Goal: Task Accomplishment & Management: Manage account settings

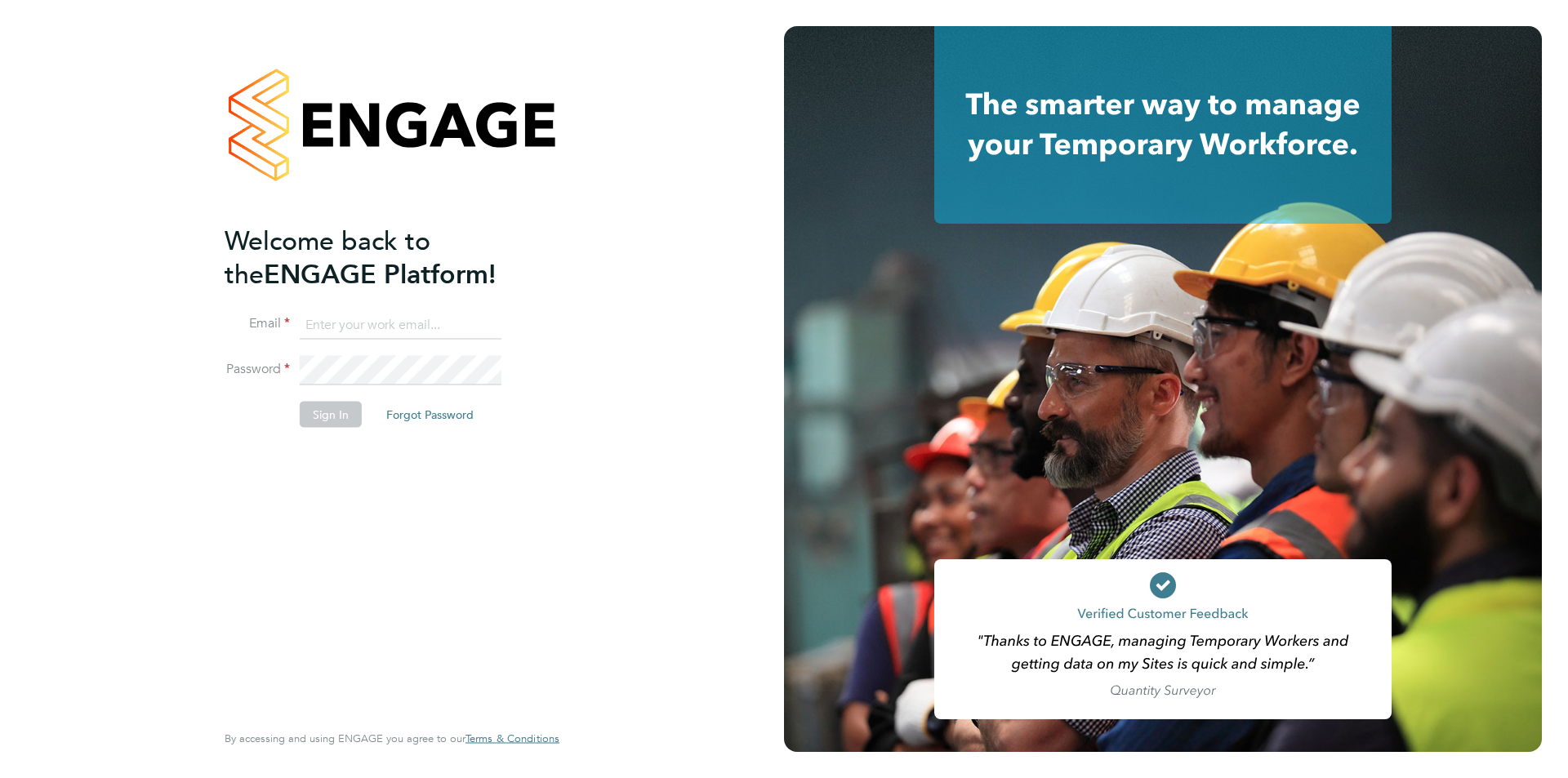
type input "[EMAIL_ADDRESS][PERSON_NAME][DOMAIN_NAME]"
click at [336, 427] on li "Sign In Forgot Password" at bounding box center [384, 422] width 319 height 43
click at [330, 421] on button "Sign In" at bounding box center [330, 414] width 62 height 26
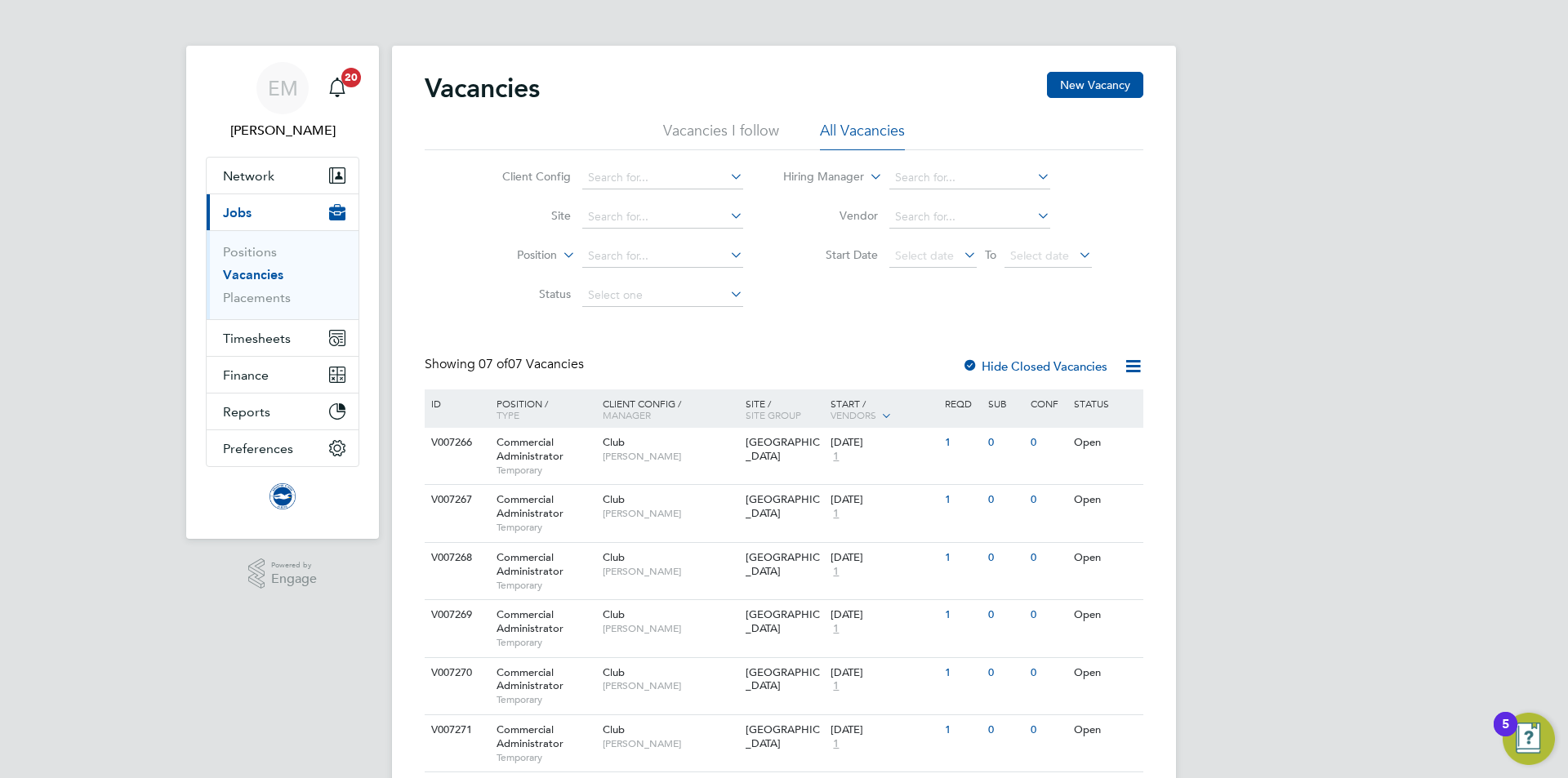
click at [230, 307] on ul "Positions Vacancies Placements" at bounding box center [283, 274] width 152 height 89
click at [234, 300] on link "Placements" at bounding box center [256, 298] width 68 height 16
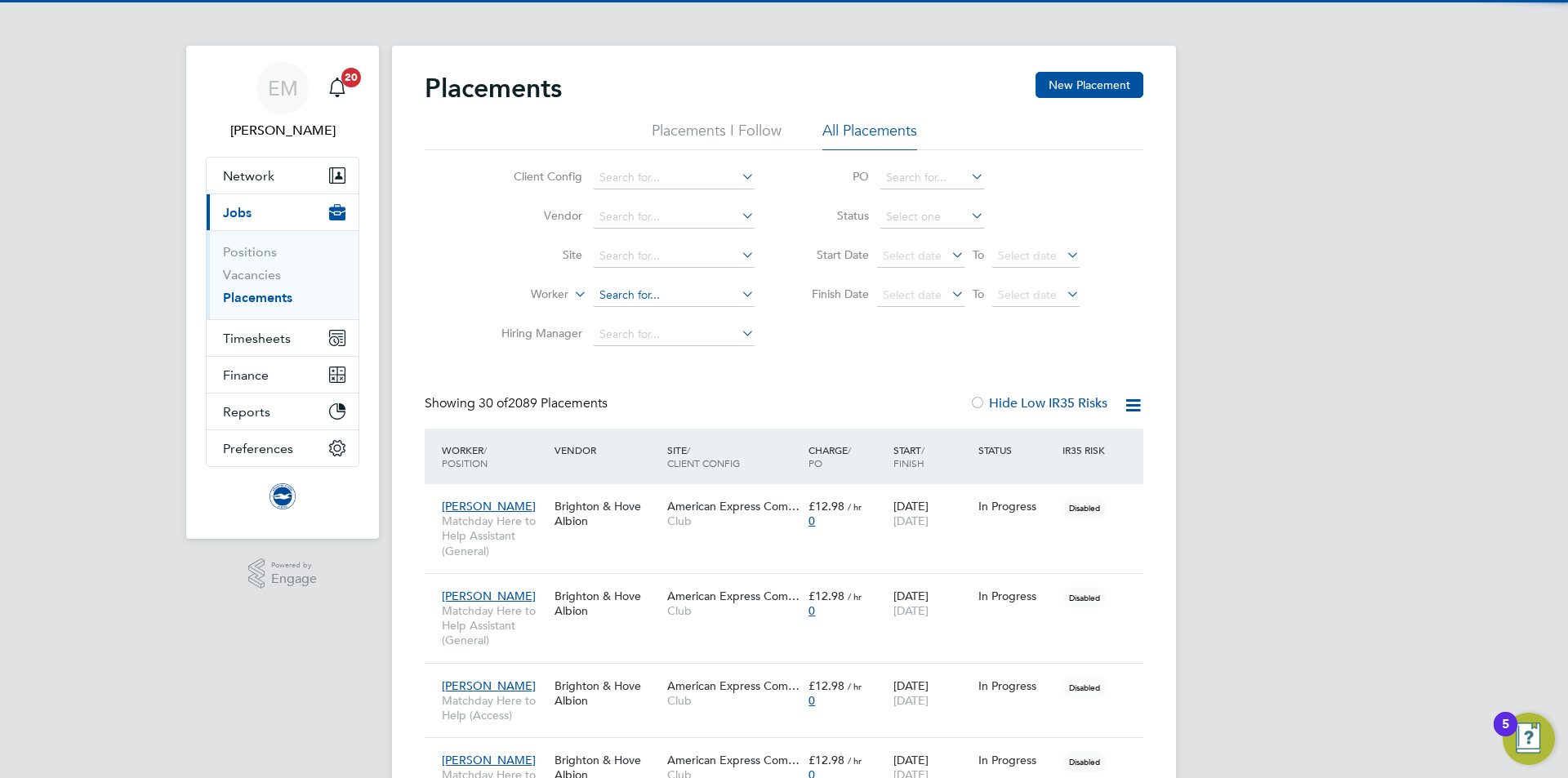
click at [607, 294] on input at bounding box center [674, 295] width 161 height 23
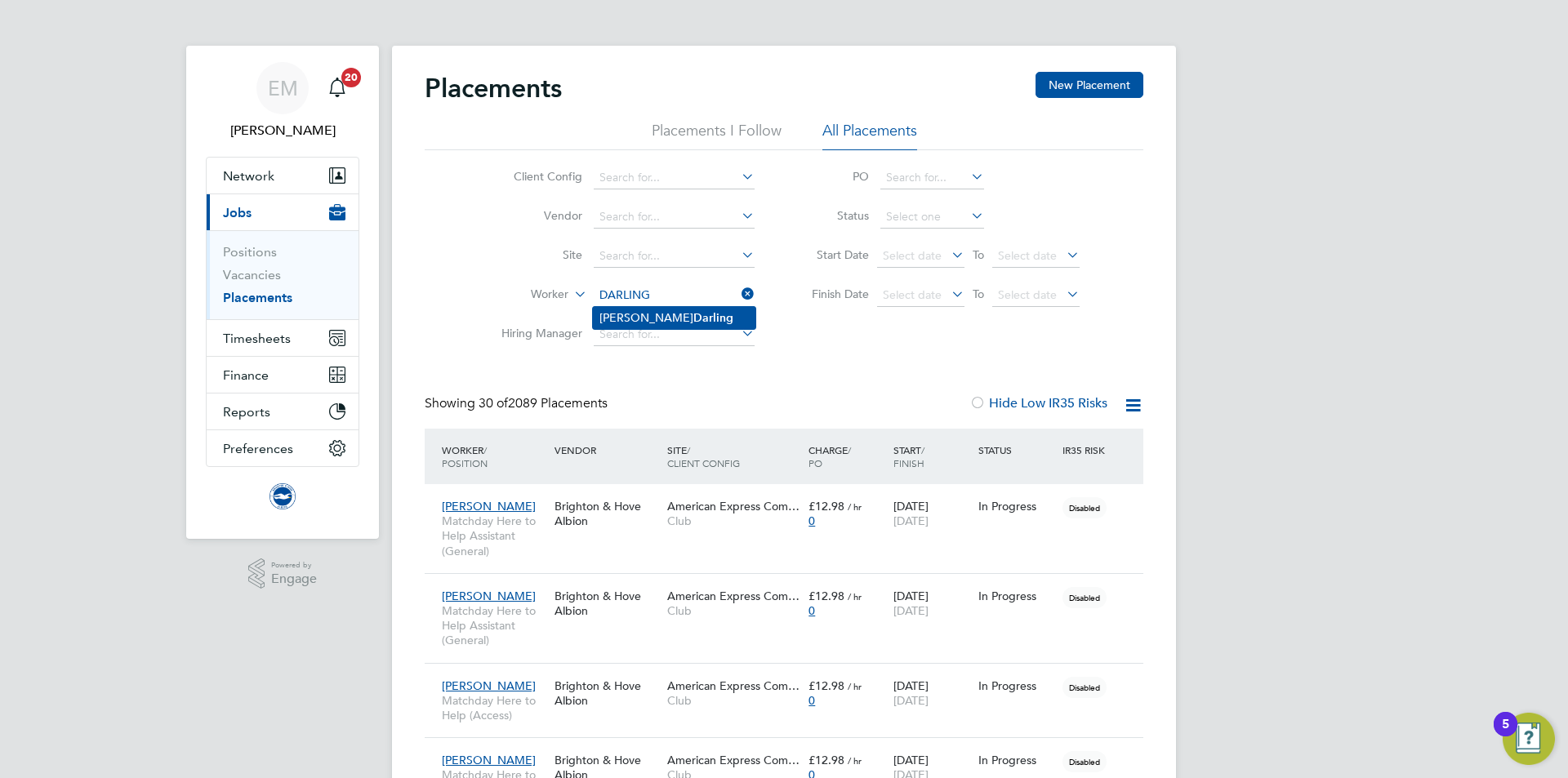
click at [619, 314] on li "Emily Darling" at bounding box center [674, 318] width 163 height 22
type input "Emily Darling"
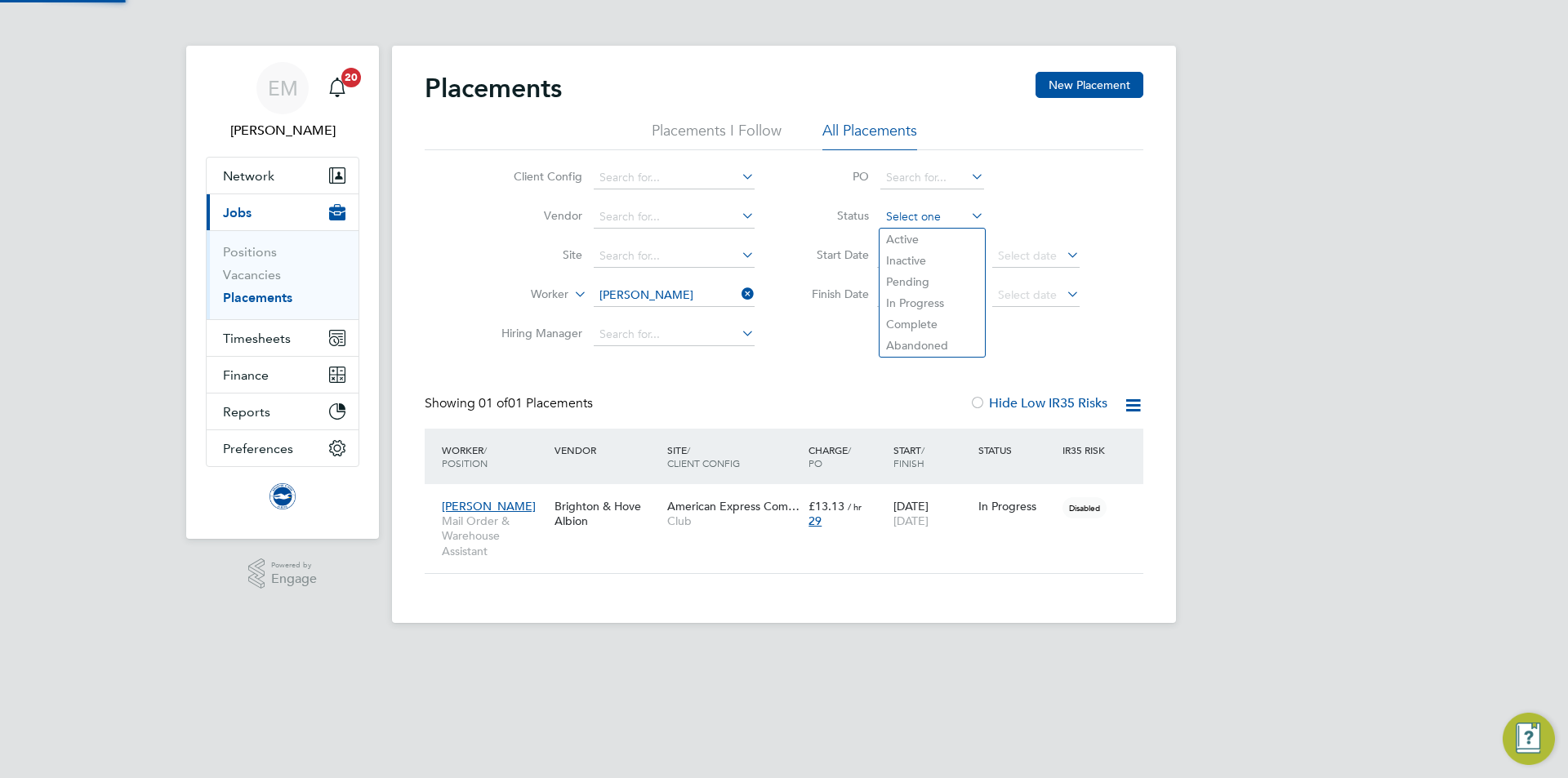
click at [899, 207] on input at bounding box center [932, 217] width 103 height 23
click at [898, 234] on li "Active" at bounding box center [932, 238] width 105 height 21
type input "Active"
click at [1006, 536] on div "Emily Darling Mail Order & Warehouse Assistant Brighton & Hove Albion American …" at bounding box center [784, 529] width 719 height 89
click at [753, 546] on div "Emily Darling Mail Order & Warehouse Assistant Brighton & Hove Albion American …" at bounding box center [784, 529] width 719 height 89
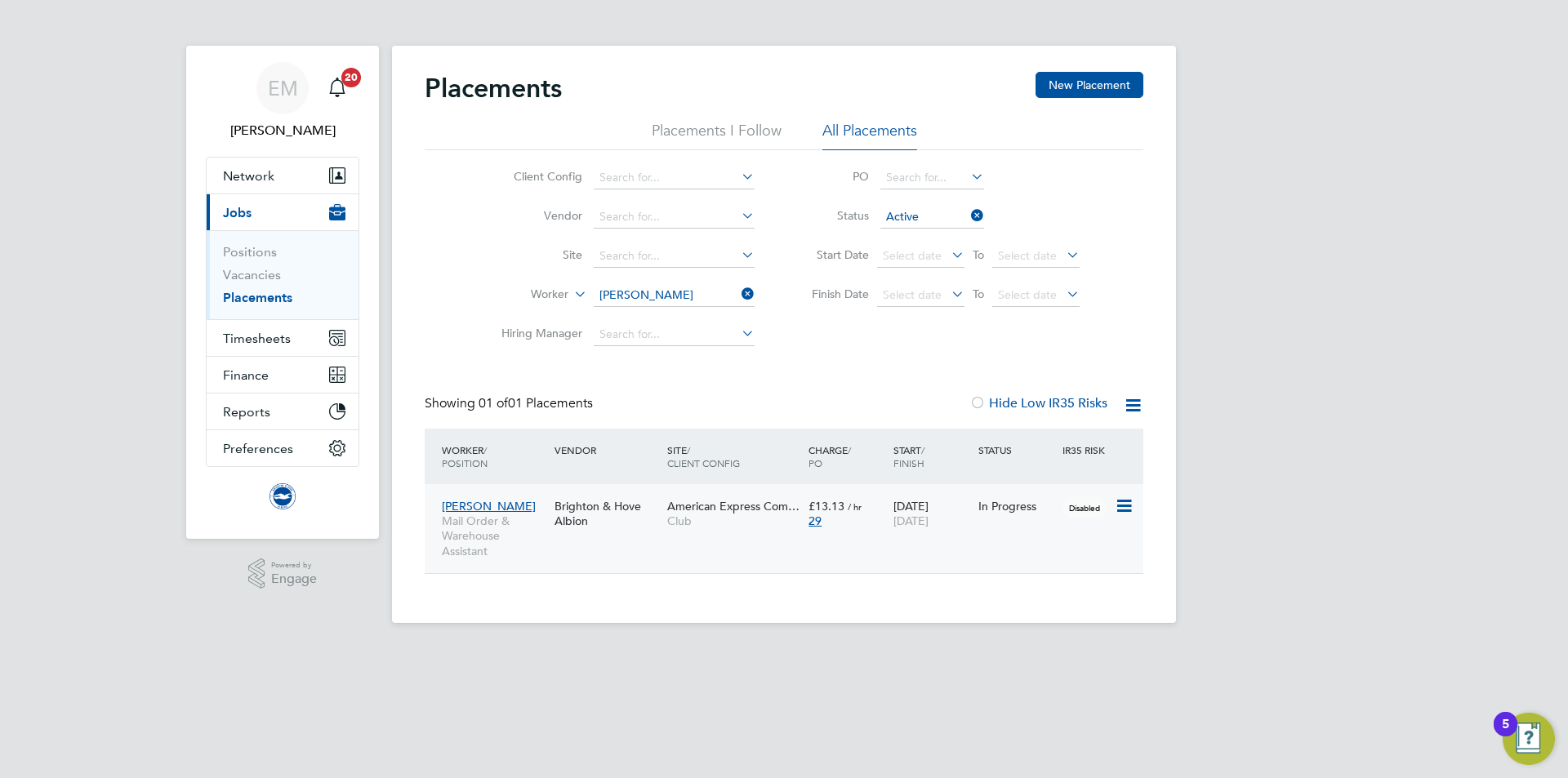
click at [625, 517] on div "Brighton & Hove Albion" at bounding box center [606, 514] width 113 height 46
click at [681, 284] on input at bounding box center [674, 295] width 161 height 23
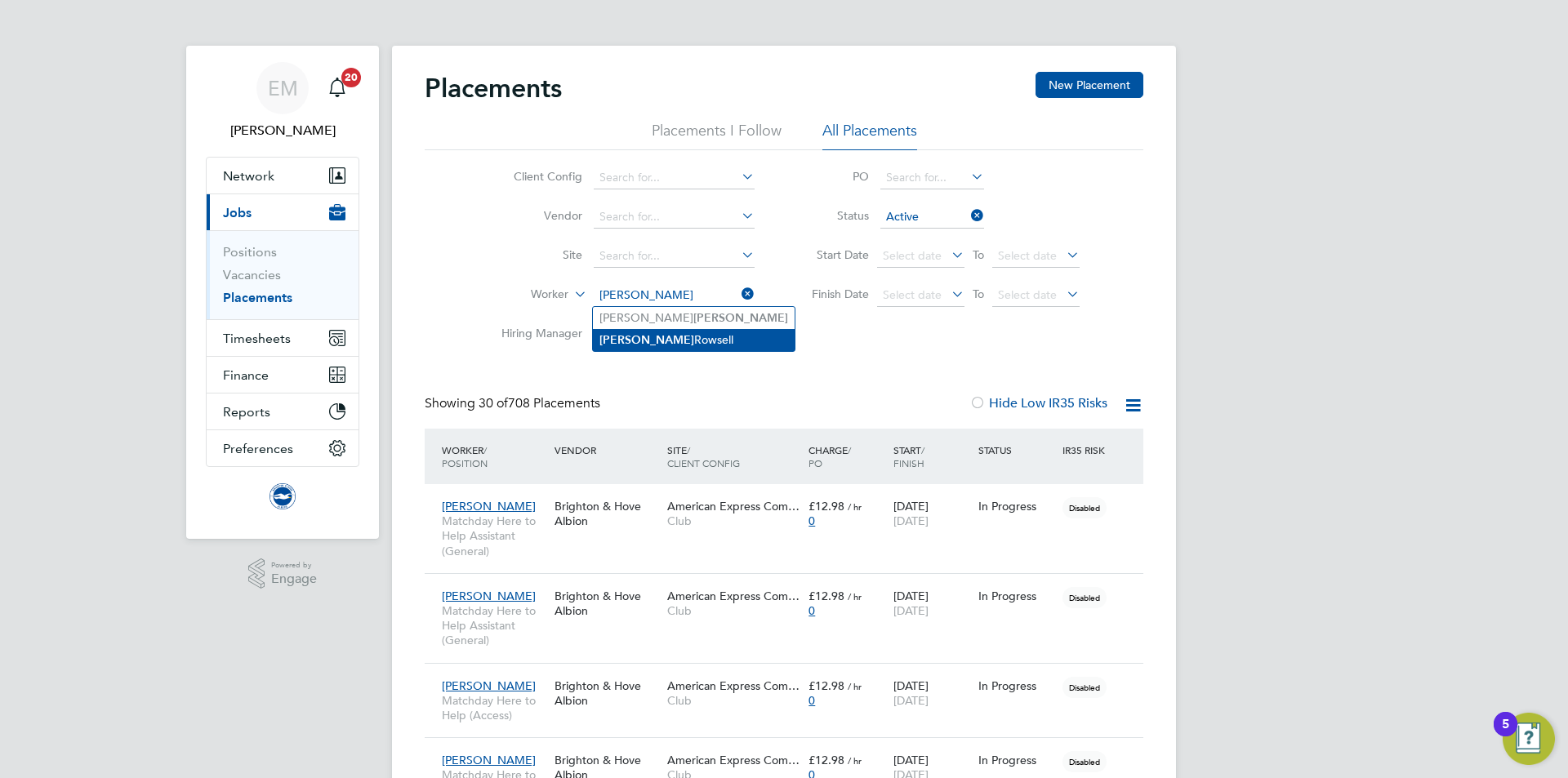
click at [676, 334] on li "Finn Rowsell" at bounding box center [694, 340] width 202 height 22
type input "Finn Rowsell"
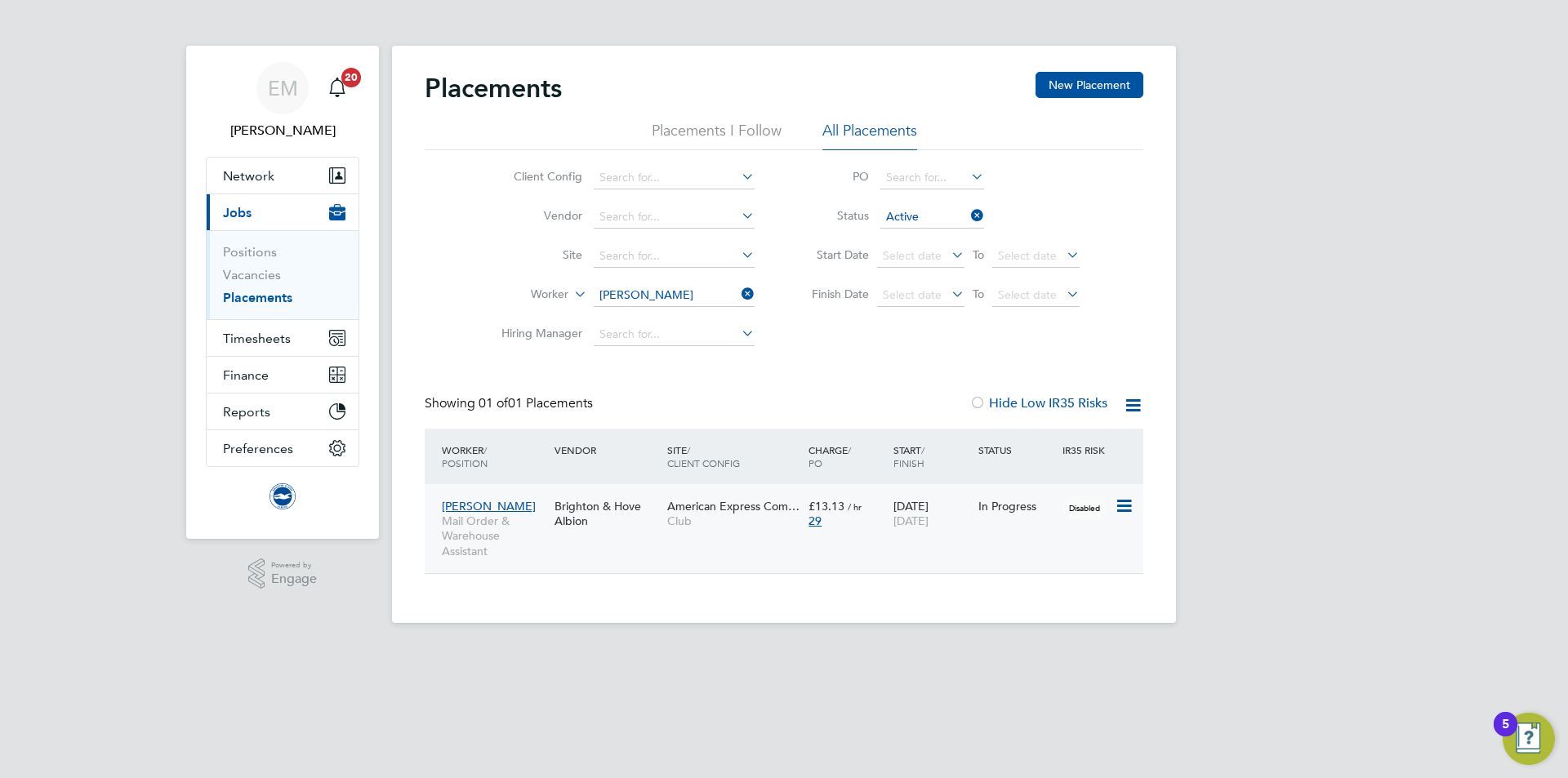
click at [616, 523] on div "Brighton & Hove Albion" at bounding box center [606, 514] width 113 height 46
click at [635, 294] on input at bounding box center [674, 295] width 161 height 23
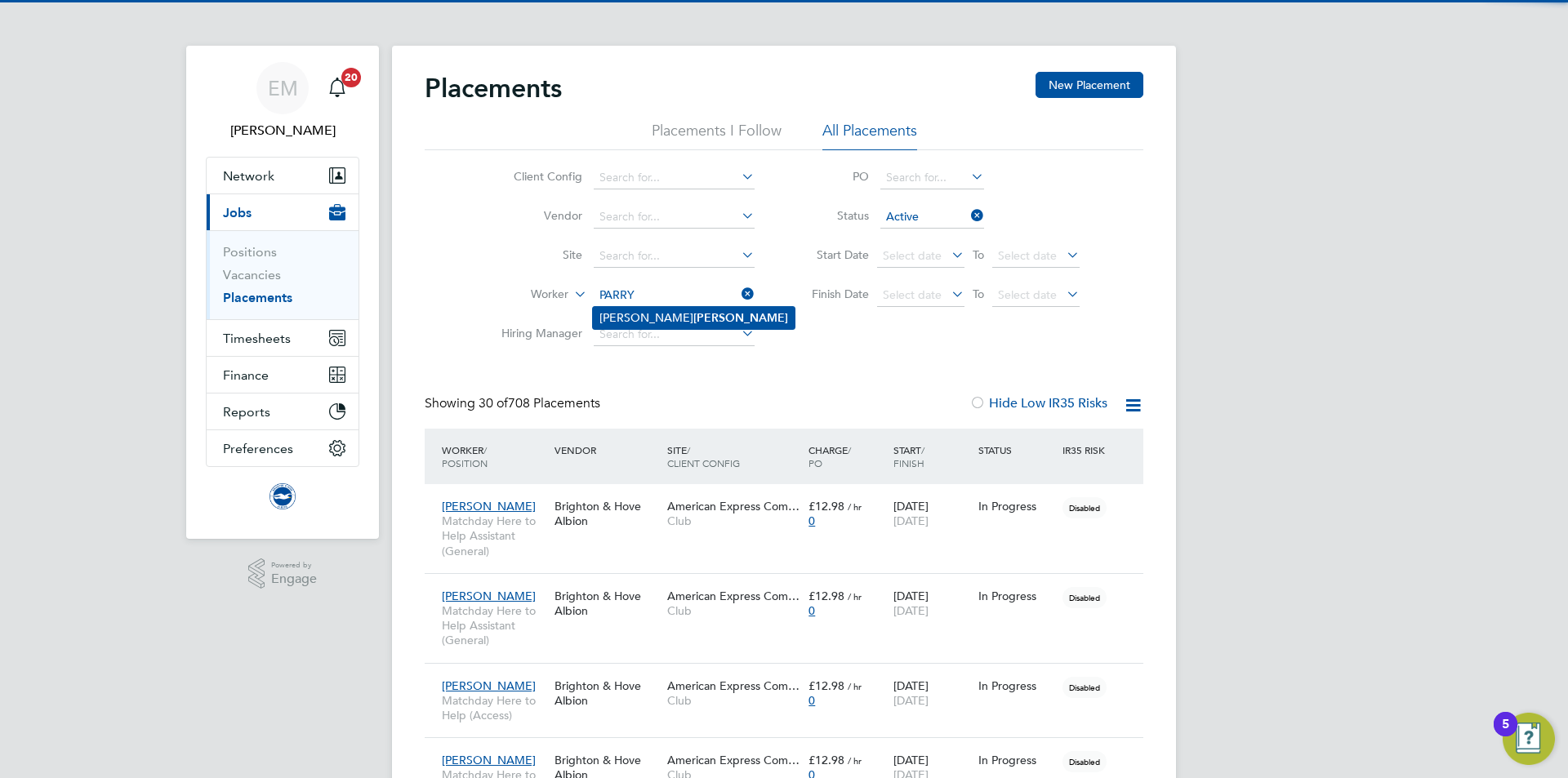
click at [646, 307] on li "Jacob Parry" at bounding box center [694, 318] width 202 height 22
type input "Jacob Parry"
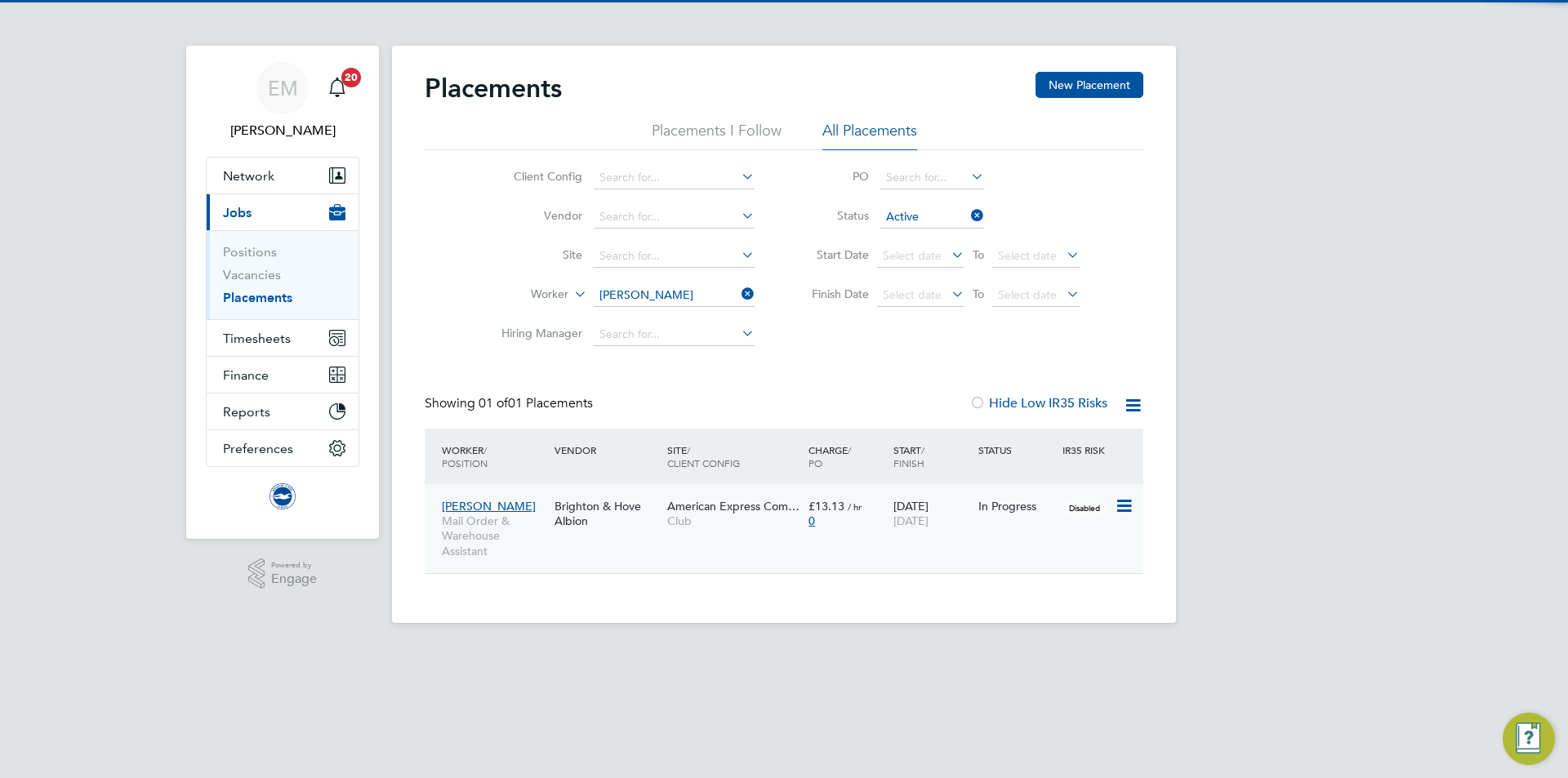
click at [689, 515] on span "Club" at bounding box center [734, 521] width 133 height 15
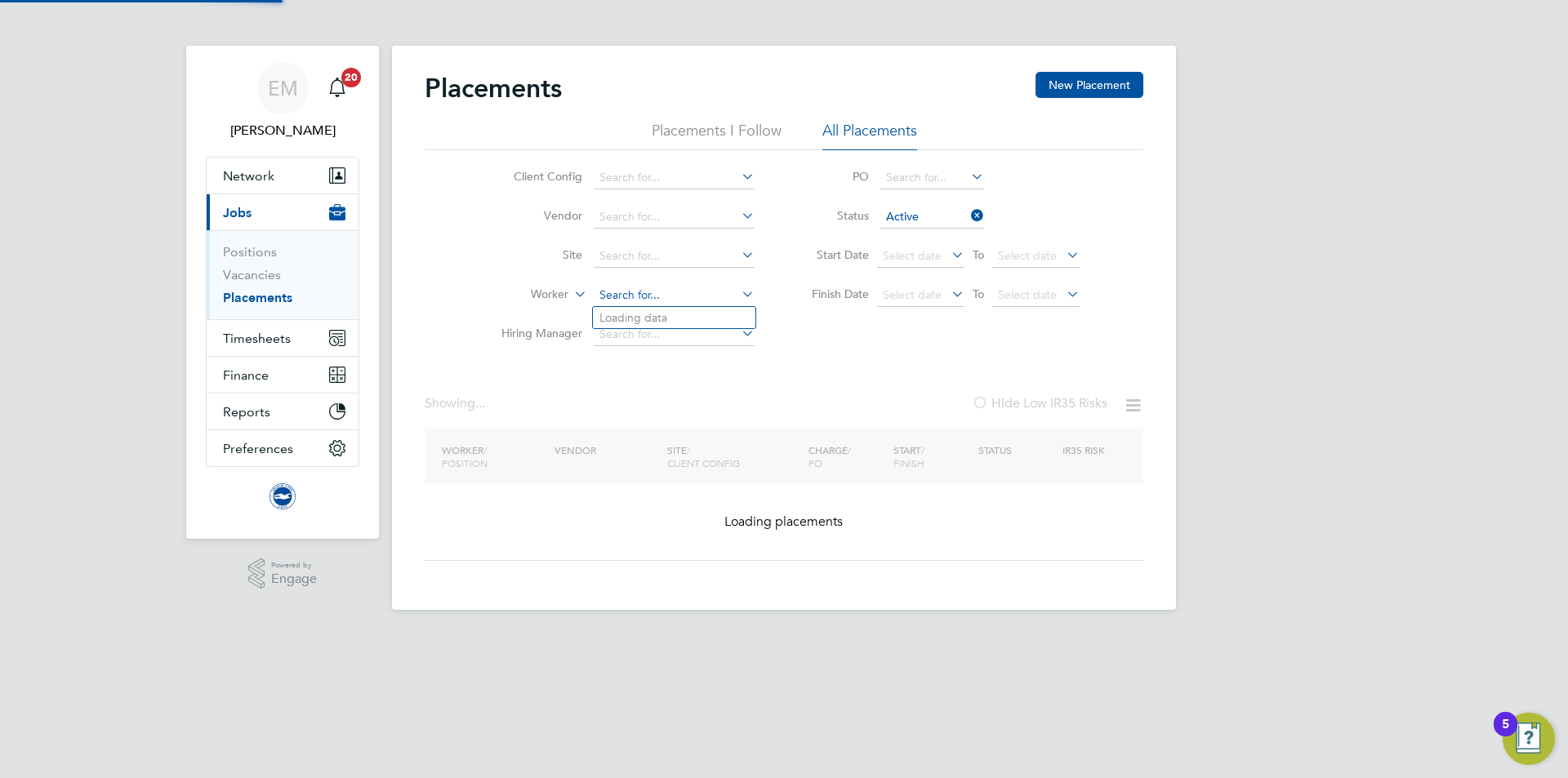
click at [646, 287] on input at bounding box center [674, 295] width 161 height 23
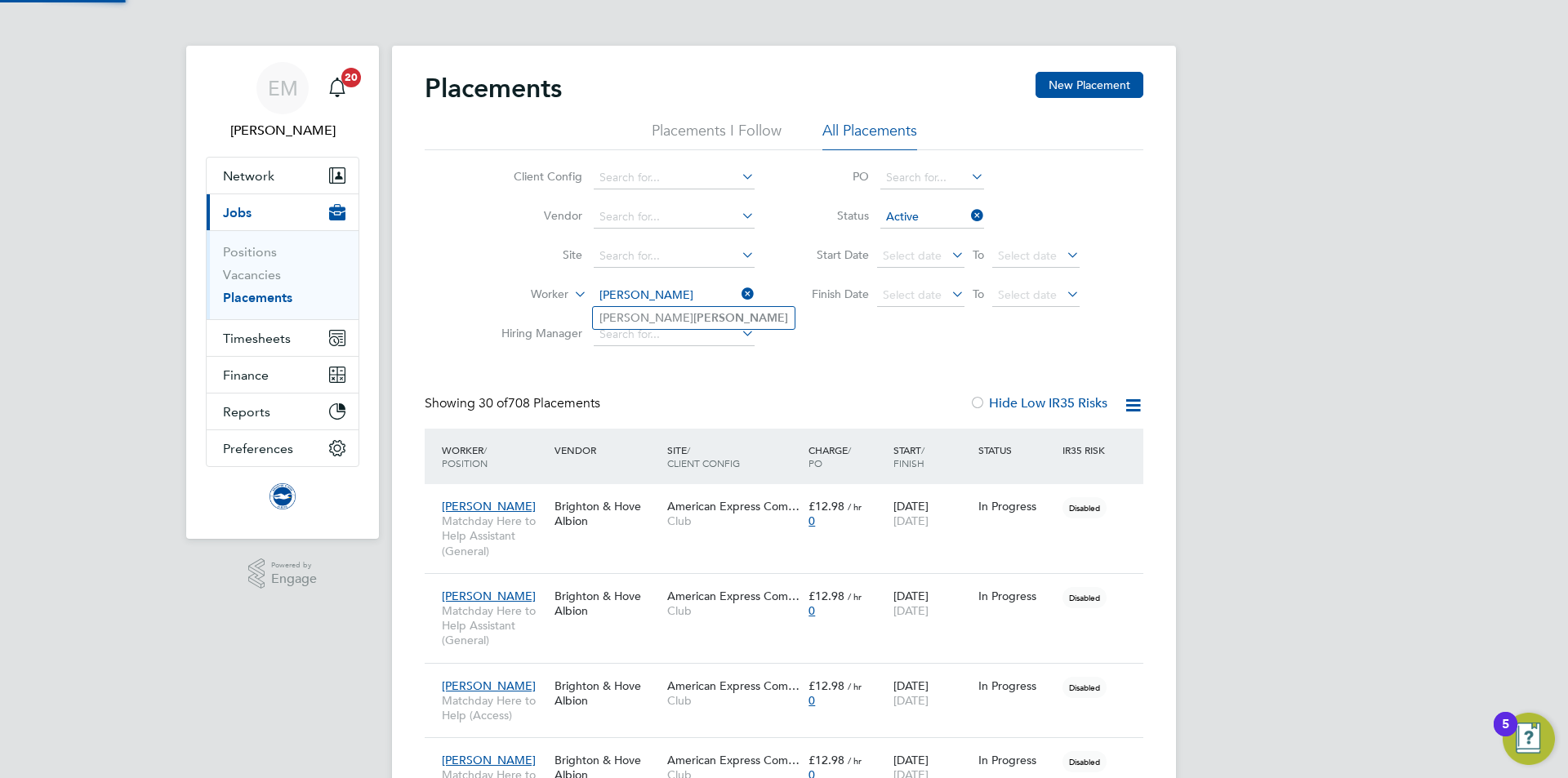
click at [693, 319] on b "Archer" at bounding box center [741, 318] width 95 height 14
type input "Louis Archer"
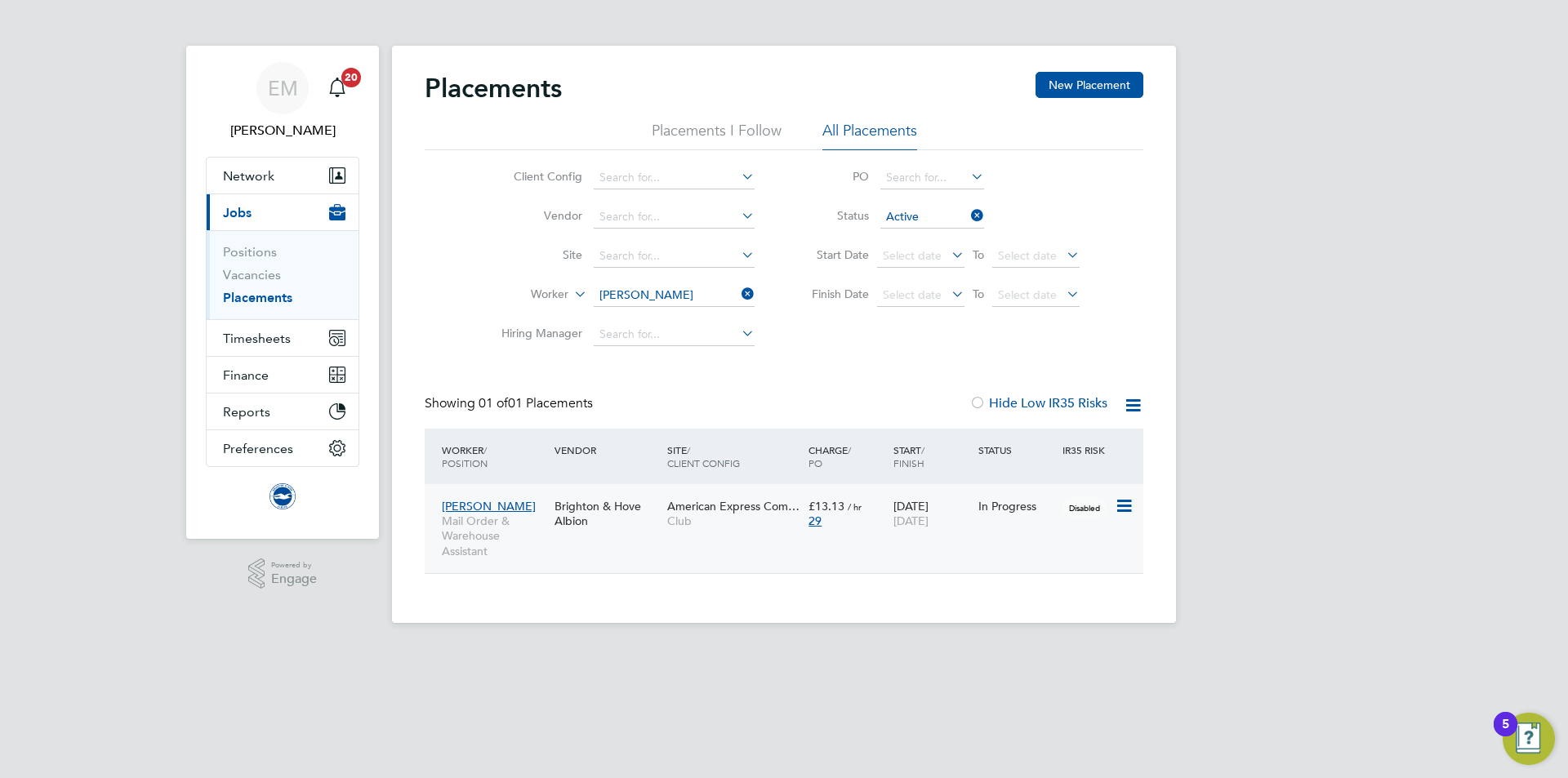
click at [630, 522] on div "Brighton & Hove Albion" at bounding box center [606, 514] width 113 height 46
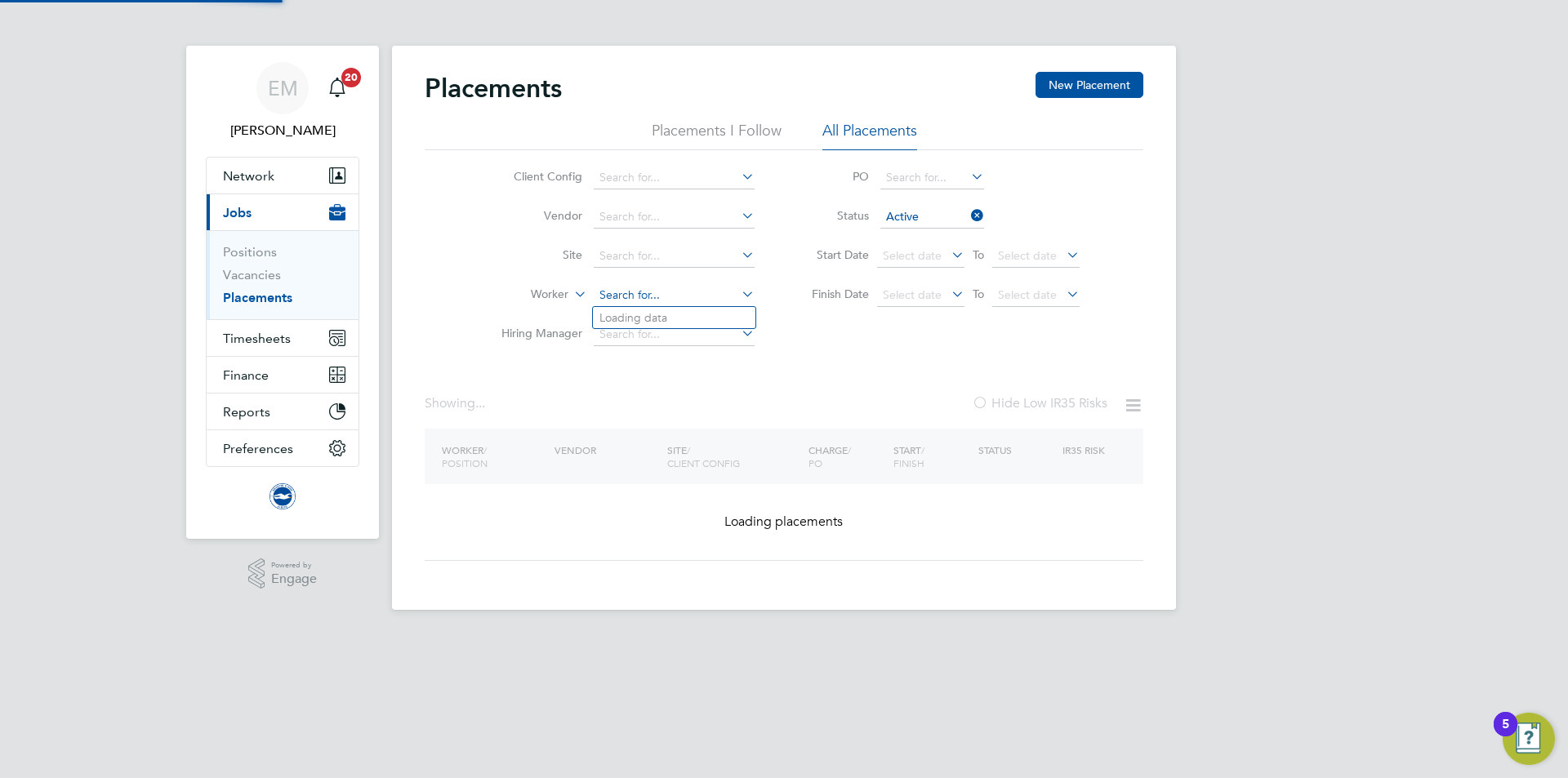
click at [651, 285] on input at bounding box center [674, 295] width 161 height 23
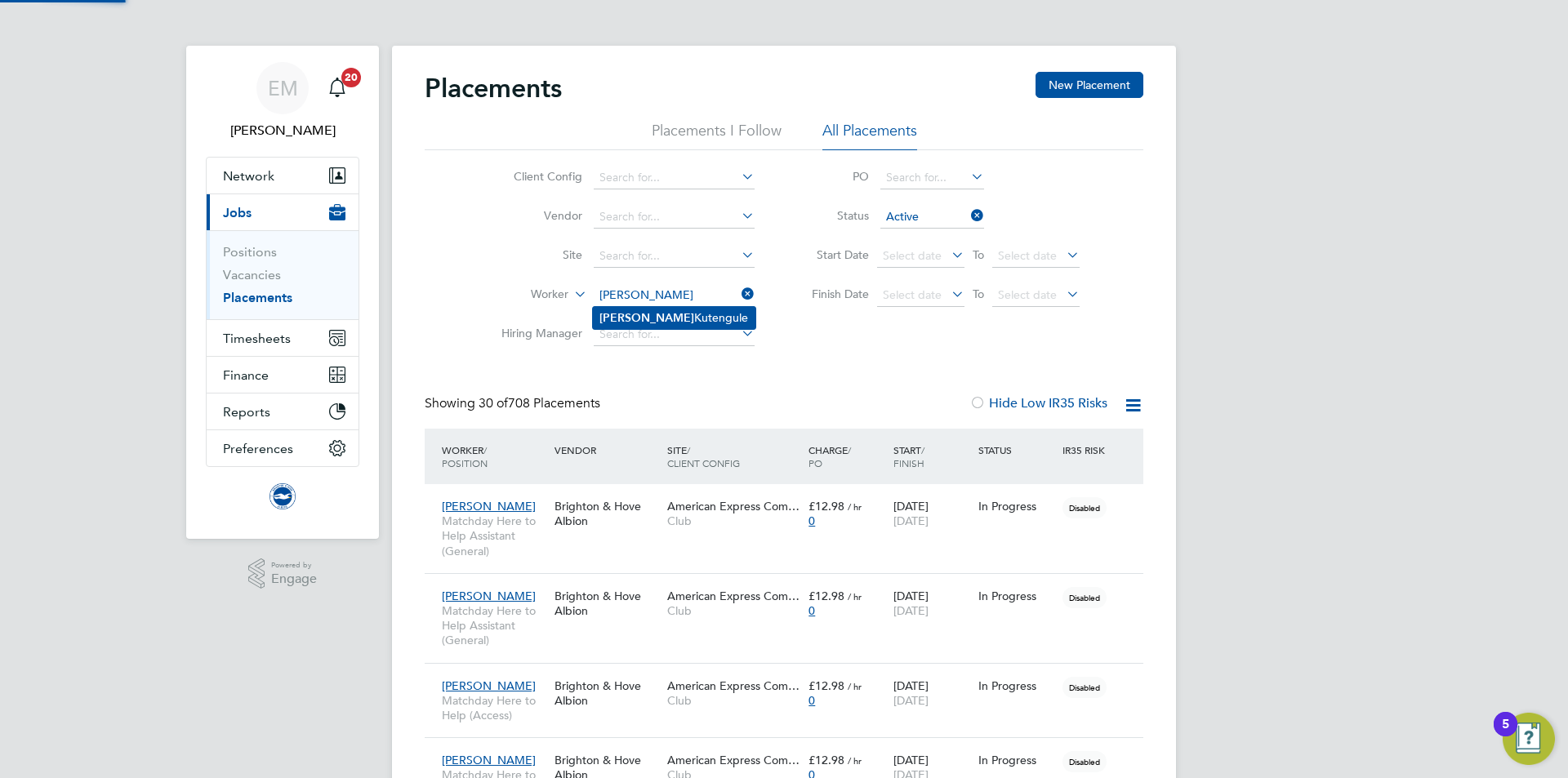
click at [646, 321] on li "Natasha Kutengule" at bounding box center [674, 318] width 163 height 22
type input "Natasha Kutengule"
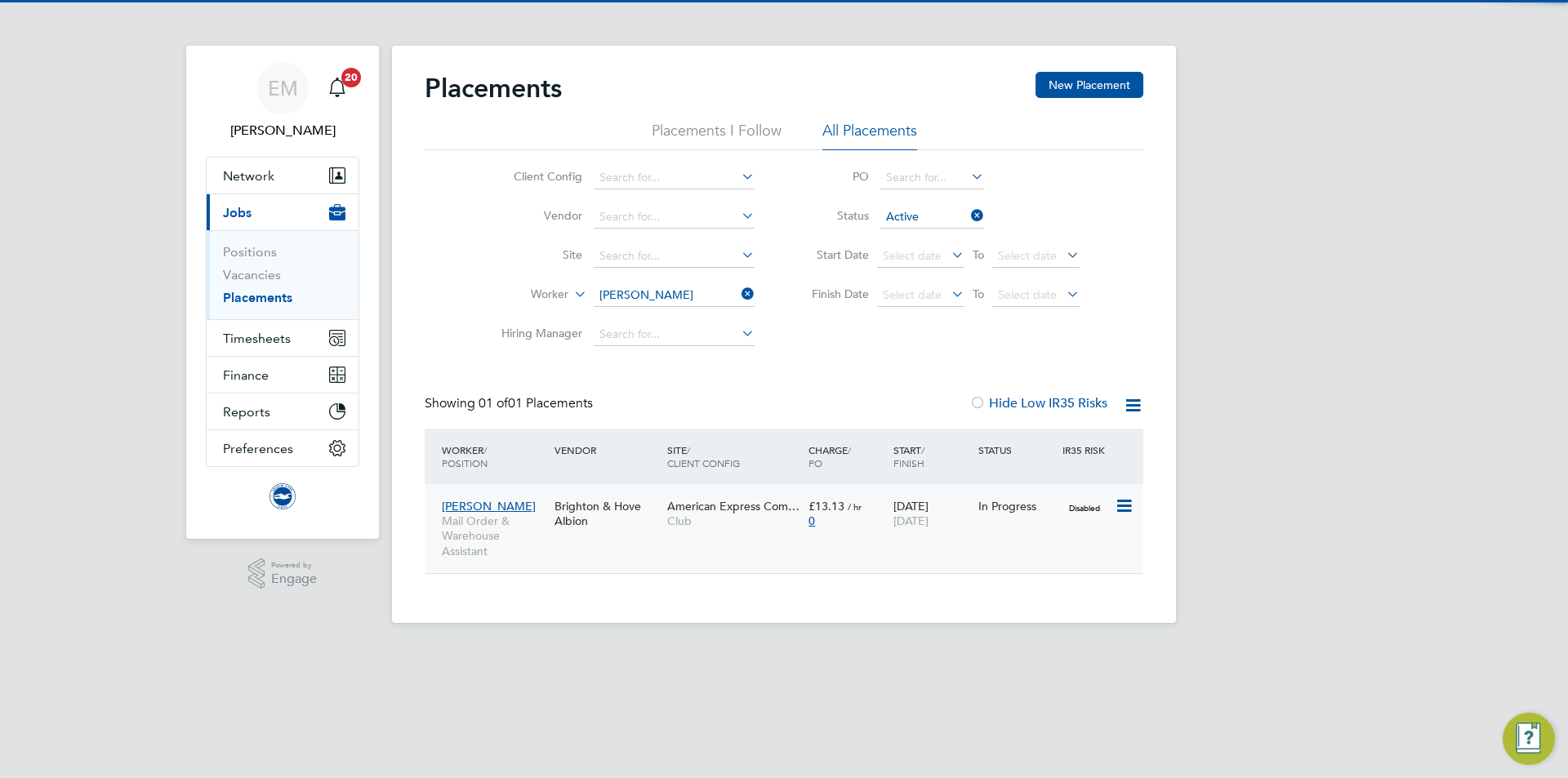
click at [666, 536] on div "American Express Com… Club" at bounding box center [733, 514] width 141 height 46
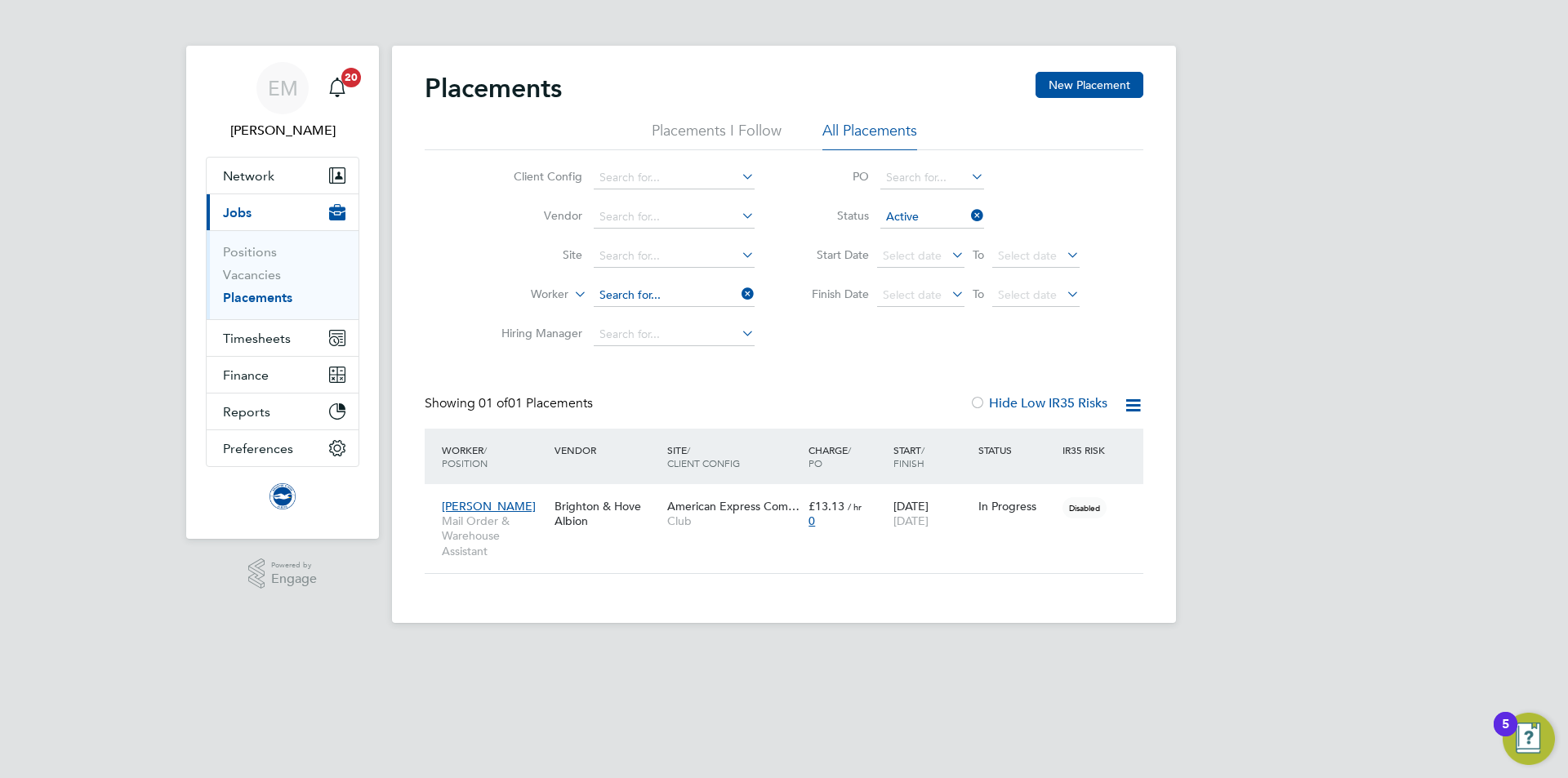
click at [665, 301] on input at bounding box center [674, 295] width 161 height 23
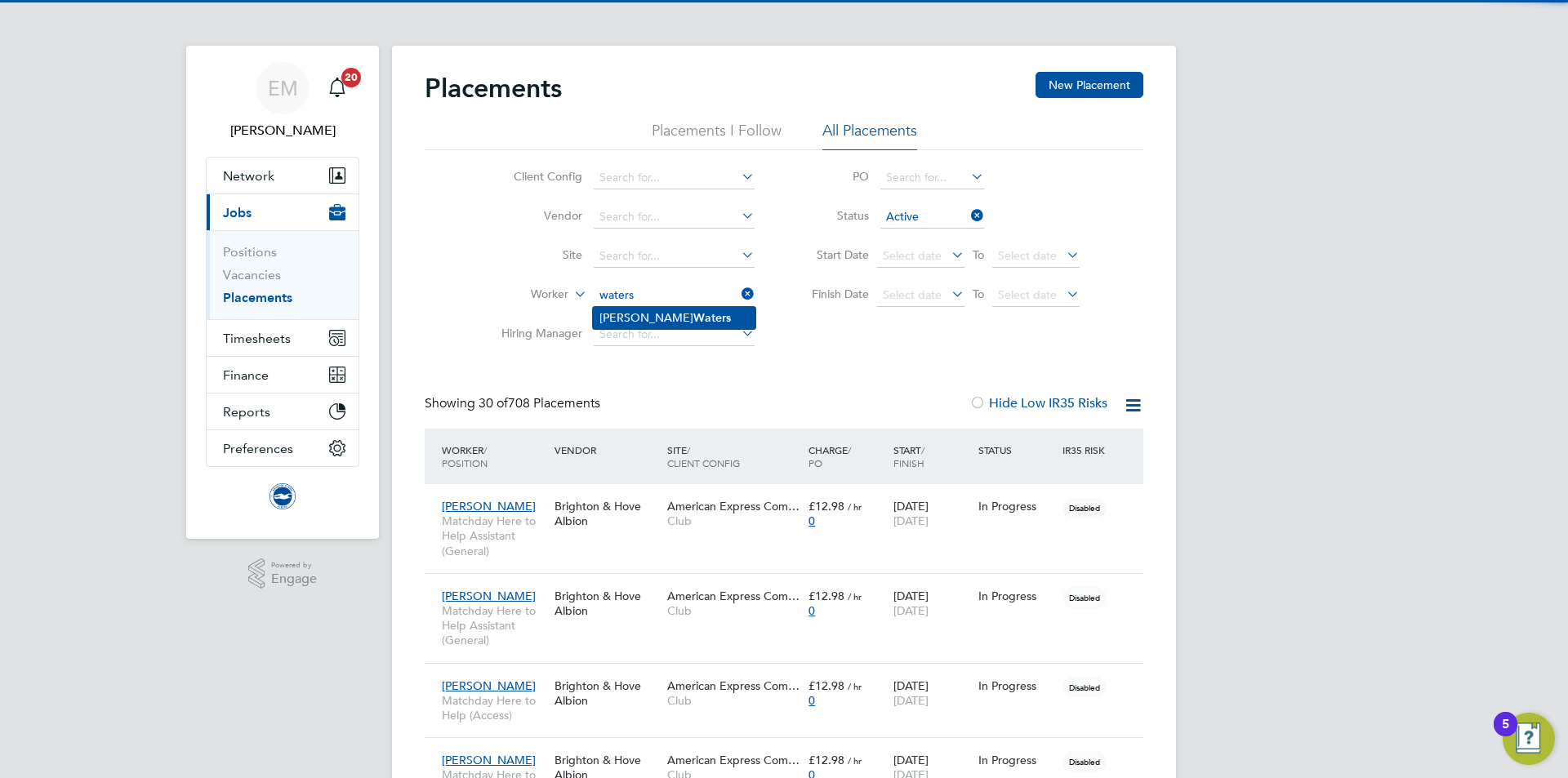
click at [693, 316] on b "Waters" at bounding box center [711, 318] width 38 height 14
type input "Owen Waters"
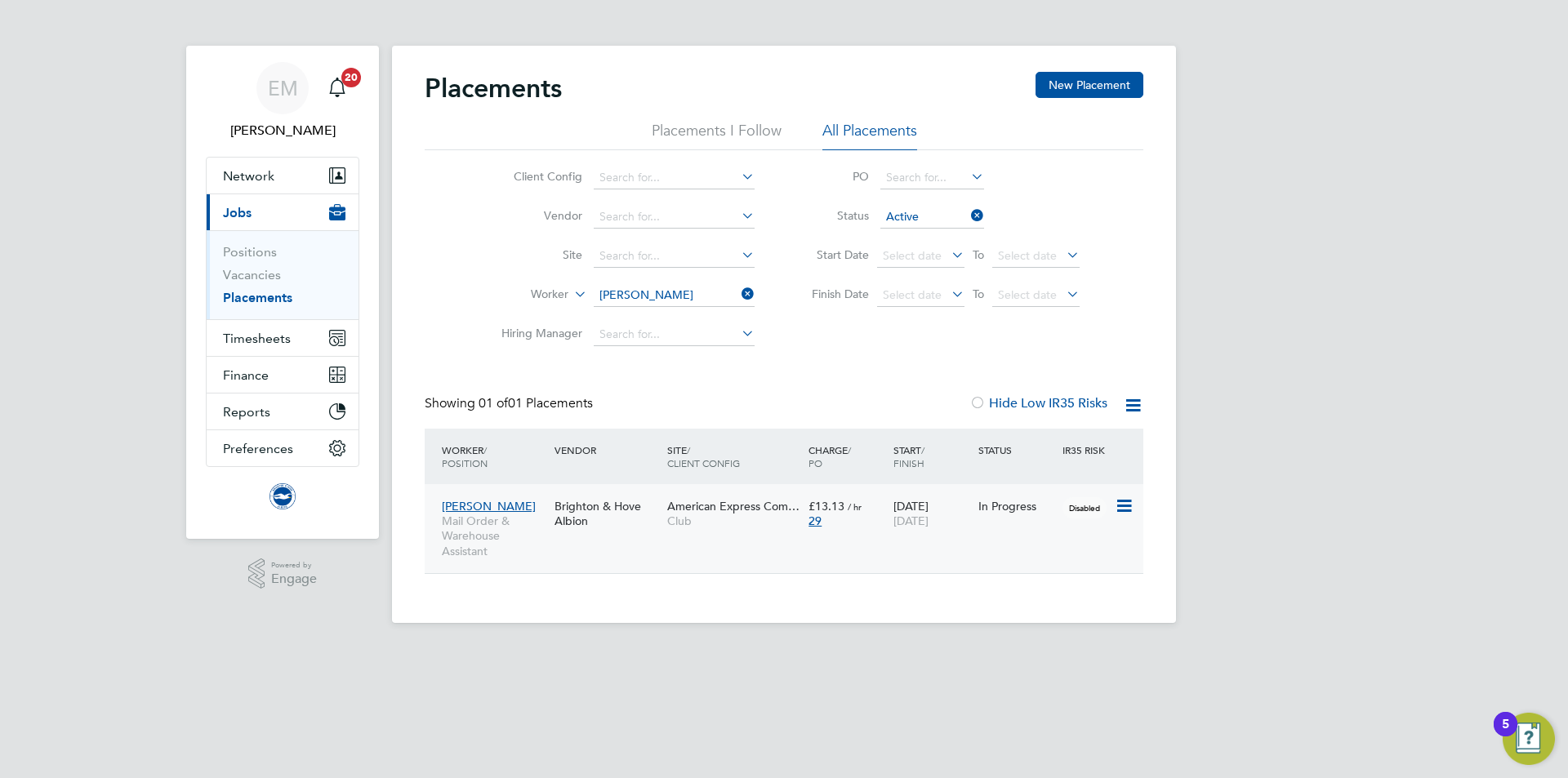
click at [573, 542] on div "Owen Waters Mail Order & Warehouse Assistant Brighton & Hove Albion American Ex…" at bounding box center [784, 529] width 719 height 89
click at [616, 534] on div "Brighton & Hove Albion" at bounding box center [606, 514] width 113 height 46
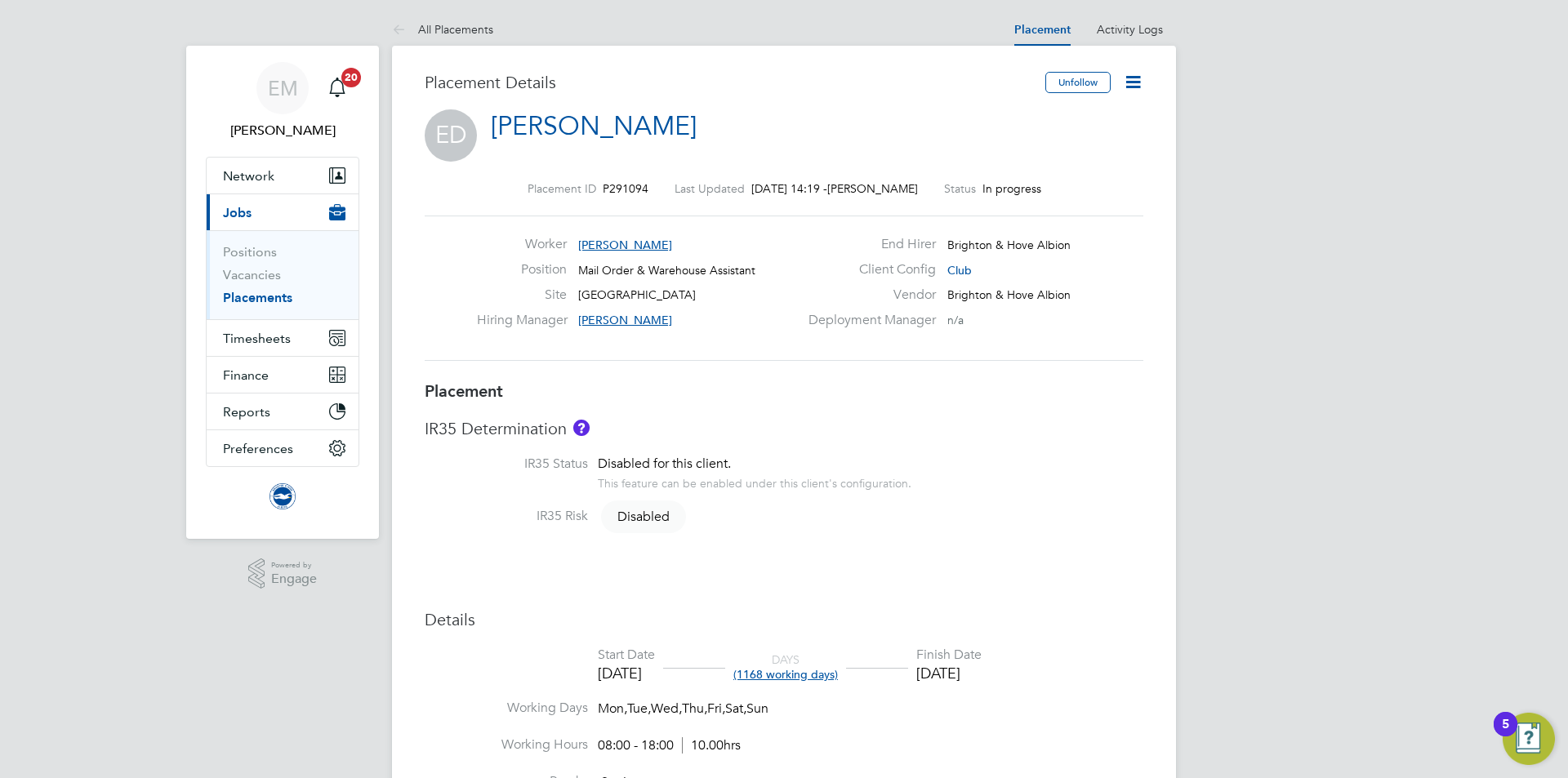
click at [1138, 74] on icon at bounding box center [1133, 82] width 20 height 20
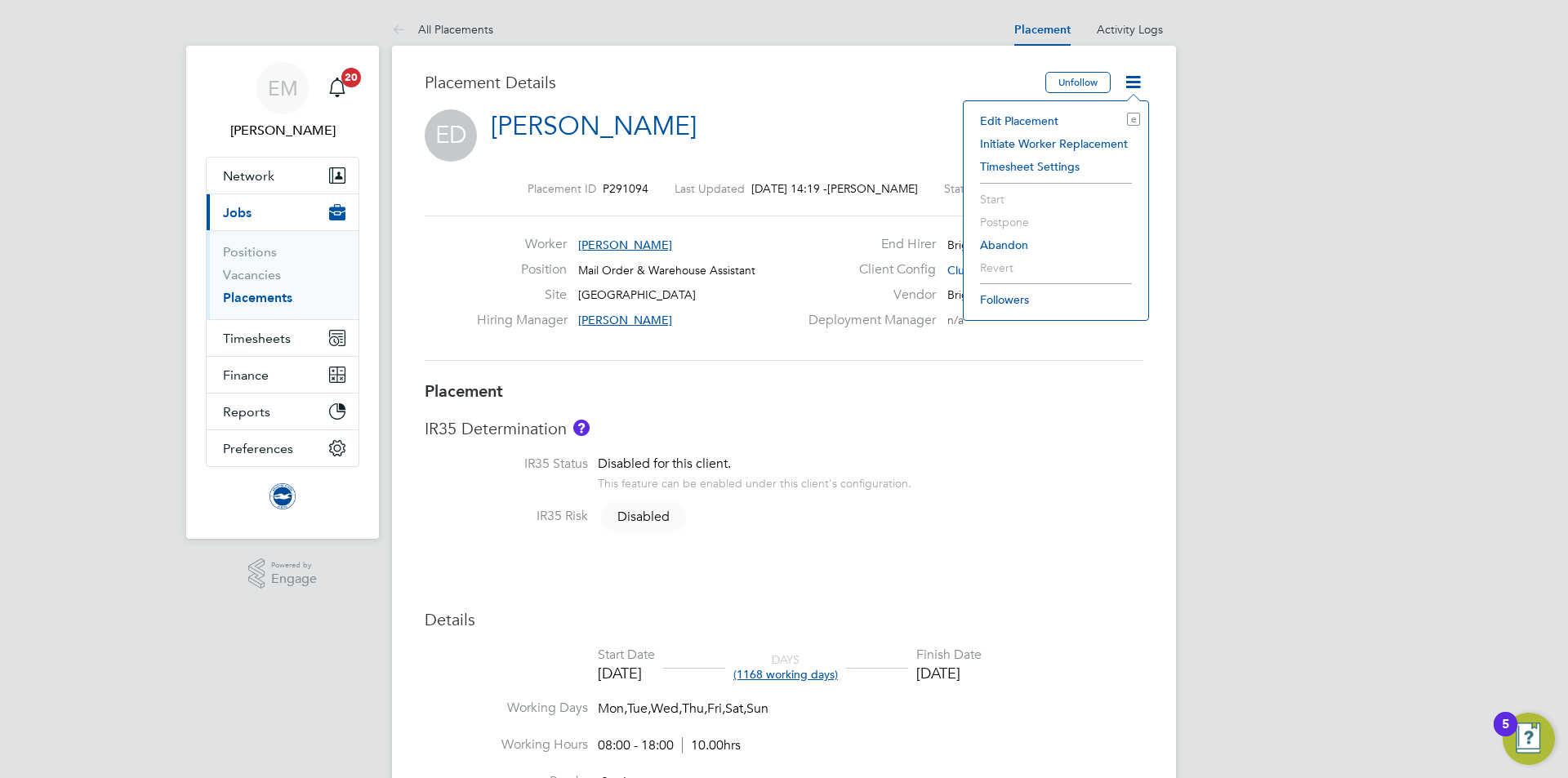
click at [1023, 123] on li "Edit Placement e" at bounding box center [1056, 120] width 168 height 23
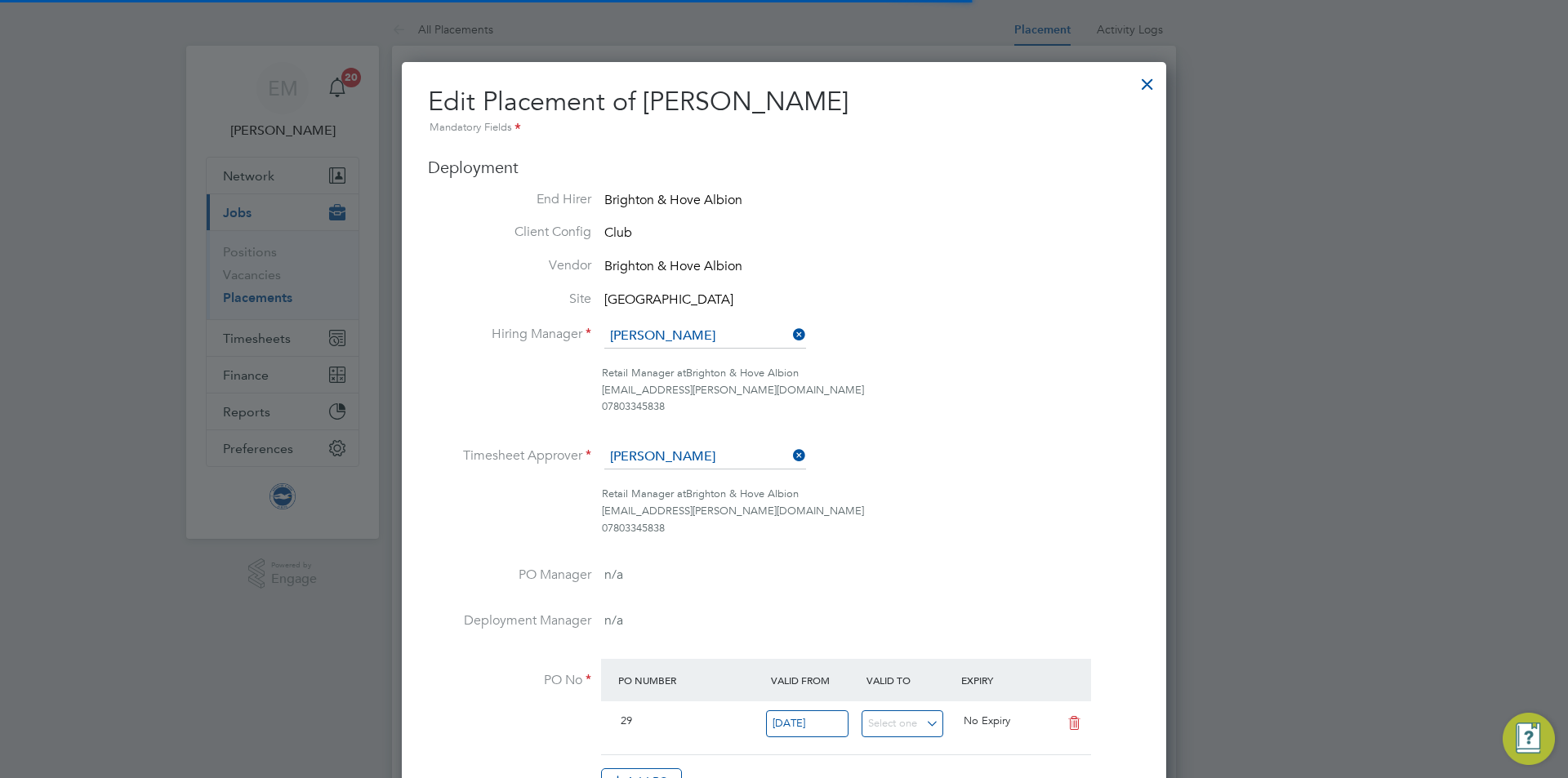
scroll to position [8, 8]
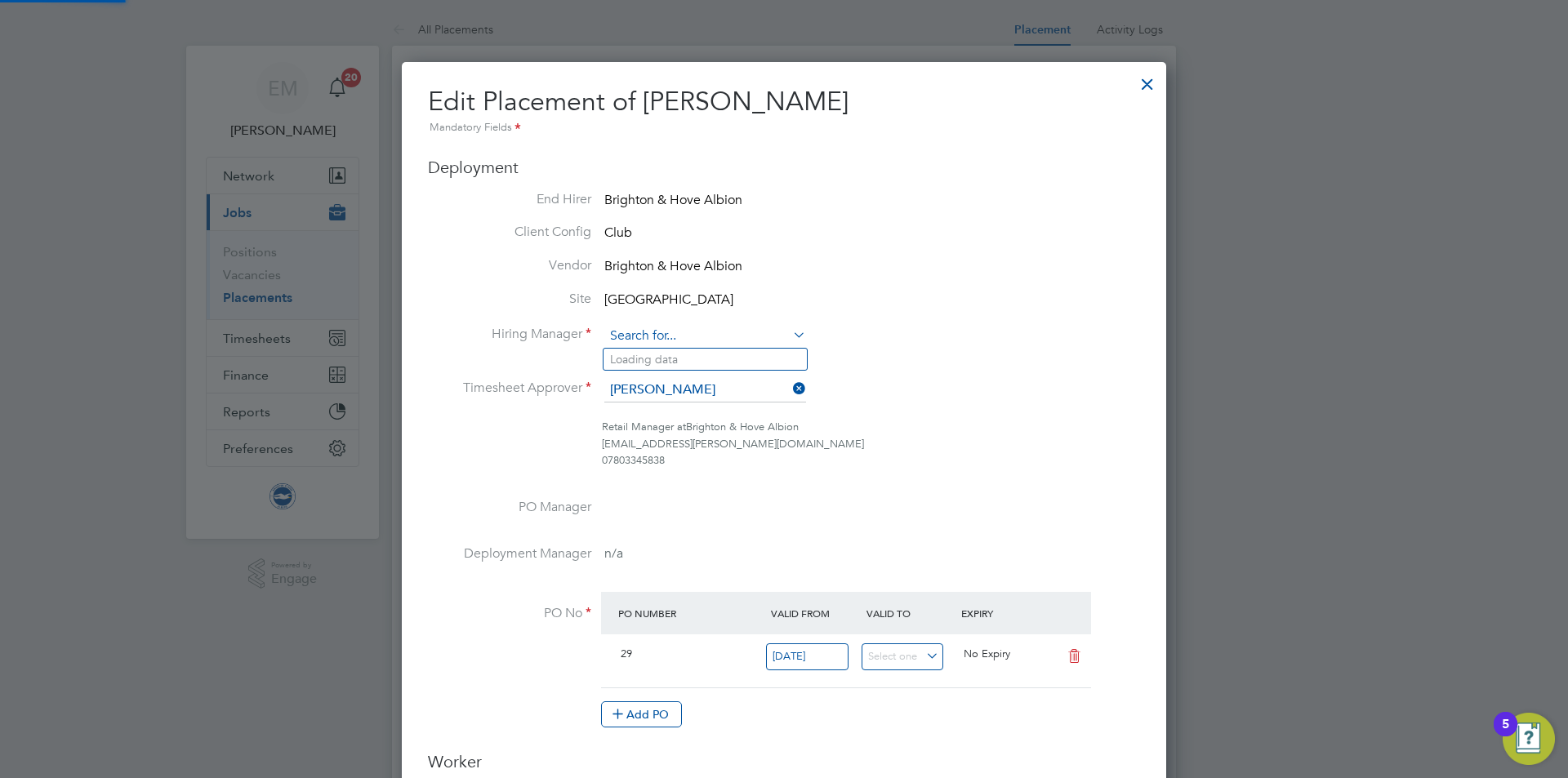
click at [638, 334] on input at bounding box center [706, 336] width 202 height 24
click at [673, 353] on li "[PERSON_NAME]" at bounding box center [706, 359] width 204 height 22
type input "[PERSON_NAME]"
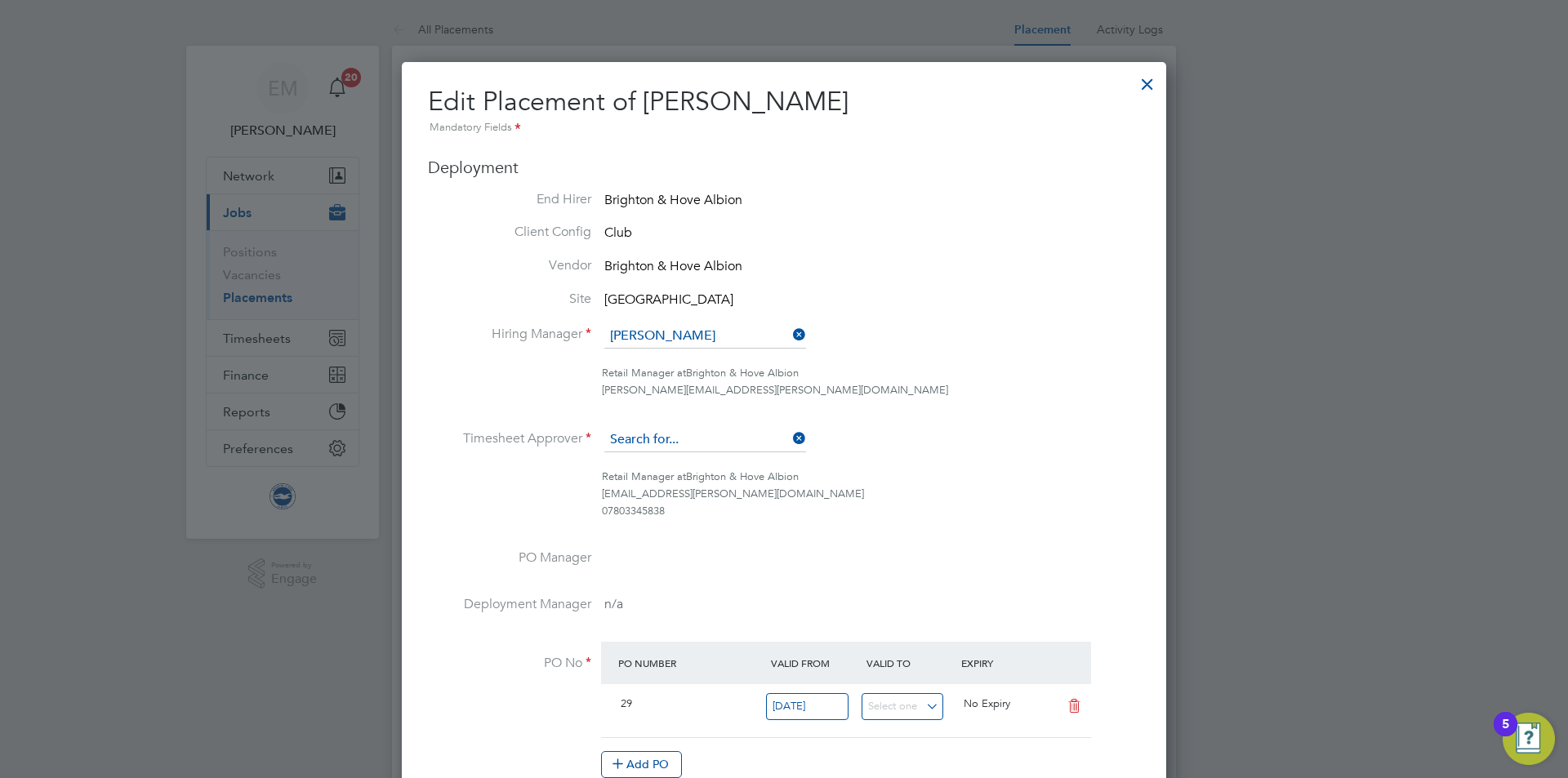
click at [665, 444] on input at bounding box center [706, 439] width 202 height 24
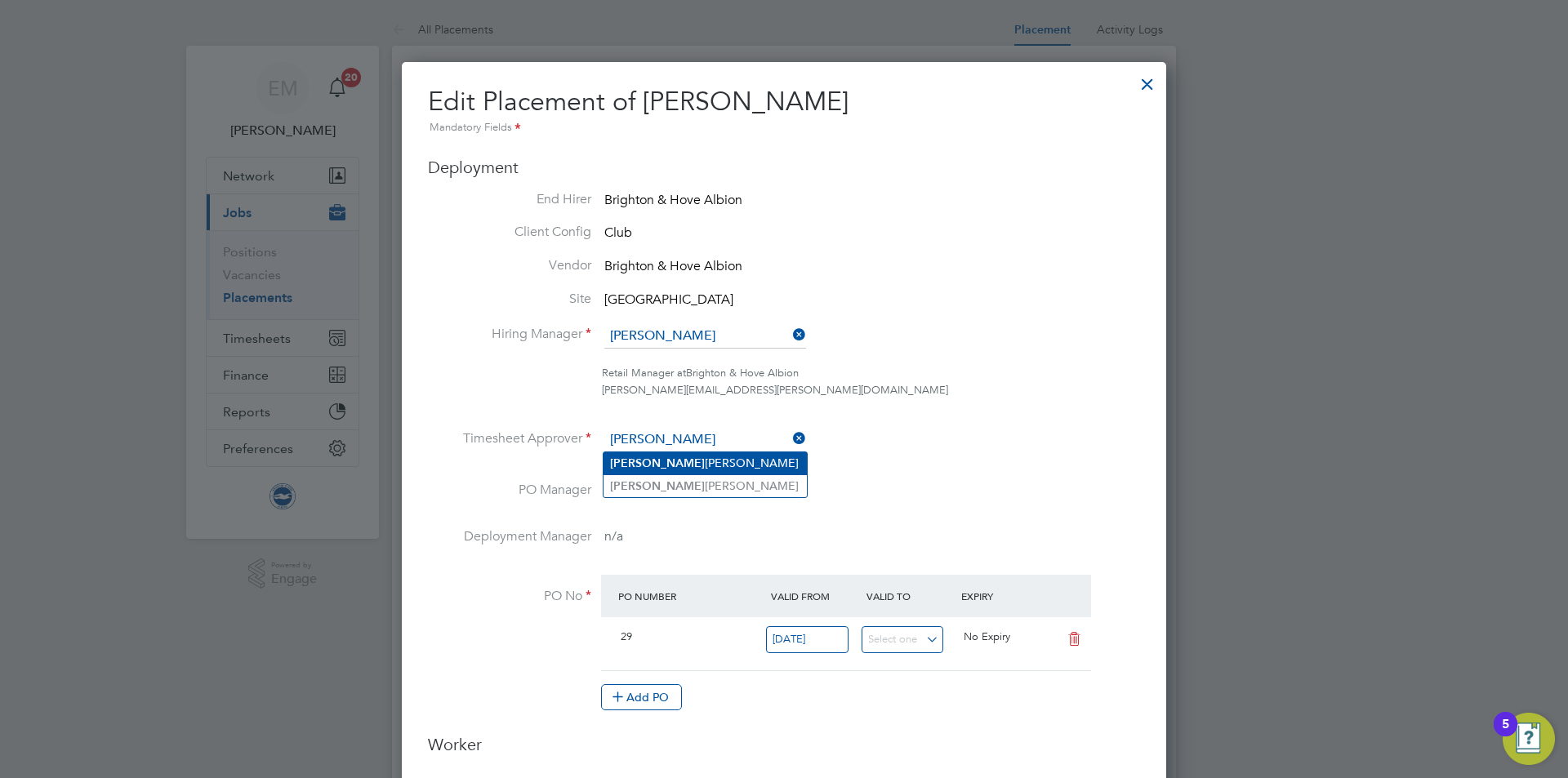
drag, startPoint x: 650, startPoint y: 464, endPoint x: 657, endPoint y: 464, distance: 7.0
click at [651, 464] on li "James Chamberlain" at bounding box center [706, 464] width 204 height 22
type input "James Chamberlain"
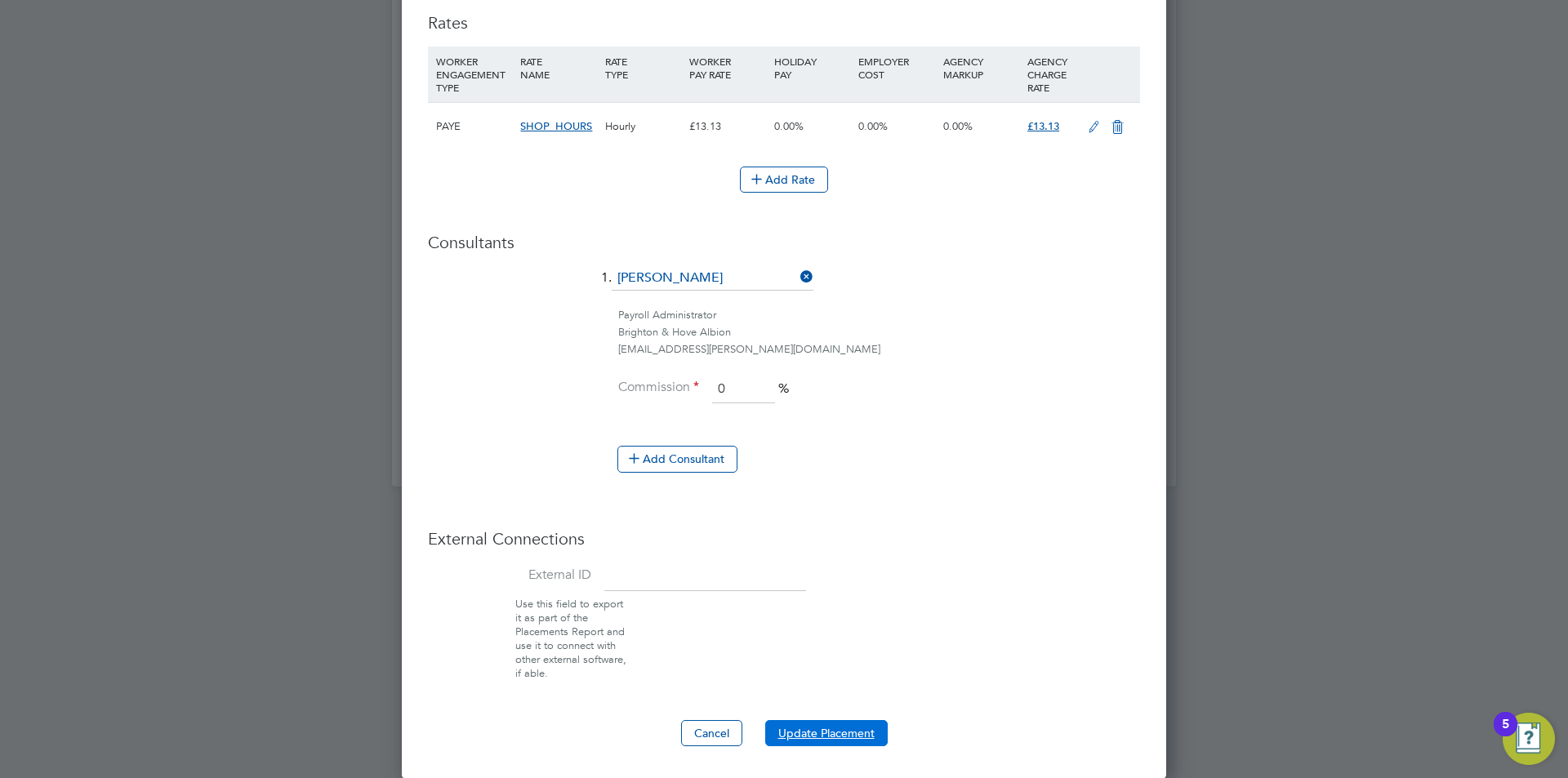
click at [835, 730] on button "Update Placement" at bounding box center [827, 733] width 123 height 26
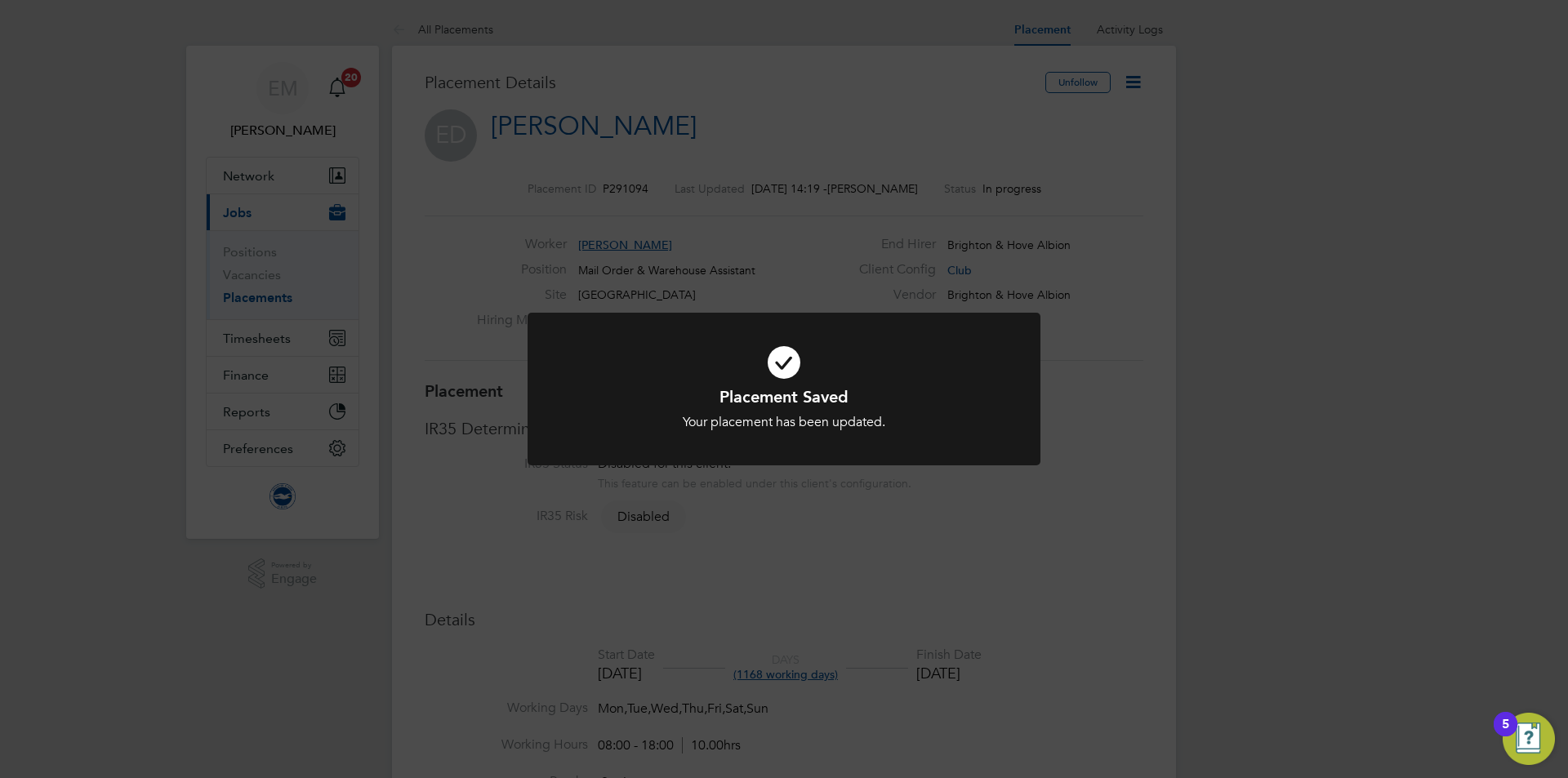
click at [1152, 148] on div "Placement Saved Your placement has been updated. Cancel Okay" at bounding box center [784, 389] width 1568 height 778
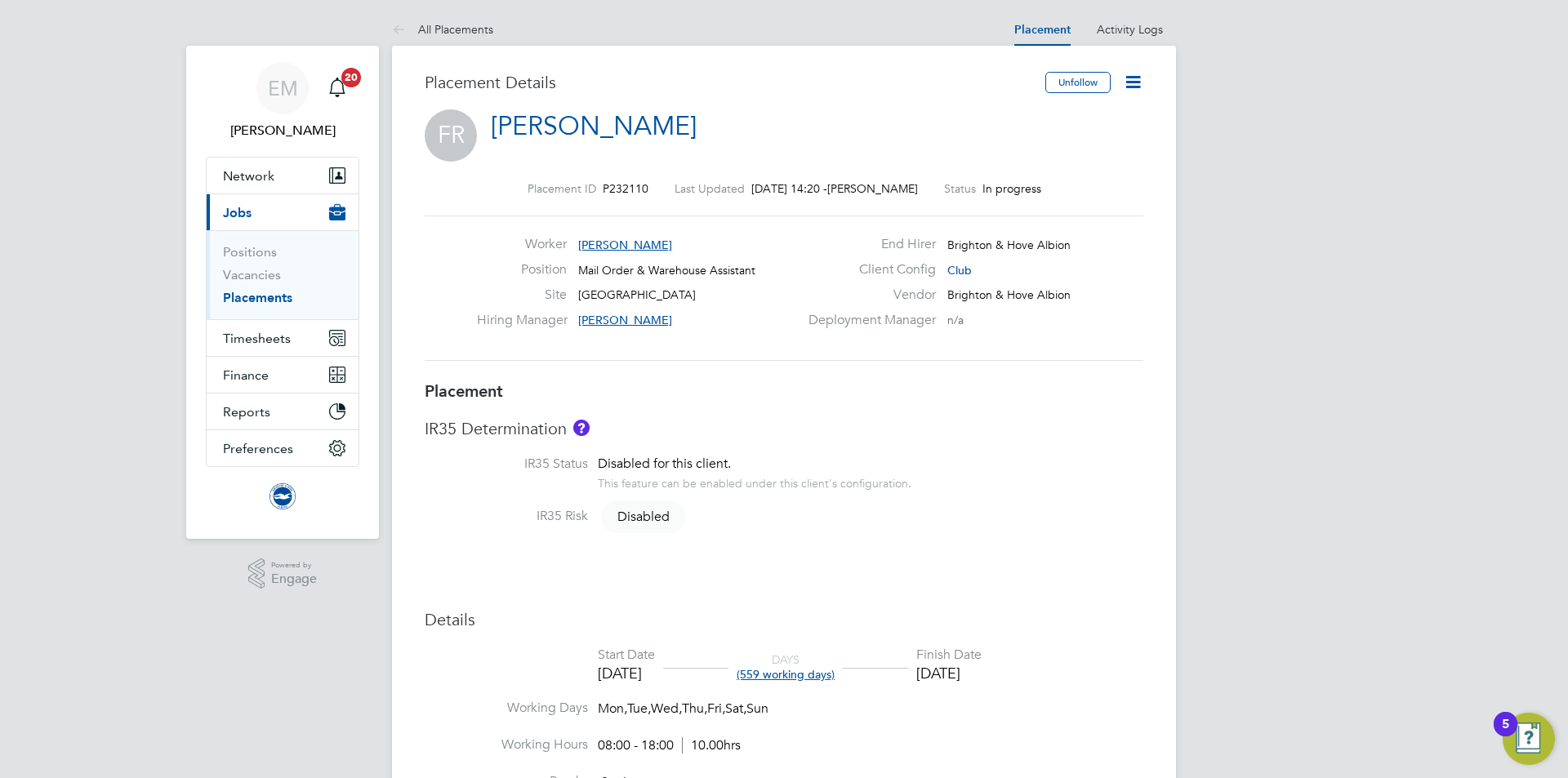
click at [1131, 77] on icon at bounding box center [1133, 82] width 20 height 20
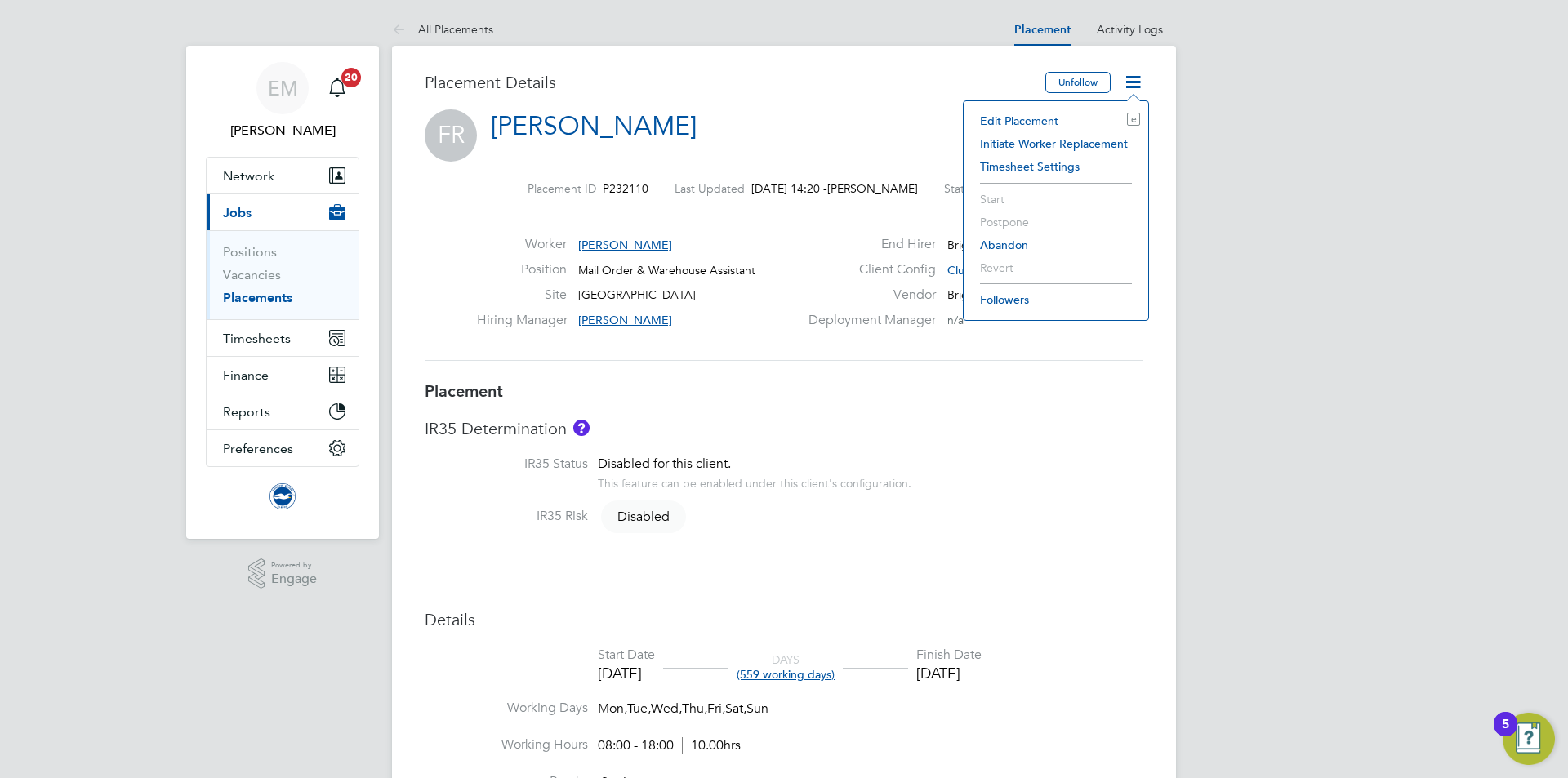
click at [1028, 122] on li "Edit Placement e" at bounding box center [1056, 120] width 168 height 23
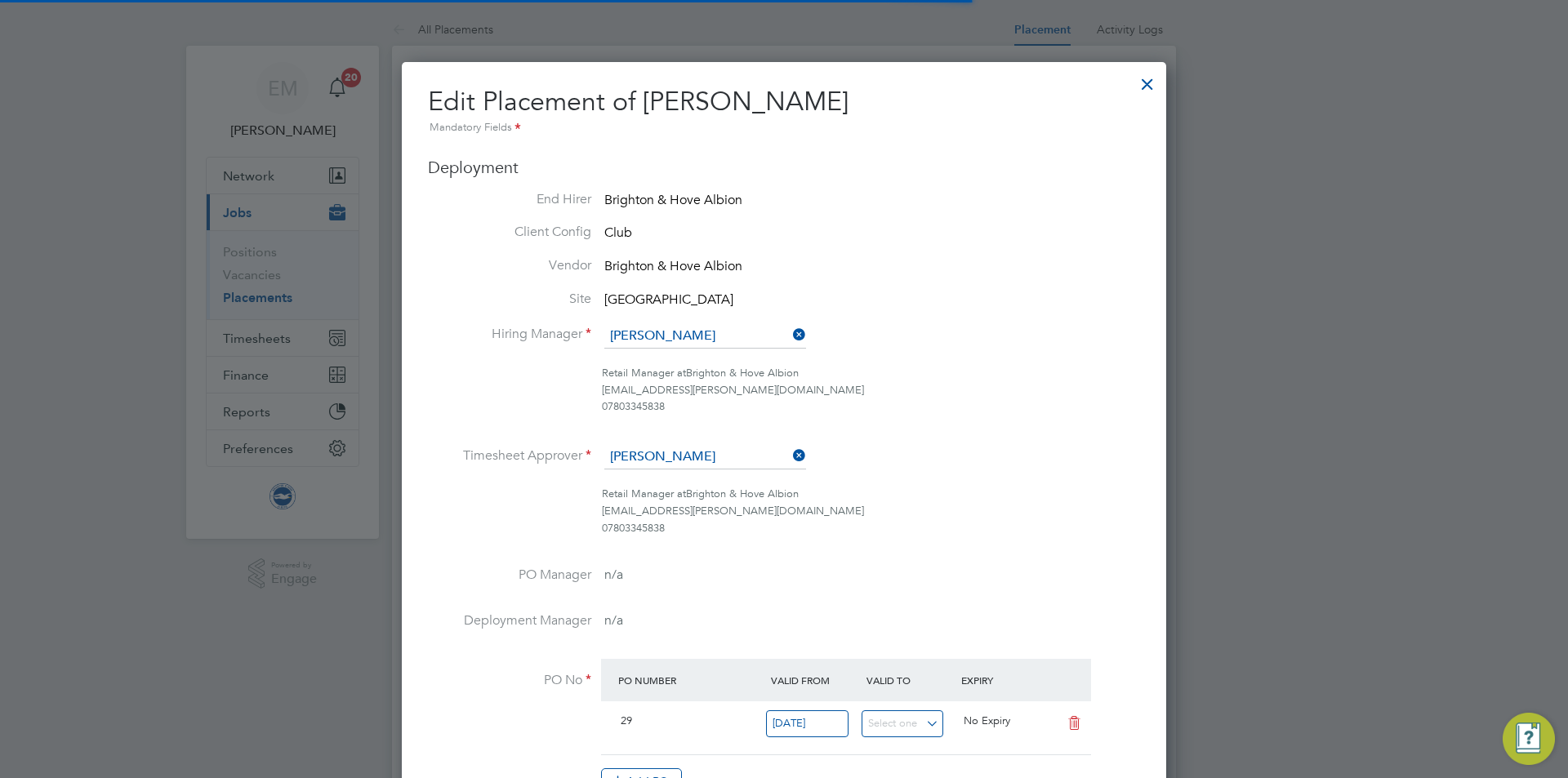
scroll to position [8, 8]
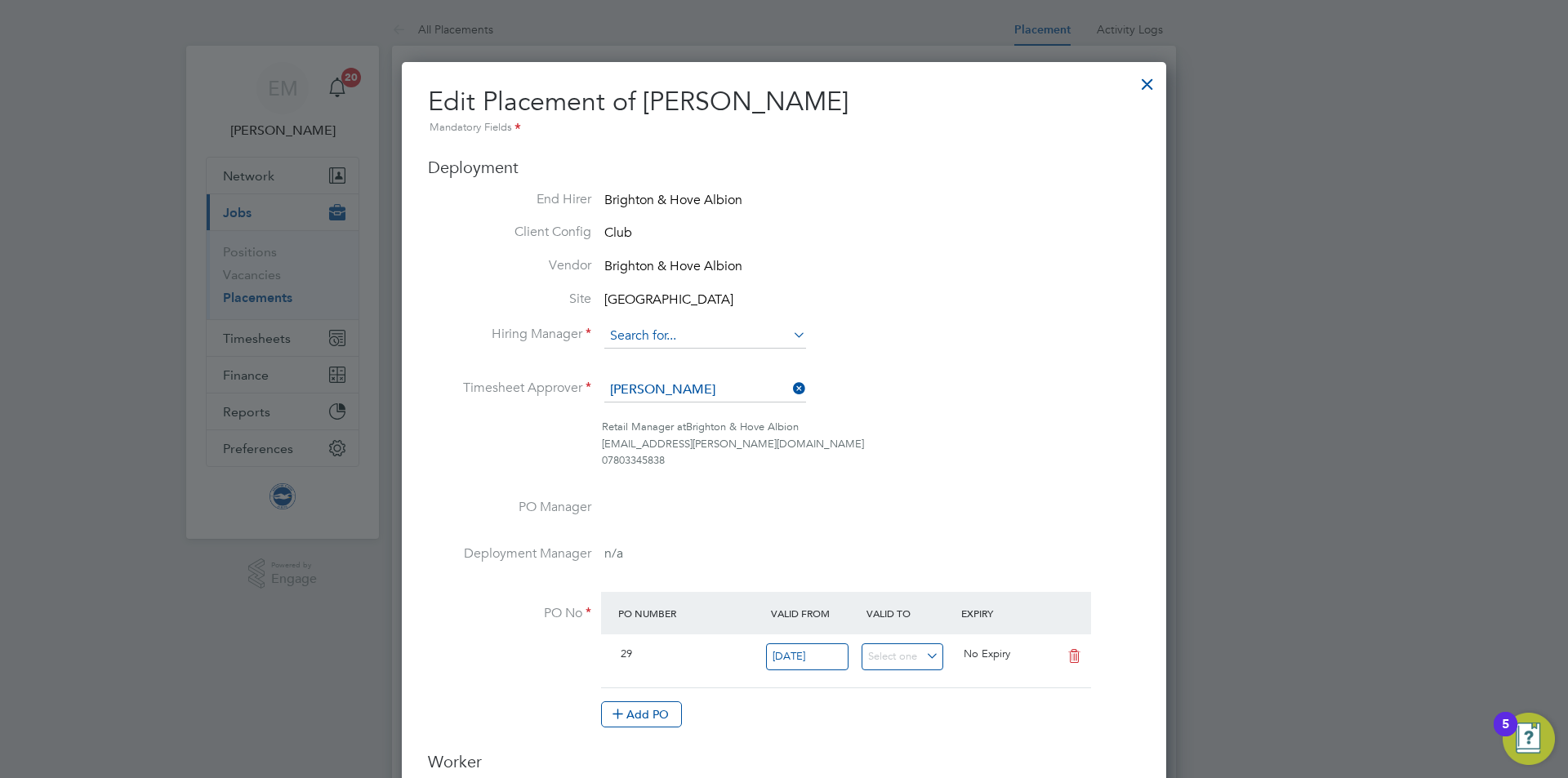
click at [655, 339] on input at bounding box center [706, 336] width 202 height 24
click at [651, 355] on li "[PERSON_NAME]" at bounding box center [706, 359] width 204 height 22
type input "[PERSON_NAME]"
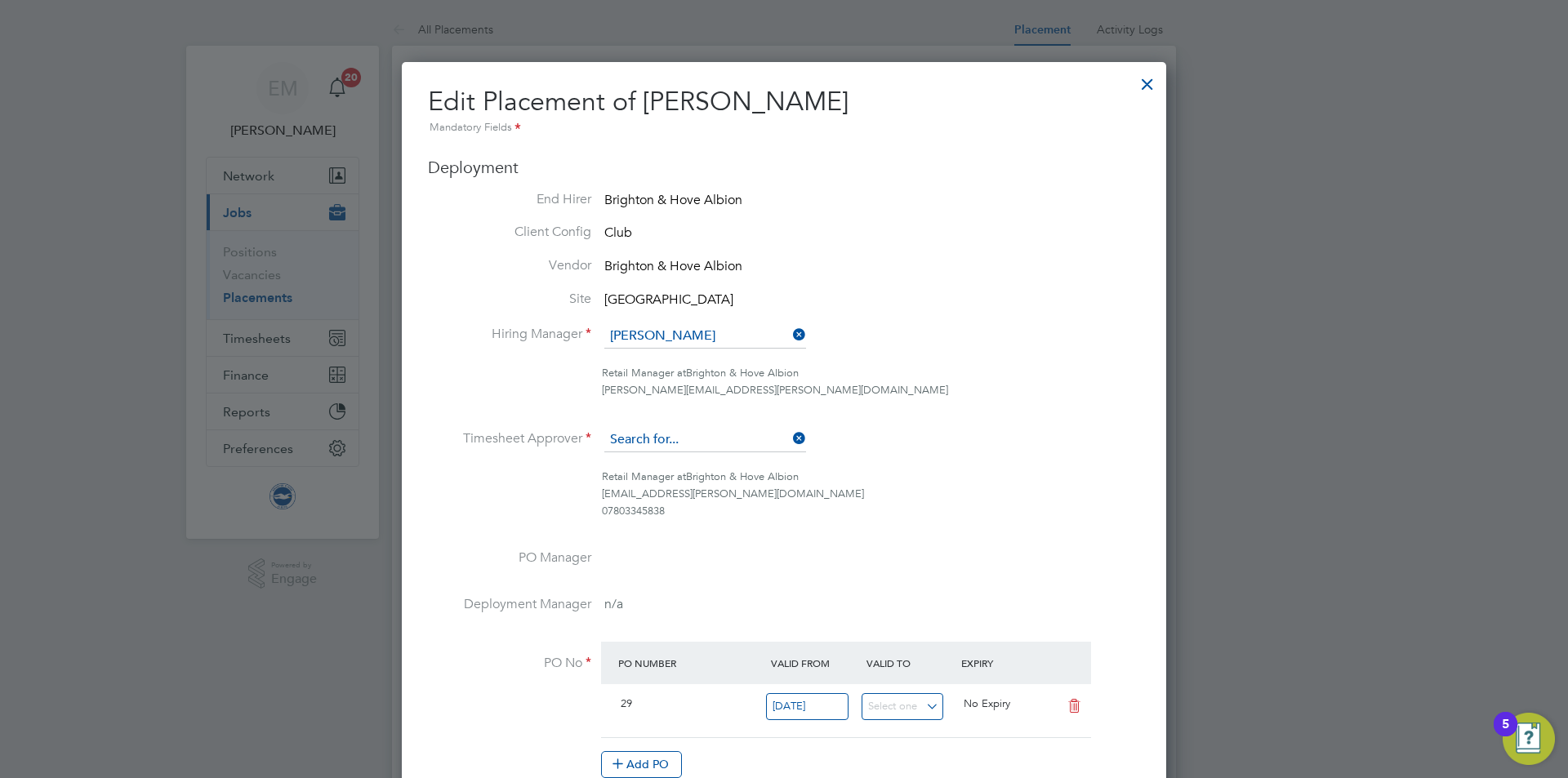
click at [651, 440] on input at bounding box center [706, 439] width 202 height 24
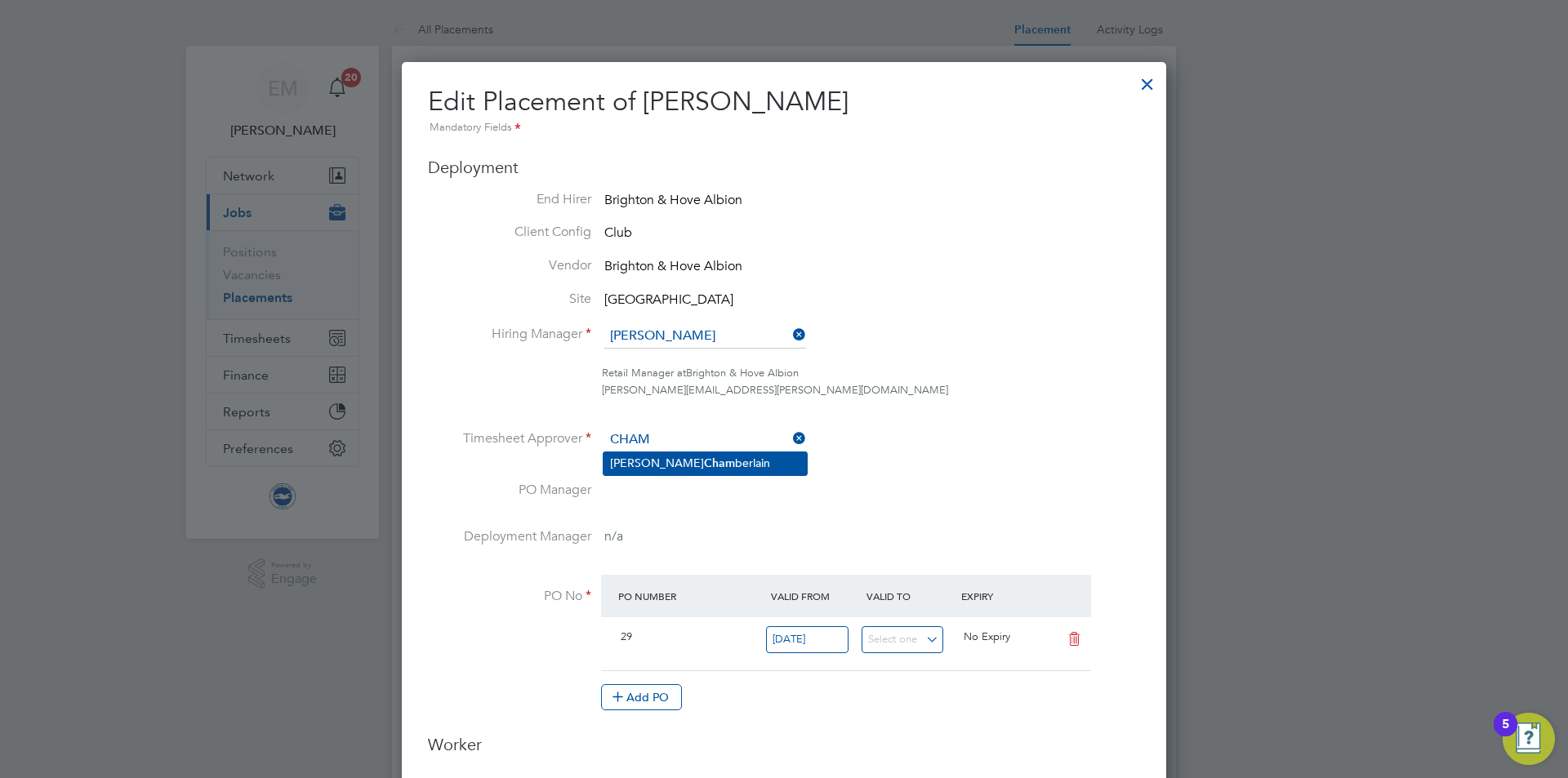
click at [640, 459] on li "James Cham berlain" at bounding box center [706, 464] width 204 height 22
type input "James Chamberlain"
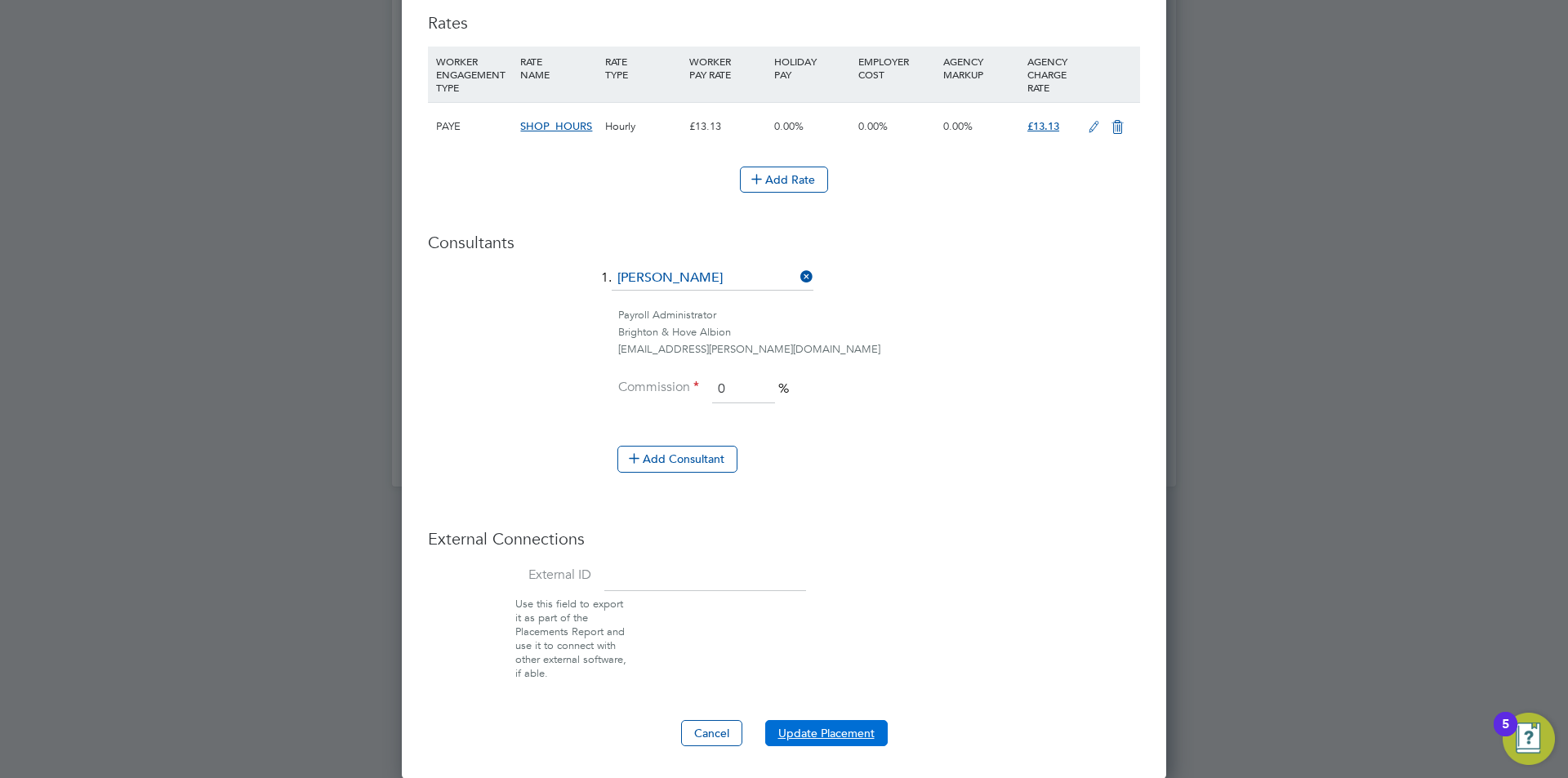
drag, startPoint x: 806, startPoint y: 726, endPoint x: 800, endPoint y: 720, distance: 8.5
click at [807, 726] on button "Update Placement" at bounding box center [827, 733] width 123 height 26
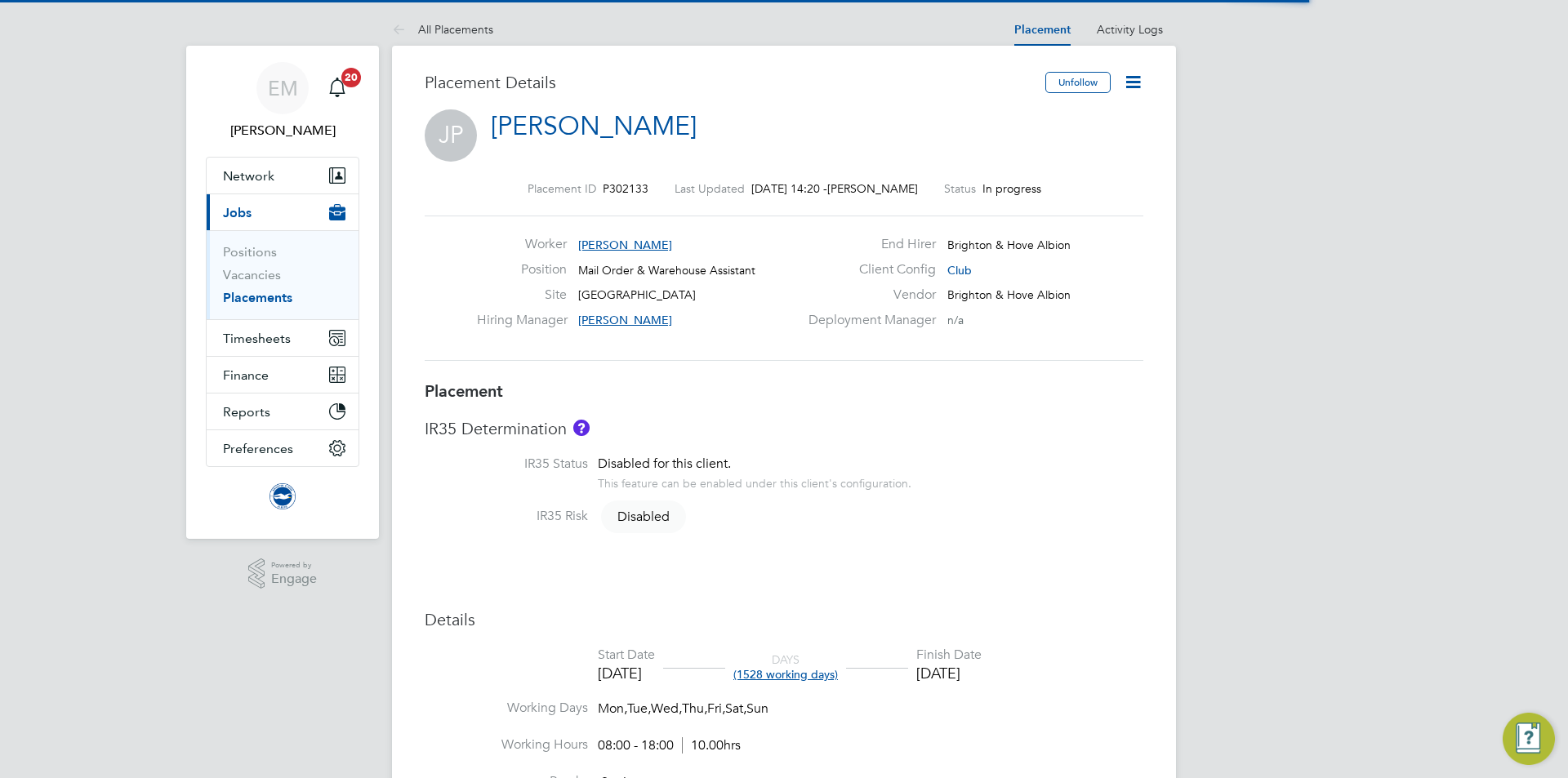
click at [1143, 83] on icon at bounding box center [1133, 82] width 20 height 20
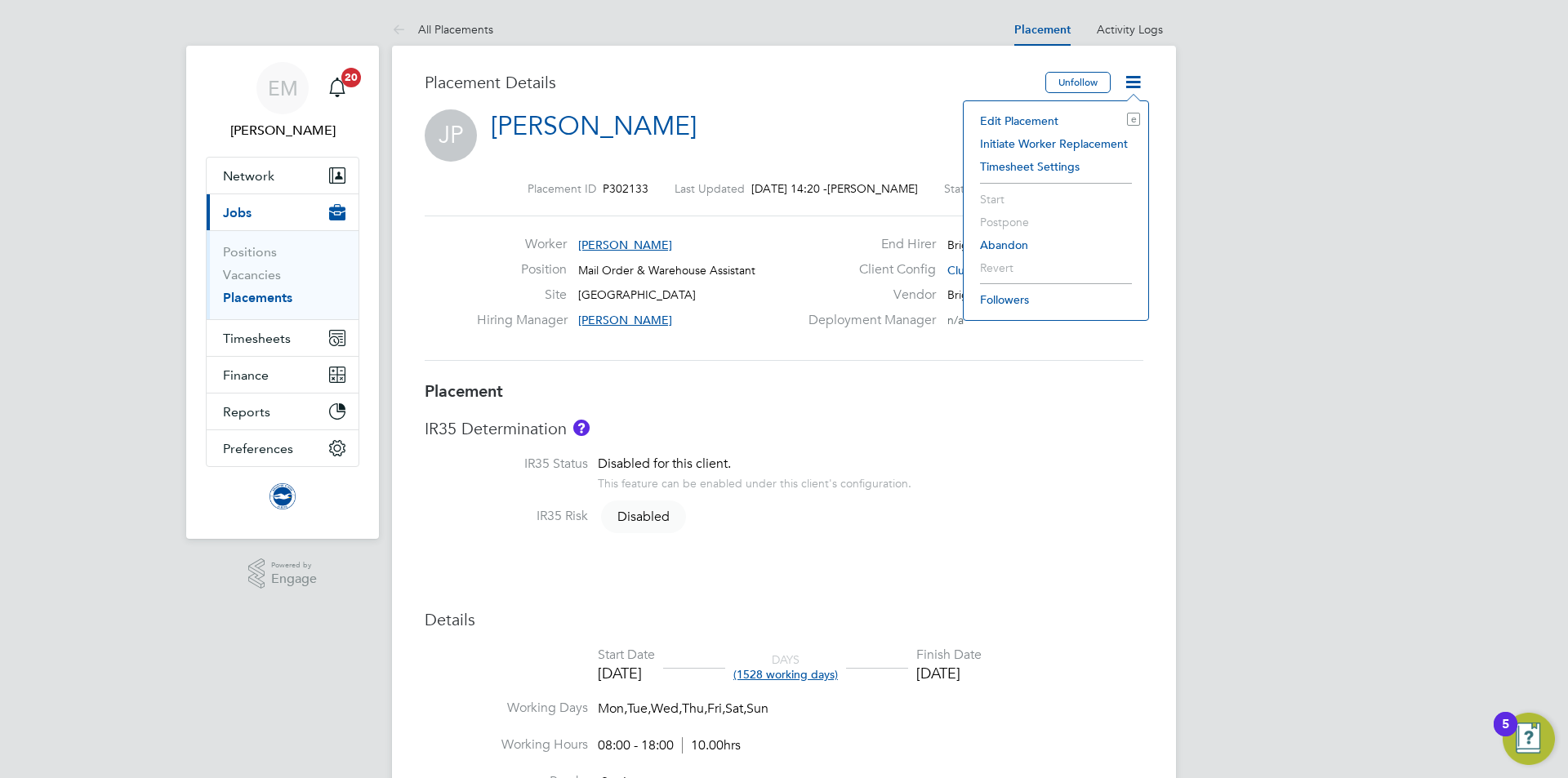
click at [1033, 114] on li "Edit Placement e" at bounding box center [1056, 120] width 168 height 23
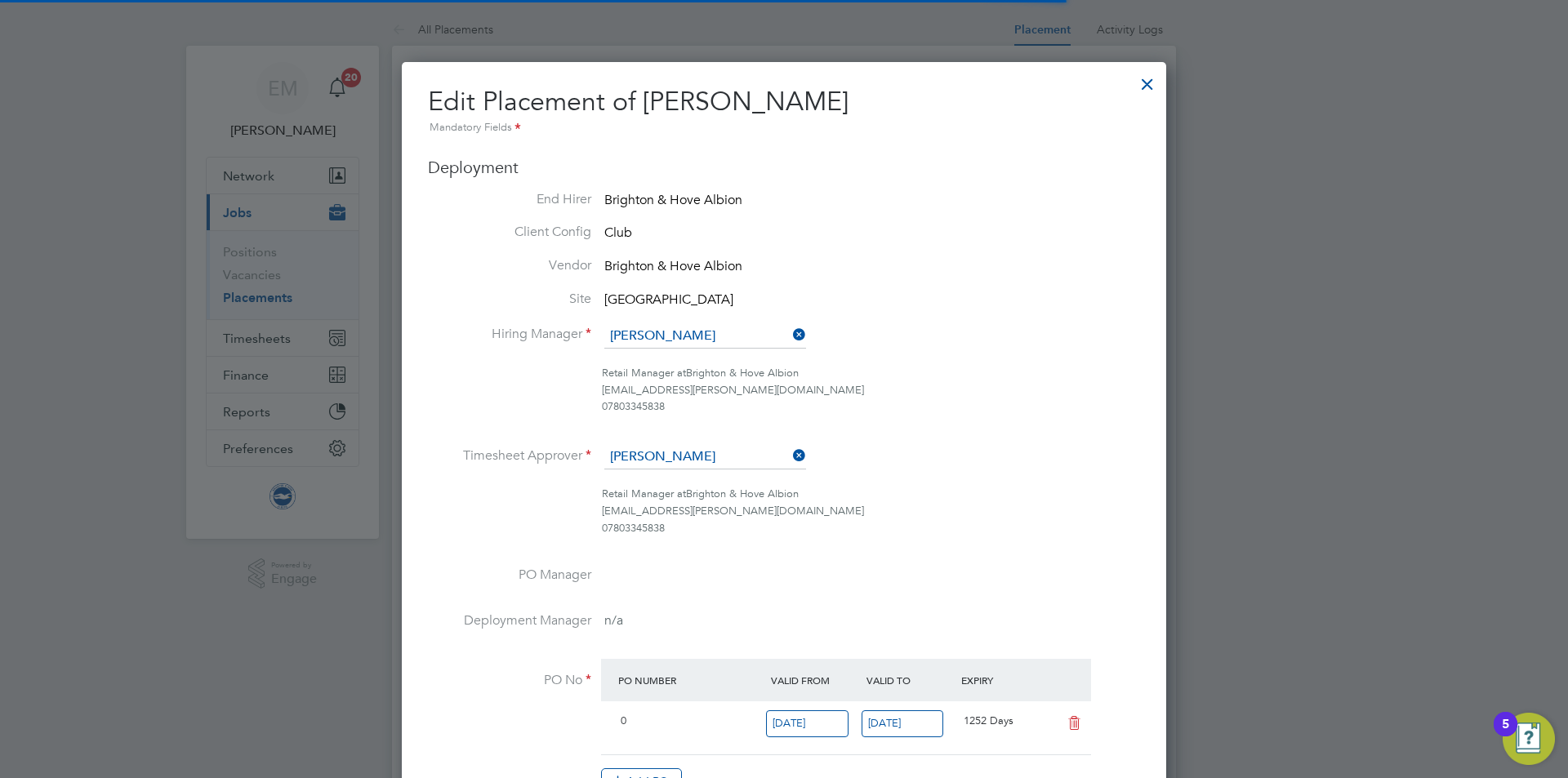
scroll to position [21, 713]
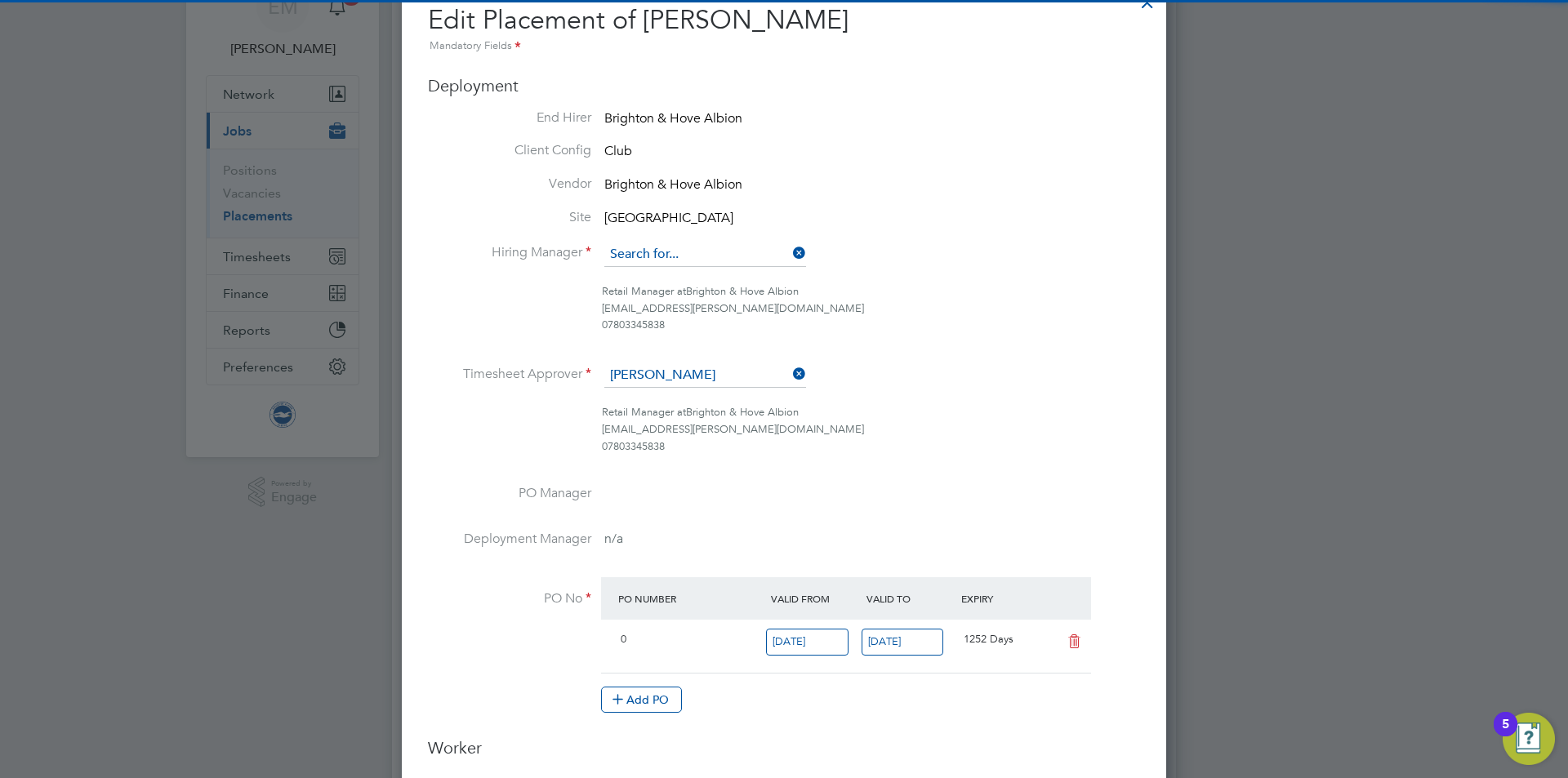
click at [709, 261] on input at bounding box center [706, 254] width 202 height 24
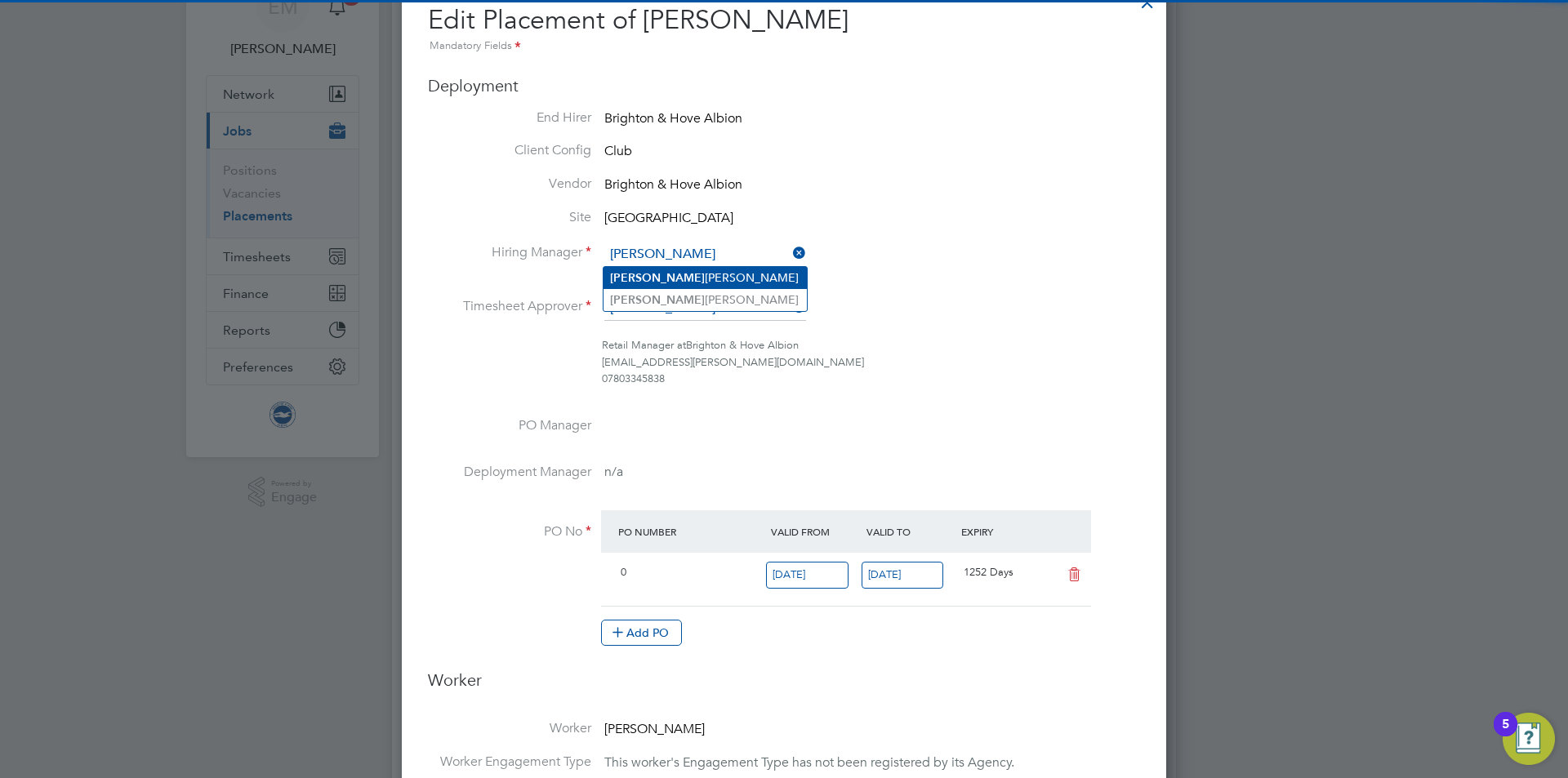
click at [681, 269] on li "[PERSON_NAME]" at bounding box center [706, 278] width 204 height 22
type input "[PERSON_NAME]"
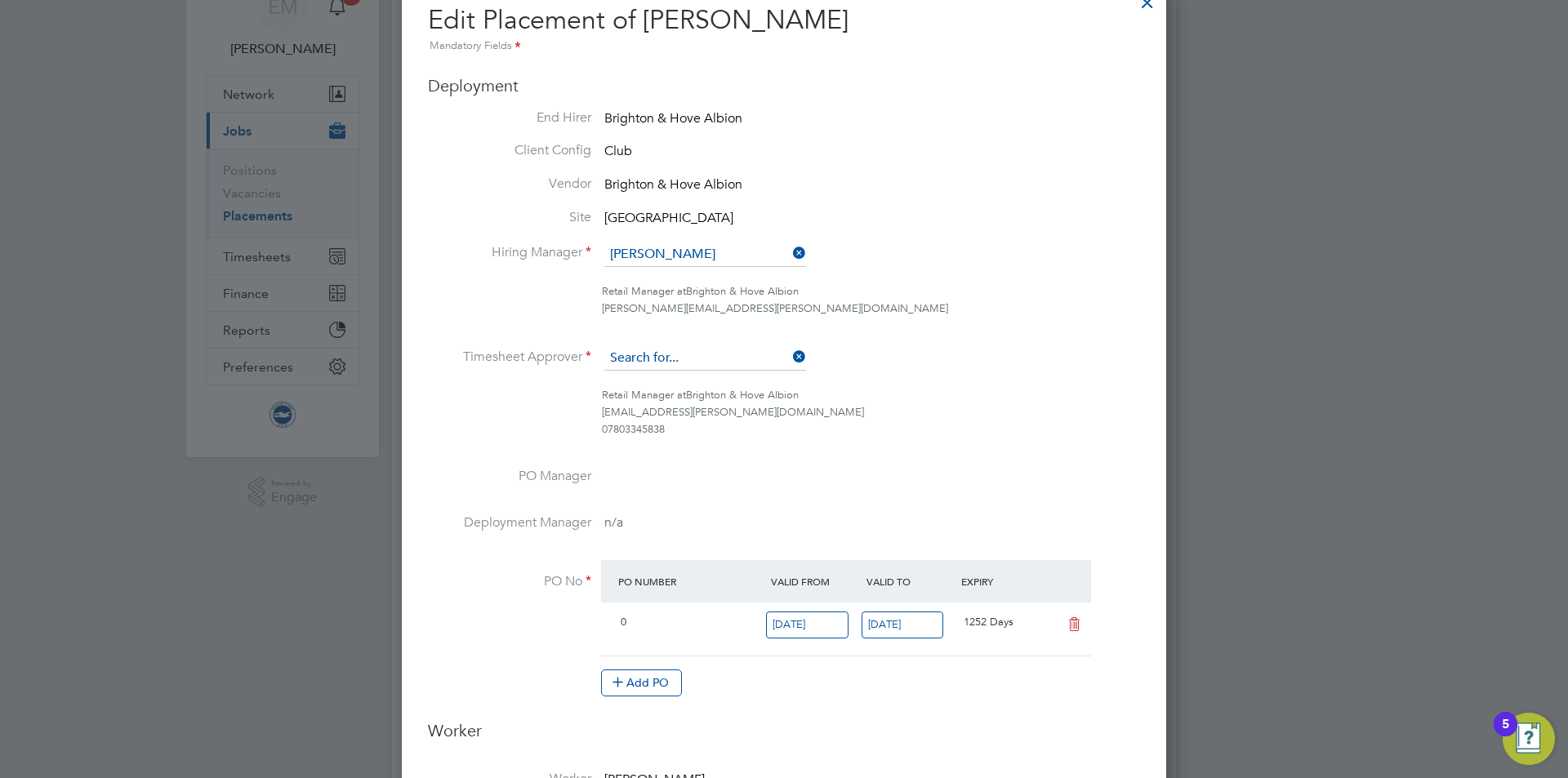
click at [671, 358] on input at bounding box center [706, 358] width 202 height 24
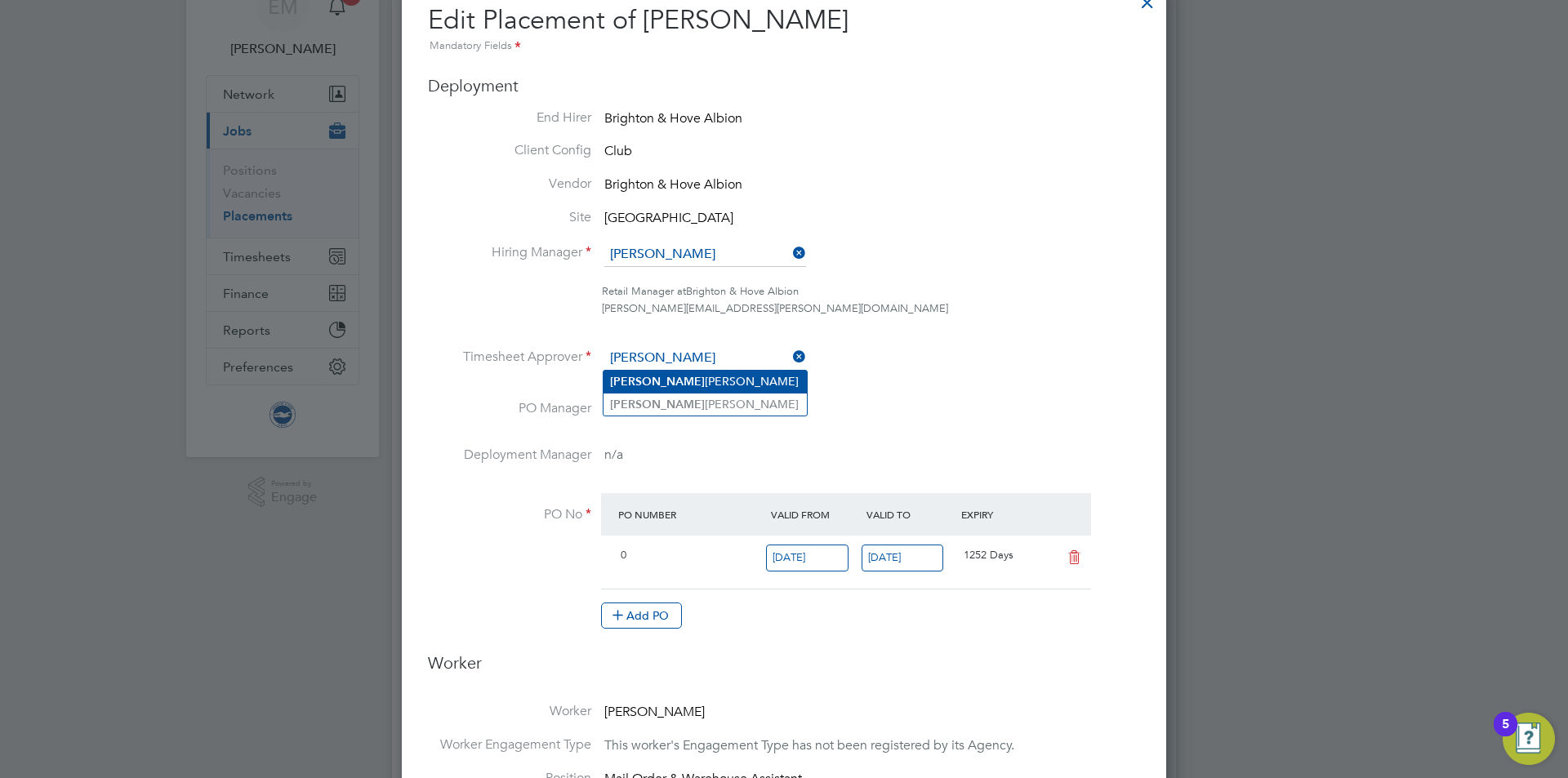
click at [657, 381] on li "[PERSON_NAME]" at bounding box center [706, 382] width 204 height 22
type input "[PERSON_NAME]"
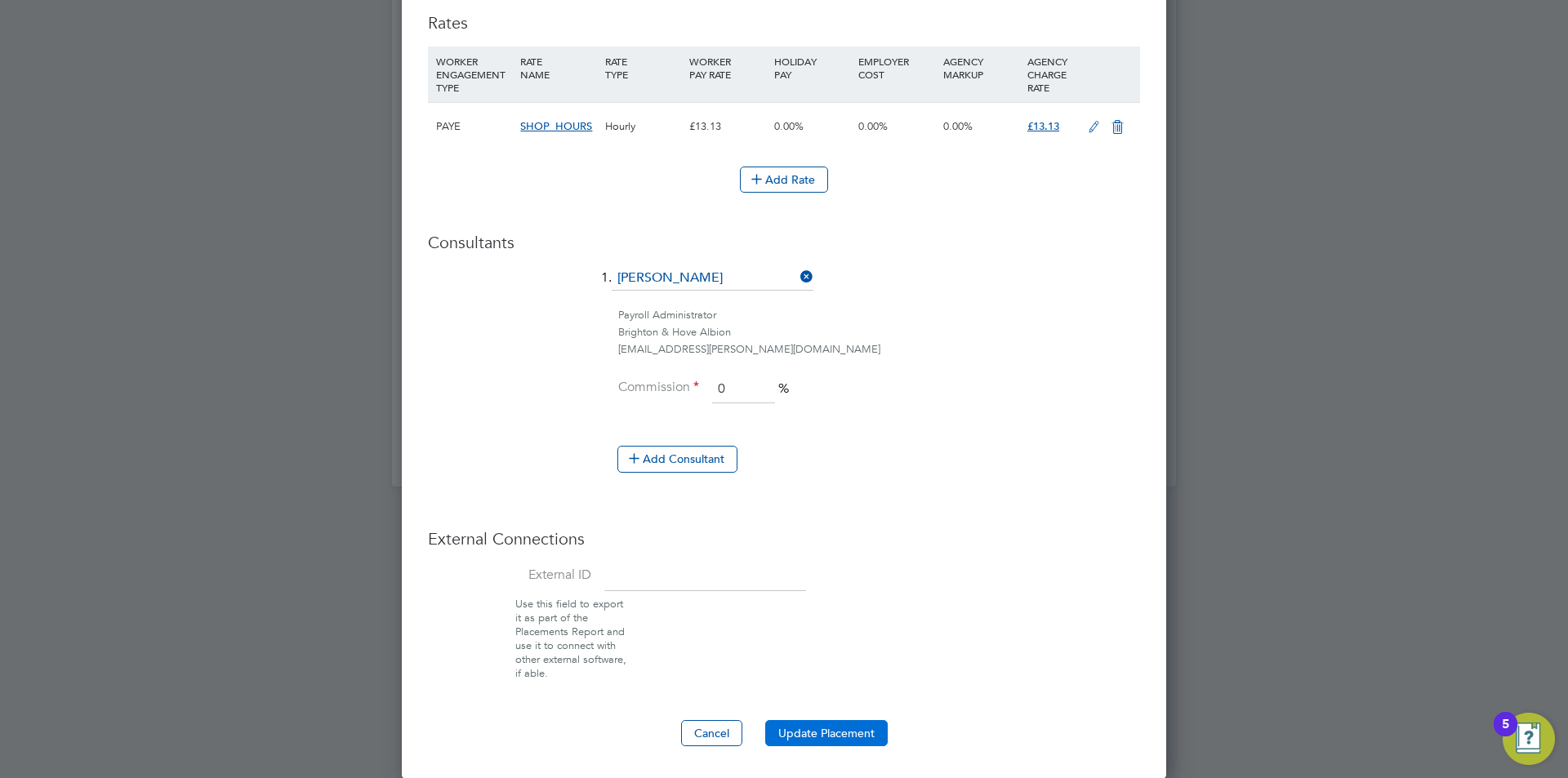
click at [852, 744] on button "Update Placement" at bounding box center [827, 733] width 123 height 26
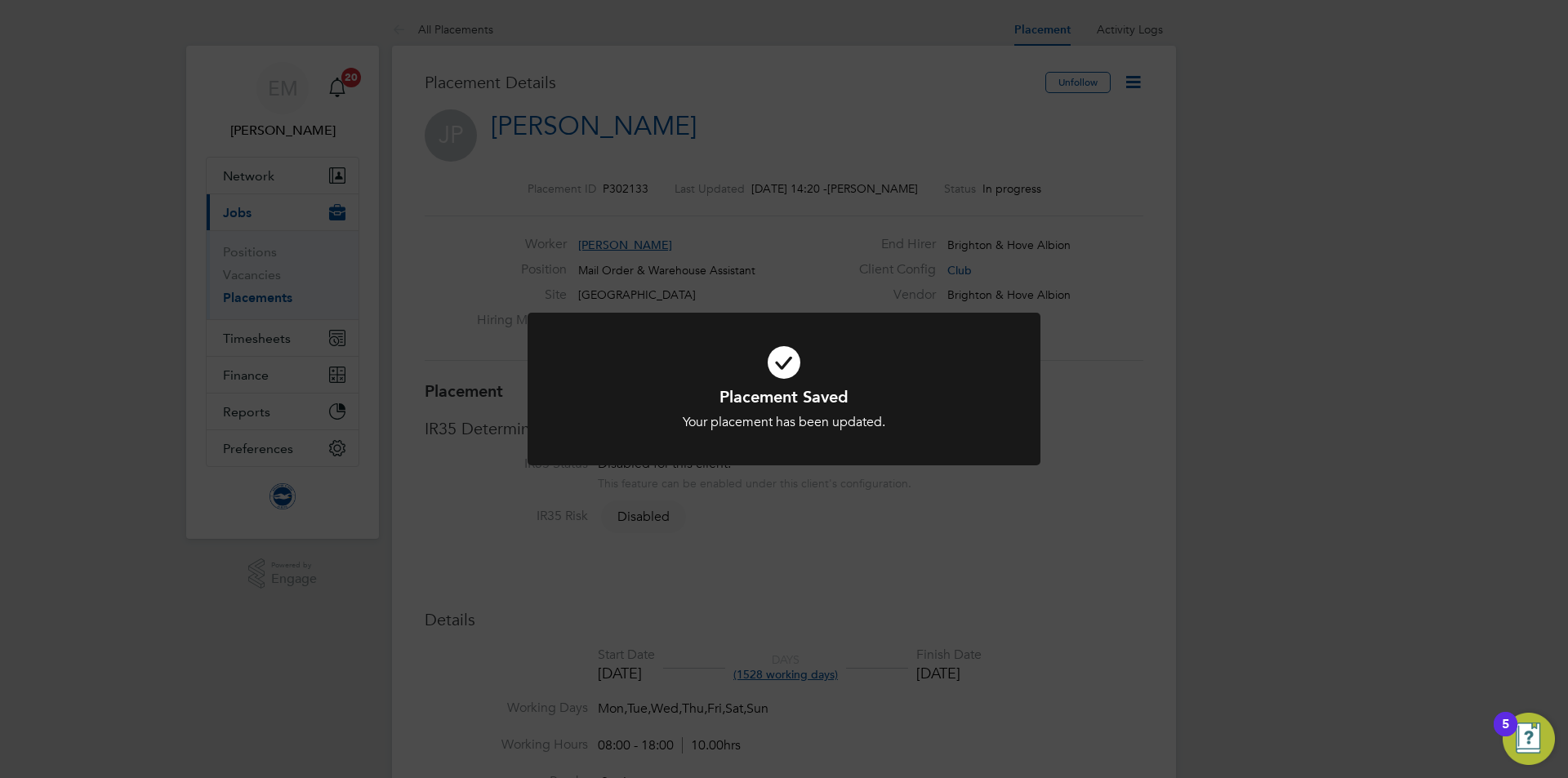
click at [906, 546] on div "Placement Saved Your placement has been updated. Cancel Okay" at bounding box center [784, 389] width 1568 height 778
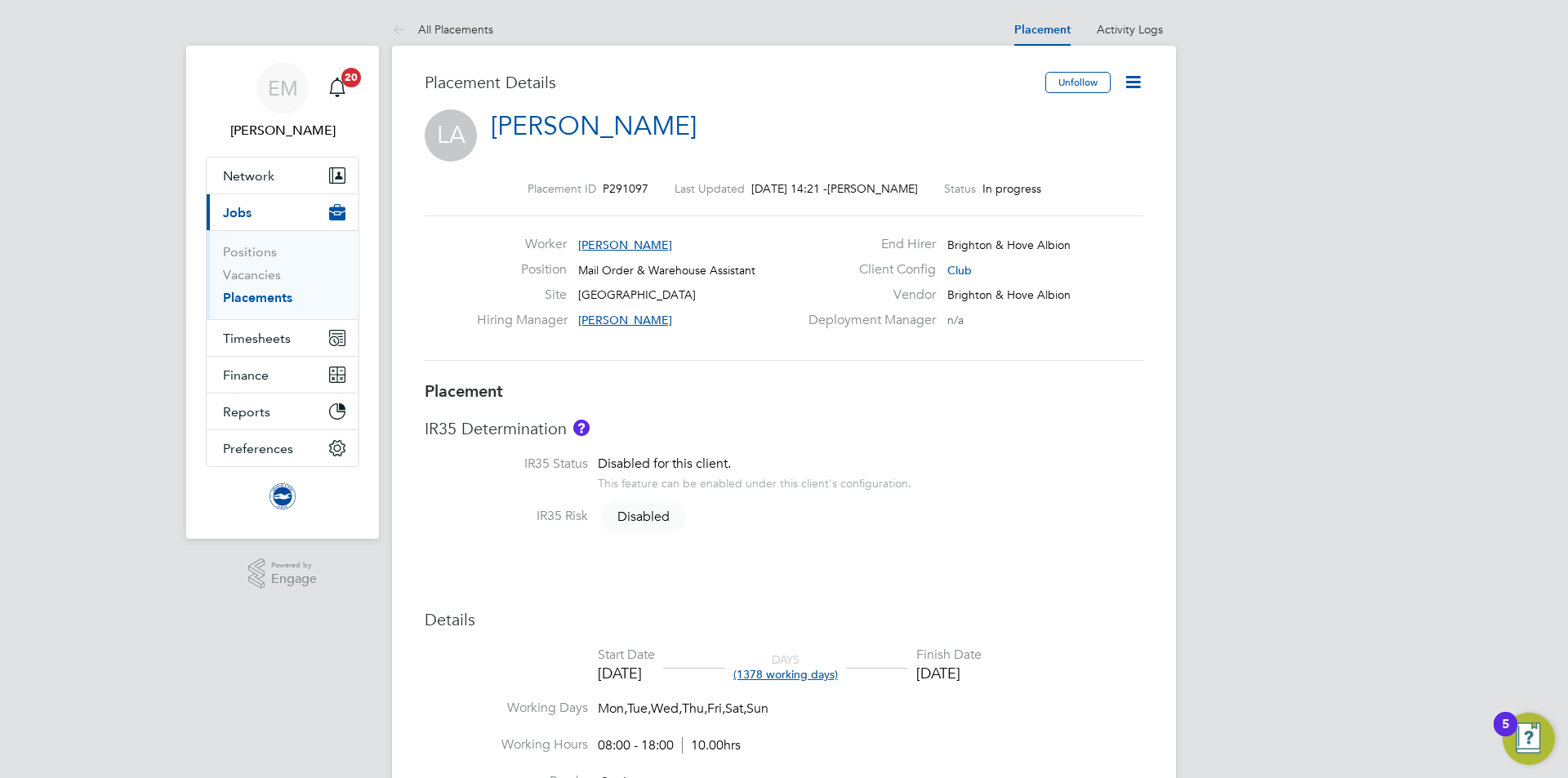
click at [1131, 87] on icon at bounding box center [1133, 82] width 20 height 20
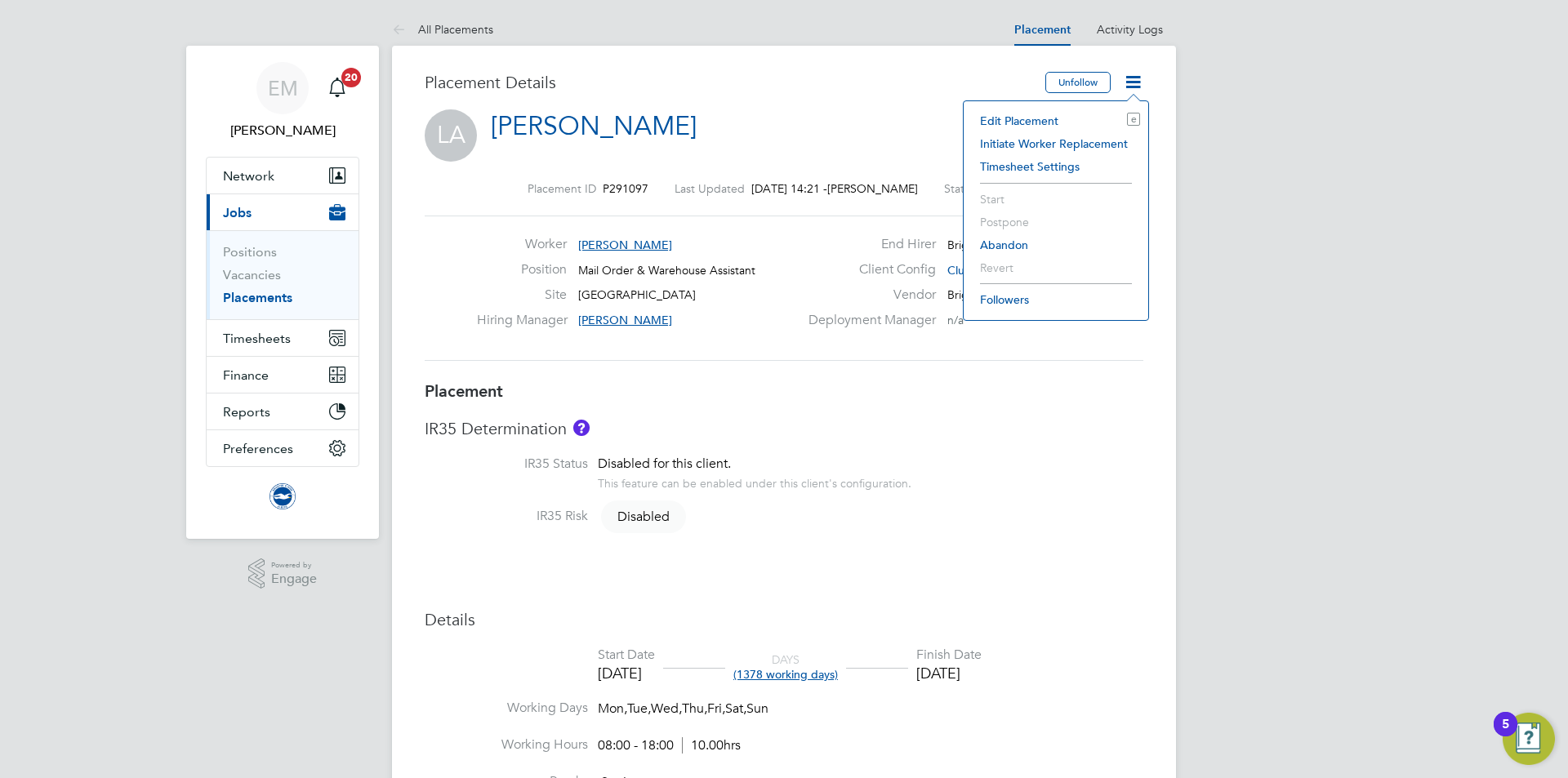
click at [1032, 118] on li "Edit Placement e" at bounding box center [1056, 120] width 168 height 23
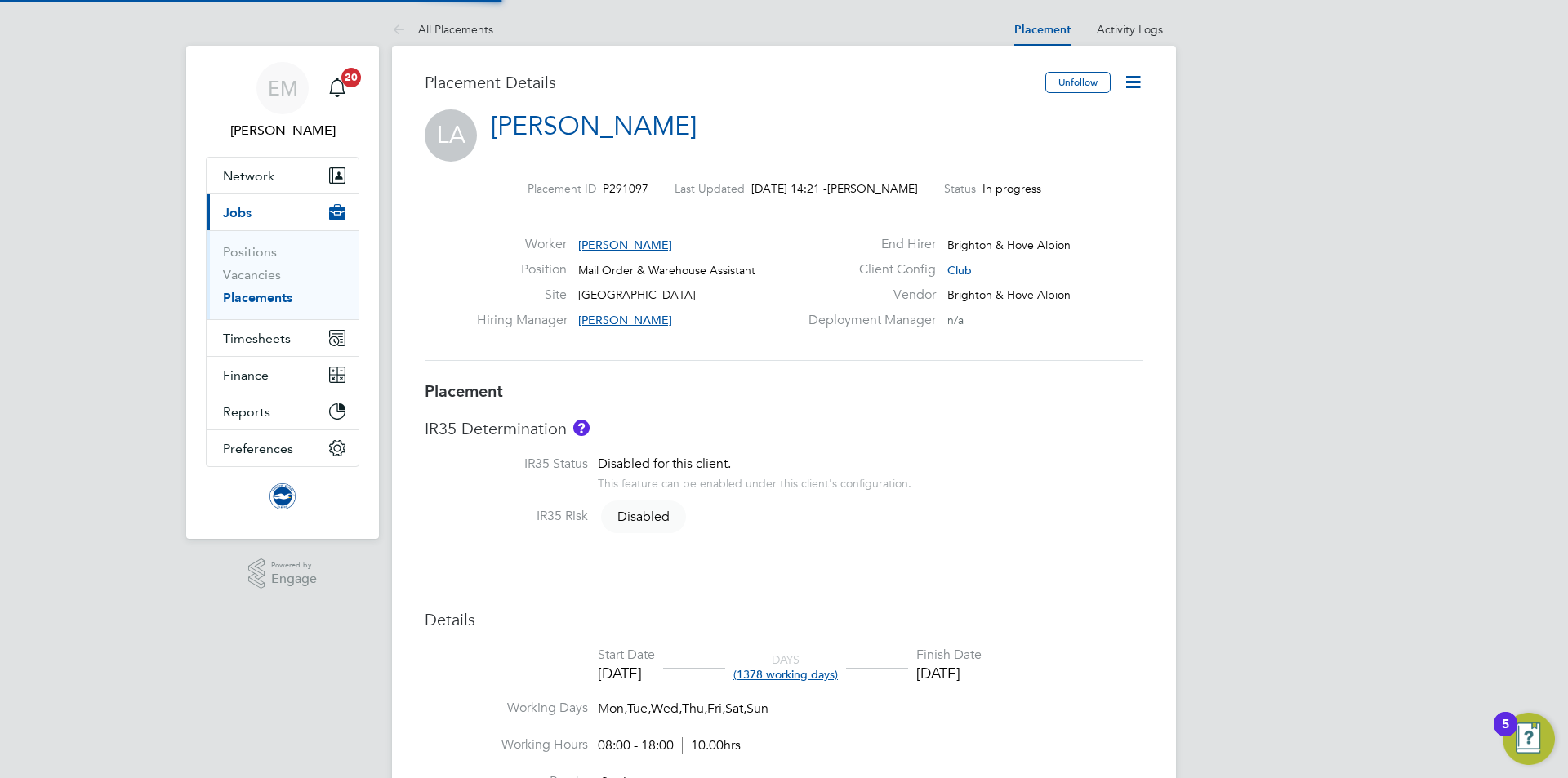
type input "[PERSON_NAME]"
type input "[DATE]"
type input "08:00"
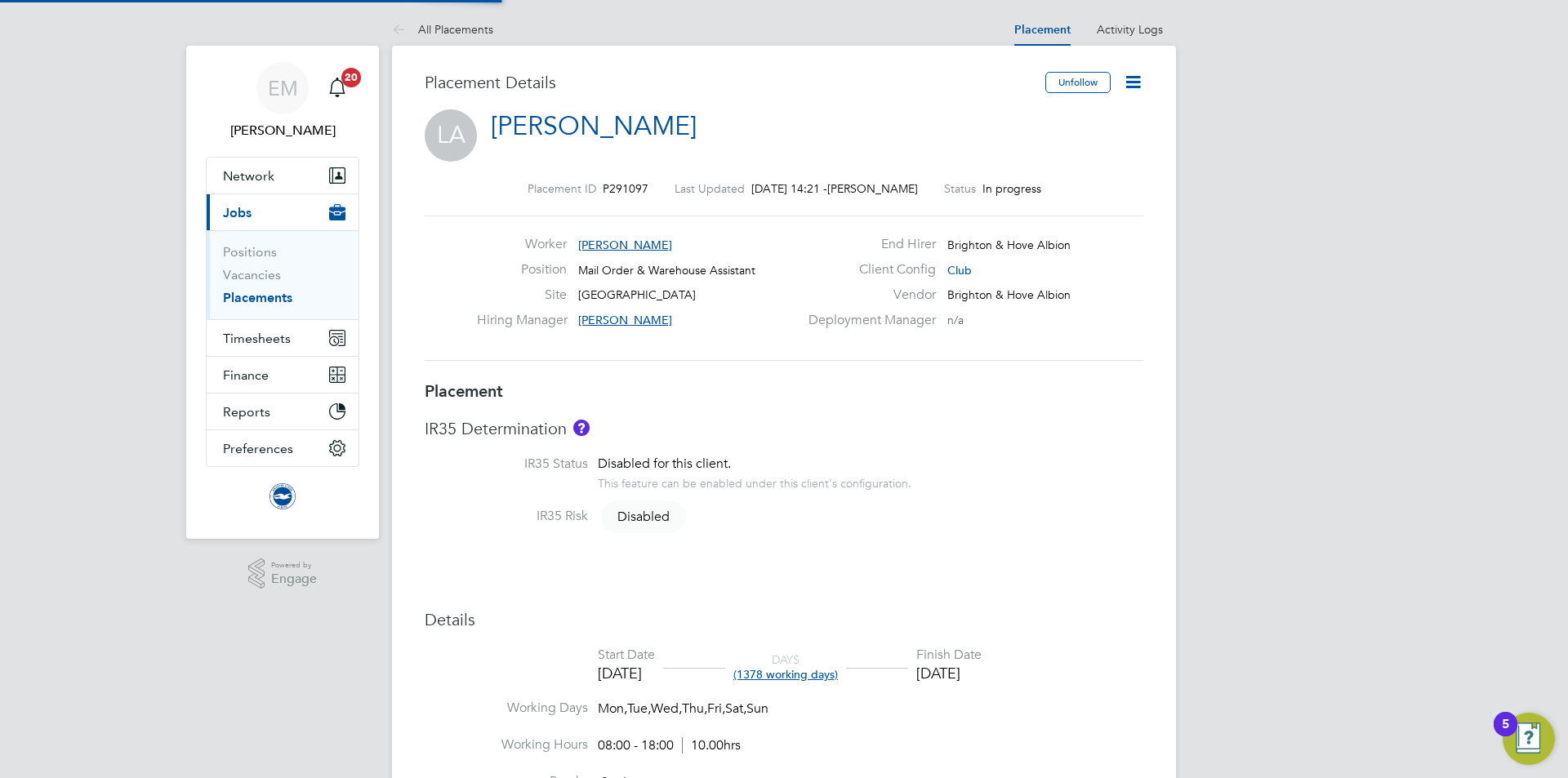
type input "18:00"
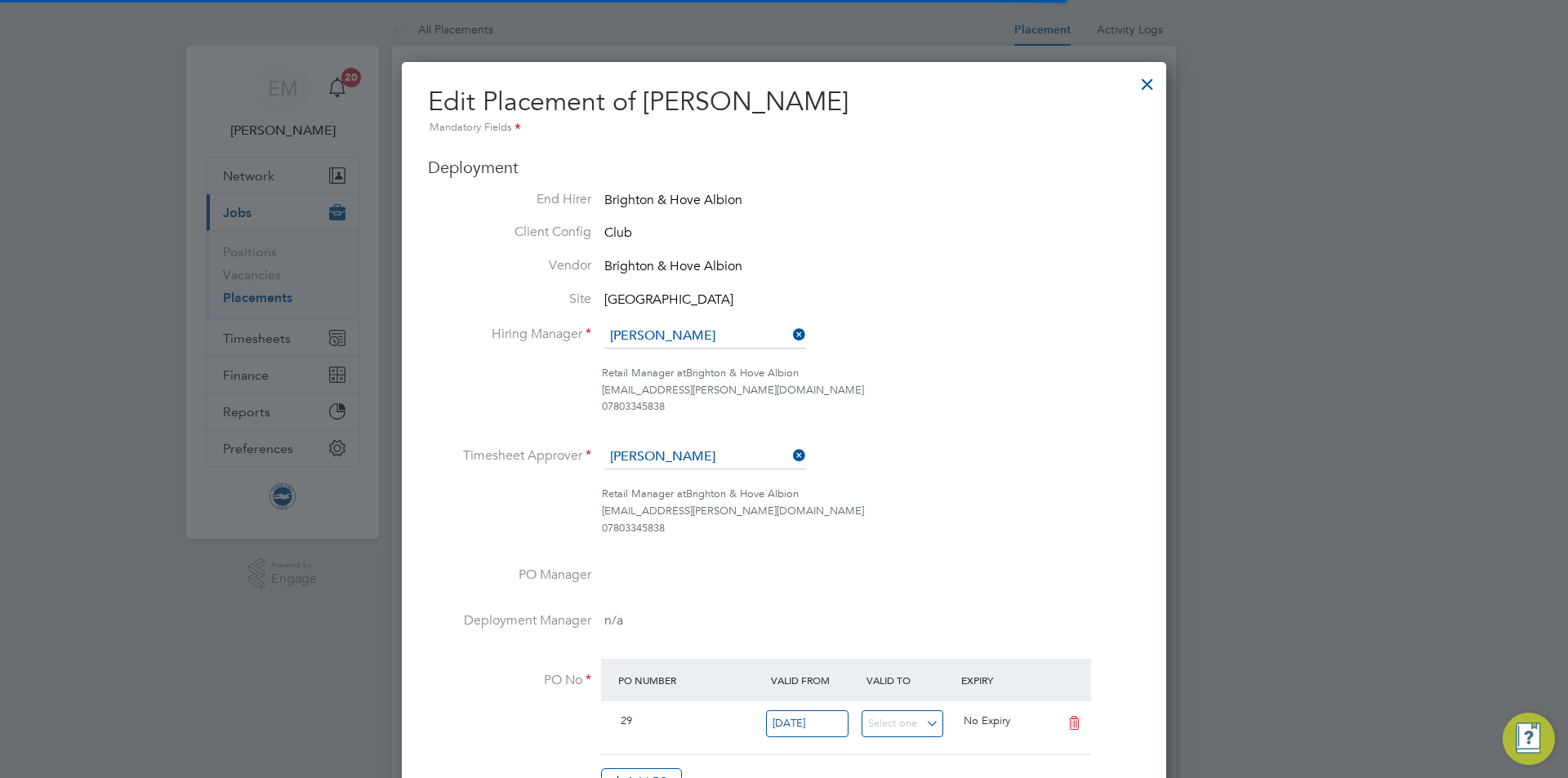
scroll to position [8, 8]
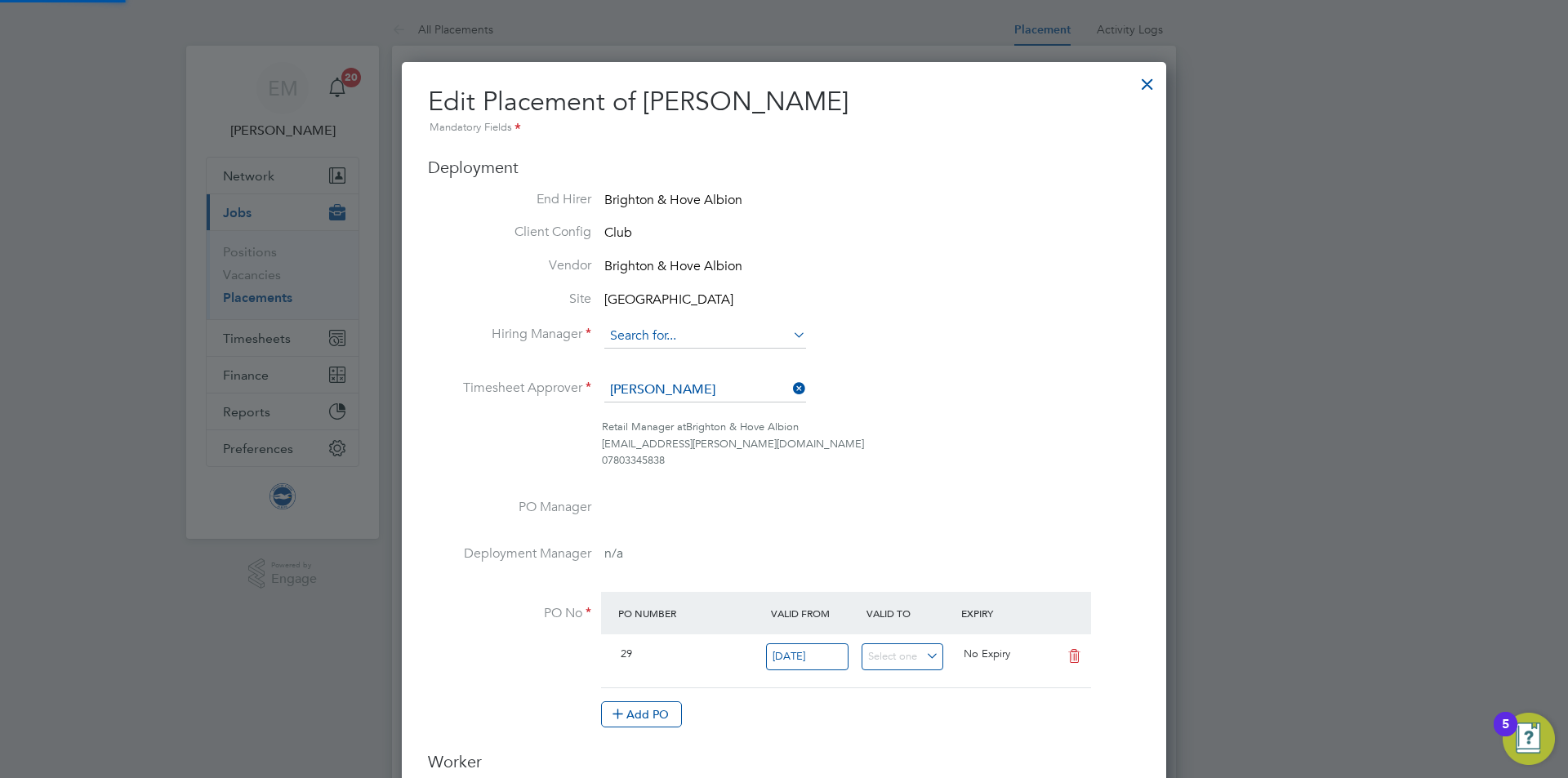
click at [644, 335] on input at bounding box center [706, 336] width 202 height 24
drag, startPoint x: 667, startPoint y: 338, endPoint x: 603, endPoint y: 338, distance: 64.0
click at [585, 338] on li "Hiring Manager [PERSON_NAME]" at bounding box center [784, 344] width 712 height 41
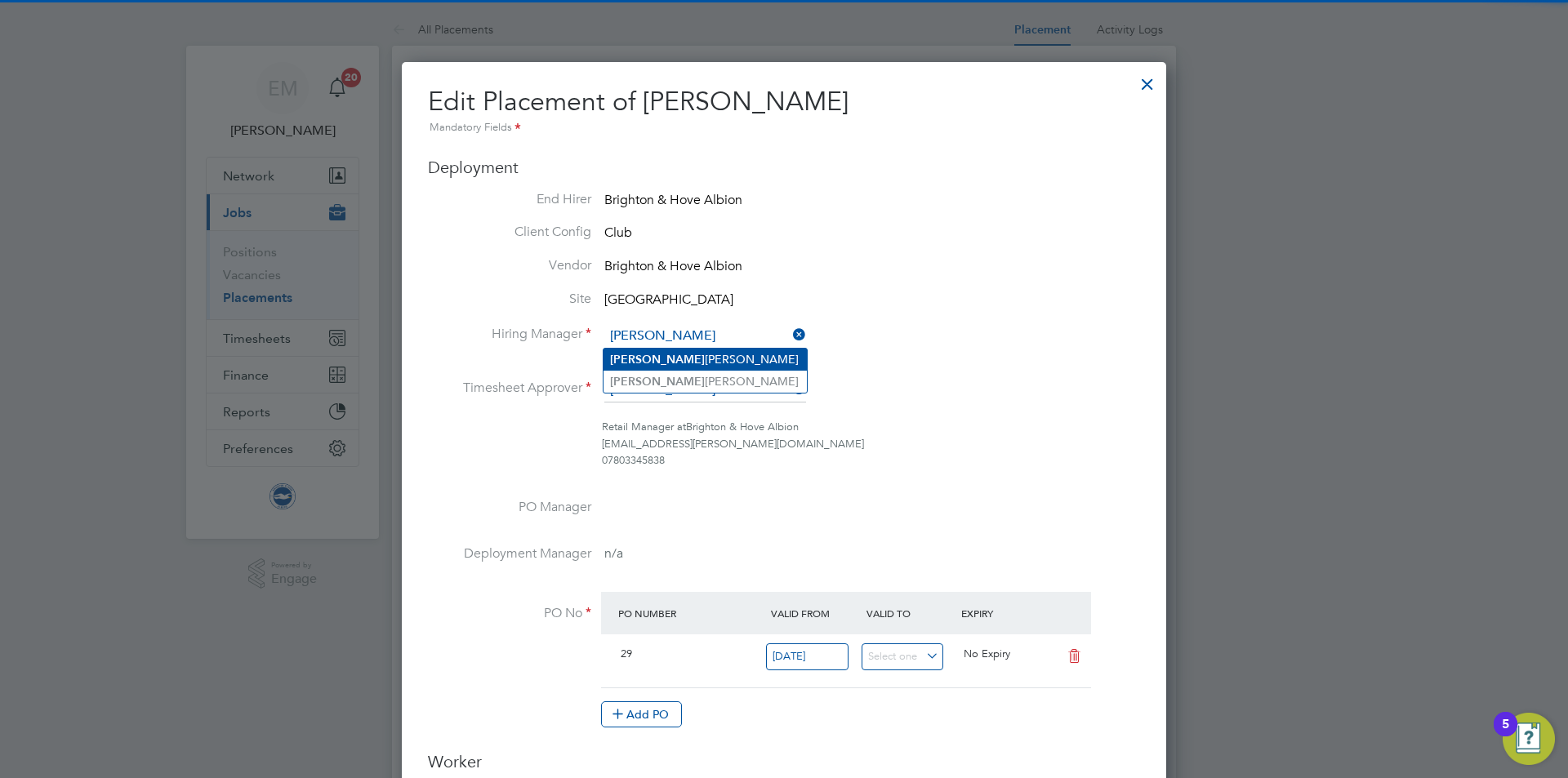
click at [655, 357] on li "[PERSON_NAME]" at bounding box center [706, 359] width 204 height 22
type input "[PERSON_NAME]"
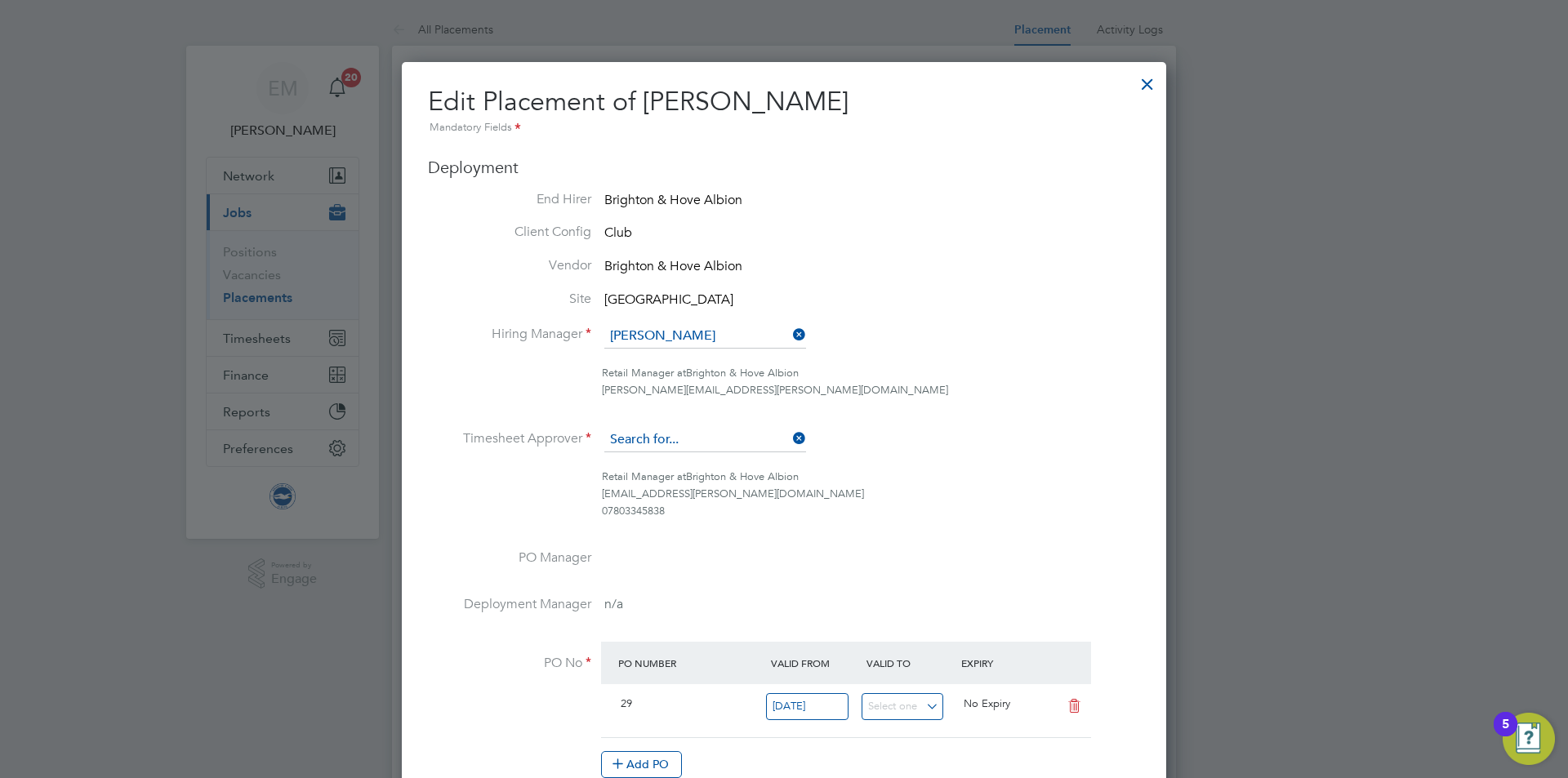
click at [657, 443] on input at bounding box center [706, 439] width 202 height 24
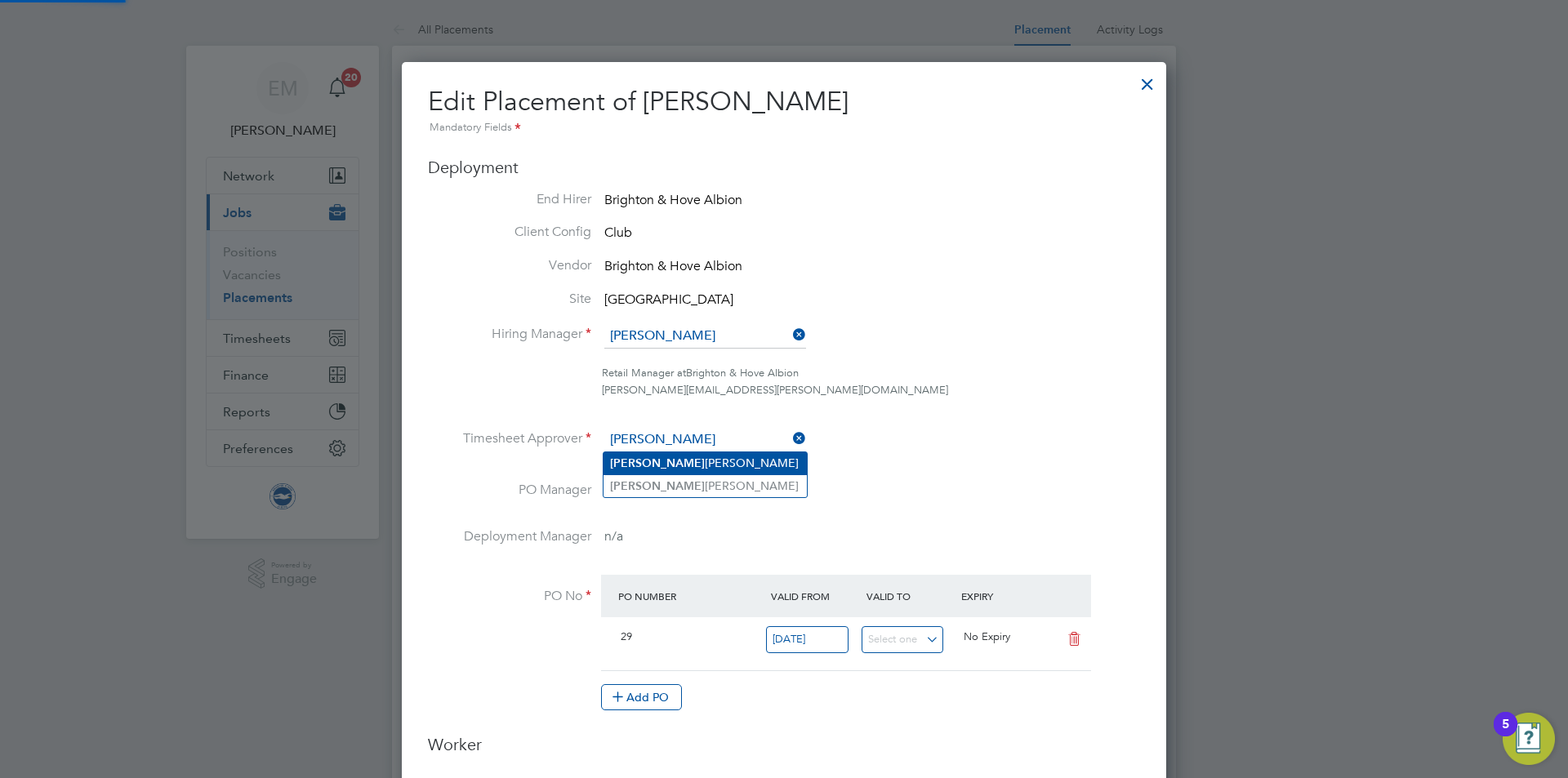
click at [711, 463] on li "[PERSON_NAME]" at bounding box center [706, 464] width 204 height 22
type input "[PERSON_NAME]"
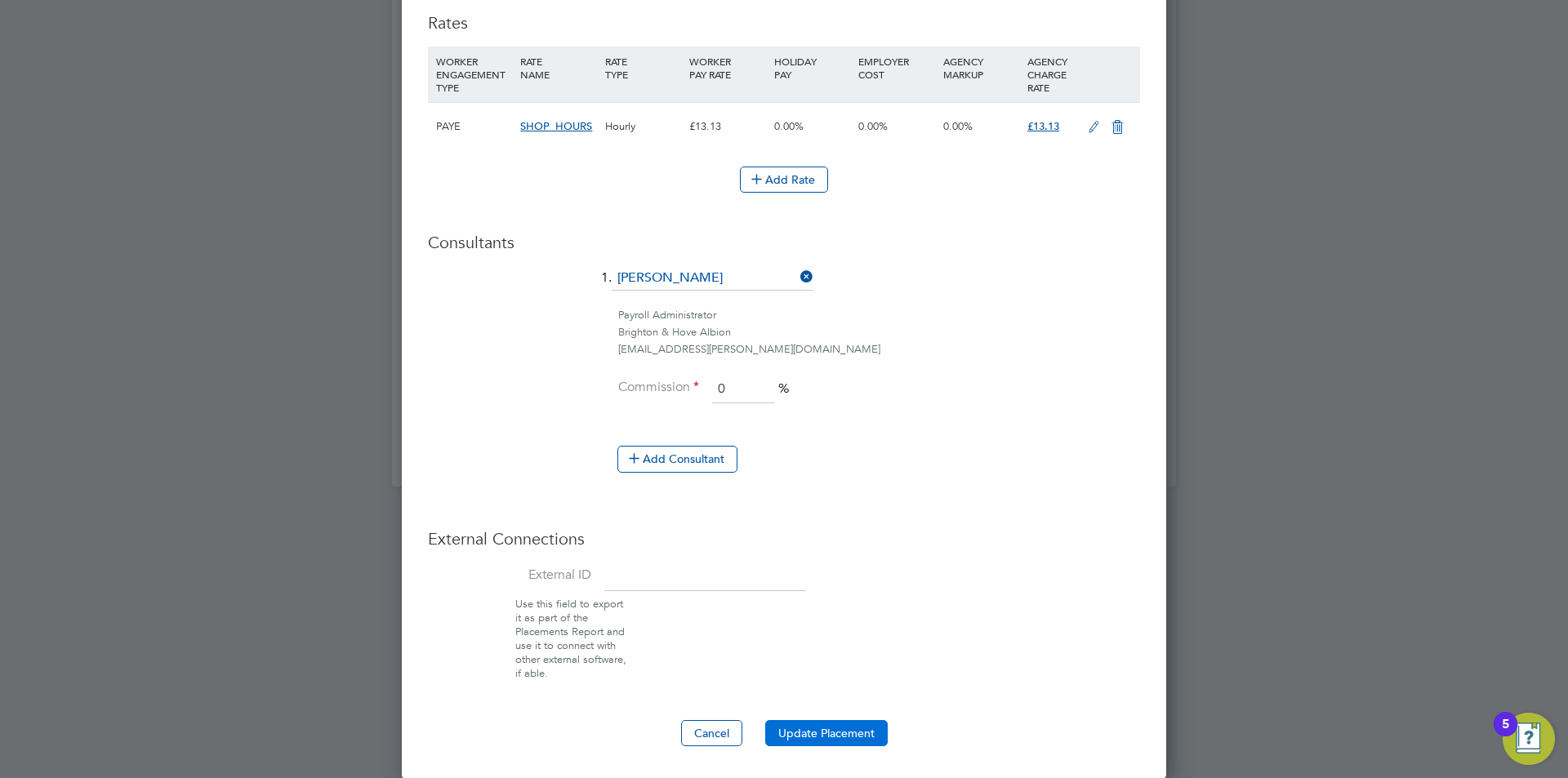
click at [849, 732] on button "Update Placement" at bounding box center [827, 733] width 123 height 26
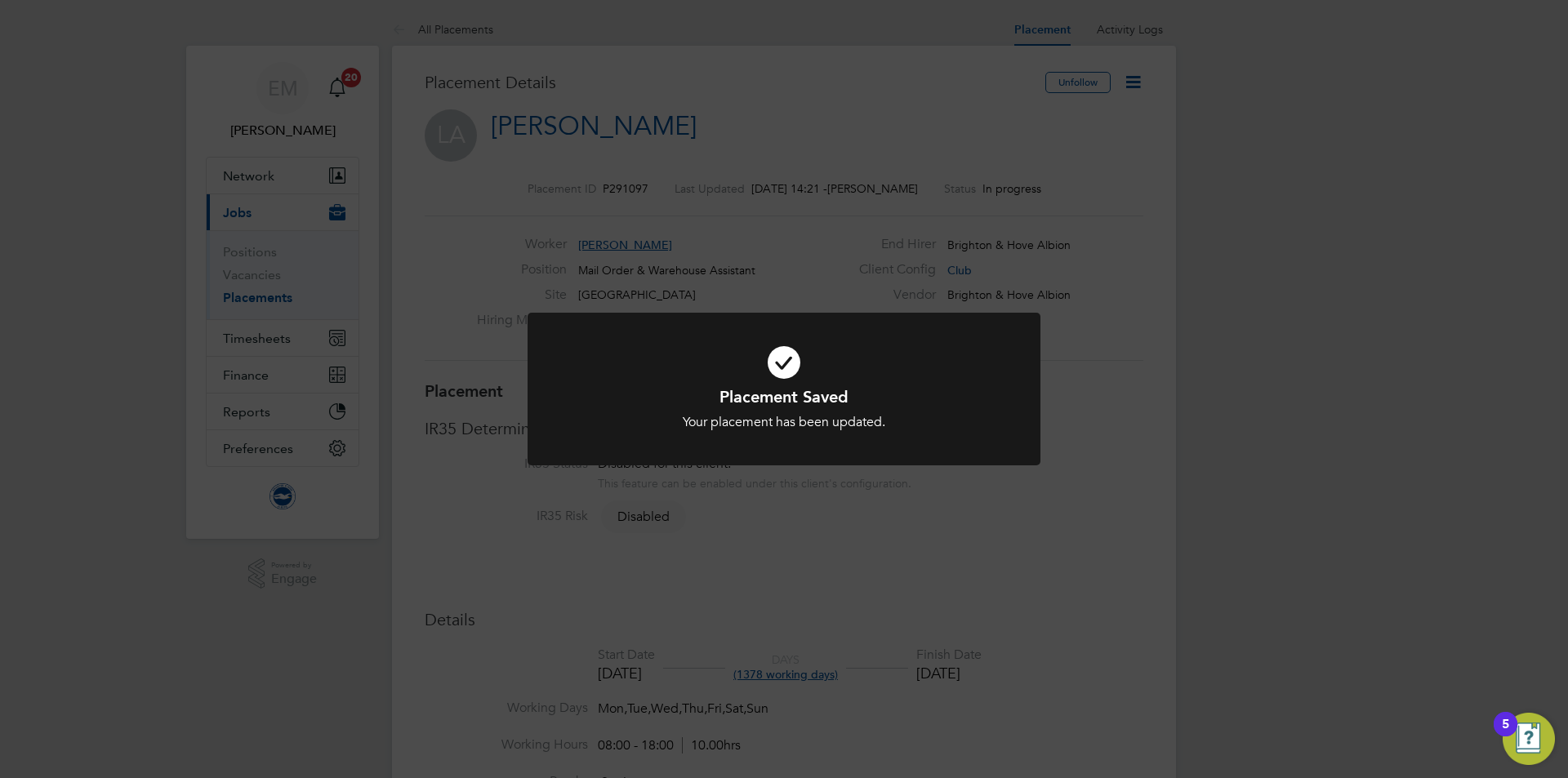
click at [745, 118] on div "Placement Saved Your placement has been updated. Cancel Okay" at bounding box center [784, 389] width 1568 height 778
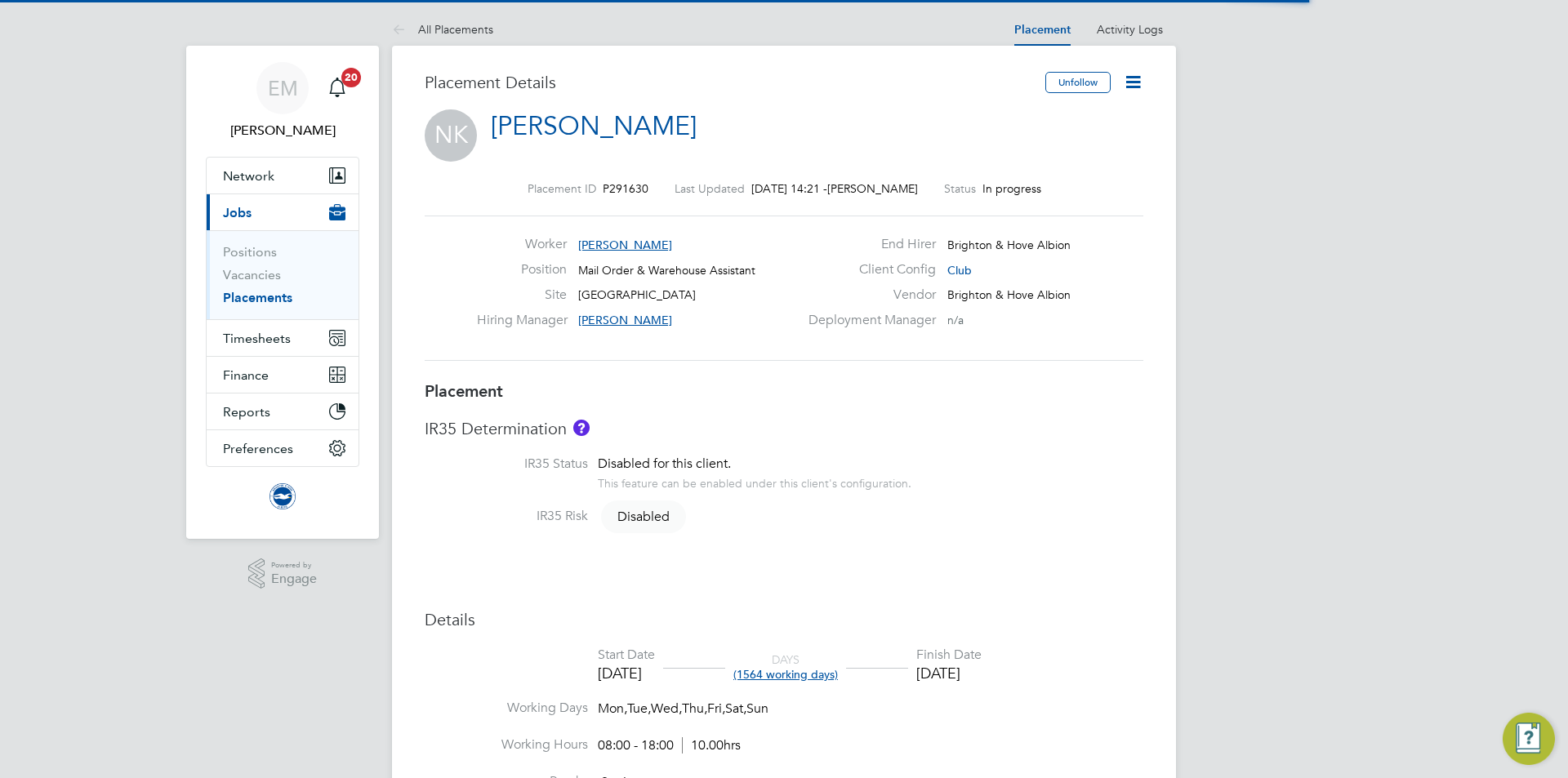
click at [1128, 88] on icon at bounding box center [1133, 82] width 20 height 20
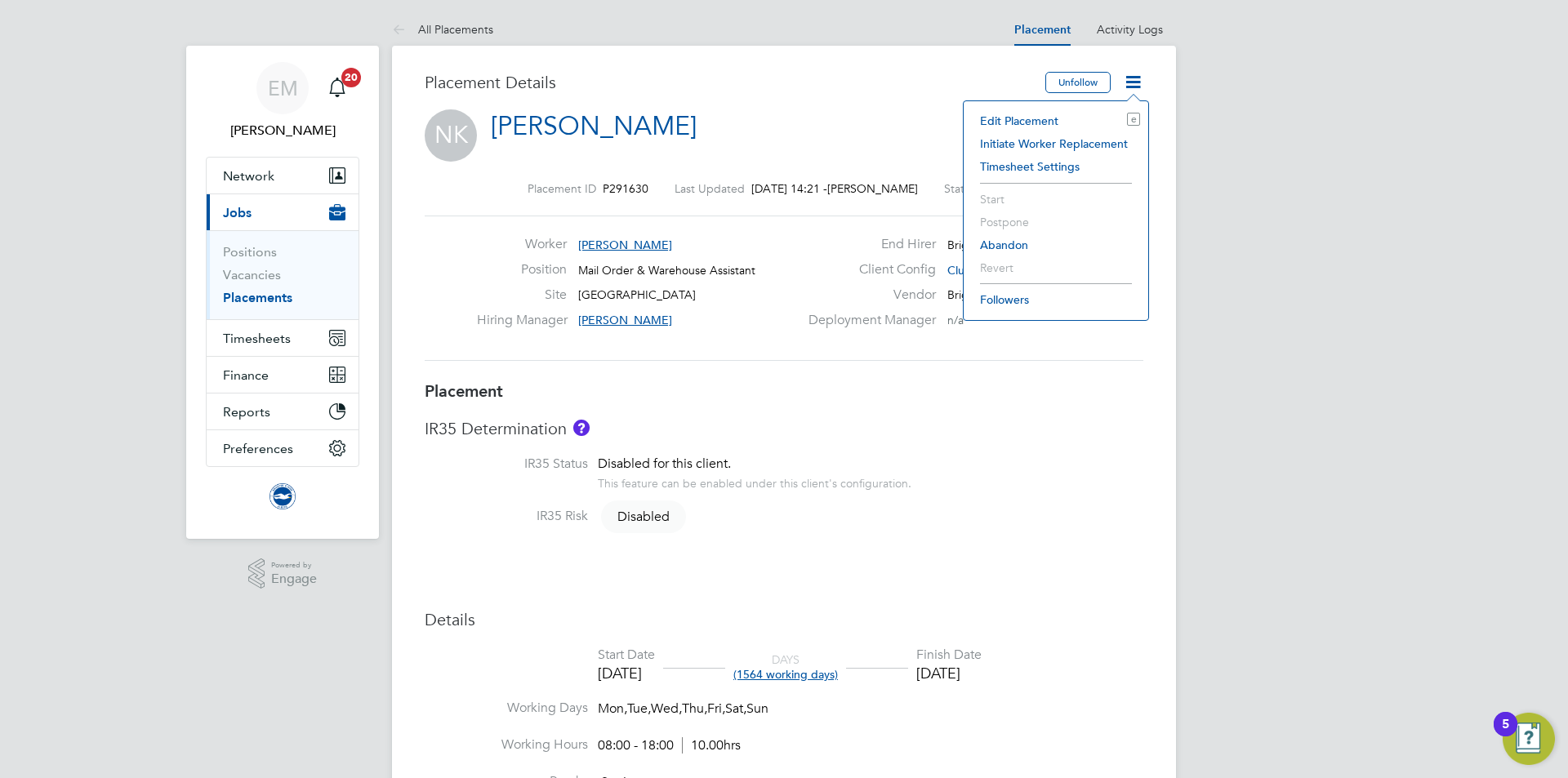
click at [1045, 113] on li "Edit Placement e" at bounding box center [1056, 120] width 168 height 23
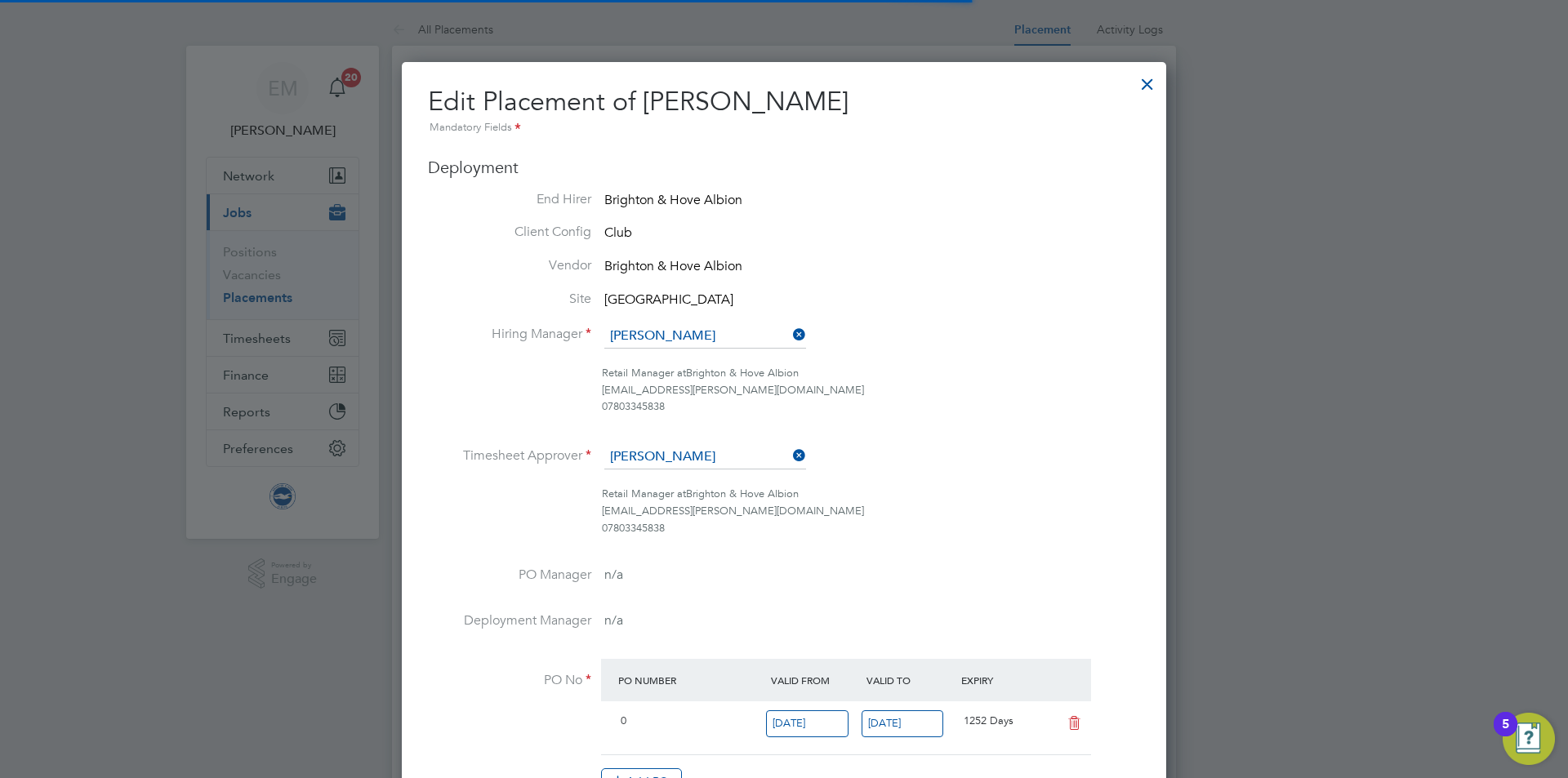
scroll to position [8, 8]
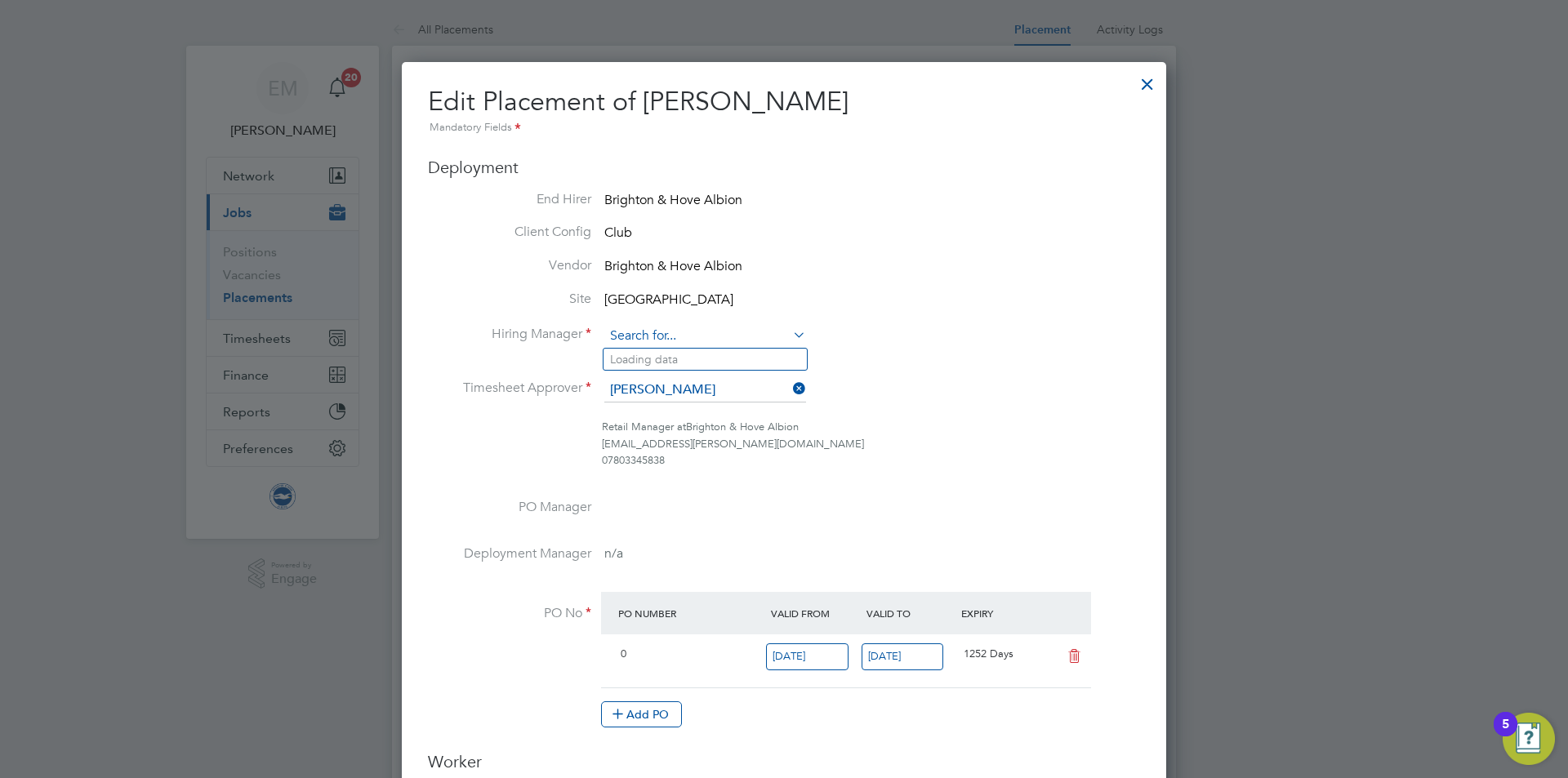
click at [665, 325] on input at bounding box center [706, 336] width 202 height 24
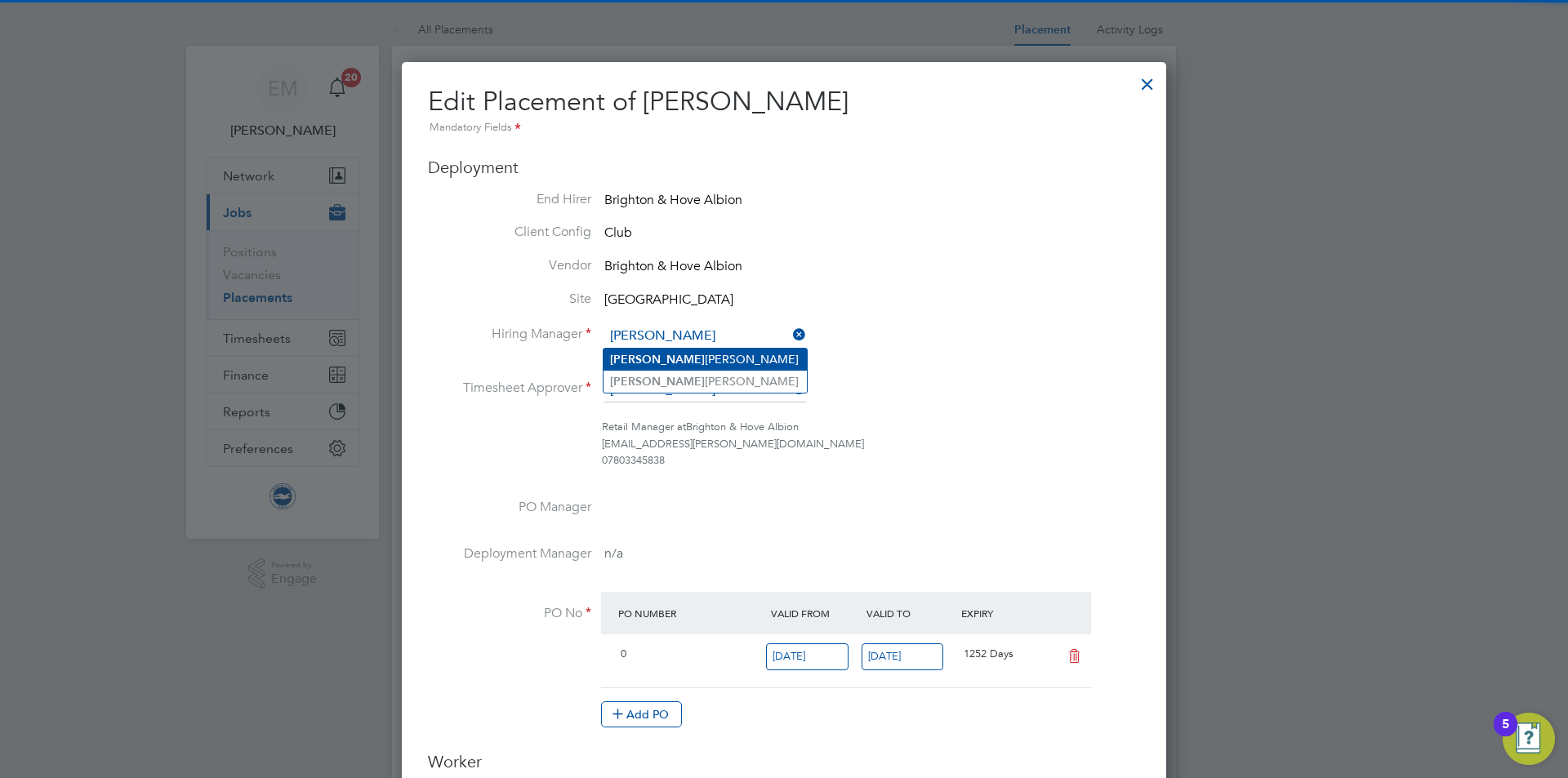
click at [640, 359] on b "[PERSON_NAME]" at bounding box center [658, 359] width 95 height 14
type input "[PERSON_NAME]"
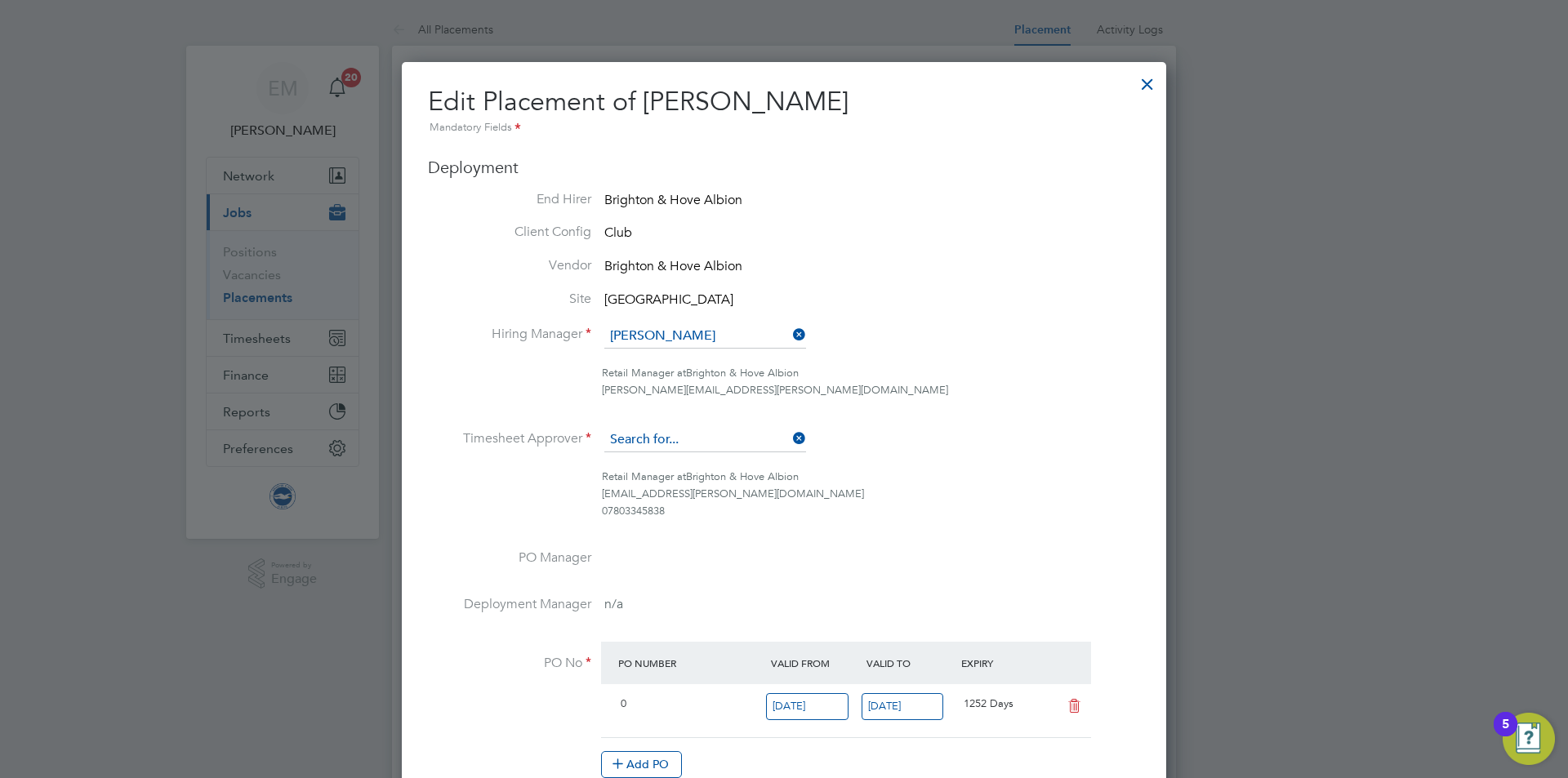
click at [657, 434] on input at bounding box center [706, 439] width 202 height 24
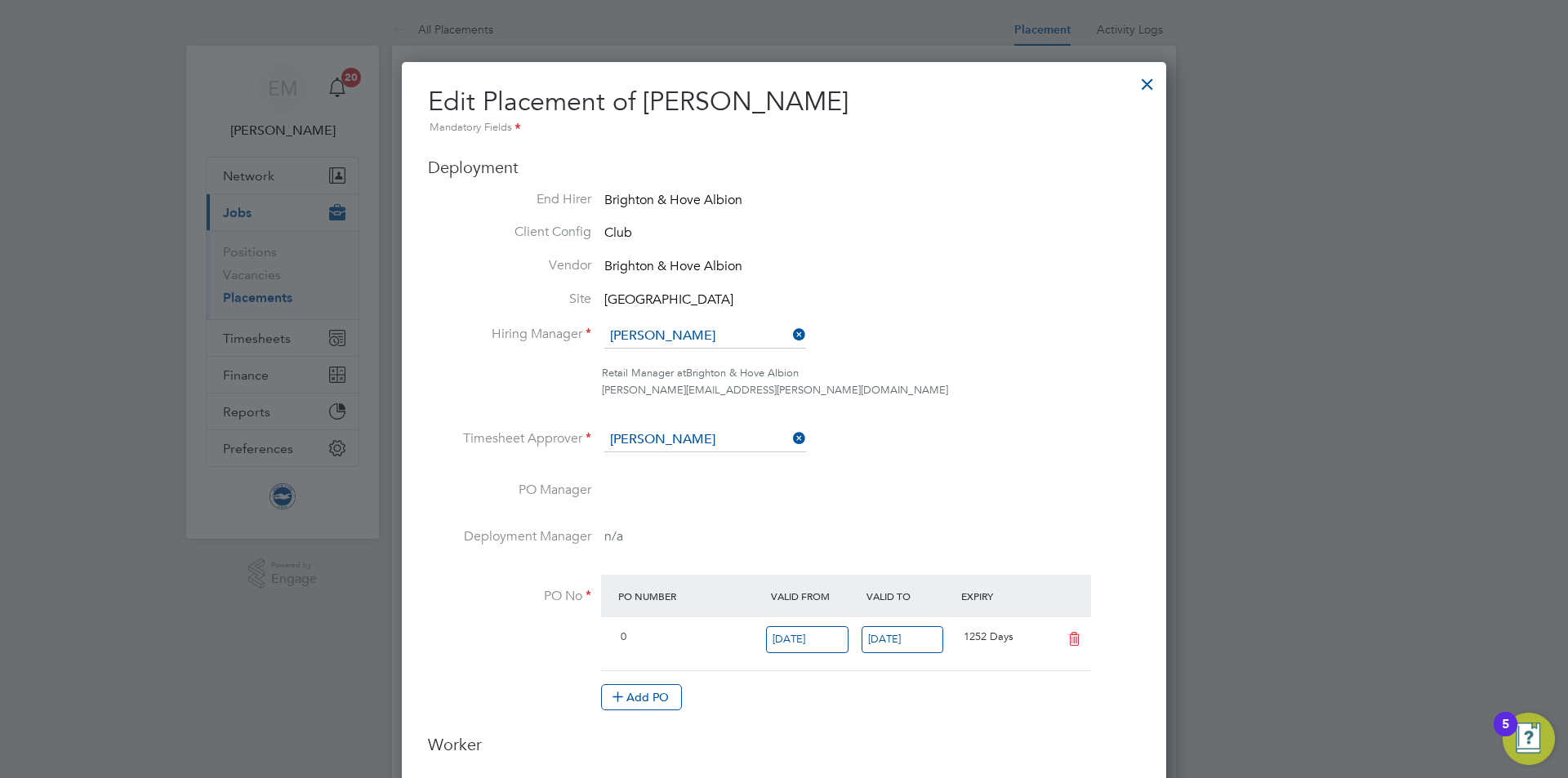
click at [666, 453] on li "[PERSON_NAME]" at bounding box center [706, 464] width 204 height 22
type input "[PERSON_NAME]"
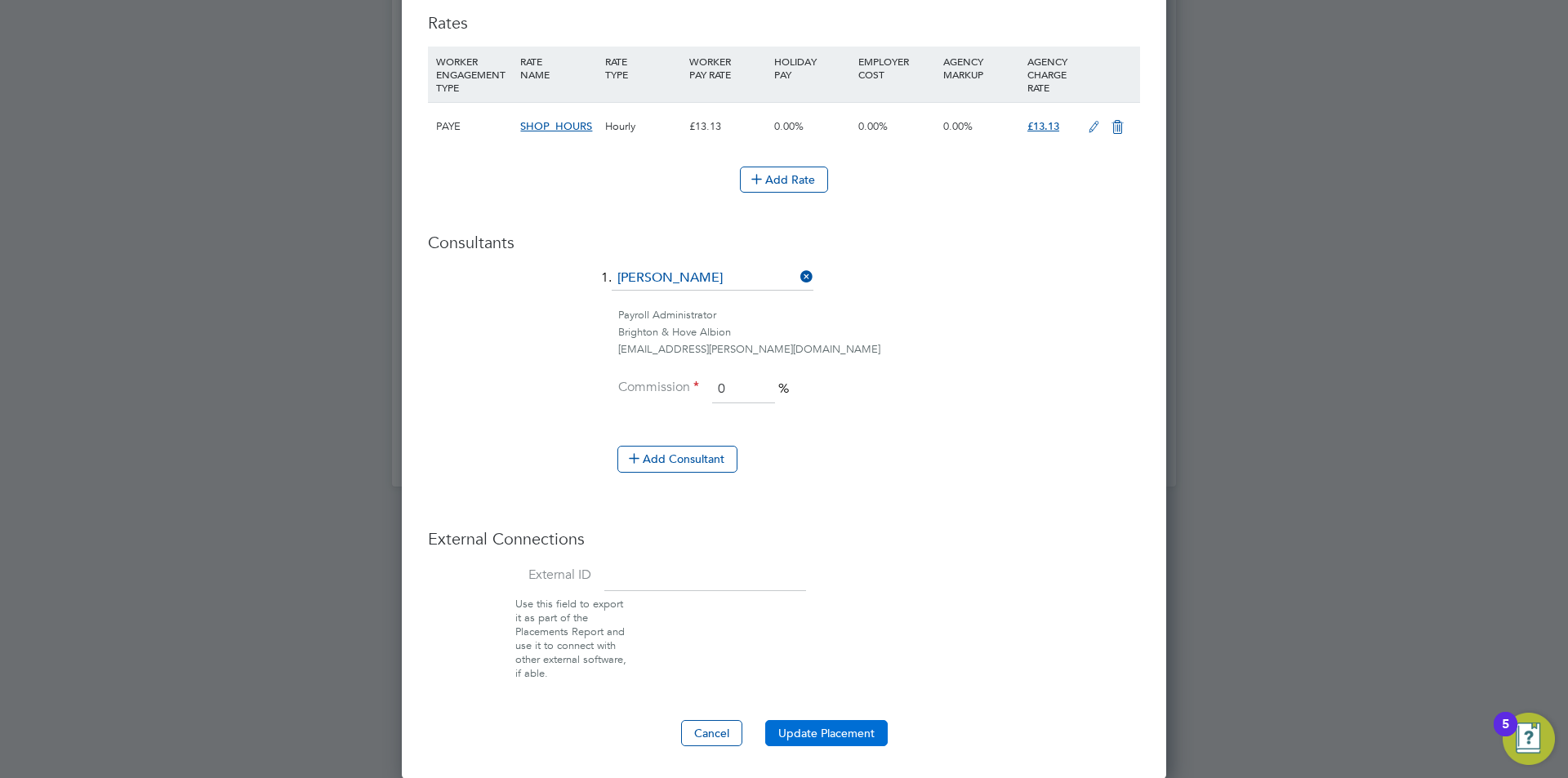
click at [846, 740] on button "Update Placement" at bounding box center [827, 733] width 123 height 26
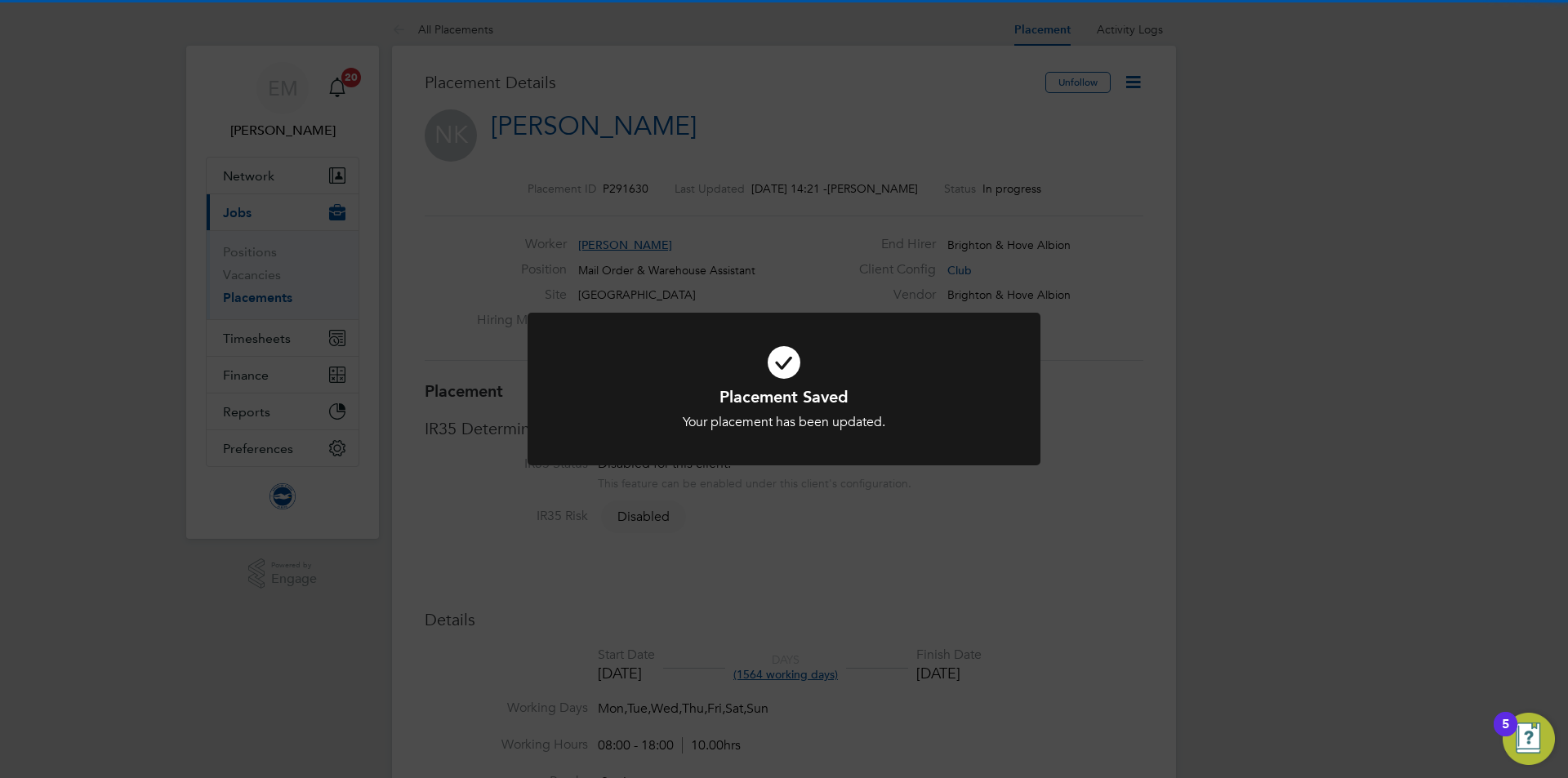
click at [886, 103] on div "Placement Saved Your placement has been updated. Cancel Okay" at bounding box center [784, 389] width 1568 height 778
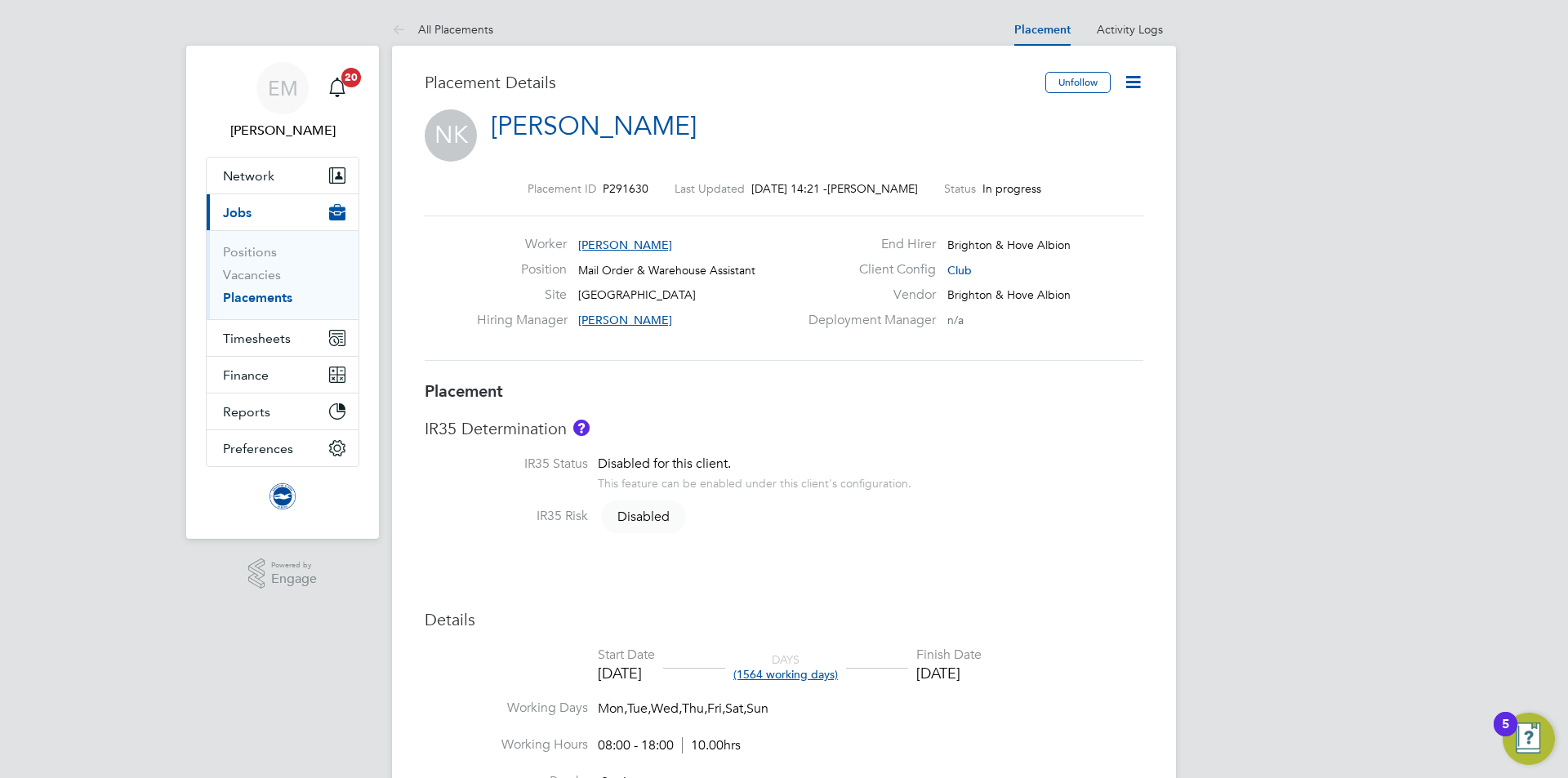
drag, startPoint x: 1131, startPoint y: 76, endPoint x: 1136, endPoint y: 87, distance: 12.1
click at [1133, 78] on icon at bounding box center [1133, 82] width 20 height 20
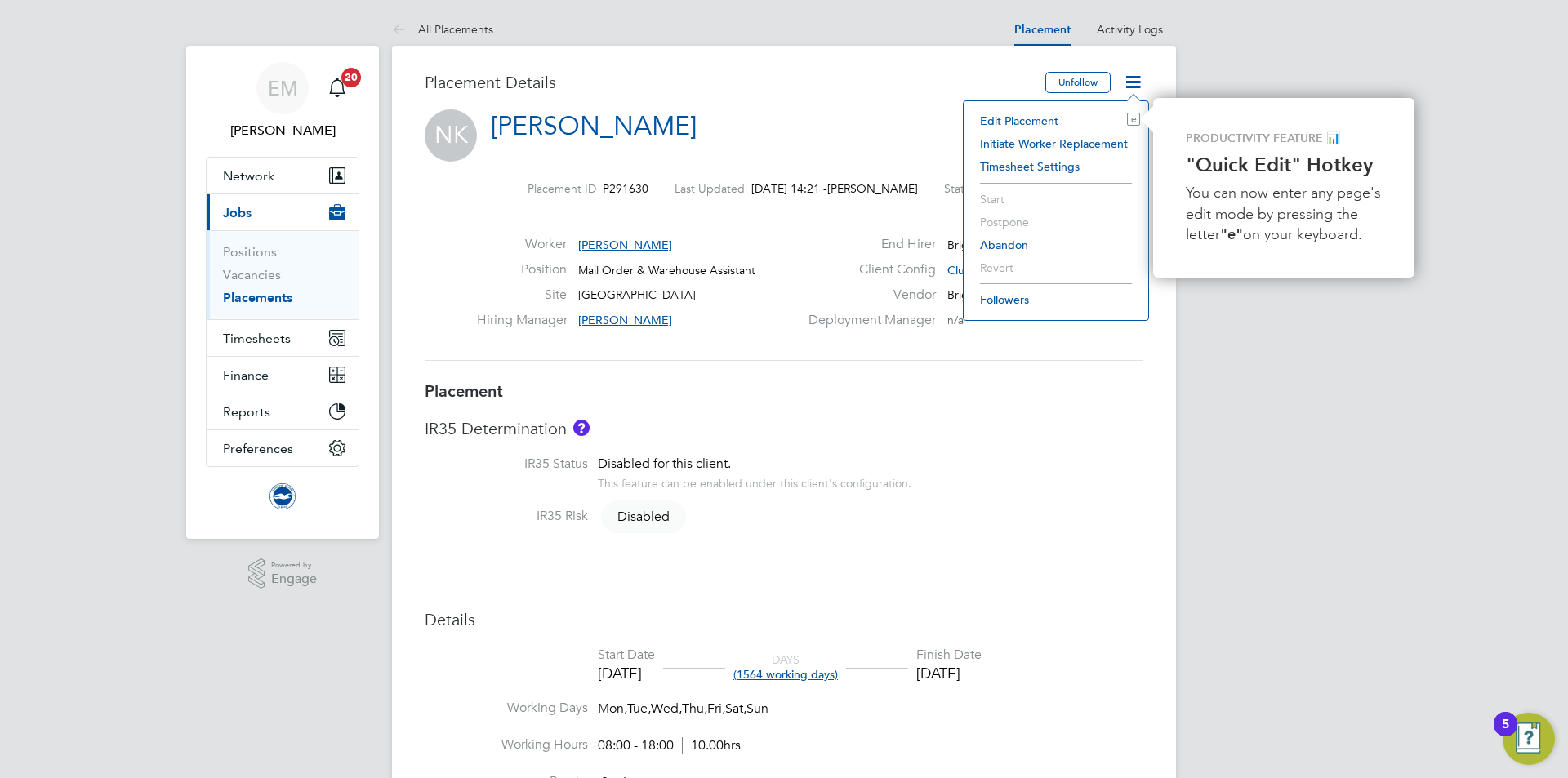
drag, startPoint x: 1049, startPoint y: 494, endPoint x: 883, endPoint y: 695, distance: 260.7
click at [1048, 494] on li "IR35 Status Disabled for this client. This feature can be enabled under this cl…" at bounding box center [784, 481] width 719 height 53
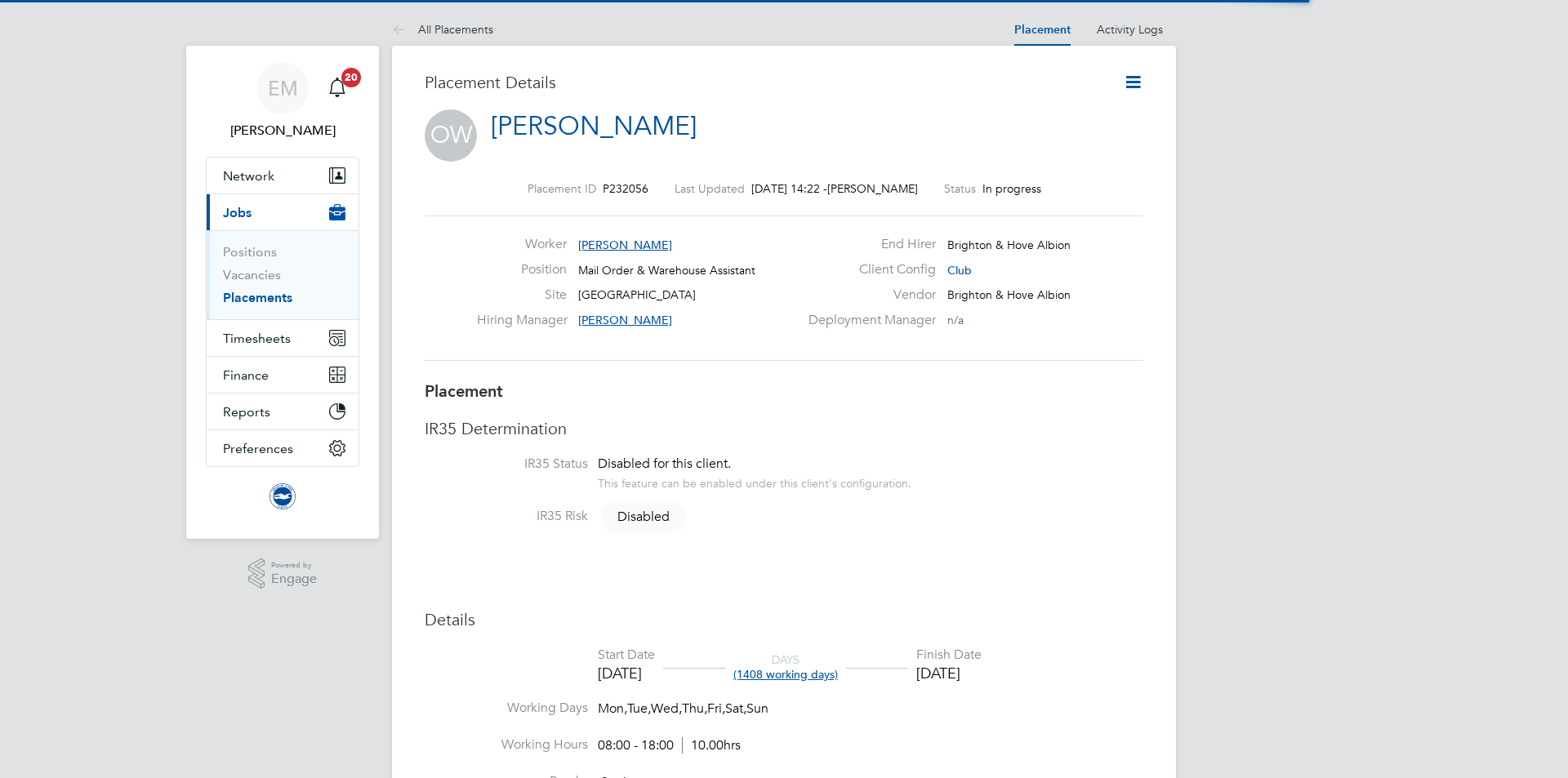
click at [1138, 81] on icon at bounding box center [1133, 82] width 20 height 20
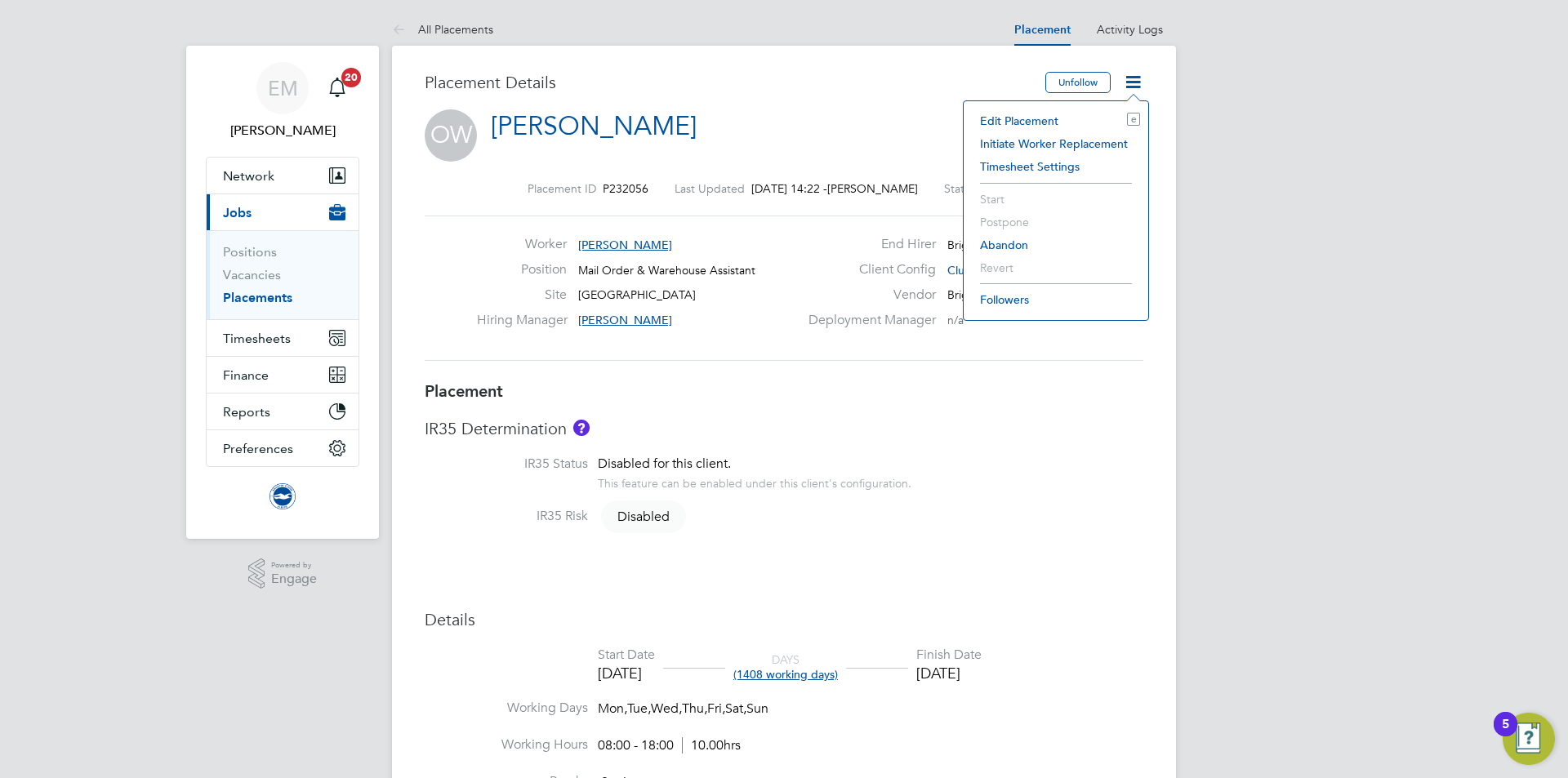
click at [1028, 118] on li "Edit Placement e" at bounding box center [1056, 120] width 168 height 23
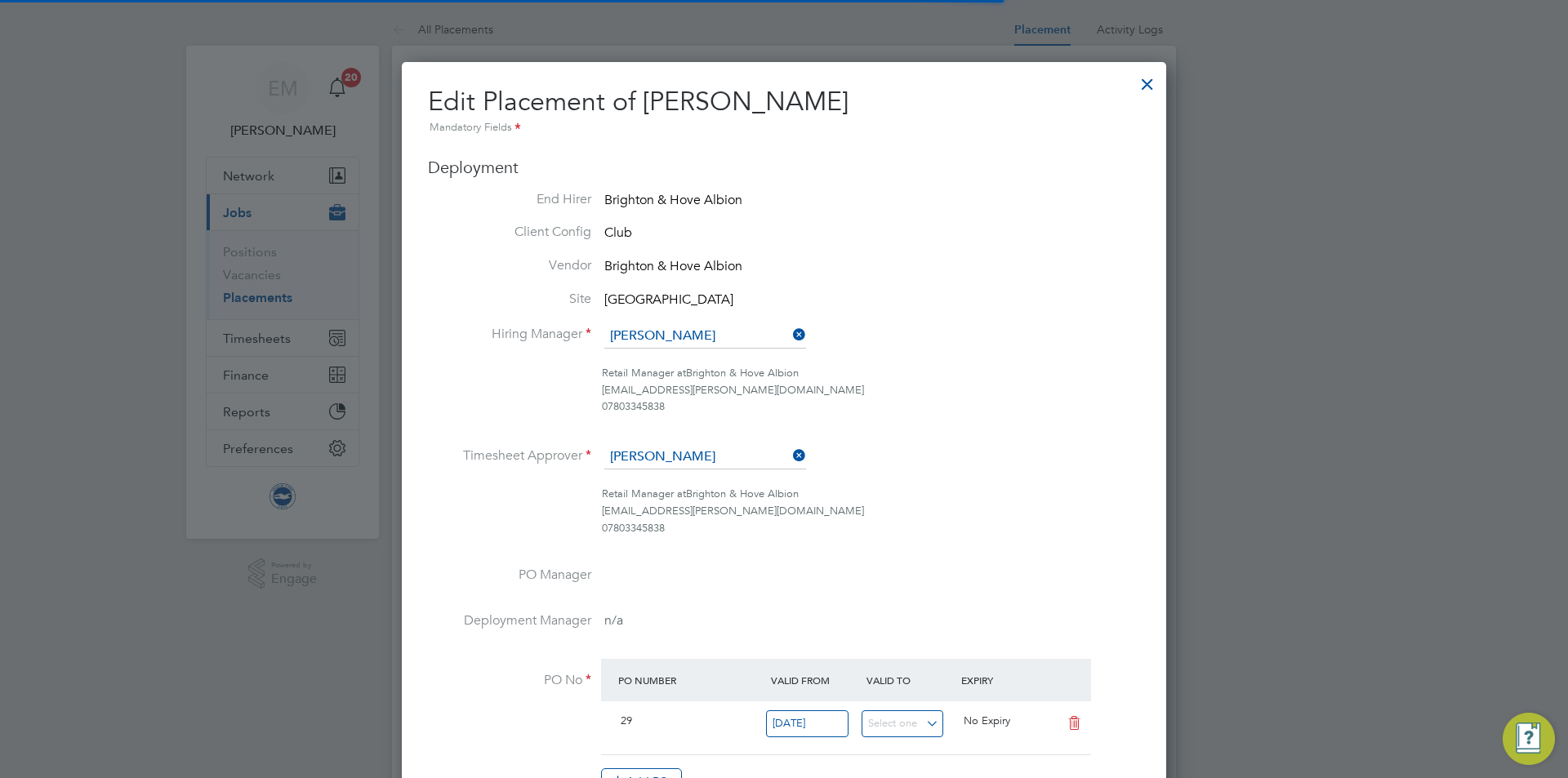
scroll to position [8, 8]
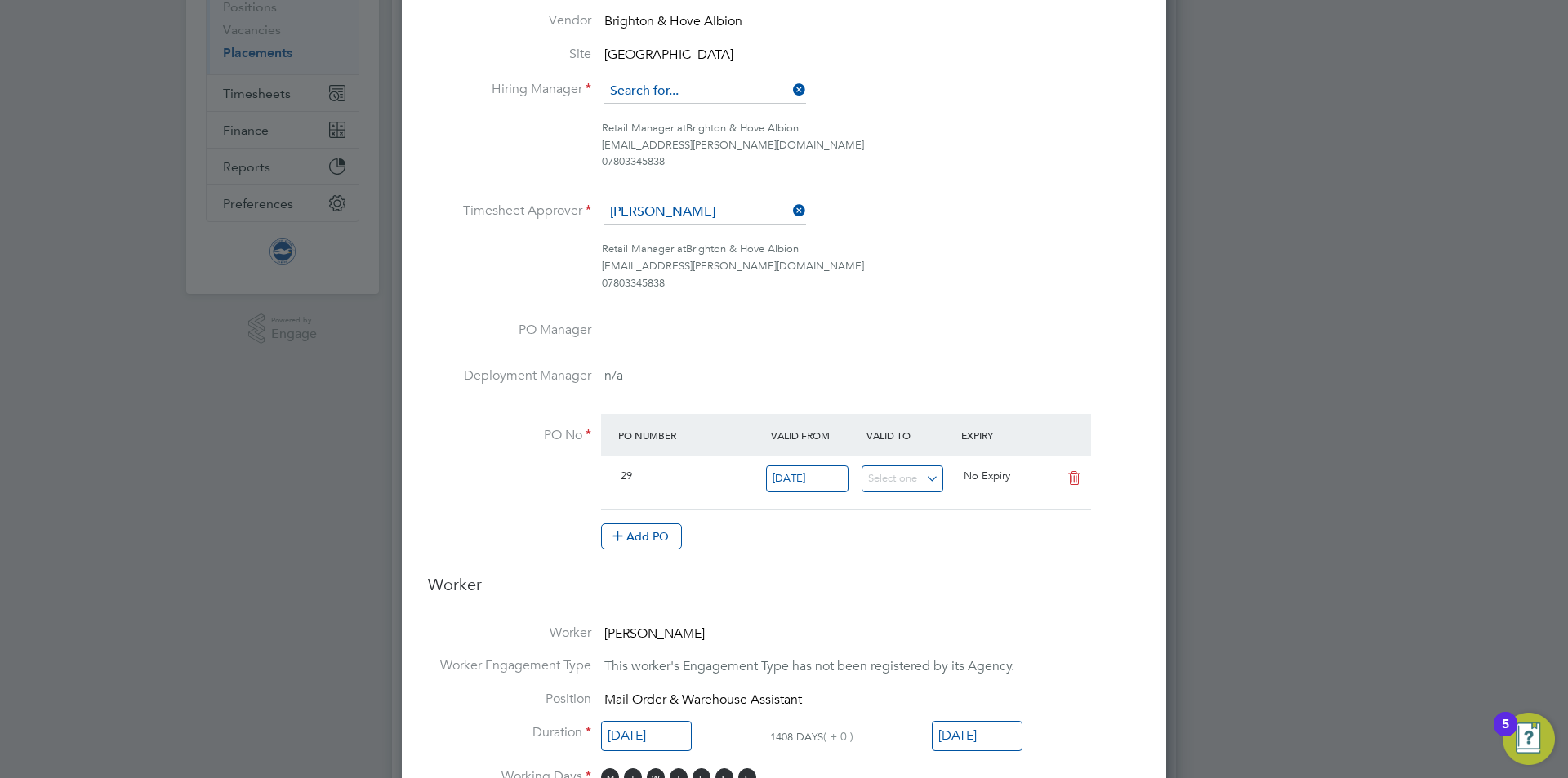
click at [668, 89] on input at bounding box center [706, 91] width 202 height 24
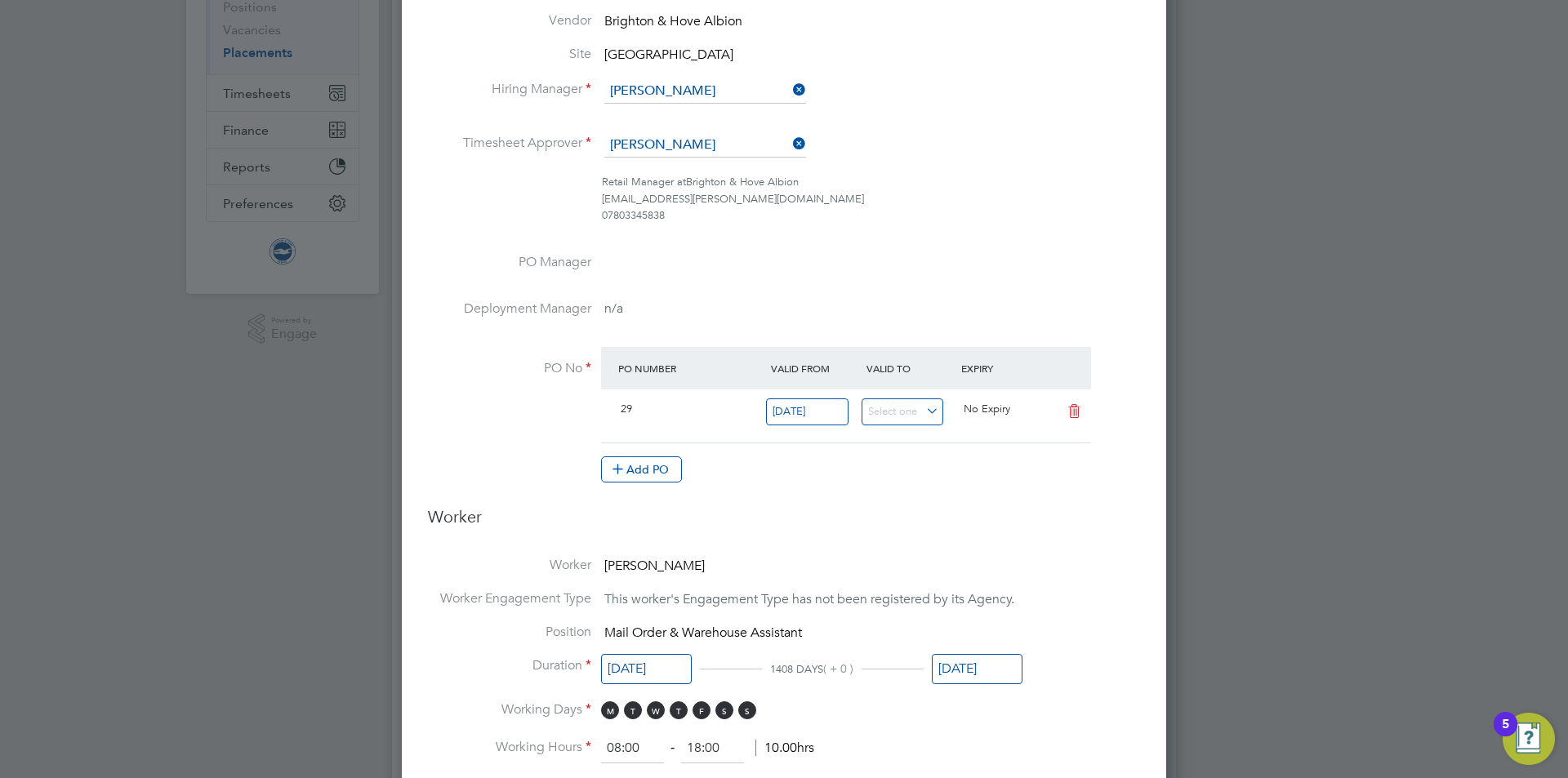
click at [649, 103] on li "James Chamberlain" at bounding box center [706, 114] width 204 height 22
type input "James Chamberlain"
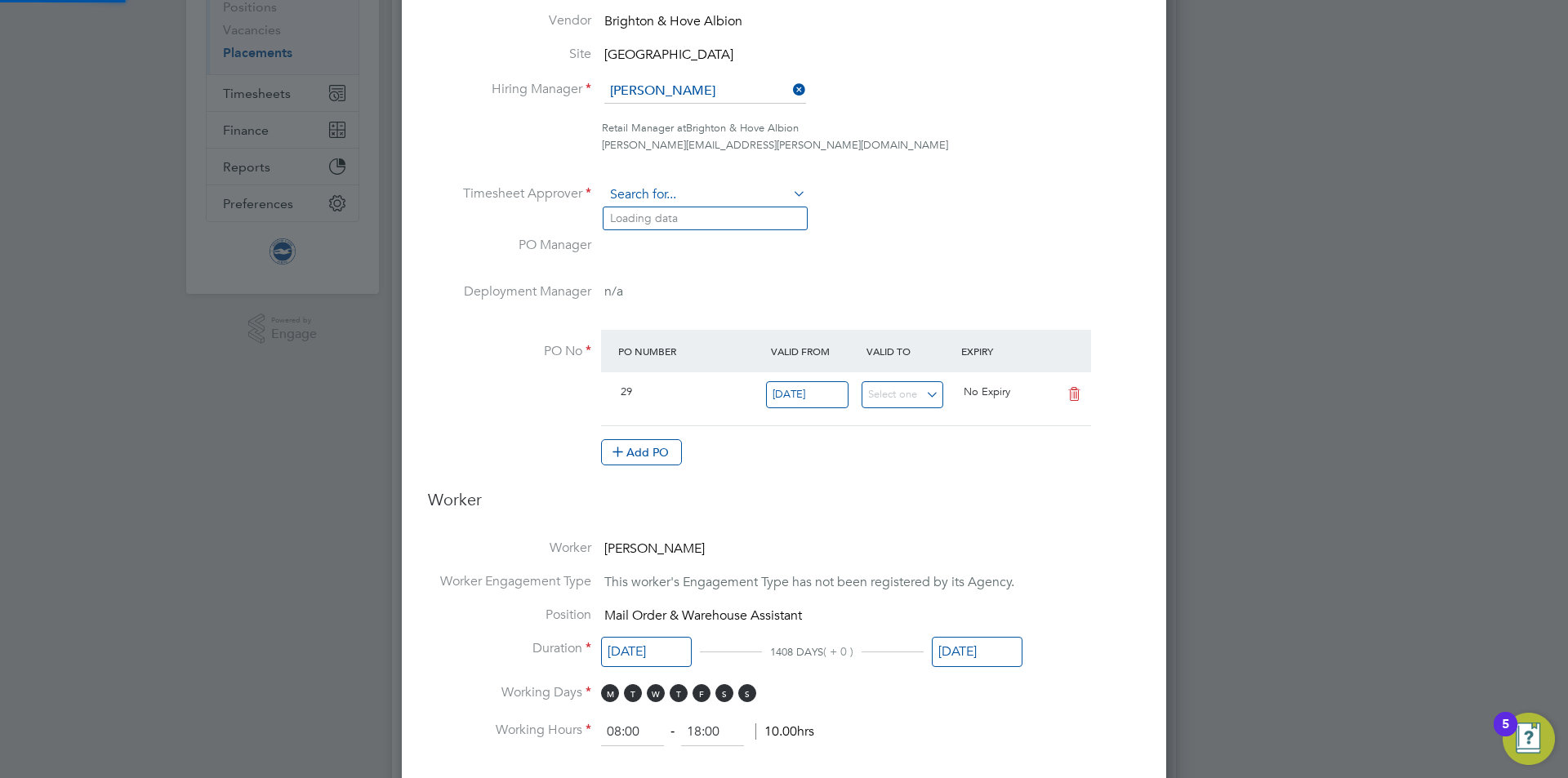
click at [661, 191] on input at bounding box center [706, 194] width 202 height 24
click at [767, 211] on li "James Chamberlain" at bounding box center [706, 218] width 204 height 22
type input "[PERSON_NAME]"
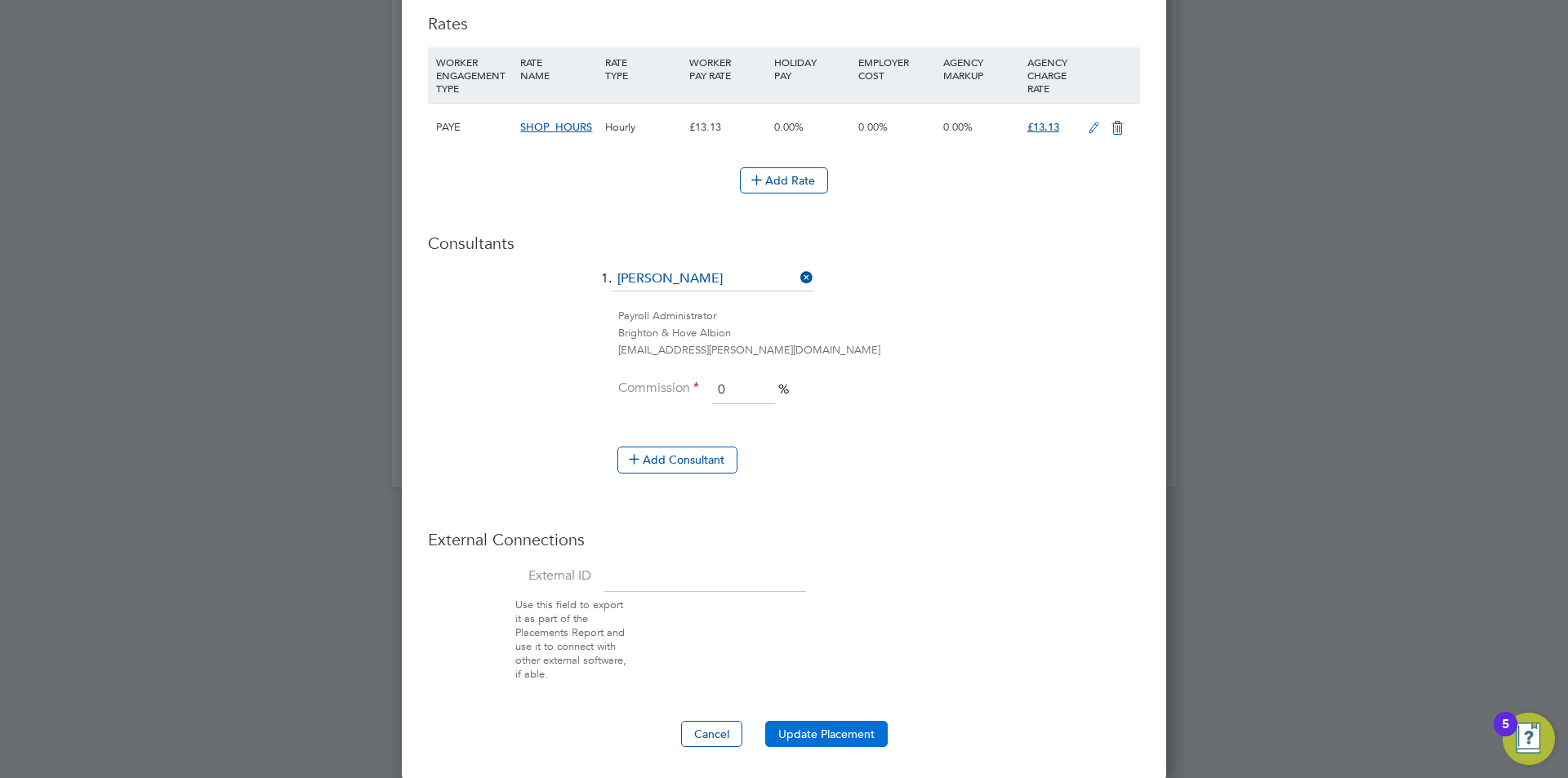
click at [832, 722] on button "Update Placement" at bounding box center [827, 734] width 123 height 26
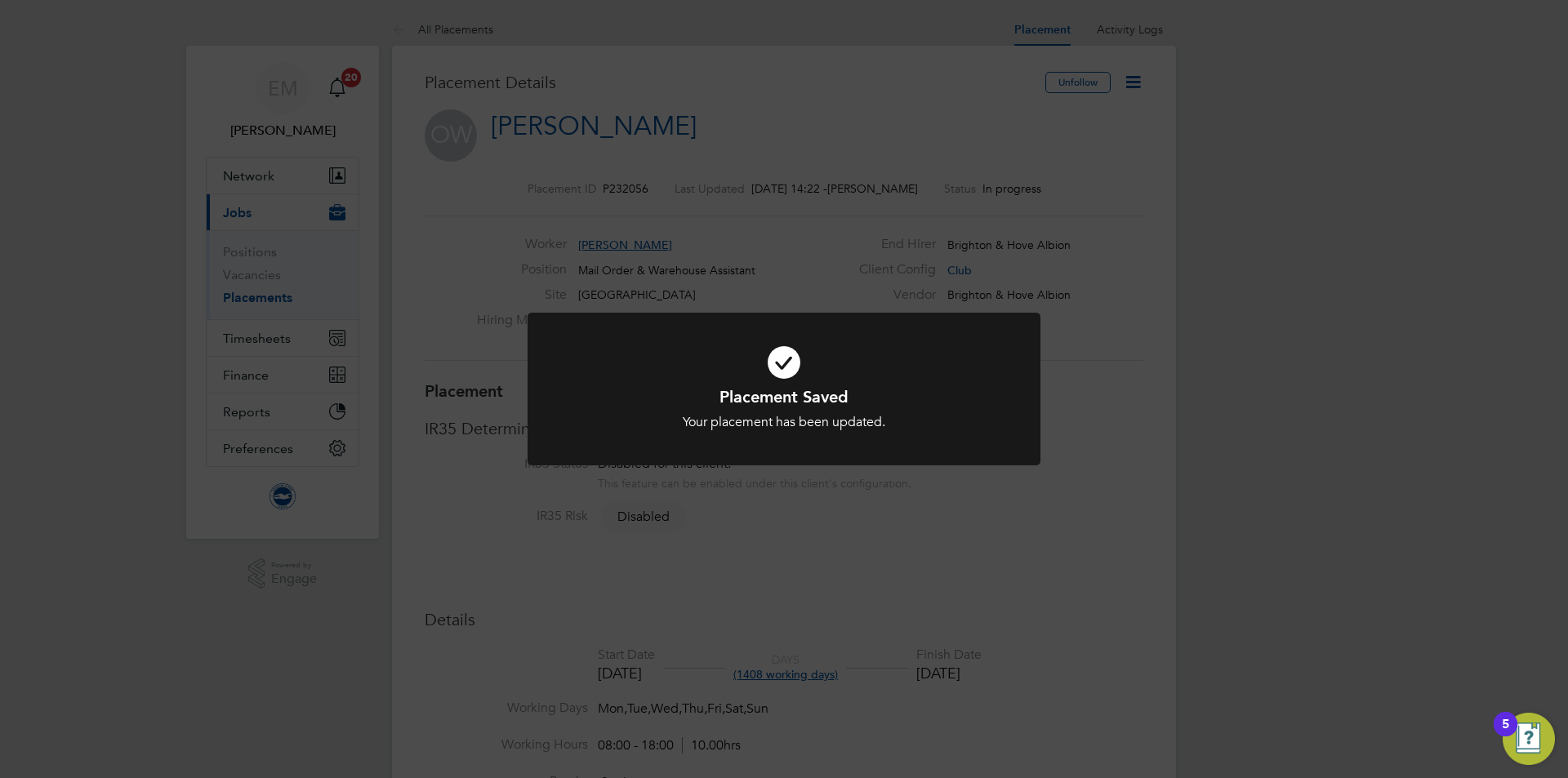
click at [232, 331] on div "Placement Saved Your placement has been updated. Cancel Okay" at bounding box center [784, 389] width 1568 height 778
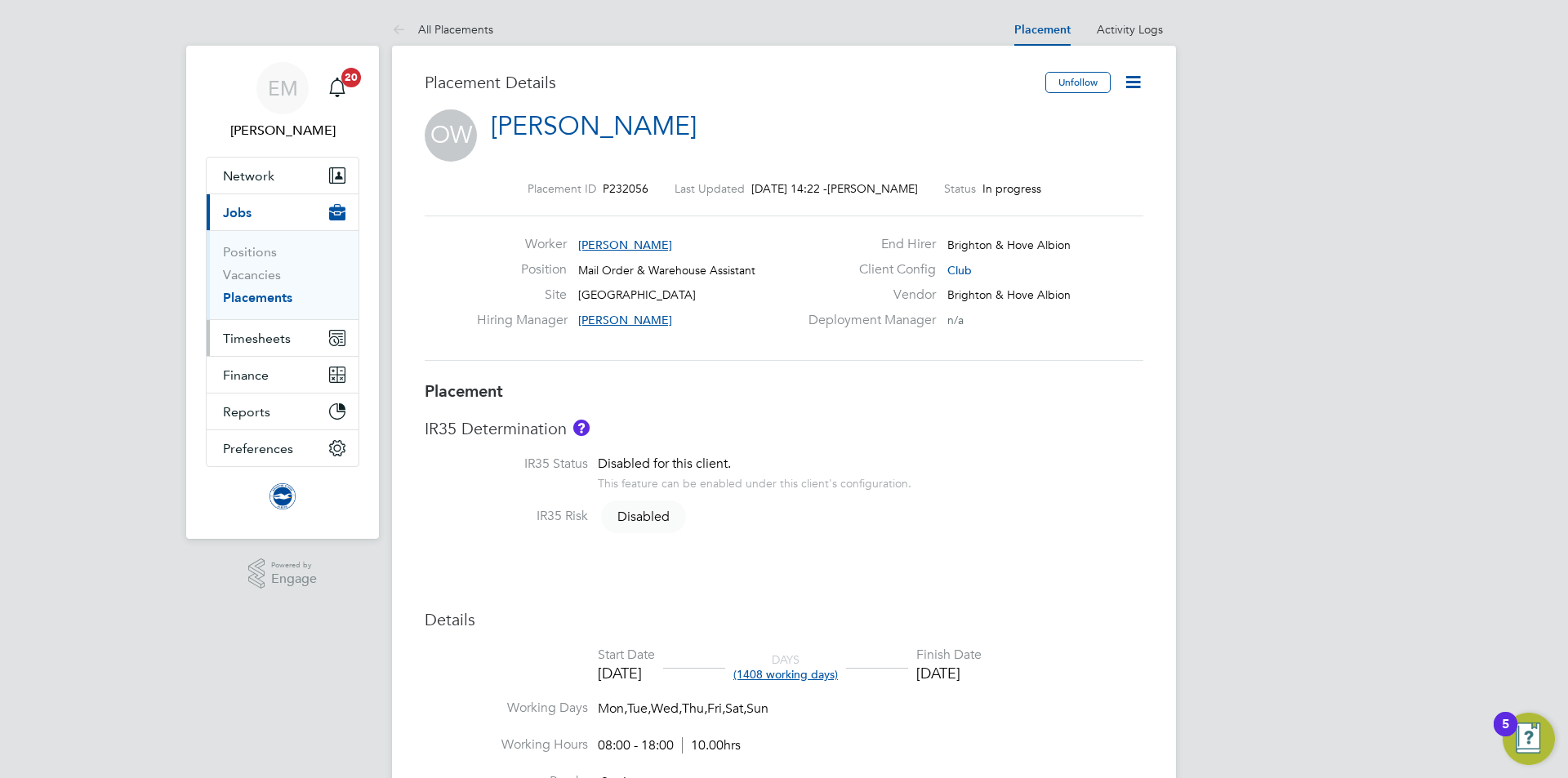
click at [239, 333] on span "Timesheets" at bounding box center [256, 339] width 68 height 16
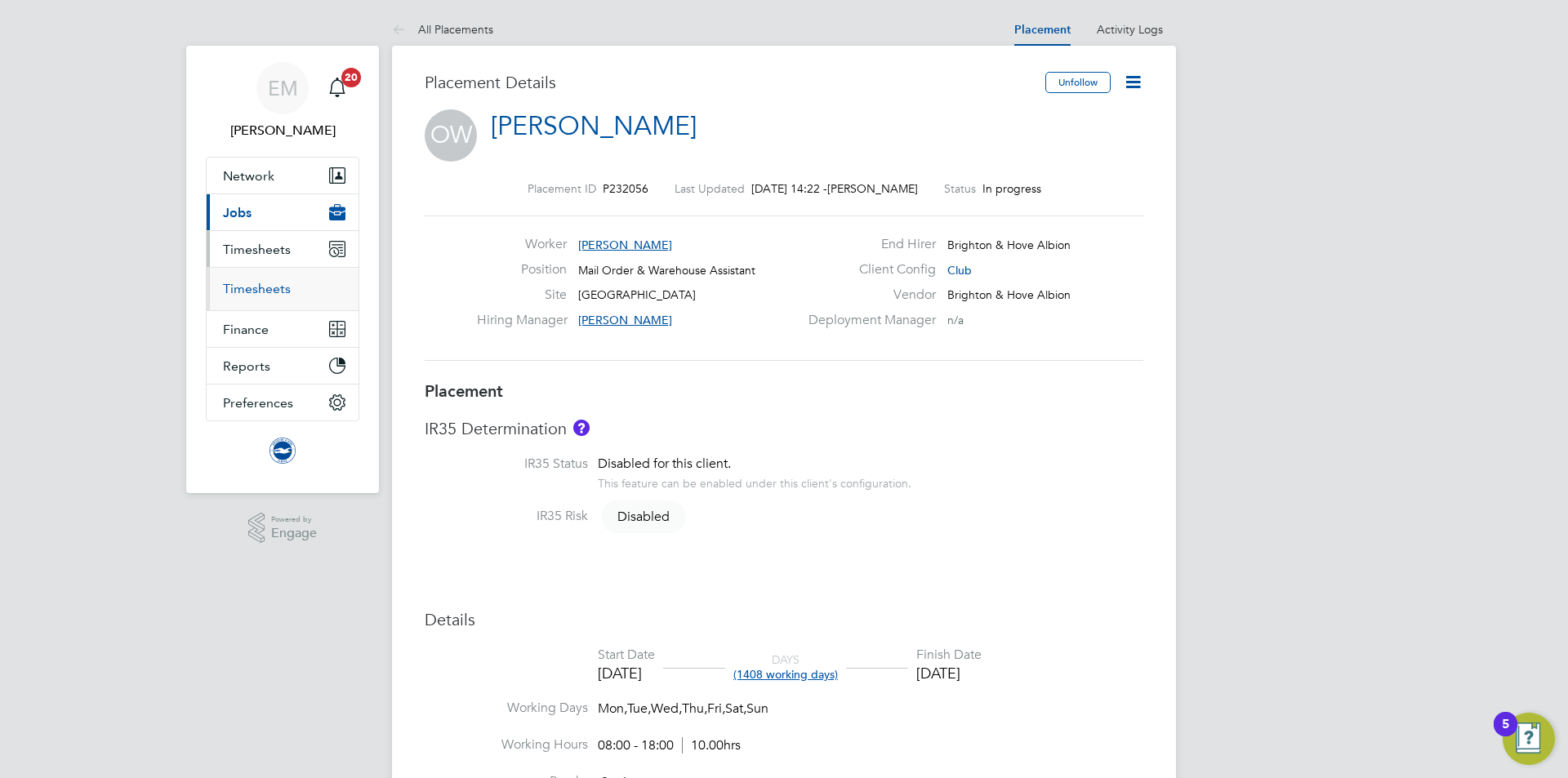
drag, startPoint x: 260, startPoint y: 287, endPoint x: 266, endPoint y: 301, distance: 15.2
click at [261, 285] on link "Timesheets" at bounding box center [256, 289] width 68 height 16
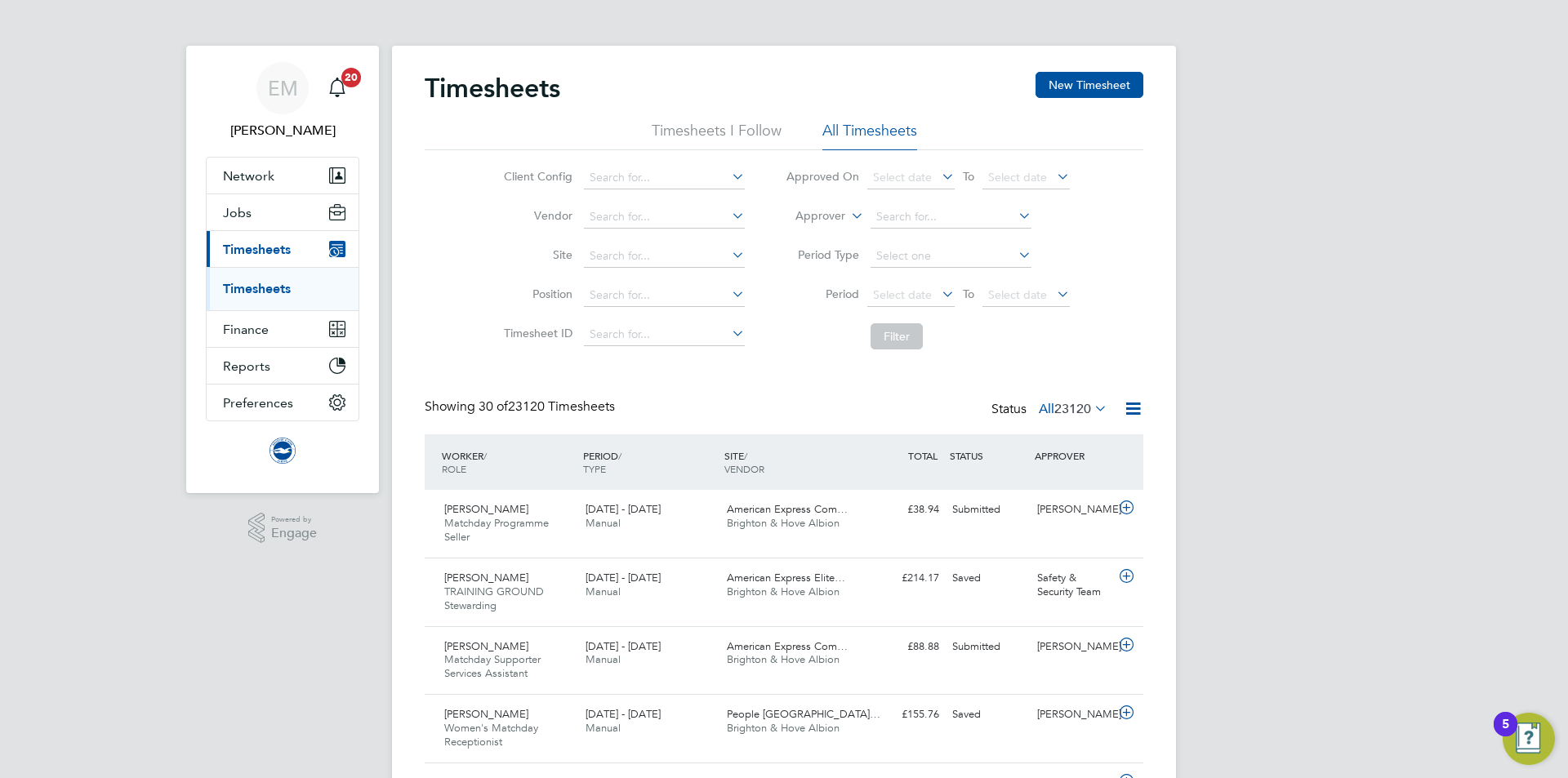
click at [828, 217] on label "Approver" at bounding box center [808, 217] width 73 height 17
click at [782, 233] on li "Worker" at bounding box center [805, 234] width 81 height 21
click at [889, 217] on input at bounding box center [951, 217] width 161 height 23
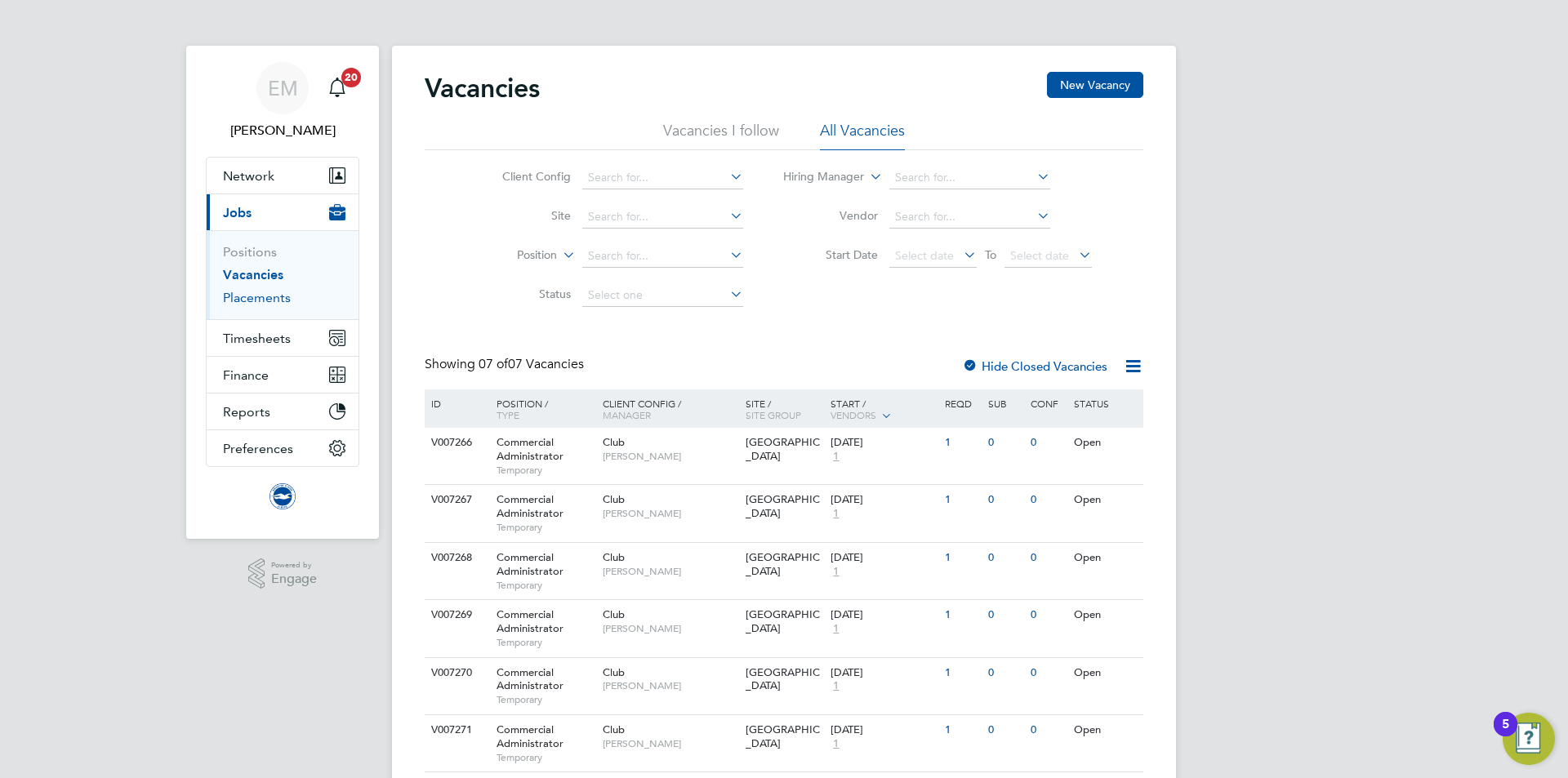
click at [266, 303] on link "Placements" at bounding box center [256, 298] width 68 height 16
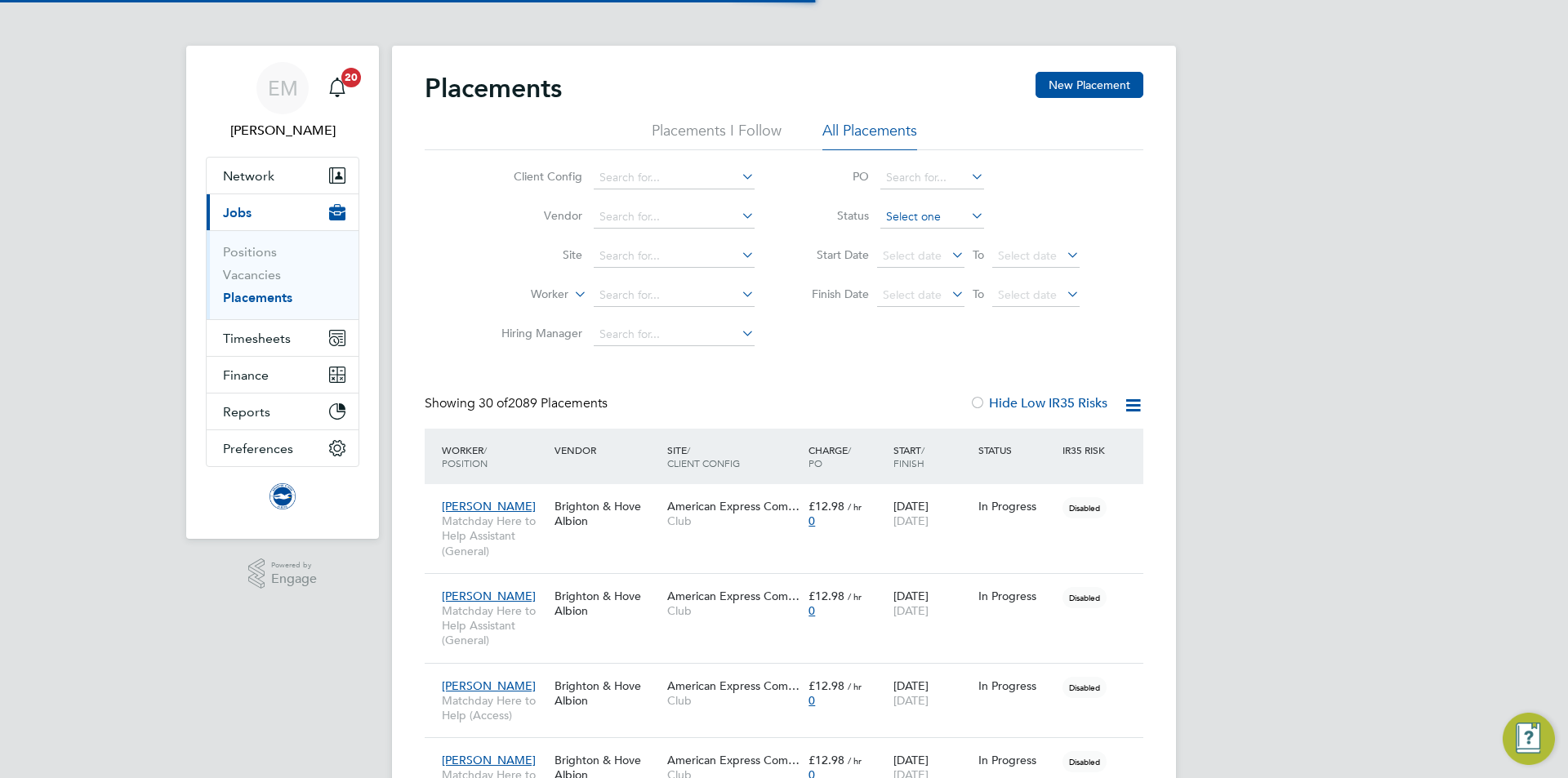
click at [892, 221] on input at bounding box center [932, 217] width 103 height 23
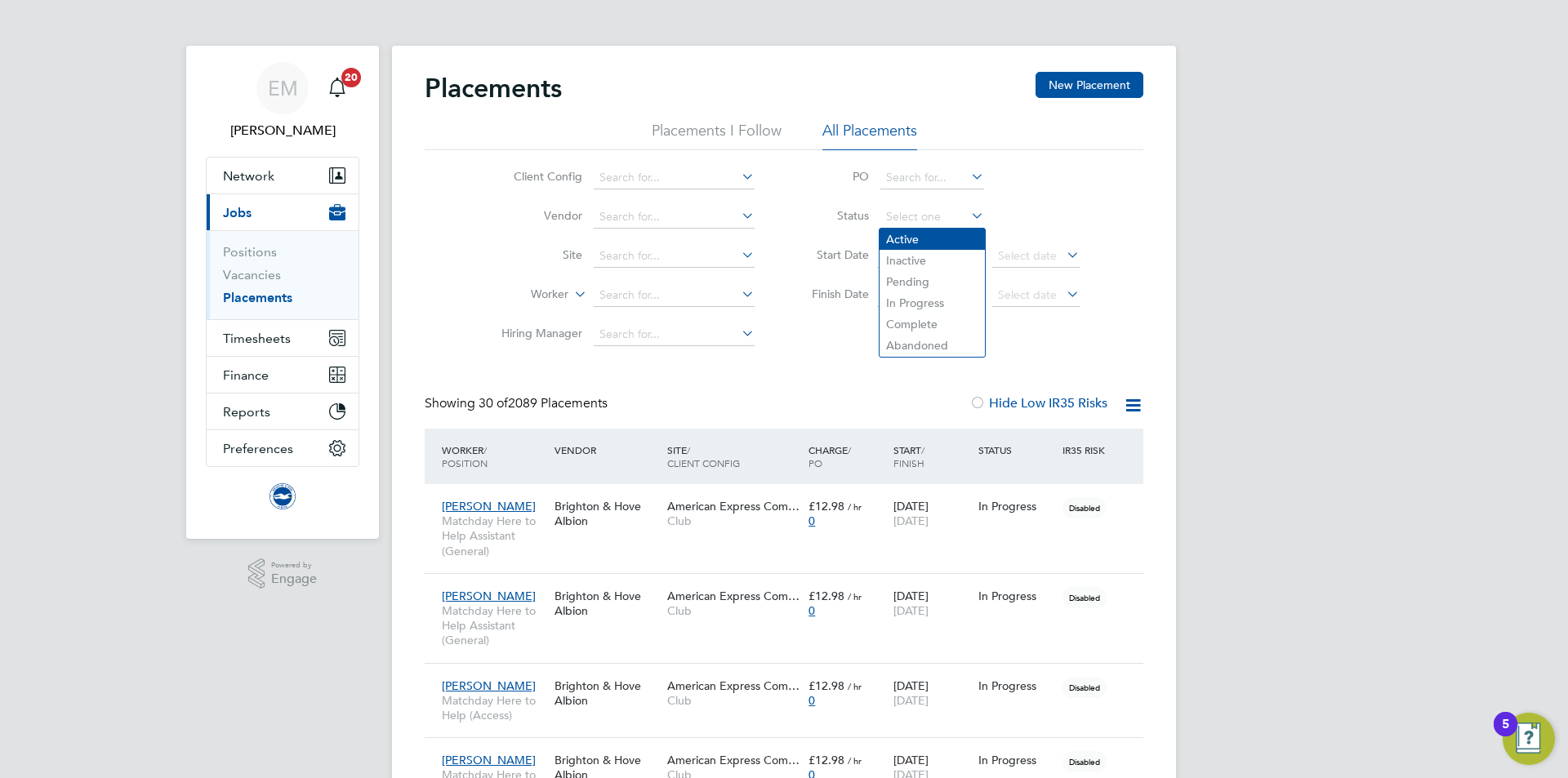
click at [886, 246] on li "Active" at bounding box center [932, 238] width 105 height 21
type input "Active"
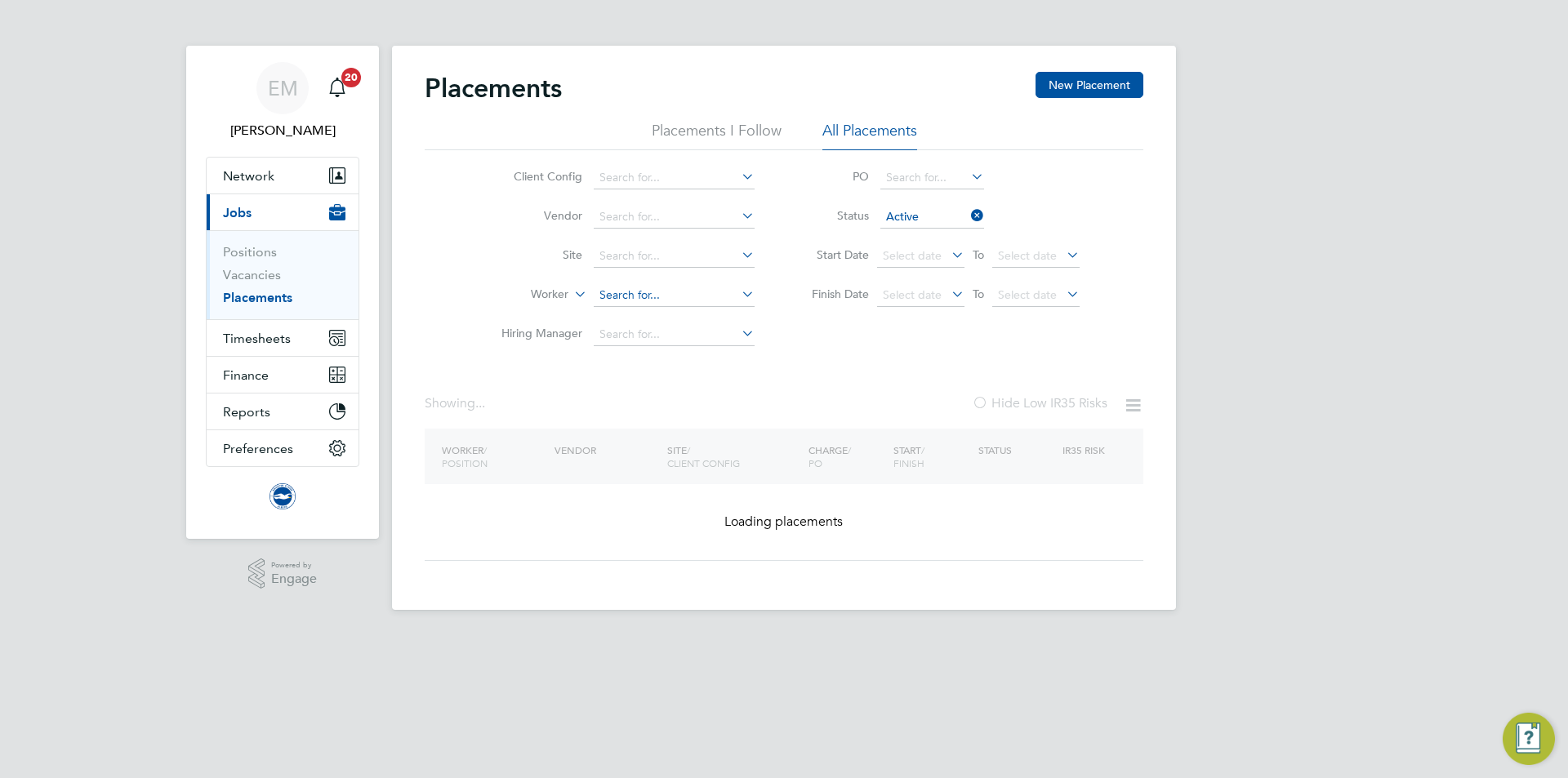
click at [626, 285] on input at bounding box center [674, 295] width 161 height 23
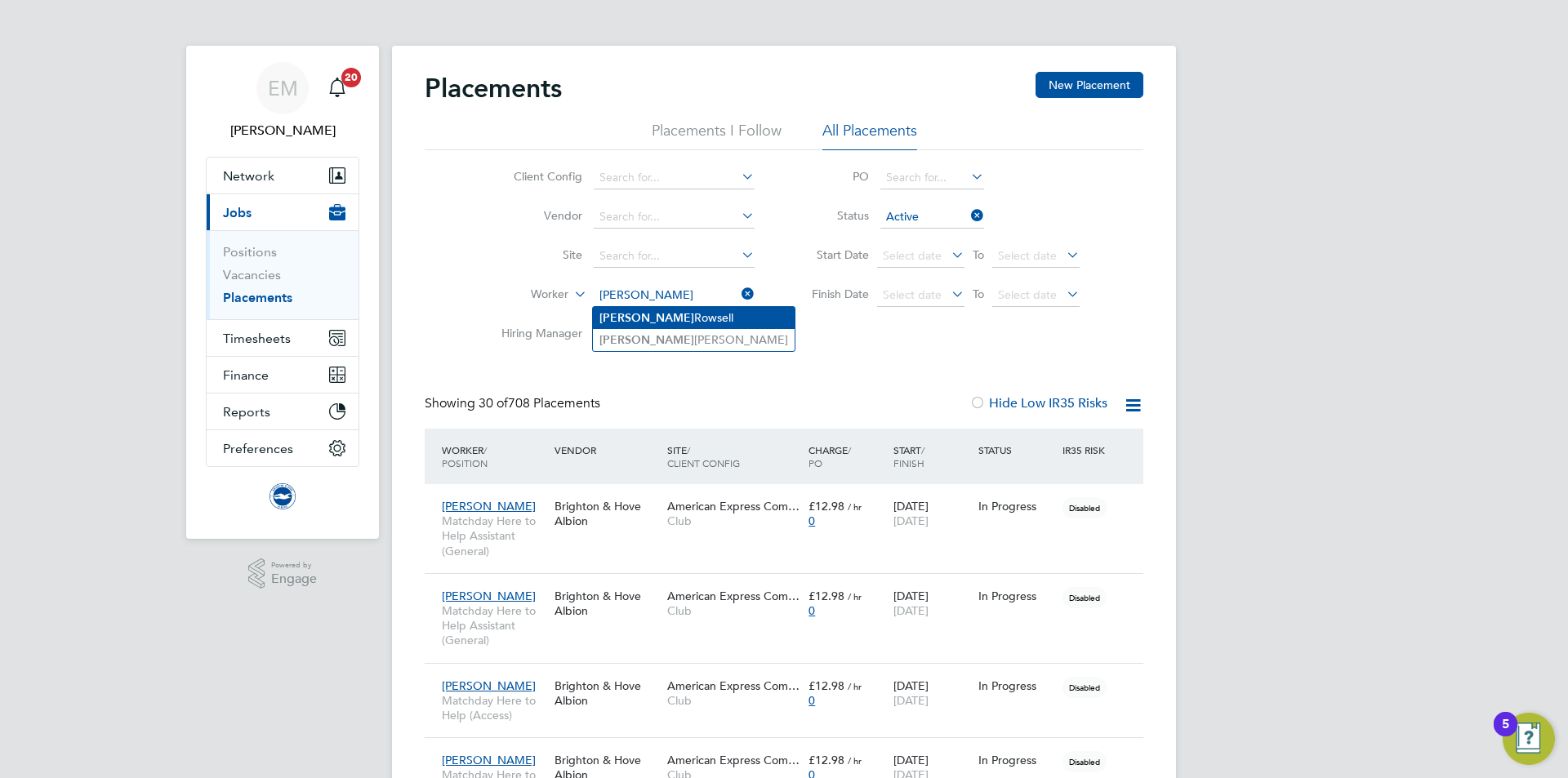
click at [656, 310] on li "Liam Rowsell" at bounding box center [694, 318] width 202 height 22
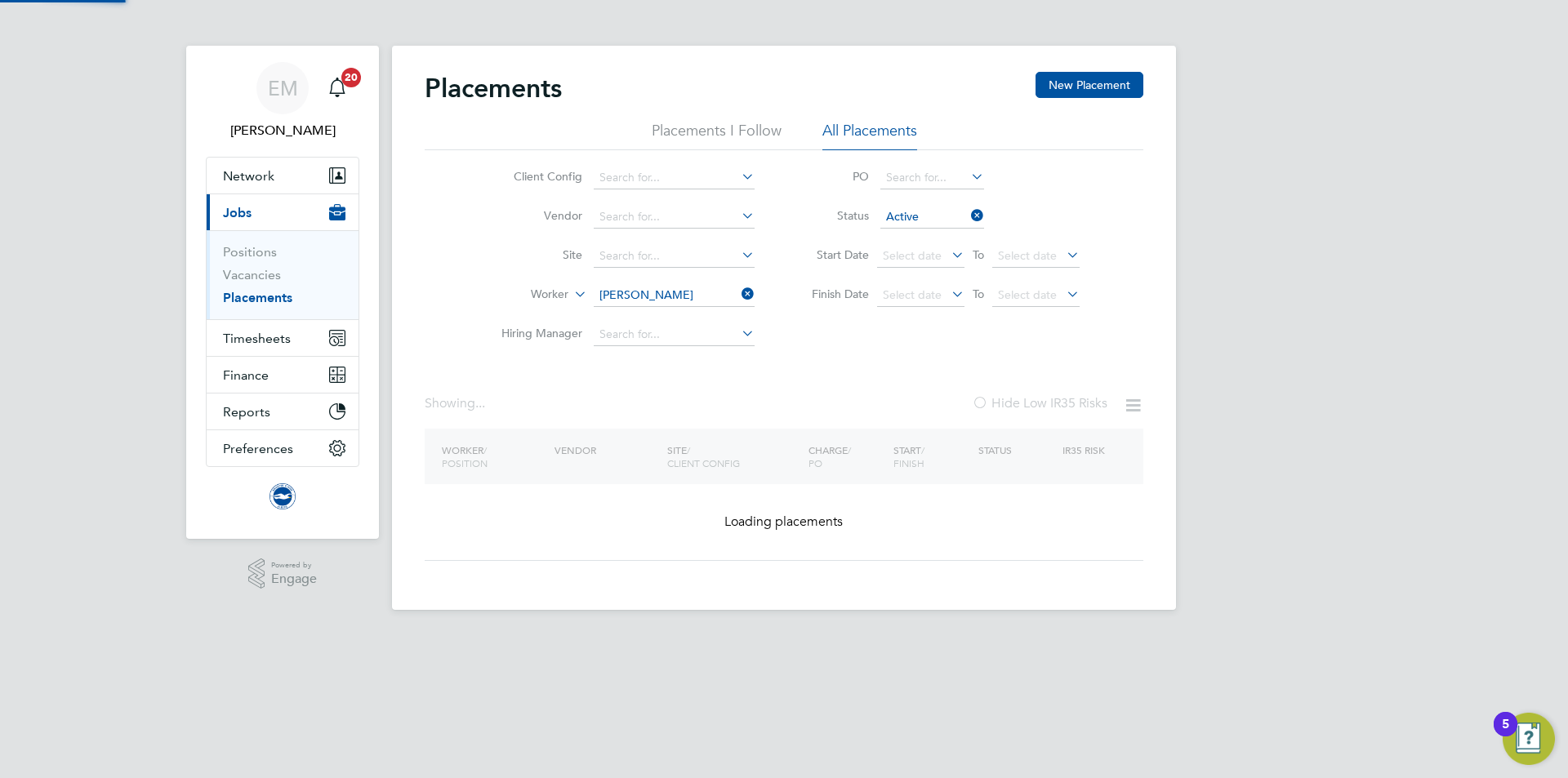
type input "[PERSON_NAME]"
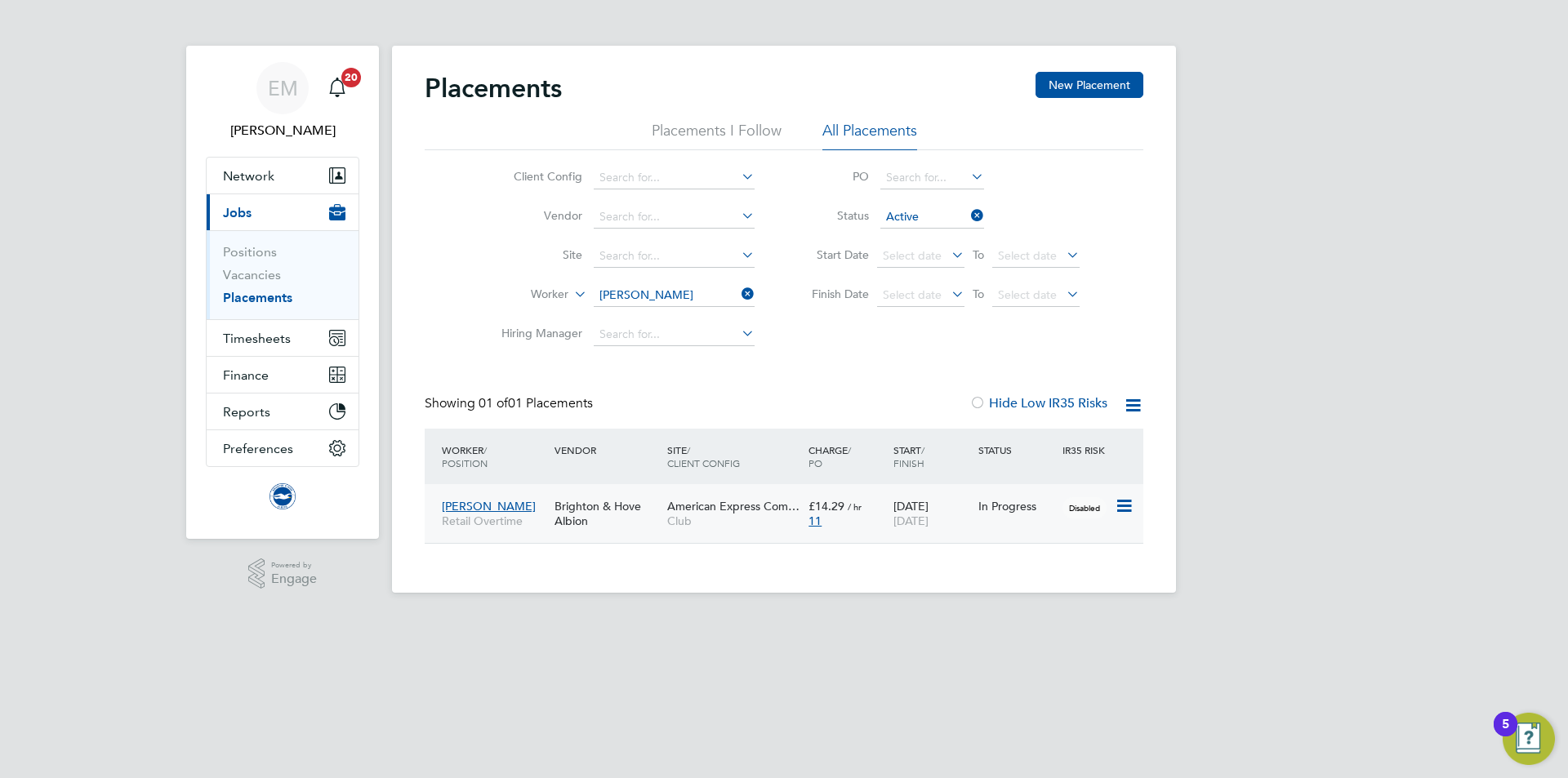
click at [552, 503] on div "Brighton & Hove Albion" at bounding box center [606, 514] width 113 height 46
click at [639, 287] on input at bounding box center [674, 295] width 161 height 23
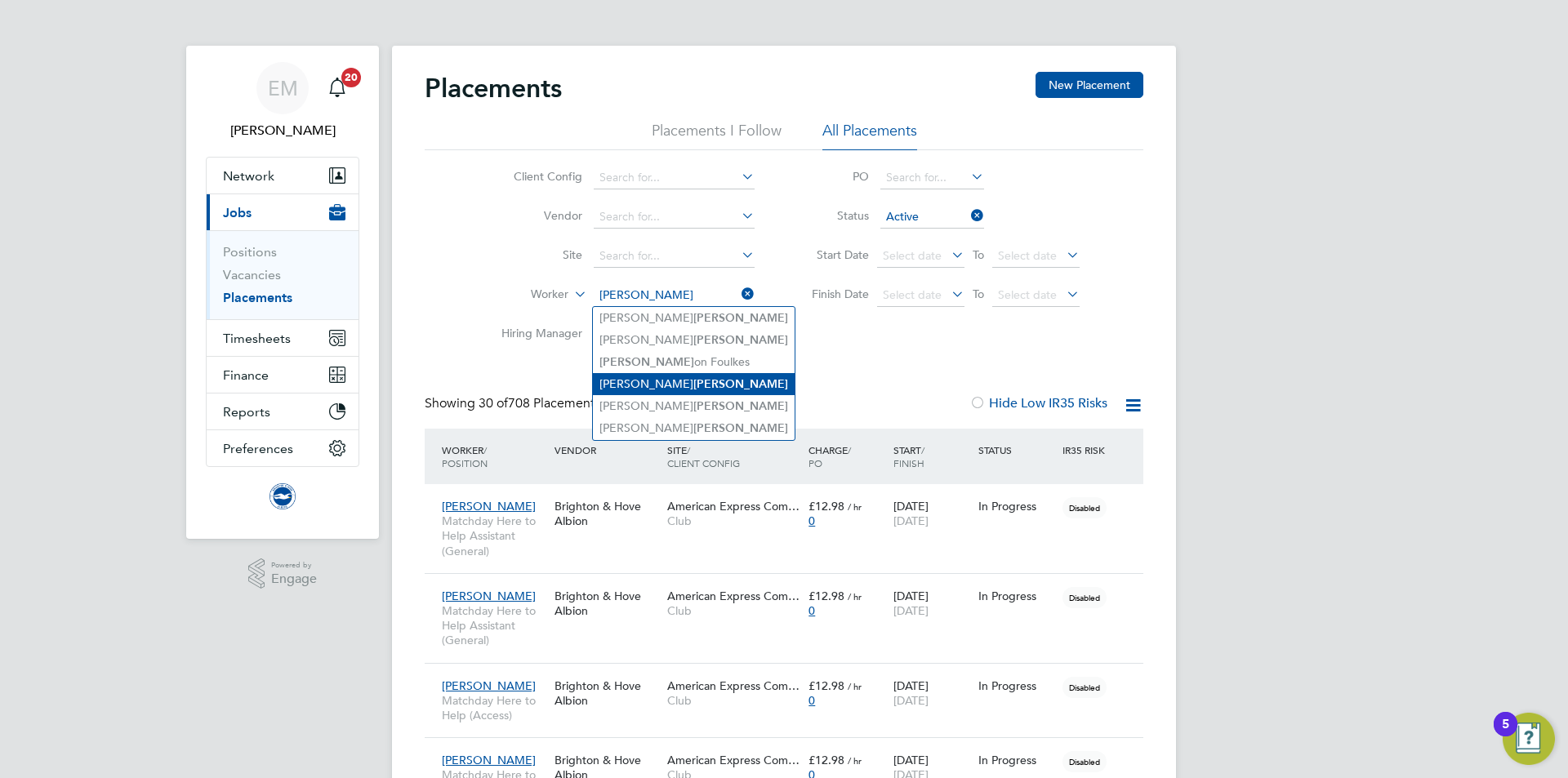
click at [693, 381] on b "Harris" at bounding box center [741, 384] width 95 height 14
type input "Alex Harris"
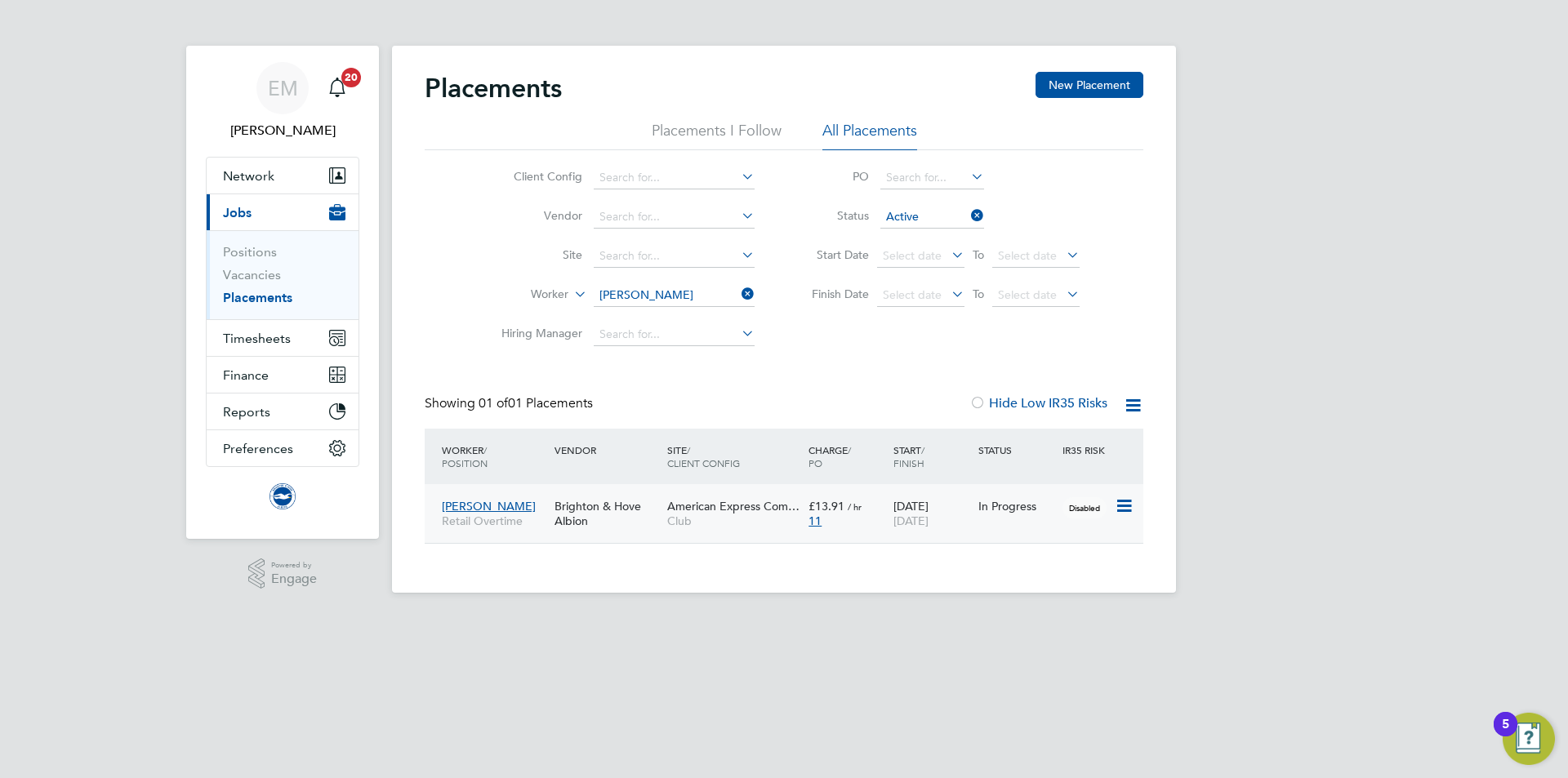
click at [683, 522] on span "Club" at bounding box center [734, 521] width 133 height 15
click at [621, 295] on input at bounding box center [674, 295] width 161 height 23
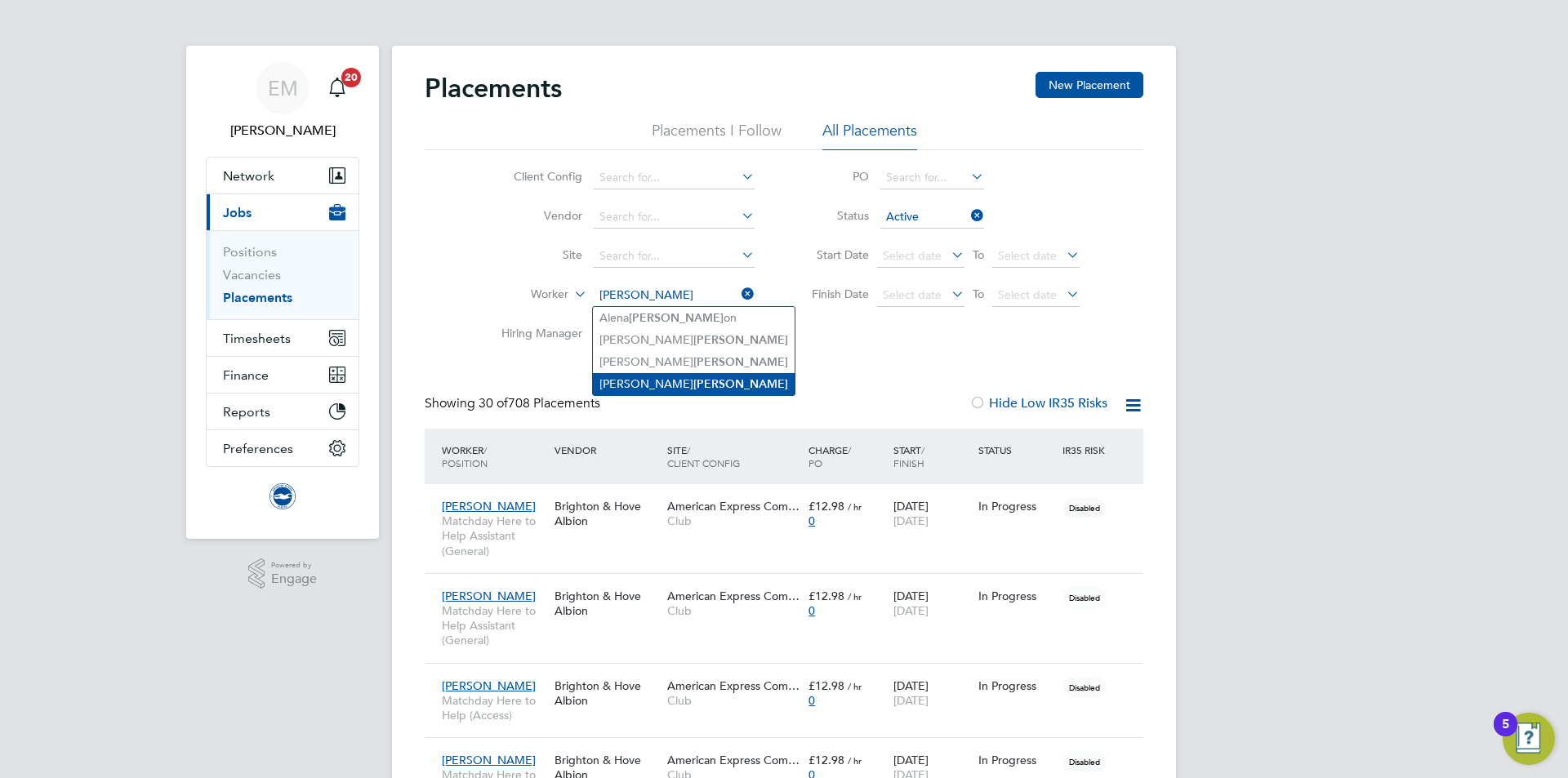
click at [671, 376] on li "Tom Morris" at bounding box center [694, 384] width 202 height 22
type input "Tom Morris"
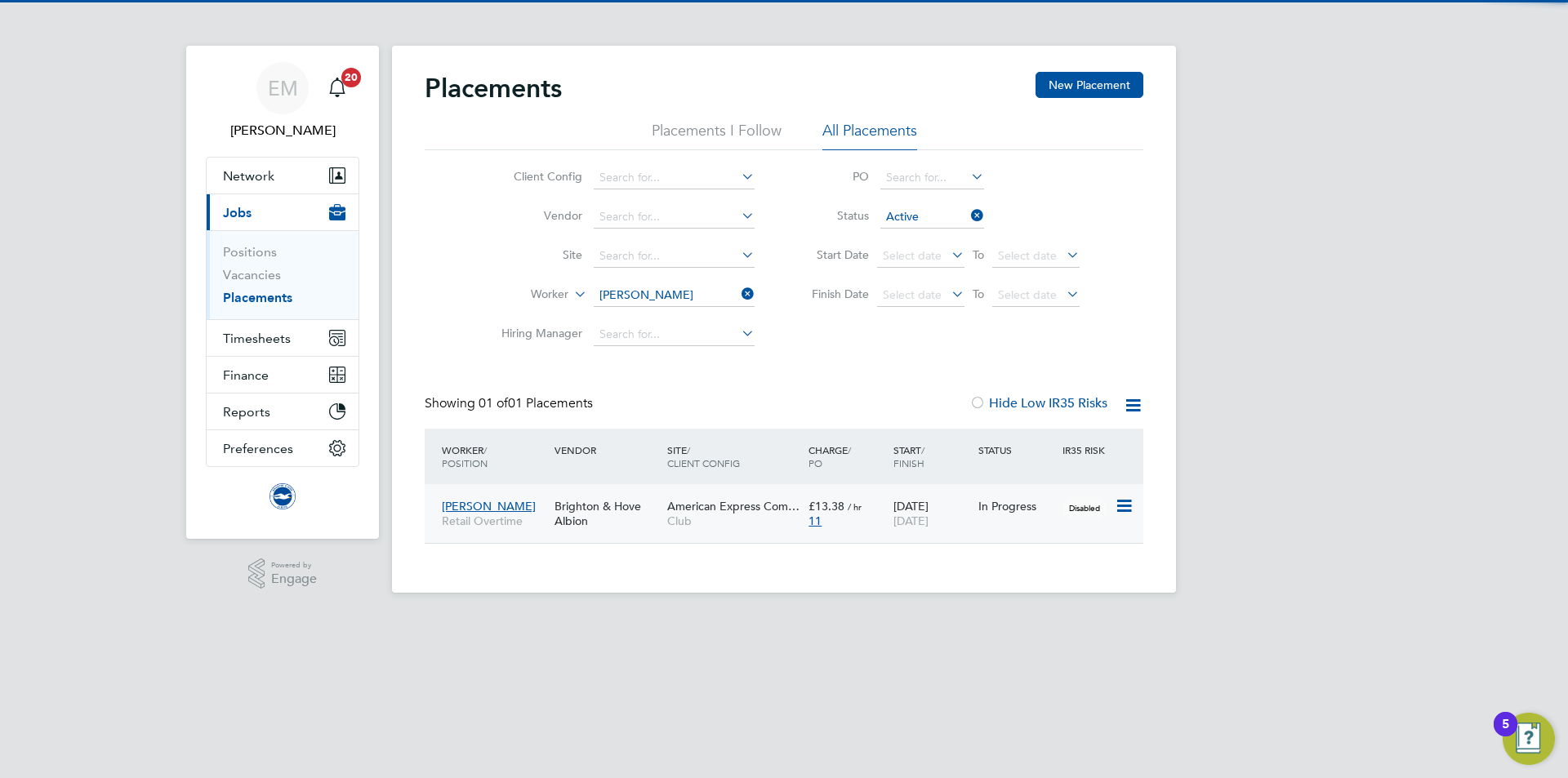
click at [678, 511] on span "American Express Com…" at bounding box center [733, 506] width 133 height 15
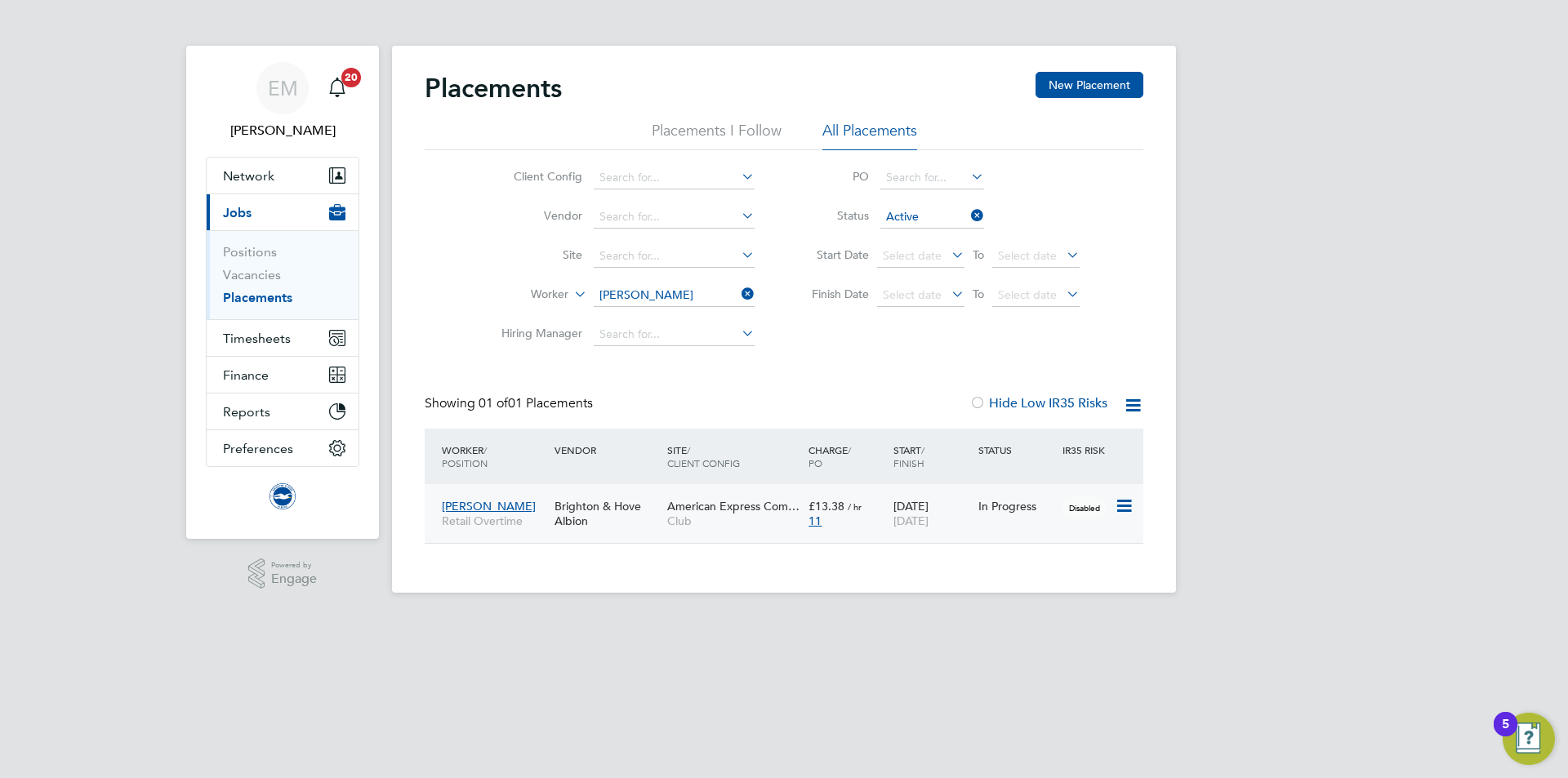
click at [553, 525] on div "Brighton & Hove Albion" at bounding box center [606, 514] width 113 height 46
click at [273, 337] on span "Timesheets" at bounding box center [256, 339] width 68 height 16
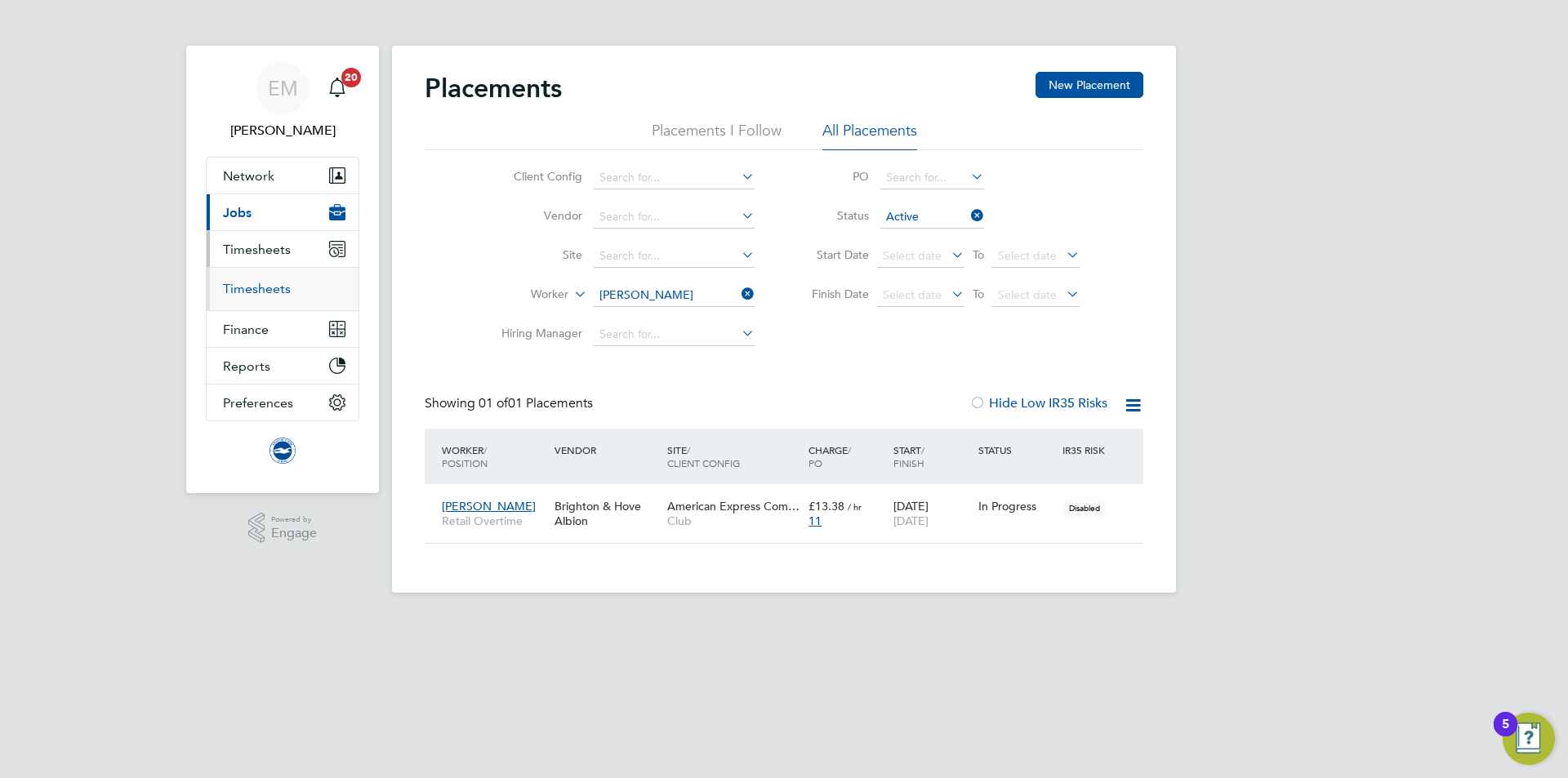
click at [263, 281] on ul "Timesheets" at bounding box center [283, 289] width 152 height 43
click at [268, 289] on link "Timesheets" at bounding box center [256, 289] width 68 height 16
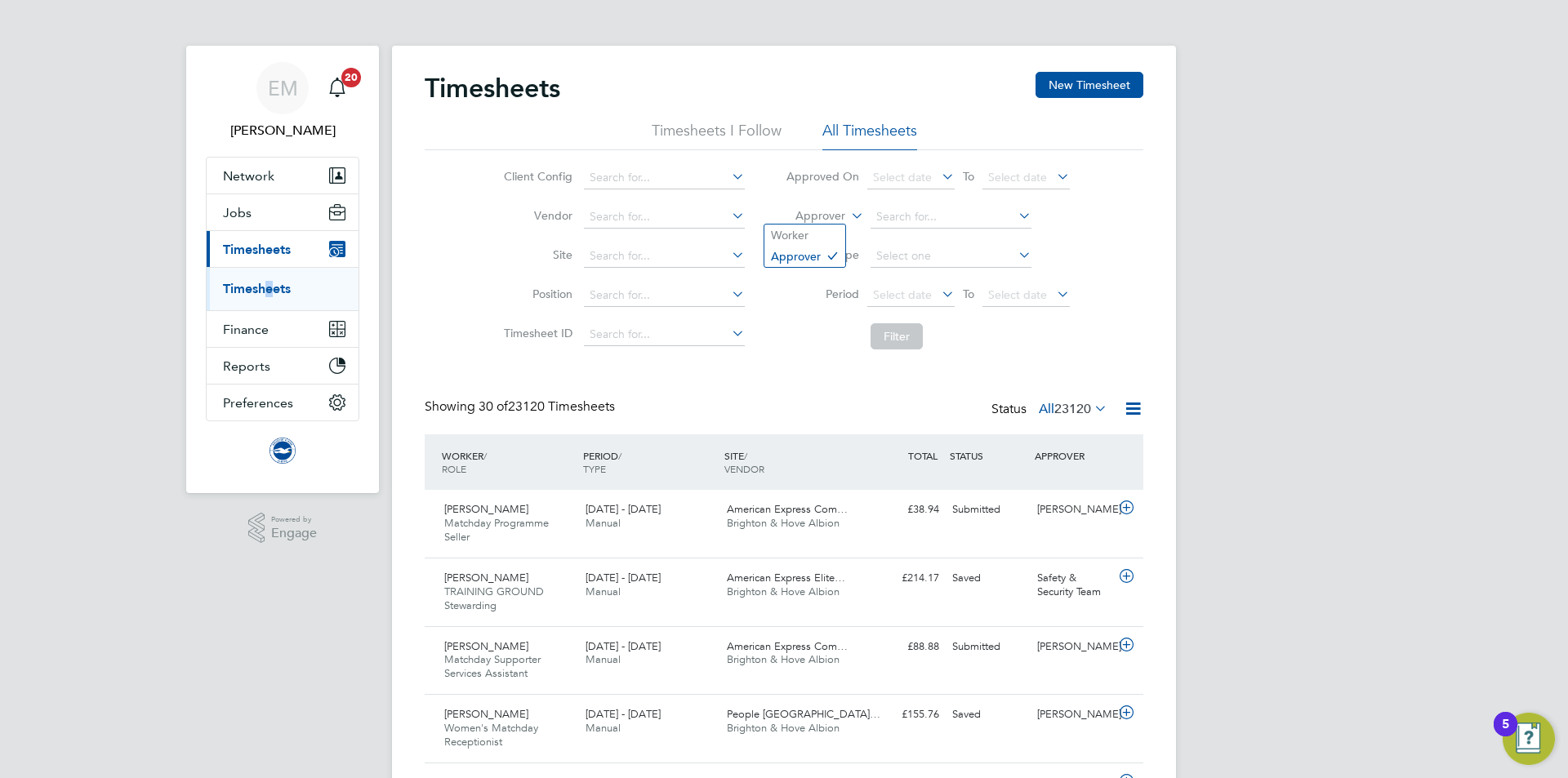
click at [824, 218] on label "Approver" at bounding box center [808, 217] width 73 height 17
click at [822, 240] on li "Worker" at bounding box center [805, 234] width 81 height 21
click at [907, 227] on li "Worker" at bounding box center [928, 217] width 325 height 39
click at [893, 219] on input at bounding box center [951, 217] width 161 height 23
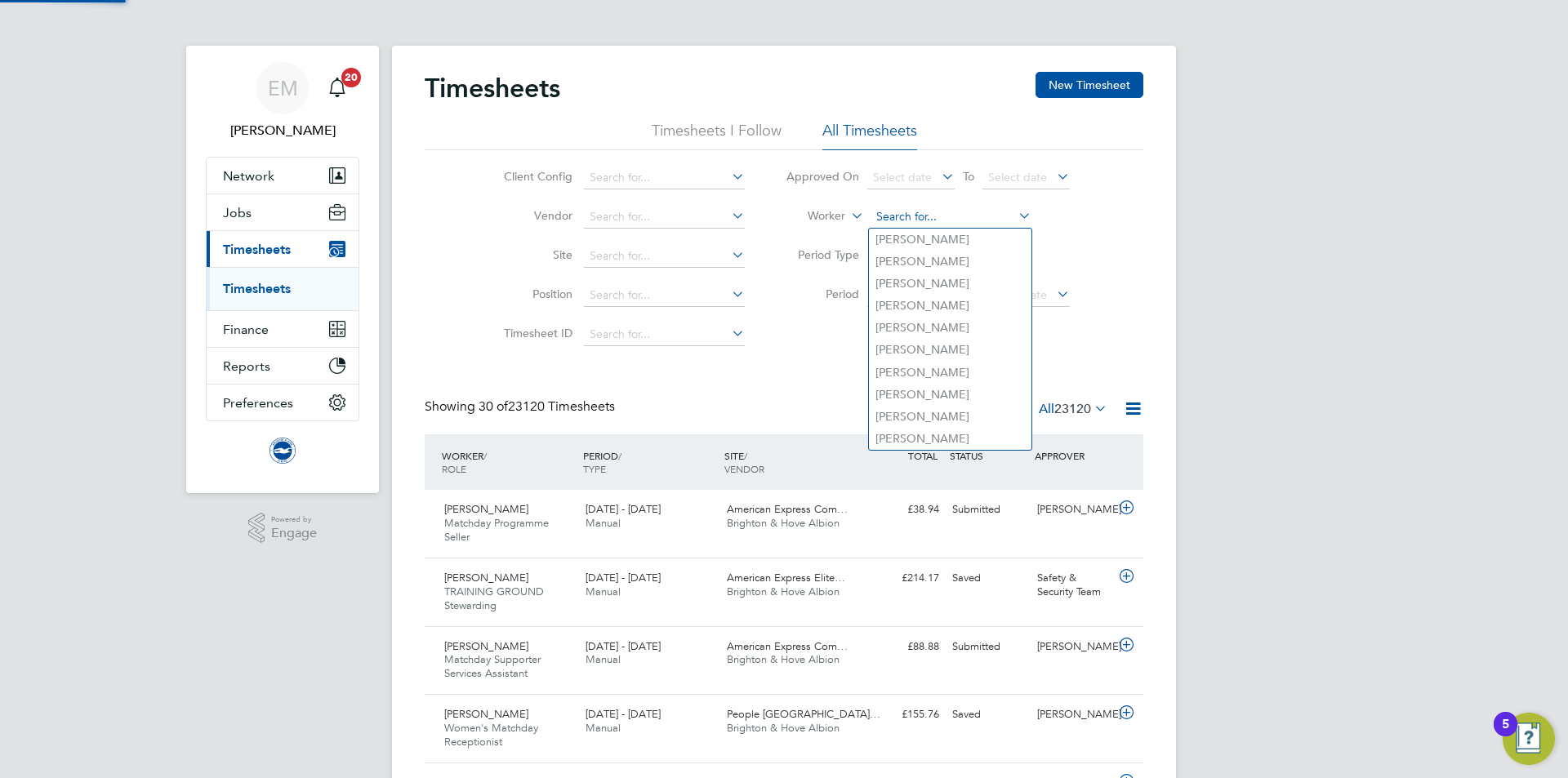
click at [893, 218] on input at bounding box center [951, 217] width 161 height 23
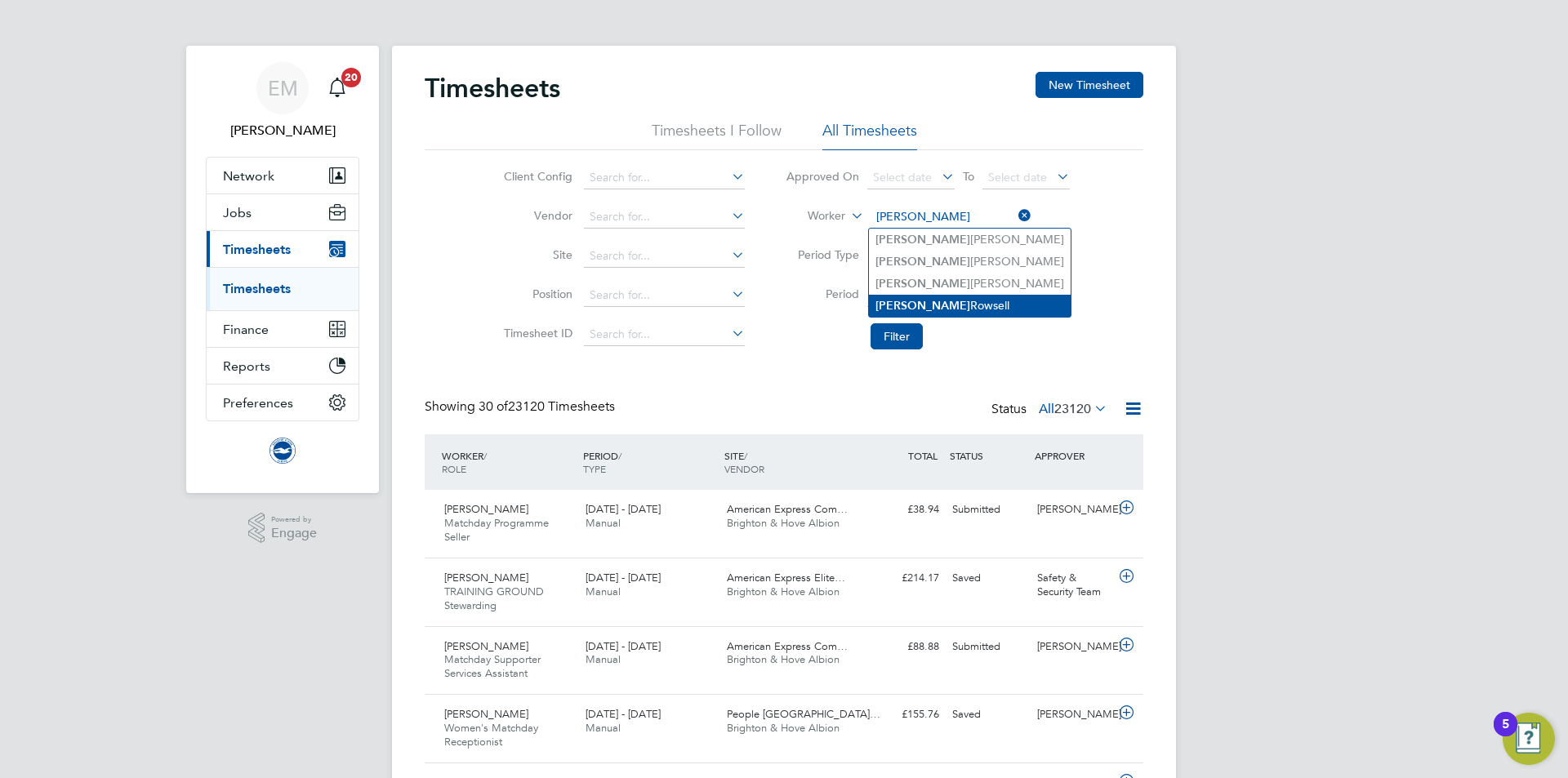
click at [926, 302] on li "Liam Rowsell" at bounding box center [970, 306] width 202 height 22
type input "Liam Rowsell"
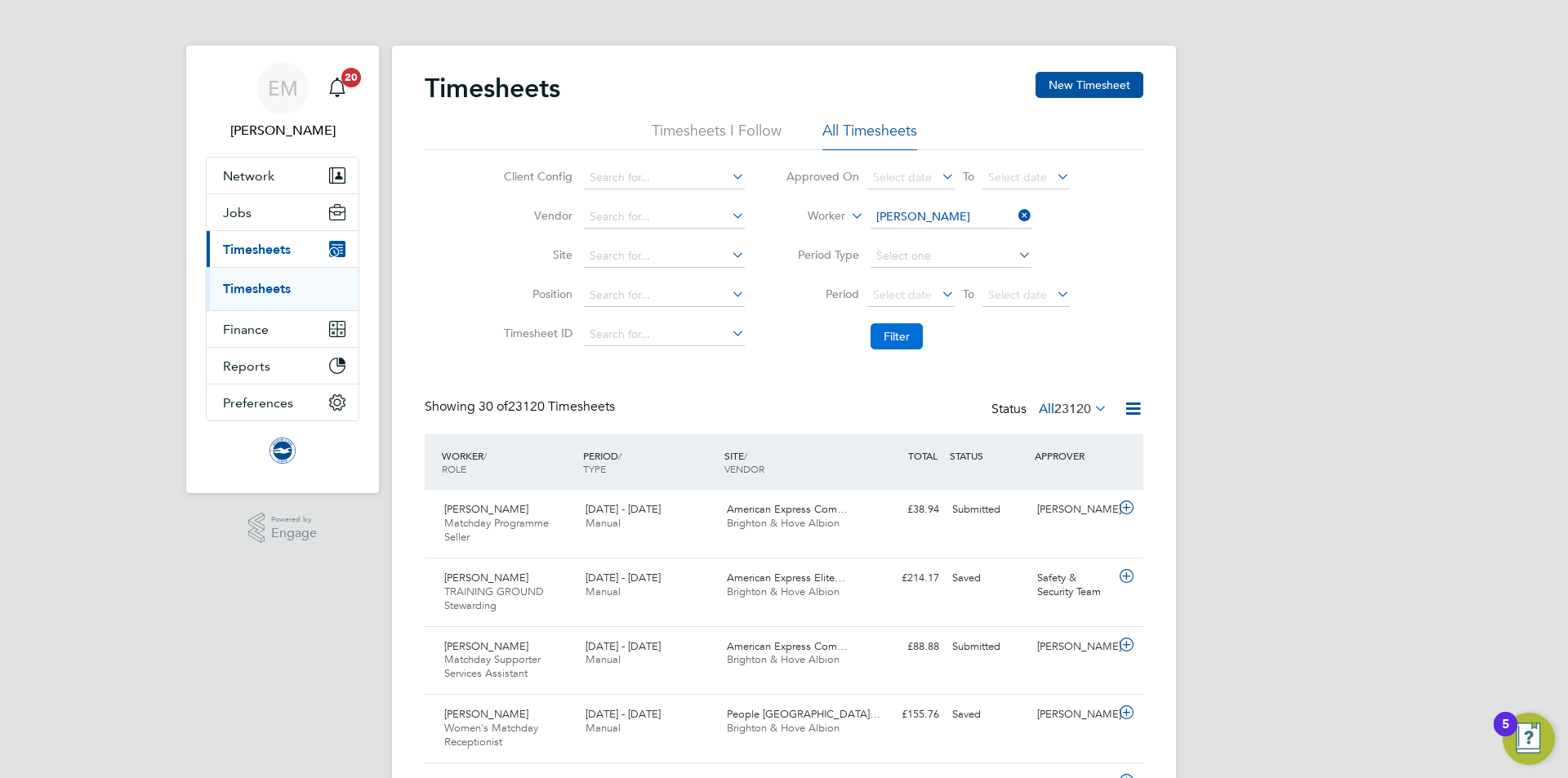
click at [892, 345] on button "Filter" at bounding box center [897, 336] width 53 height 26
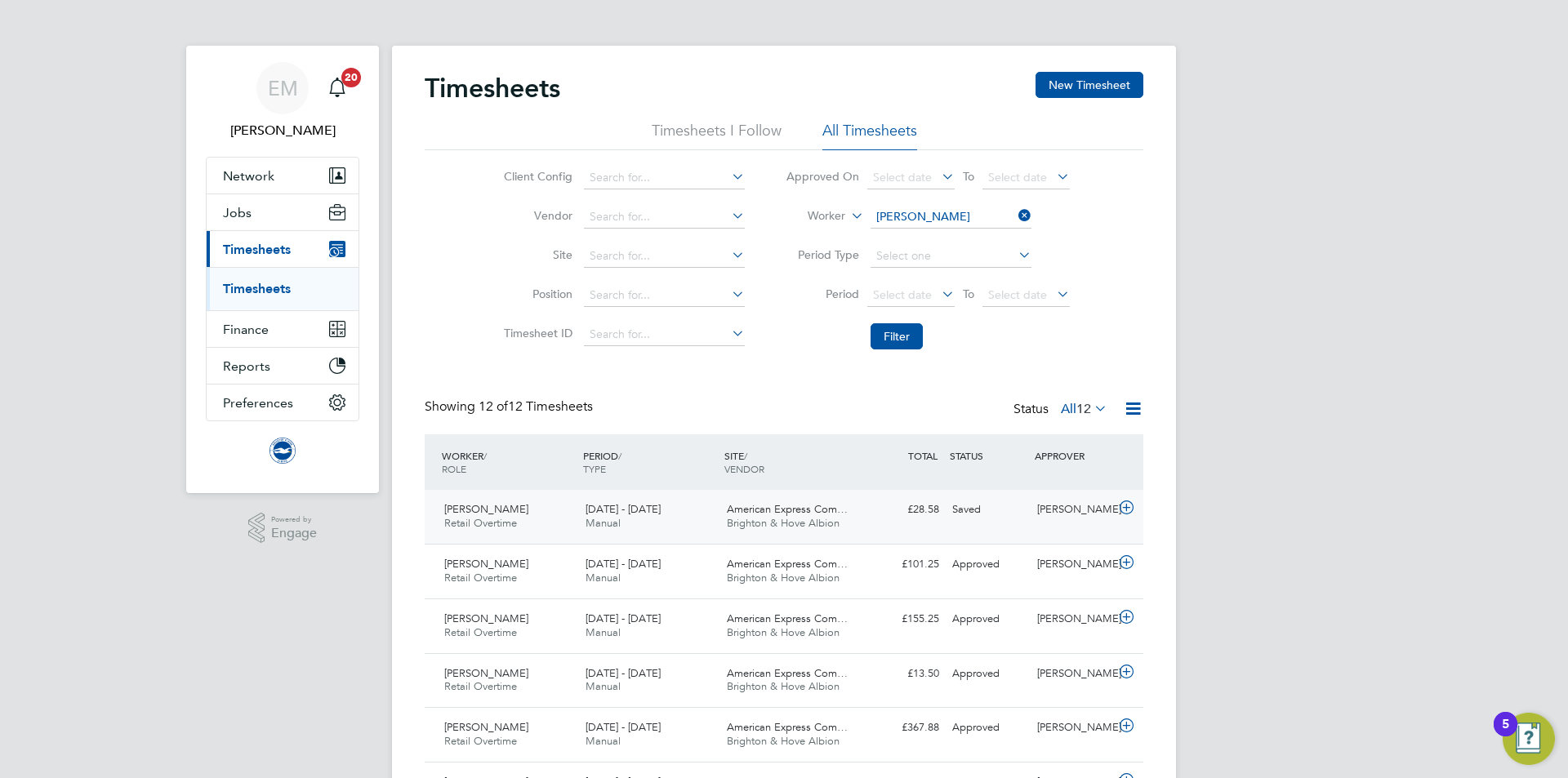
click at [1025, 519] on div "Saved" at bounding box center [988, 509] width 85 height 27
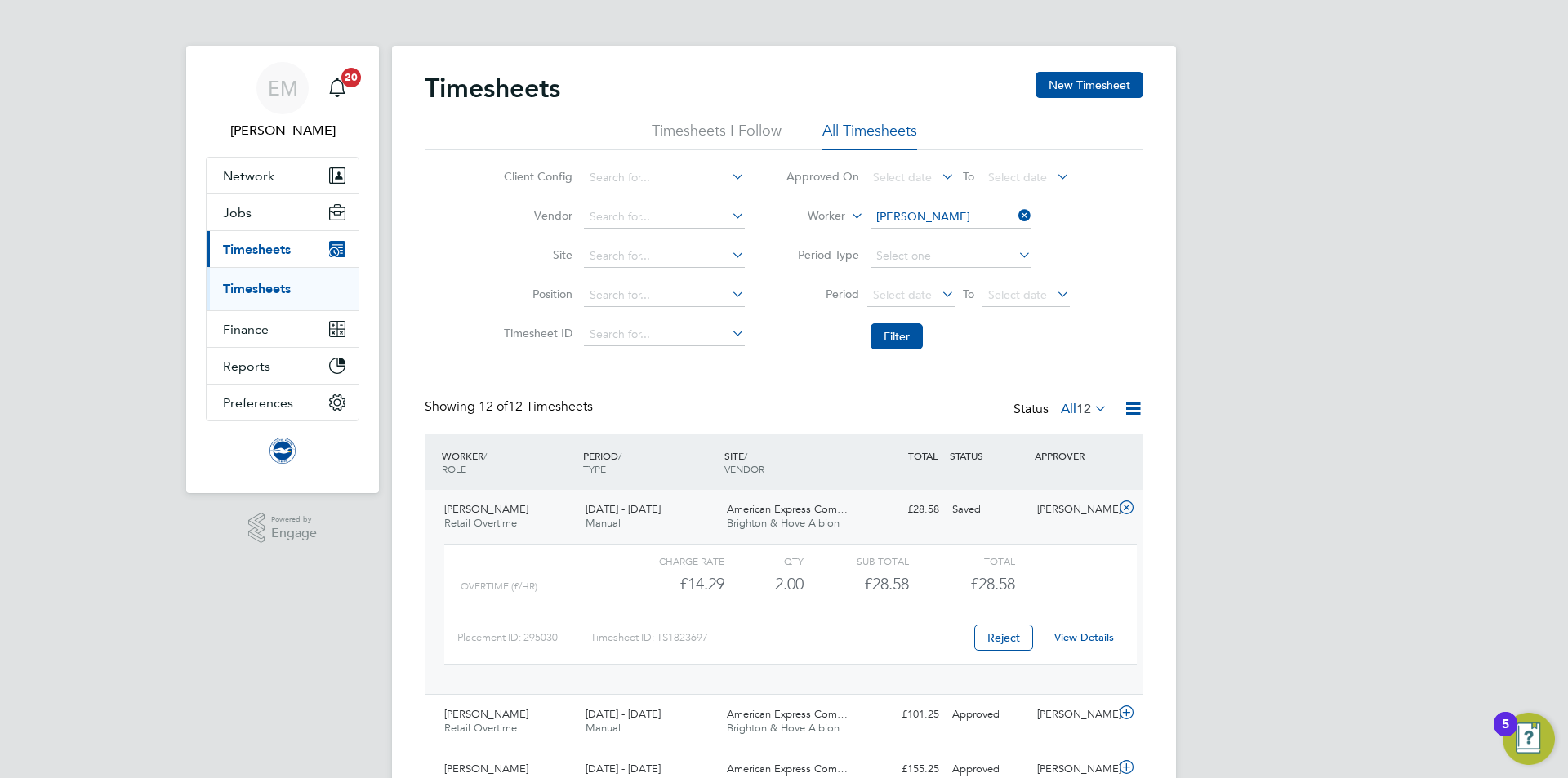
click at [1078, 635] on link "View Details" at bounding box center [1083, 637] width 59 height 14
click at [936, 219] on input at bounding box center [951, 217] width 161 height 23
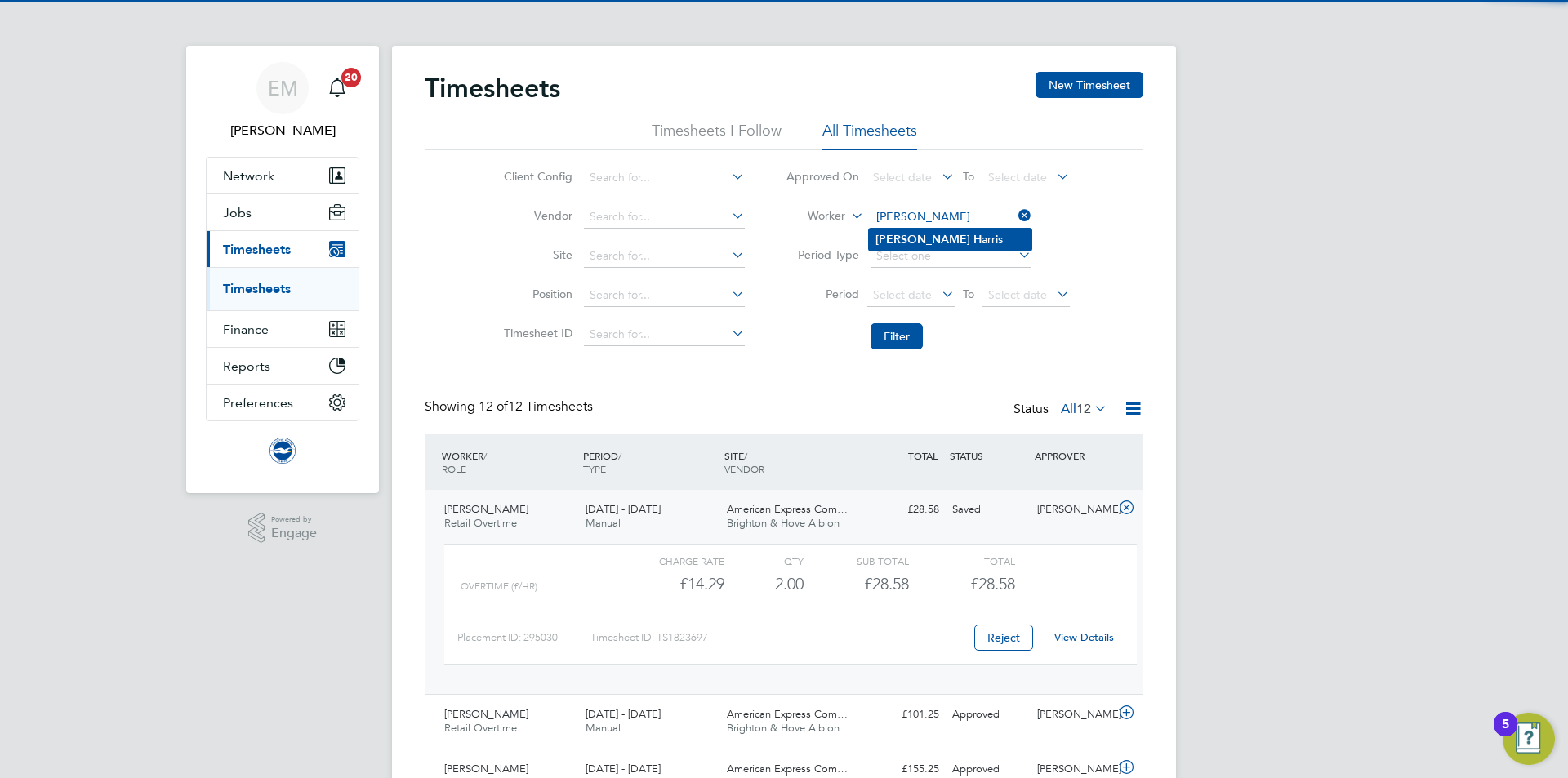
click at [924, 229] on li "Alex H arris" at bounding box center [950, 239] width 163 height 22
type input "Alex Harris"
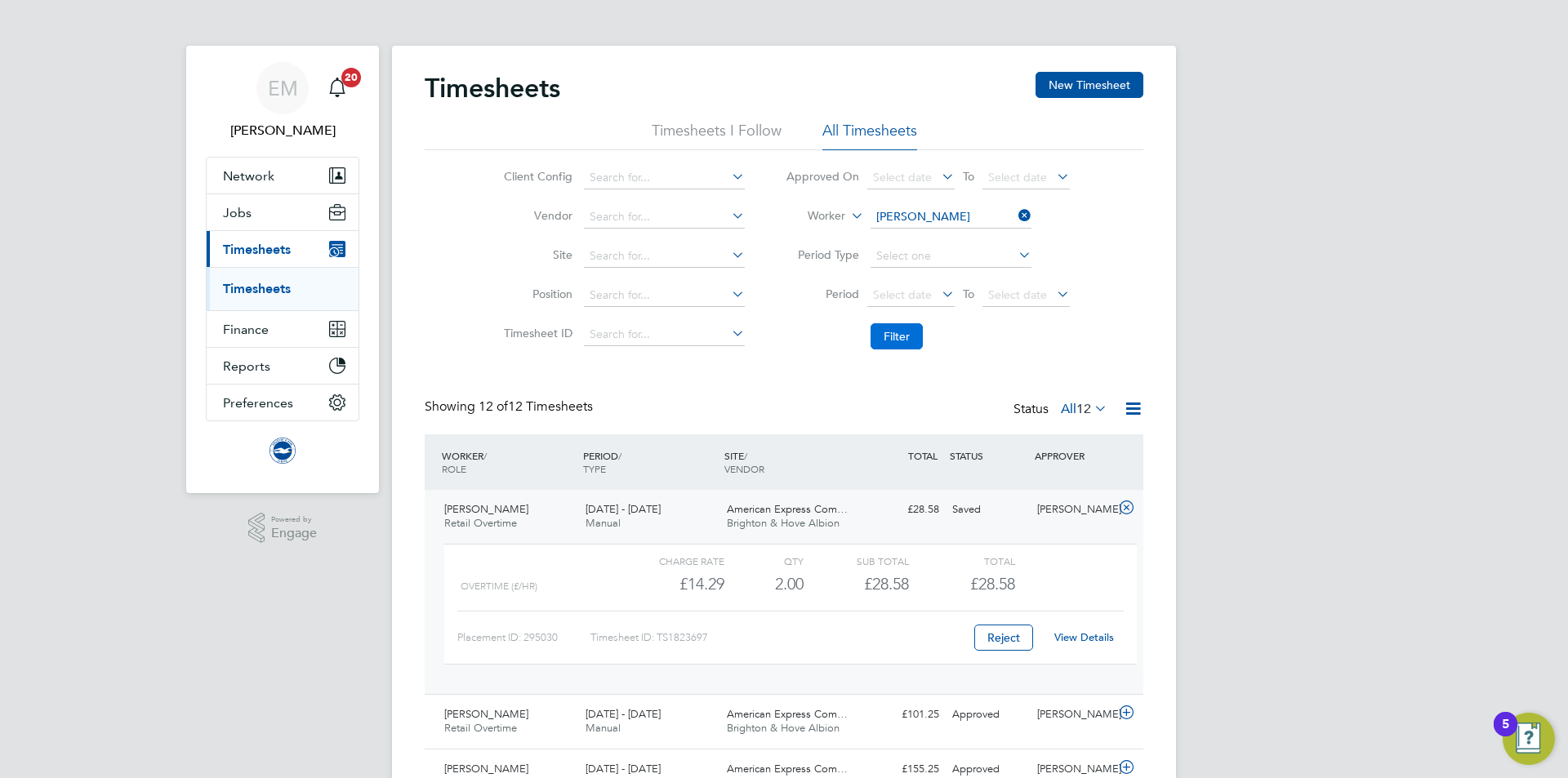
click at [900, 342] on button "Filter" at bounding box center [897, 336] width 53 height 26
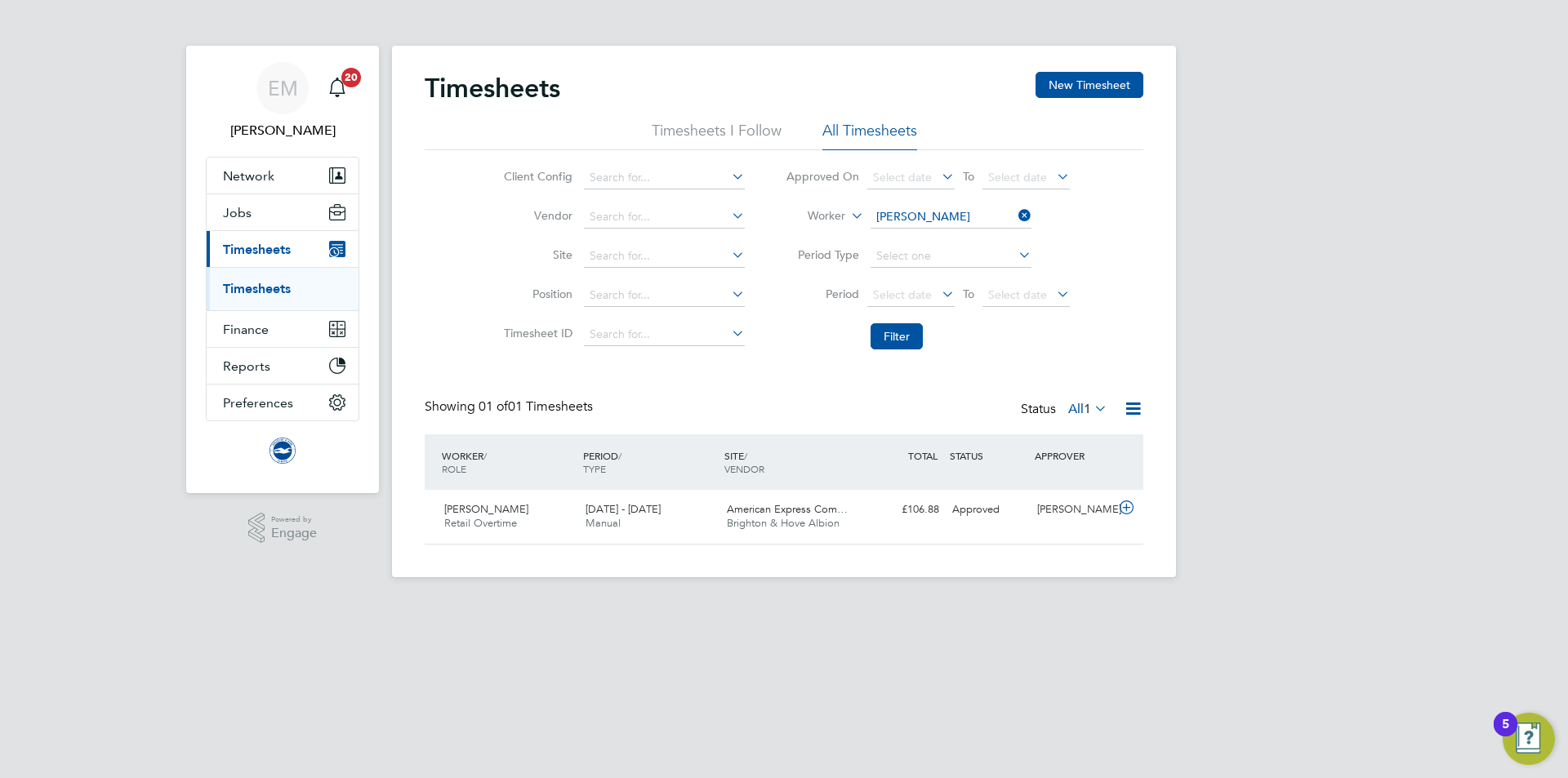
click at [1091, 404] on icon at bounding box center [1091, 408] width 0 height 23
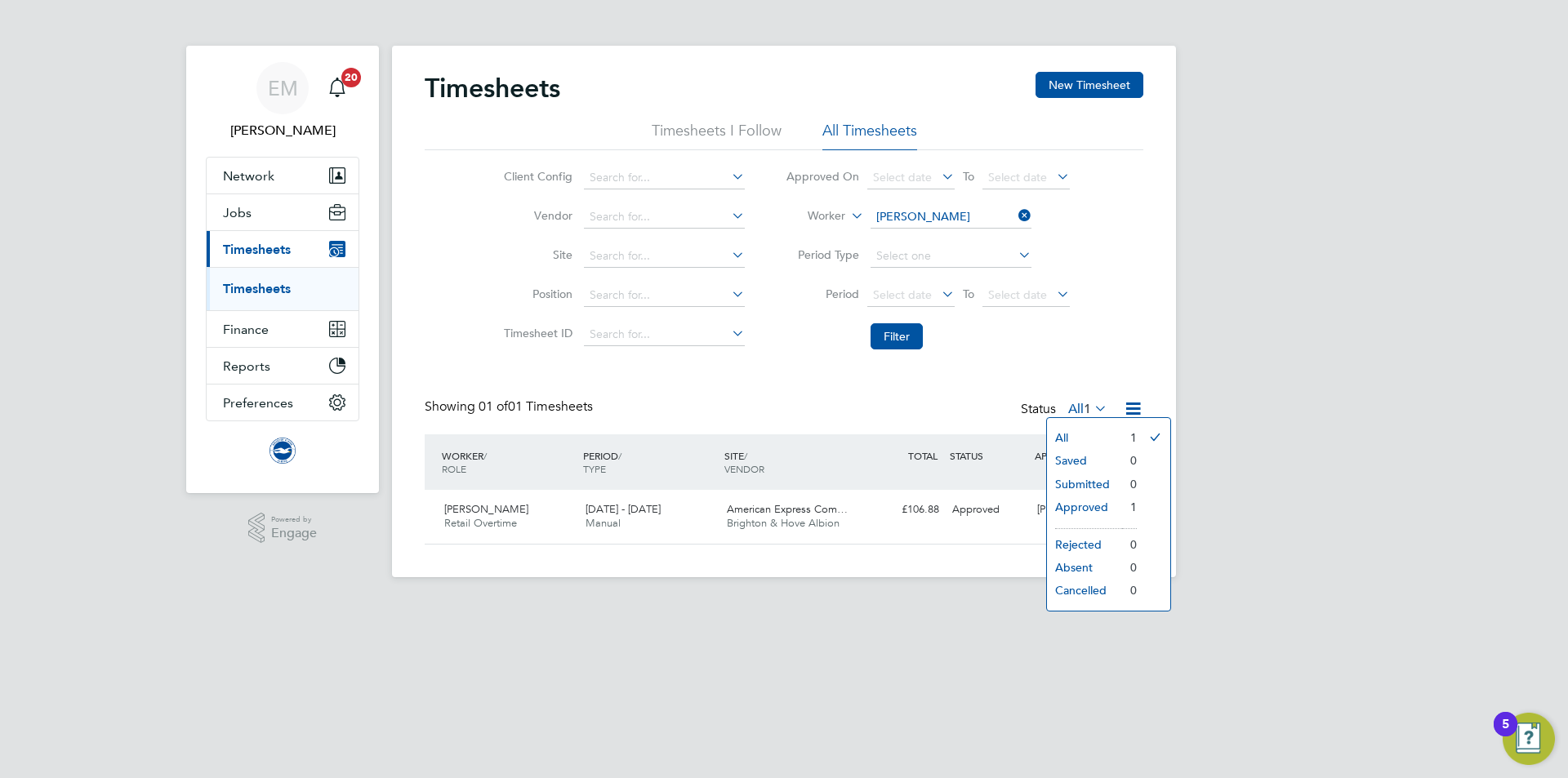
click at [1080, 439] on li "All" at bounding box center [1084, 437] width 75 height 23
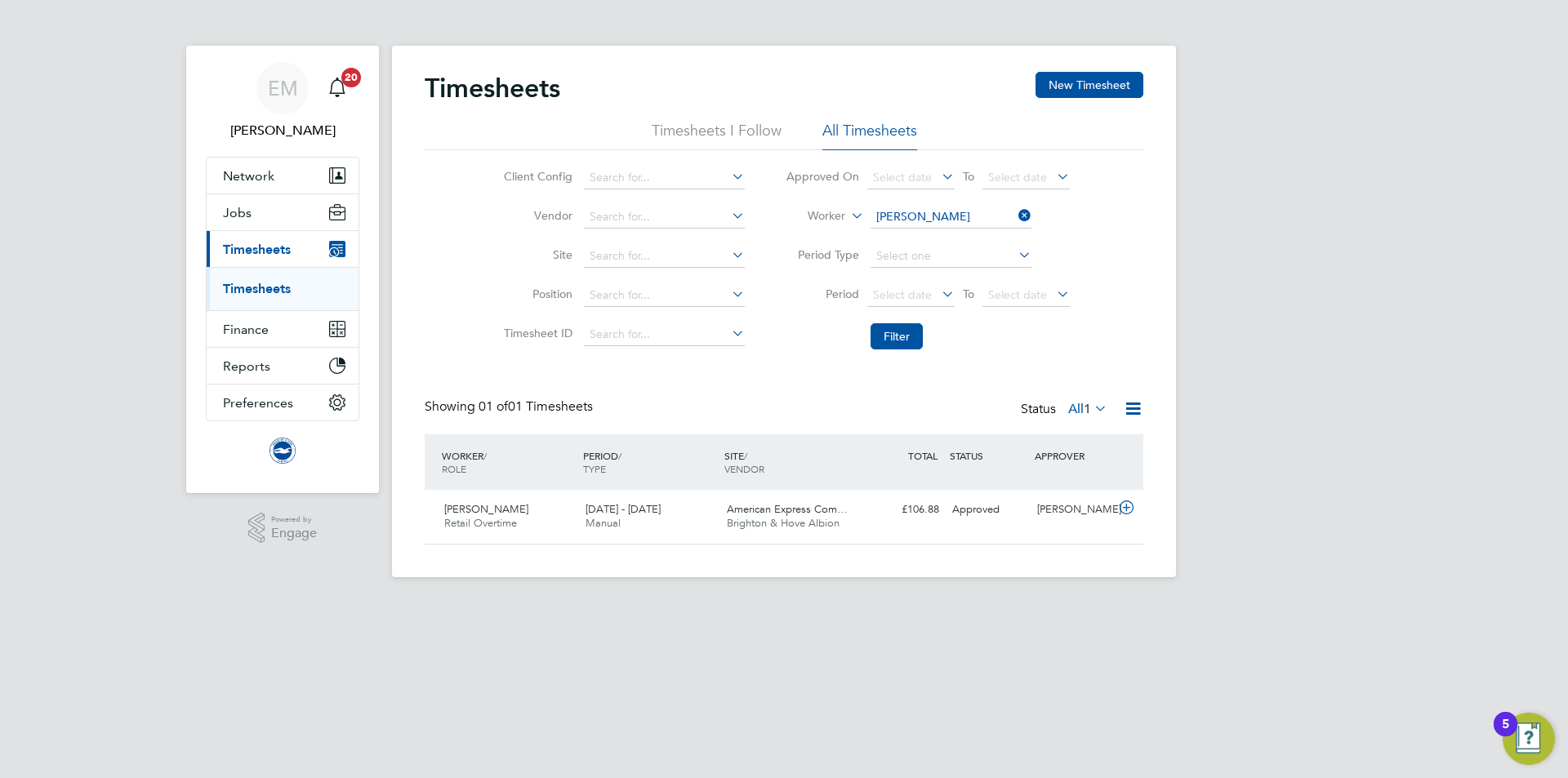
click at [1082, 376] on div "Timesheets New Timesheet Timesheets I Follow All Timesheets Client Config Vendo…" at bounding box center [784, 308] width 719 height 473
click at [919, 212] on input at bounding box center [951, 217] width 161 height 23
click at [960, 317] on li "Tom Morr is" at bounding box center [983, 328] width 227 height 22
type input "[PERSON_NAME]"
click at [911, 328] on button "Filter" at bounding box center [897, 336] width 53 height 26
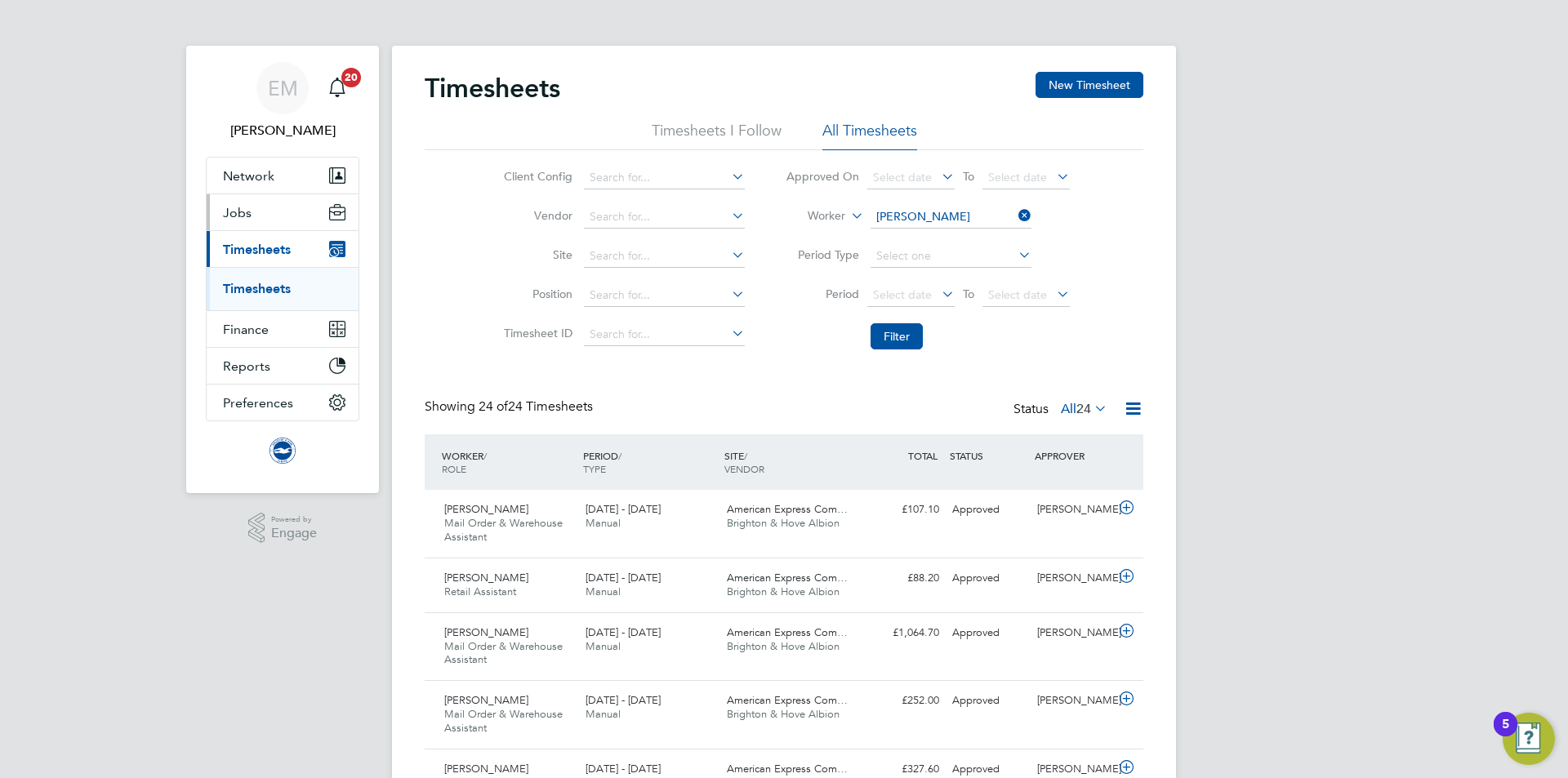
click at [237, 210] on span "Jobs" at bounding box center [237, 213] width 28 height 16
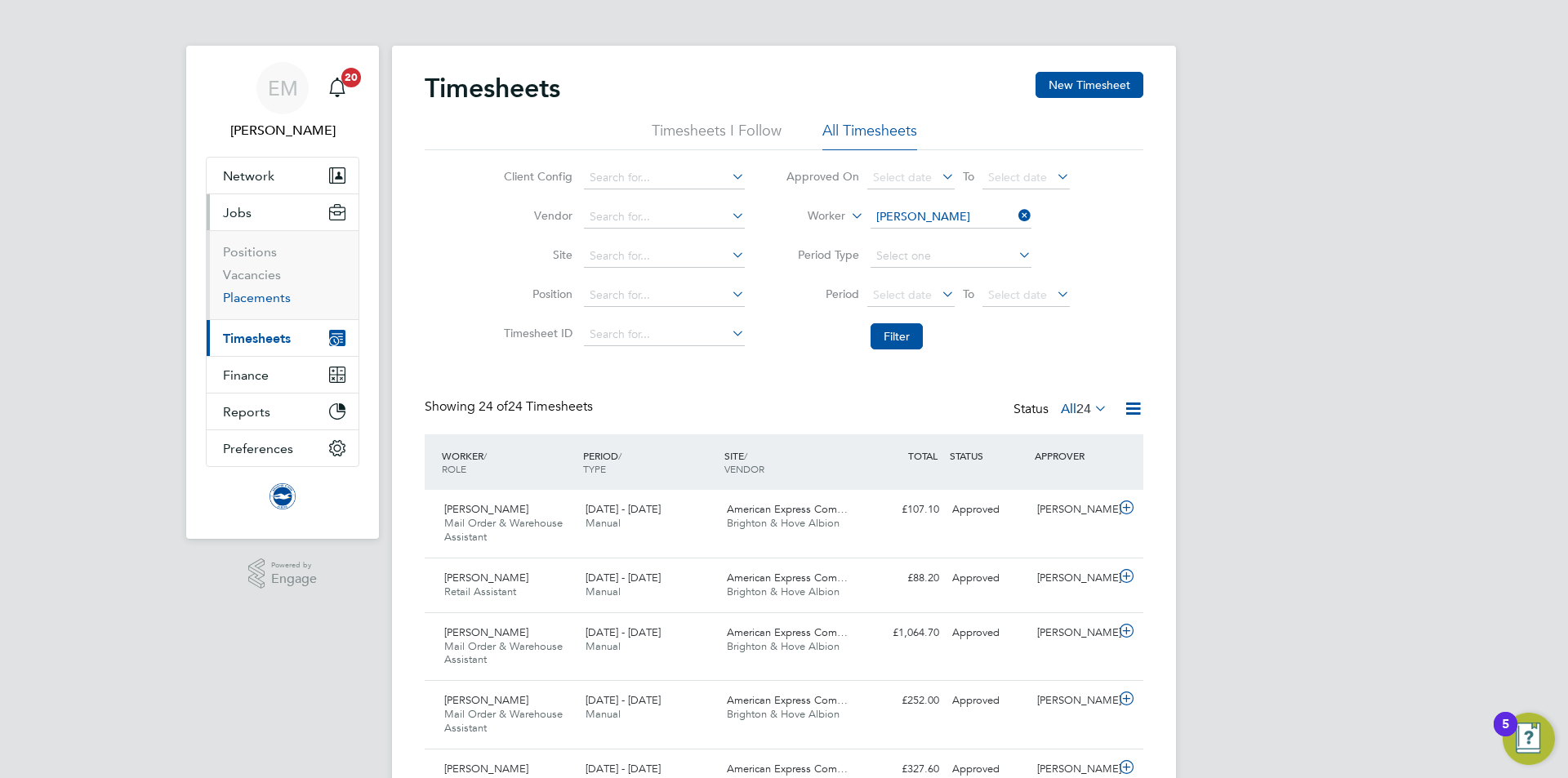
click at [241, 296] on link "Placements" at bounding box center [256, 298] width 68 height 16
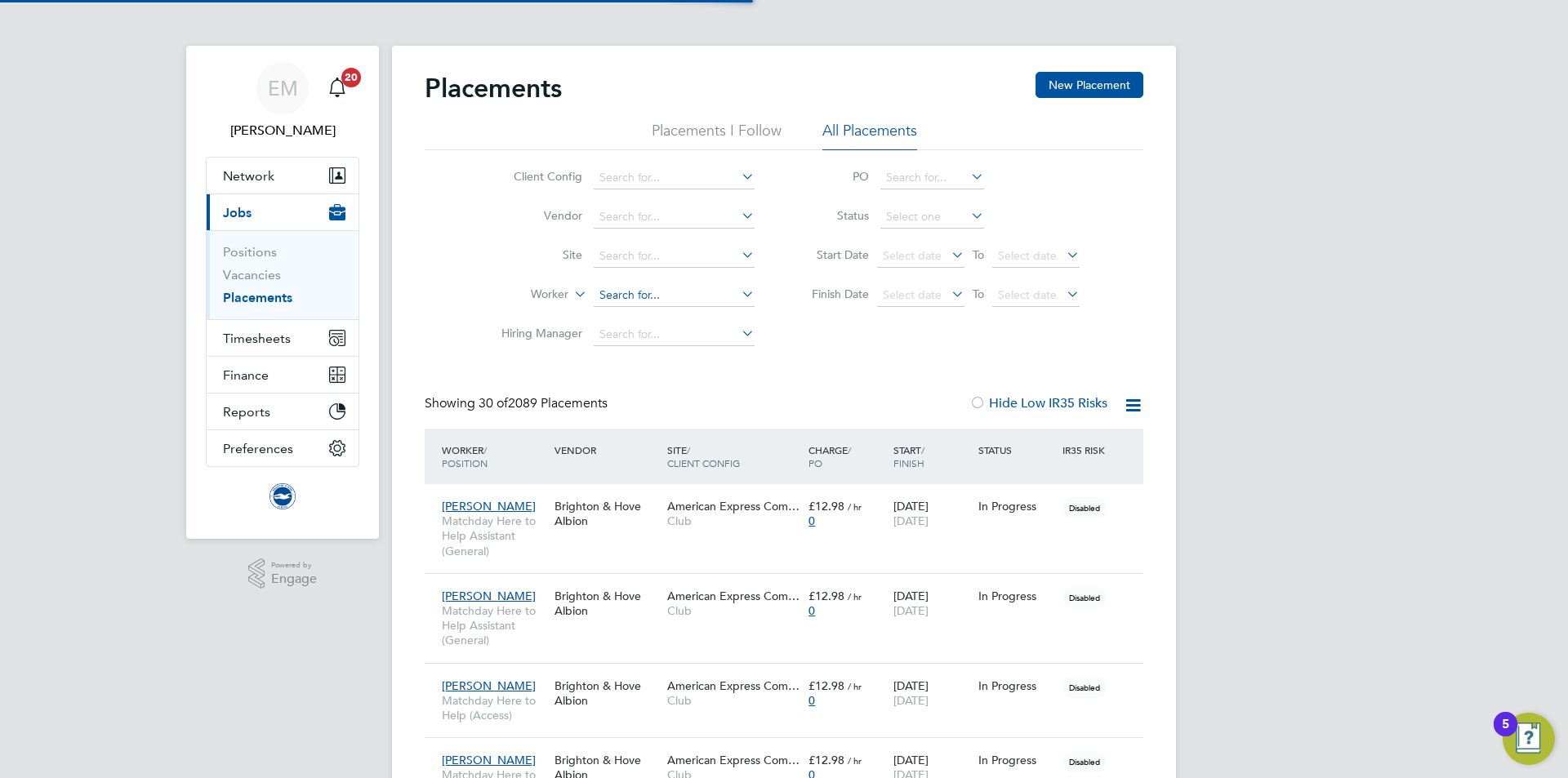
click at [659, 302] on input at bounding box center [674, 295] width 161 height 23
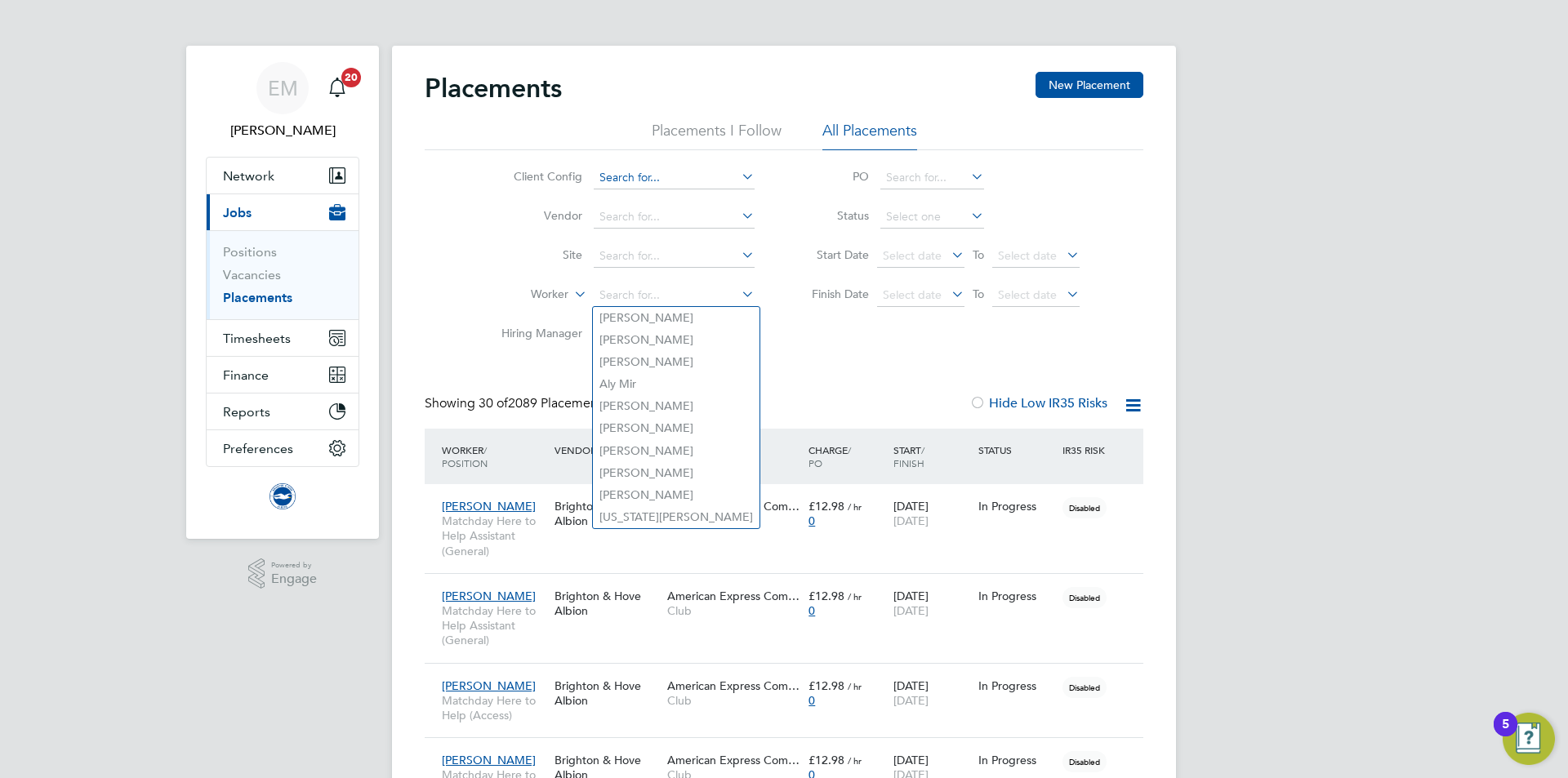
click at [664, 173] on input at bounding box center [674, 178] width 161 height 23
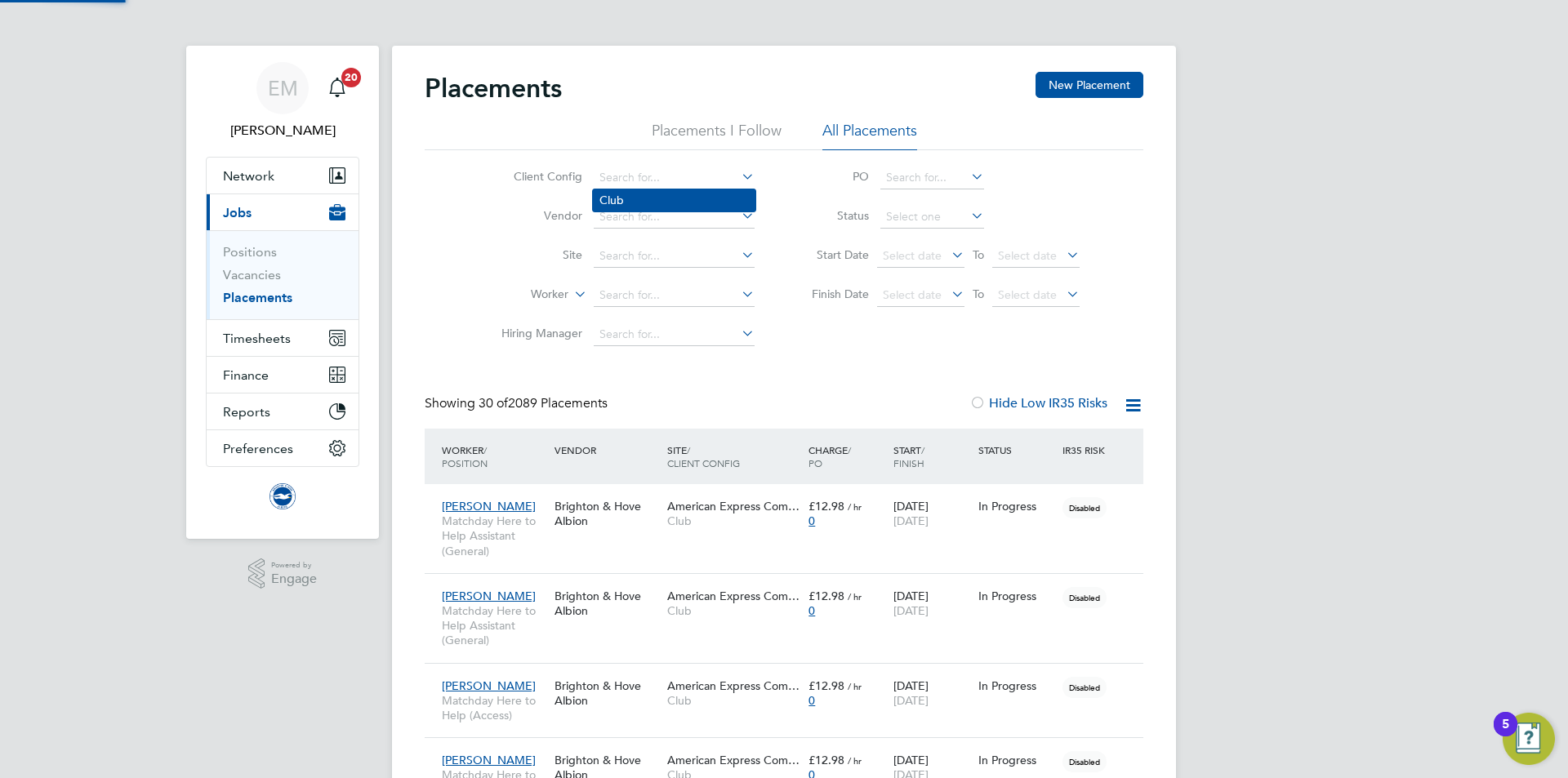
click at [660, 203] on li "Club" at bounding box center [674, 200] width 163 height 22
type input "Club"
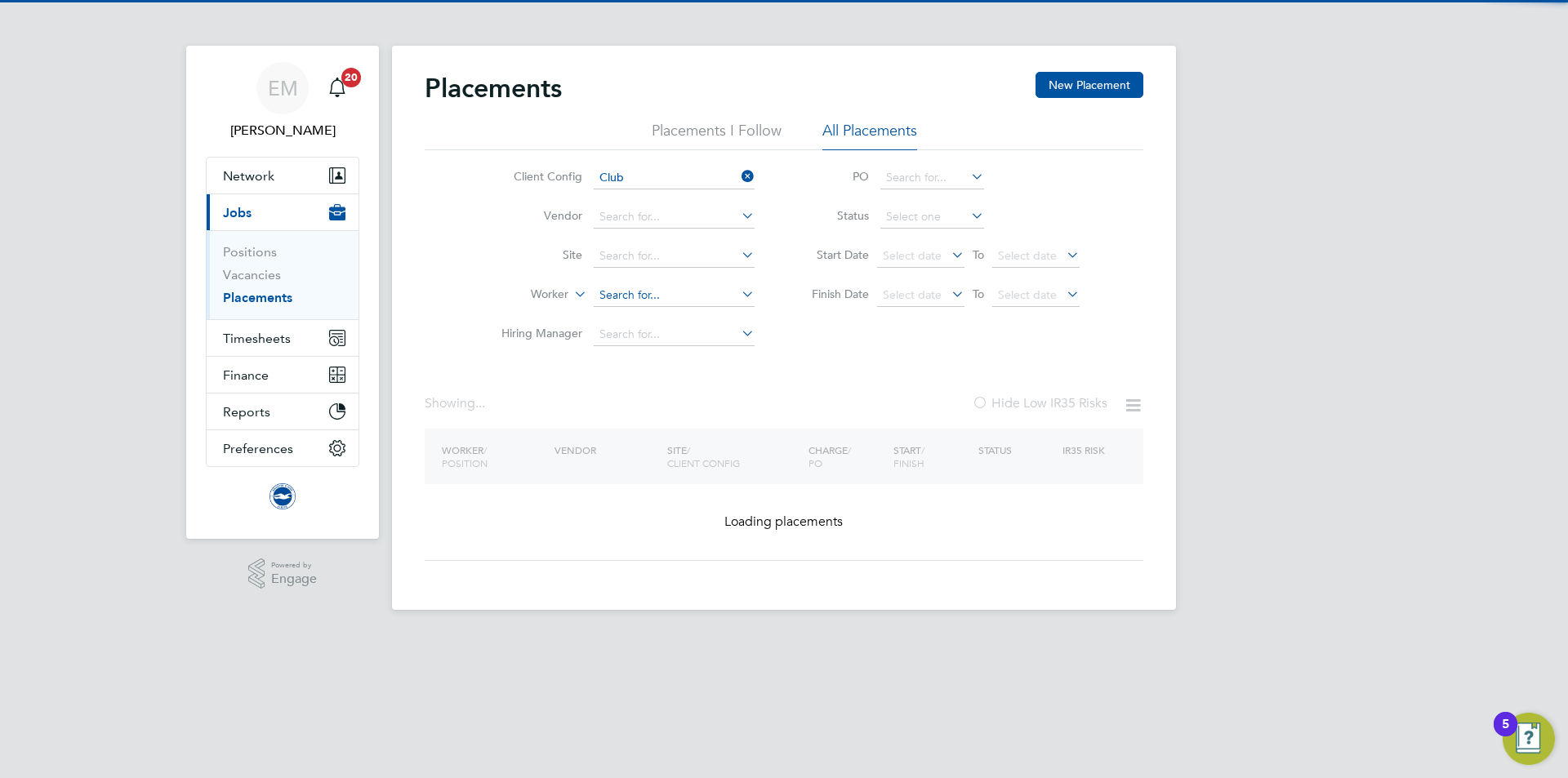
click at [611, 302] on input at bounding box center [674, 295] width 161 height 23
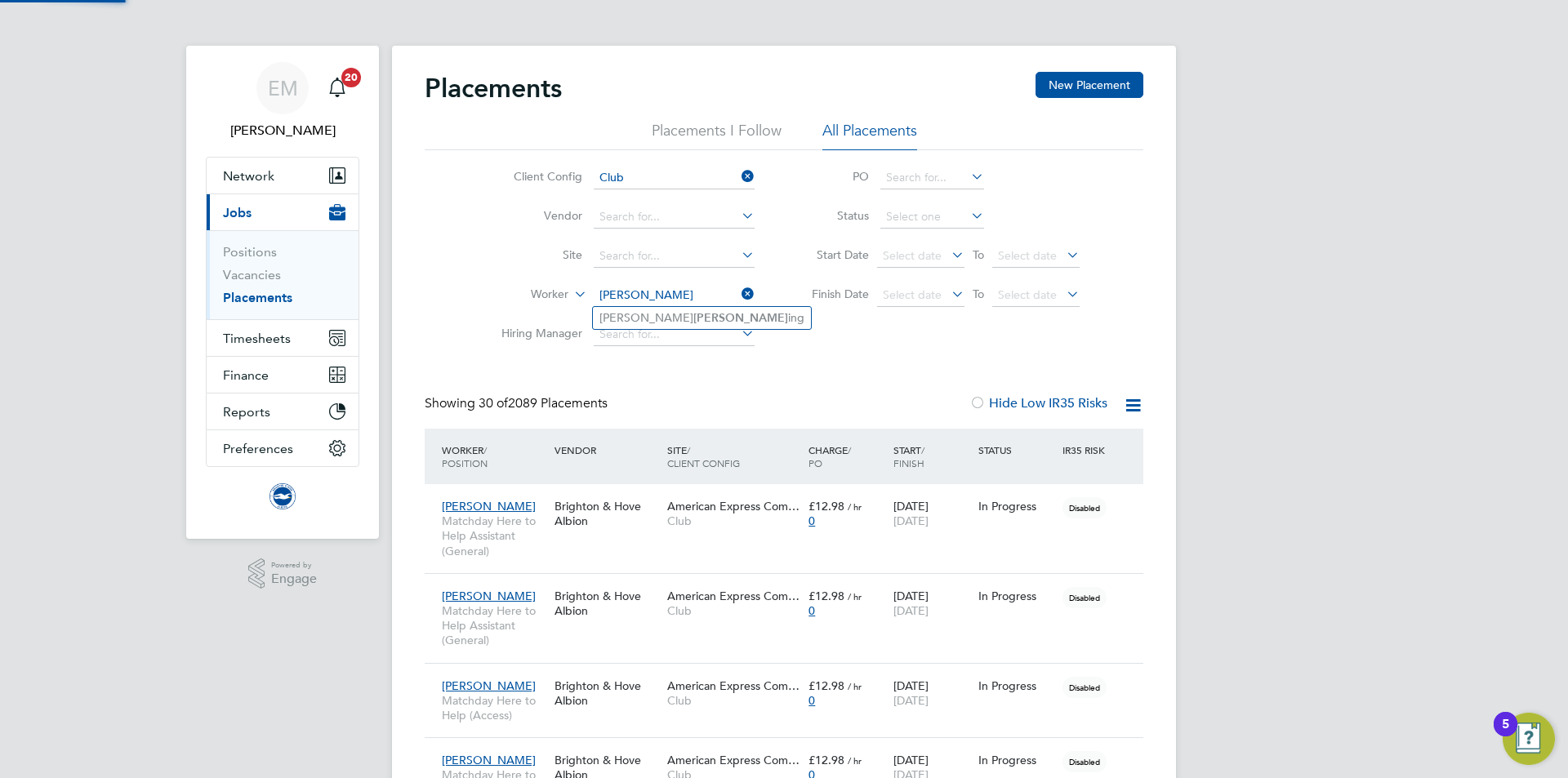
click at [613, 311] on li "Emily Darl ing" at bounding box center [701, 318] width 218 height 22
type input "Emily Darling"
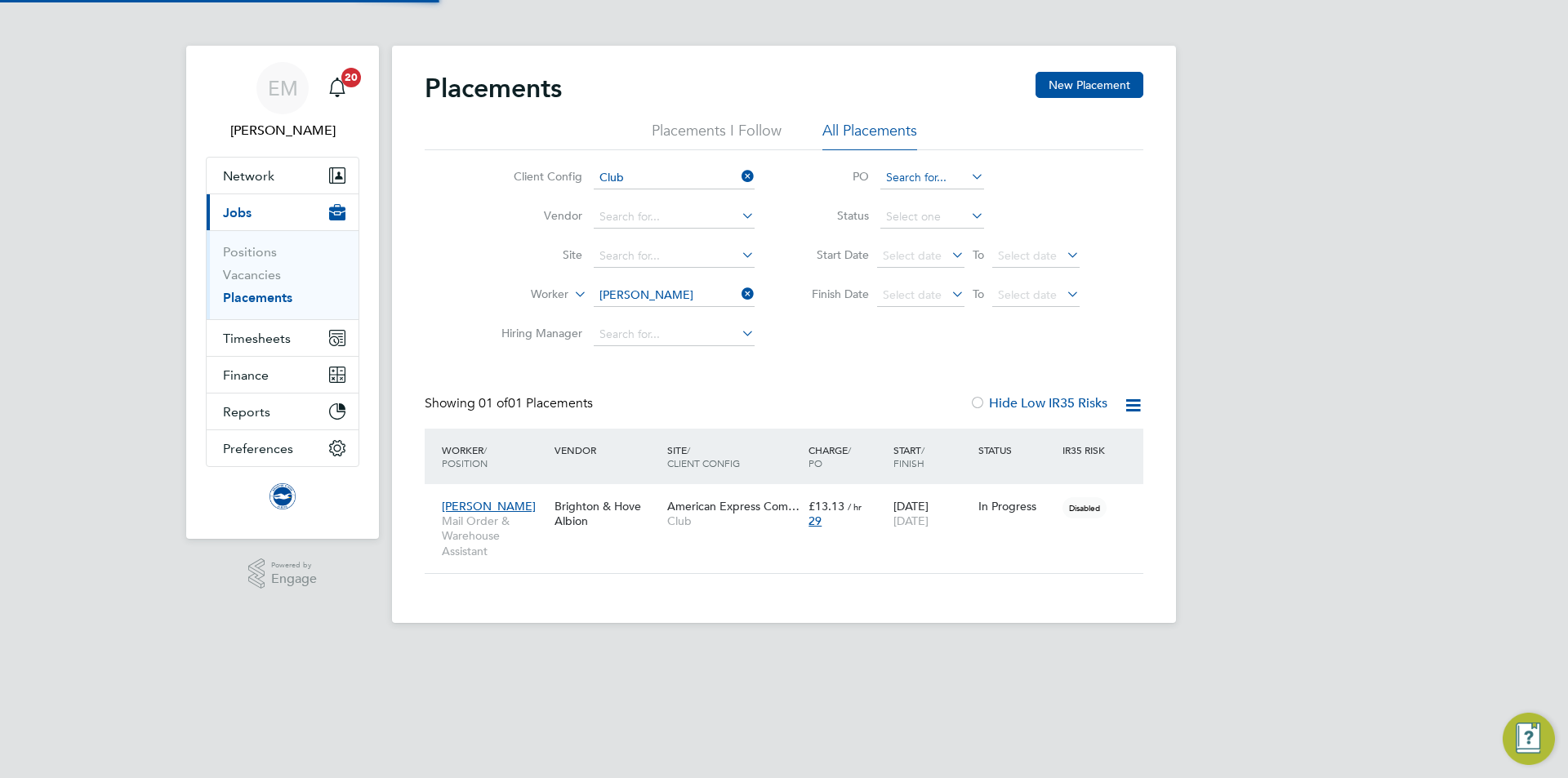
click at [952, 182] on input at bounding box center [932, 178] width 103 height 23
click at [1102, 182] on div "Client Config Club Vendor Site Worker Emily Darling Hiring Manager PO Status St…" at bounding box center [784, 252] width 719 height 204
click at [938, 217] on input at bounding box center [932, 217] width 103 height 23
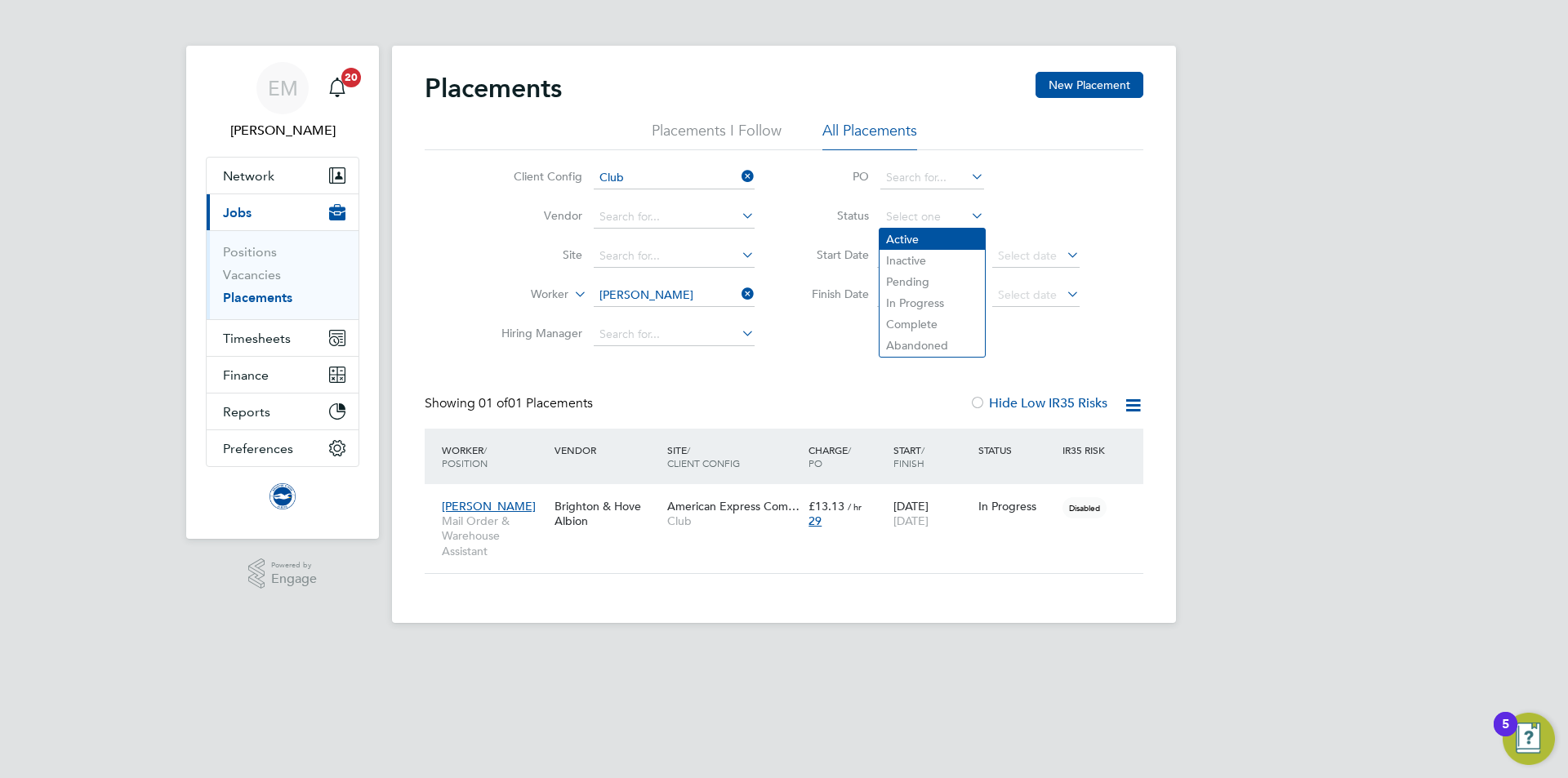
click at [924, 236] on li "Active" at bounding box center [932, 238] width 105 height 21
type input "Active"
click at [712, 529] on span "Club" at bounding box center [734, 521] width 133 height 15
click at [651, 291] on input at bounding box center [674, 295] width 161 height 23
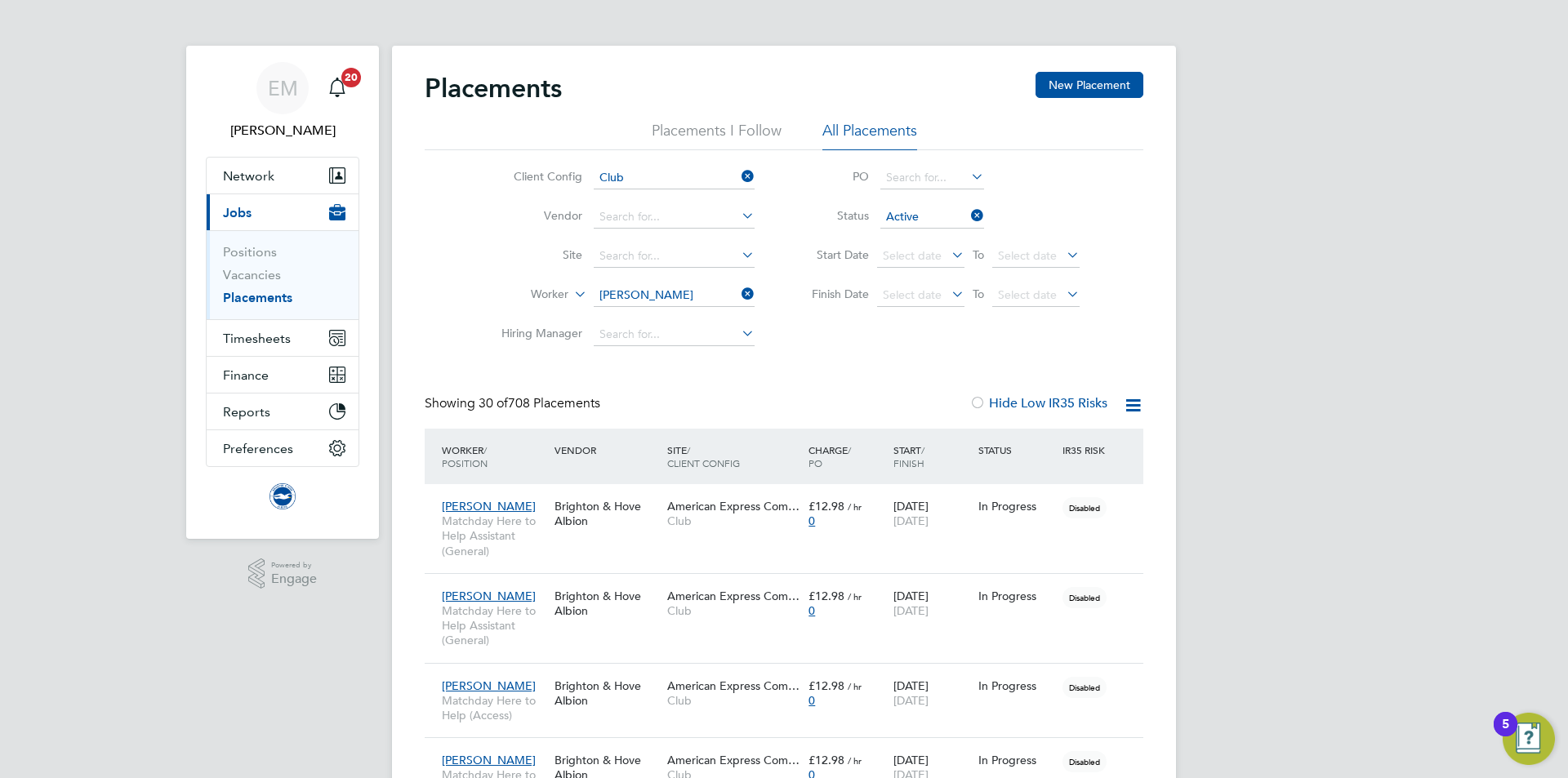
click at [650, 336] on li "Finn Rowsell" at bounding box center [694, 340] width 202 height 22
type input "Finn Rowsell"
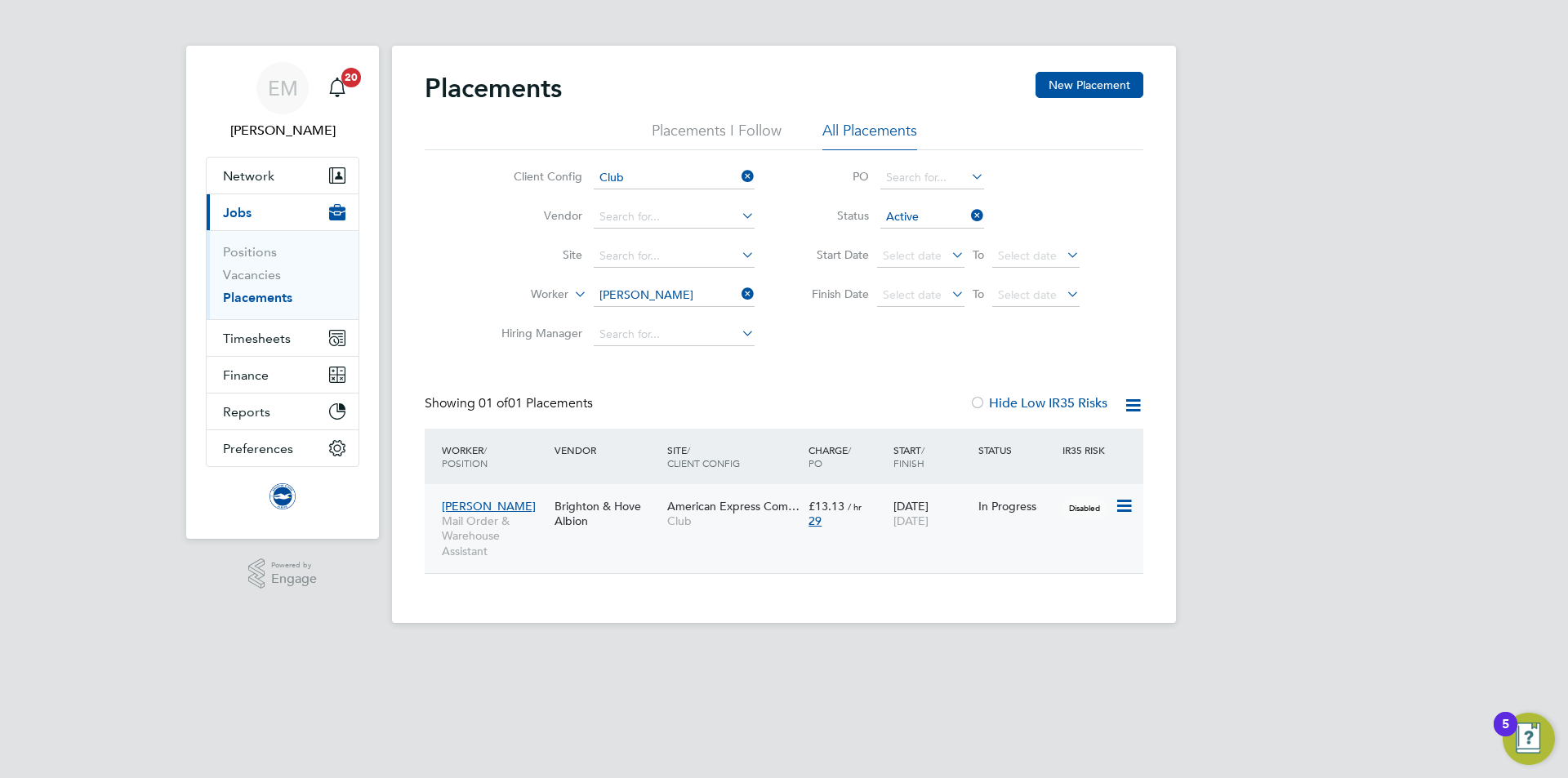
click at [846, 537] on div "Finn Rowsell Mail Order & Warehouse Assistant Brighton & Hove Albion American E…" at bounding box center [784, 529] width 719 height 89
click at [860, 510] on span "/ hr" at bounding box center [854, 506] width 14 height 13
click at [659, 286] on input at bounding box center [674, 295] width 161 height 23
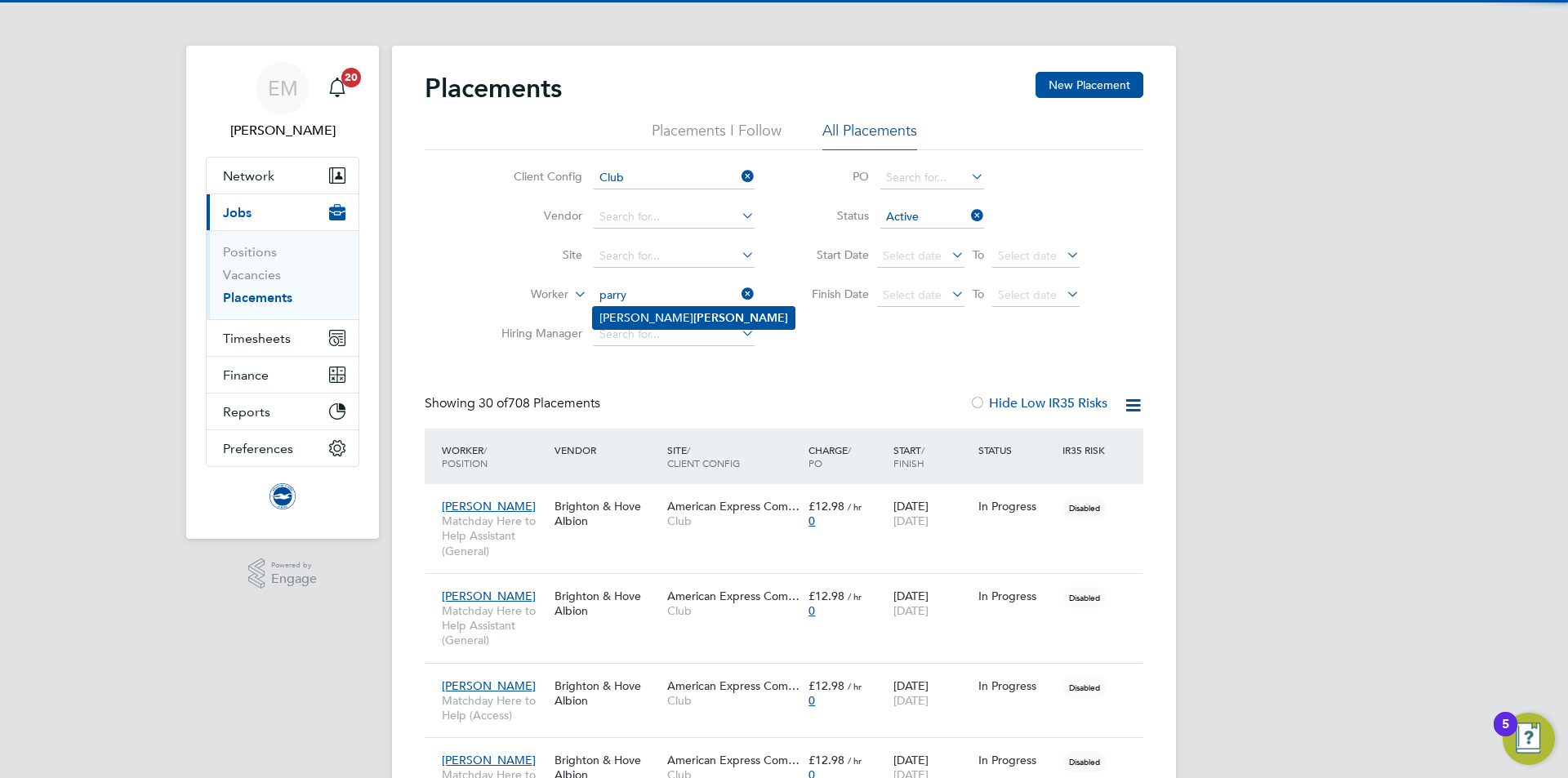
click at [674, 316] on li "Jacob Parry" at bounding box center [694, 318] width 202 height 22
type input "Jacob Parry"
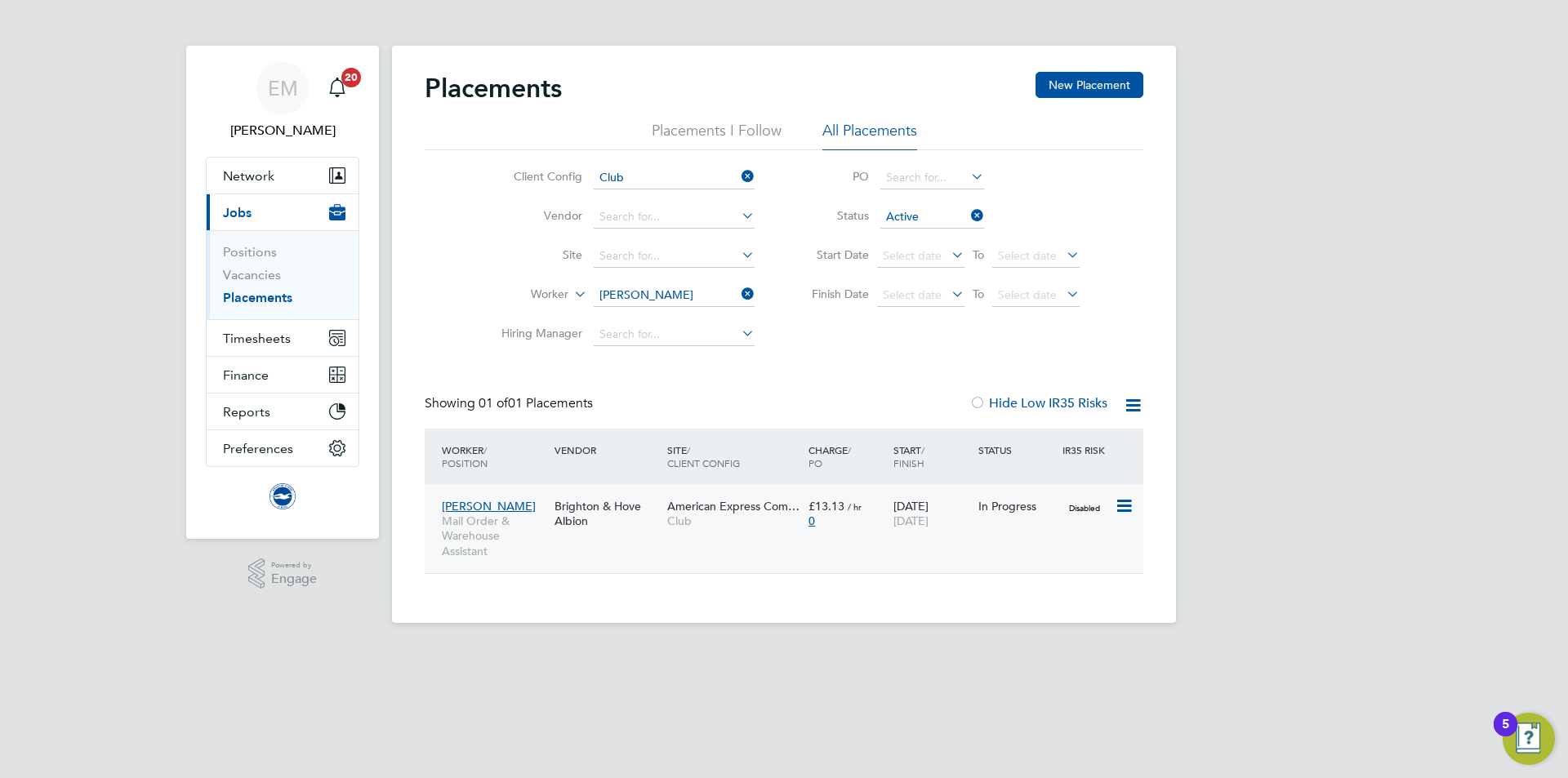
click at [719, 549] on div "Jacob Parry Mail Order & Warehouse Assistant Brighton & Hove Albion American Ex…" at bounding box center [784, 529] width 719 height 89
click at [721, 536] on div "American Express Com… Club" at bounding box center [733, 514] width 141 height 46
click at [648, 280] on li "Worker Jacob Parry" at bounding box center [621, 295] width 307 height 39
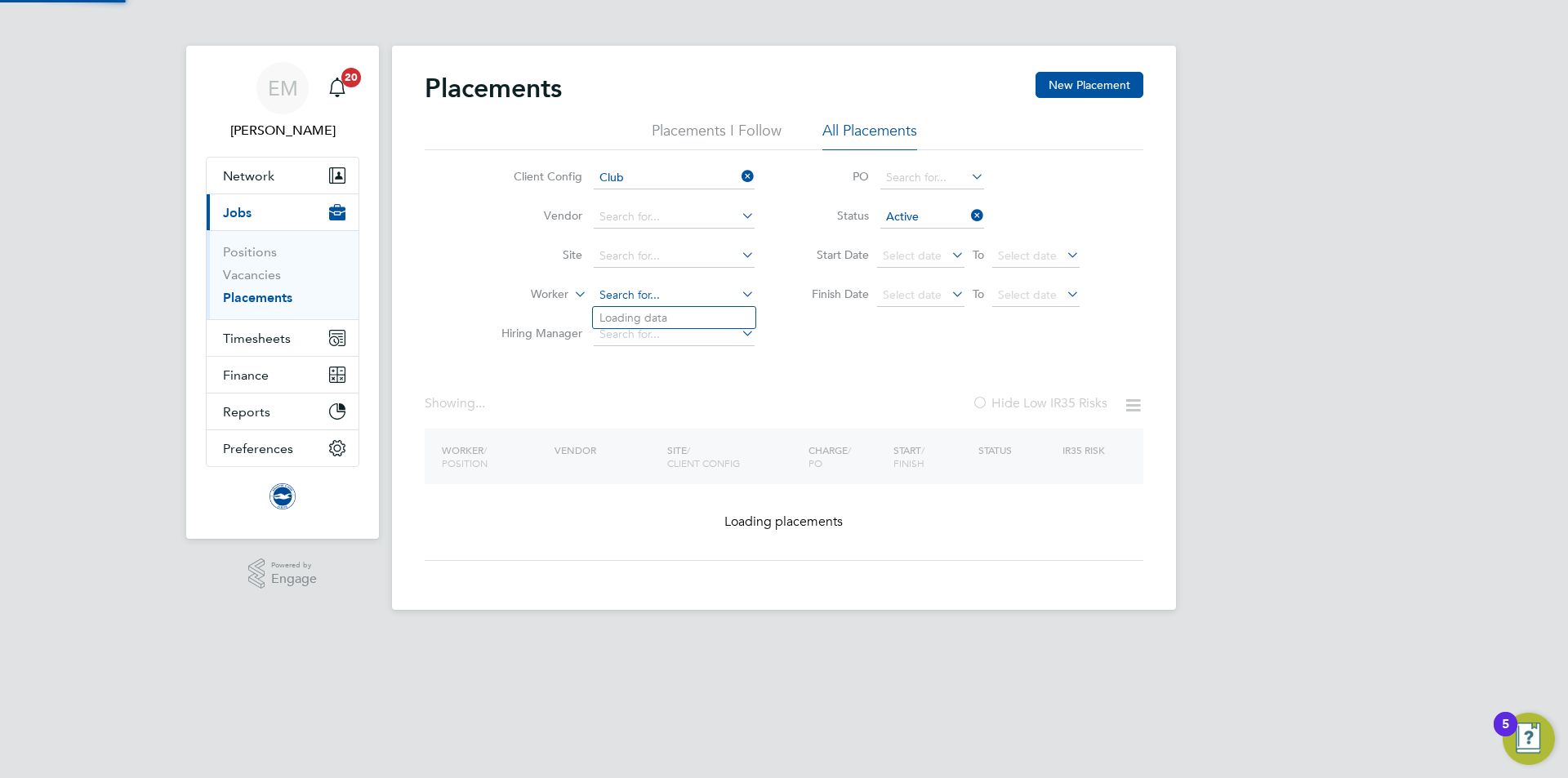
click at [650, 285] on input at bounding box center [674, 295] width 161 height 23
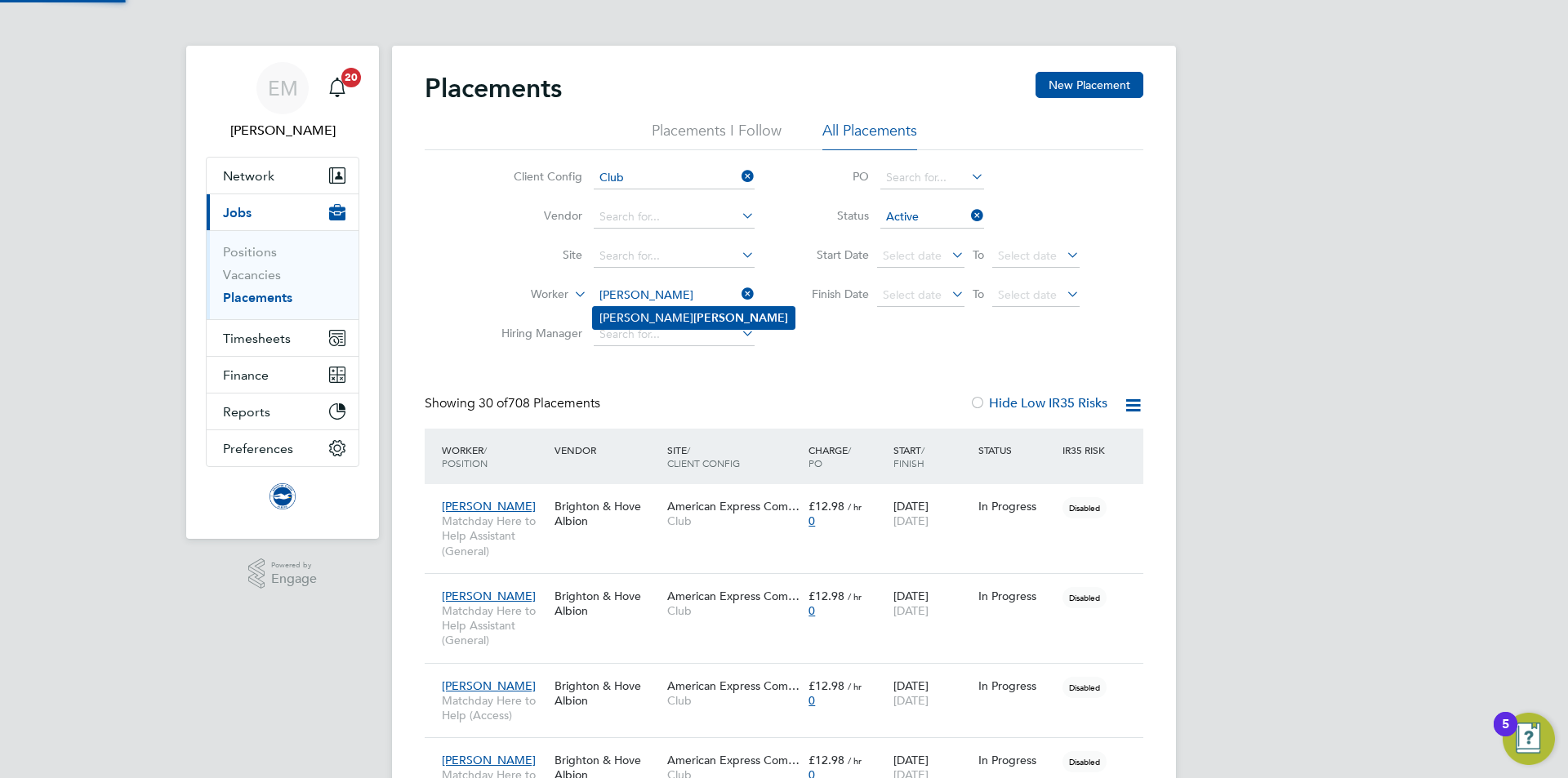
click at [693, 313] on b "Archer" at bounding box center [741, 318] width 95 height 14
type input "Louis Archer"
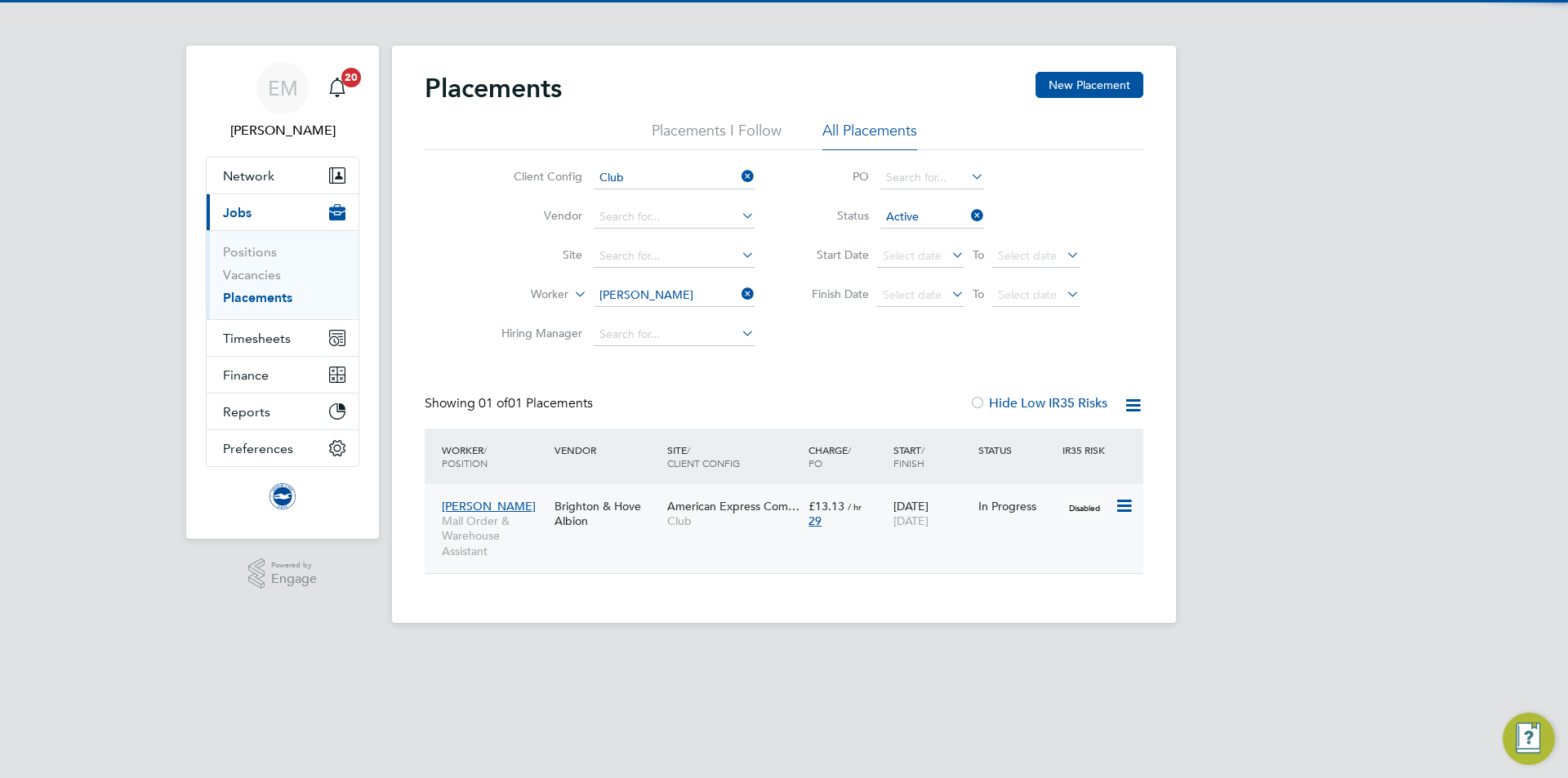
click at [695, 537] on div "Louis Archer Mail Order & Warehouse Assistant Brighton & Hove Albion American E…" at bounding box center [784, 529] width 719 height 89
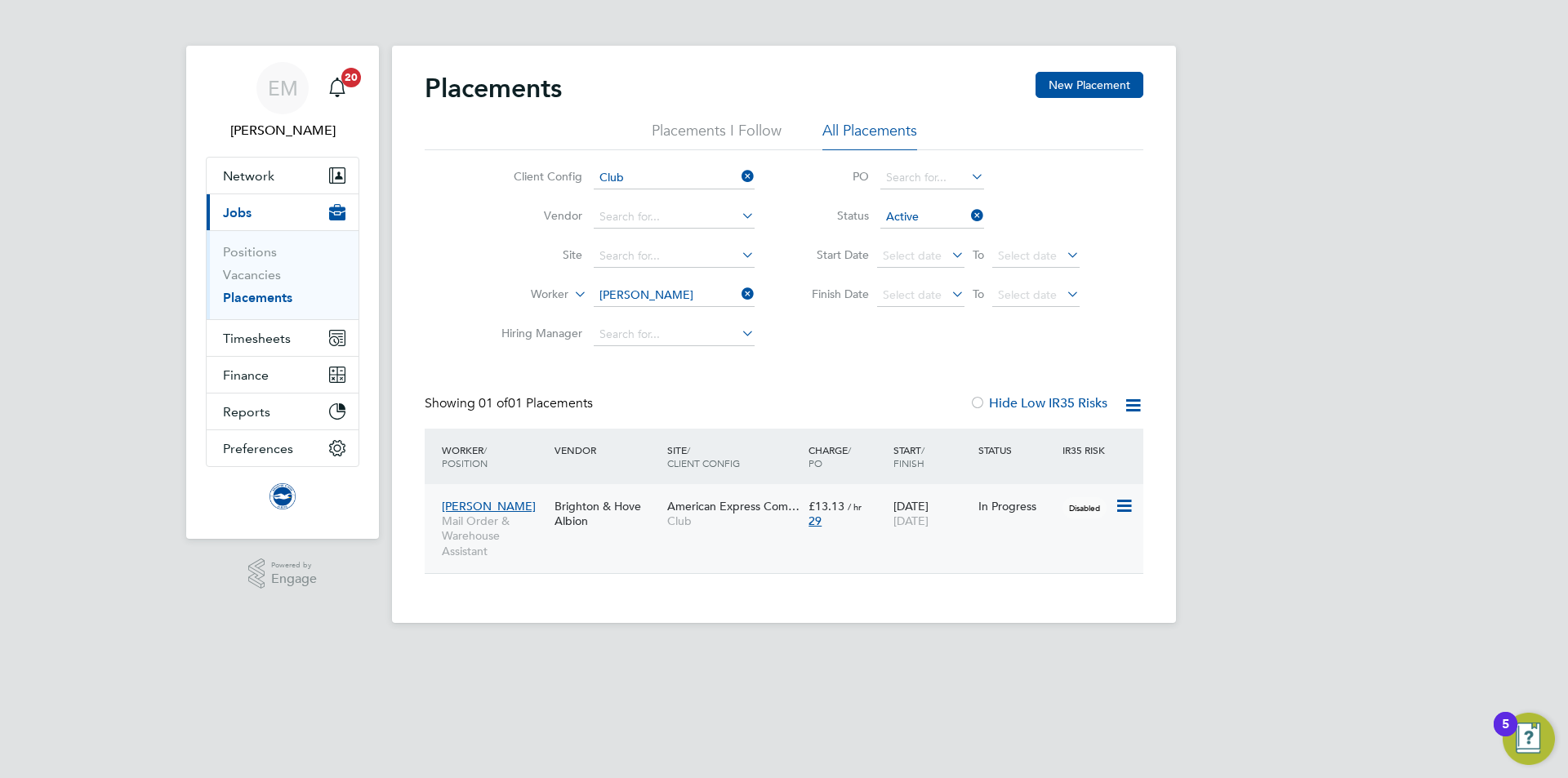
click at [741, 515] on span "Club" at bounding box center [734, 521] width 133 height 15
click at [646, 293] on input at bounding box center [674, 295] width 161 height 23
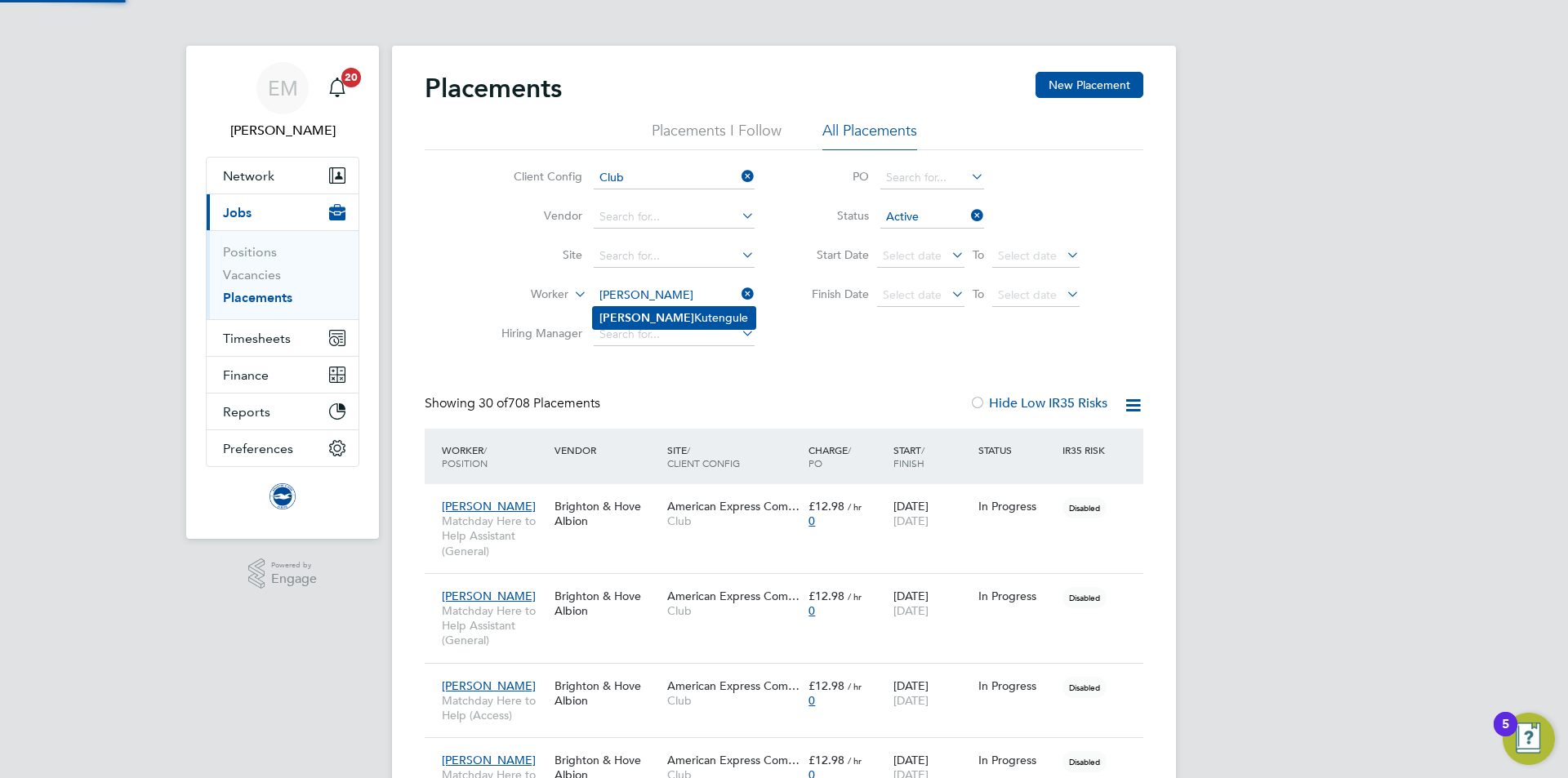
click at [668, 319] on li "Natasha Kutengule" at bounding box center [674, 318] width 163 height 22
type input "Natasha Kutengule"
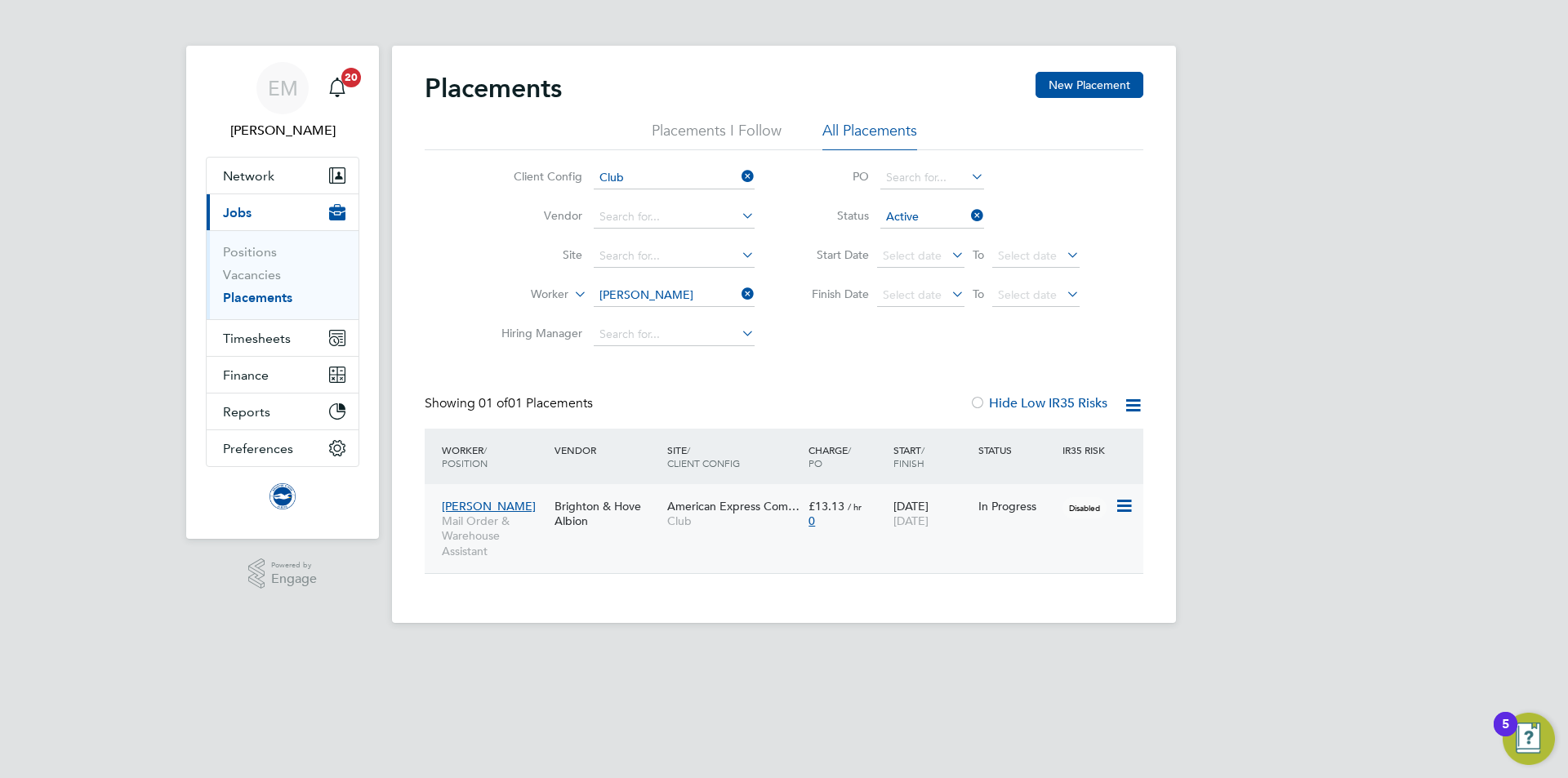
click at [706, 533] on div "American Express Com… Club" at bounding box center [733, 514] width 141 height 46
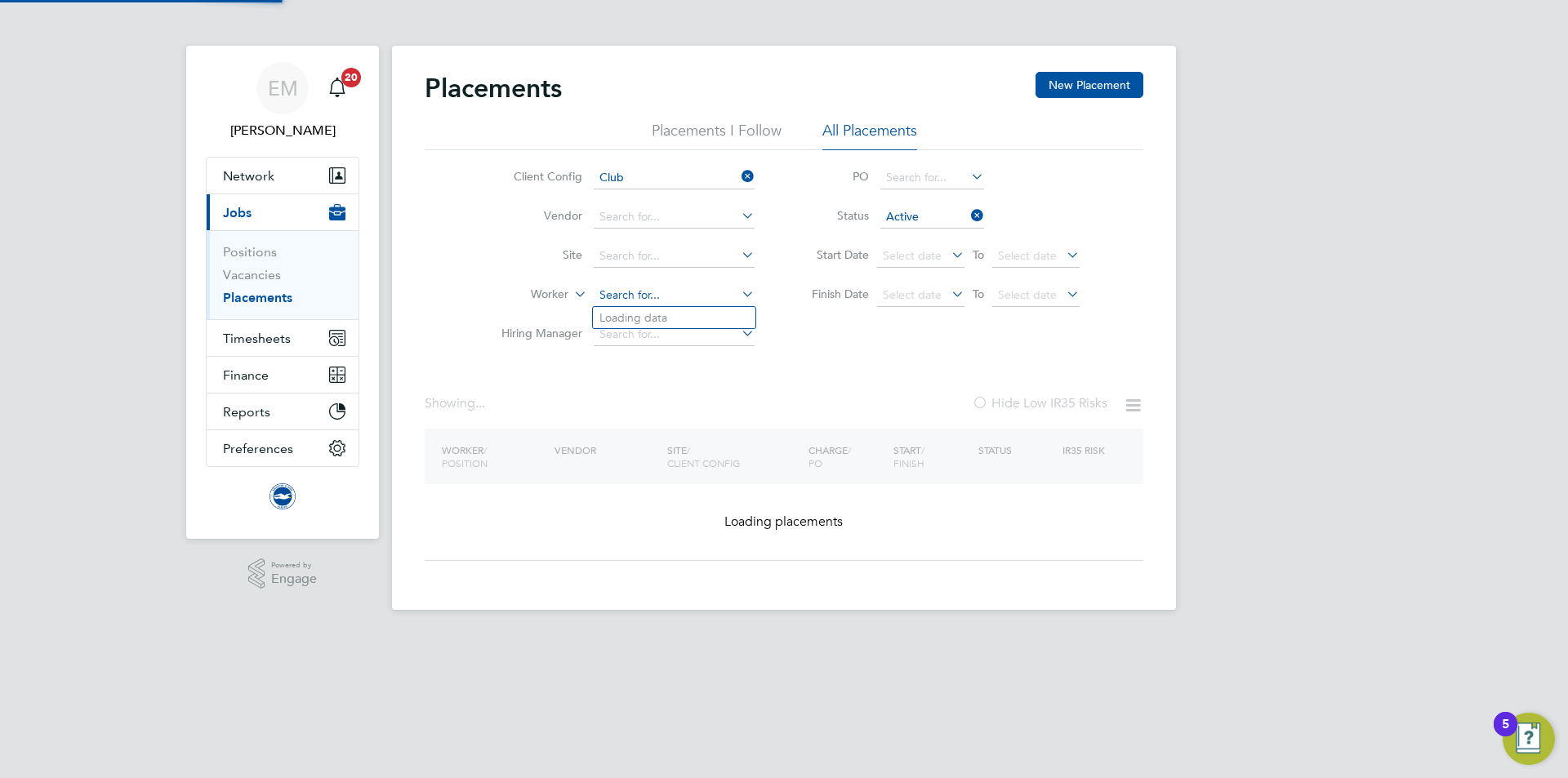
click at [632, 291] on input at bounding box center [674, 295] width 161 height 23
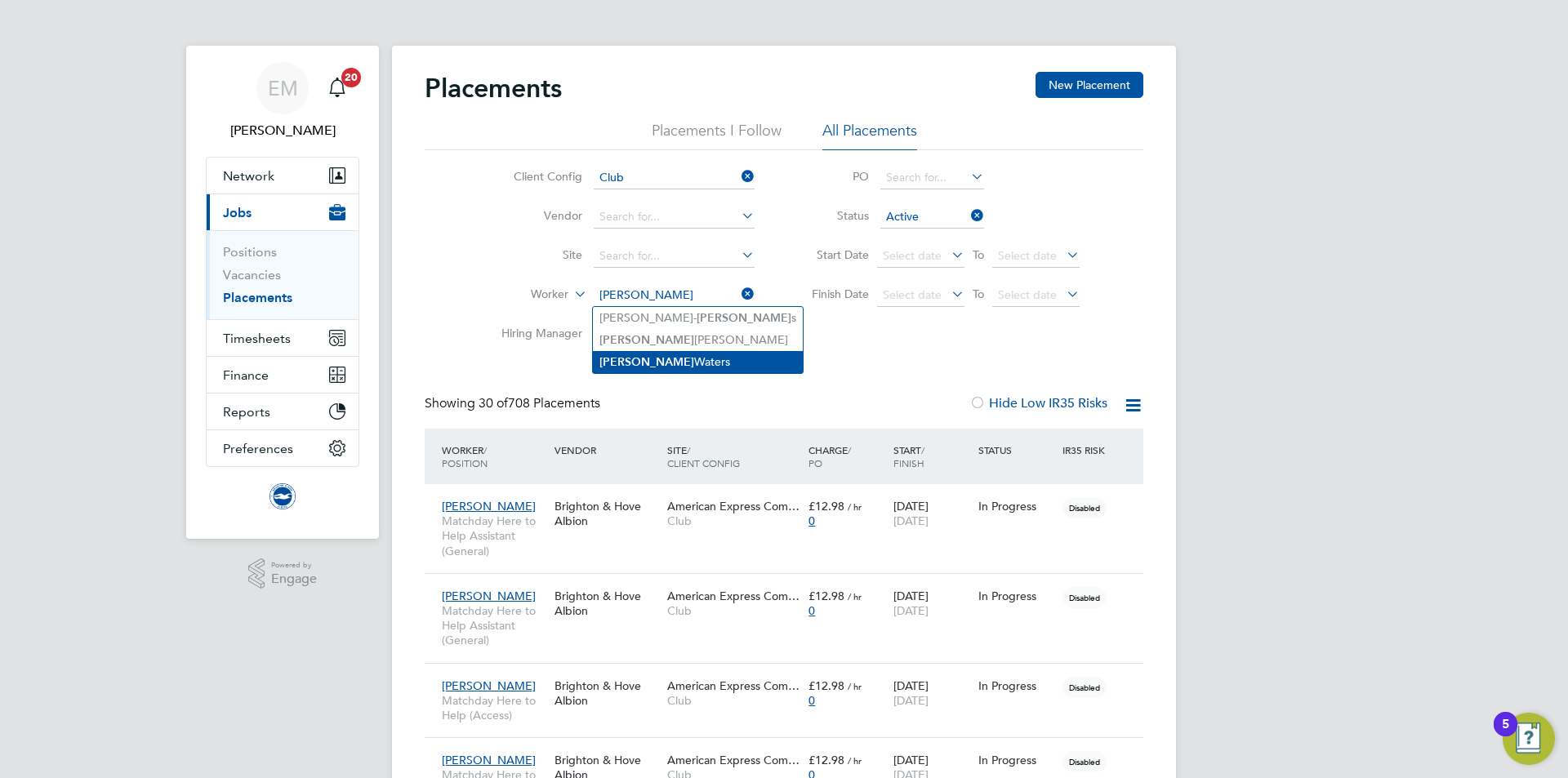
click at [681, 356] on li "Owen Waters" at bounding box center [698, 362] width 210 height 22
type input "Owen Waters"
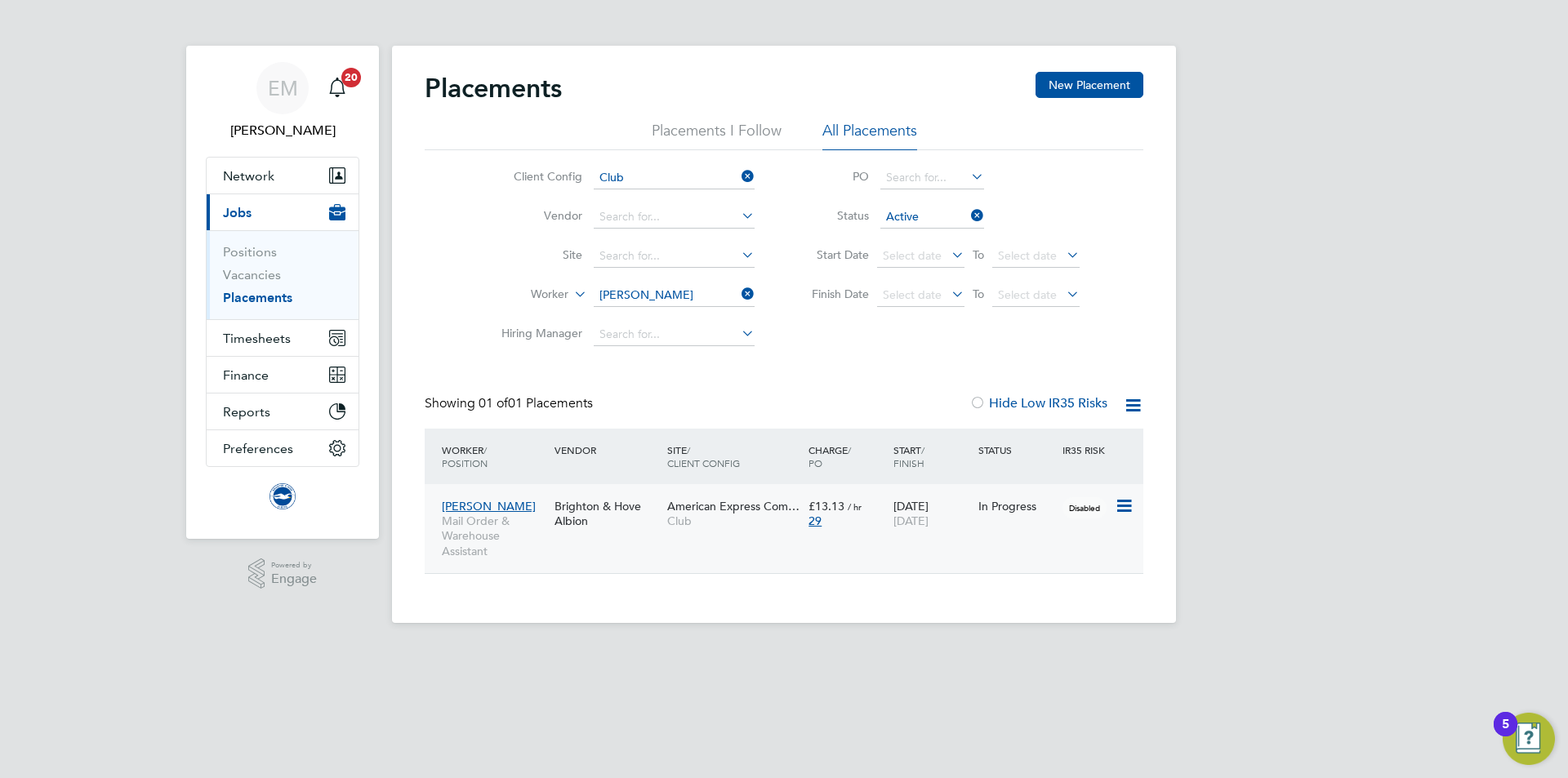
click at [565, 504] on div "Brighton & Hove Albion" at bounding box center [606, 514] width 113 height 46
click at [222, 344] on button "Timesheets" at bounding box center [283, 338] width 152 height 36
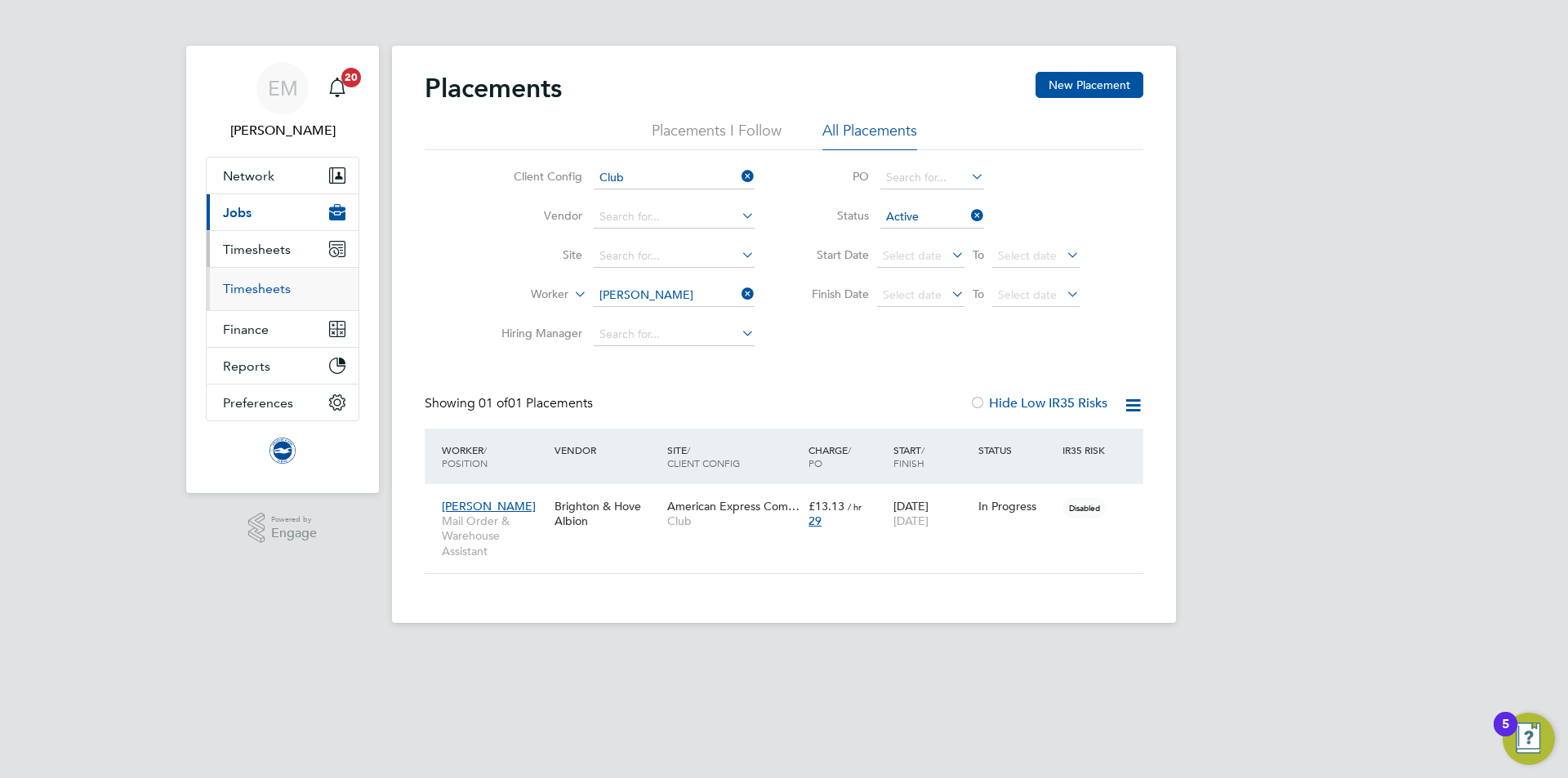
click at [249, 294] on link "Timesheets" at bounding box center [256, 289] width 68 height 16
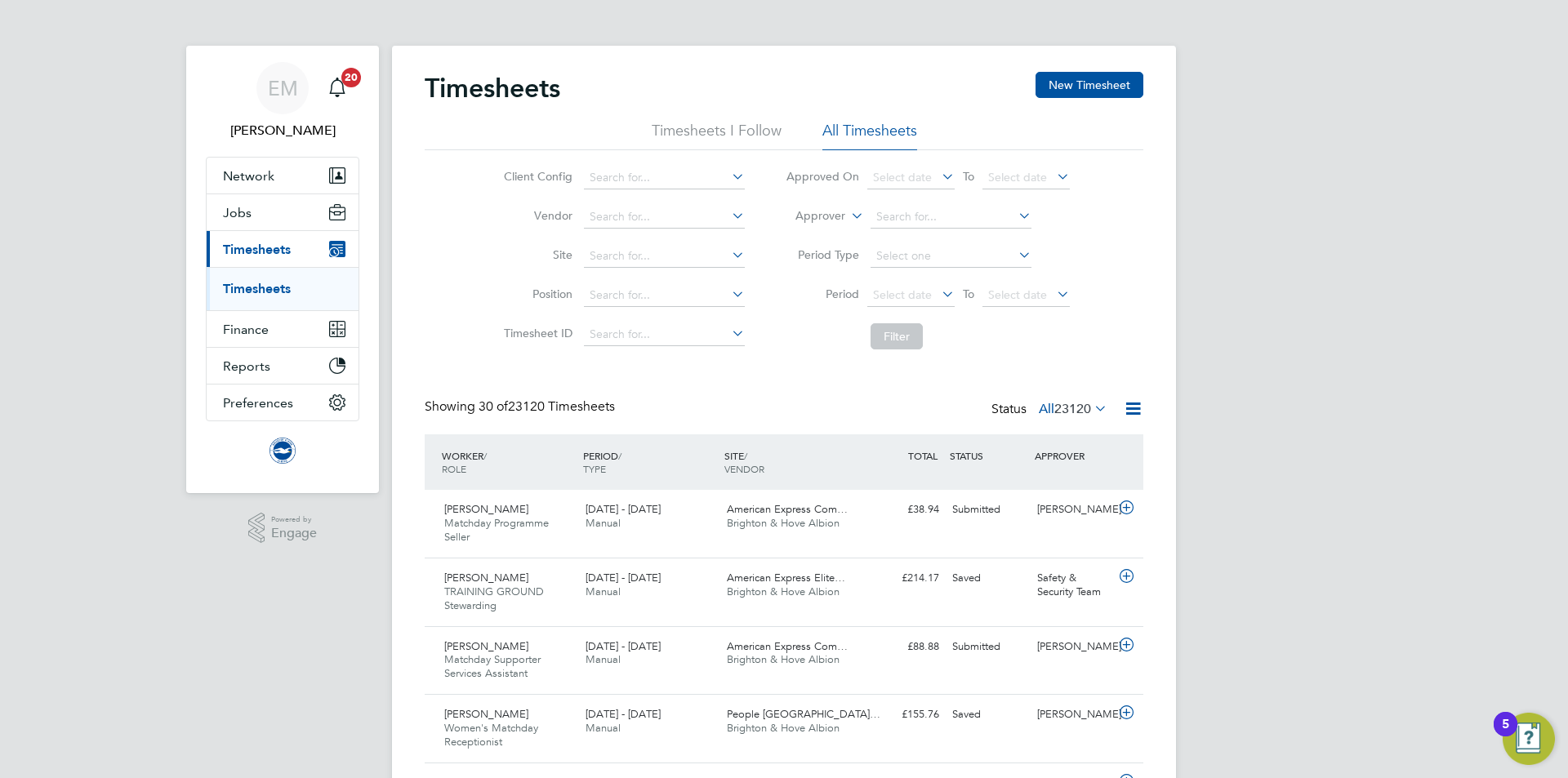
click at [814, 213] on label "Approver" at bounding box center [808, 217] width 73 height 17
click at [817, 235] on li "Worker" at bounding box center [805, 234] width 81 height 21
click at [900, 217] on input at bounding box center [951, 217] width 161 height 23
click at [969, 237] on b "Darling" at bounding box center [989, 239] width 40 height 14
type input "[PERSON_NAME]"
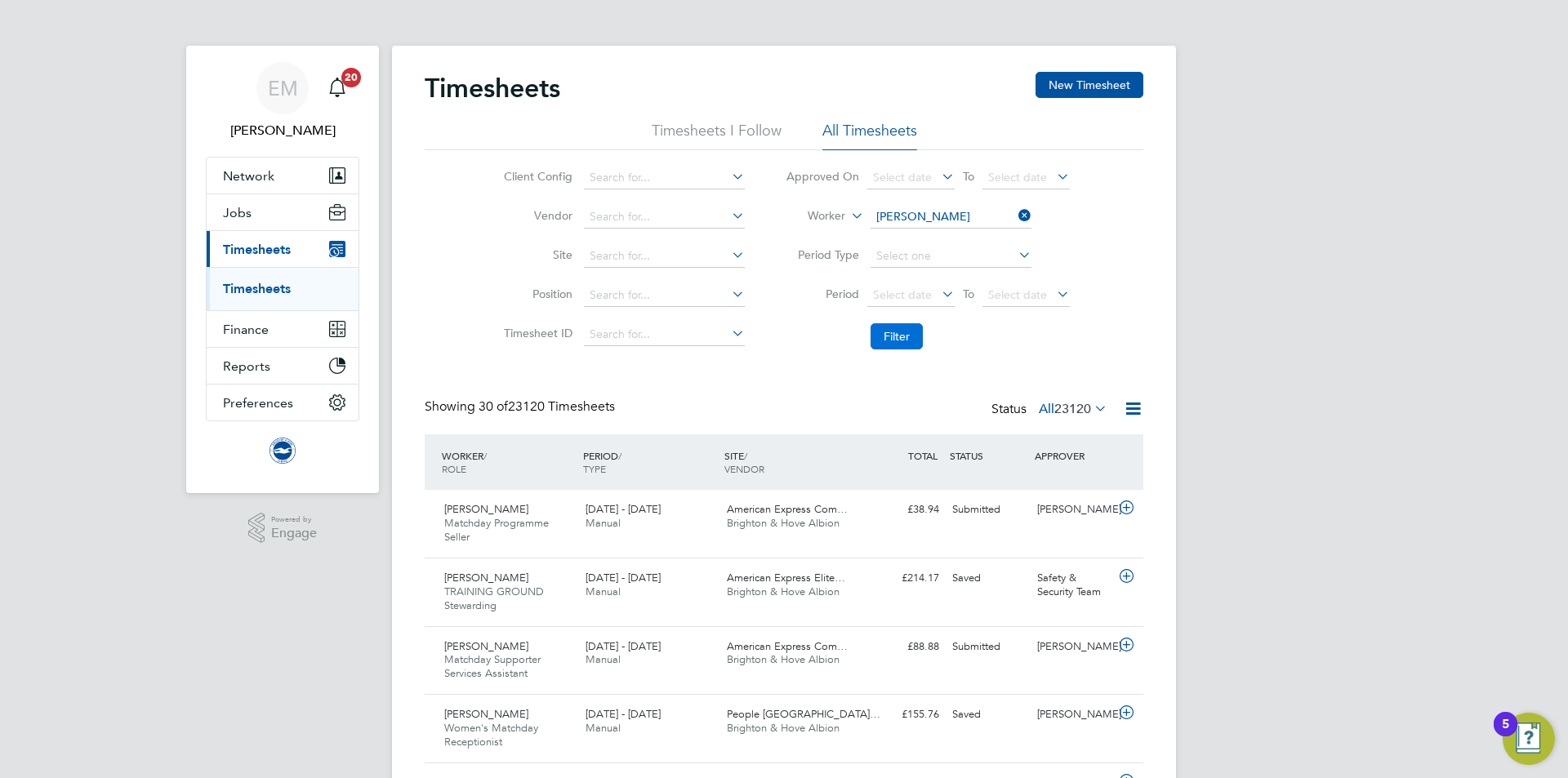
click at [908, 338] on button "Filter" at bounding box center [897, 336] width 53 height 26
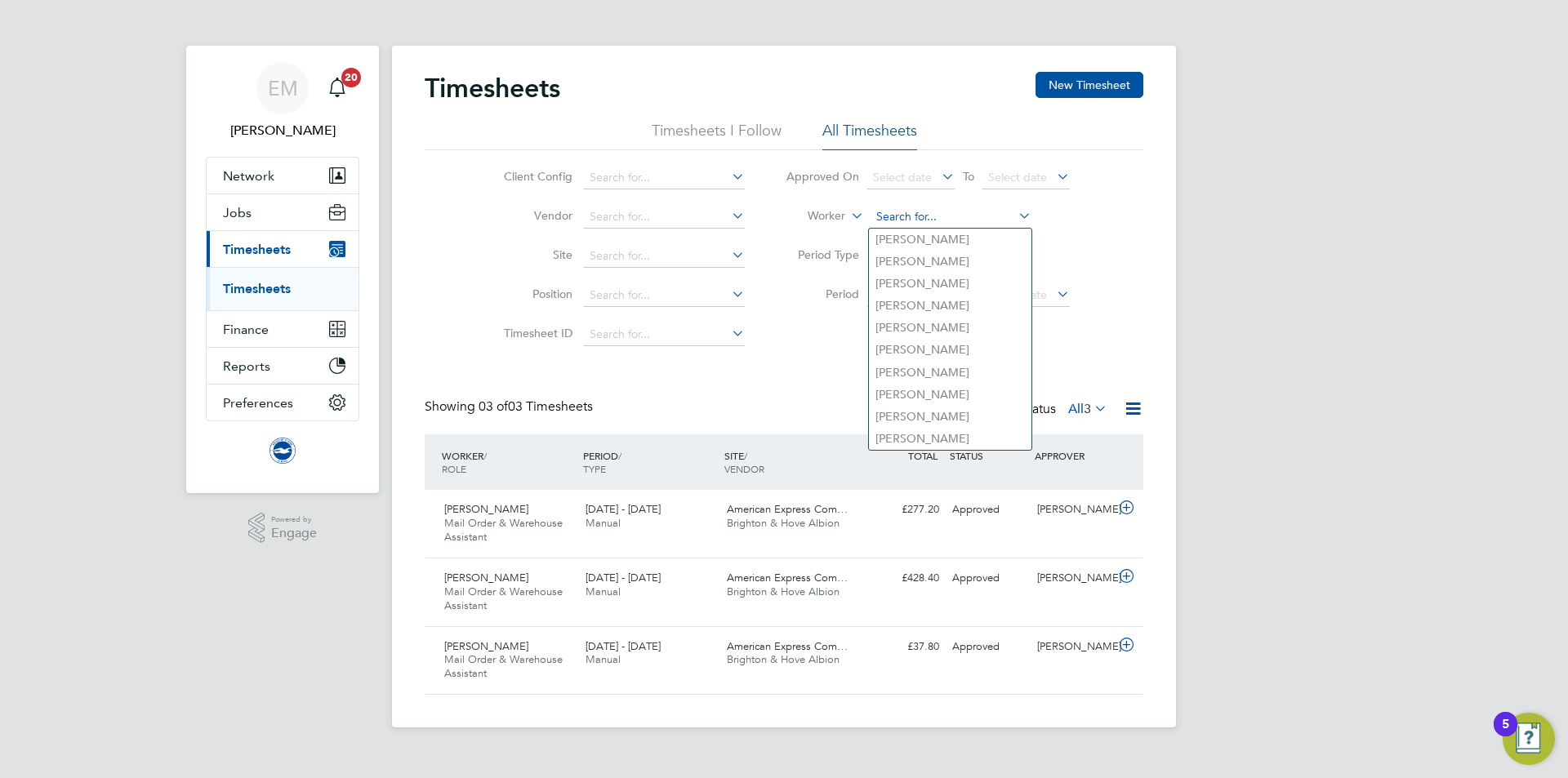
click at [935, 209] on input at bounding box center [951, 217] width 161 height 23
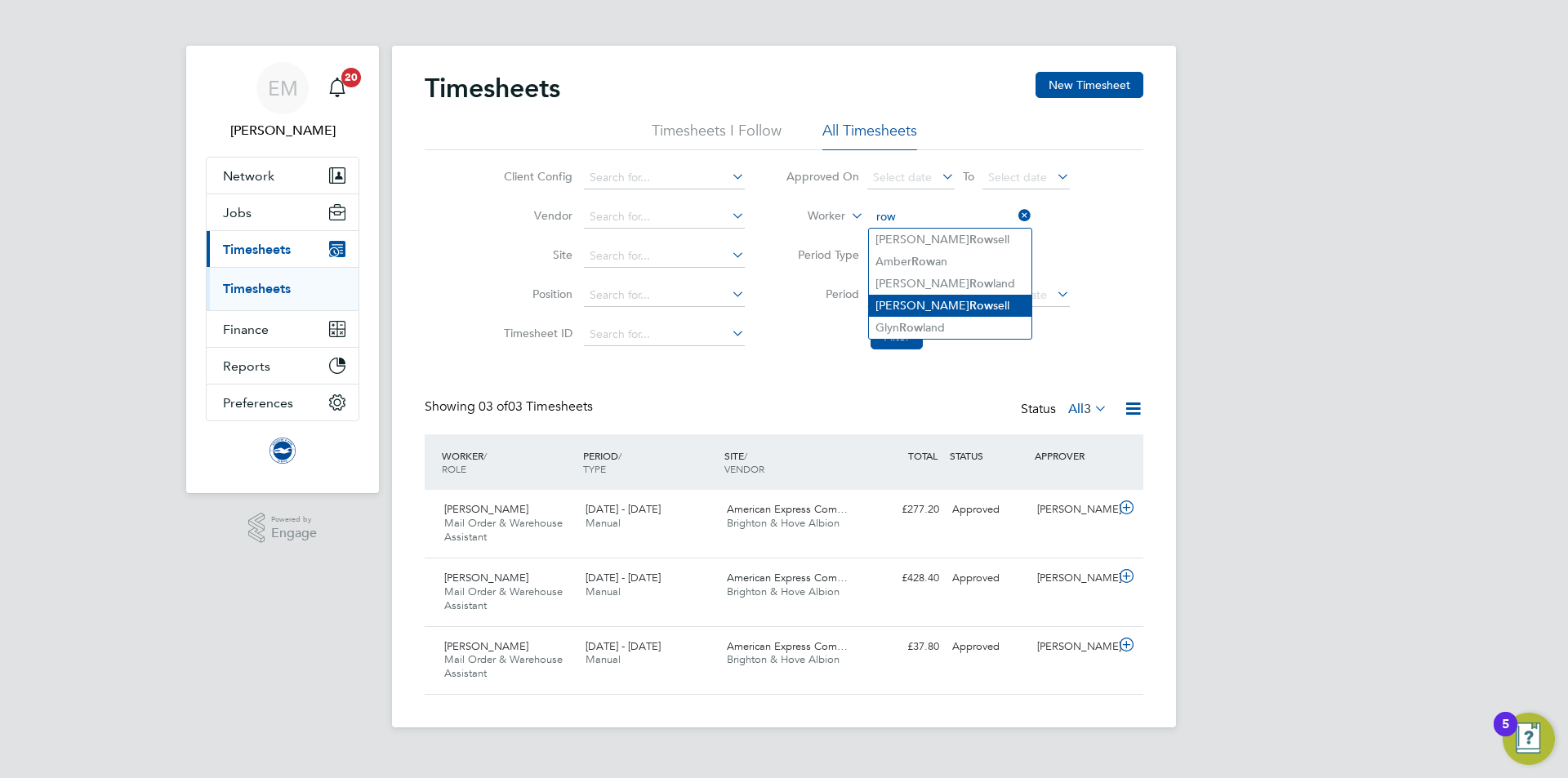
click at [969, 305] on b "Row" at bounding box center [981, 305] width 23 height 14
type input "[PERSON_NAME]"
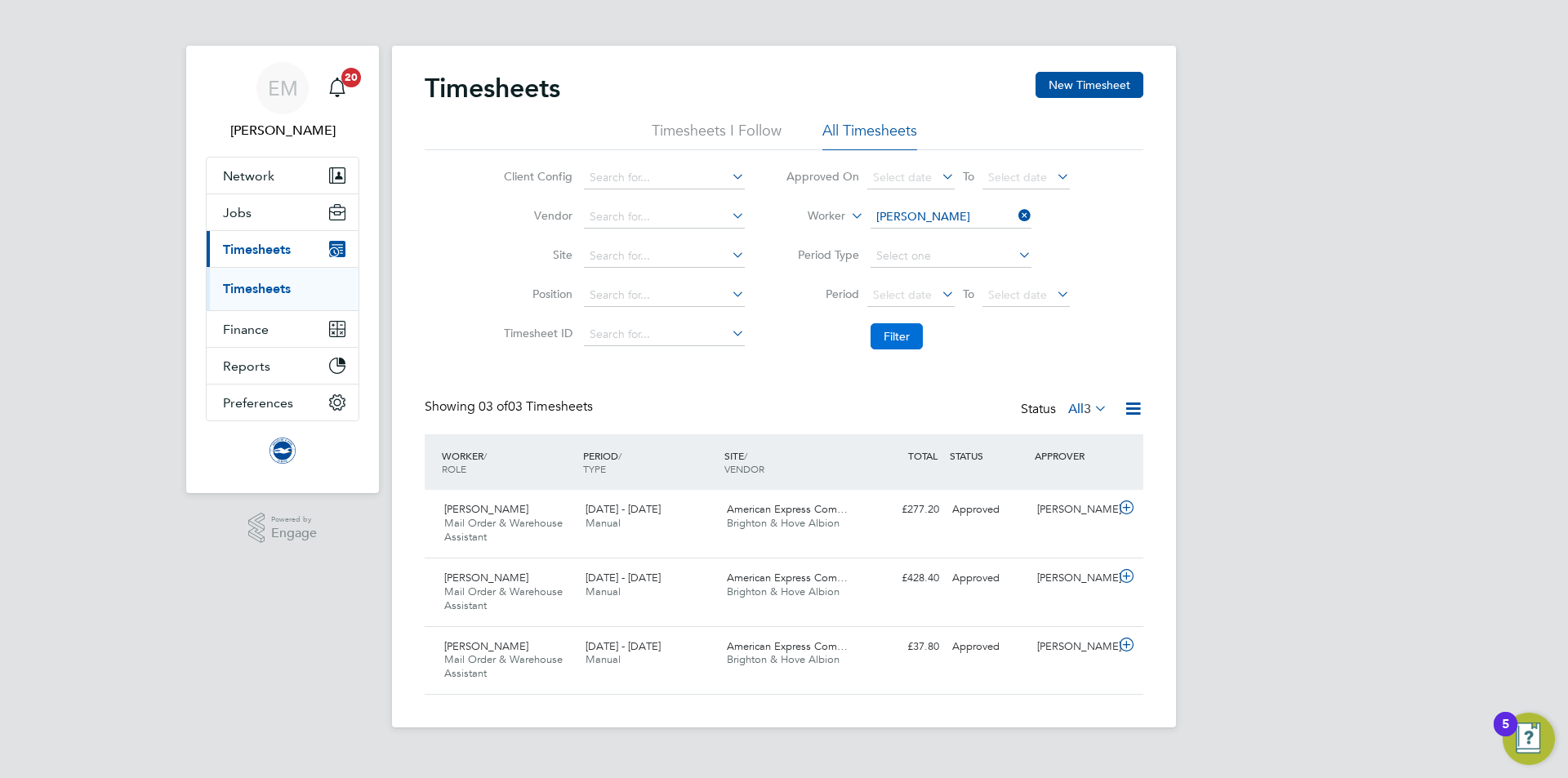
click at [892, 332] on button "Filter" at bounding box center [897, 336] width 53 height 26
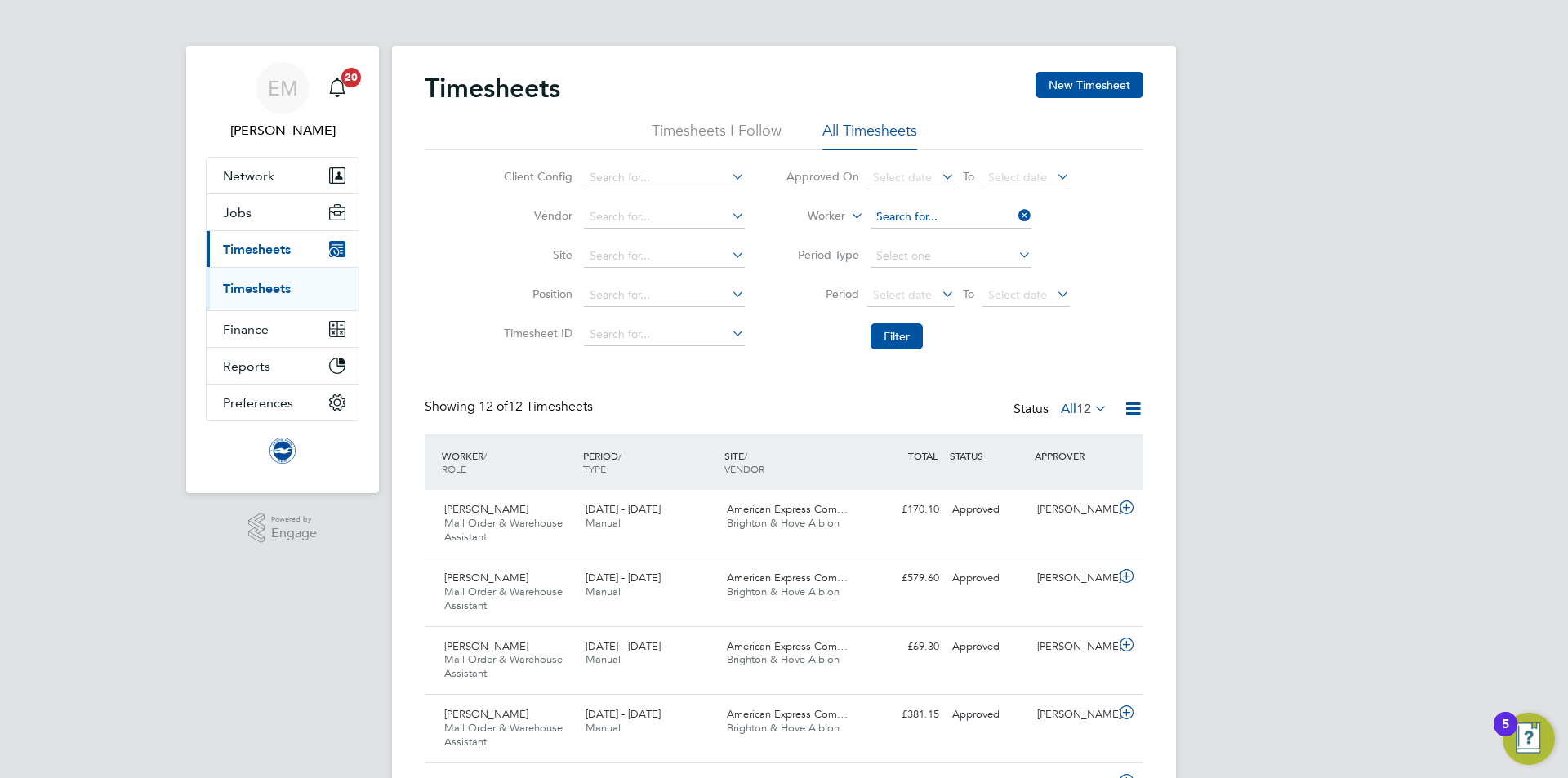
click at [927, 211] on input at bounding box center [951, 217] width 161 height 23
click at [908, 240] on li "Jacob Parry" at bounding box center [970, 239] width 202 height 22
type input "Jacob Parry"
click at [889, 336] on button "Filter" at bounding box center [897, 336] width 53 height 26
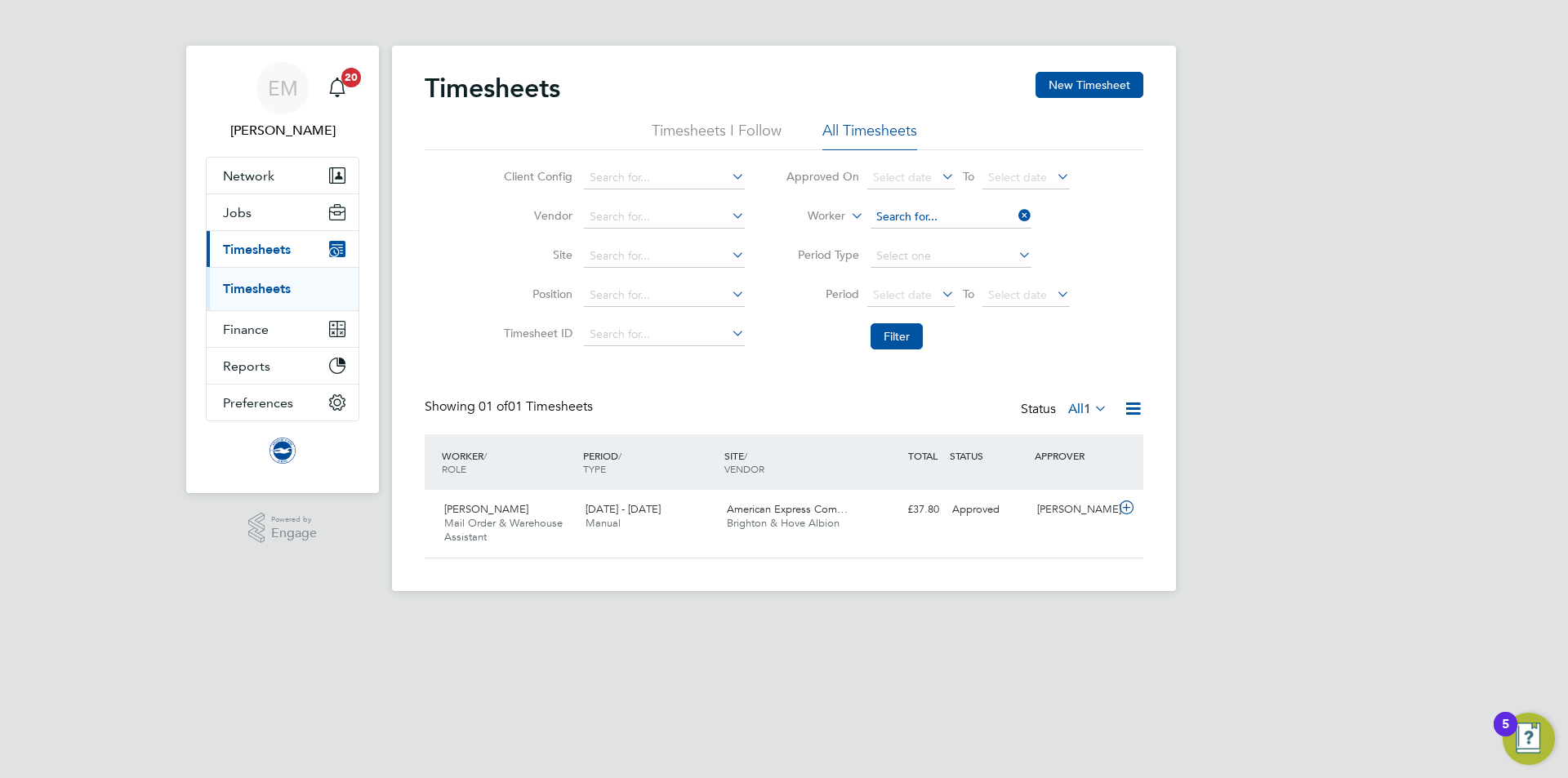
click at [914, 219] on input at bounding box center [951, 217] width 161 height 23
click at [877, 238] on li "Louis Archer" at bounding box center [970, 239] width 202 height 22
type input "Louis Archer"
click at [890, 327] on button "Filter" at bounding box center [897, 336] width 53 height 26
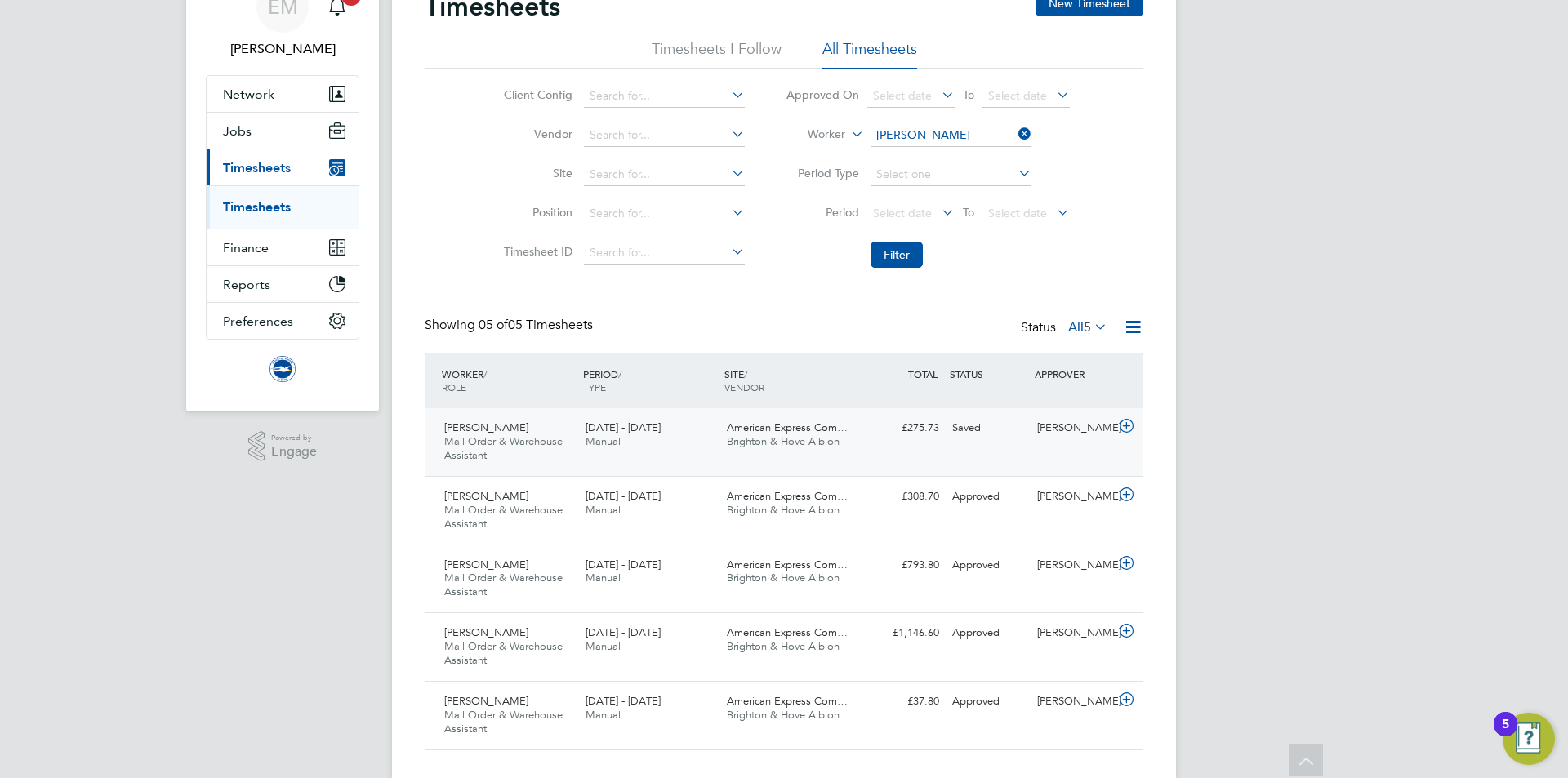
click at [1015, 420] on div "Saved" at bounding box center [988, 428] width 85 height 27
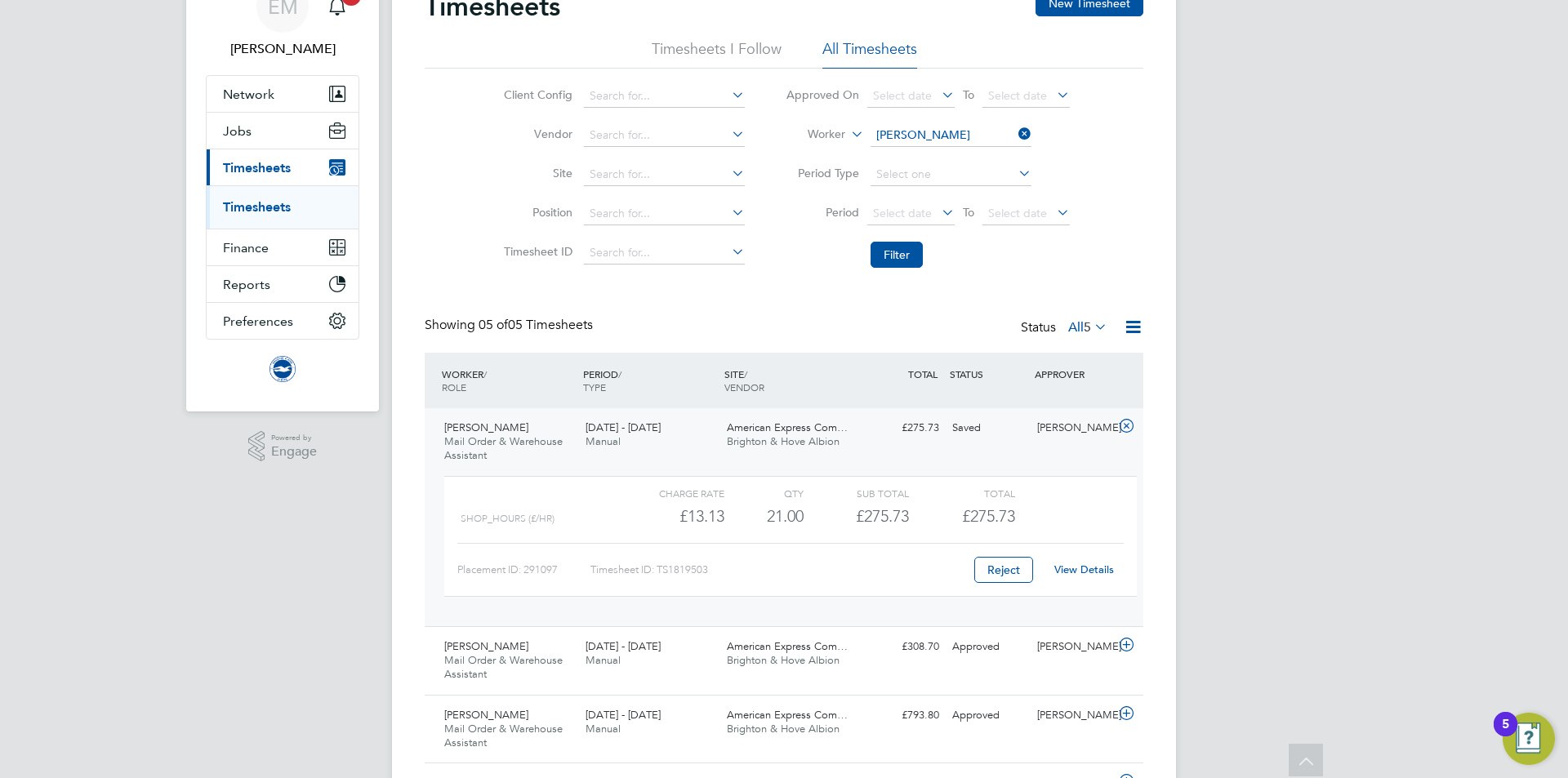
click at [1083, 562] on div "View Details" at bounding box center [1083, 570] width 80 height 26
click at [1077, 559] on div "View Details" at bounding box center [1083, 570] width 80 height 26
click at [1074, 570] on link "View Details" at bounding box center [1083, 570] width 59 height 14
click at [927, 144] on input at bounding box center [951, 135] width 161 height 23
click at [931, 158] on li "Natasha Kutengule" at bounding box center [950, 158] width 163 height 22
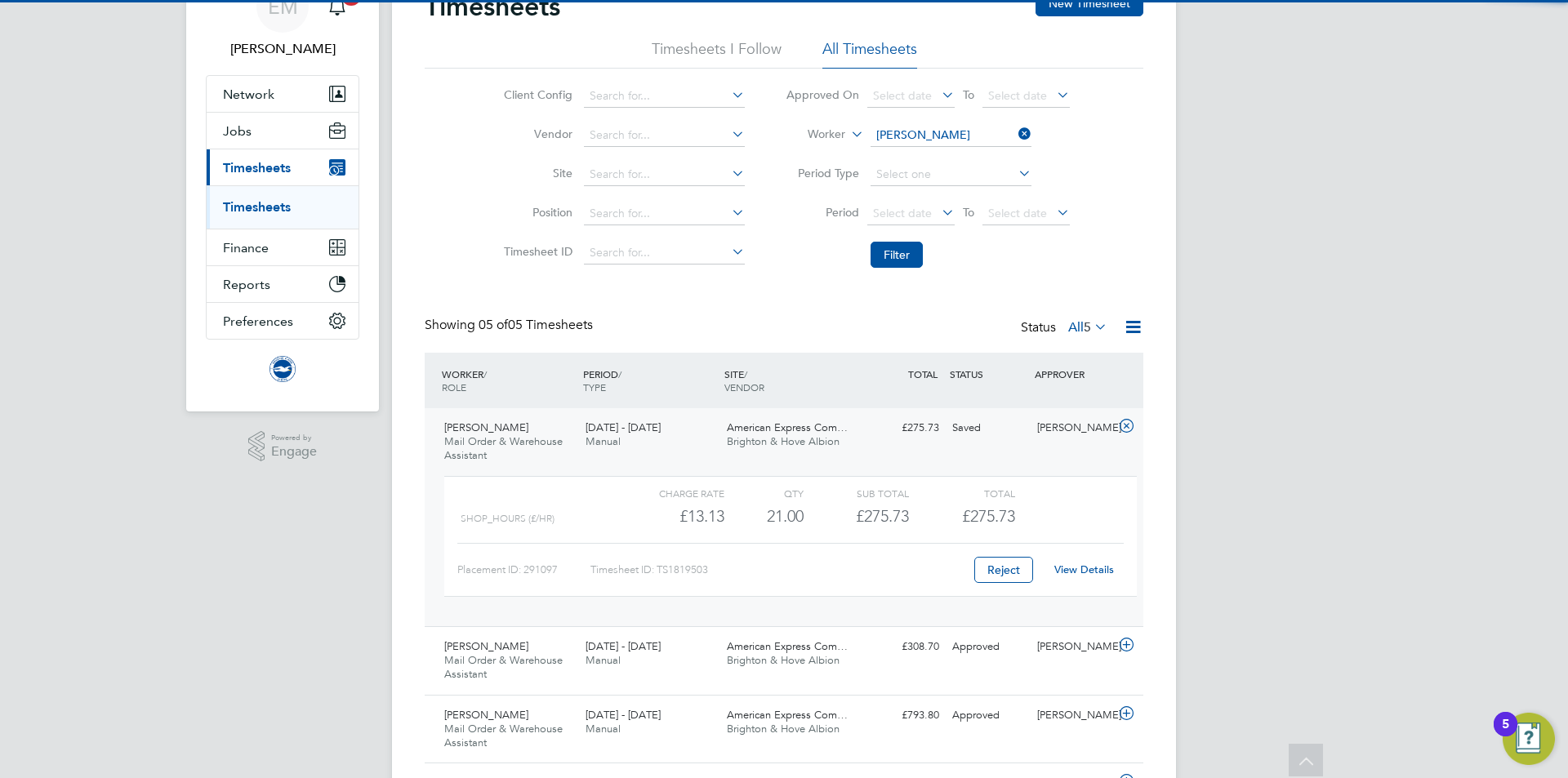
type input "Natasha Kutengule"
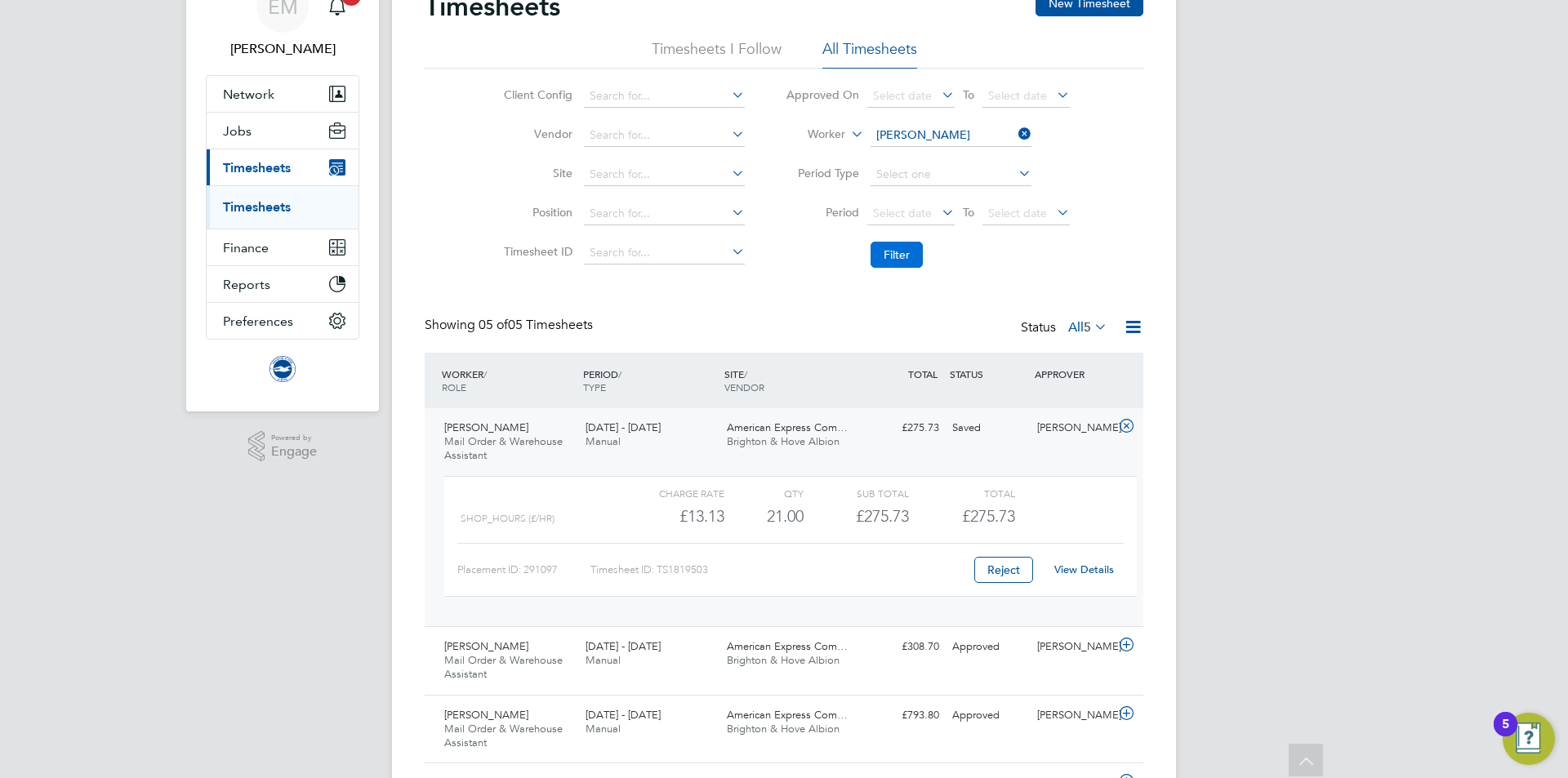
click at [894, 258] on button "Filter" at bounding box center [897, 254] width 53 height 26
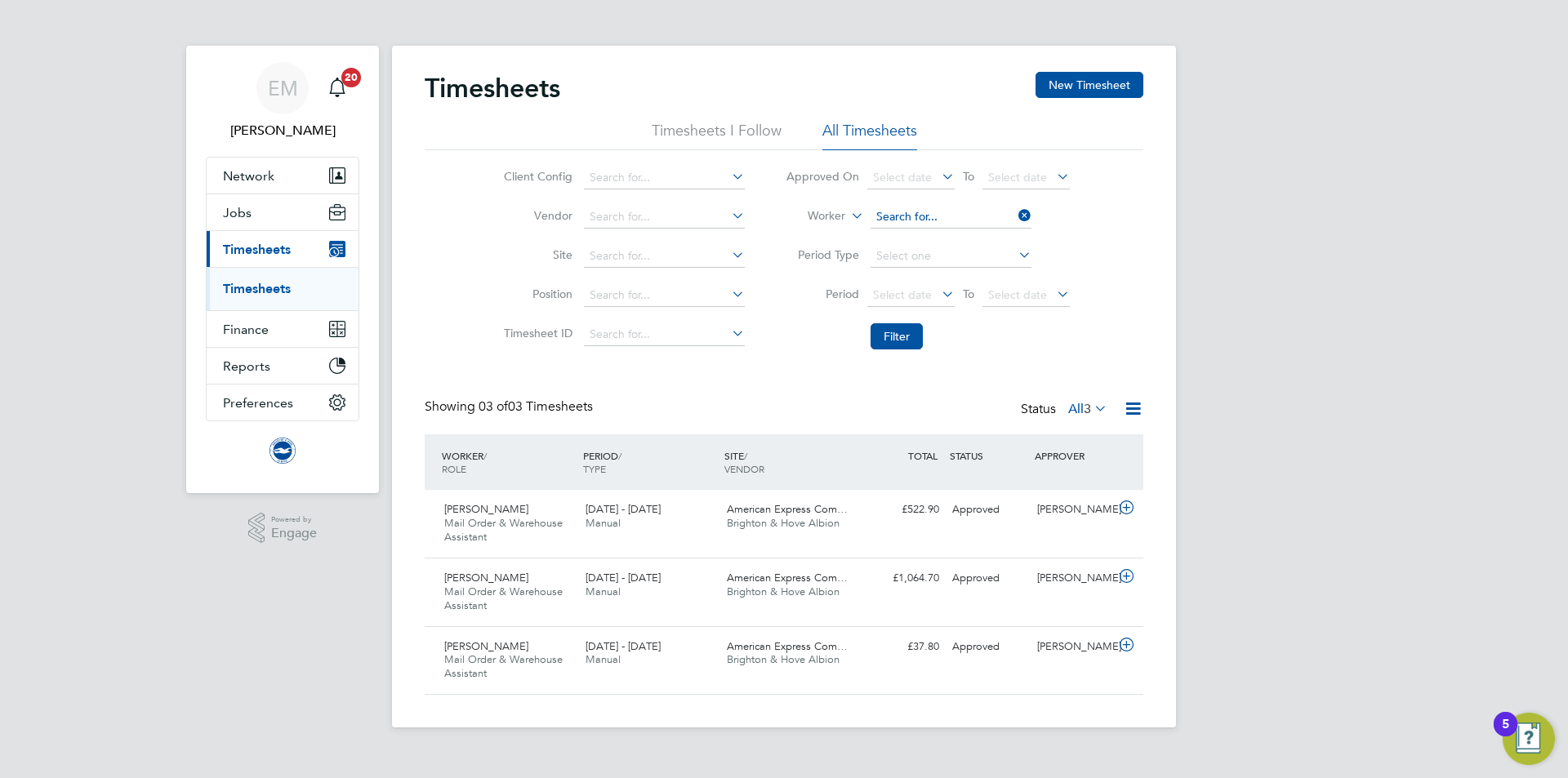
click at [936, 217] on input at bounding box center [951, 217] width 161 height 23
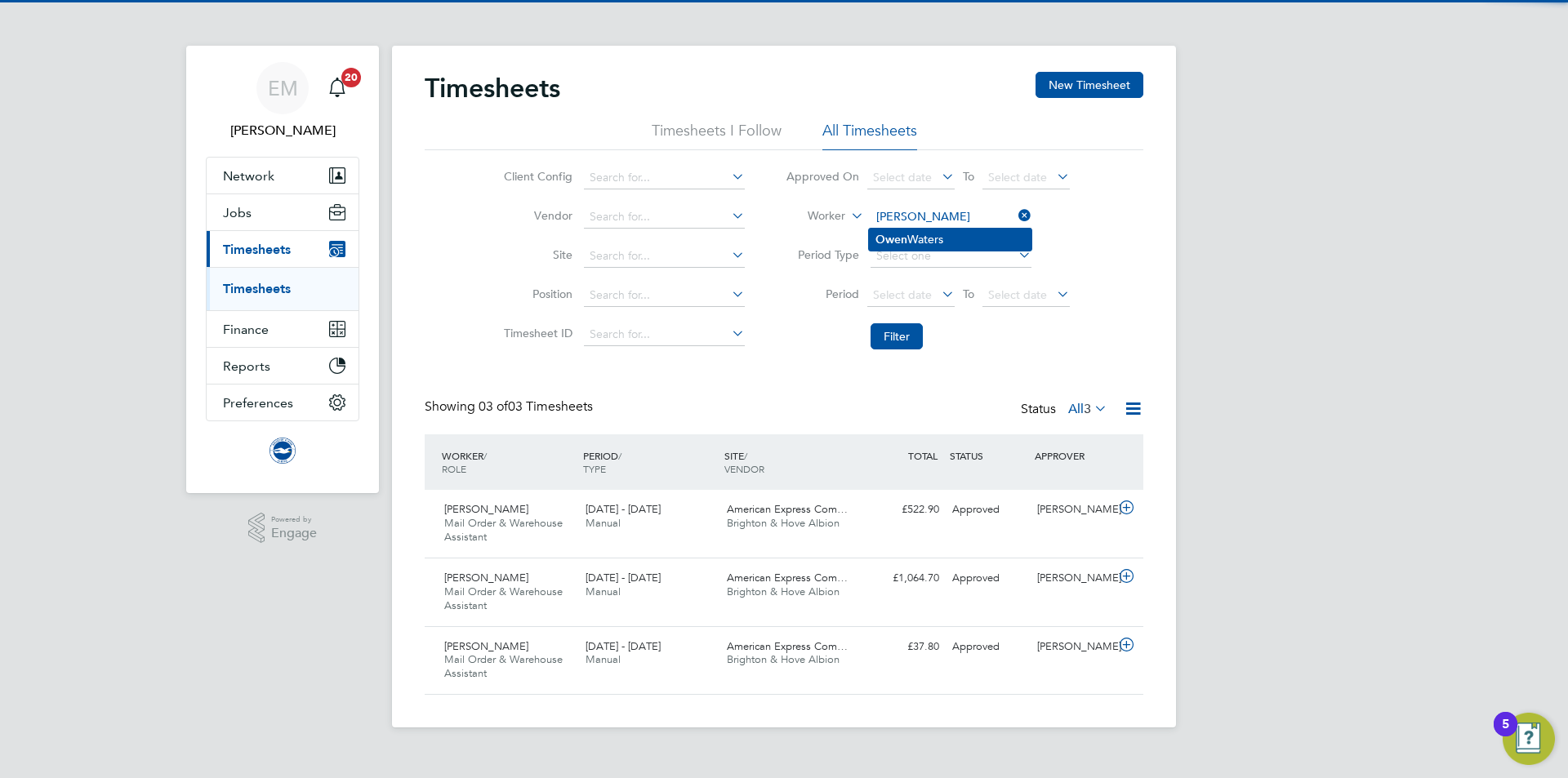
click at [937, 231] on li "O w en Waters" at bounding box center [950, 239] width 163 height 22
type input "Owen Waters"
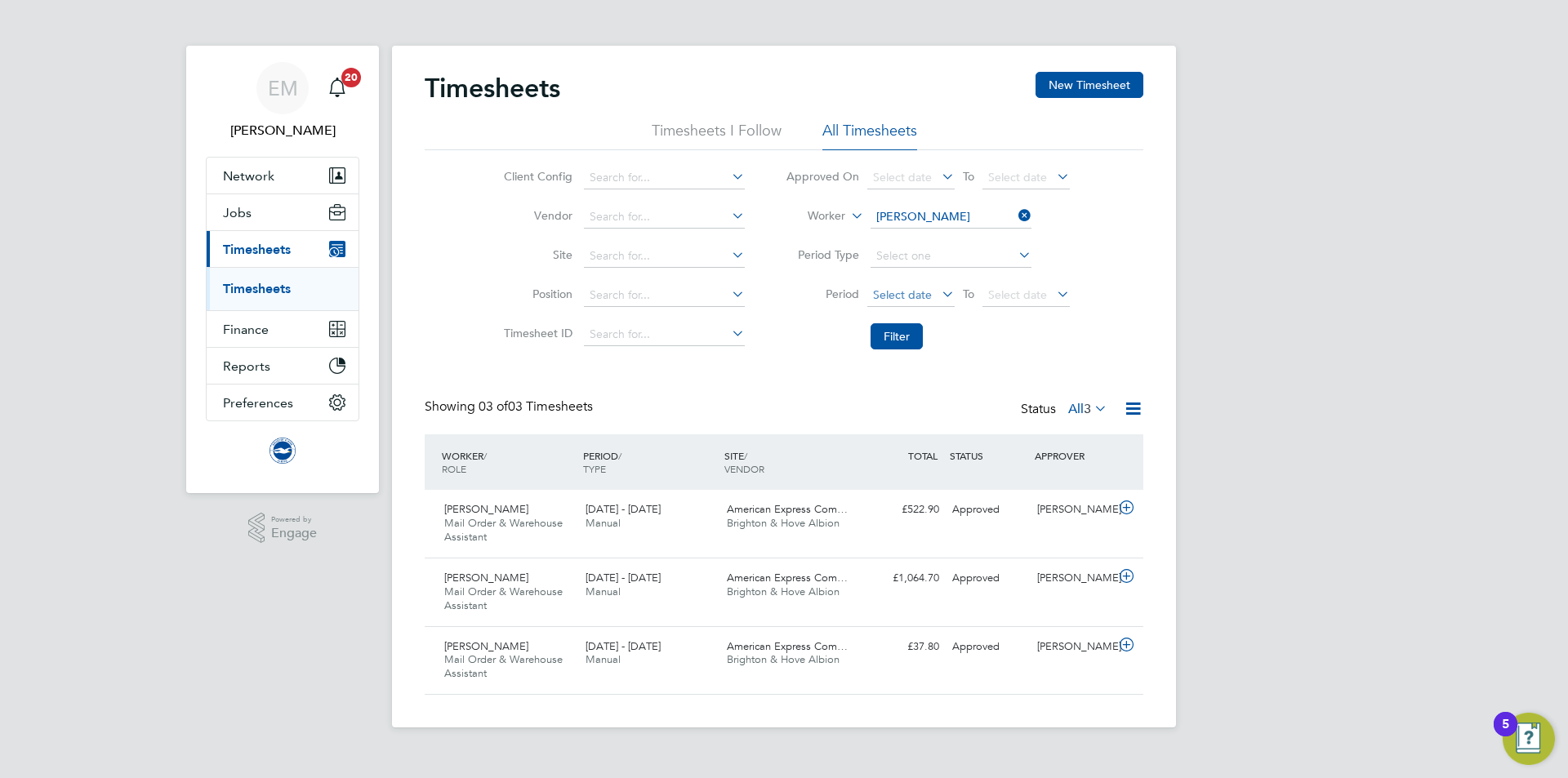
click at [898, 280] on li "Period Select date To Select date" at bounding box center [928, 295] width 325 height 39
click at [889, 341] on button "Filter" at bounding box center [897, 336] width 53 height 26
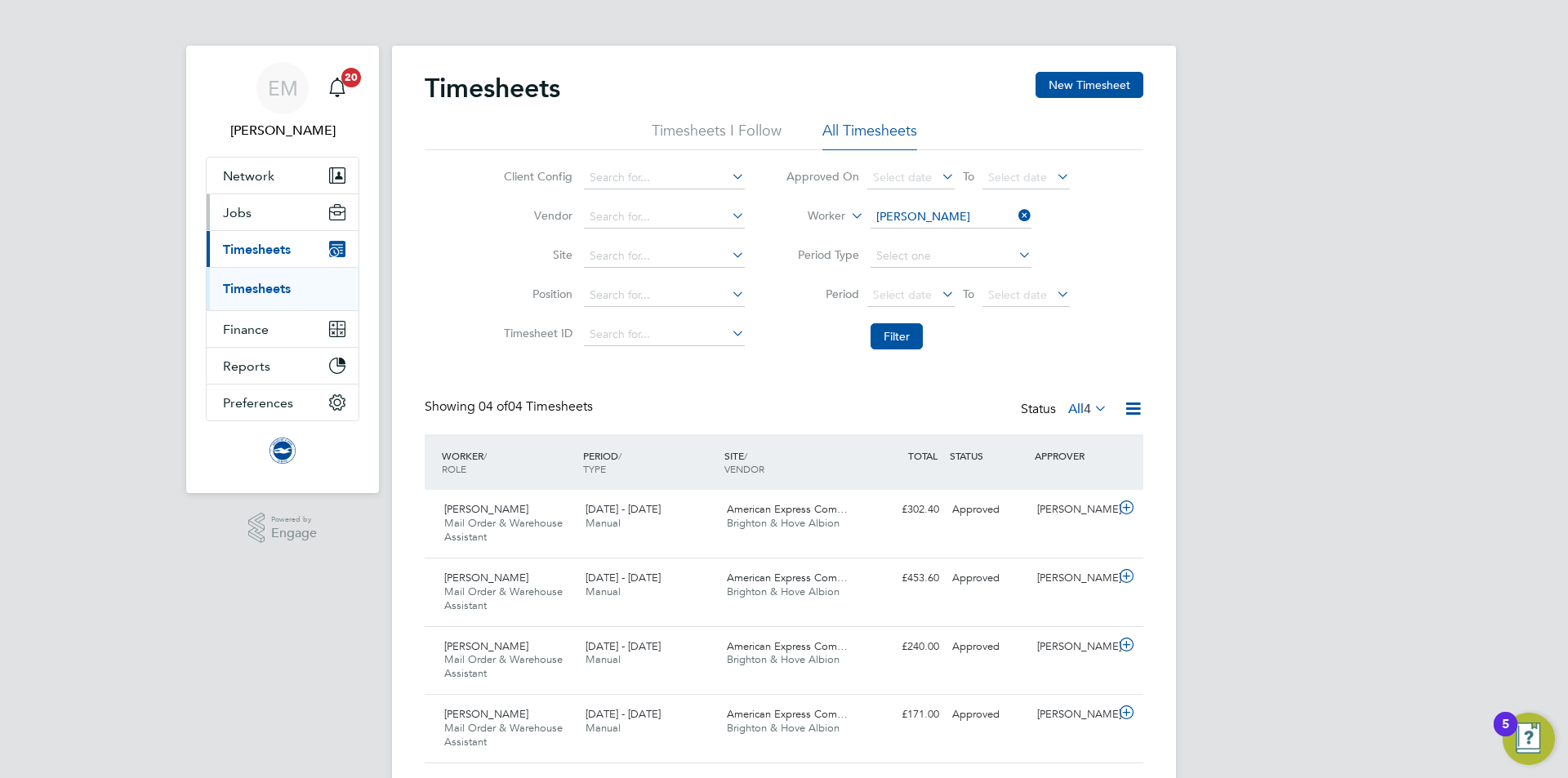
click at [230, 203] on button "Jobs" at bounding box center [283, 212] width 152 height 36
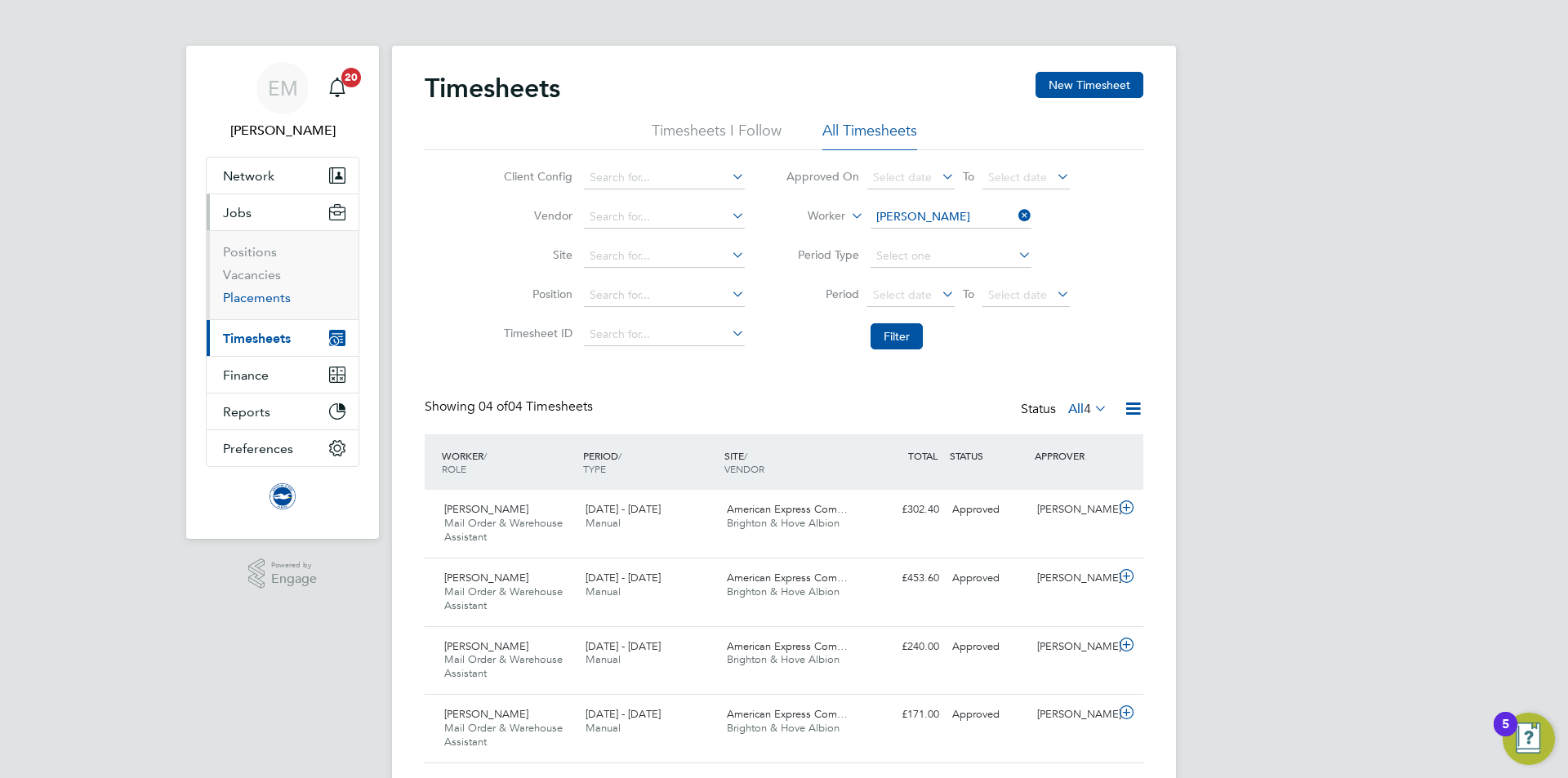
click at [239, 301] on link "Placements" at bounding box center [256, 298] width 68 height 16
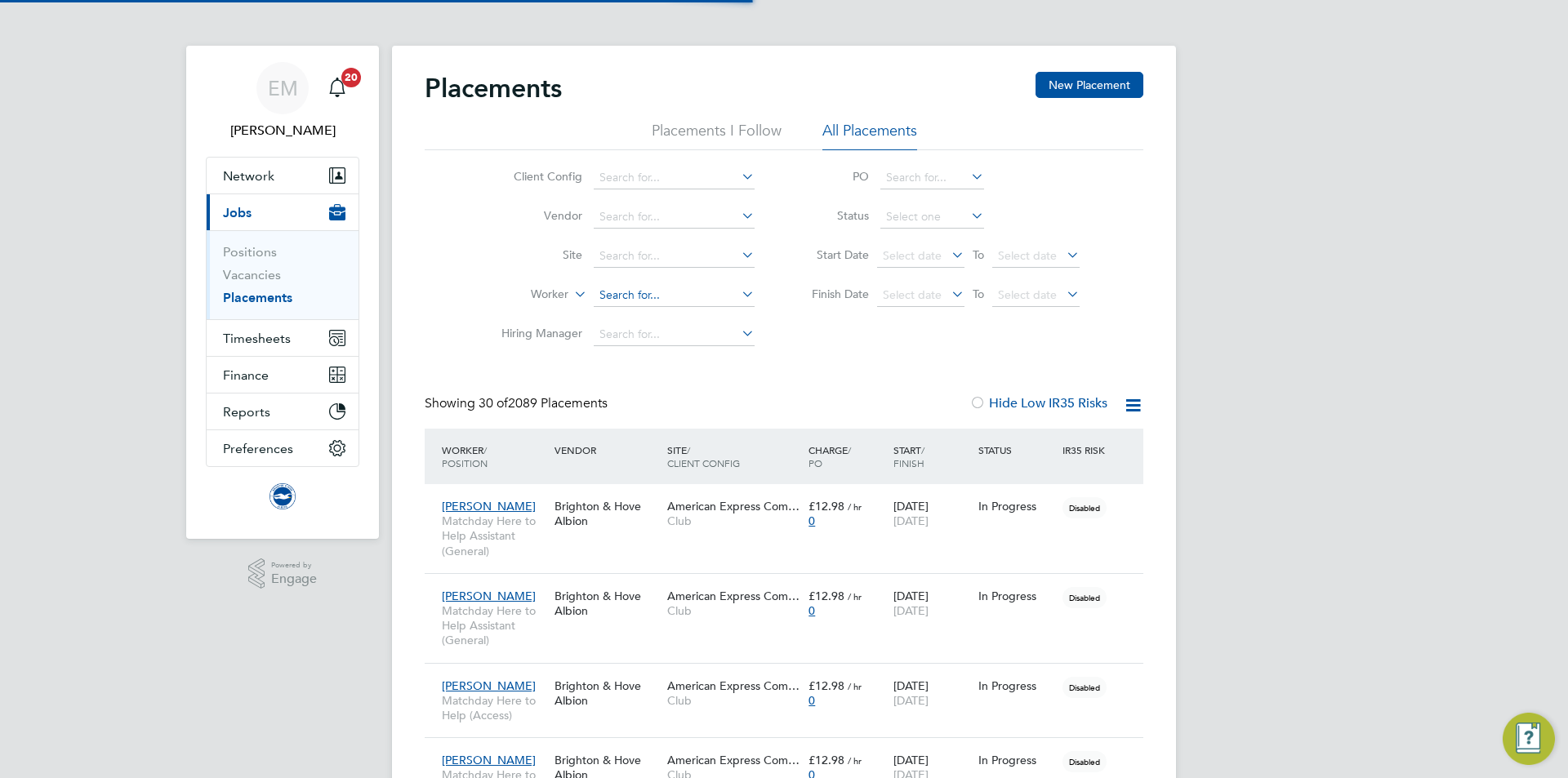
click at [632, 294] on input at bounding box center [674, 295] width 161 height 23
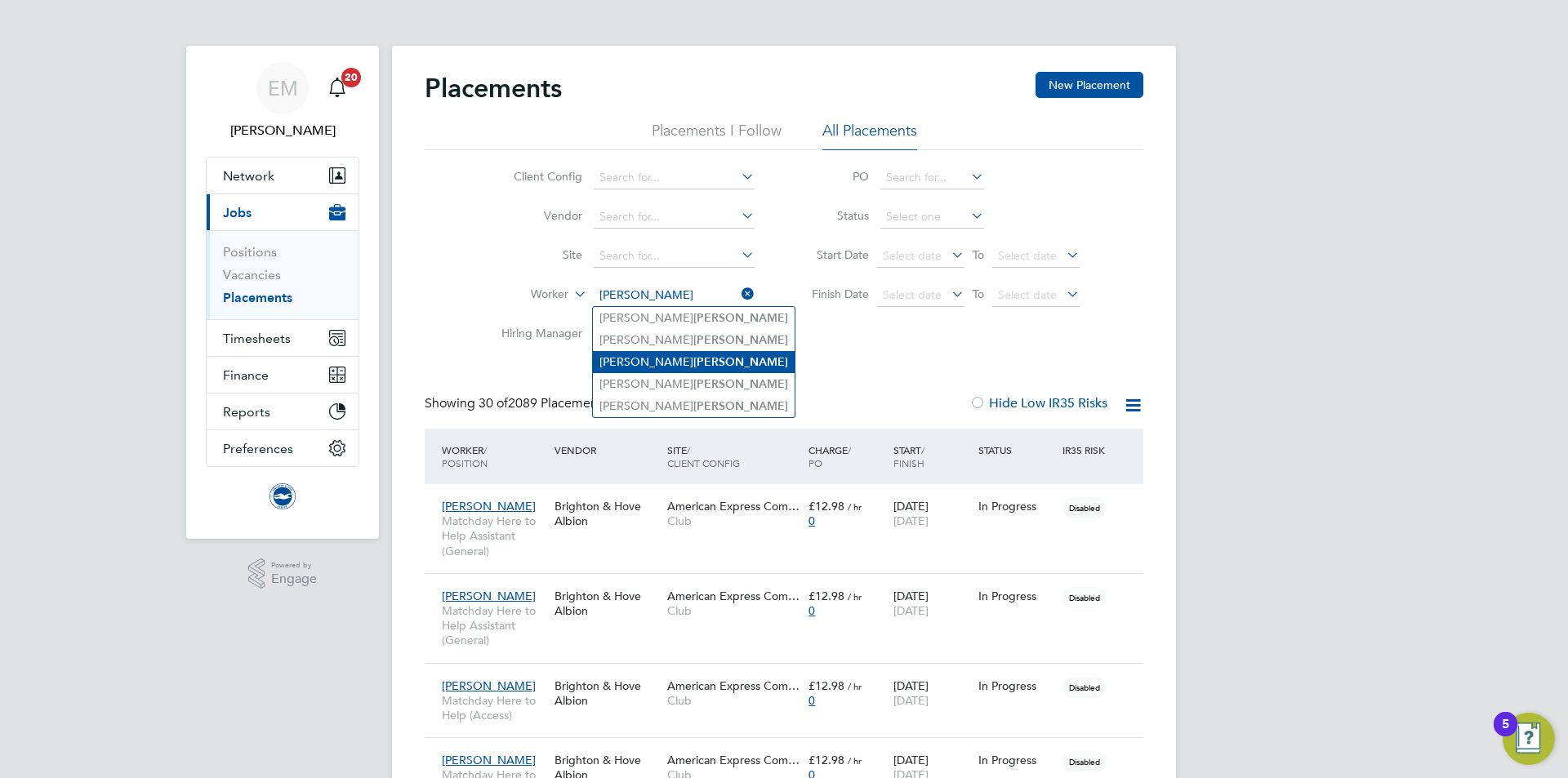
click at [693, 361] on b "Dawes" at bounding box center [741, 362] width 95 height 14
type input "Anthony Dawes"
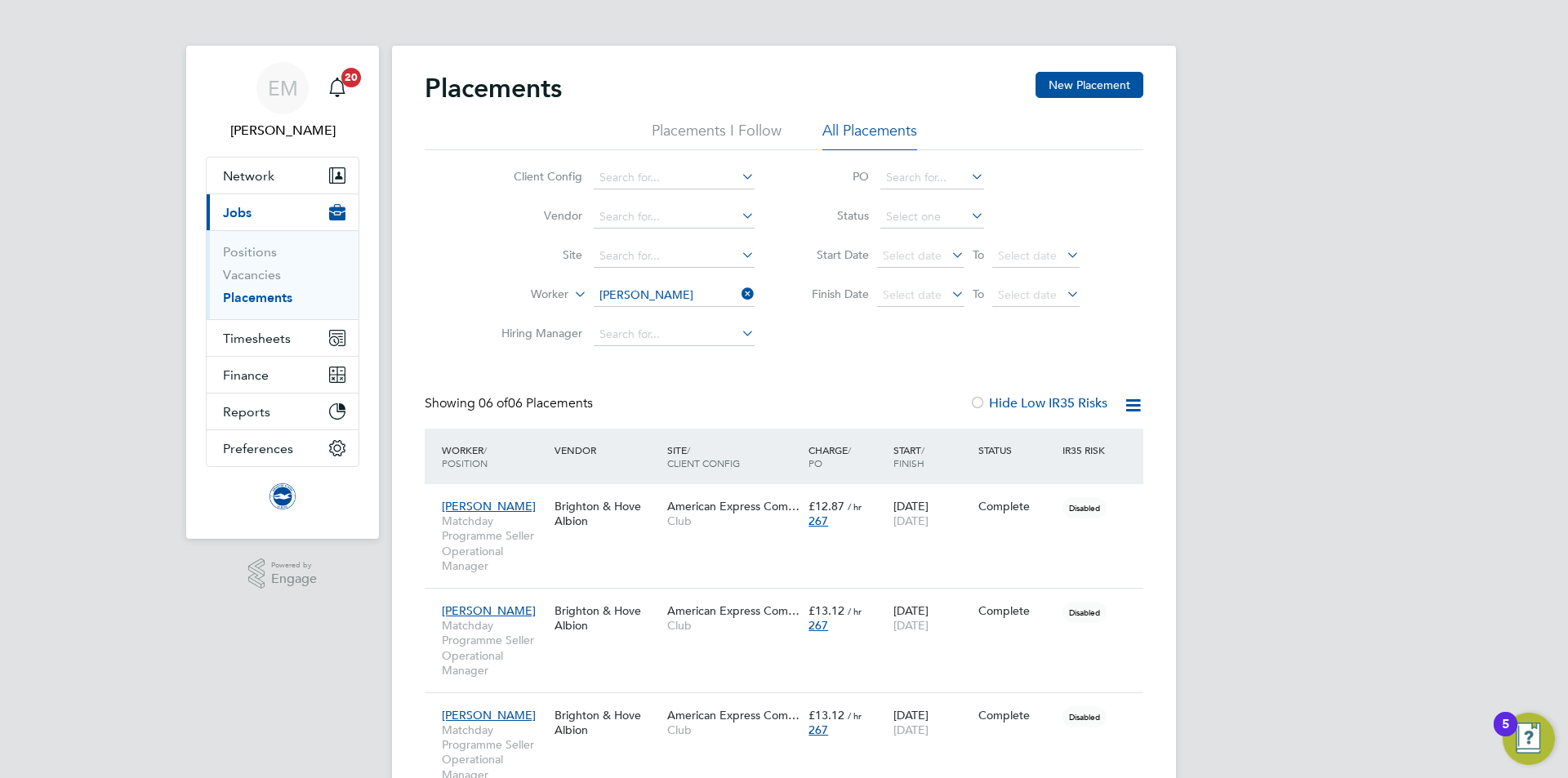
click at [907, 203] on li "Status" at bounding box center [937, 217] width 325 height 39
click at [908, 212] on input at bounding box center [932, 217] width 103 height 23
click at [909, 231] on li "Active" at bounding box center [932, 238] width 105 height 21
type input "Active"
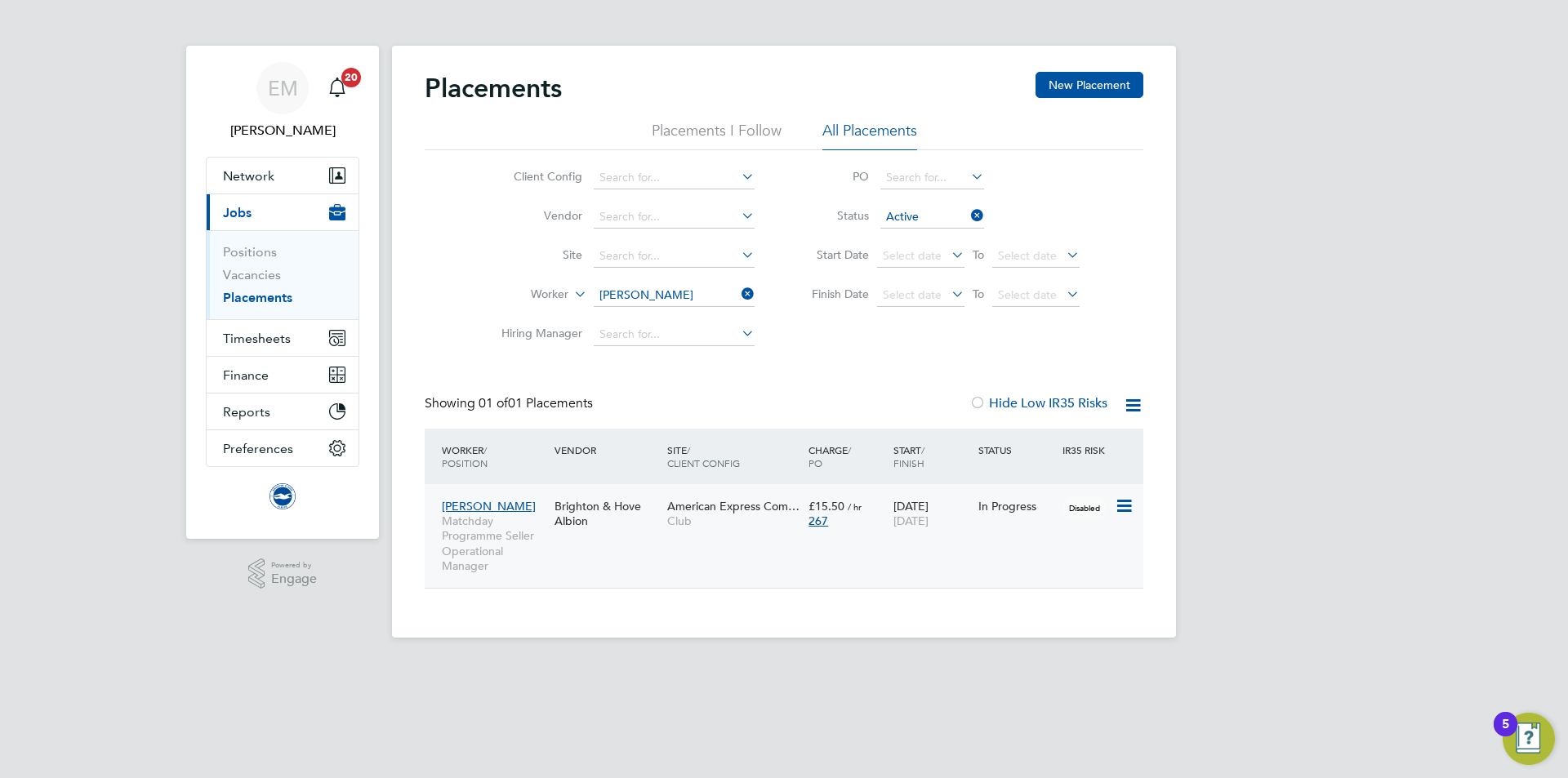
click at [528, 546] on span "Matchday Programme Seller Operational Manager" at bounding box center [494, 543] width 104 height 59
click at [652, 290] on input at bounding box center [674, 295] width 161 height 23
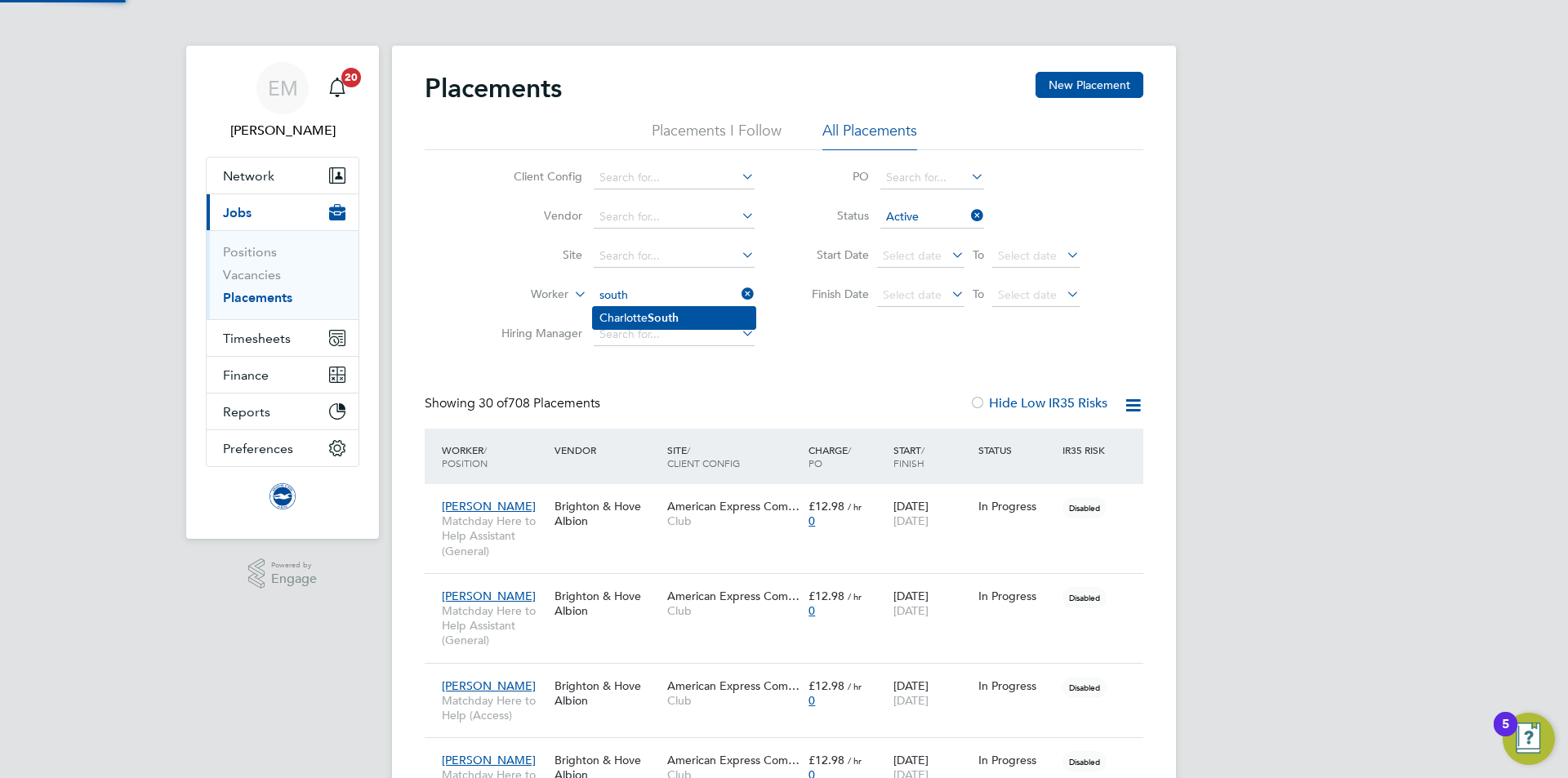
click at [692, 313] on li "Charlotte South" at bounding box center [674, 318] width 163 height 22
type input "Charlotte South"
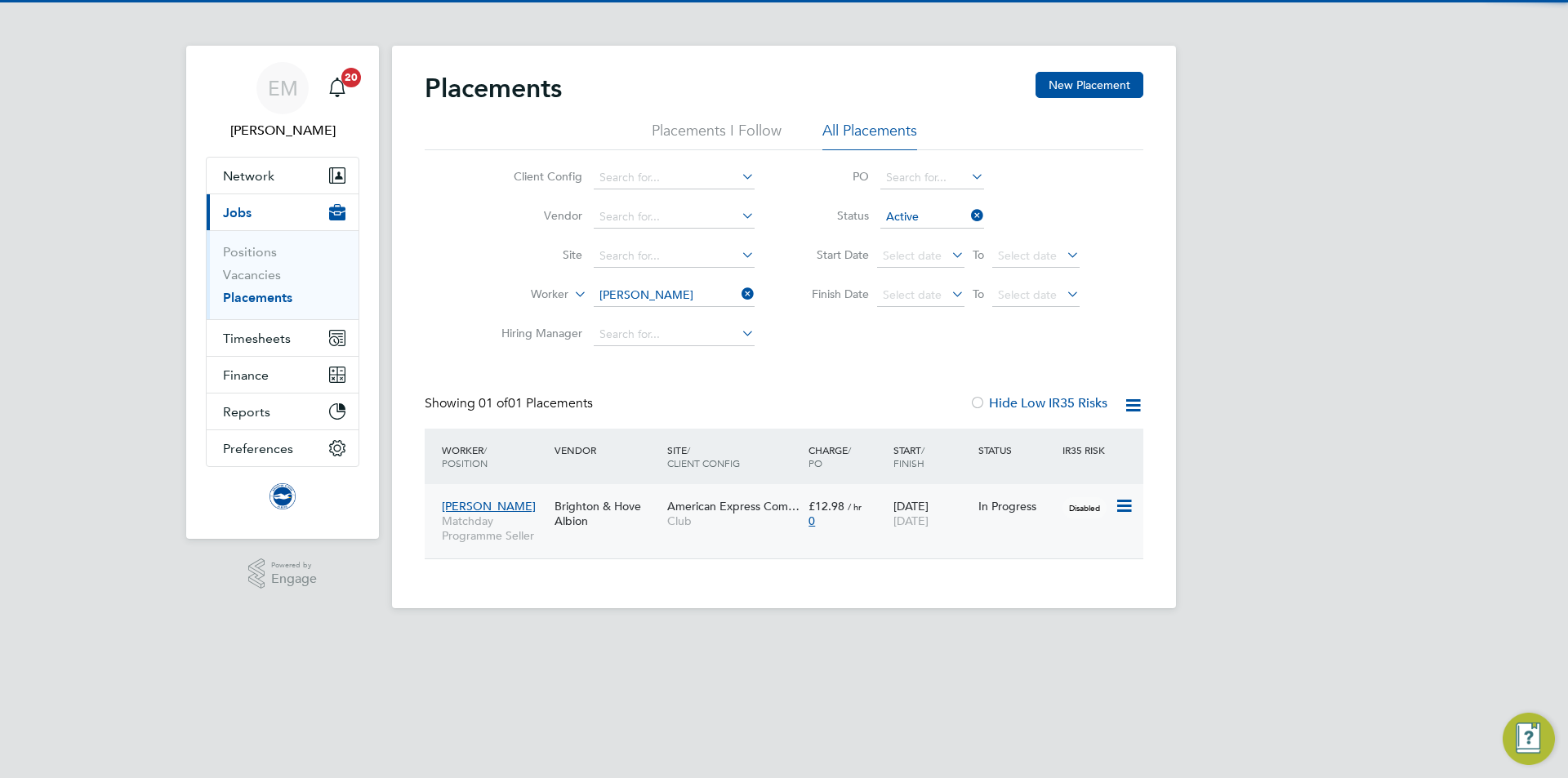
click at [752, 521] on span "Club" at bounding box center [734, 521] width 133 height 15
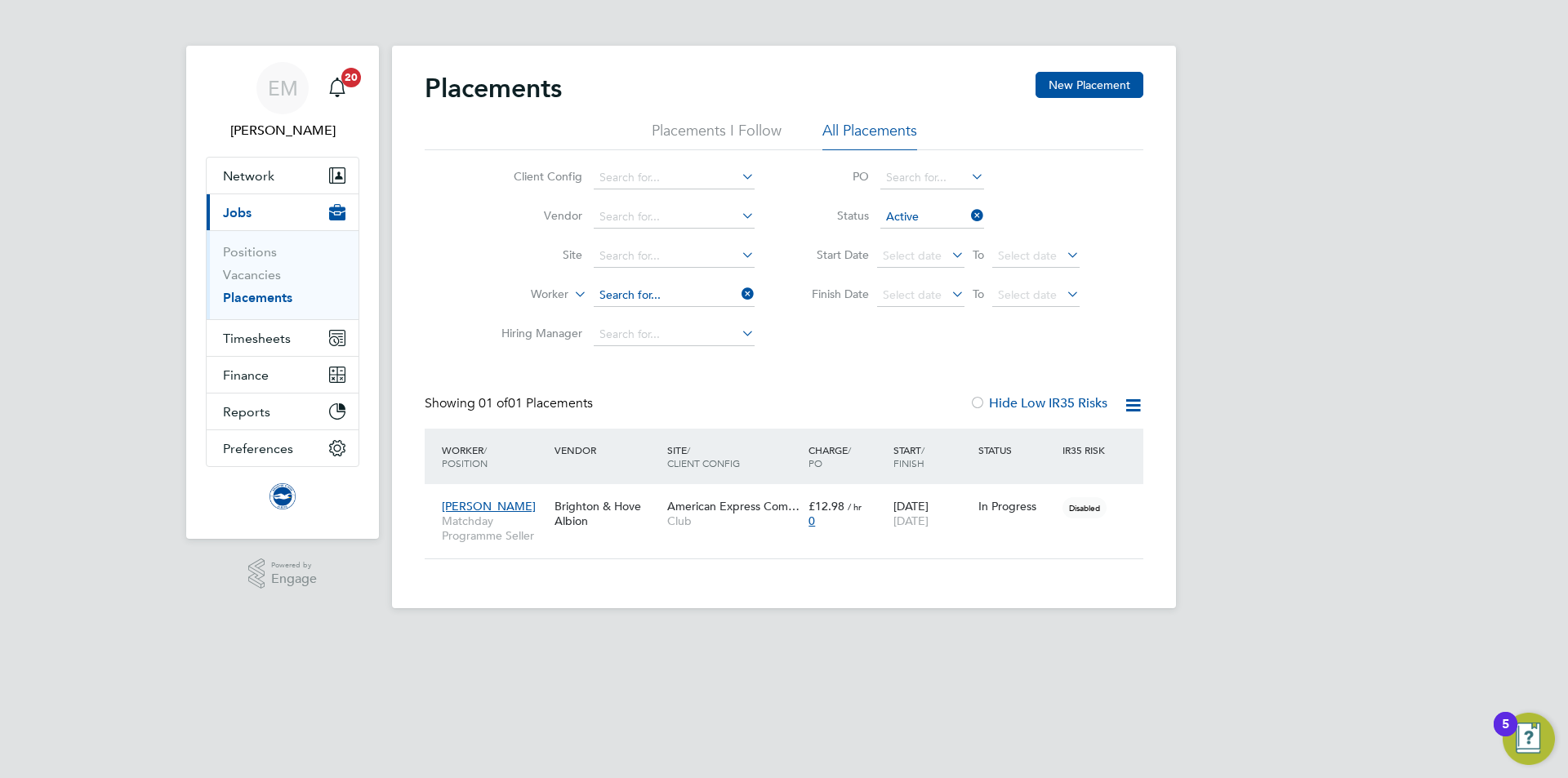
click at [679, 299] on input at bounding box center [674, 295] width 161 height 23
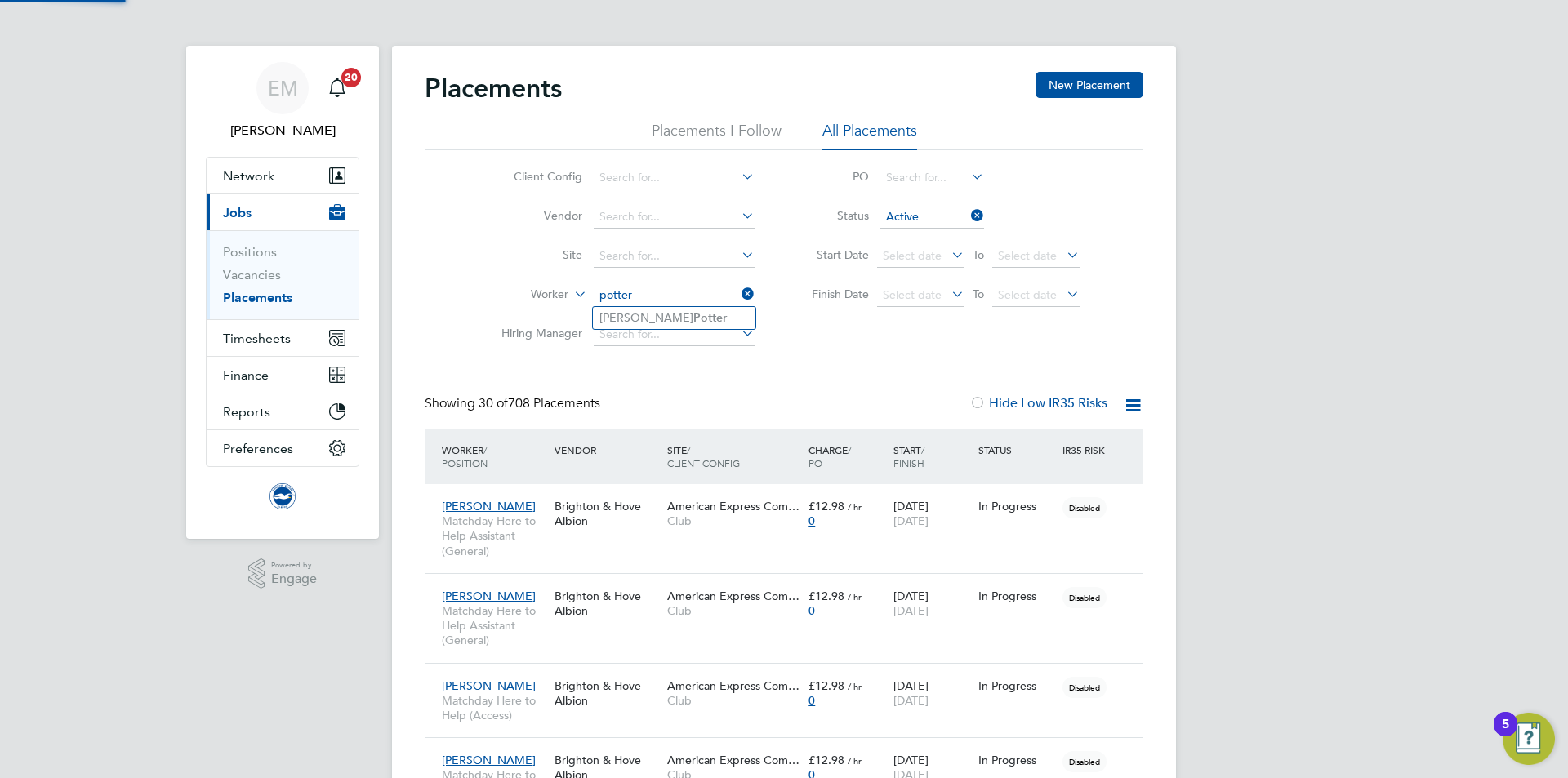
click at [640, 311] on li "Freddie Potter" at bounding box center [674, 318] width 163 height 22
type input "Freddie Potter"
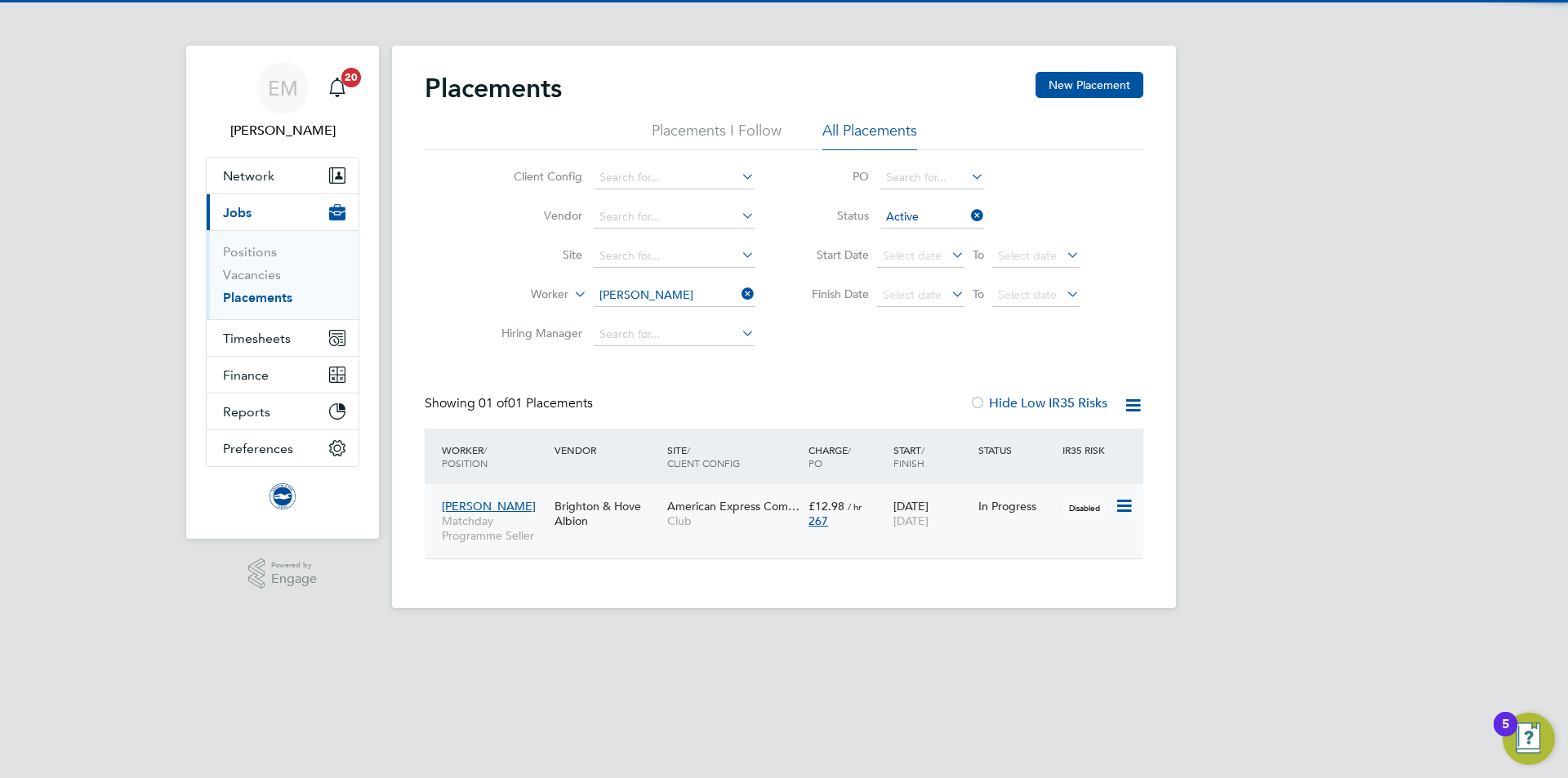
click at [591, 530] on div "Brighton & Hove Albion" at bounding box center [606, 514] width 113 height 46
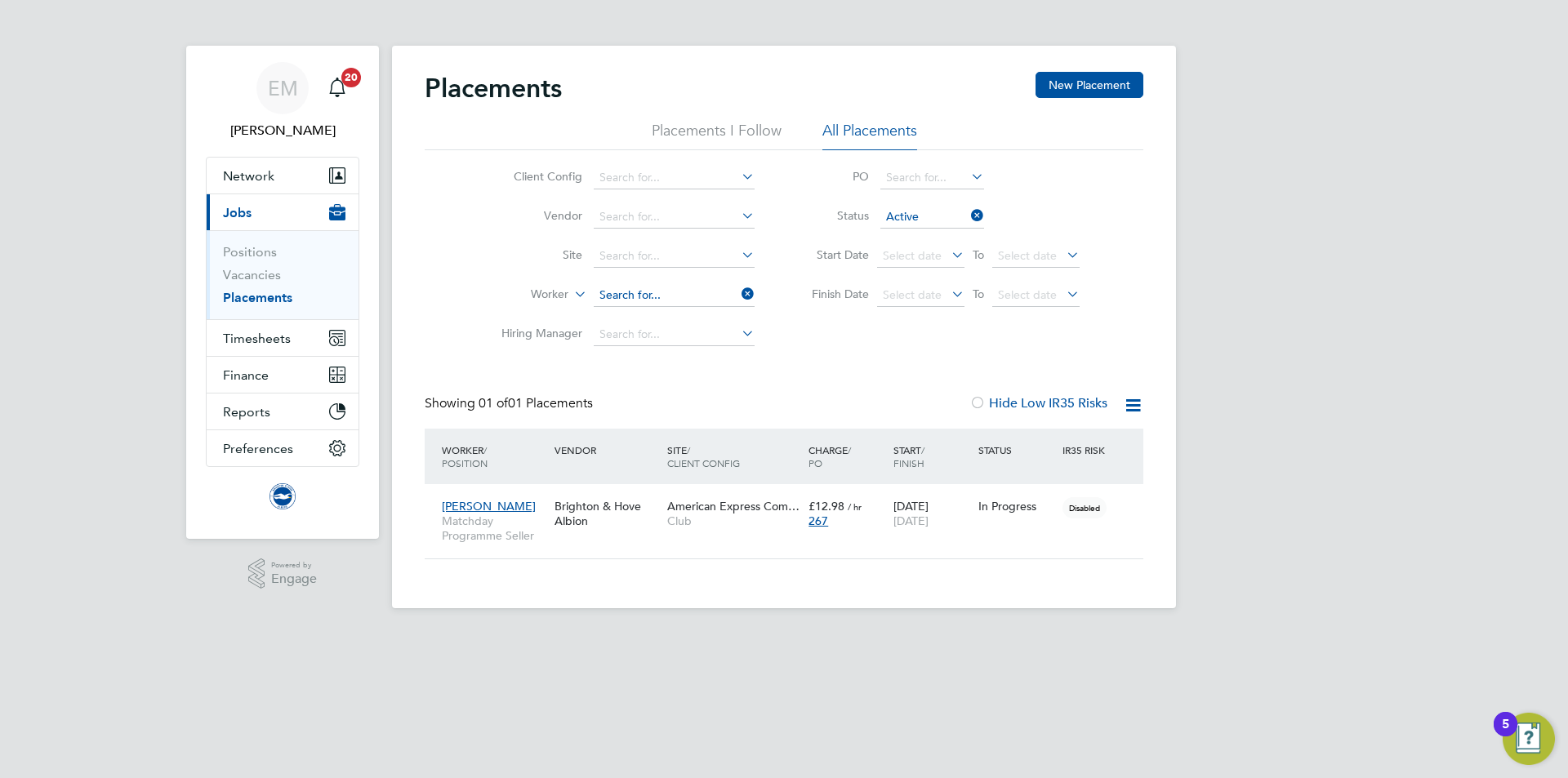
click at [632, 286] on input at bounding box center [674, 295] width 161 height 23
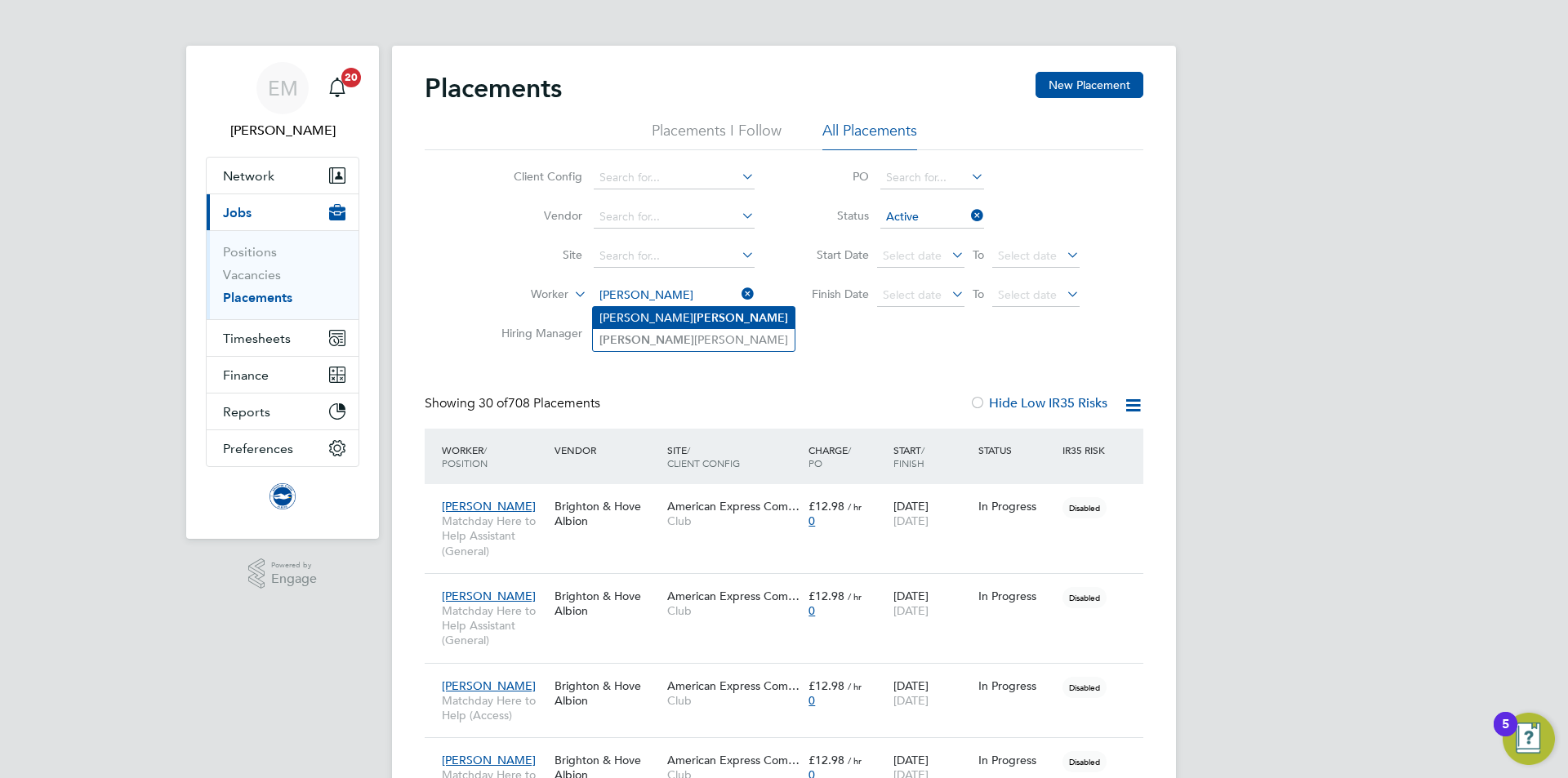
click at [693, 316] on b "Martin" at bounding box center [741, 318] width 95 height 14
type input "Ian Martin"
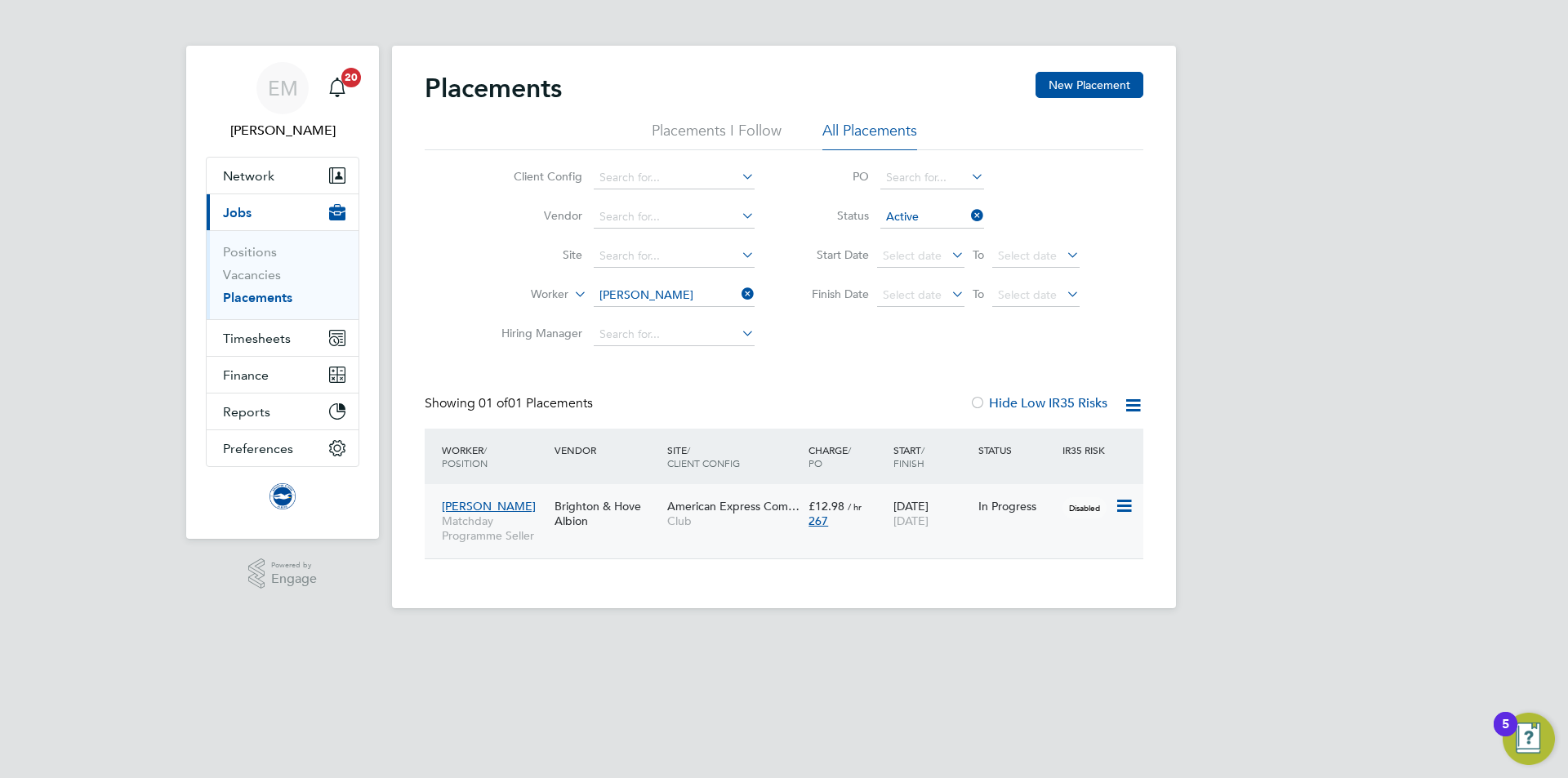
click at [721, 531] on div "American Express Com… Club" at bounding box center [733, 514] width 141 height 46
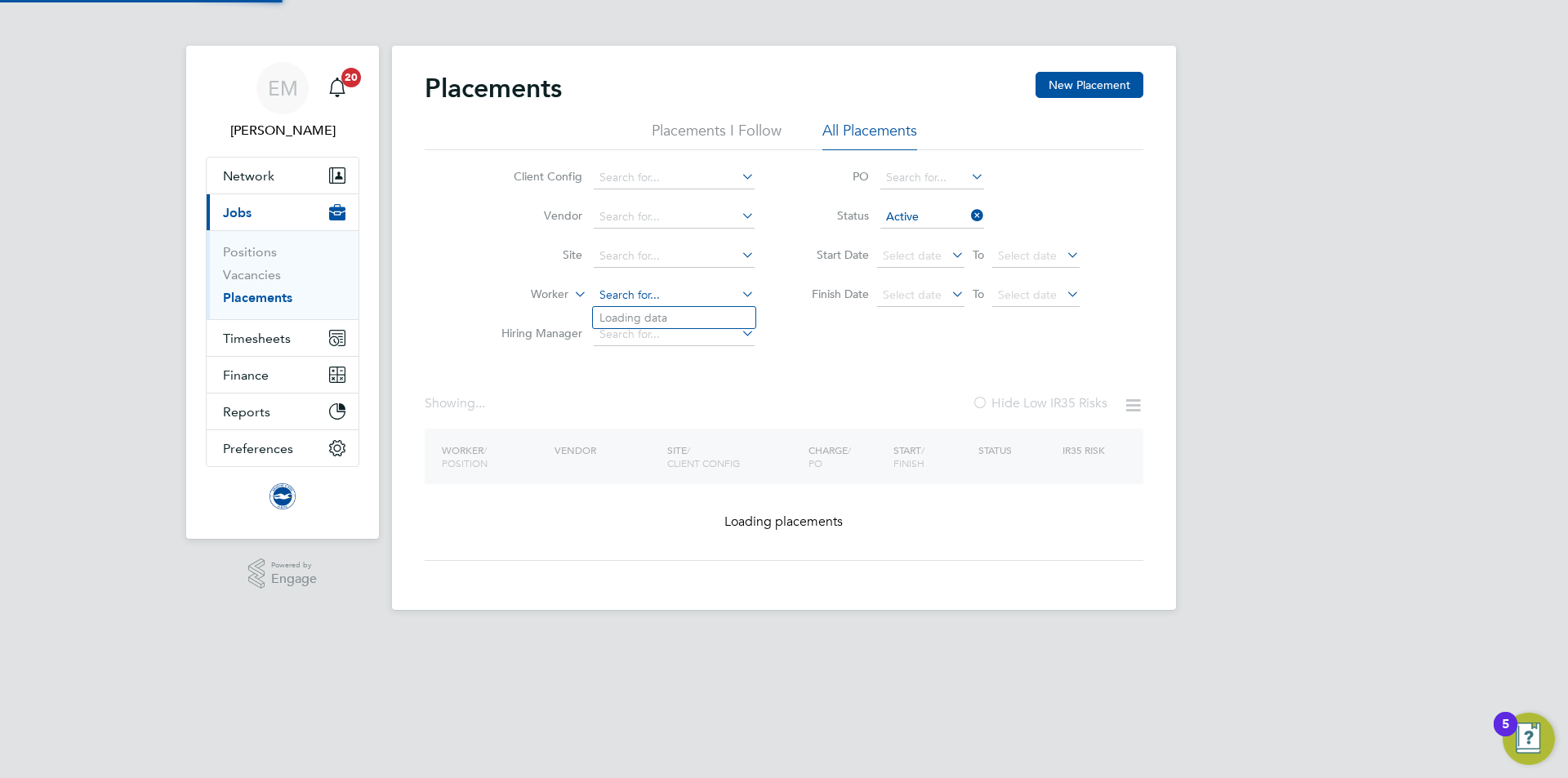
click at [673, 284] on input at bounding box center [674, 295] width 161 height 23
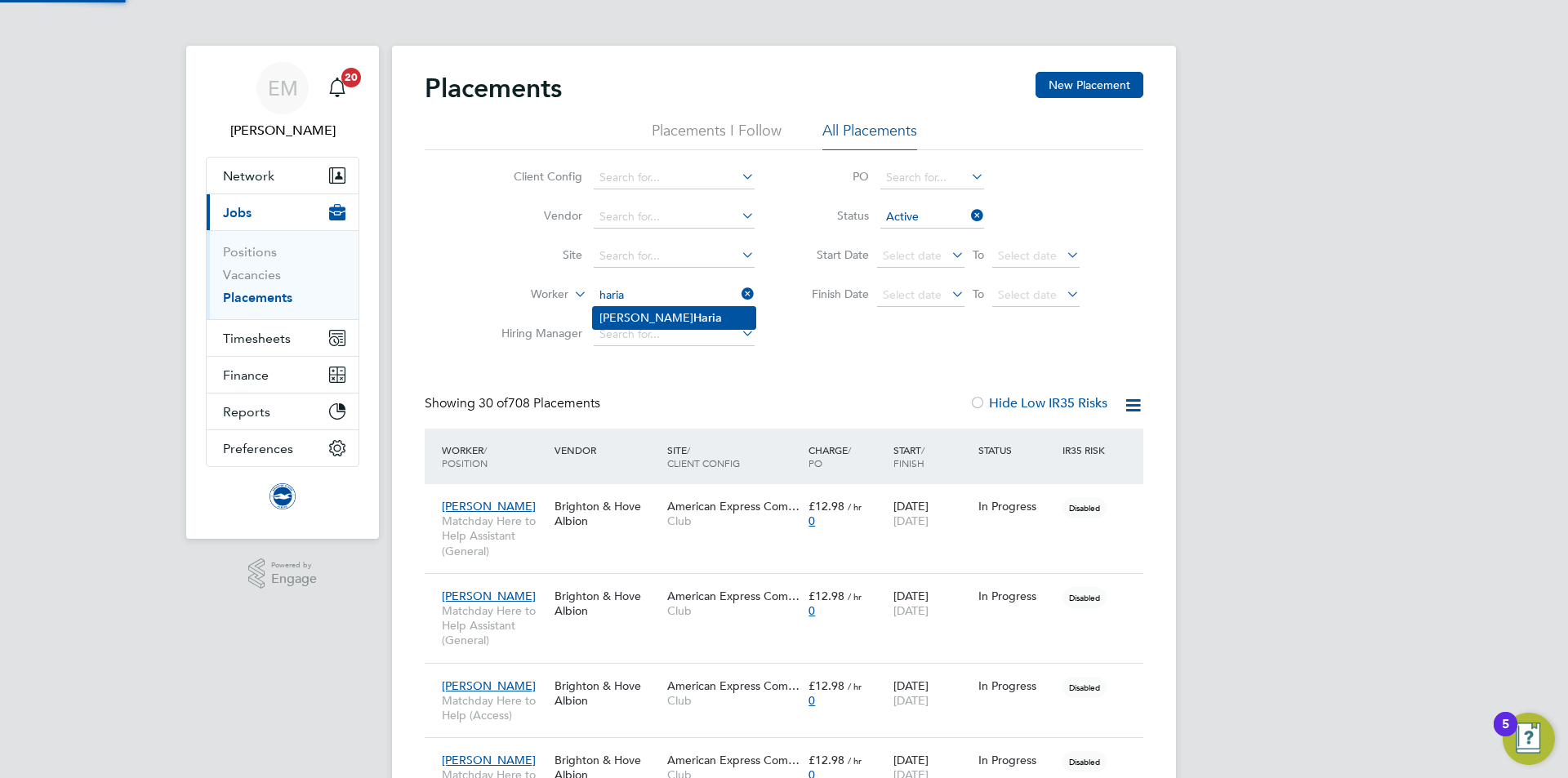
click at [671, 308] on li "Jamie Haria" at bounding box center [674, 318] width 163 height 22
type input "Jamie Haria"
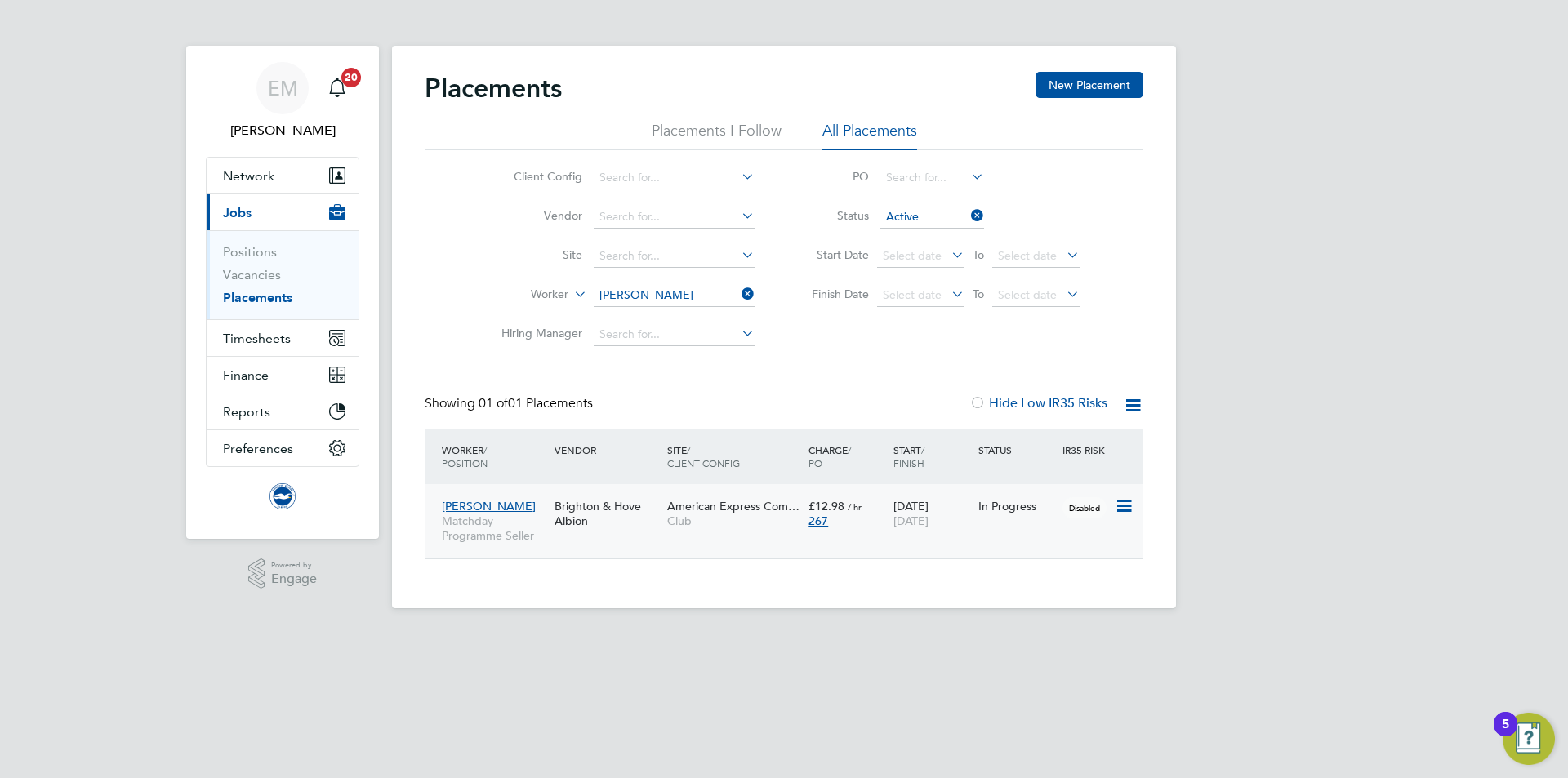
click at [772, 509] on span "American Express Com…" at bounding box center [733, 506] width 133 height 15
click at [619, 285] on input at bounding box center [674, 295] width 161 height 23
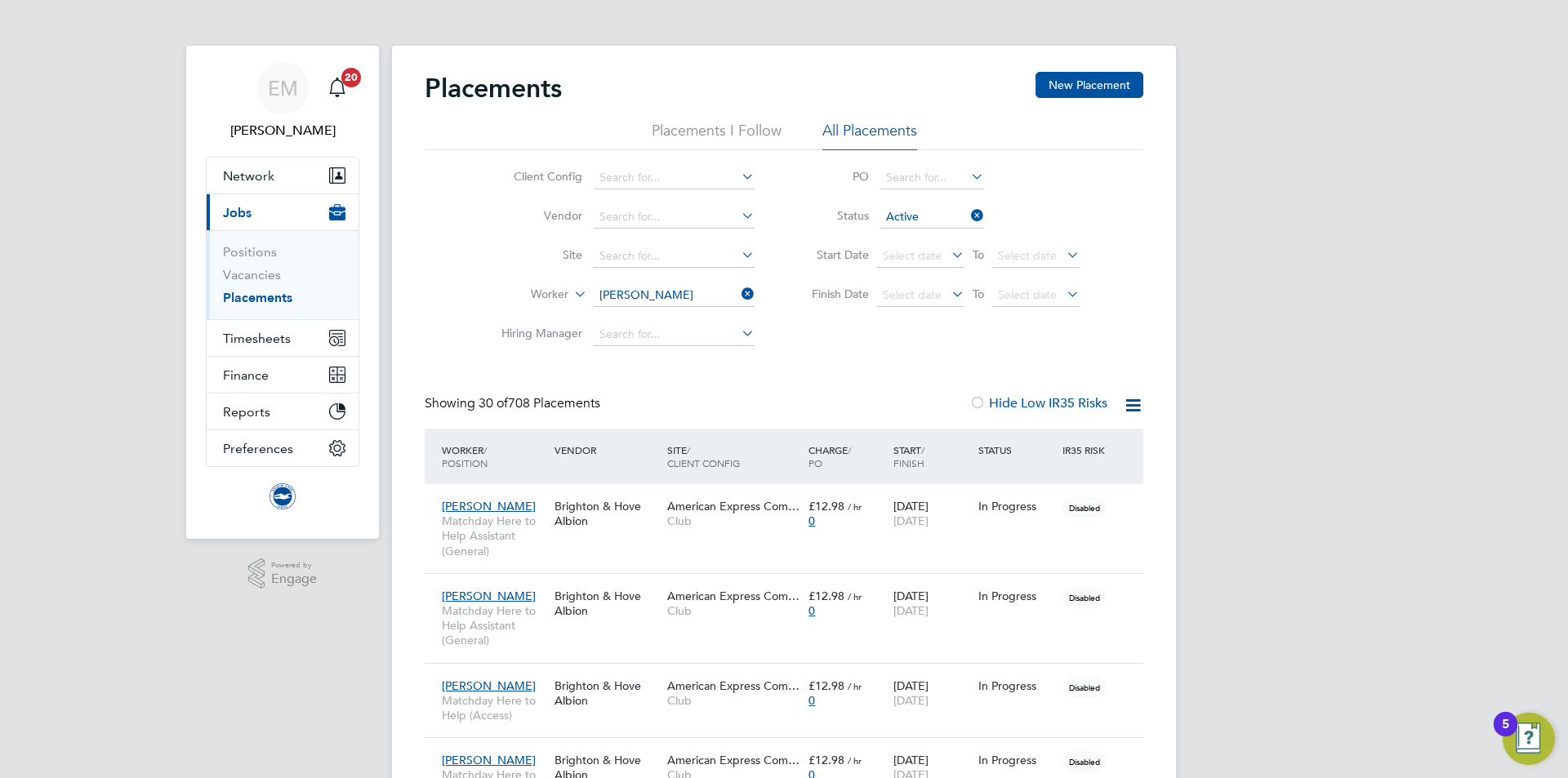
click at [693, 444] on b "Smith" at bounding box center [741, 451] width 95 height 14
type input "Jess Smith"
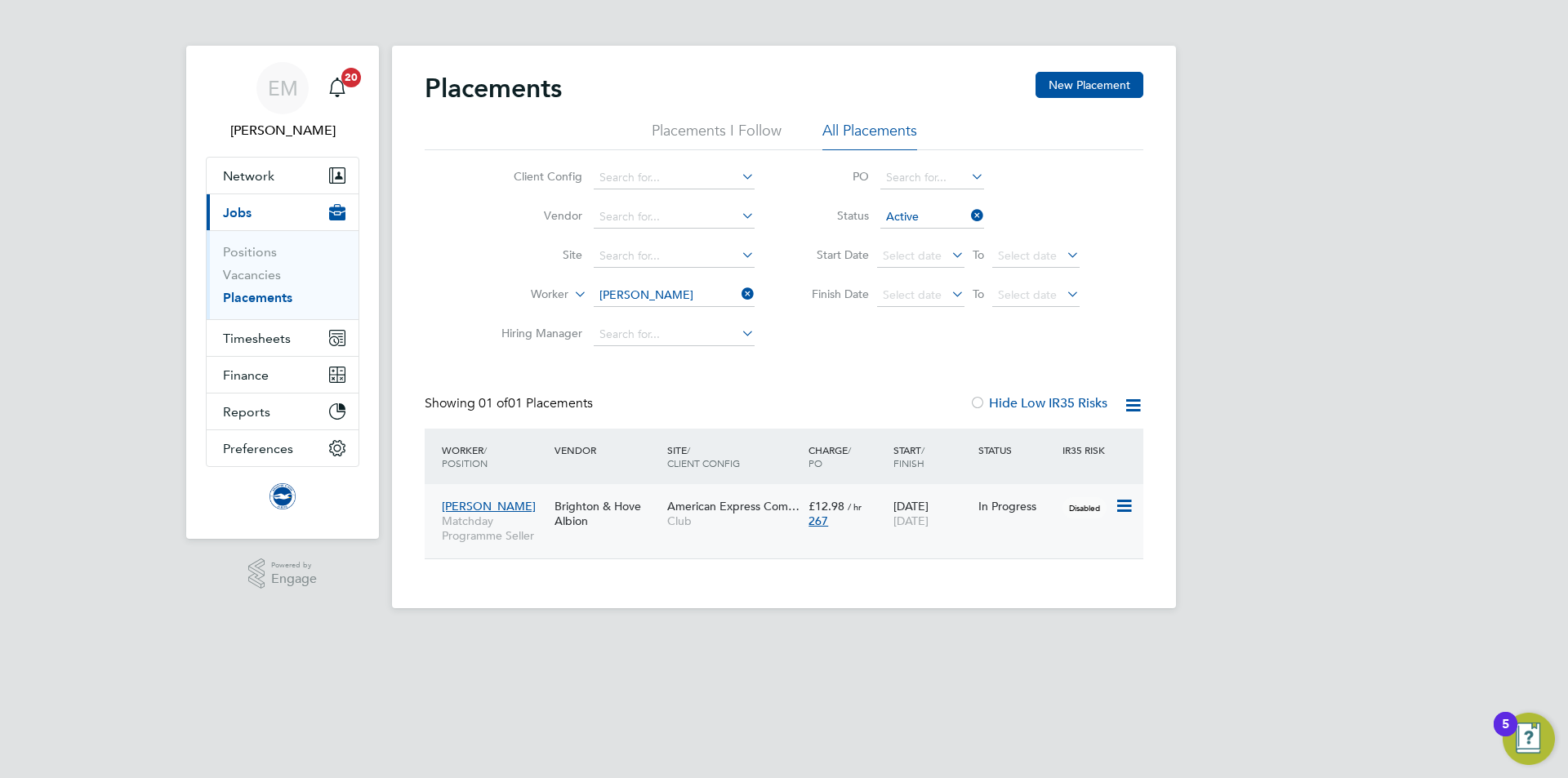
click at [541, 501] on div "Jess Smith Matchday Programme Seller" at bounding box center [494, 521] width 113 height 61
click at [651, 300] on input at bounding box center [674, 295] width 161 height 23
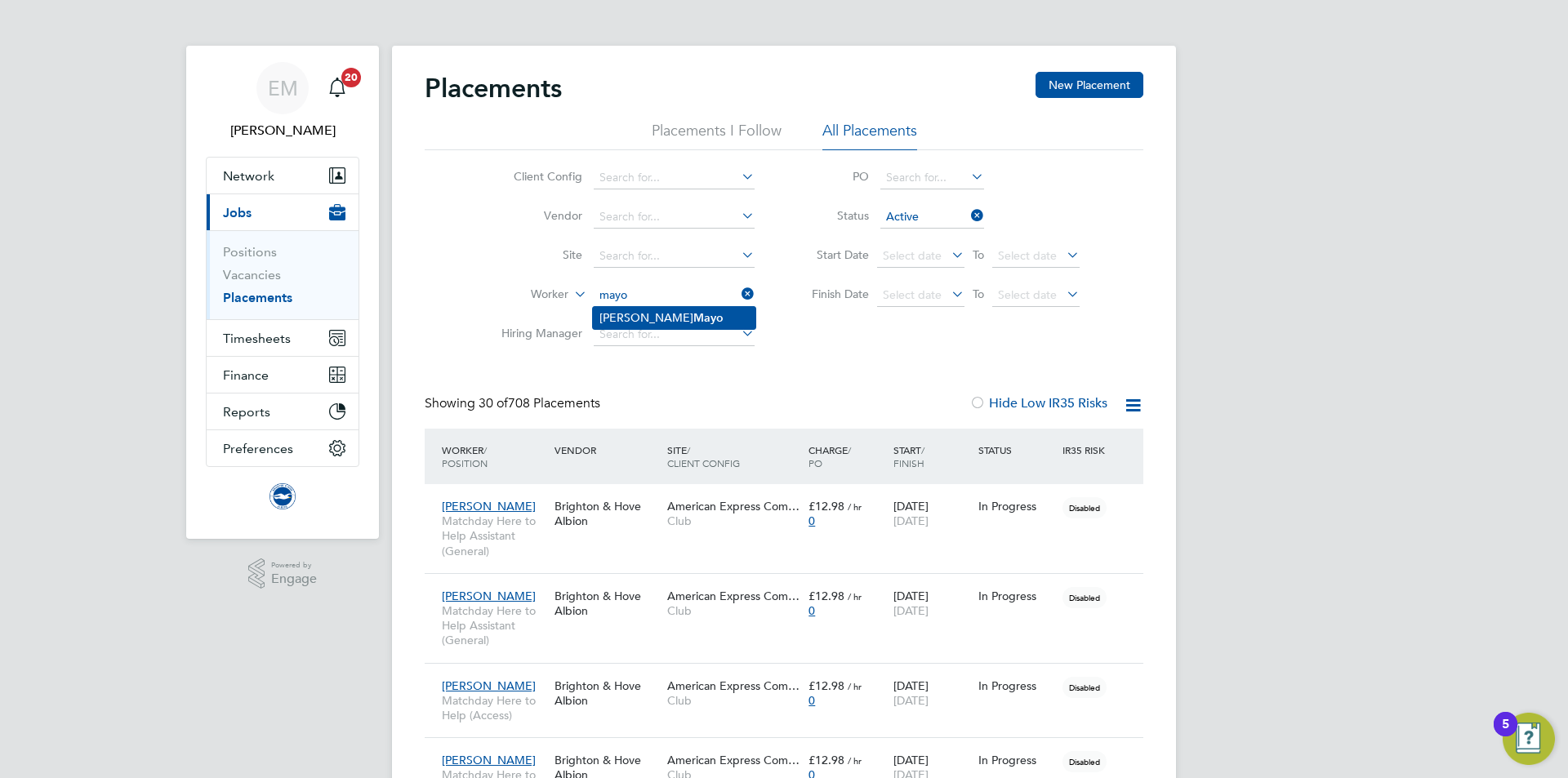
drag, startPoint x: 661, startPoint y: 312, endPoint x: 672, endPoint y: 315, distance: 11.4
click at [666, 312] on li "Kyle Mayo" at bounding box center [674, 318] width 163 height 22
type input "Kyle Mayo"
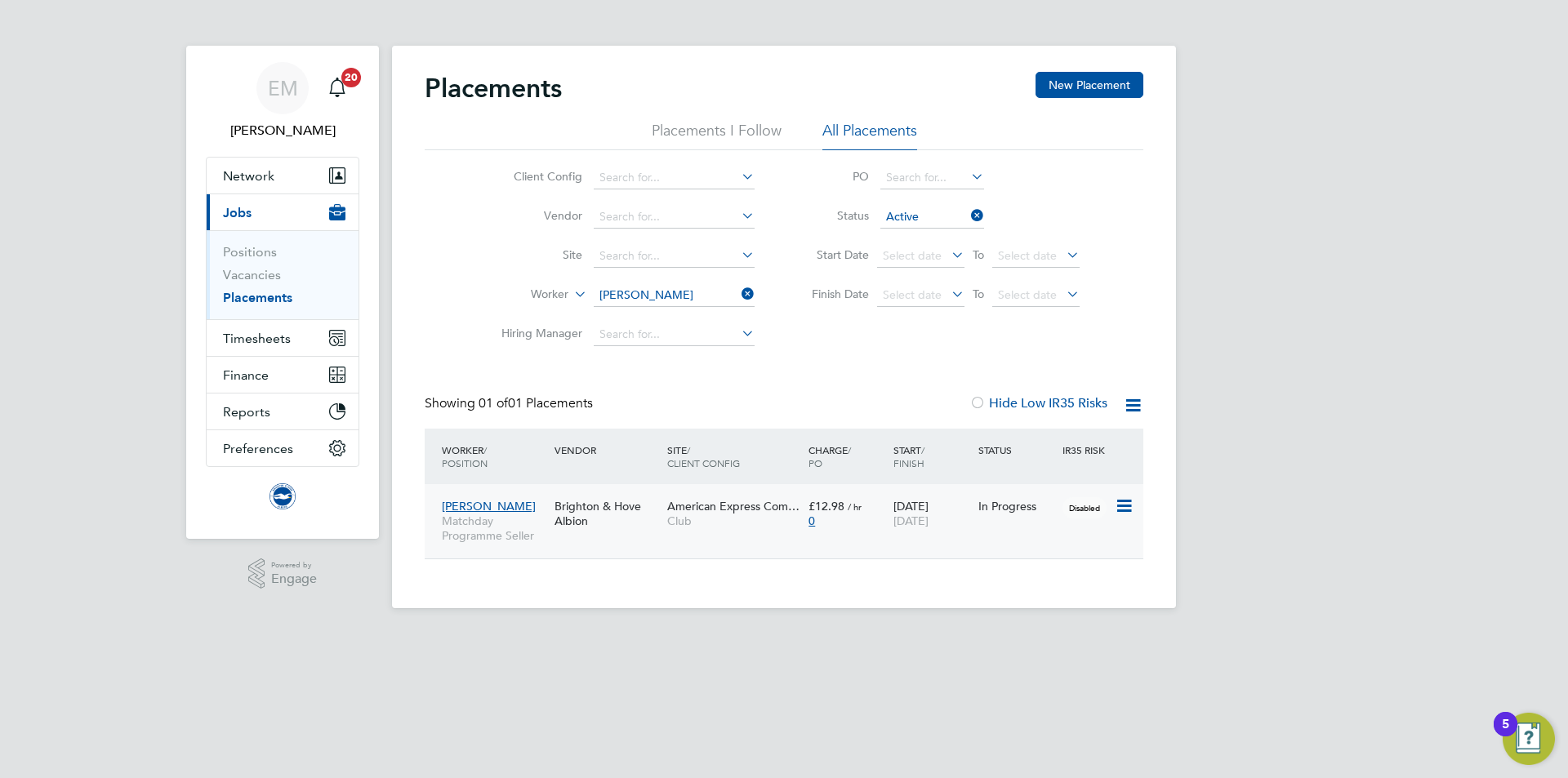
click at [771, 520] on span "Club" at bounding box center [734, 521] width 133 height 15
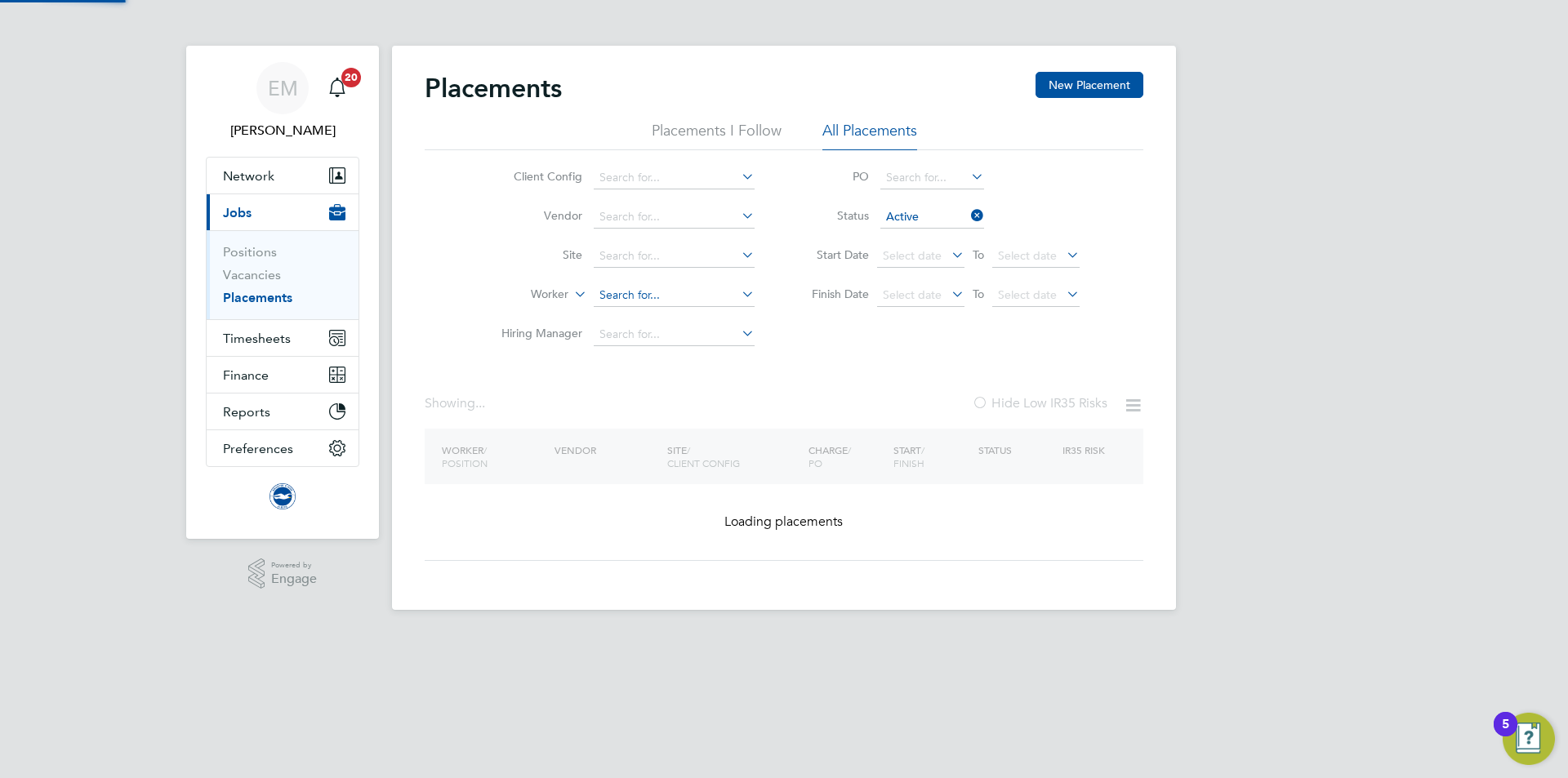
click at [621, 289] on input at bounding box center [674, 295] width 161 height 23
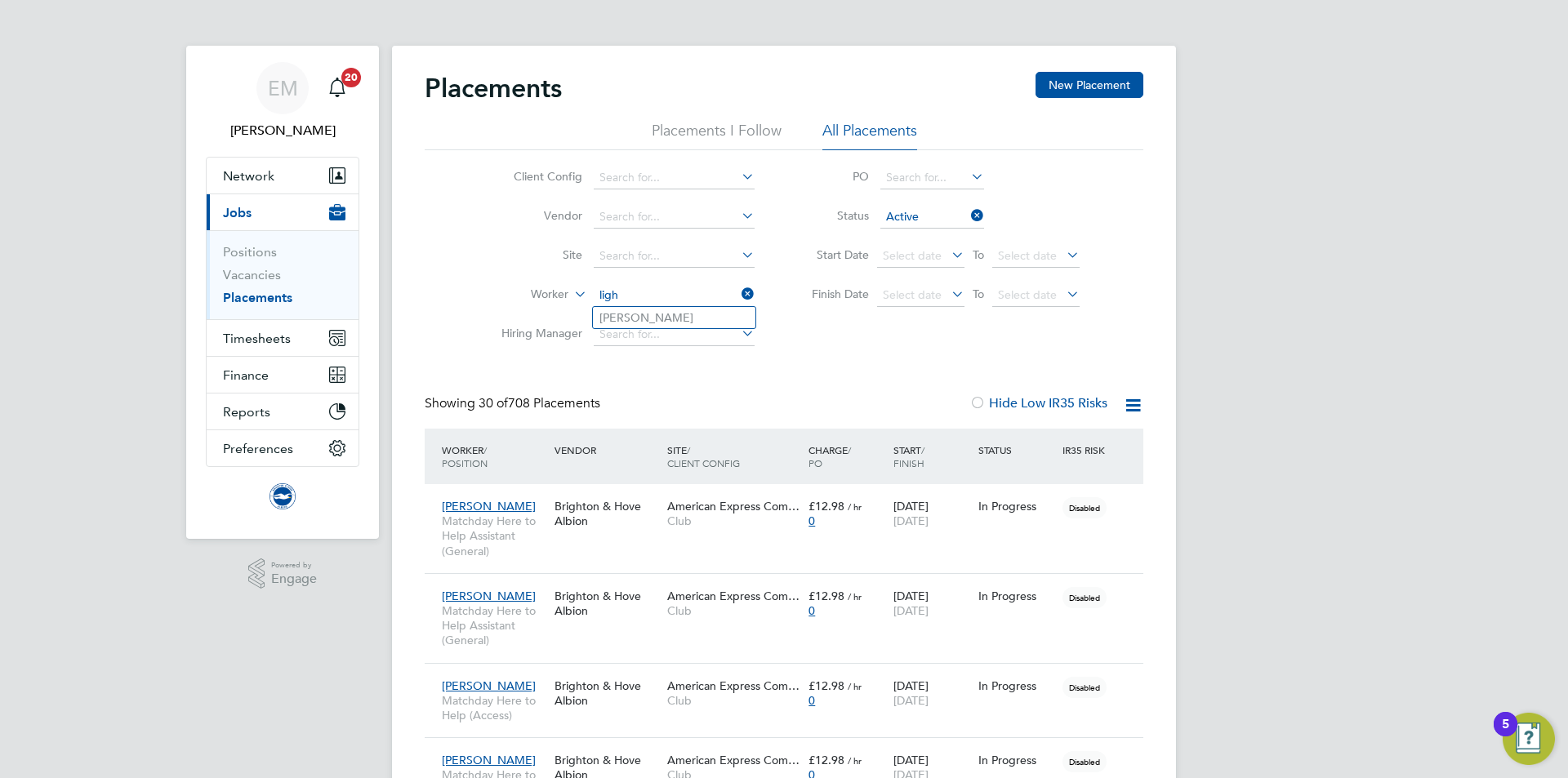
type input "ligh"
click at [646, 418] on div "Showing 30 of 708 Placements Hide Low IR35 Risks" at bounding box center [784, 412] width 719 height 33
click at [635, 284] on li "Worker" at bounding box center [621, 295] width 307 height 39
click at [629, 293] on input at bounding box center [674, 295] width 161 height 23
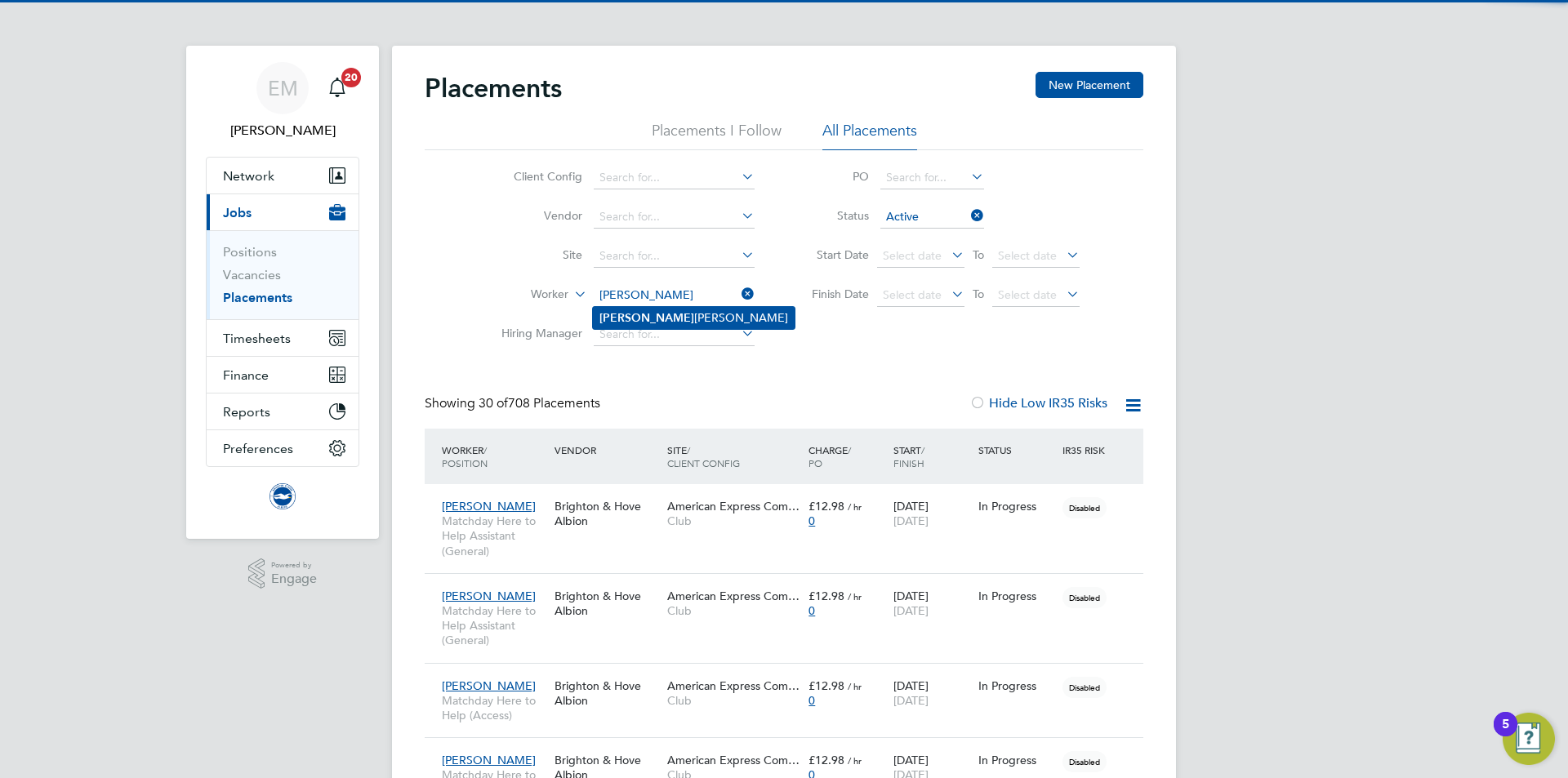
click at [641, 310] on li "Leigh ton Cabrera-Walker" at bounding box center [694, 318] width 202 height 22
type input "Leighton Cabrera-Walker"
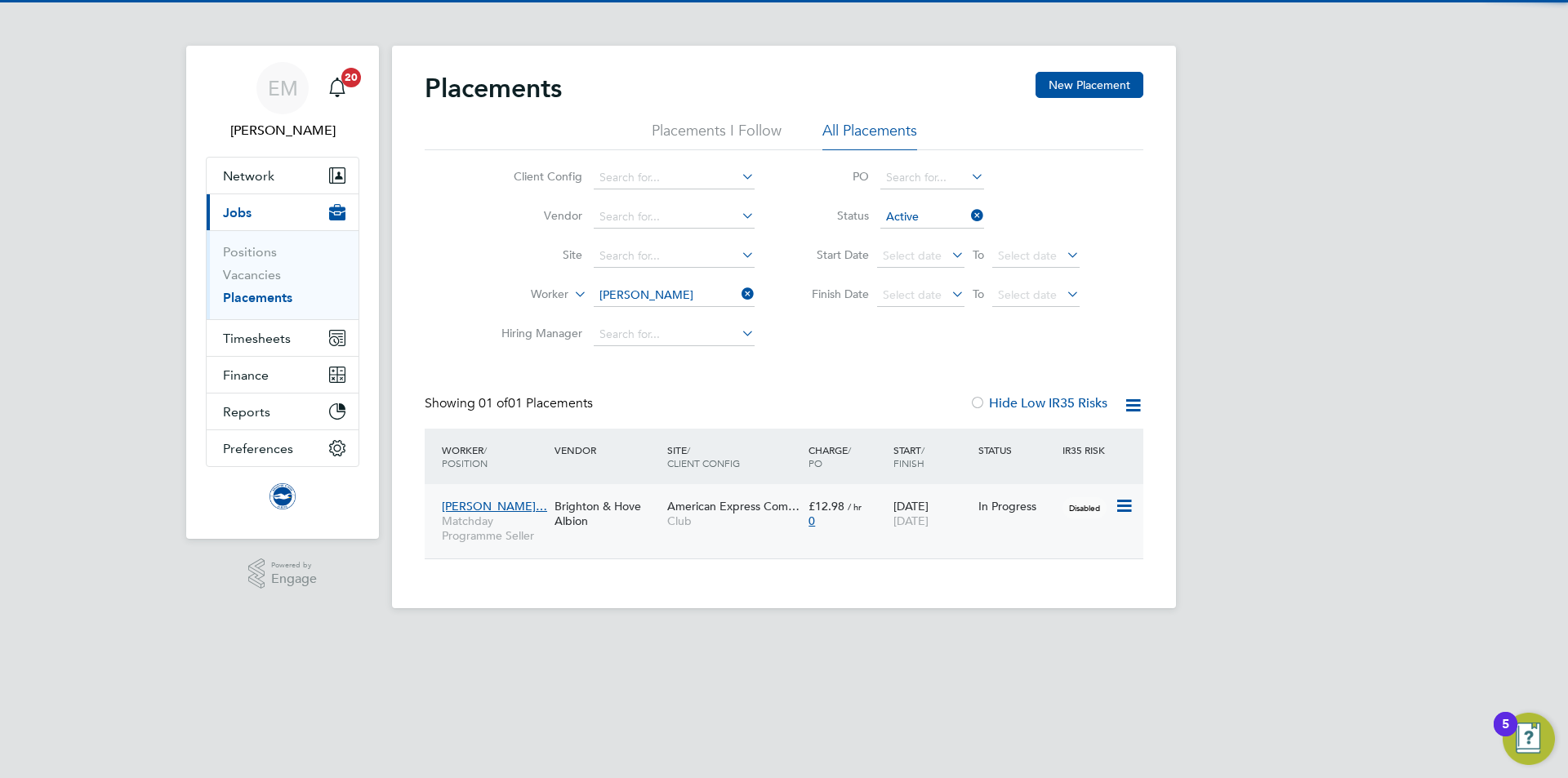
click at [620, 541] on div "Leighton Cabrera… Matchday Programme Seller Brighton & Hove Albion American Exp…" at bounding box center [784, 521] width 719 height 74
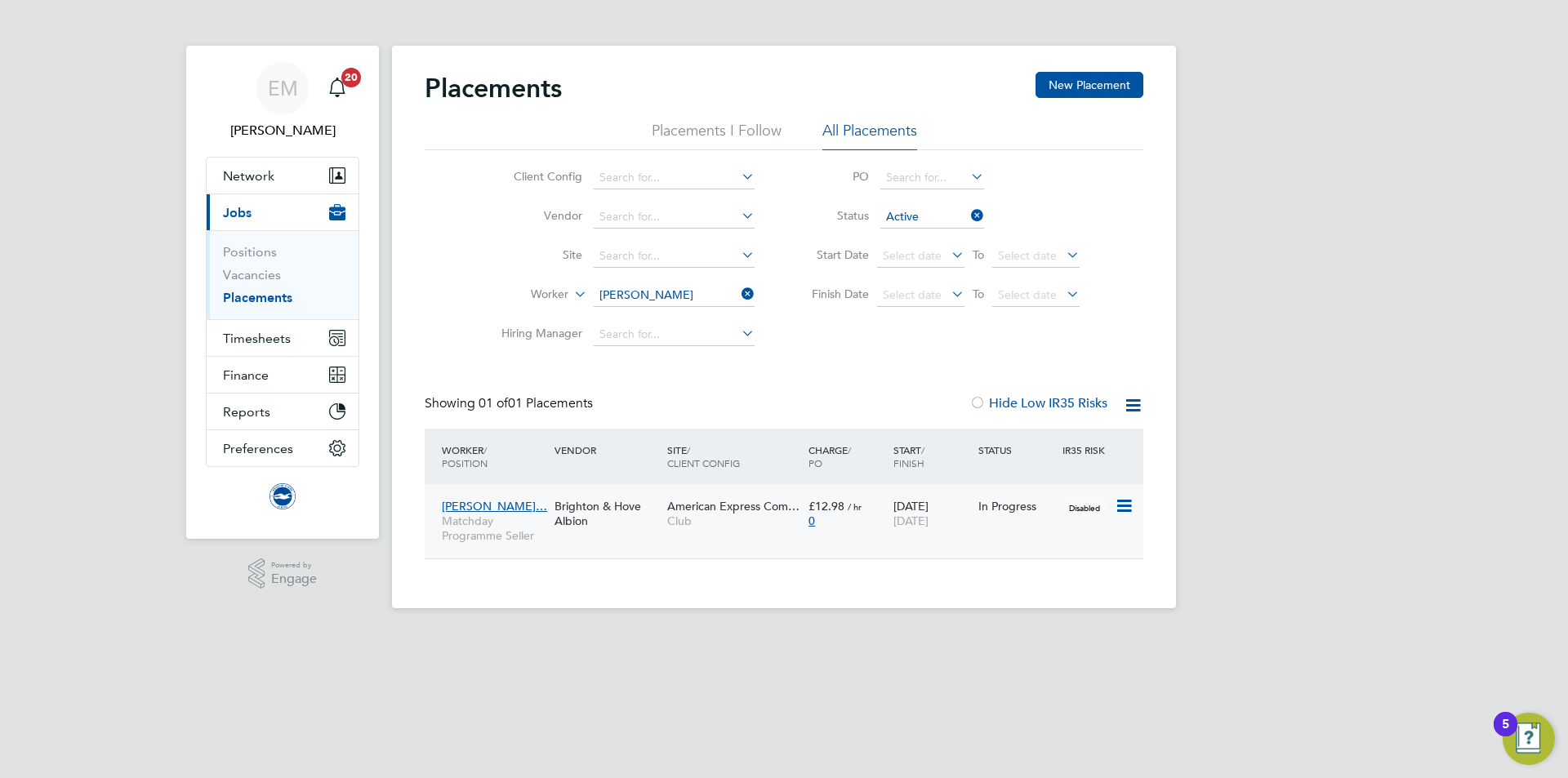
click at [635, 520] on div "Brighton & Hove Albion" at bounding box center [606, 514] width 113 height 46
click at [696, 289] on input at bounding box center [674, 295] width 161 height 23
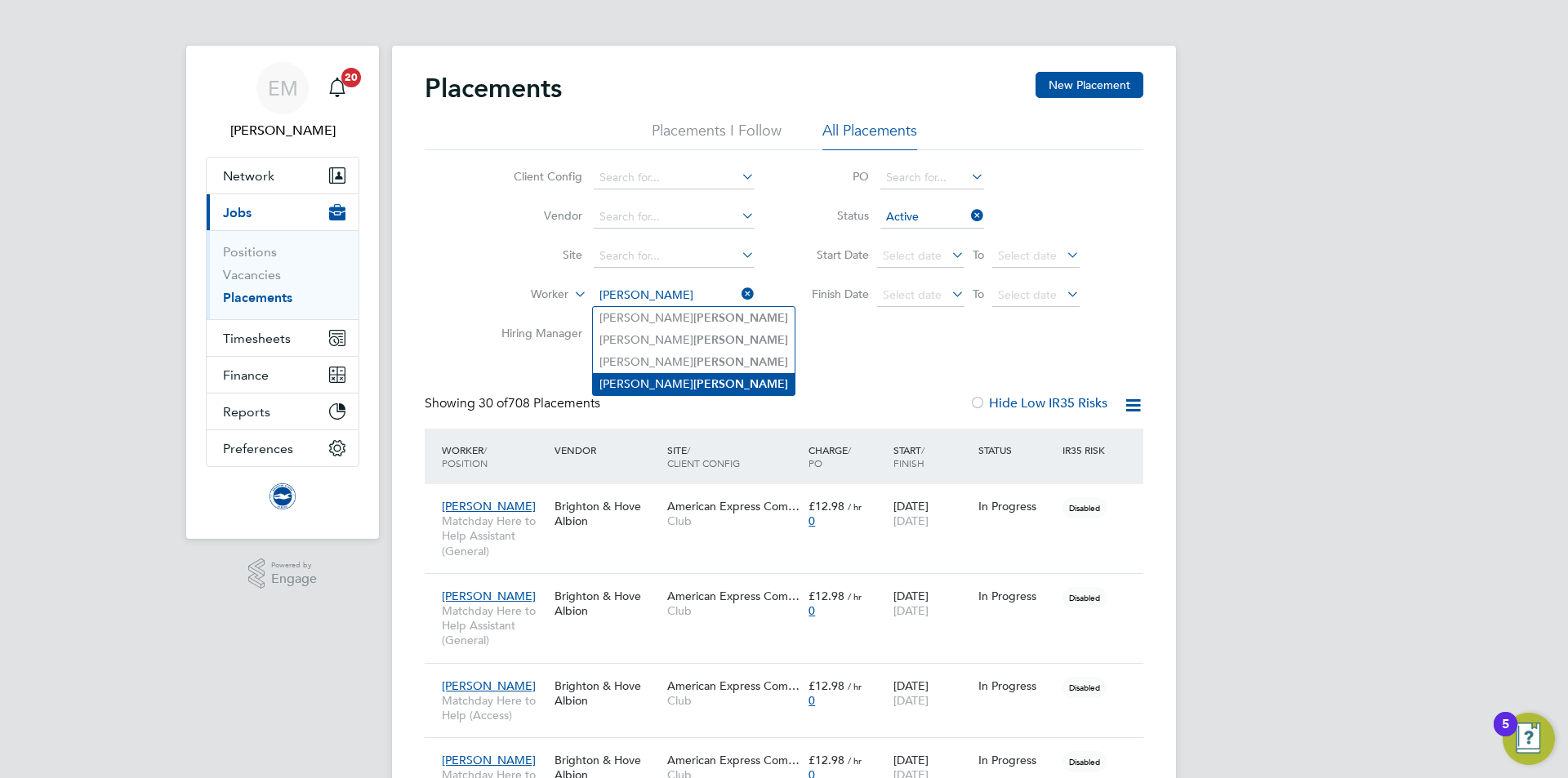
click at [693, 379] on b "Dawes" at bounding box center [741, 384] width 95 height 14
type input "Paul Dawes"
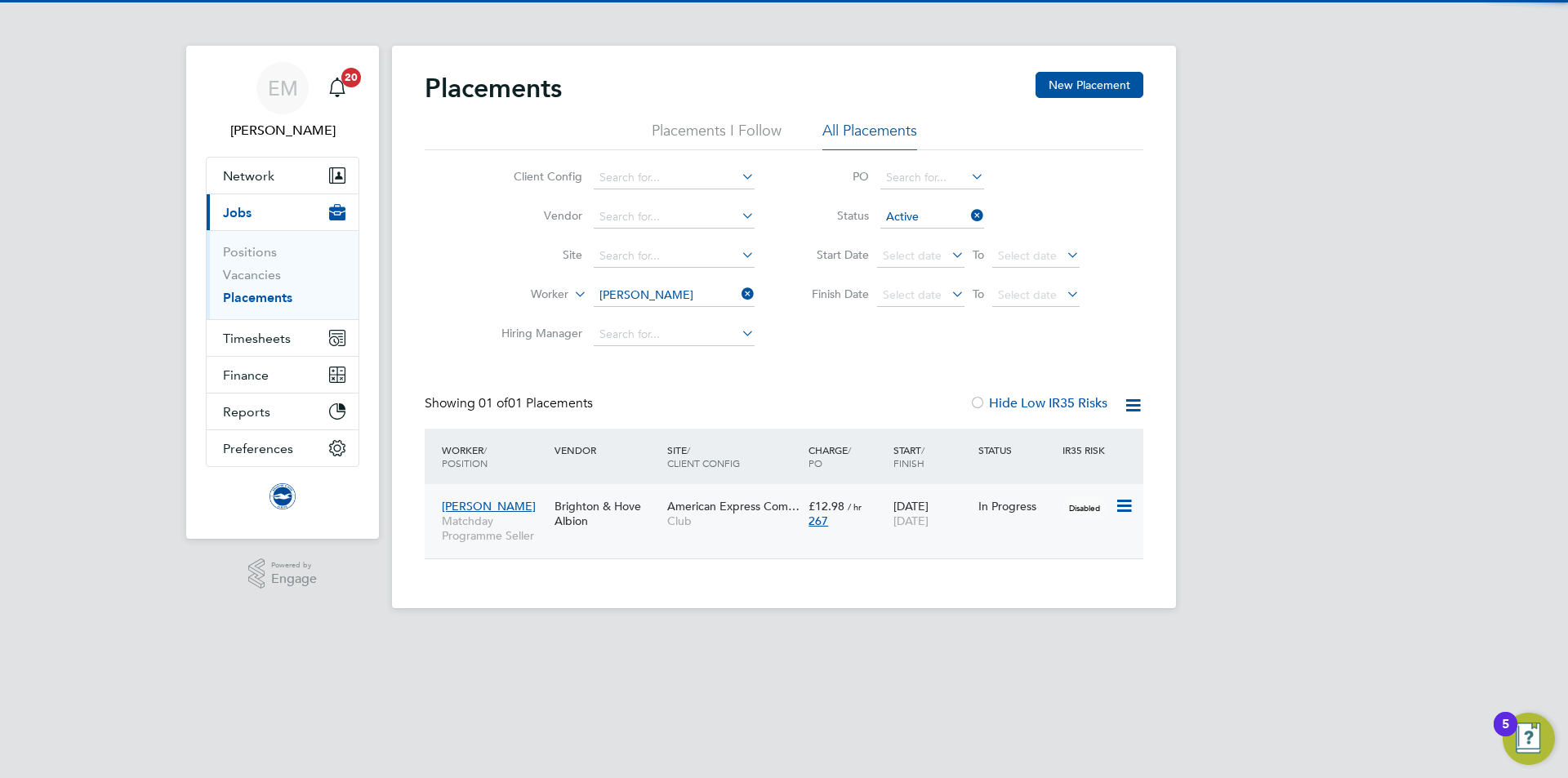
click at [662, 531] on div "Brighton & Hove Albion" at bounding box center [606, 514] width 113 height 46
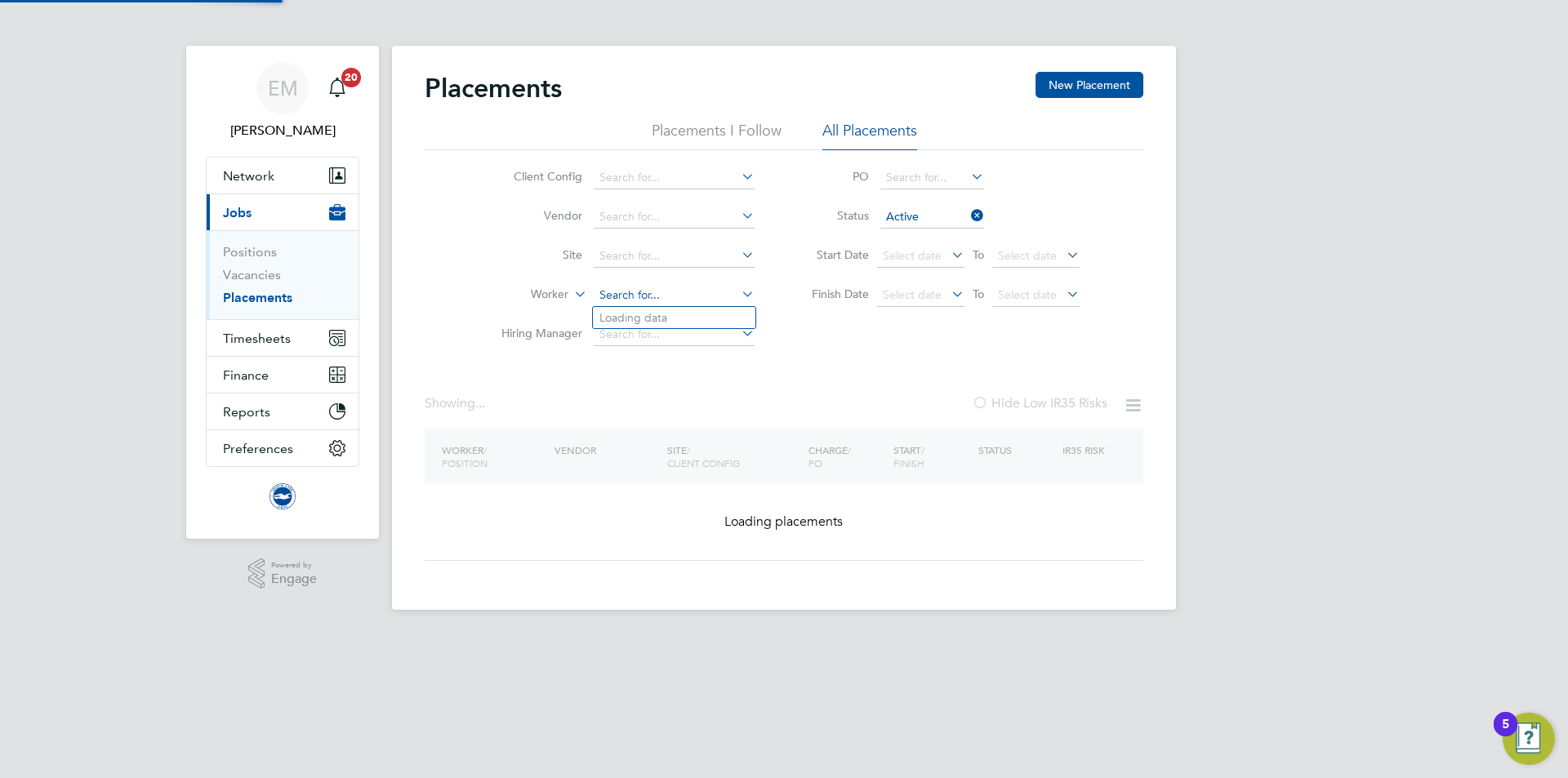
click at [652, 289] on input at bounding box center [674, 295] width 161 height 23
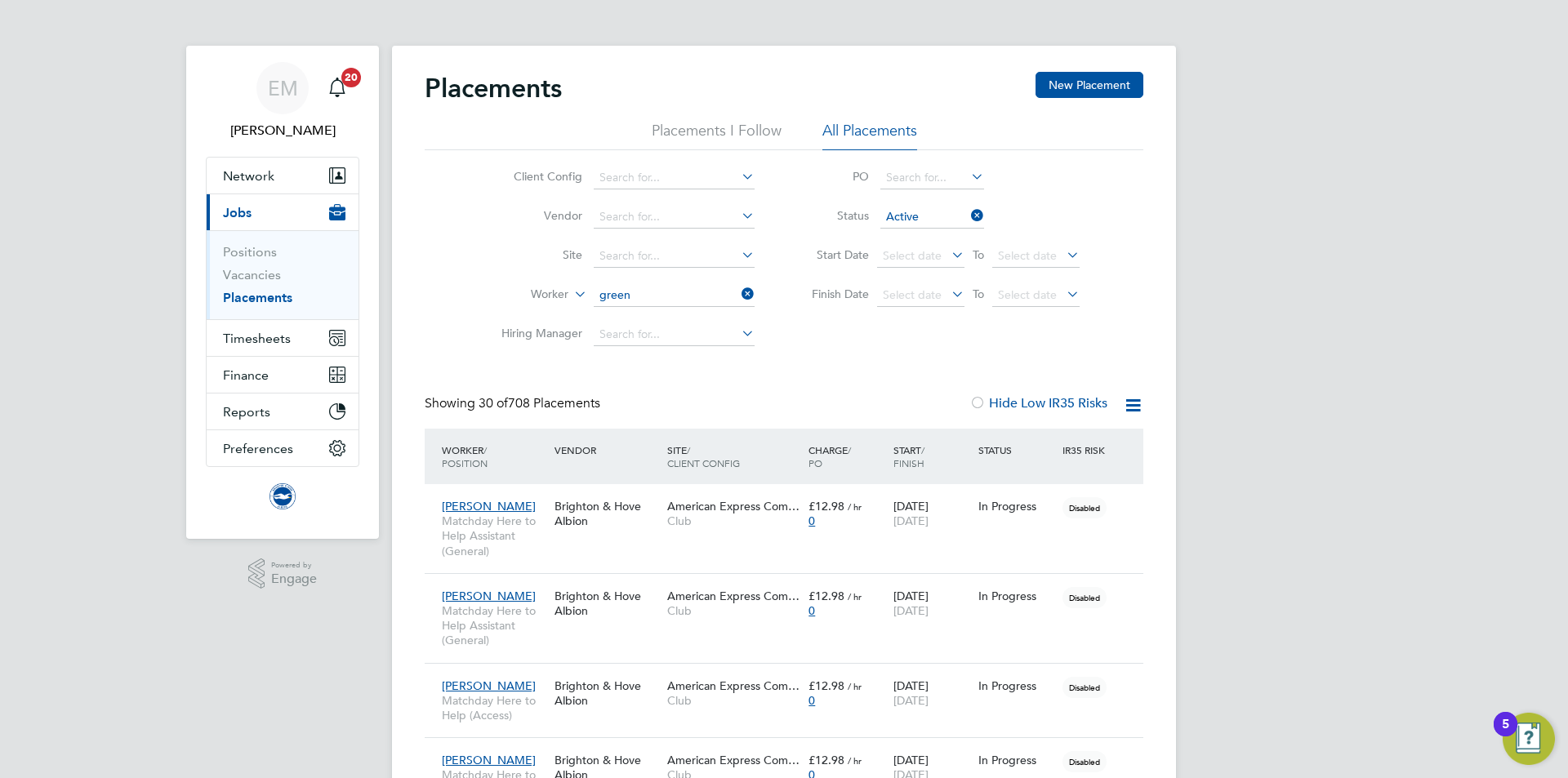
click at [662, 310] on li "Paul Green" at bounding box center [674, 318] width 163 height 22
type input "Paul Green"
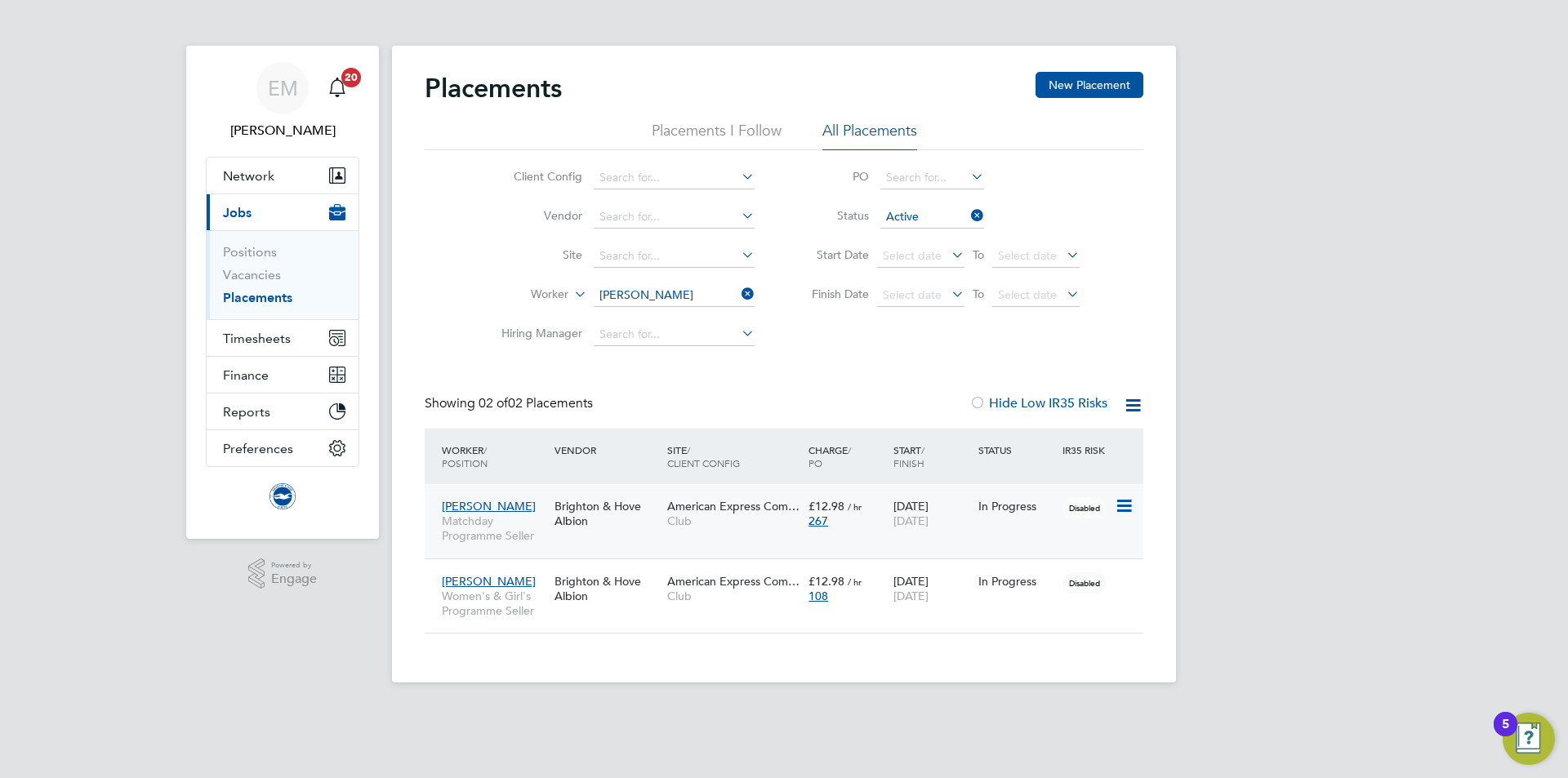
click at [726, 530] on div "American Express Com… Club" at bounding box center [733, 514] width 141 height 46
click at [652, 610] on div "Brighton & Hove Albion" at bounding box center [606, 589] width 113 height 46
click at [637, 296] on input at bounding box center [674, 295] width 161 height 23
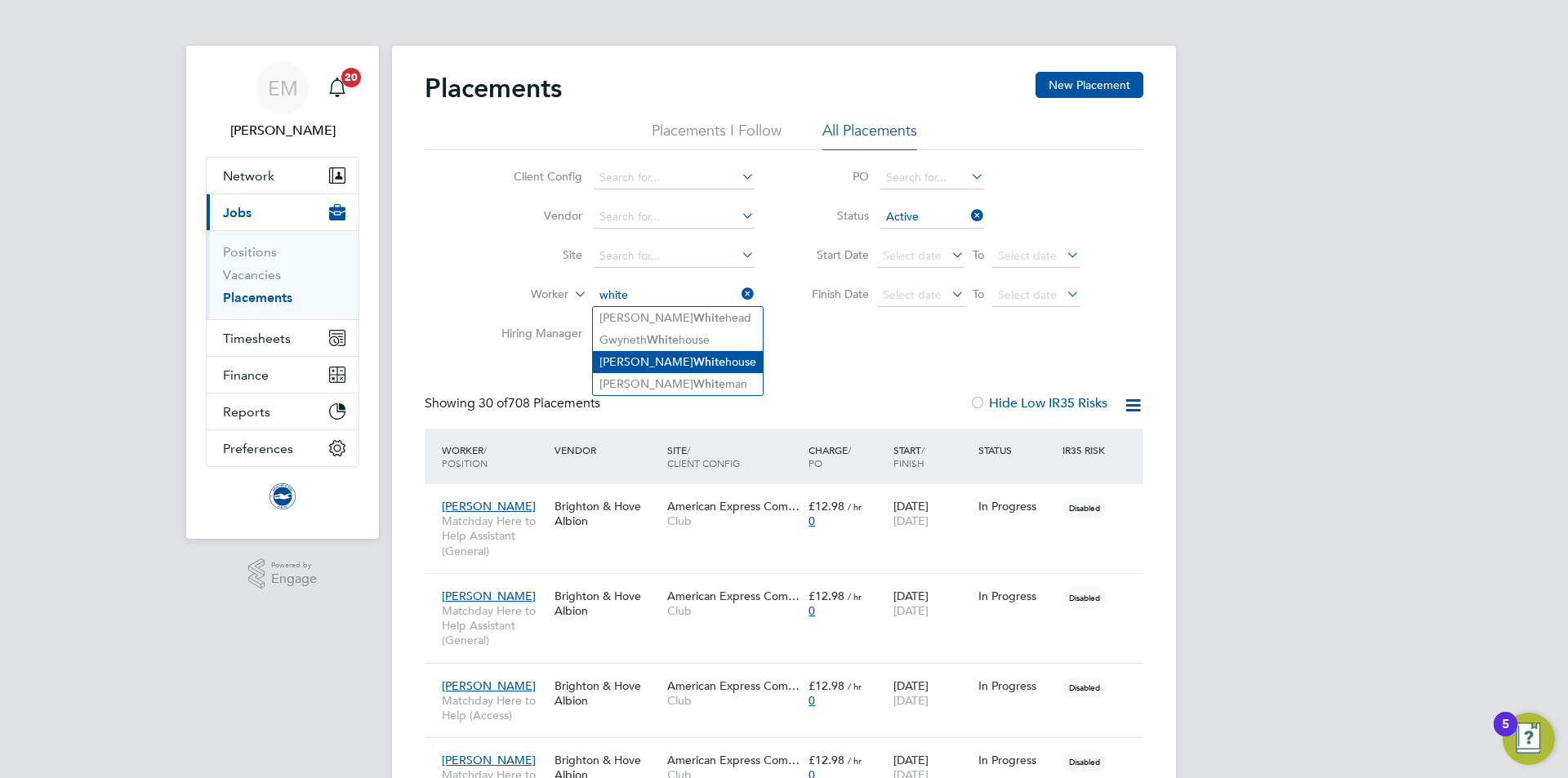
click at [684, 357] on li "Paul White house" at bounding box center [678, 362] width 170 height 22
type input "Paul Whitehouse"
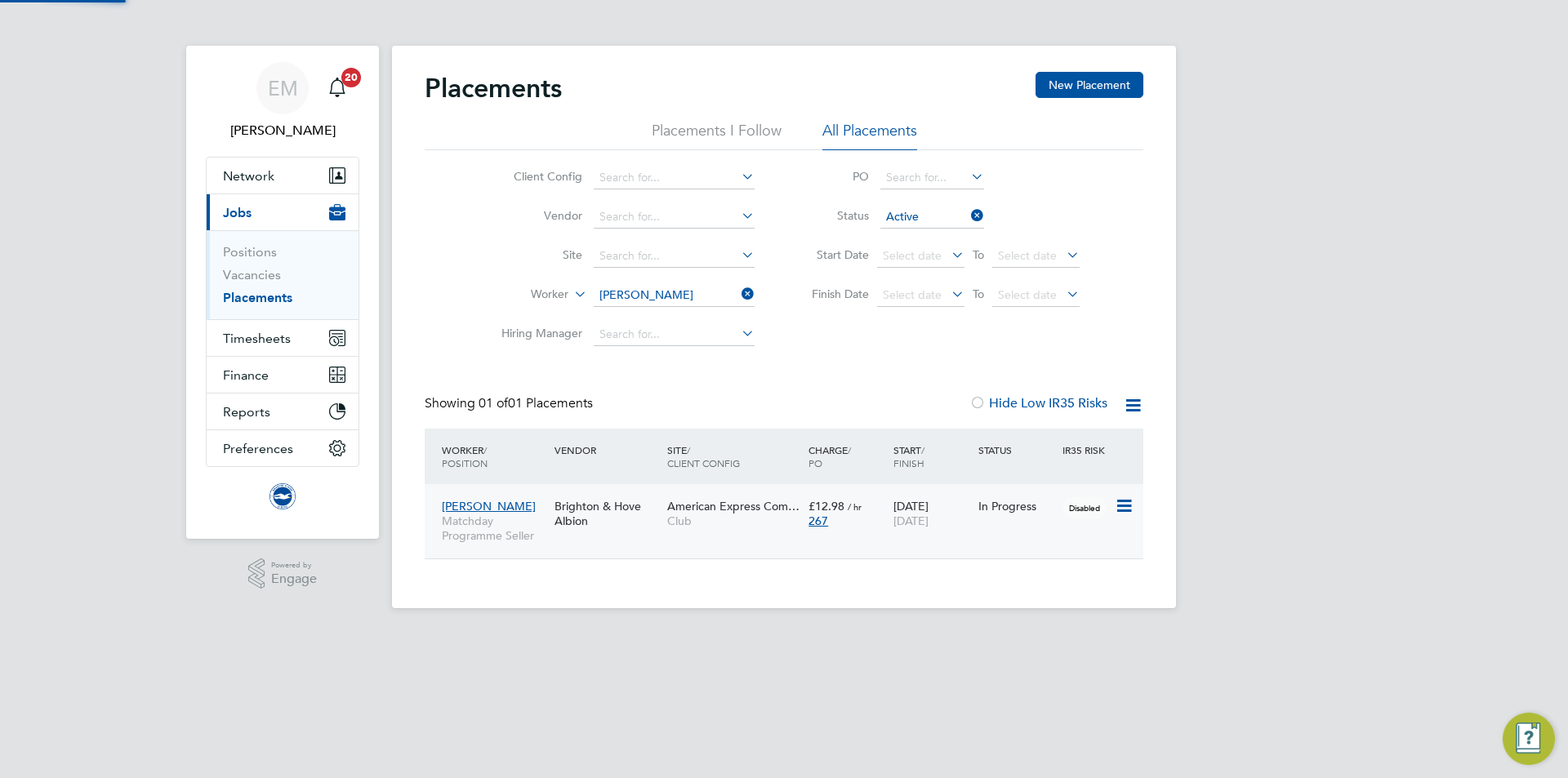
click at [586, 528] on div "Brighton & Hove Albion" at bounding box center [606, 514] width 113 height 46
click at [267, 341] on span "Timesheets" at bounding box center [256, 339] width 68 height 16
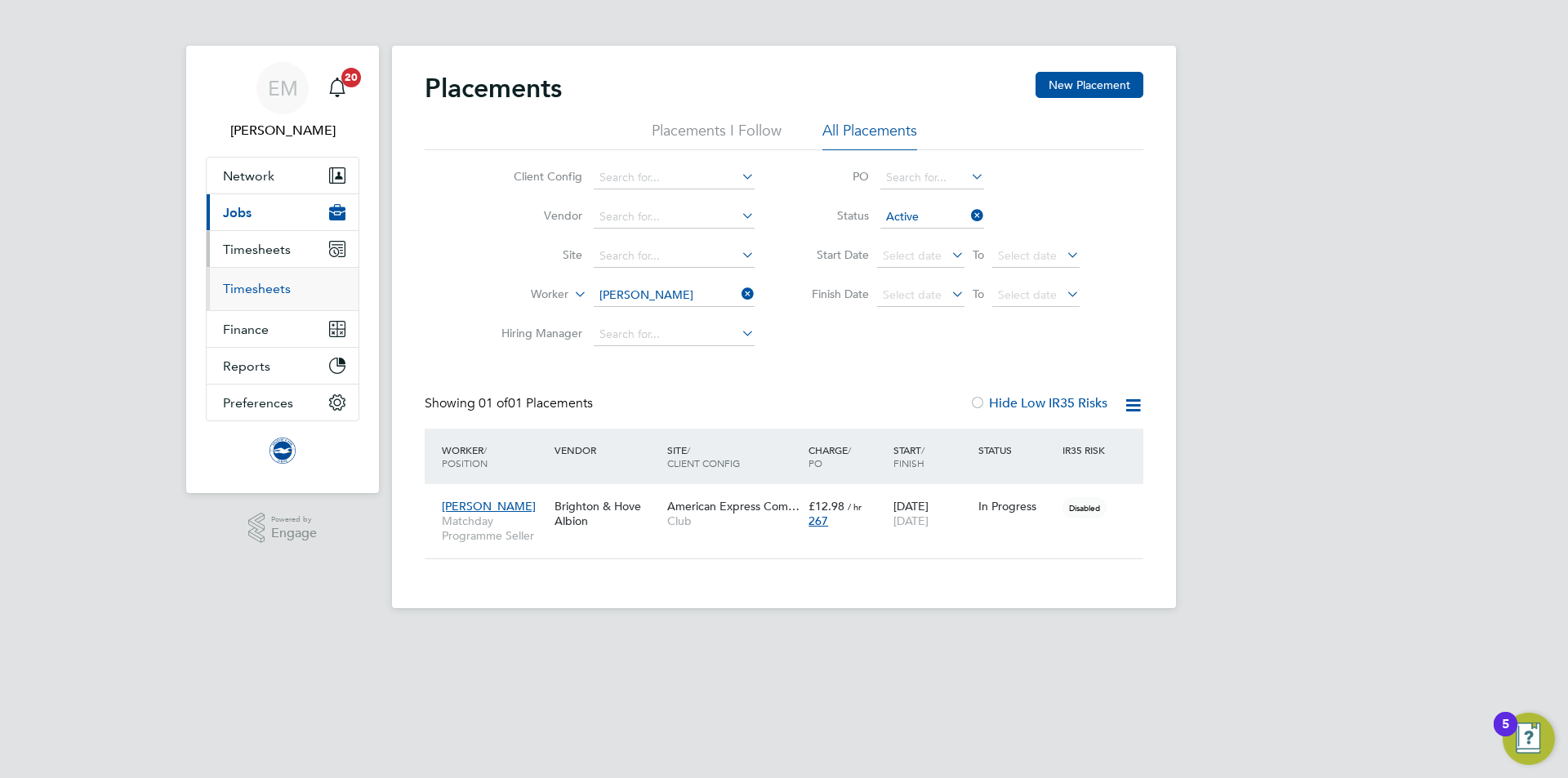
click at [272, 286] on link "Timesheets" at bounding box center [256, 289] width 68 height 16
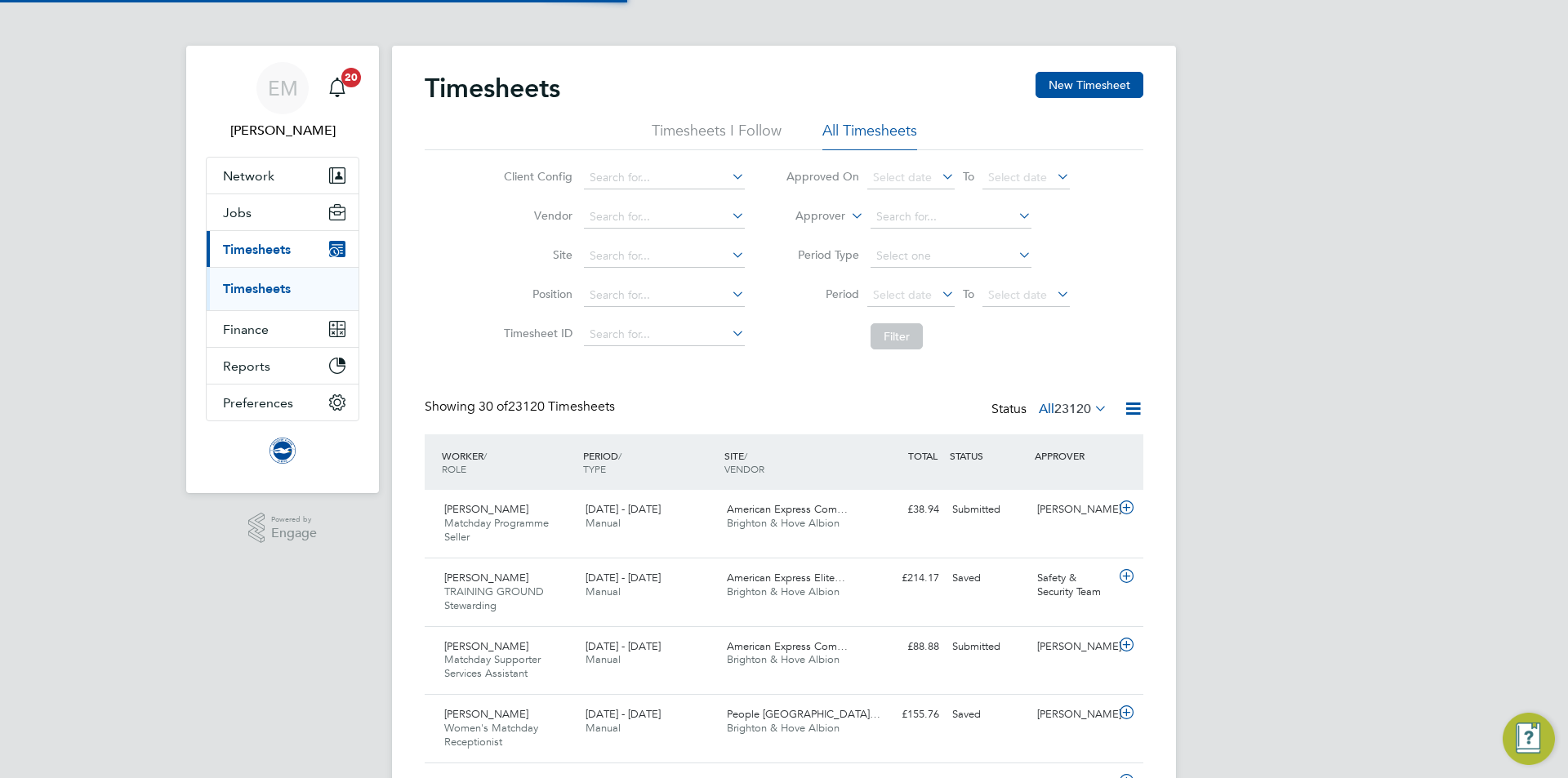
scroll to position [55, 142]
click at [829, 208] on li "Approver" at bounding box center [928, 217] width 325 height 39
click at [805, 220] on label "Approver" at bounding box center [808, 217] width 73 height 17
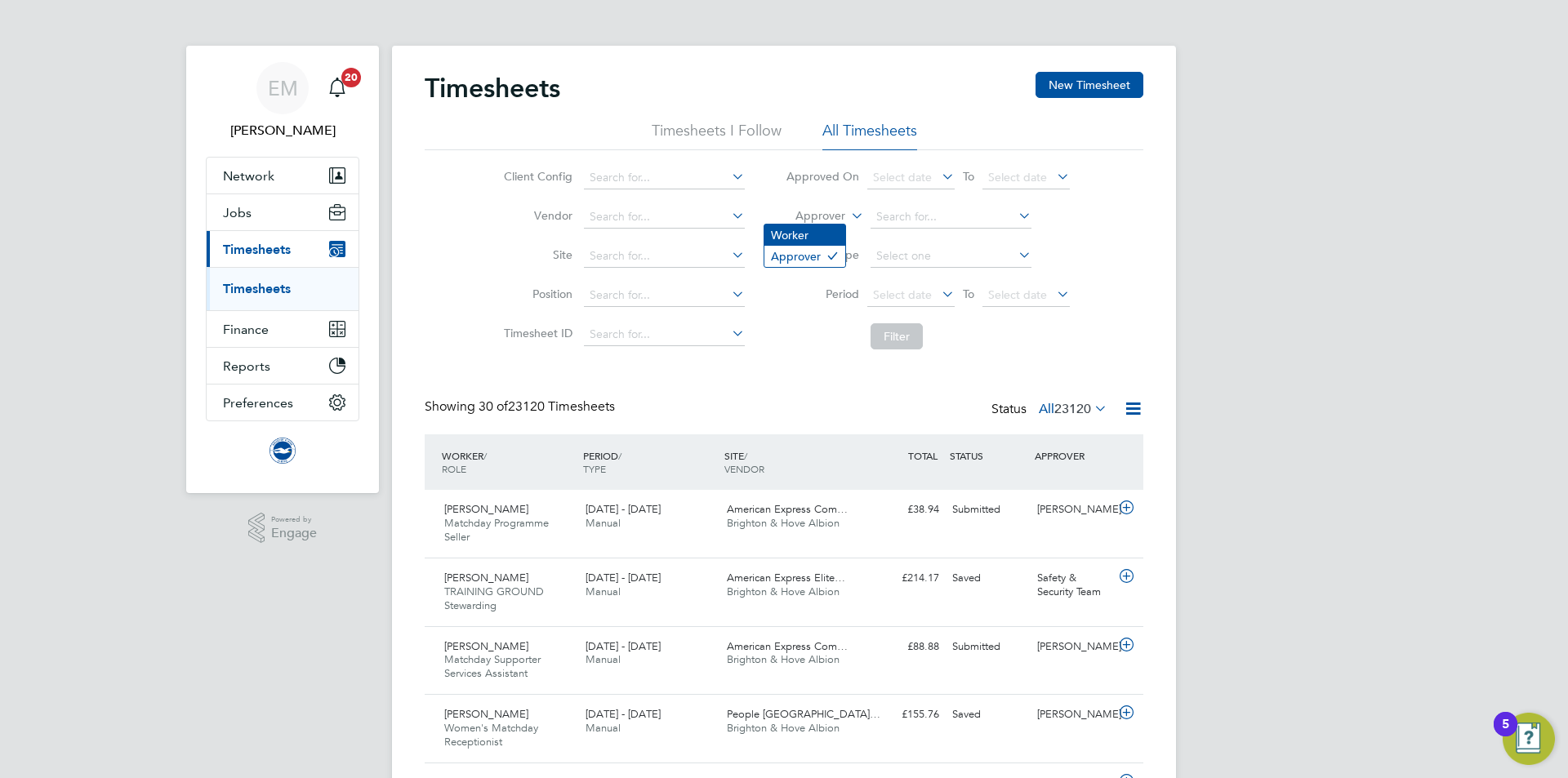
click at [782, 236] on li "Worker" at bounding box center [805, 234] width 81 height 21
click at [903, 223] on input at bounding box center [951, 217] width 161 height 23
click at [969, 233] on b "Darling" at bounding box center [989, 239] width 40 height 14
type input "Emily Darling"
drag, startPoint x: 893, startPoint y: 359, endPoint x: 886, endPoint y: 353, distance: 9.2
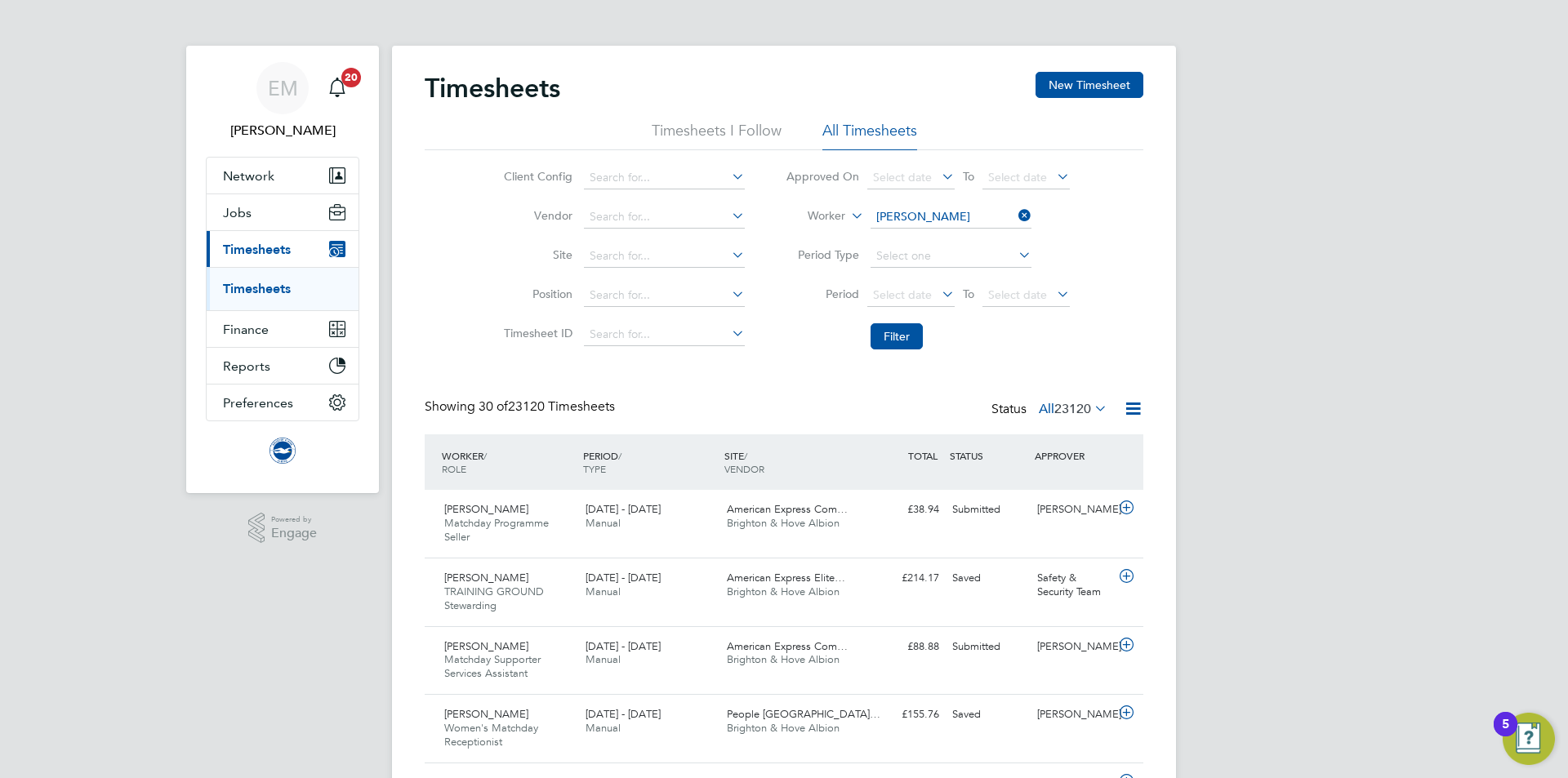
click at [886, 335] on button "Filter" at bounding box center [897, 336] width 53 height 26
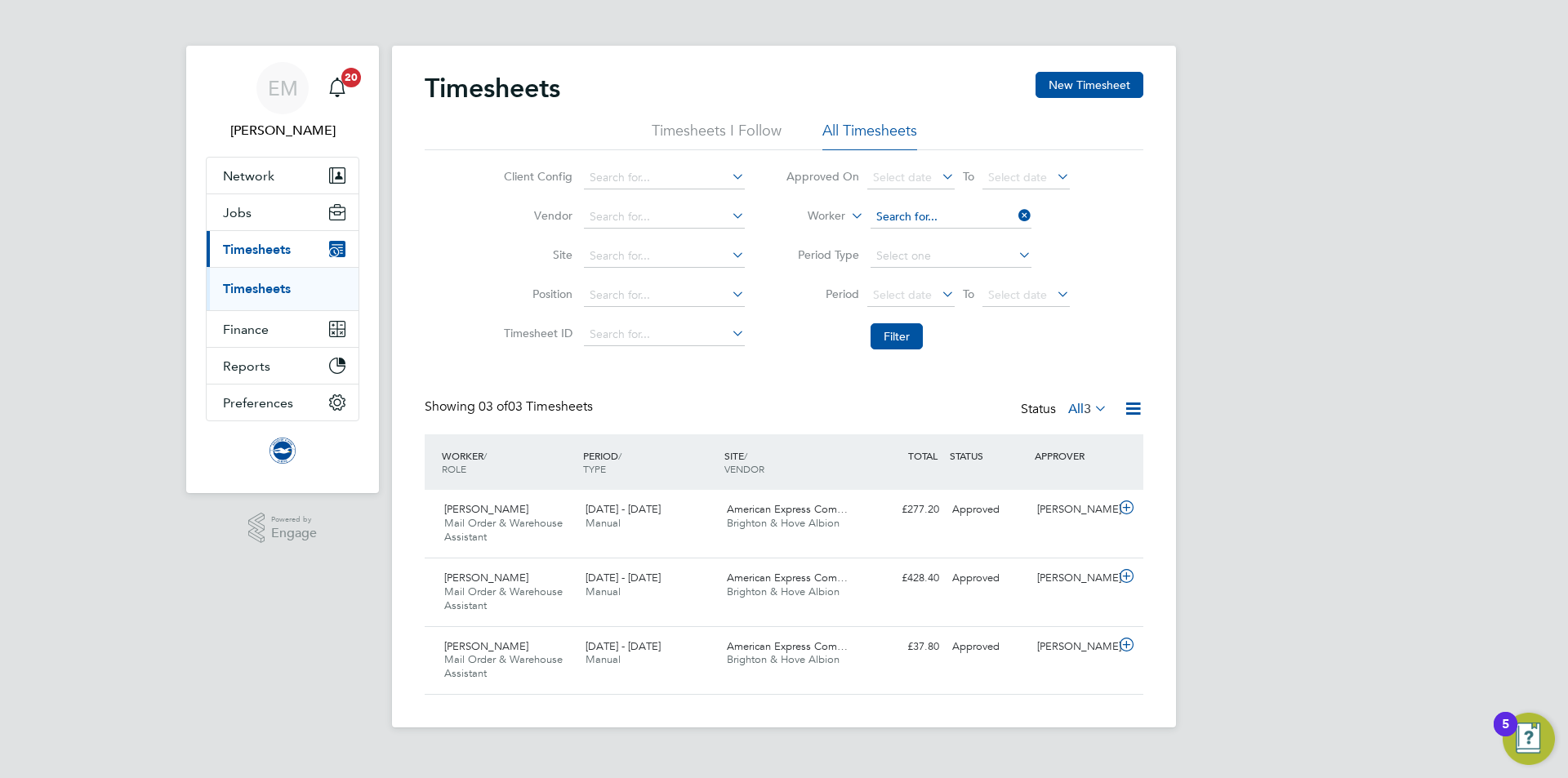
click at [919, 213] on input at bounding box center [951, 217] width 161 height 23
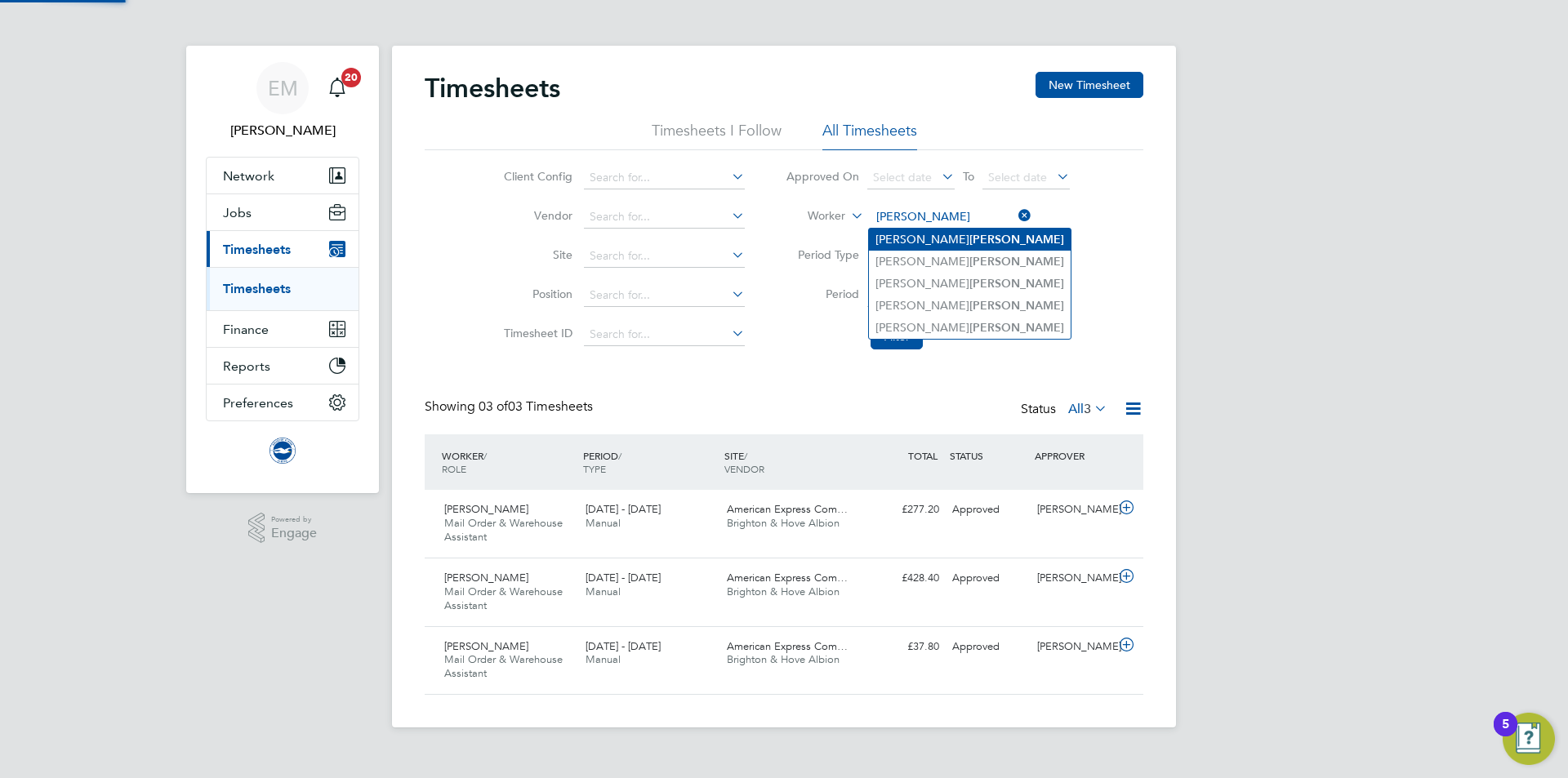
click at [922, 233] on li "Anthony Dawes" at bounding box center [970, 239] width 202 height 22
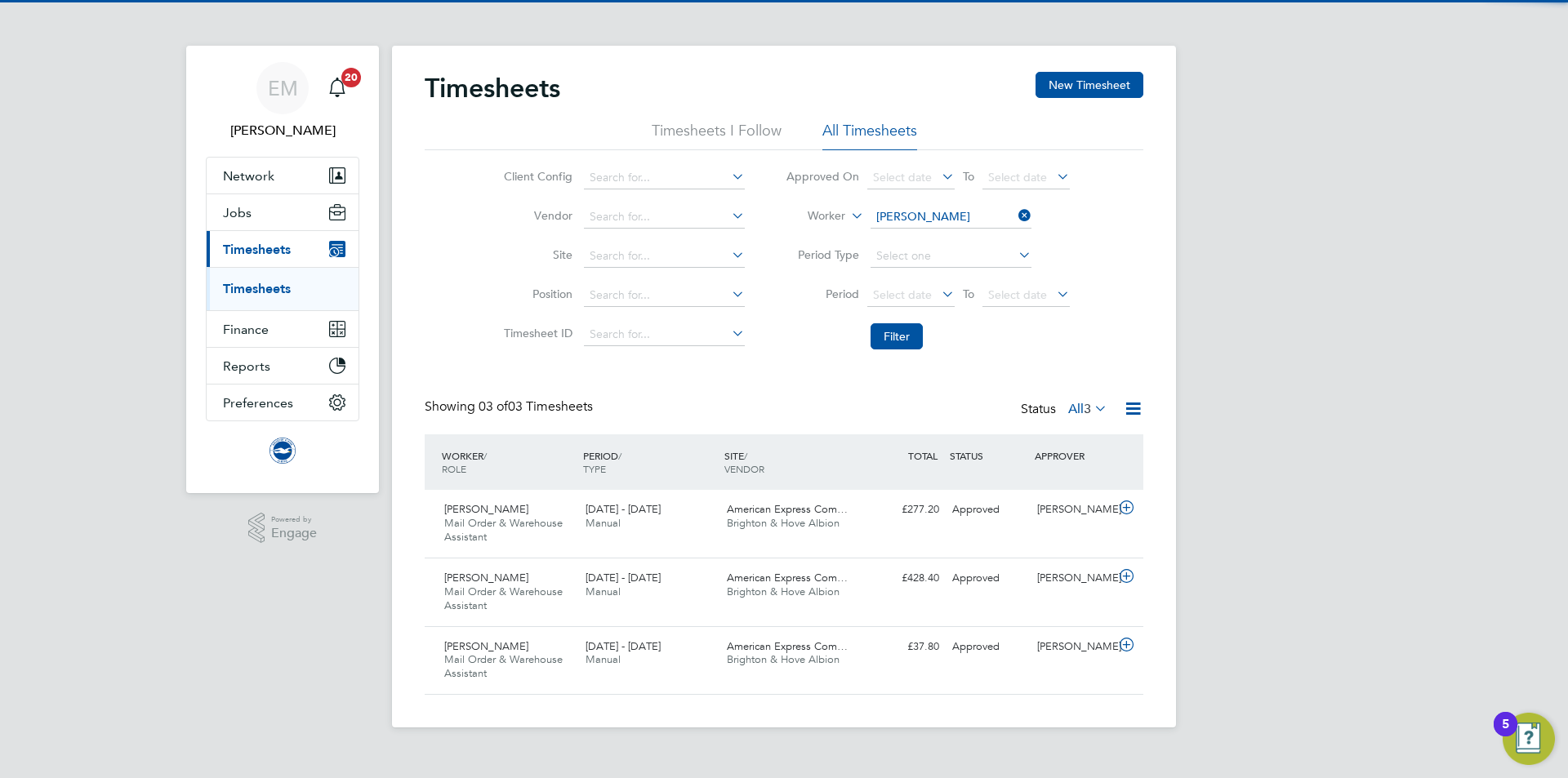
type input "Anthony Dawes"
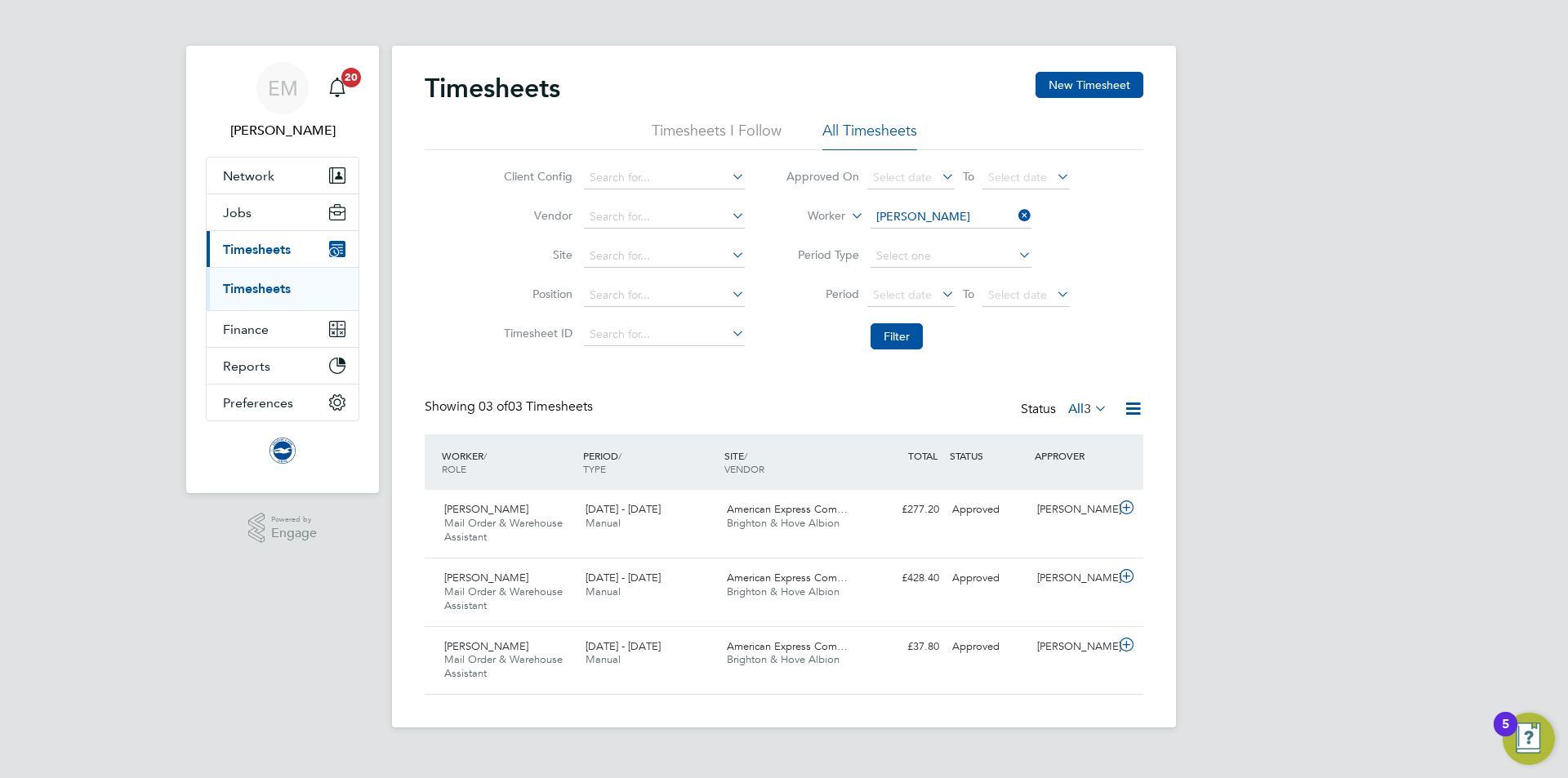
click at [895, 351] on li "Filter" at bounding box center [928, 336] width 325 height 43
click at [892, 339] on button "Filter" at bounding box center [897, 336] width 53 height 26
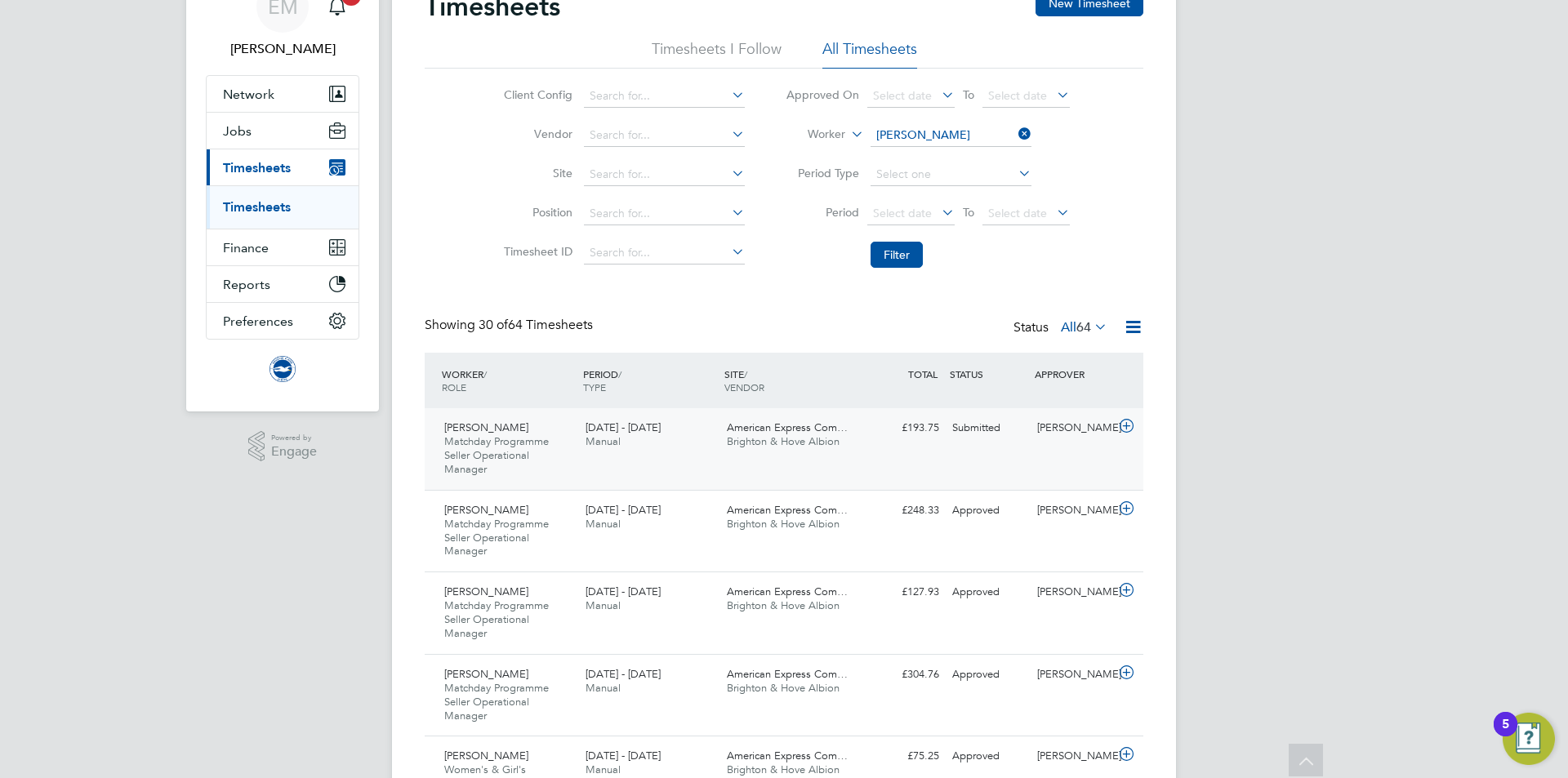
click at [1043, 452] on div "Anthony Dawes Matchday Programme Seller Operational Manager 1 - 30 Sep 2025 1 -…" at bounding box center [784, 449] width 719 height 82
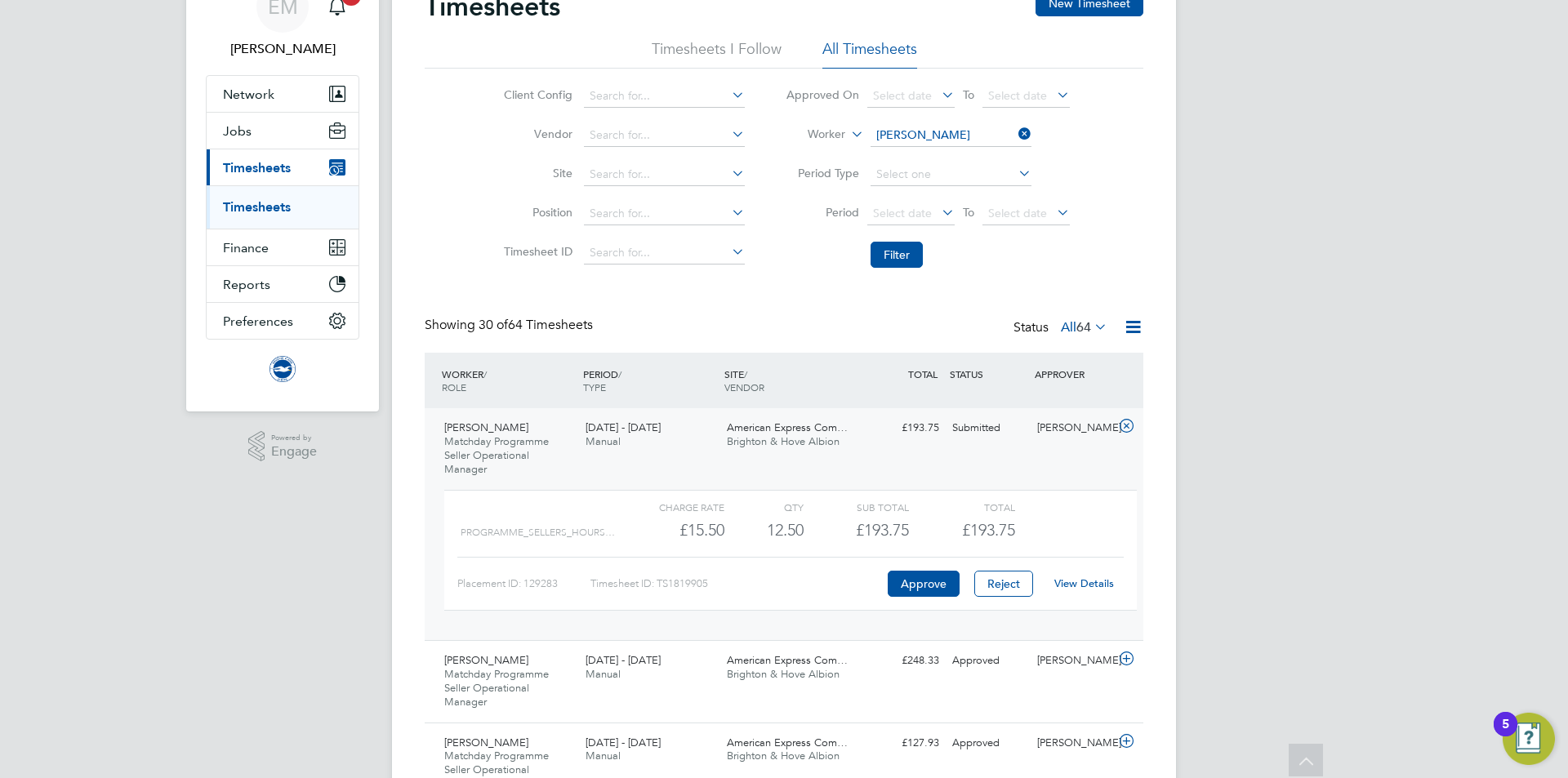
click at [1101, 586] on link "View Details" at bounding box center [1083, 583] width 59 height 14
click at [240, 309] on button "Preferences" at bounding box center [283, 320] width 152 height 36
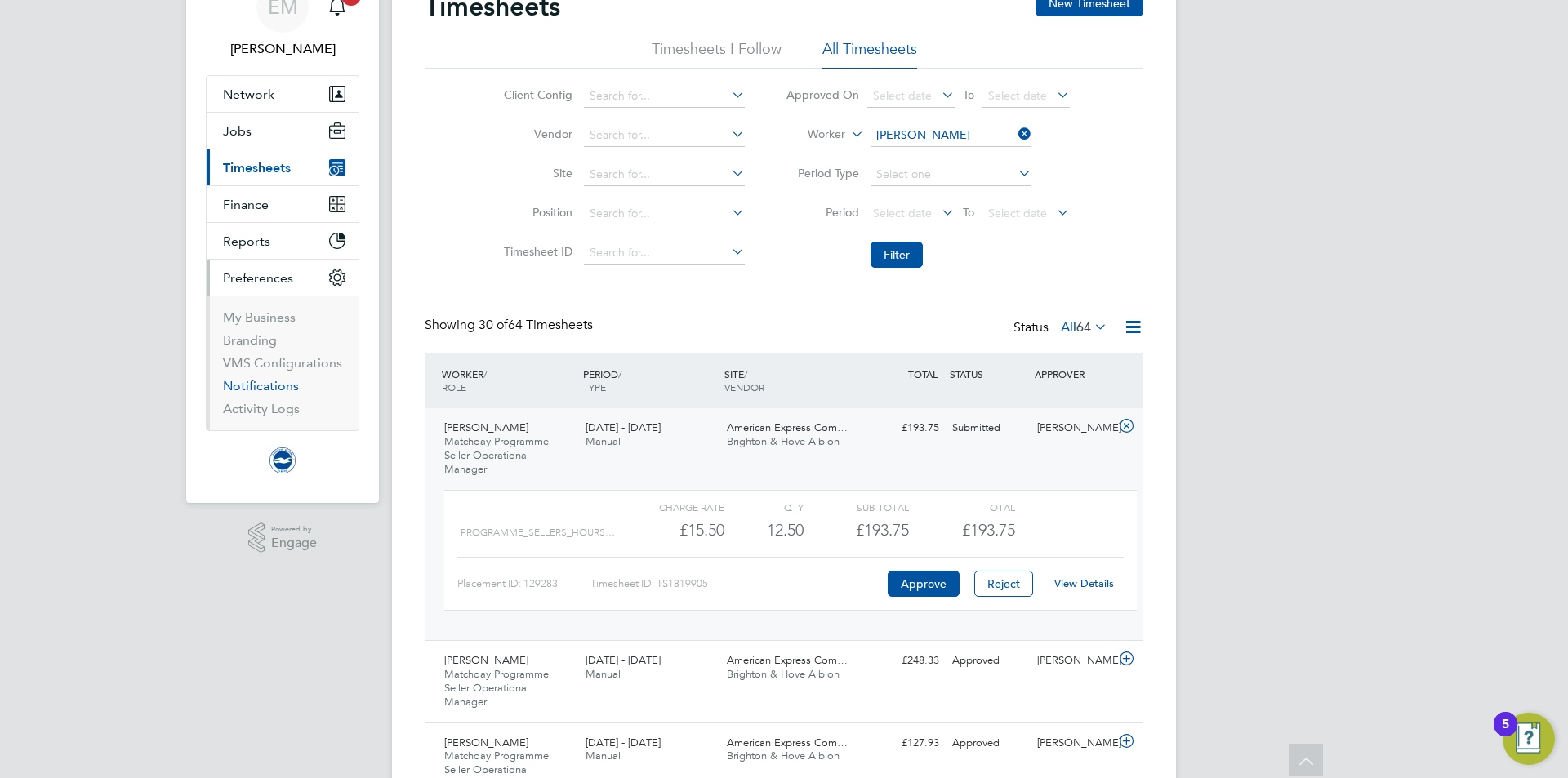
click at [258, 387] on link "Notifications" at bounding box center [260, 385] width 76 height 16
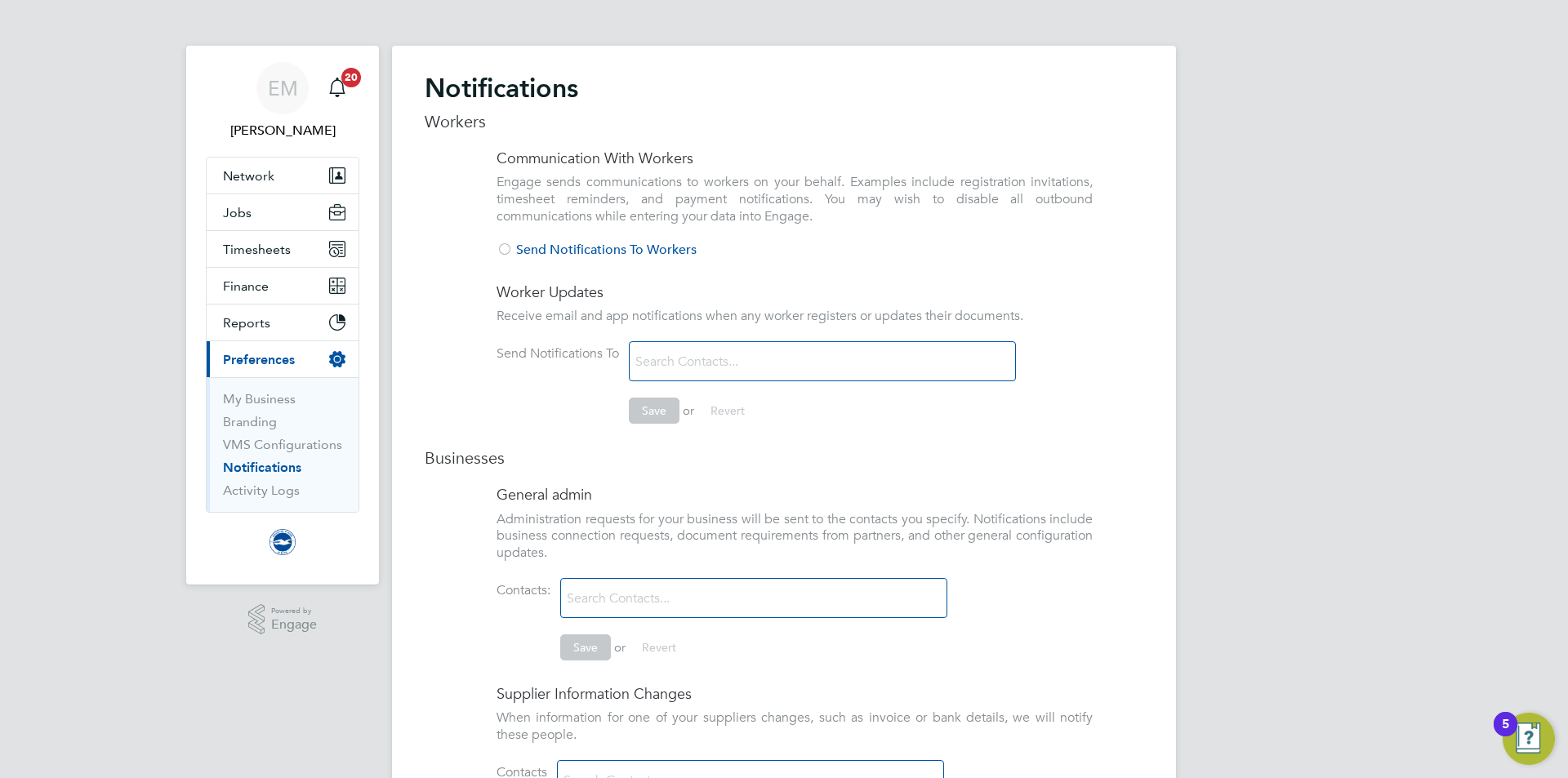
click at [508, 246] on div at bounding box center [505, 251] width 17 height 17
click at [0, 0] on div at bounding box center [0, 0] width 0 height 0
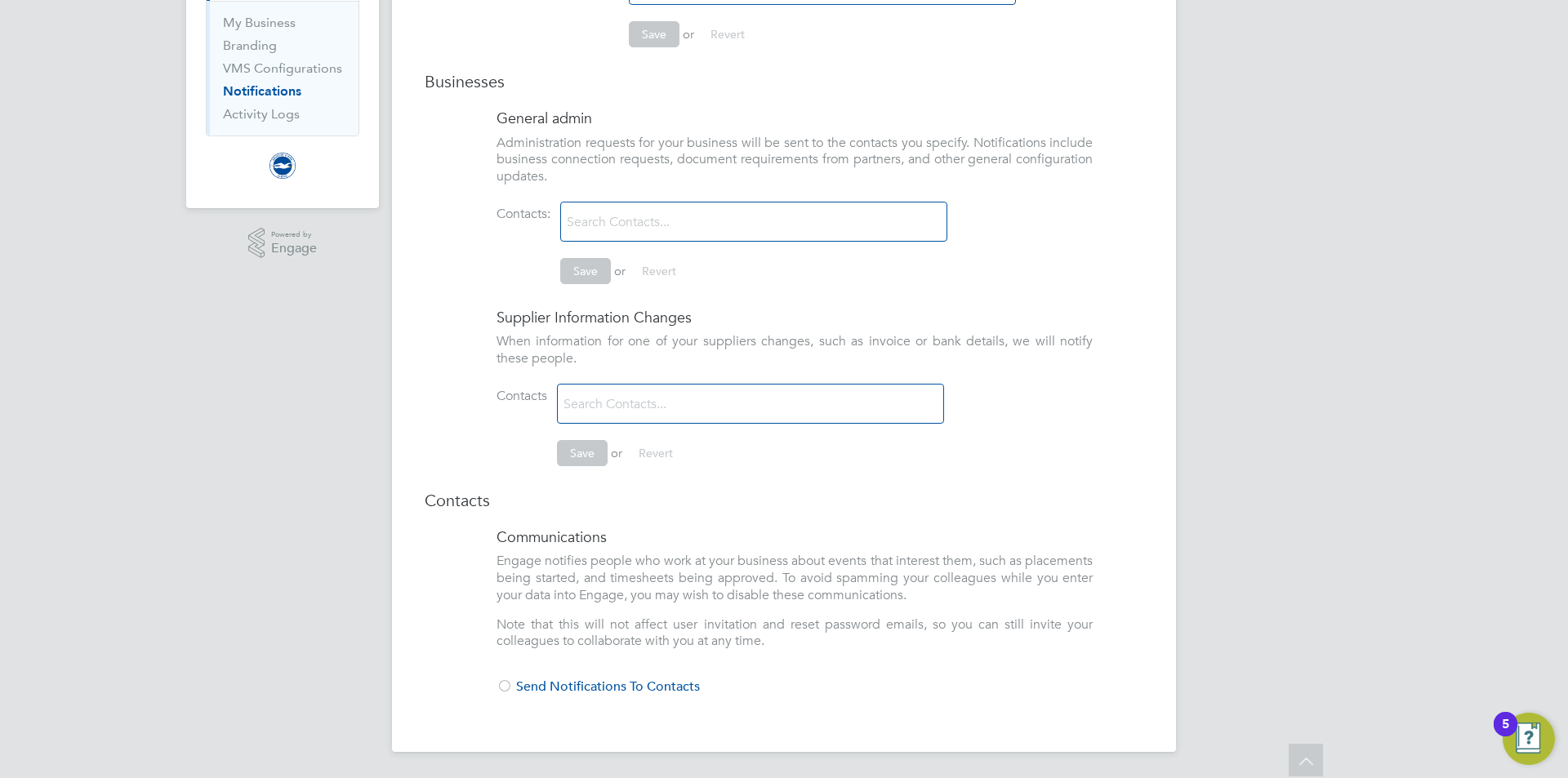
click at [507, 687] on div at bounding box center [505, 688] width 17 height 17
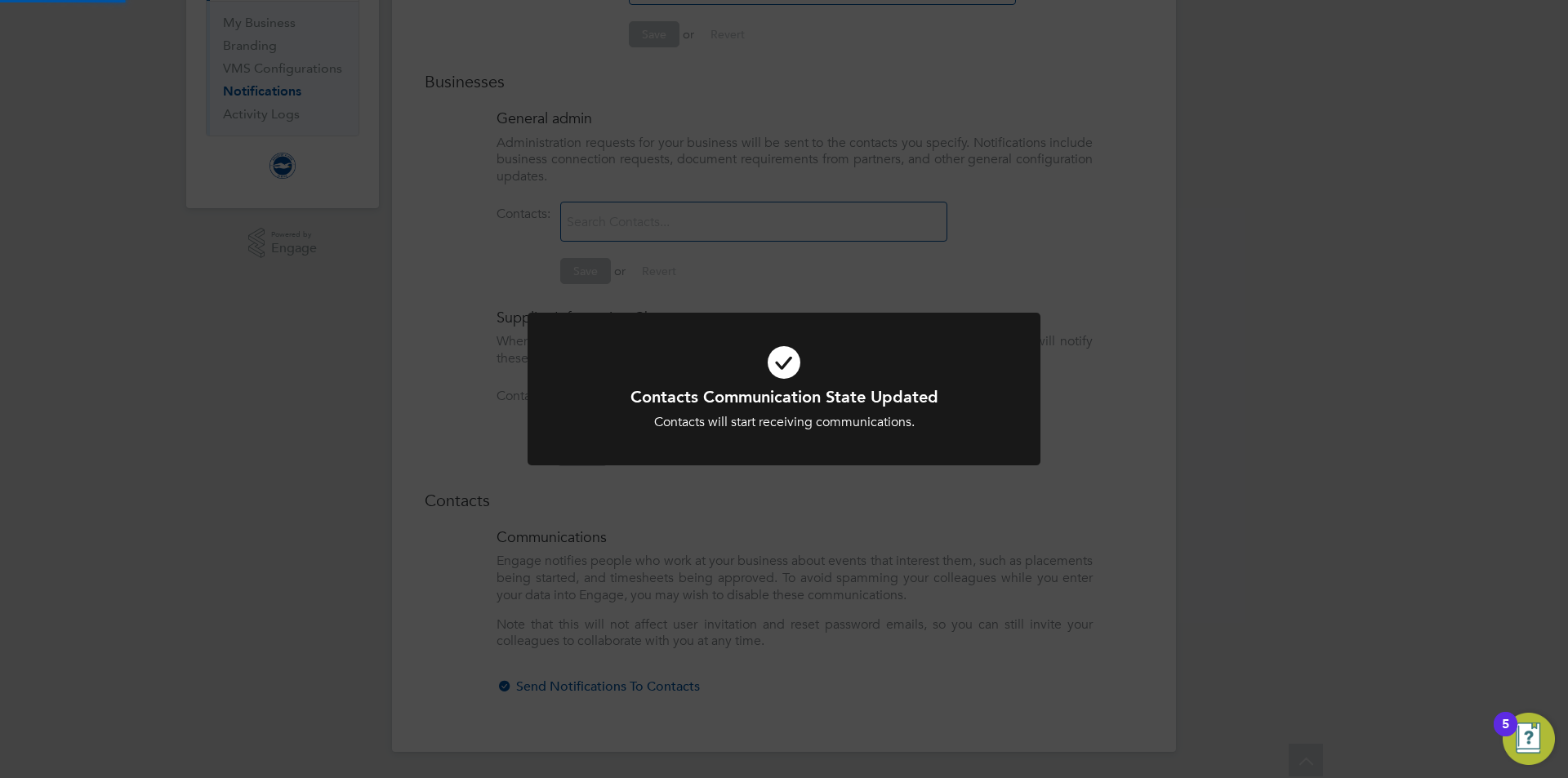
click at [450, 400] on div "Contacts Communication State Updated Contacts will start receiving communicatio…" at bounding box center [784, 389] width 1568 height 778
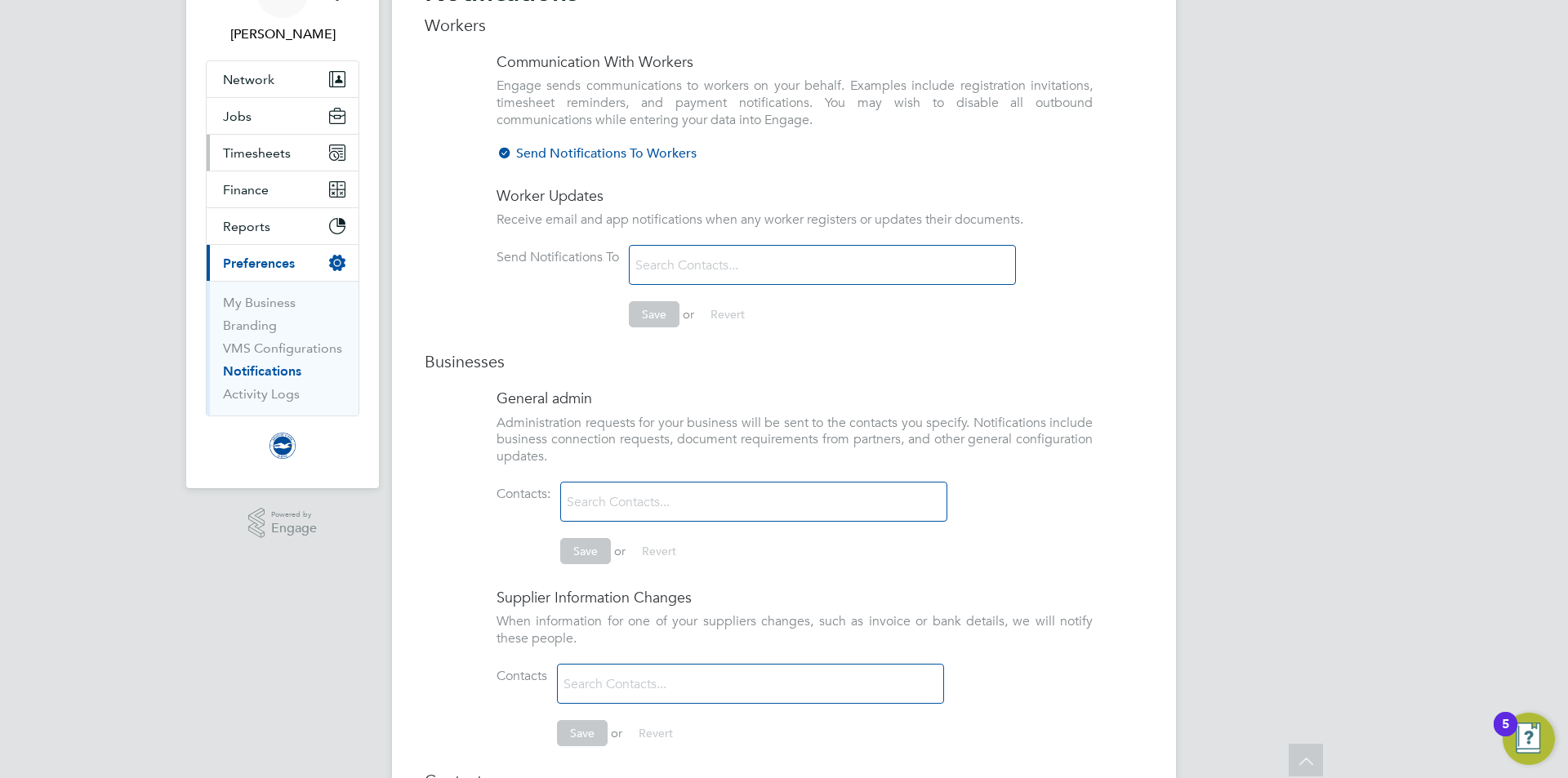
click at [249, 146] on span "Timesheets" at bounding box center [256, 153] width 68 height 16
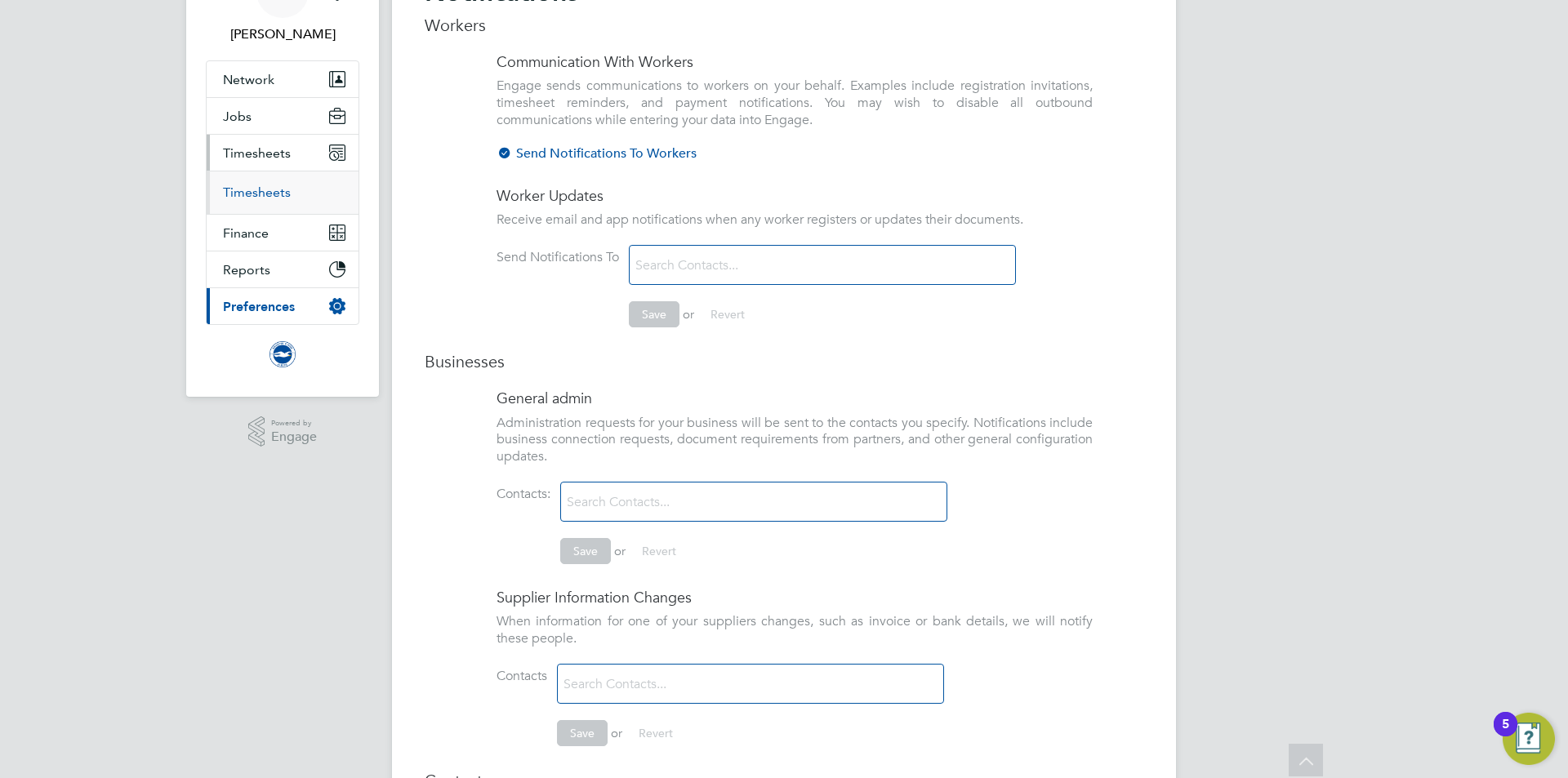
click at [247, 192] on link "Timesheets" at bounding box center [256, 192] width 68 height 16
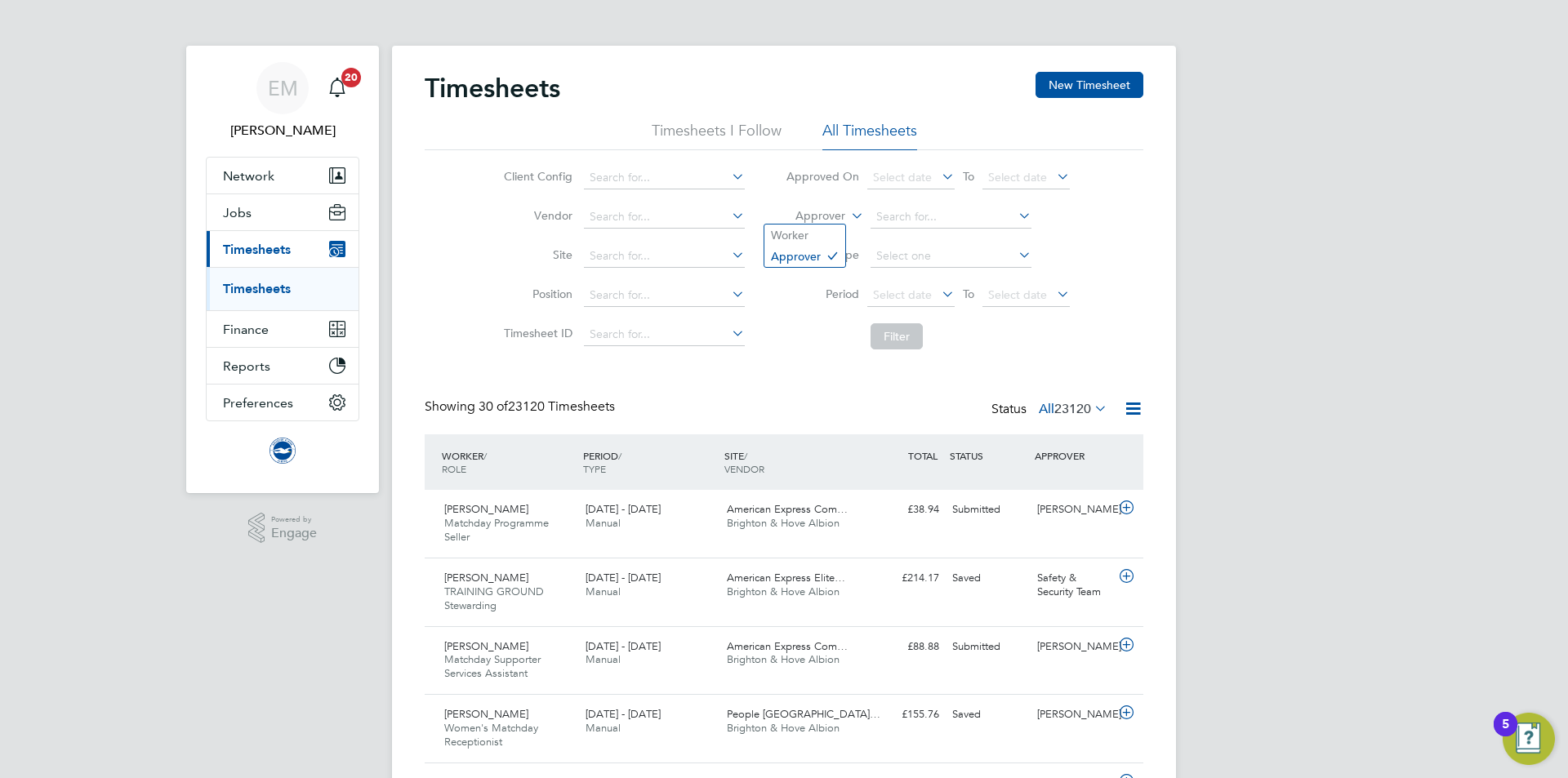
click at [797, 209] on label "Approver" at bounding box center [808, 217] width 73 height 17
click at [800, 230] on li "Worker" at bounding box center [805, 234] width 81 height 21
click at [942, 217] on input at bounding box center [951, 217] width 161 height 23
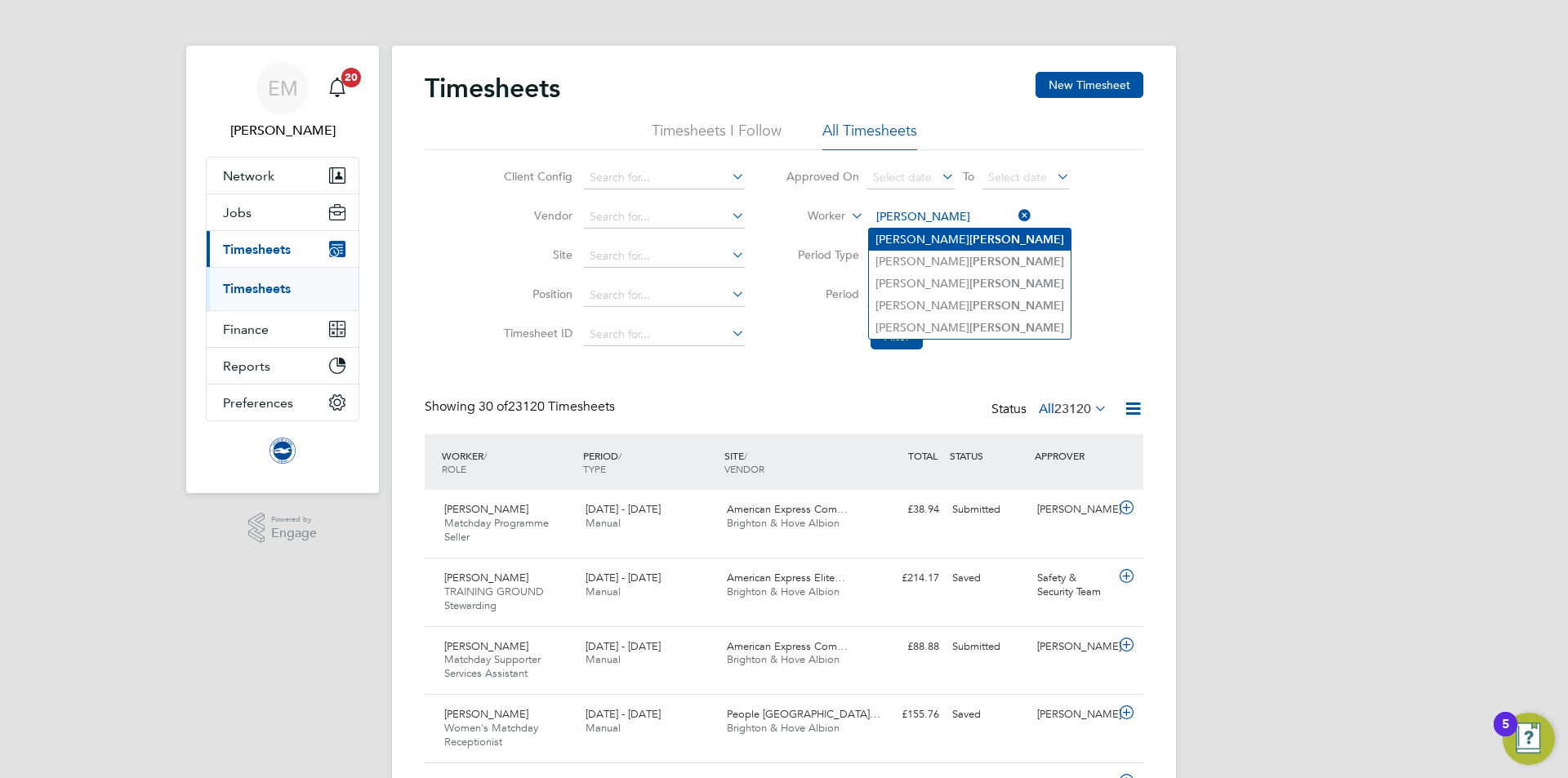
click at [969, 237] on b "Dawes" at bounding box center [1017, 239] width 95 height 14
type input "Anthony Dawes"
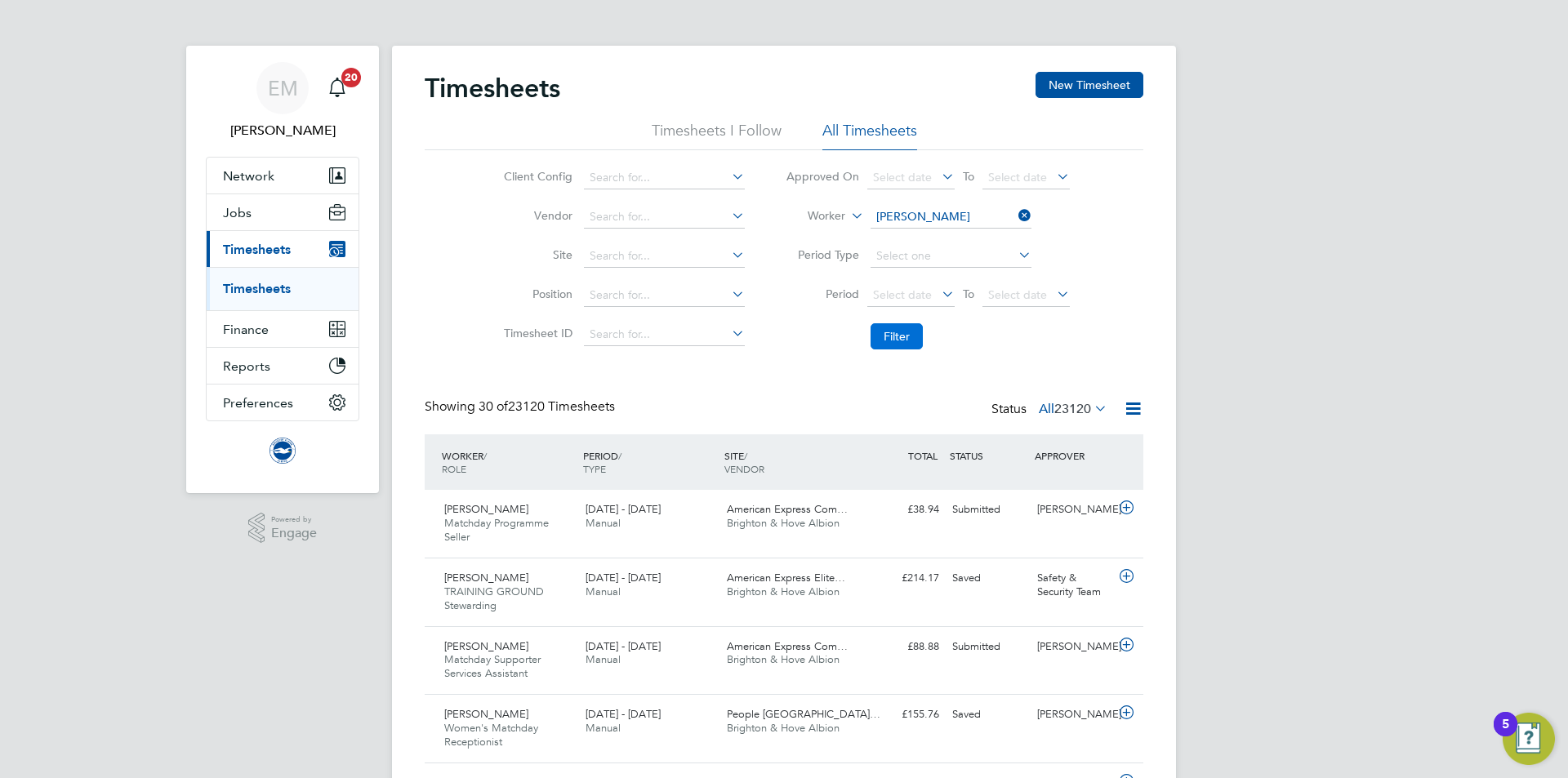
click at [898, 334] on button "Filter" at bounding box center [897, 336] width 53 height 26
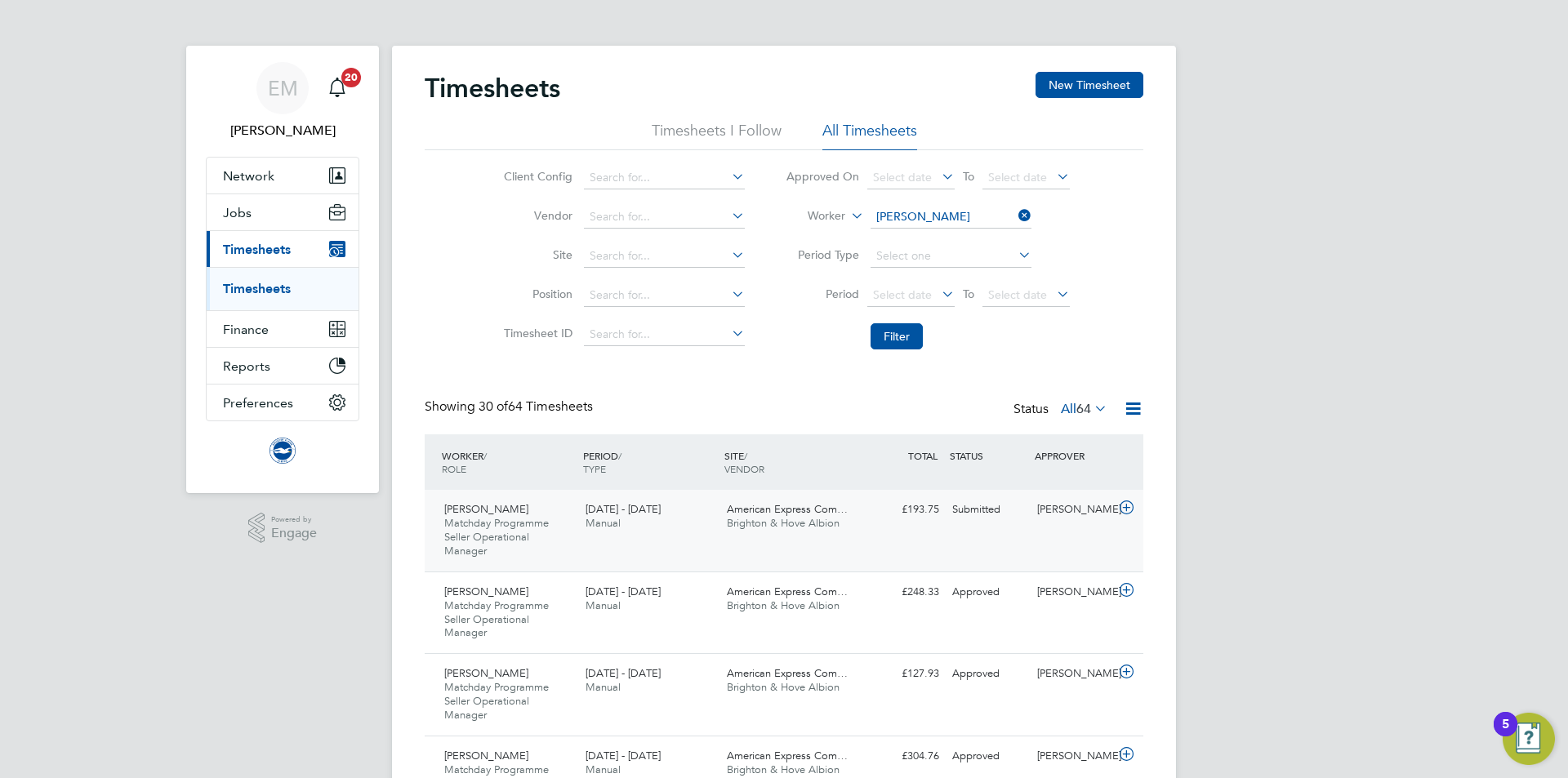
click at [1059, 531] on div "Anthony Dawes Matchday Programme Seller Operational Manager 1 - 30 Sep 2025 1 -…" at bounding box center [784, 531] width 719 height 82
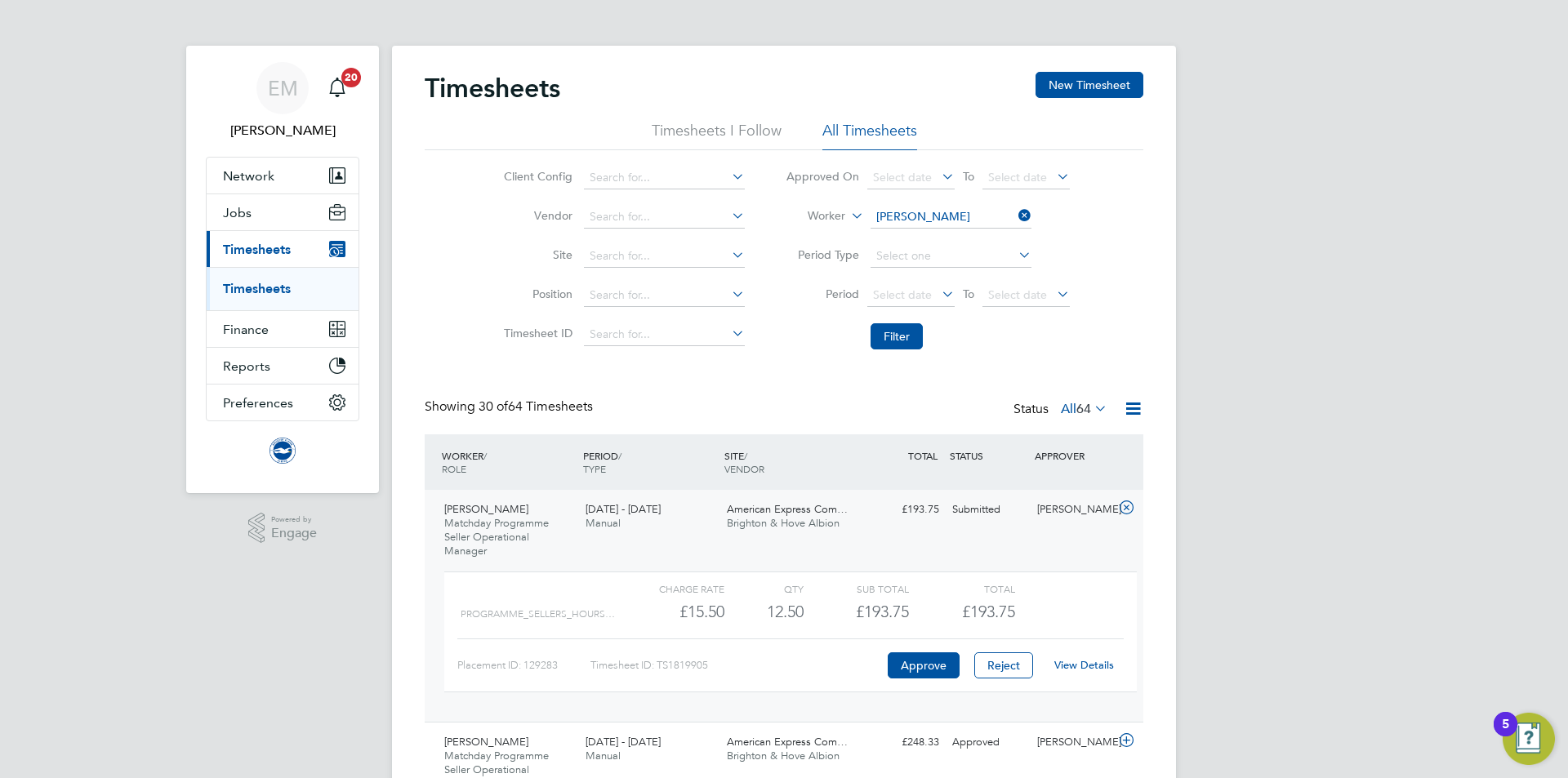
click at [1078, 665] on link "View Details" at bounding box center [1083, 665] width 59 height 14
click at [932, 210] on input at bounding box center [951, 217] width 161 height 23
click at [936, 230] on li "Charlotte South" at bounding box center [950, 239] width 163 height 22
type input "Charlotte South"
click at [896, 335] on button "Filter" at bounding box center [897, 336] width 53 height 26
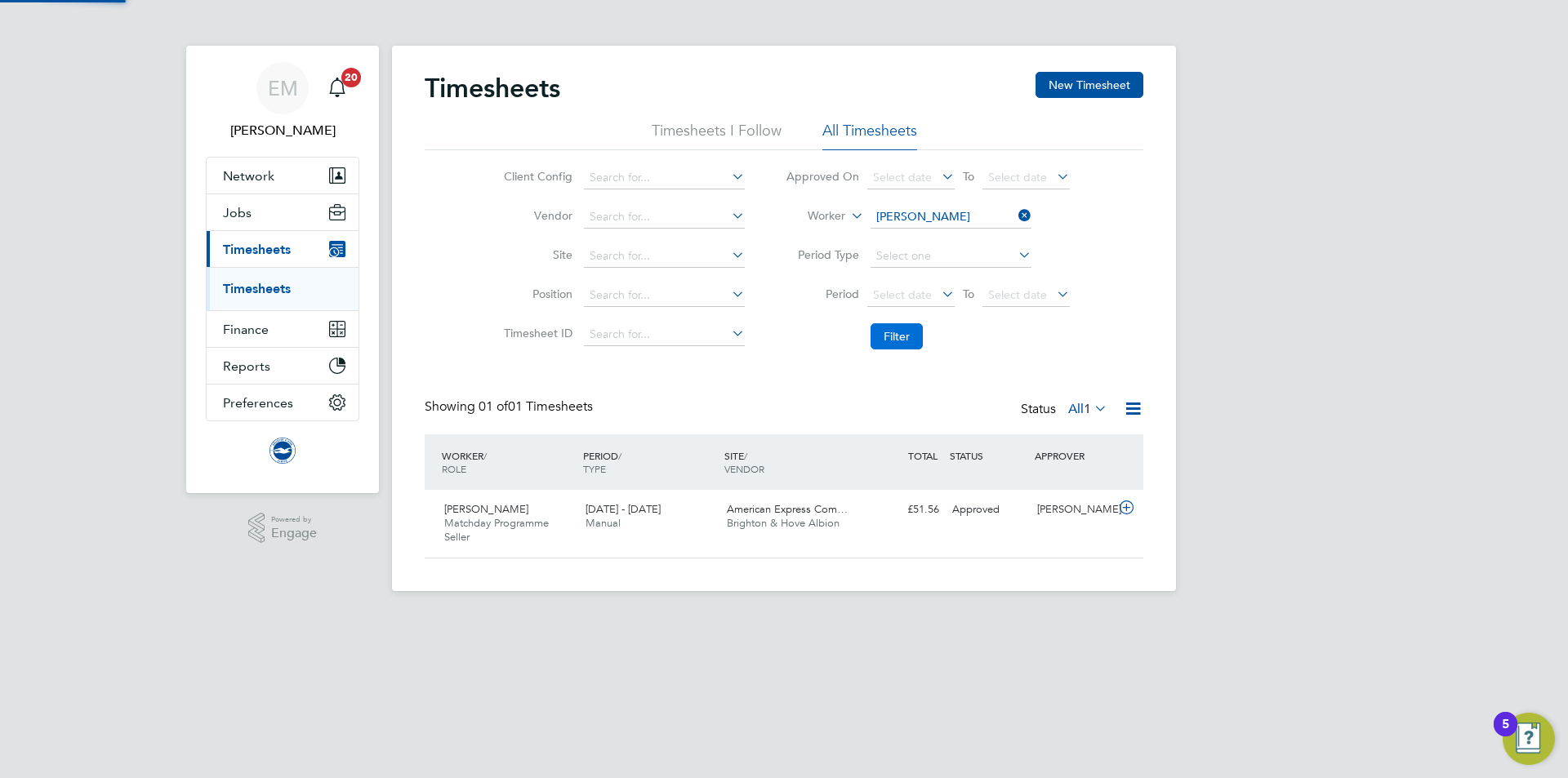
scroll to position [42, 142]
click at [863, 518] on div "£51.56 Approved" at bounding box center [903, 509] width 85 height 27
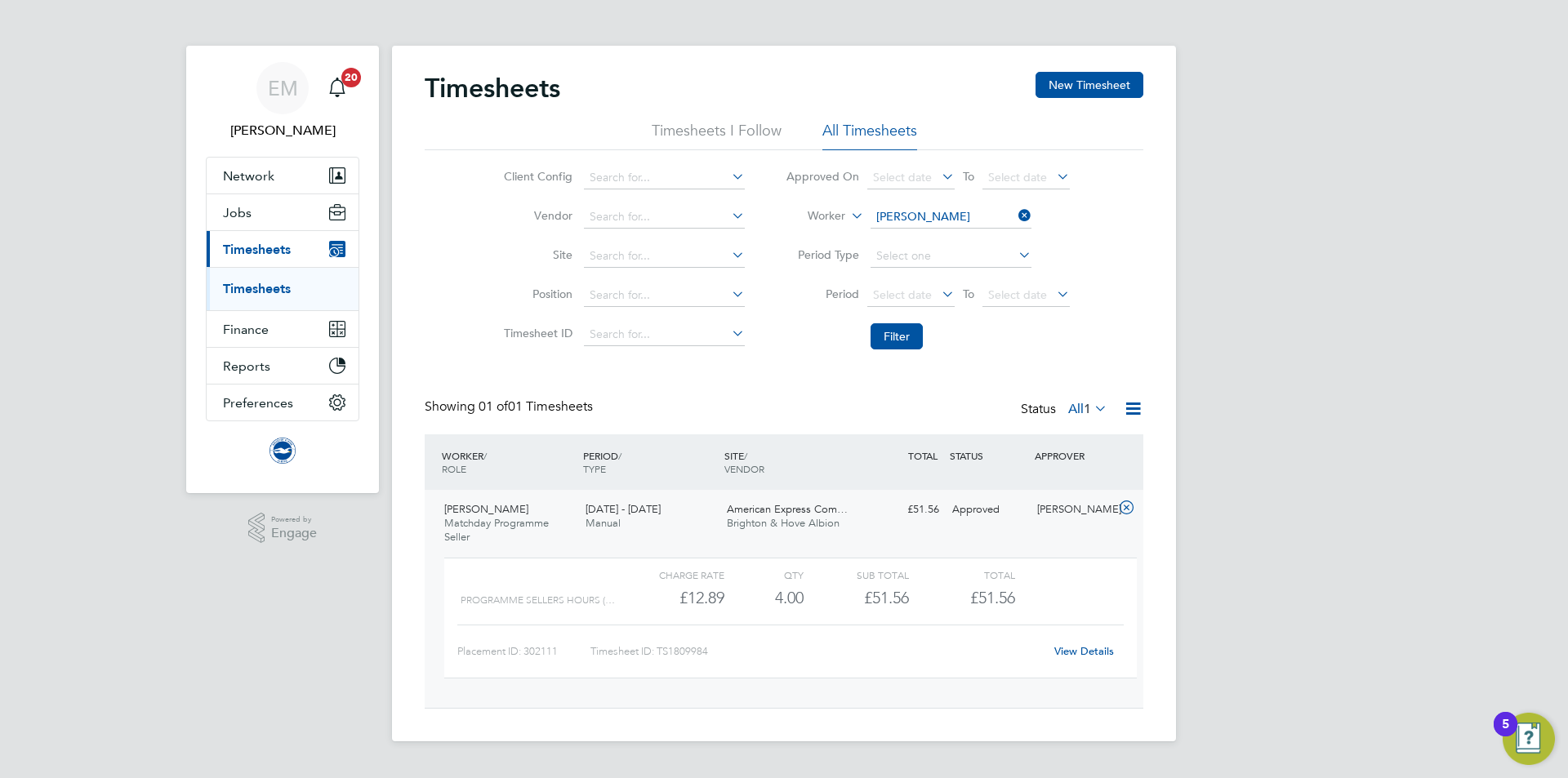
click at [1074, 652] on link "View Details" at bounding box center [1083, 651] width 59 height 14
click at [1008, 520] on div "Approved" at bounding box center [988, 509] width 85 height 27
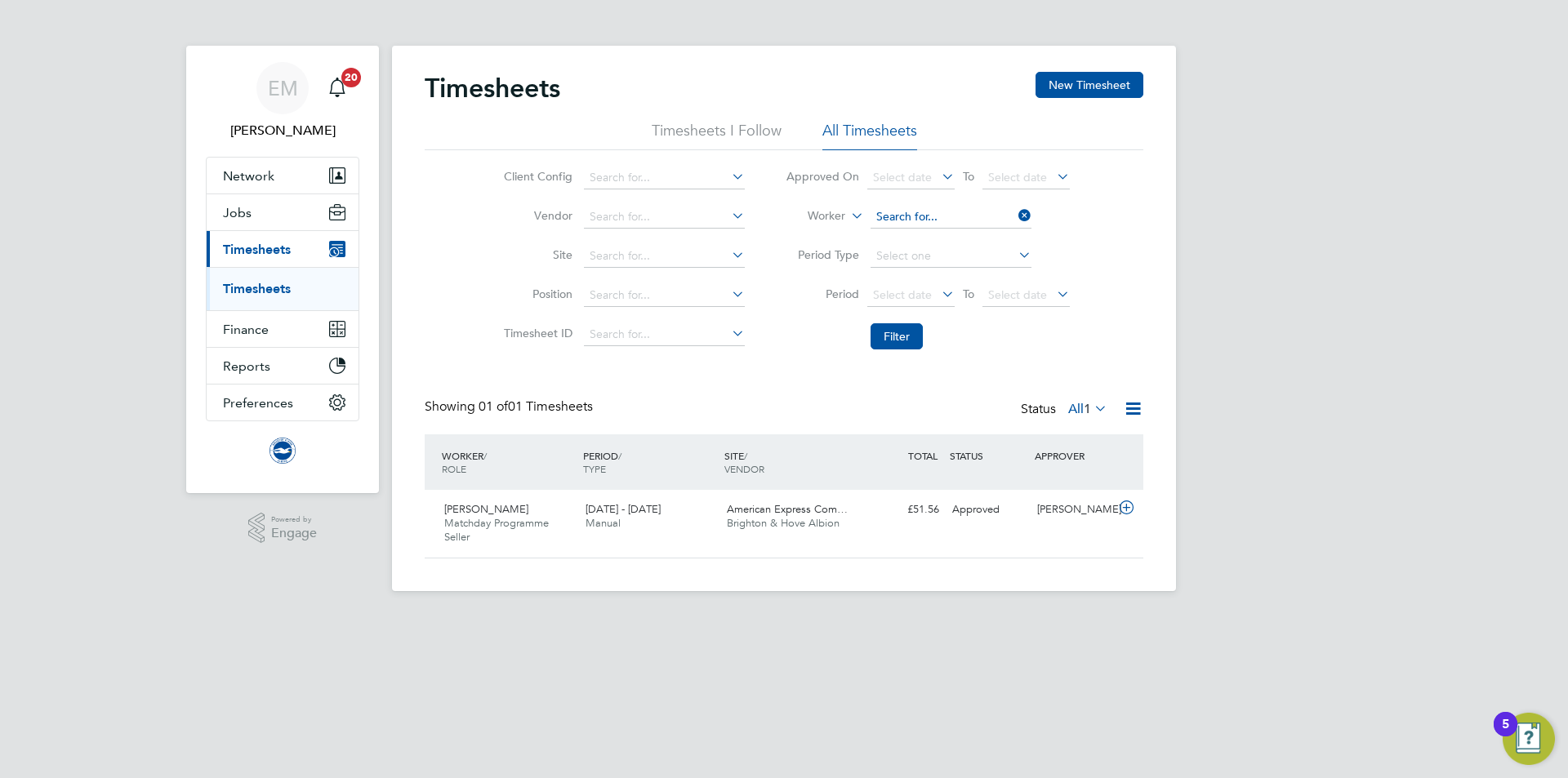
click at [922, 217] on input at bounding box center [951, 217] width 161 height 23
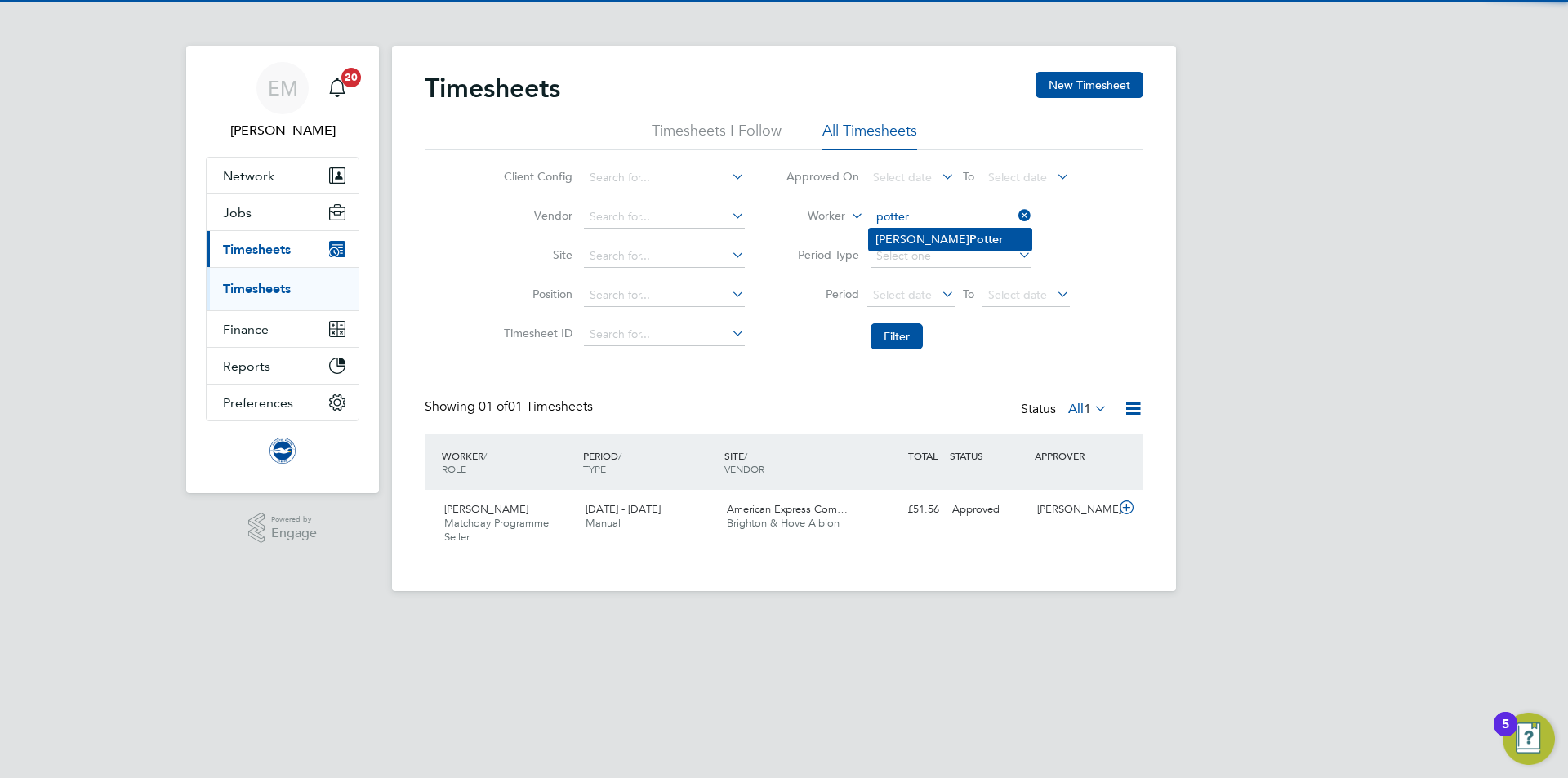
click at [952, 229] on li "Freddie Potter" at bounding box center [950, 239] width 163 height 22
type input "Freddie Potter"
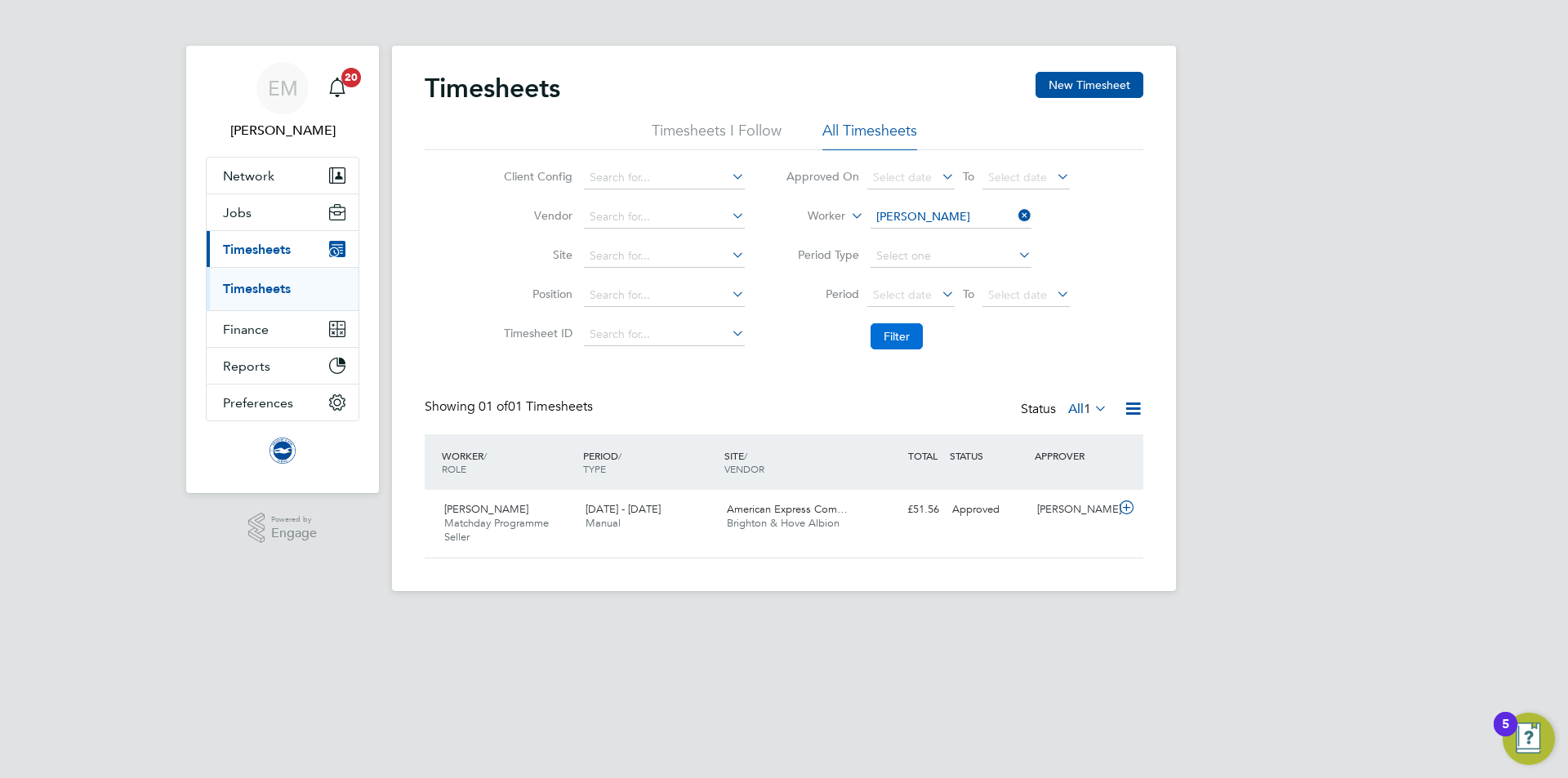
click at [897, 326] on button "Filter" at bounding box center [897, 336] width 53 height 26
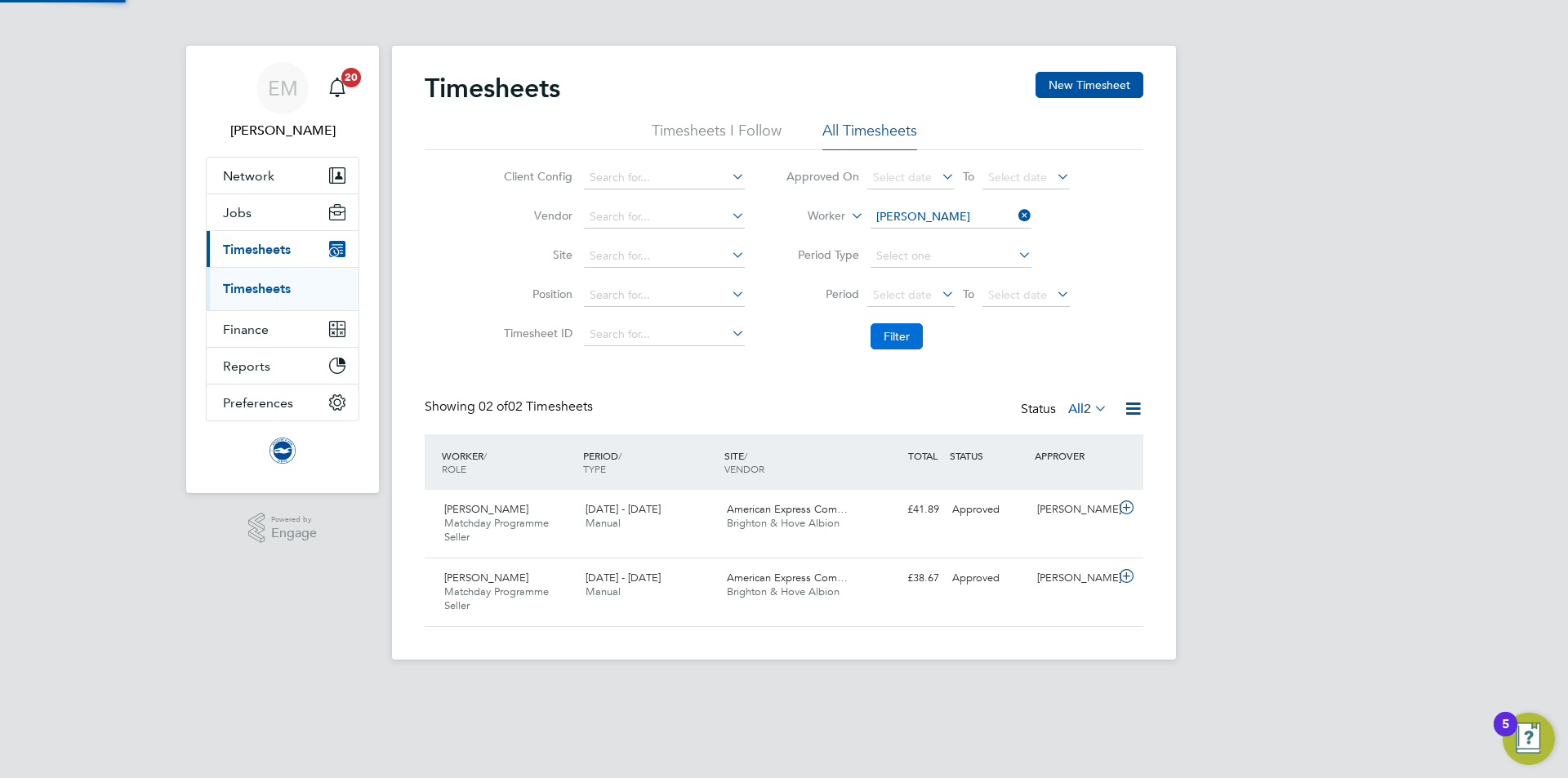
scroll to position [42, 142]
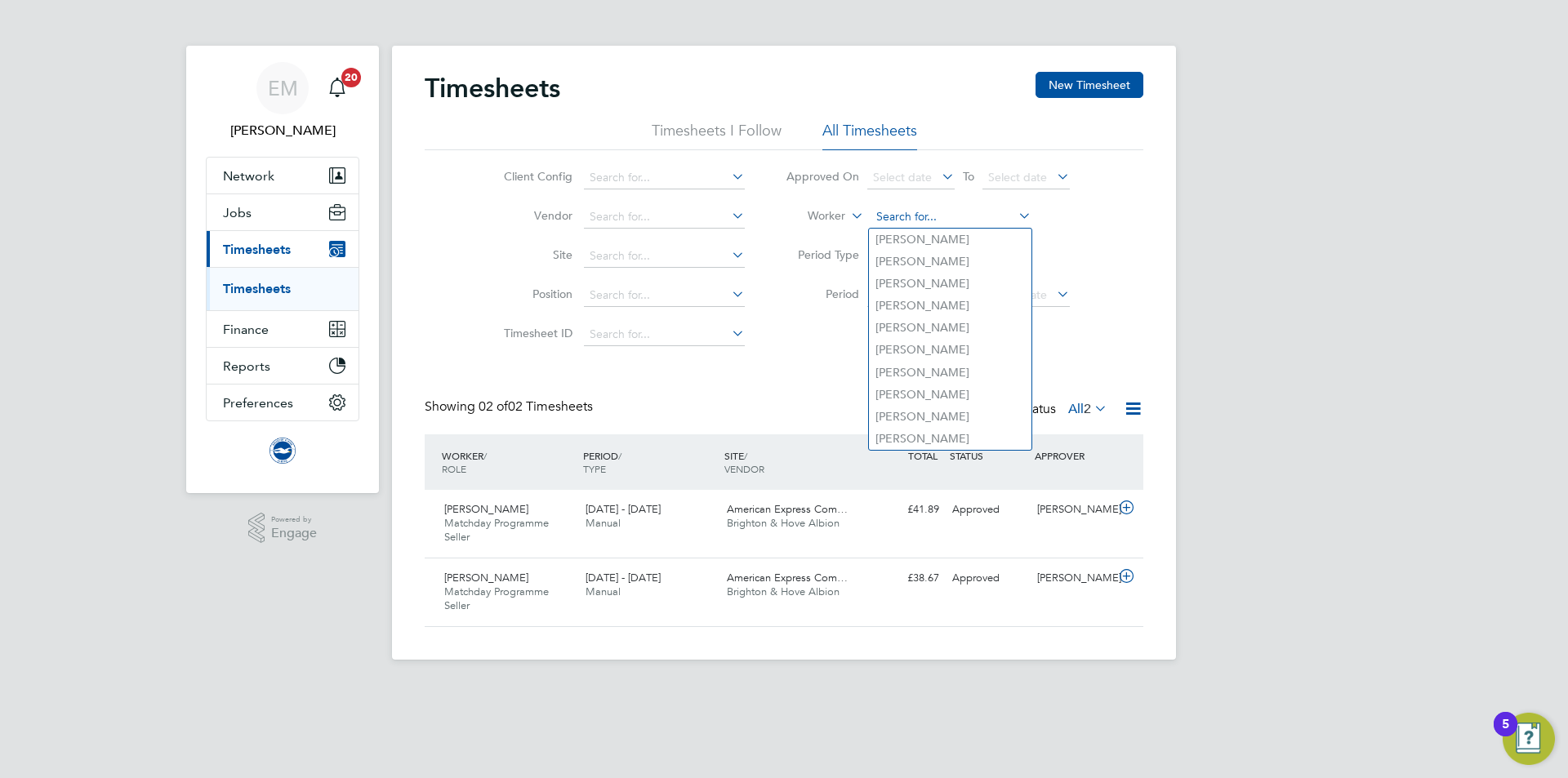
click at [919, 217] on input at bounding box center [951, 217] width 161 height 23
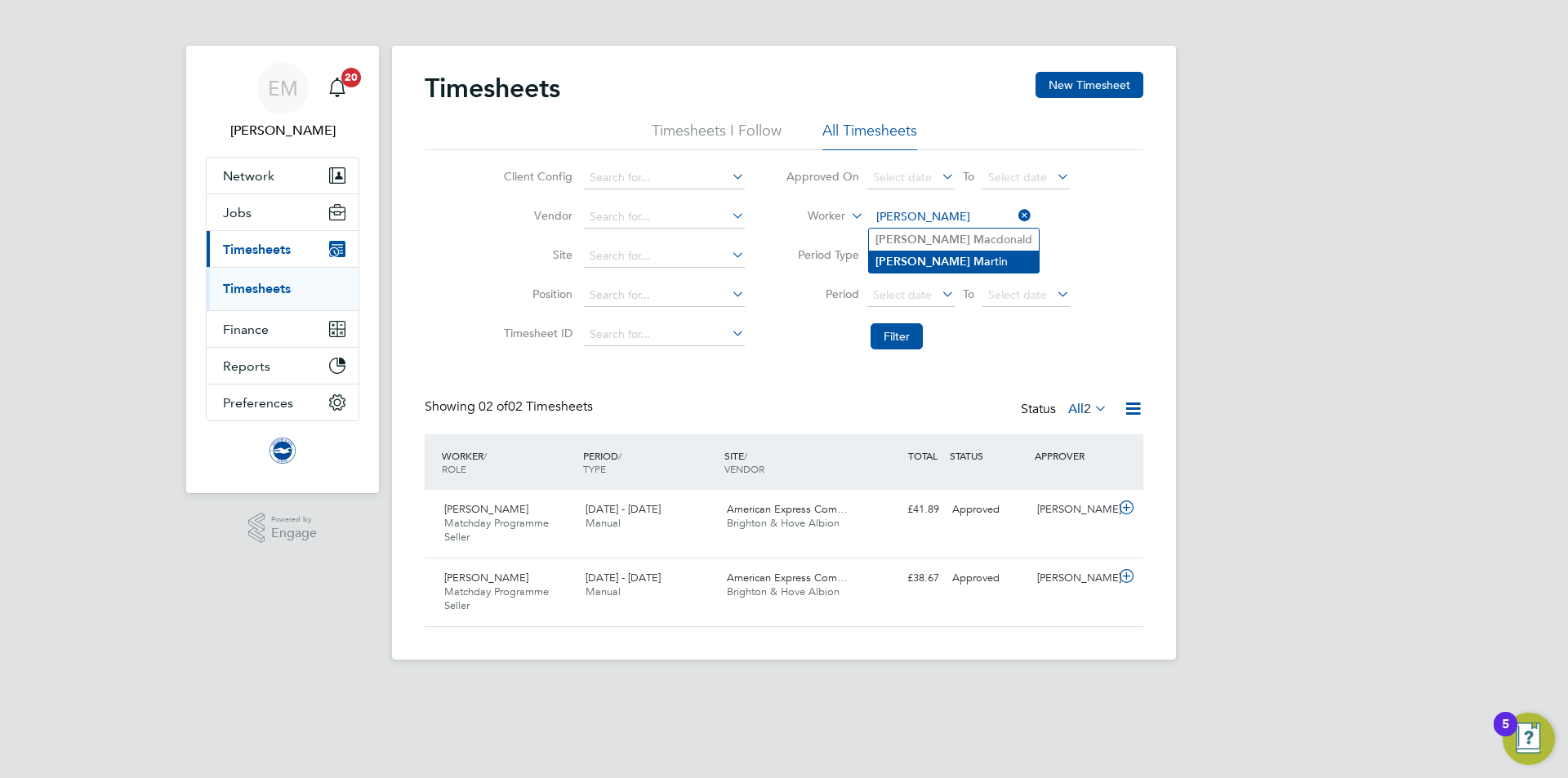
click at [927, 255] on li "Ian Ma rtin" at bounding box center [954, 262] width 170 height 22
type input "Ian Martin"
click at [904, 322] on li "Filter" at bounding box center [928, 336] width 325 height 43
click at [904, 325] on button "Filter" at bounding box center [897, 336] width 53 height 26
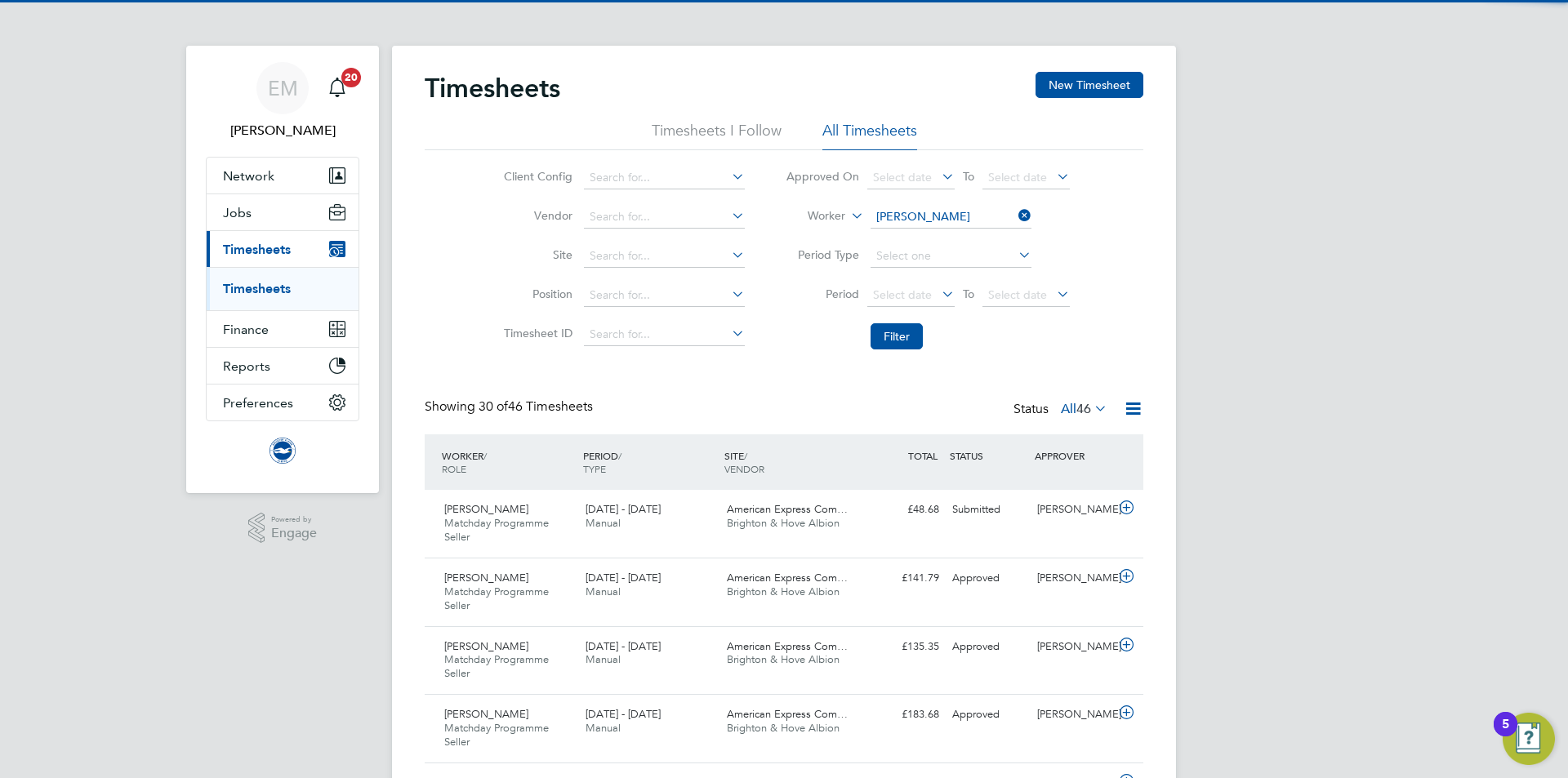
scroll to position [55, 142]
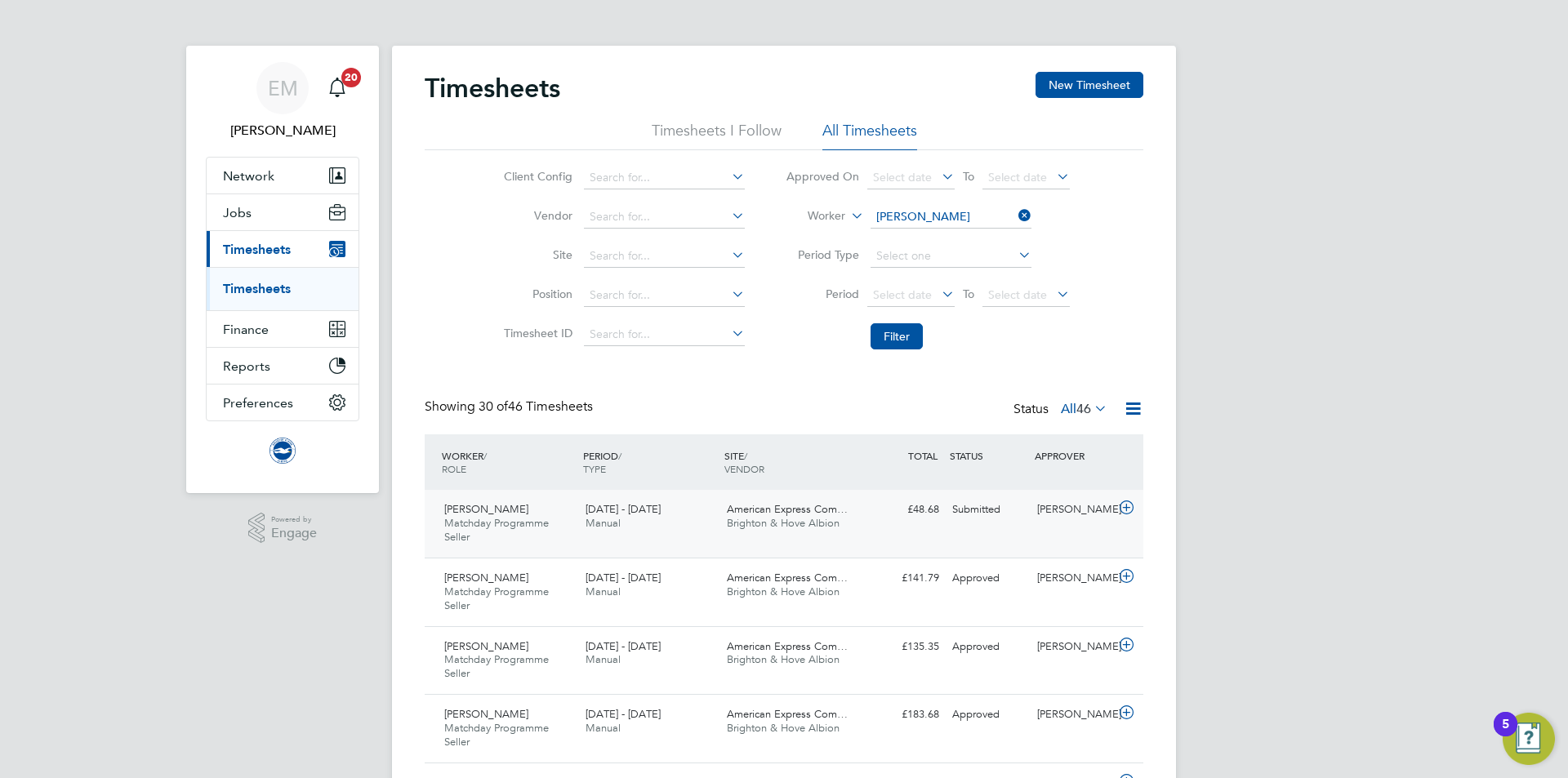
click at [1062, 521] on div "[PERSON_NAME]" at bounding box center [1073, 509] width 85 height 27
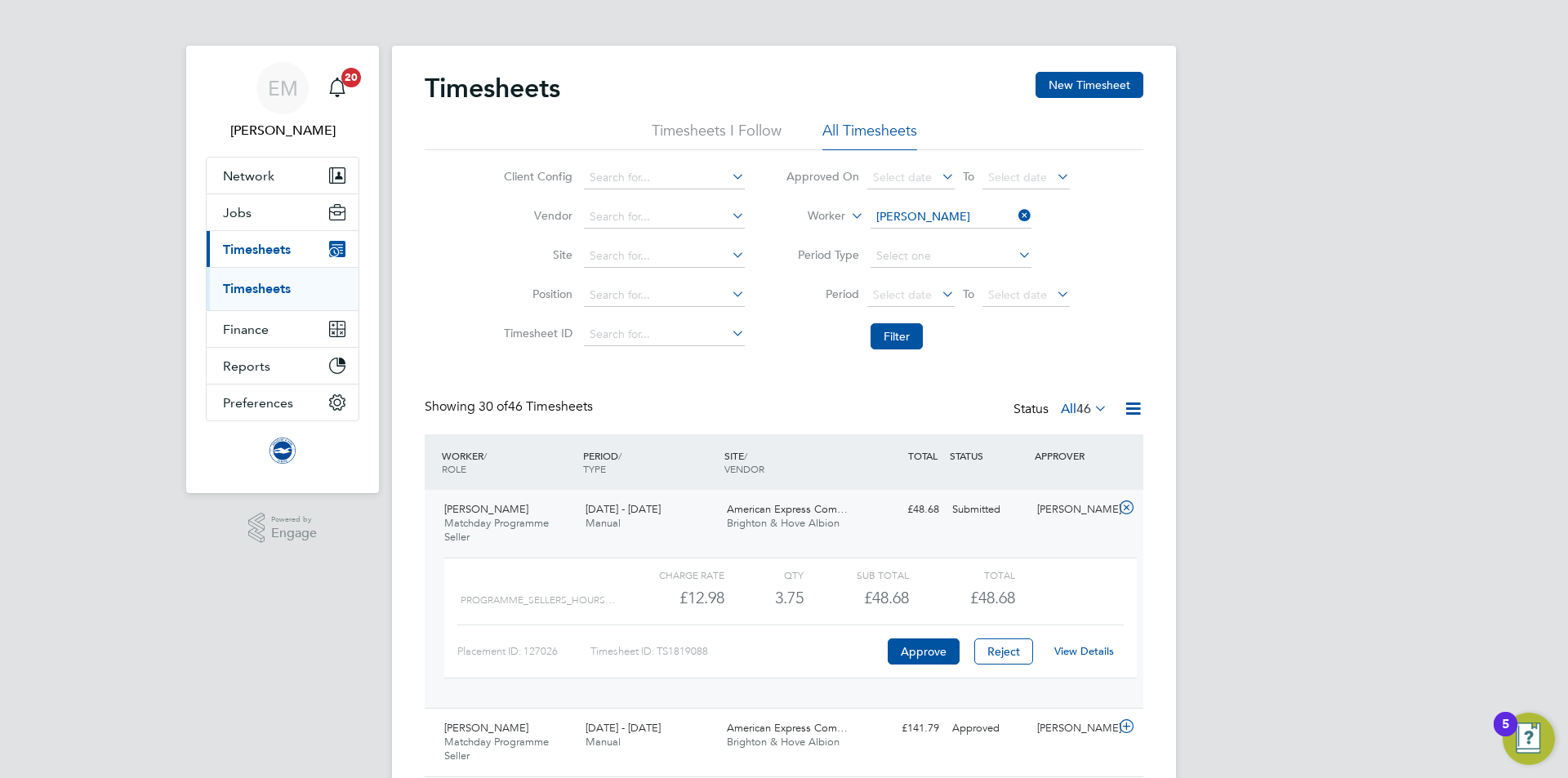
click at [1075, 660] on div "View Details" at bounding box center [1083, 651] width 80 height 26
click at [1073, 645] on link "View Details" at bounding box center [1083, 651] width 59 height 14
click at [929, 203] on li "Worker Ian Martin" at bounding box center [928, 217] width 325 height 39
click at [930, 208] on input at bounding box center [951, 217] width 161 height 23
click at [897, 233] on li "Jamie Haria" at bounding box center [950, 239] width 163 height 22
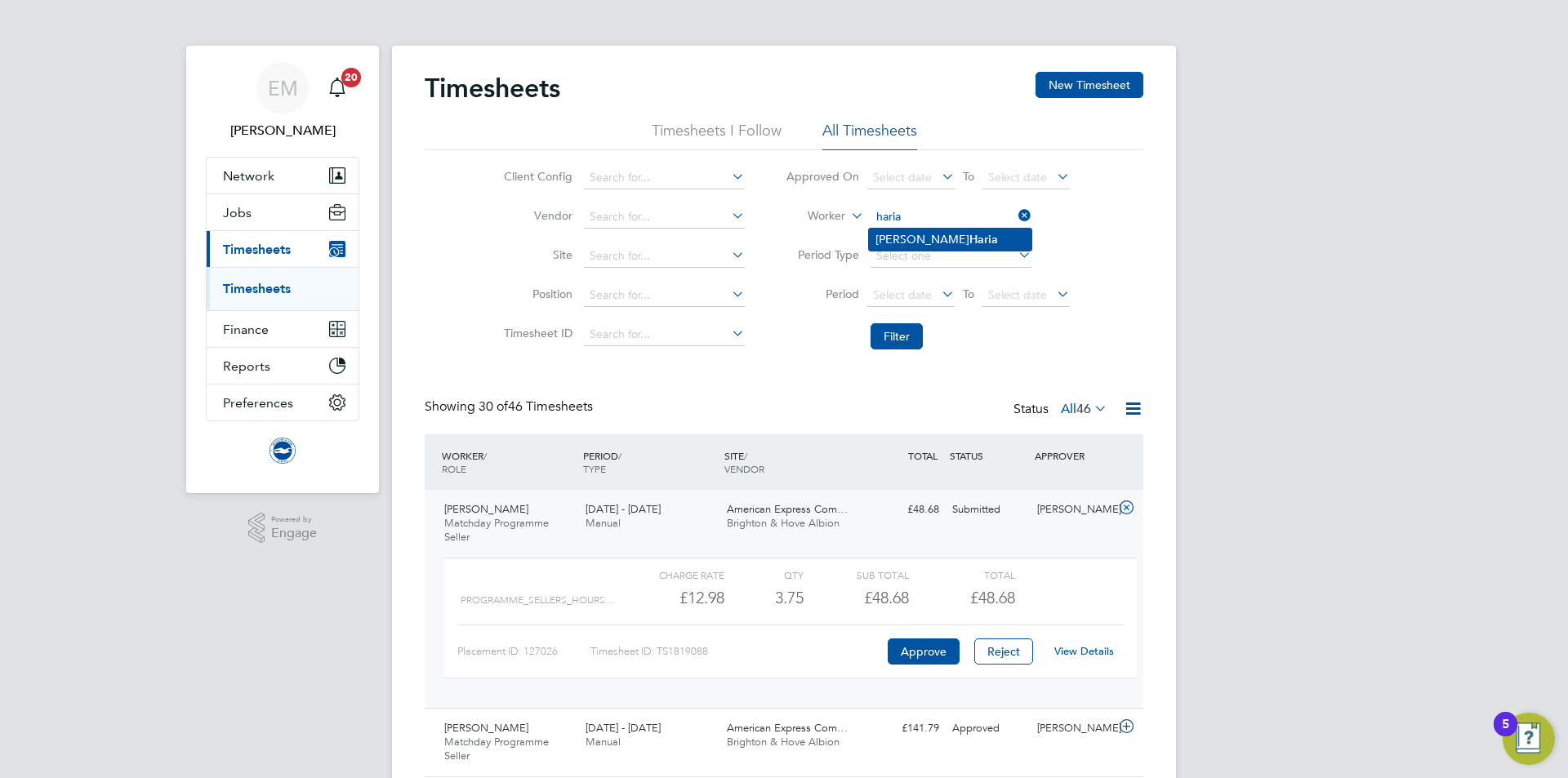
type input "Jamie Haria"
click at [898, 339] on button "Filter" at bounding box center [897, 336] width 53 height 26
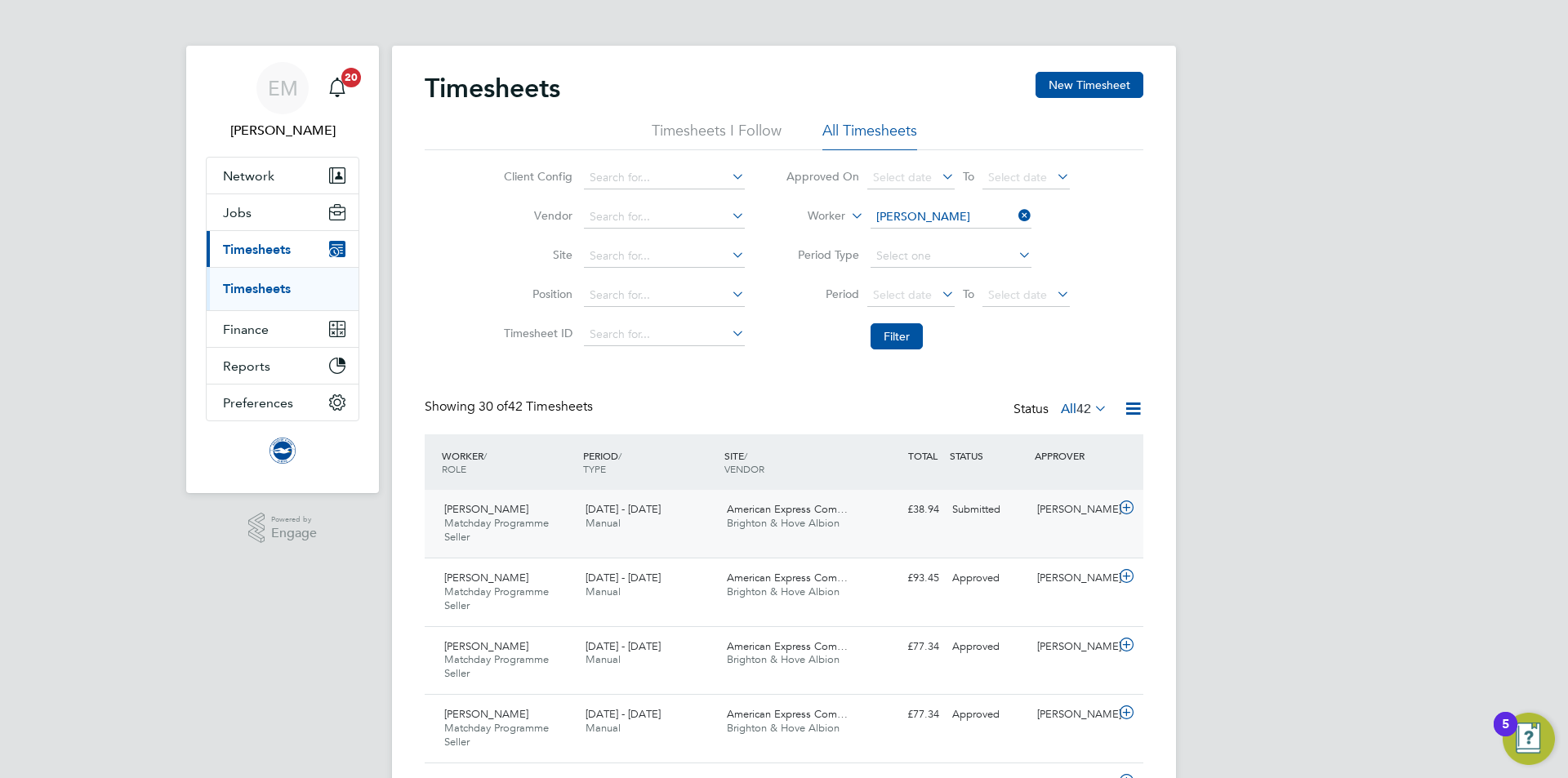
click at [988, 498] on div "Submitted" at bounding box center [988, 509] width 85 height 27
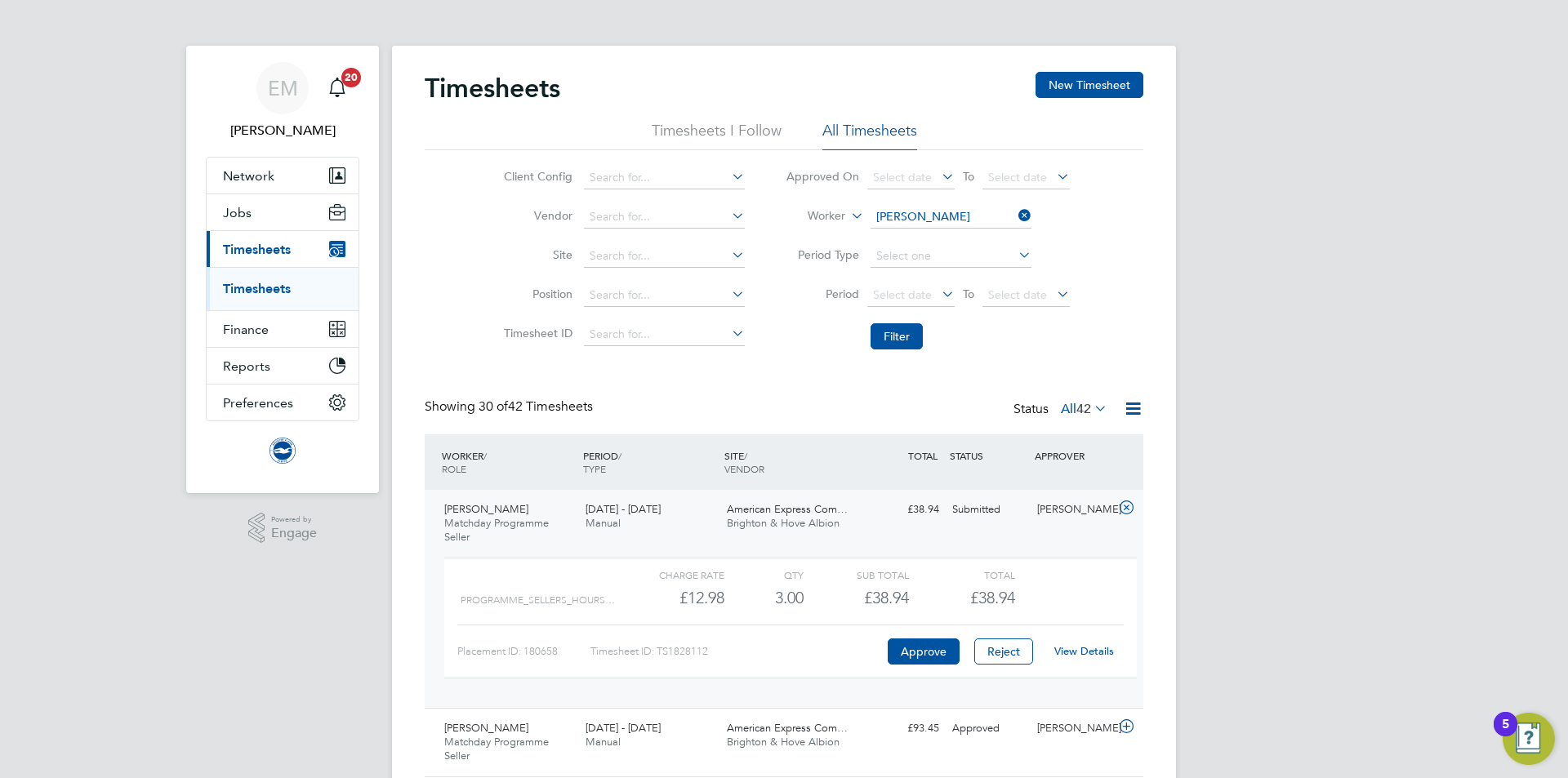
click at [1081, 645] on link "View Details" at bounding box center [1083, 651] width 59 height 14
click at [938, 213] on input at bounding box center [951, 217] width 161 height 23
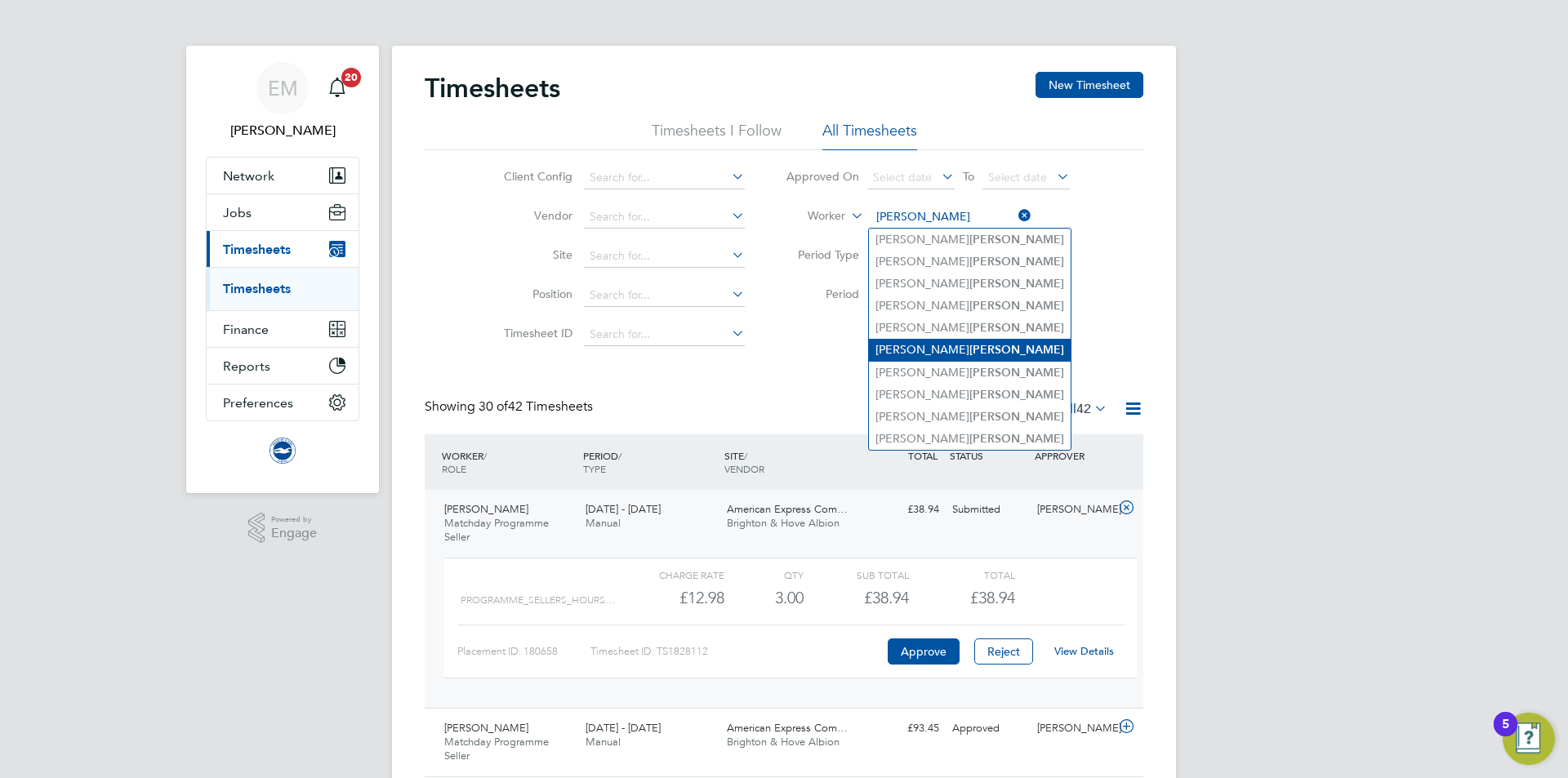
click at [1026, 345] on li "James Smith" at bounding box center [970, 349] width 202 height 22
type input "James Smith"
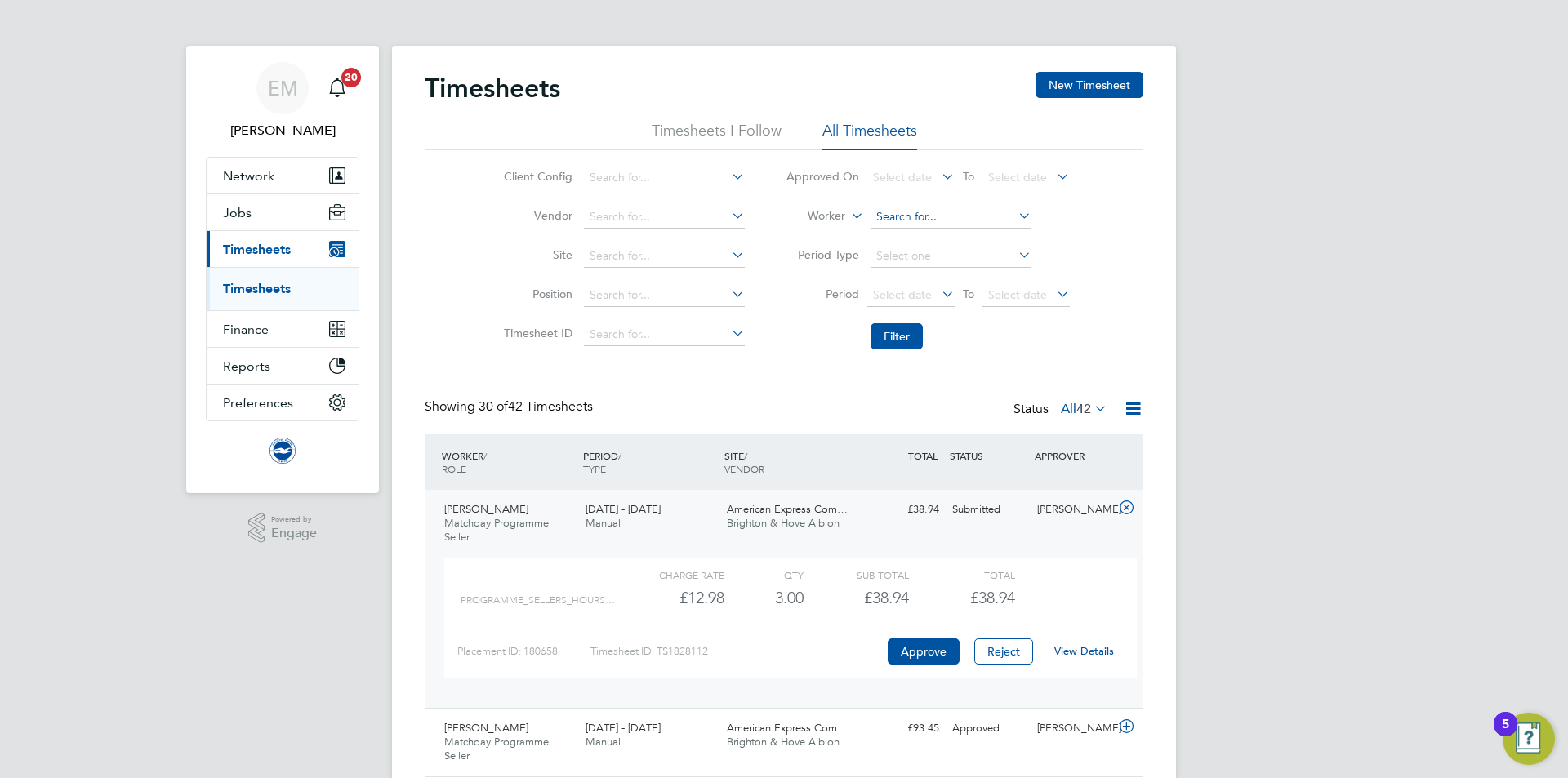
click at [911, 216] on input at bounding box center [951, 217] width 161 height 23
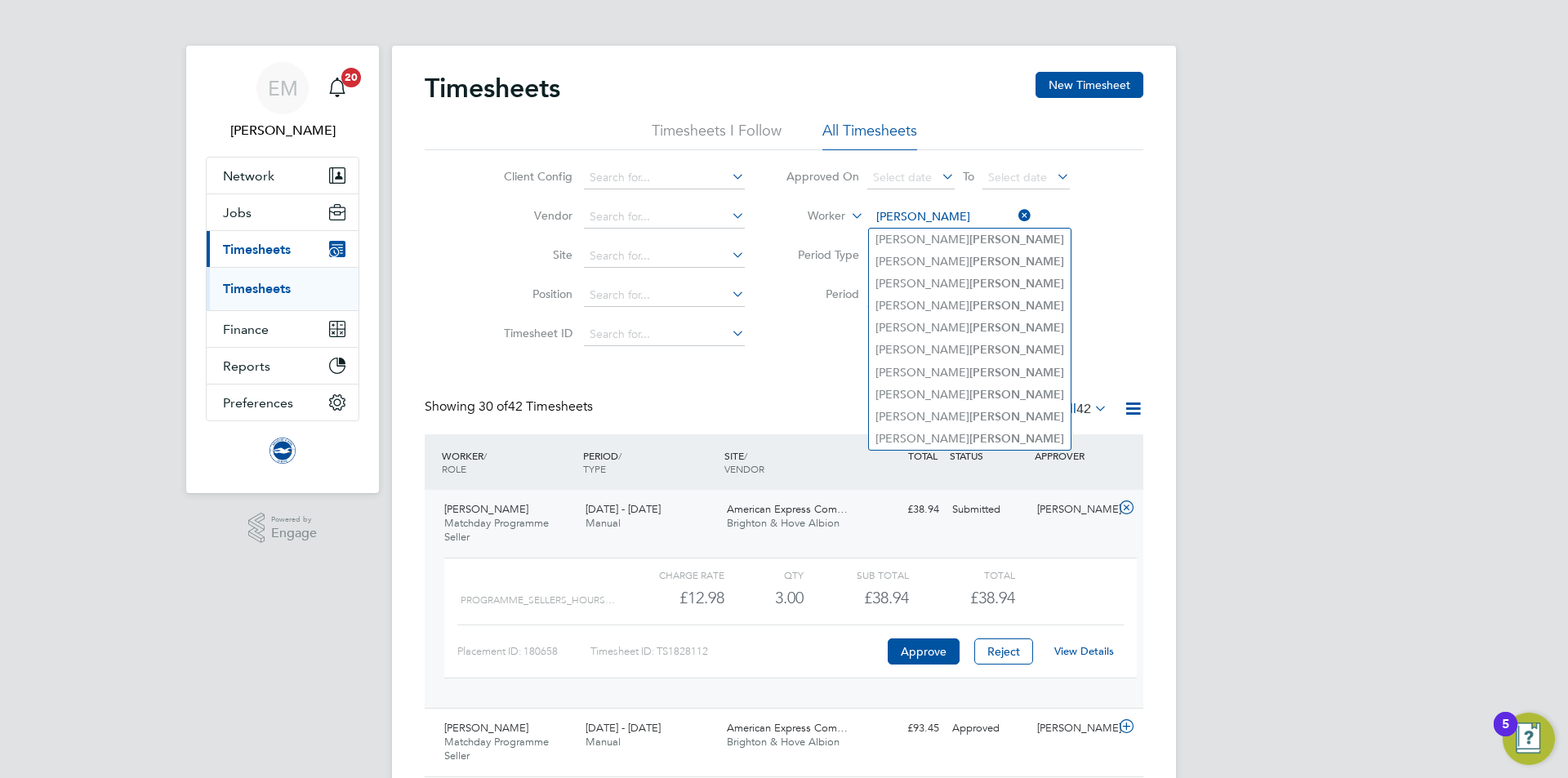
drag, startPoint x: 920, startPoint y: 219, endPoint x: 866, endPoint y: 212, distance: 54.5
click at [866, 212] on li "Worker smith" at bounding box center [928, 217] width 325 height 39
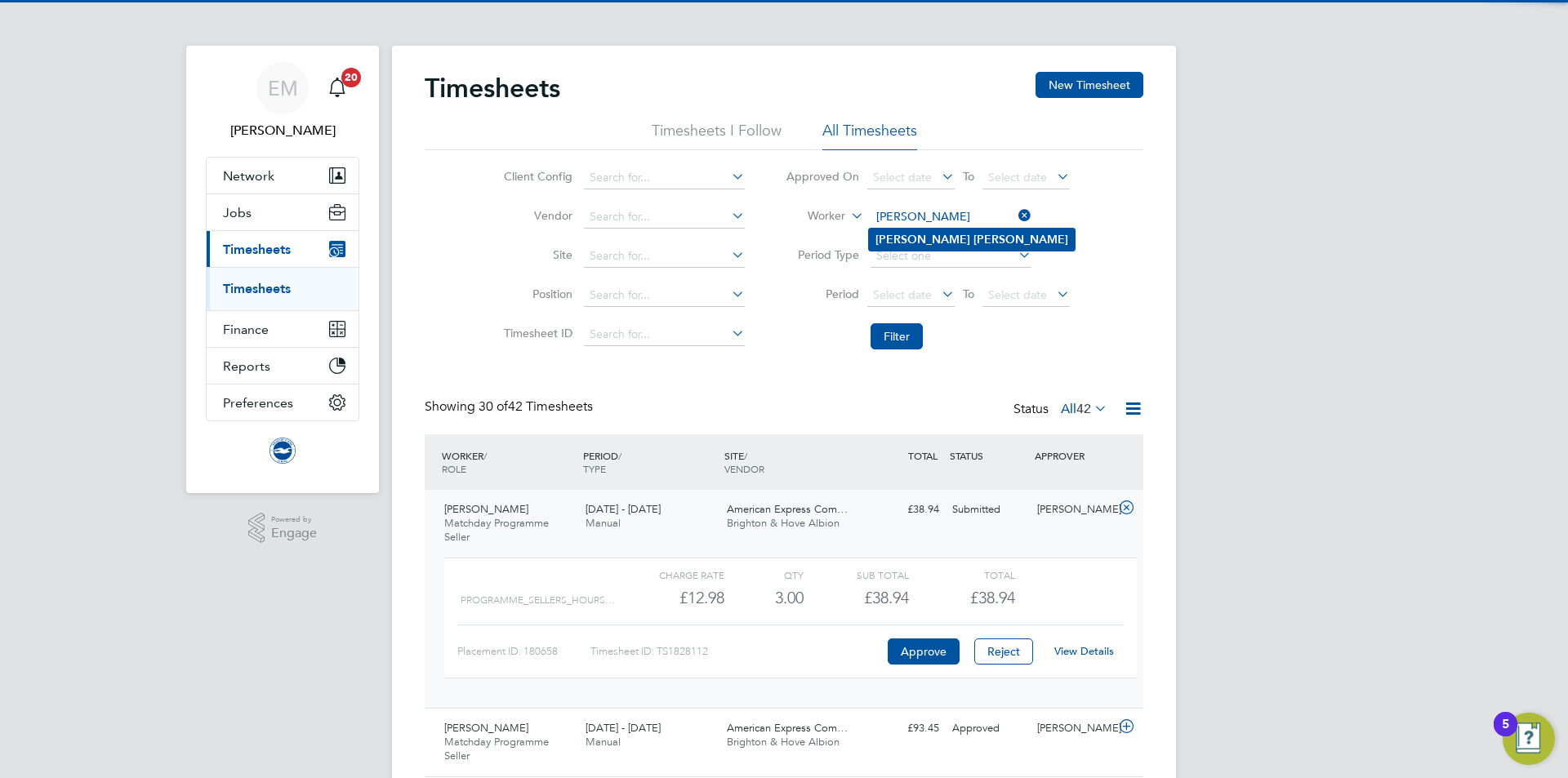
click at [973, 236] on b "Smith" at bounding box center [1021, 239] width 95 height 14
type input "Jess Smith"
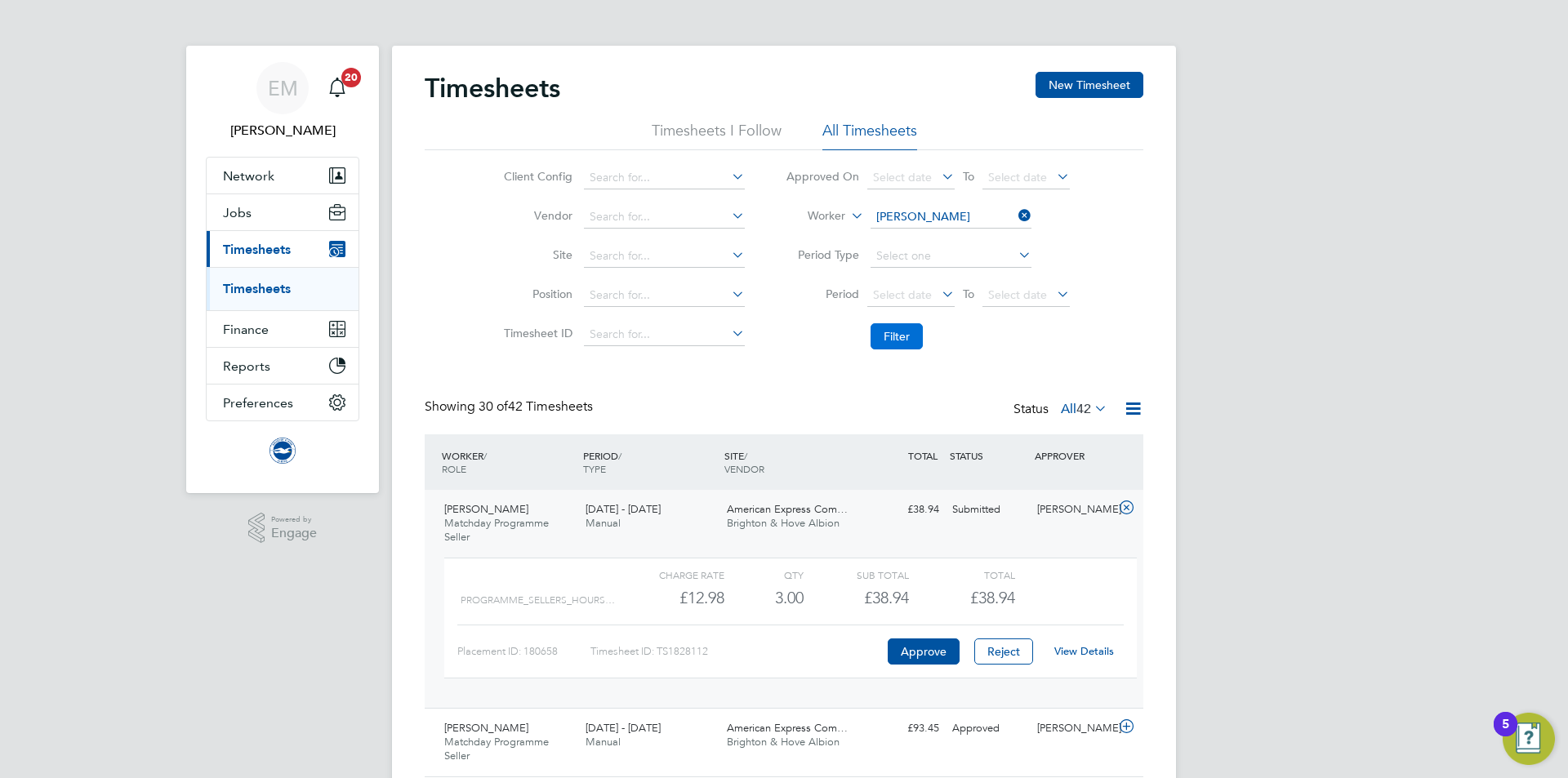
click at [892, 343] on button "Filter" at bounding box center [897, 336] width 53 height 26
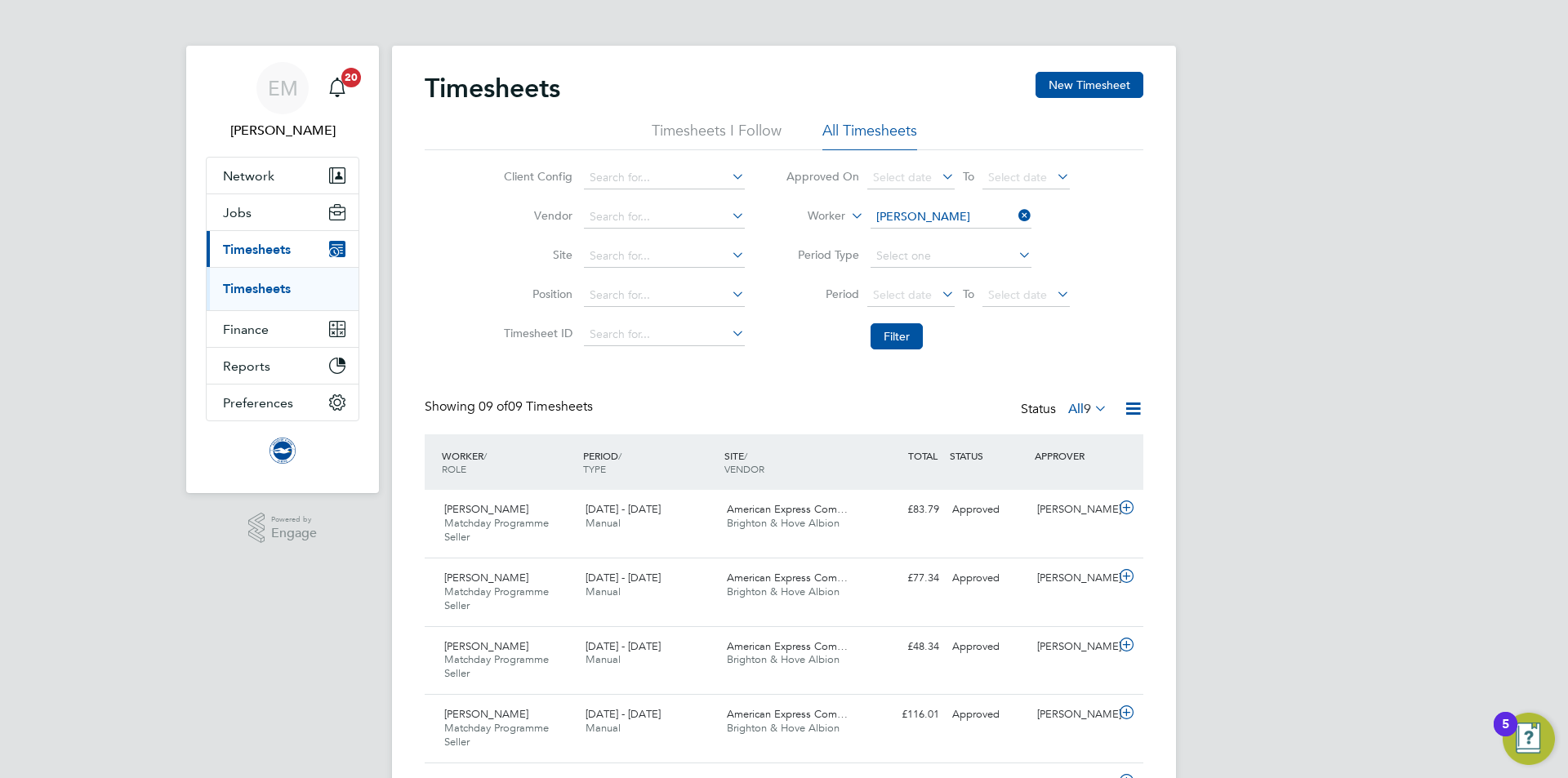
click at [1068, 405] on label "All 9" at bounding box center [1088, 409] width 39 height 17
click at [1068, 406] on label "All 9" at bounding box center [1088, 409] width 39 height 17
click at [957, 212] on input at bounding box center [951, 217] width 161 height 23
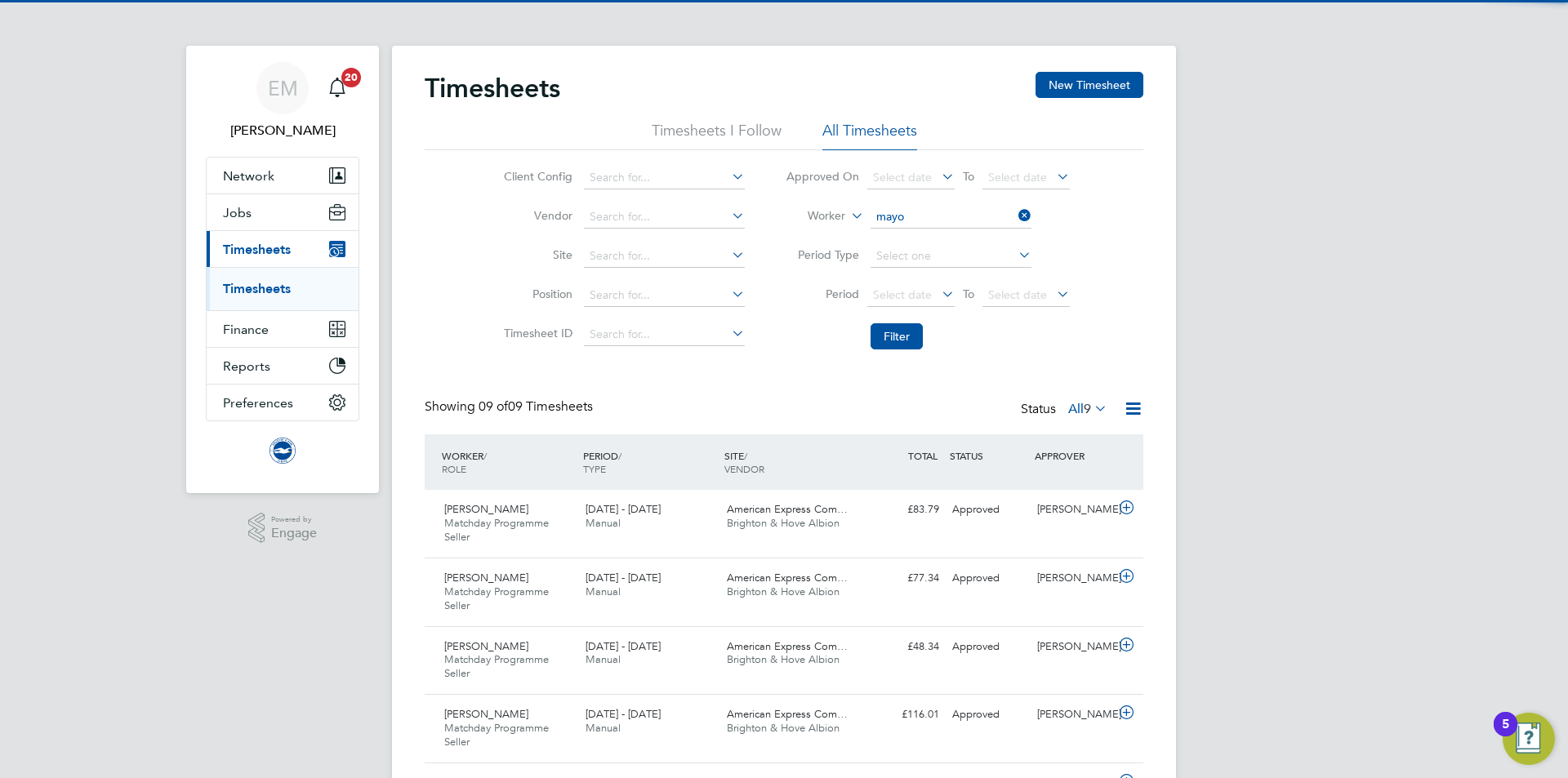
click at [1005, 248] on li "Kyle Mayo" at bounding box center [950, 239] width 163 height 22
type input "Kyle Mayo"
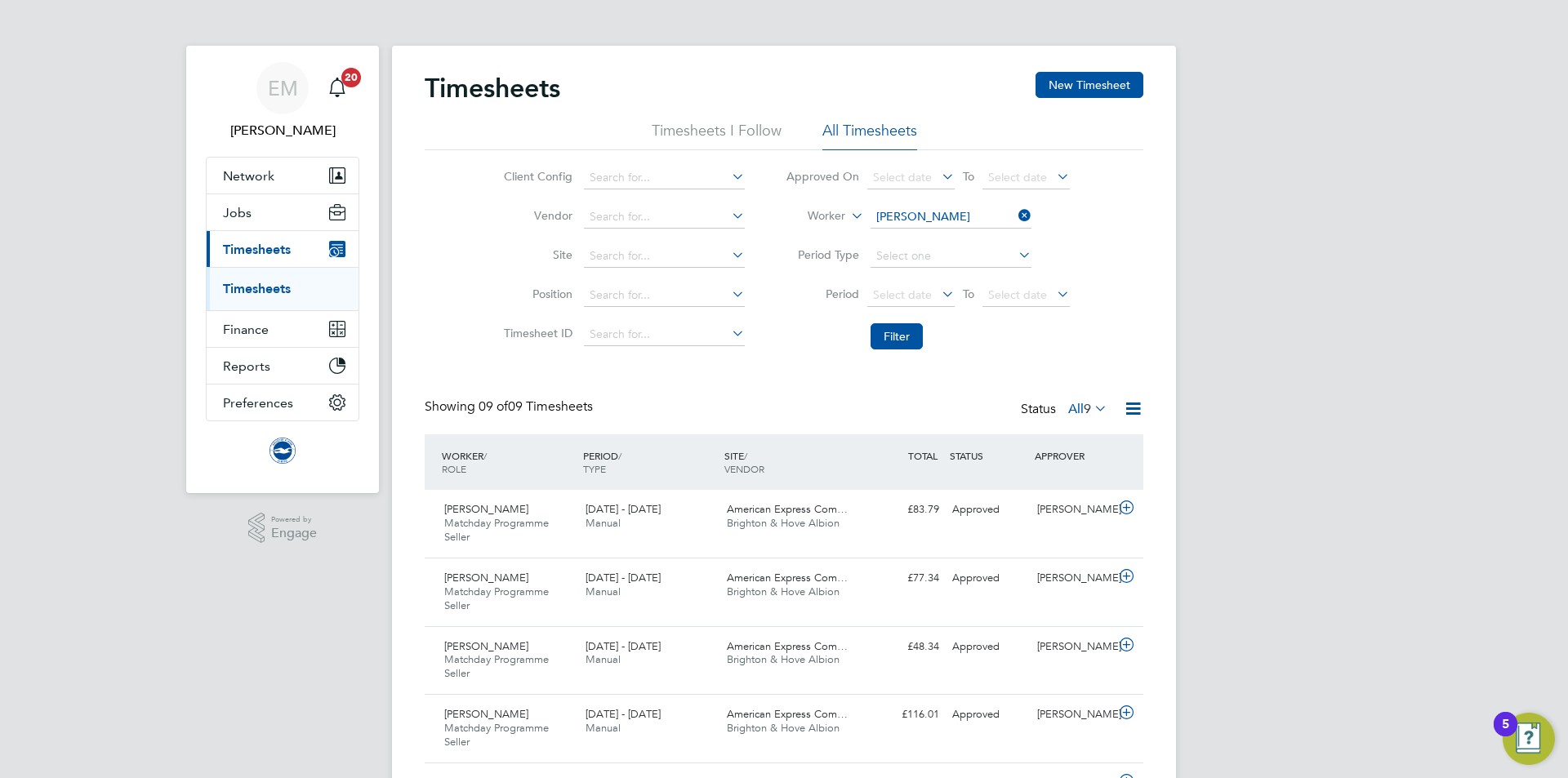
click at [914, 314] on li "Period Select date To Select date" at bounding box center [928, 295] width 325 height 39
click at [904, 334] on button "Filter" at bounding box center [897, 336] width 53 height 26
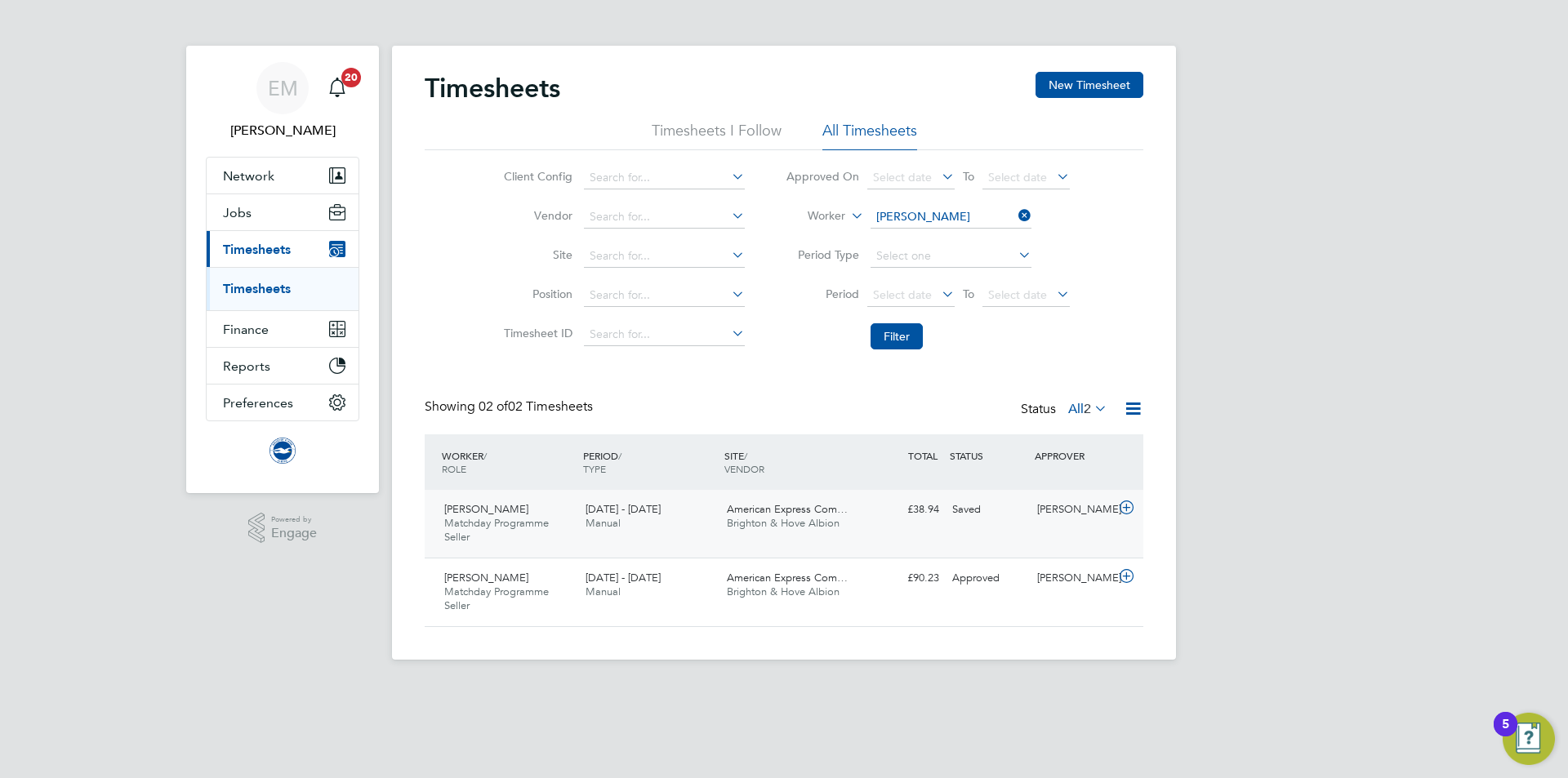
click at [965, 518] on div "Saved" at bounding box center [988, 509] width 85 height 27
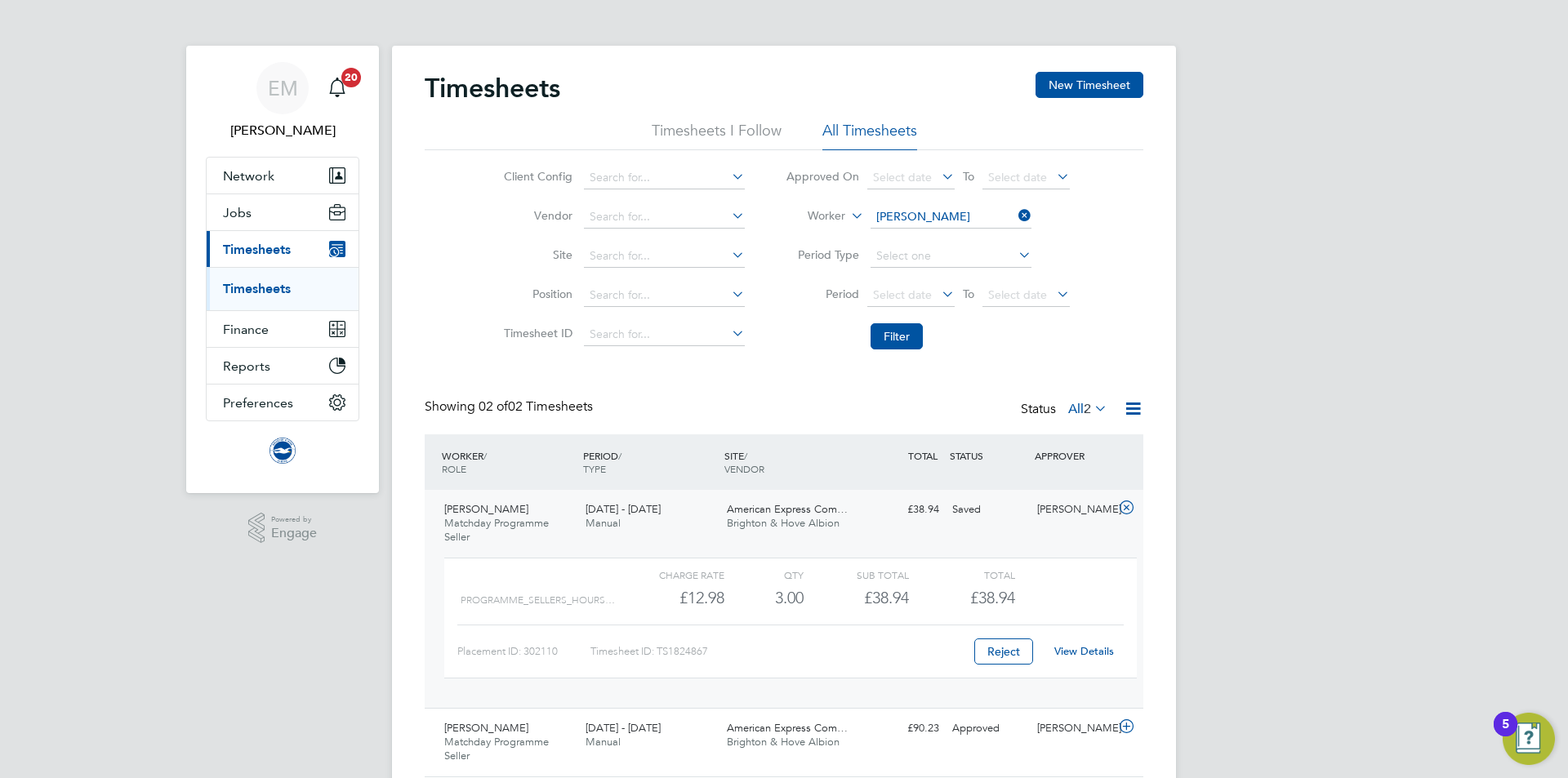
click at [1088, 660] on div "View Details" at bounding box center [1083, 651] width 80 height 26
click at [1087, 653] on link "View Details" at bounding box center [1083, 651] width 59 height 14
click at [976, 530] on div "Kyle Mayo Matchday Programme Seller 1 - 30 Sep 2025 1 - 30 Sep 2025 Manual Amer…" at bounding box center [784, 599] width 719 height 218
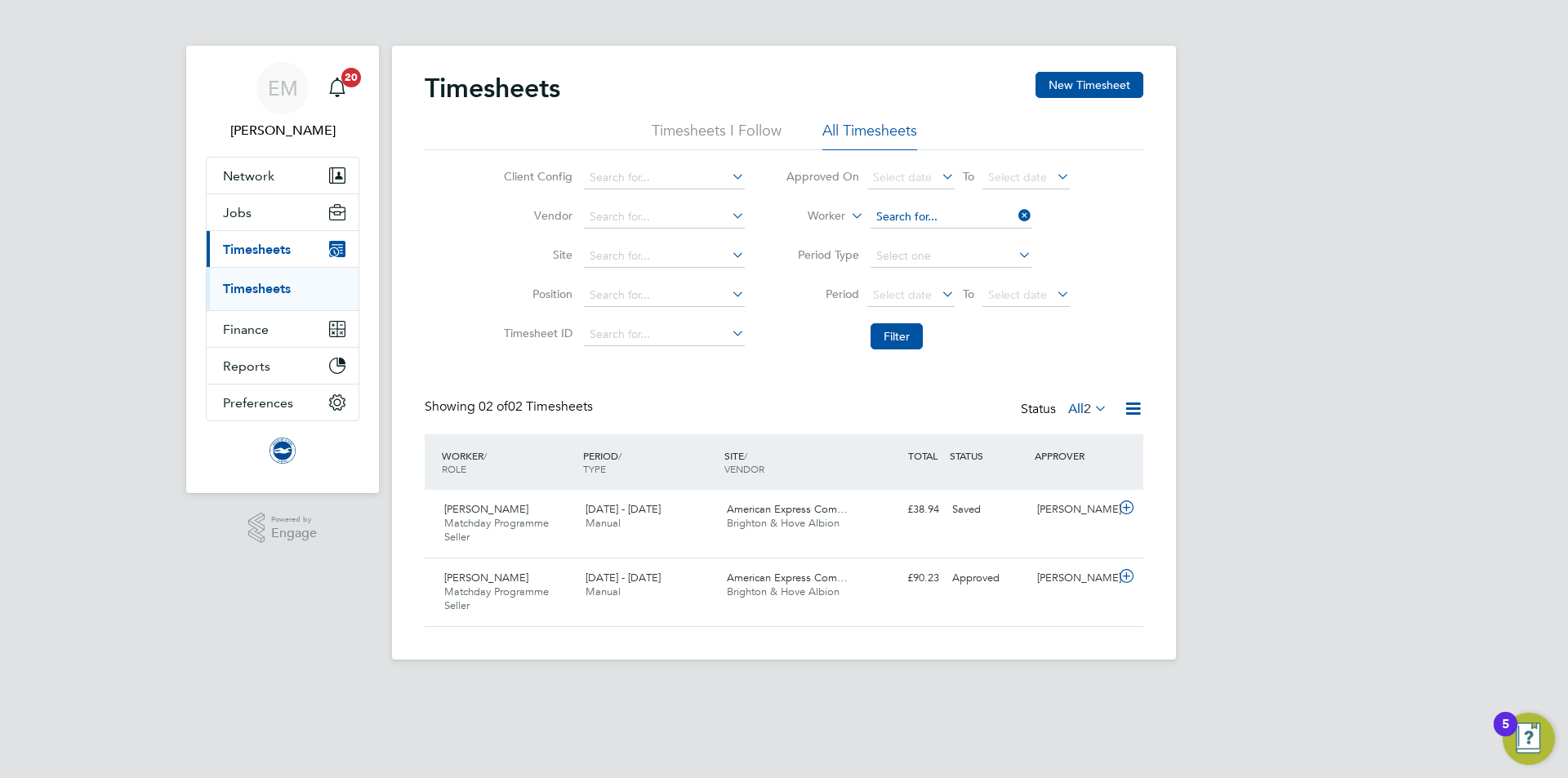
click at [922, 216] on input at bounding box center [951, 217] width 161 height 23
click at [925, 232] on li "Leighton Cabrera-Walker" at bounding box center [950, 239] width 163 height 22
type input "Leighton Cabrera-Walker"
drag, startPoint x: 912, startPoint y: 330, endPoint x: 940, endPoint y: 329, distance: 28.0
click at [915, 331] on button "Filter" at bounding box center [897, 336] width 53 height 26
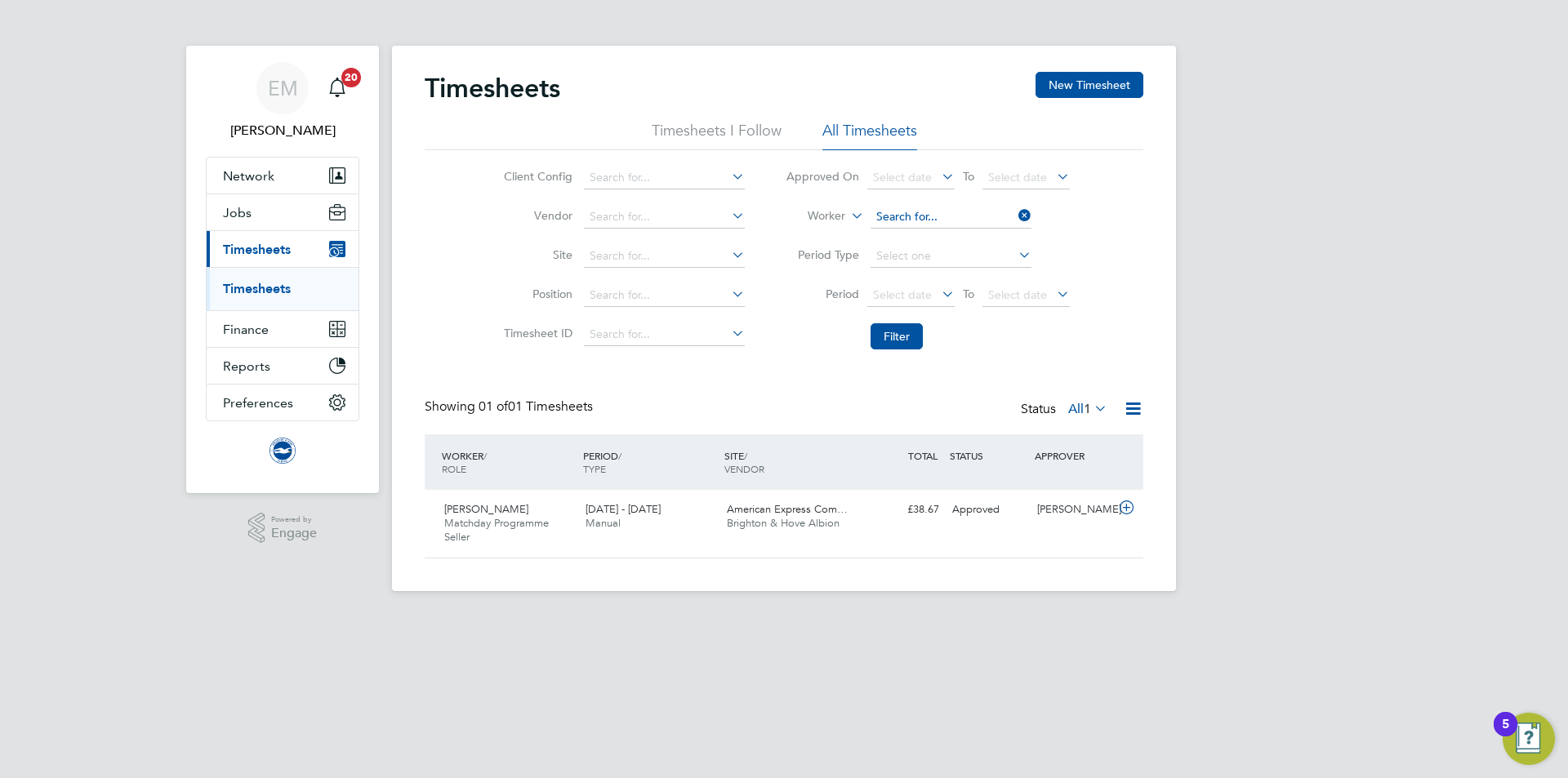
click at [1003, 214] on input at bounding box center [951, 217] width 161 height 23
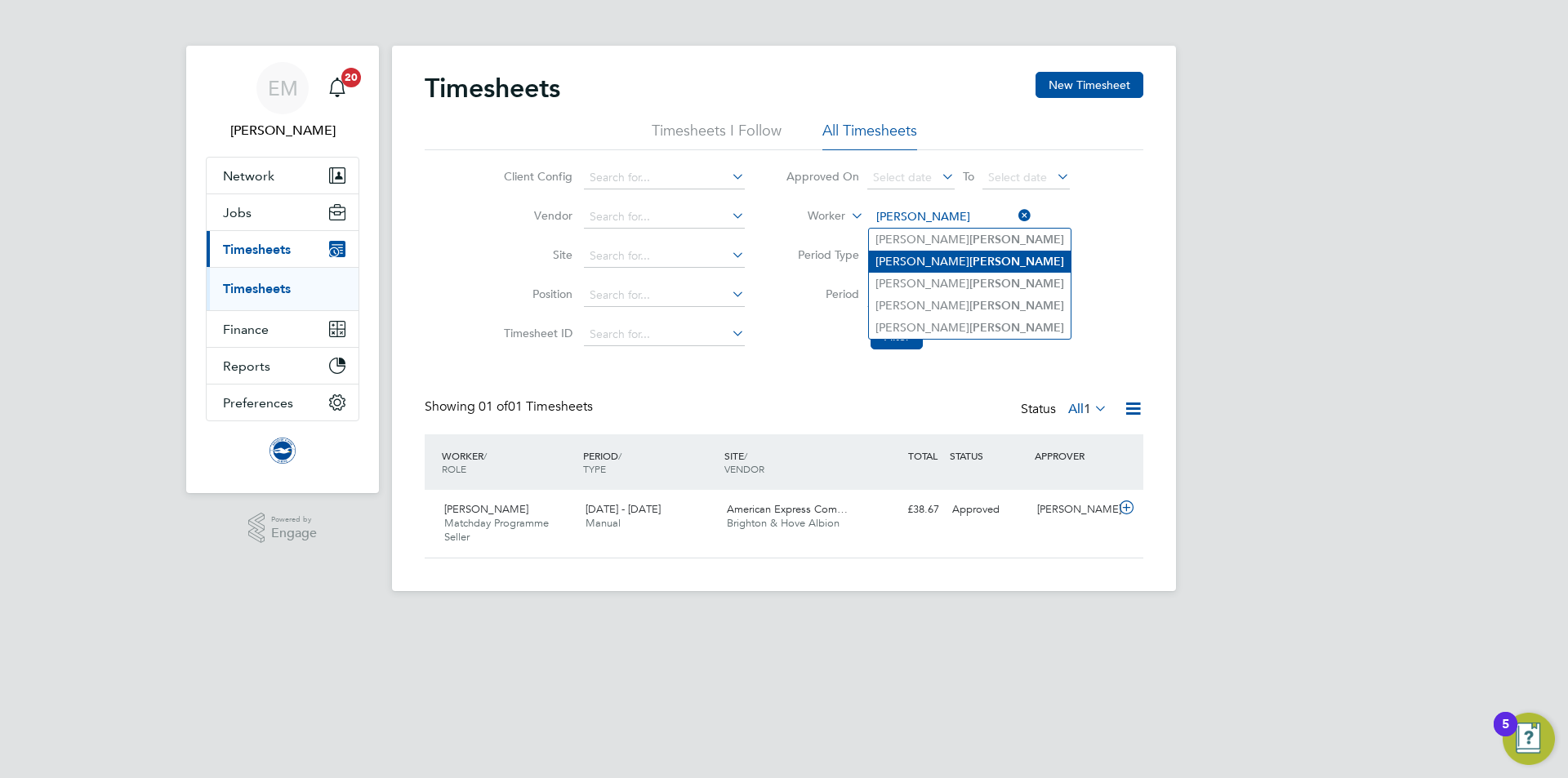
click at [969, 257] on b "Dawes" at bounding box center [1017, 262] width 95 height 14
type input "Paul Dawes"
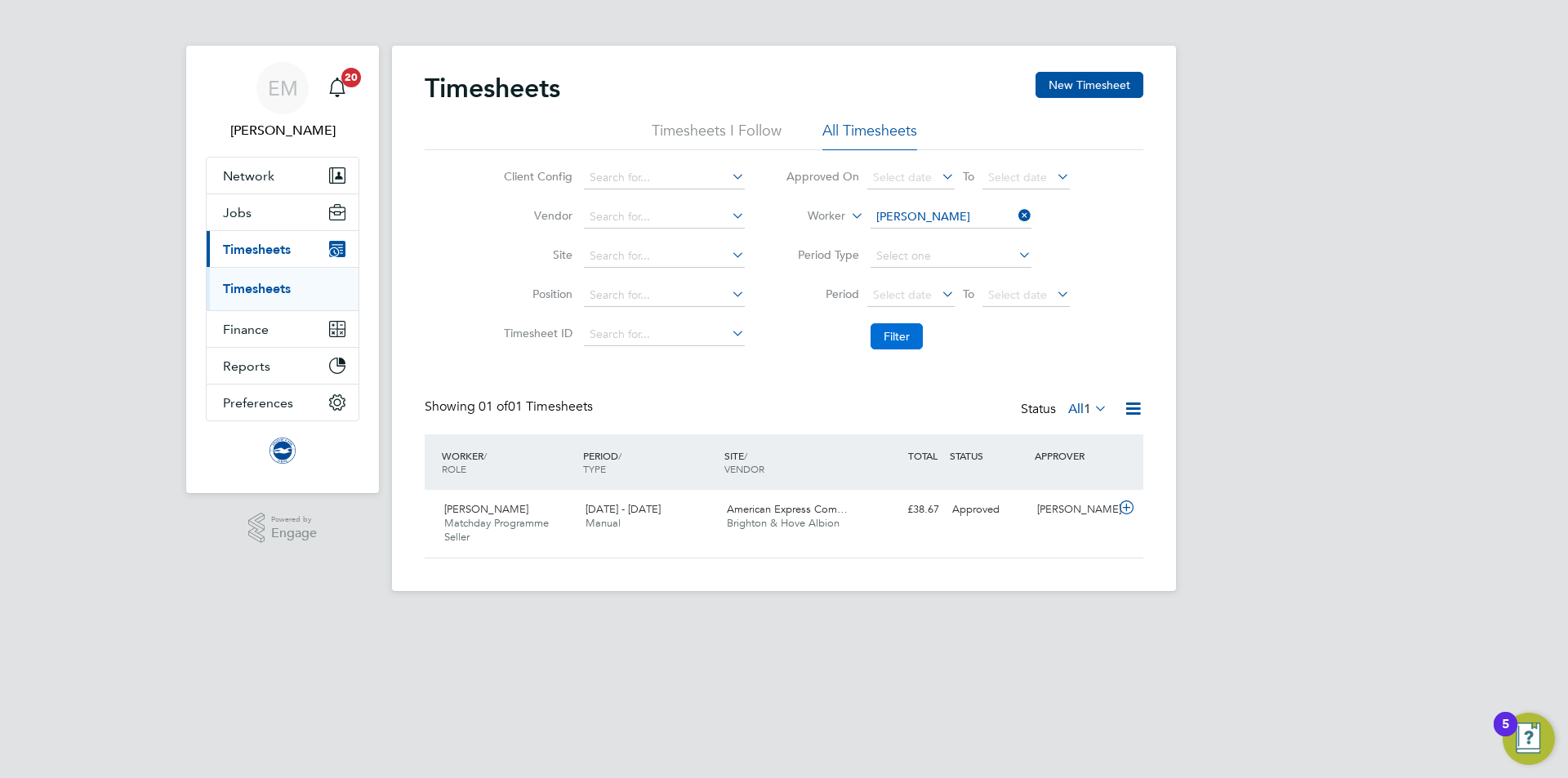
click at [902, 344] on button "Filter" at bounding box center [897, 336] width 53 height 26
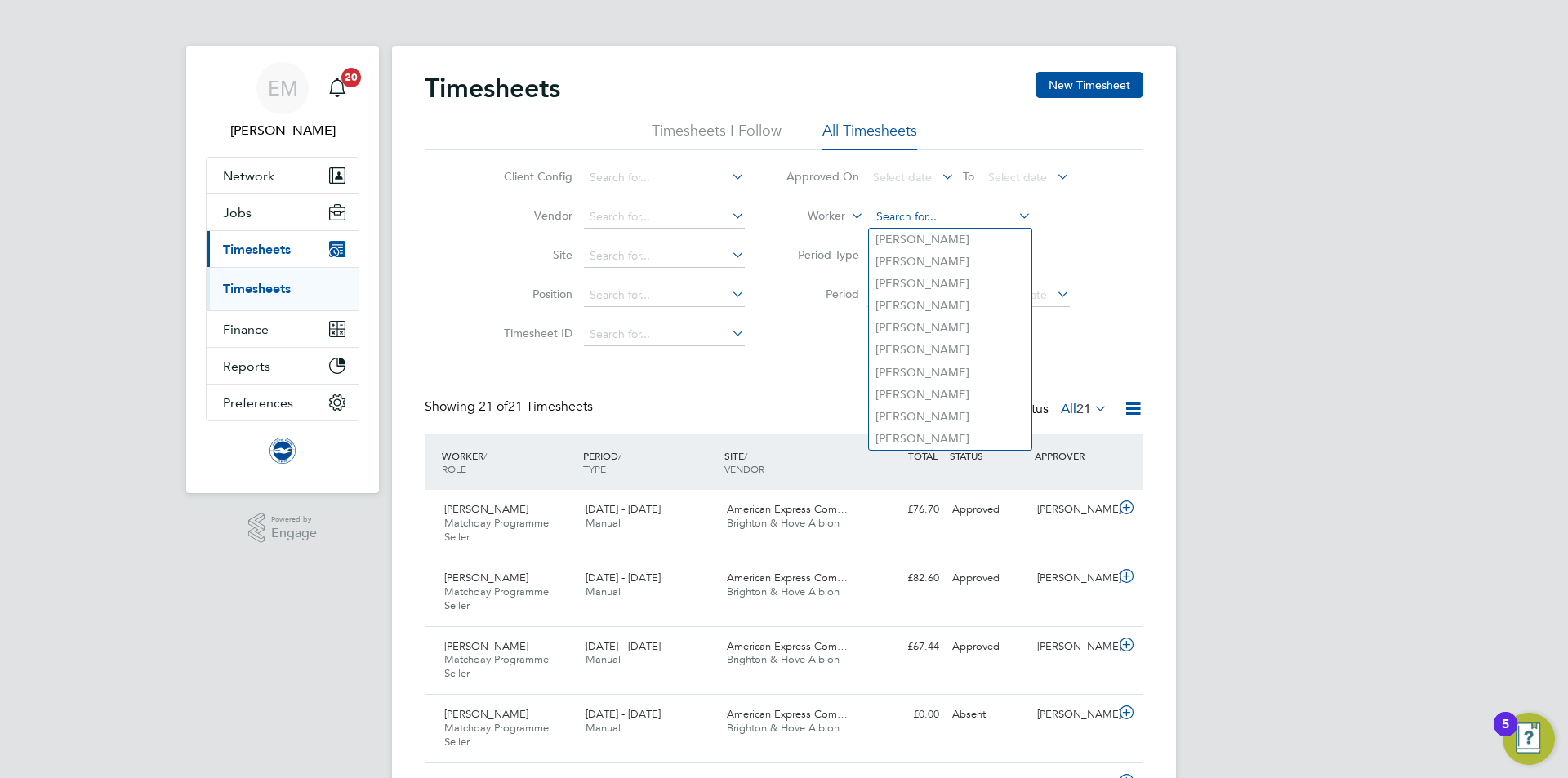
click at [896, 222] on input at bounding box center [951, 217] width 161 height 23
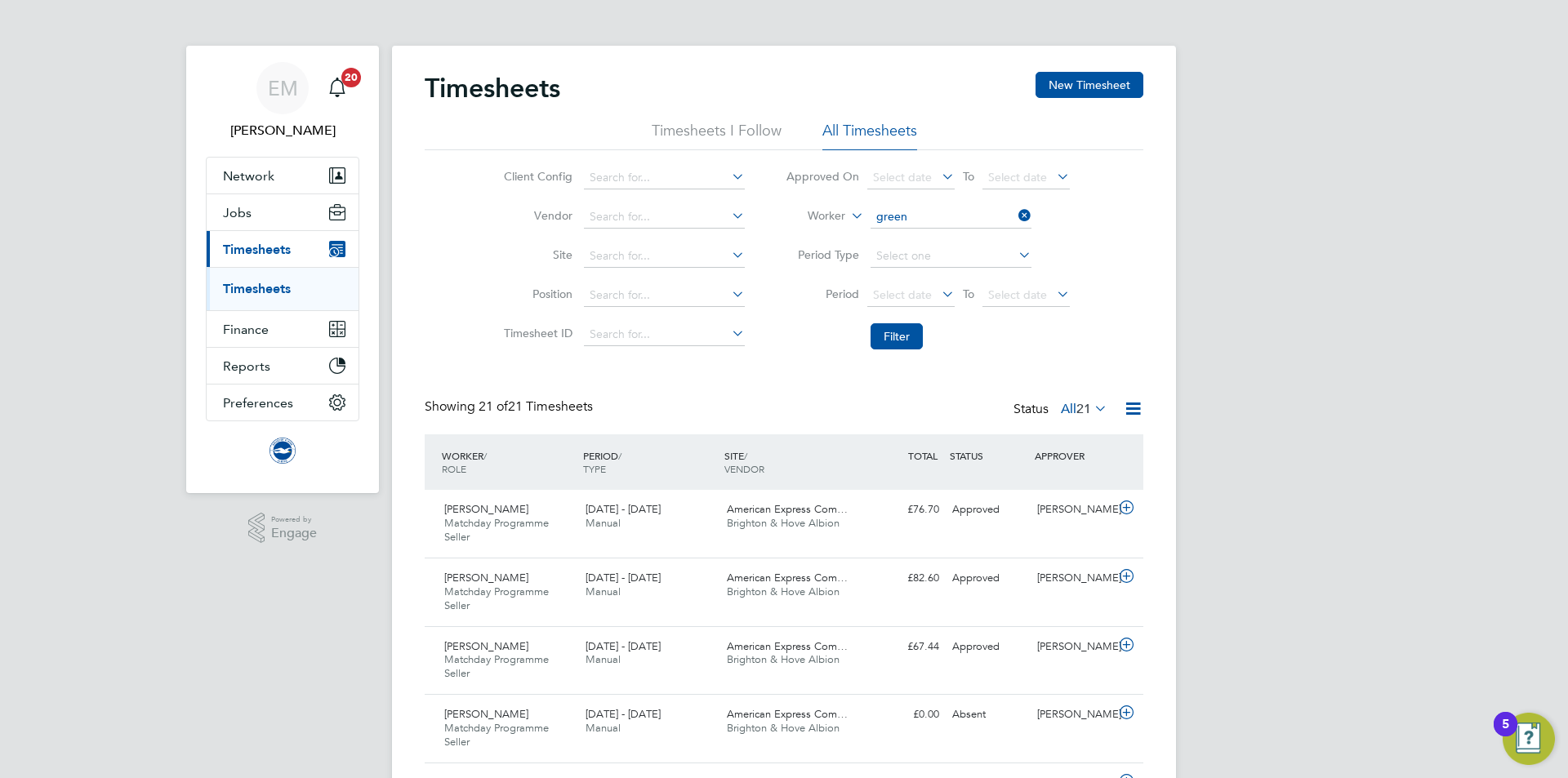
click at [969, 389] on b "Green" at bounding box center [985, 394] width 33 height 14
type input "Paul Green"
click at [892, 337] on button "Filter" at bounding box center [897, 336] width 53 height 26
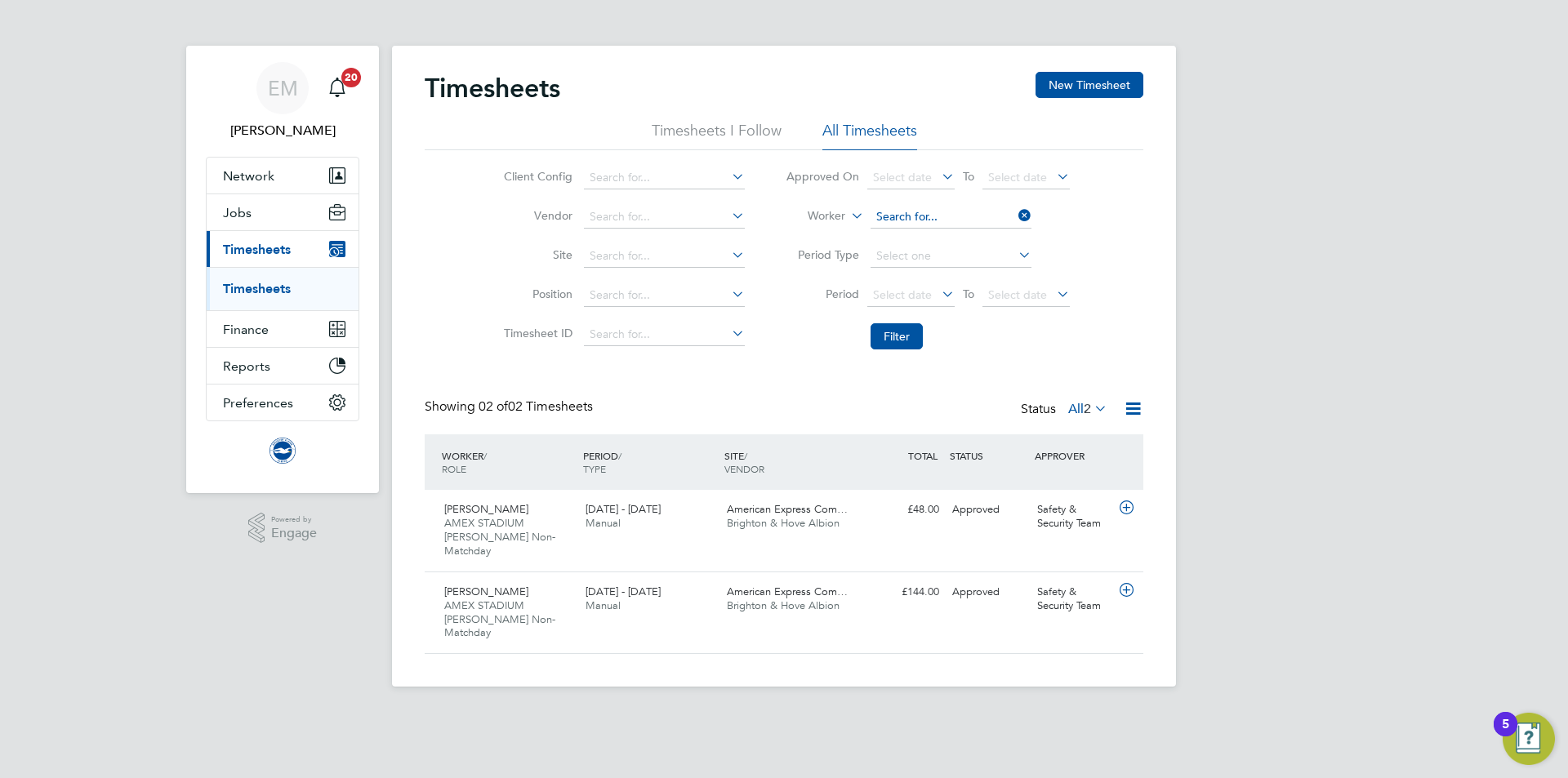
click at [917, 217] on input at bounding box center [951, 217] width 161 height 23
click at [963, 229] on li "Paul Whitehouse" at bounding box center [954, 239] width 171 height 22
type input "Paul Whitehouse"
click at [914, 340] on button "Filter" at bounding box center [897, 336] width 53 height 26
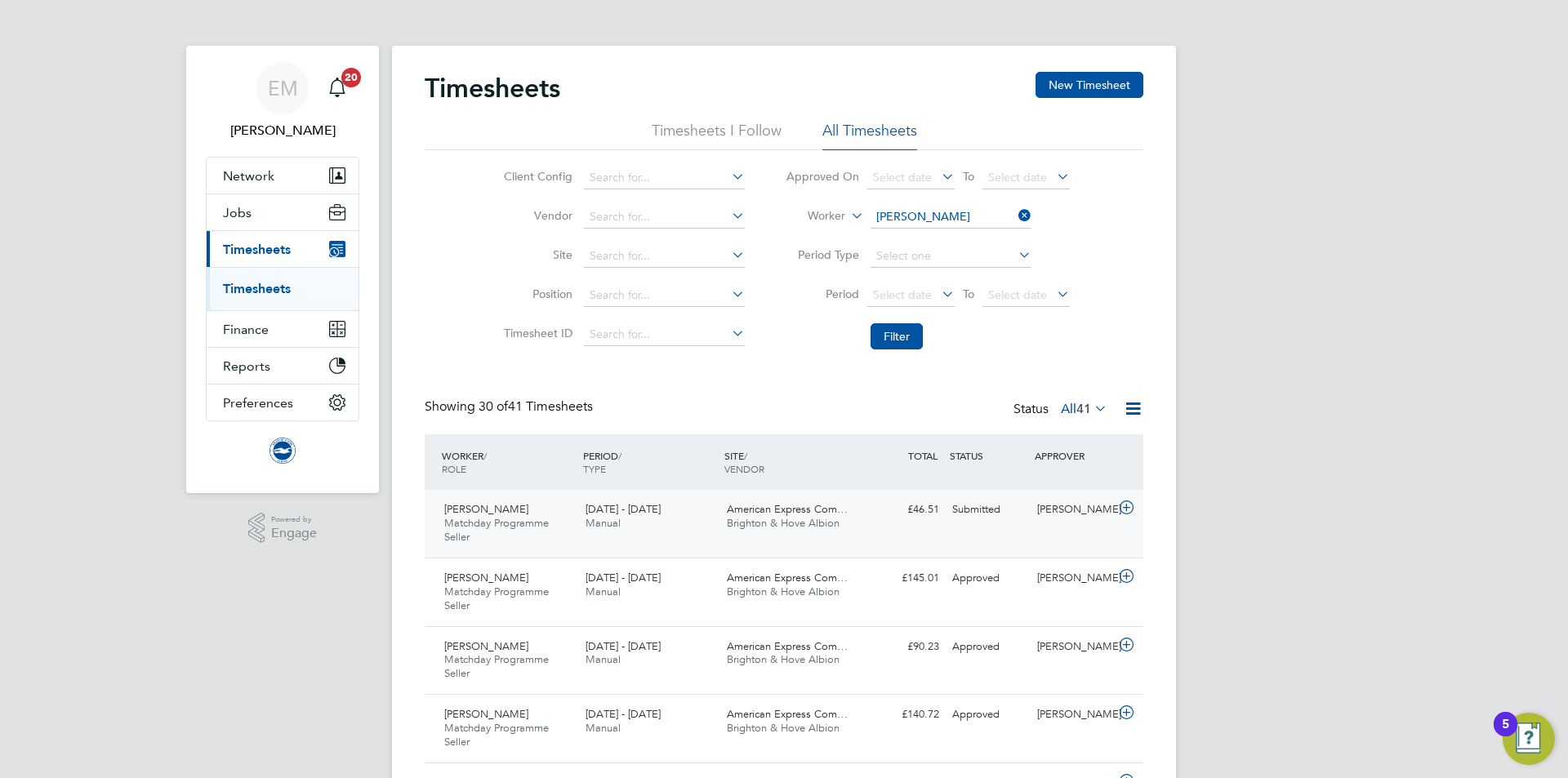
click at [1074, 509] on div "[PERSON_NAME]" at bounding box center [1073, 509] width 85 height 27
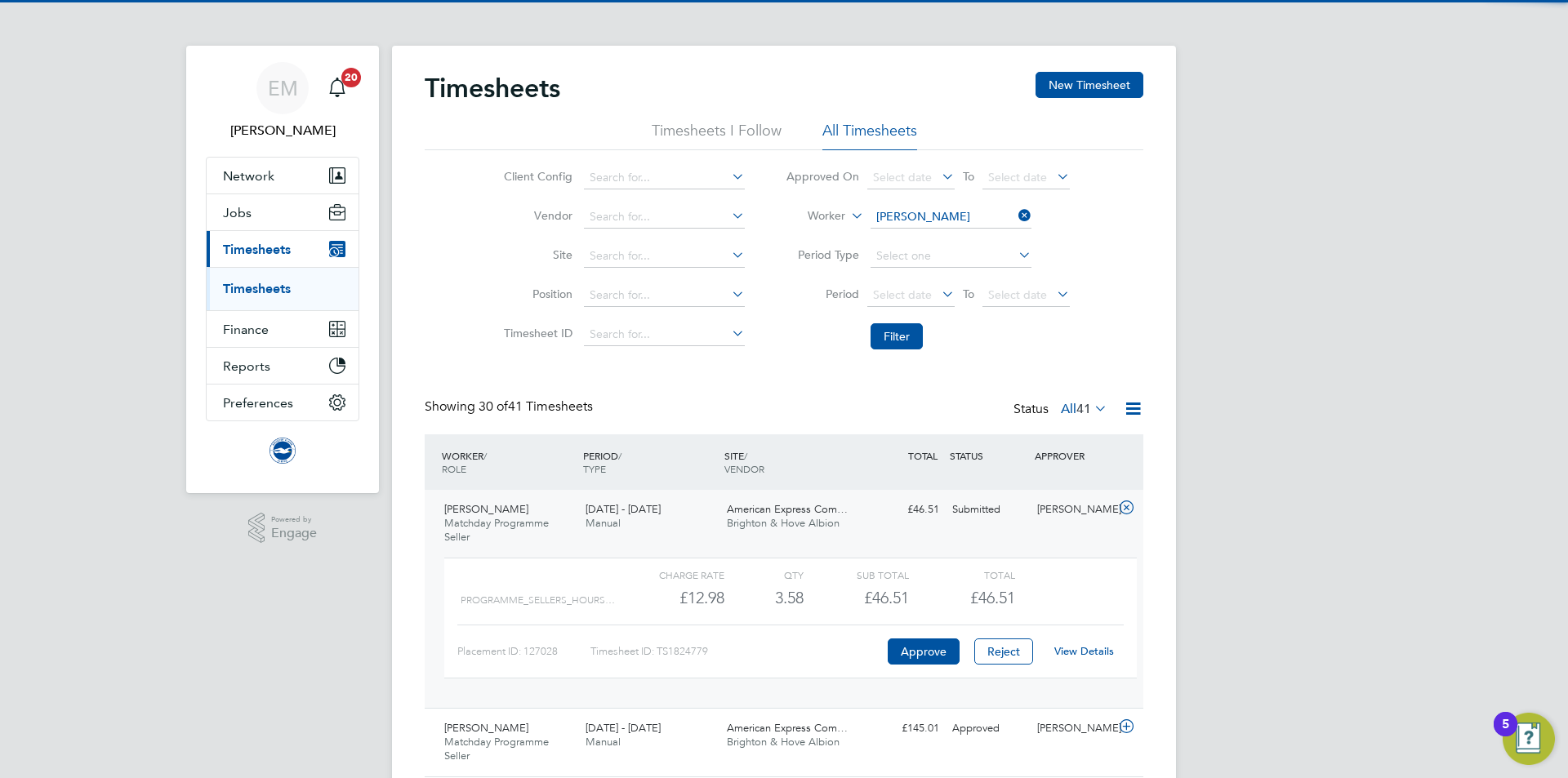
click at [1096, 651] on link "View Details" at bounding box center [1083, 651] width 59 height 14
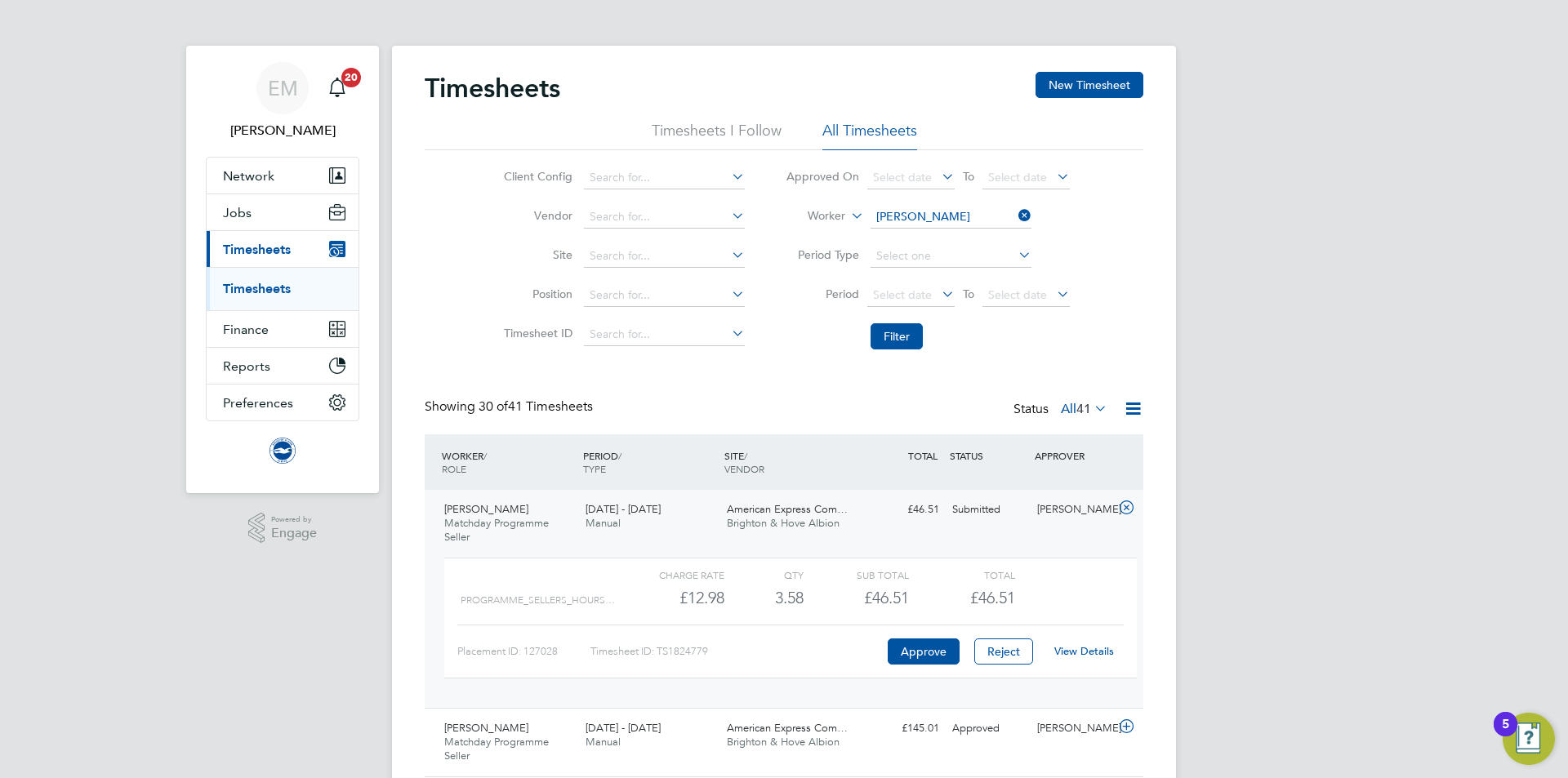
click at [289, 286] on link "Timesheets" at bounding box center [256, 289] width 68 height 16
click at [947, 217] on input at bounding box center [951, 217] width 161 height 23
type input "paul gree"
click at [886, 222] on input at bounding box center [951, 217] width 161 height 23
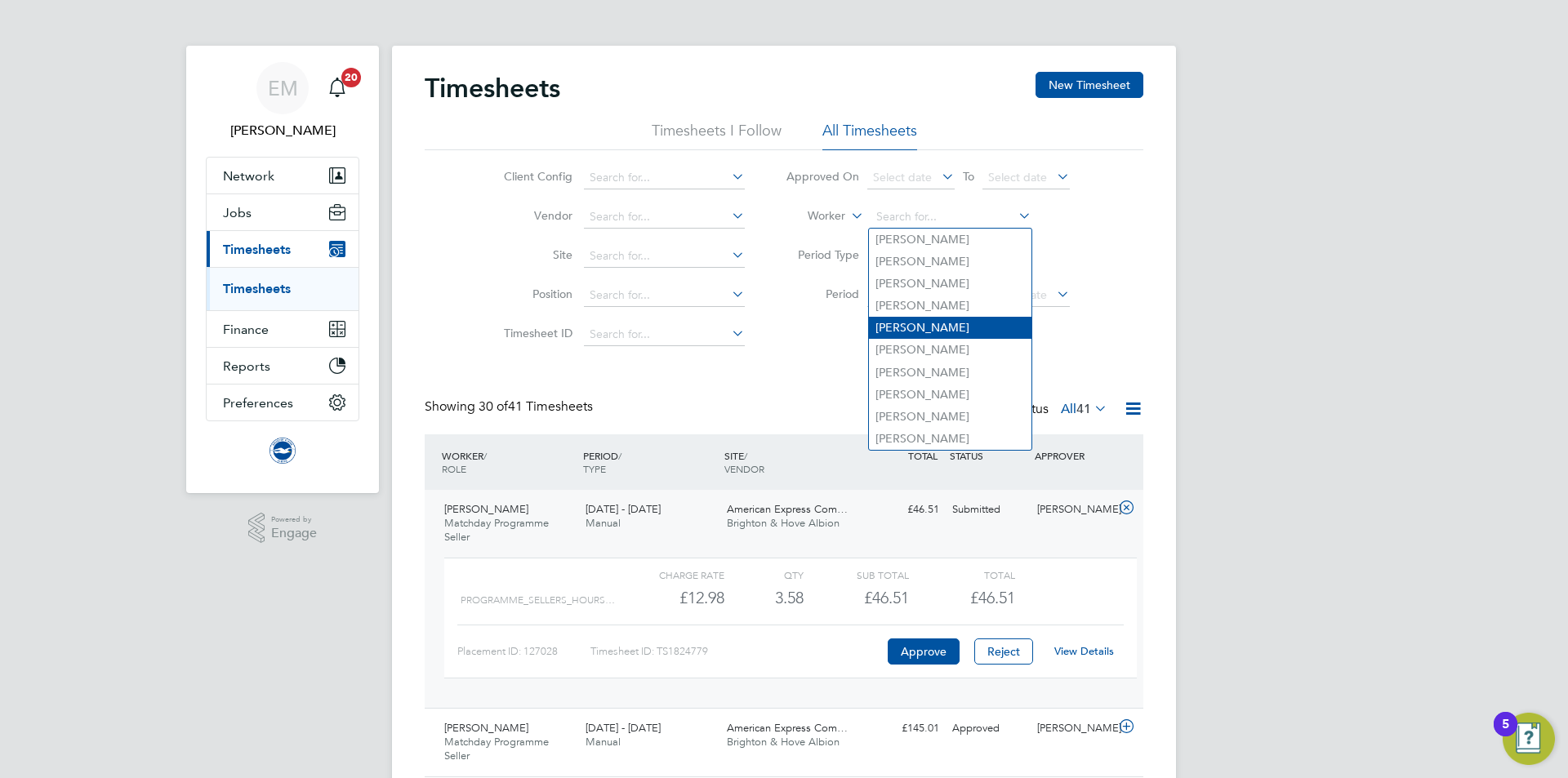
type input "r"
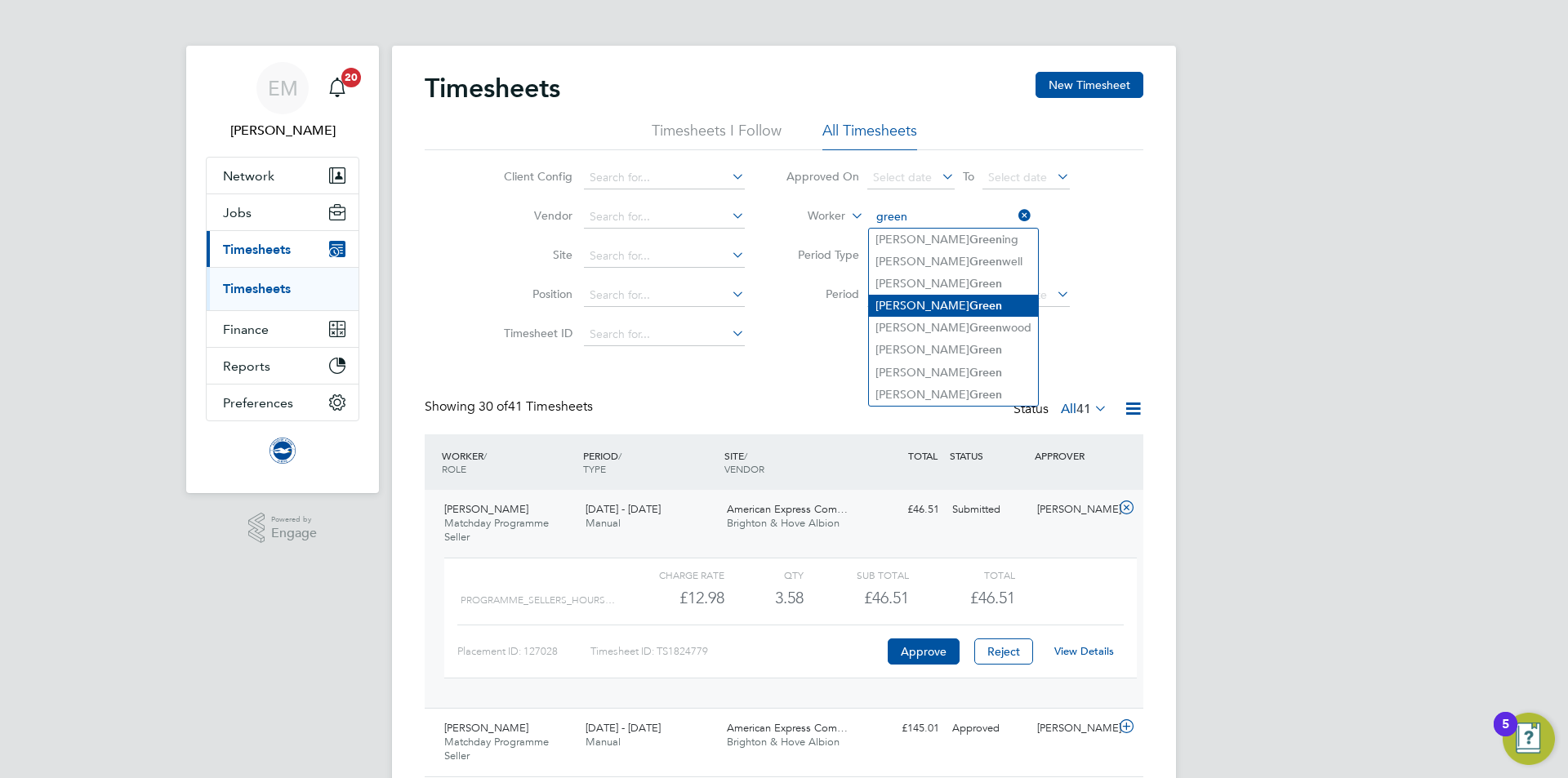
click at [969, 299] on b "Green" at bounding box center [985, 305] width 33 height 14
type input "Paul Green"
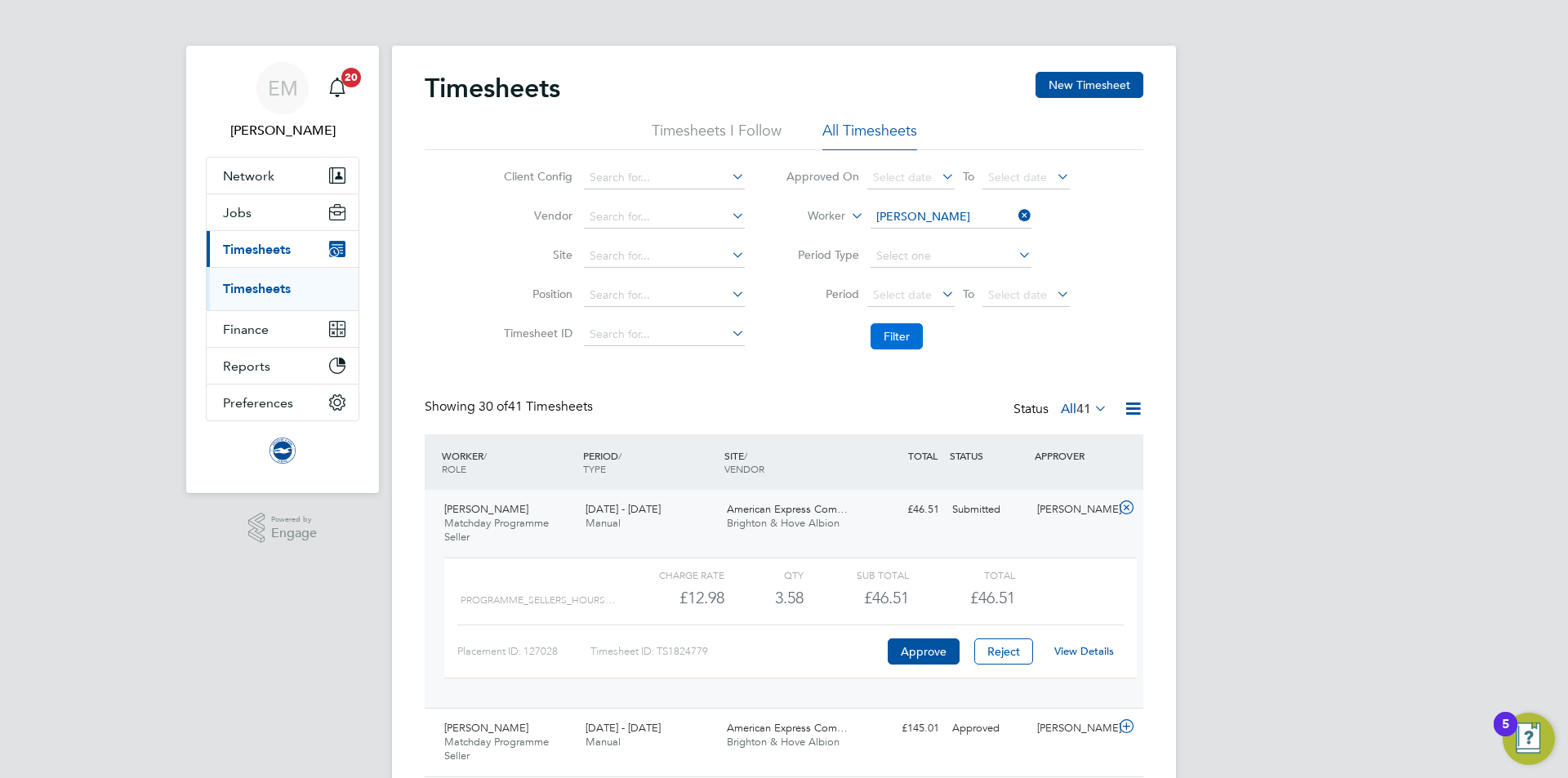
click at [897, 339] on button "Filter" at bounding box center [897, 336] width 53 height 26
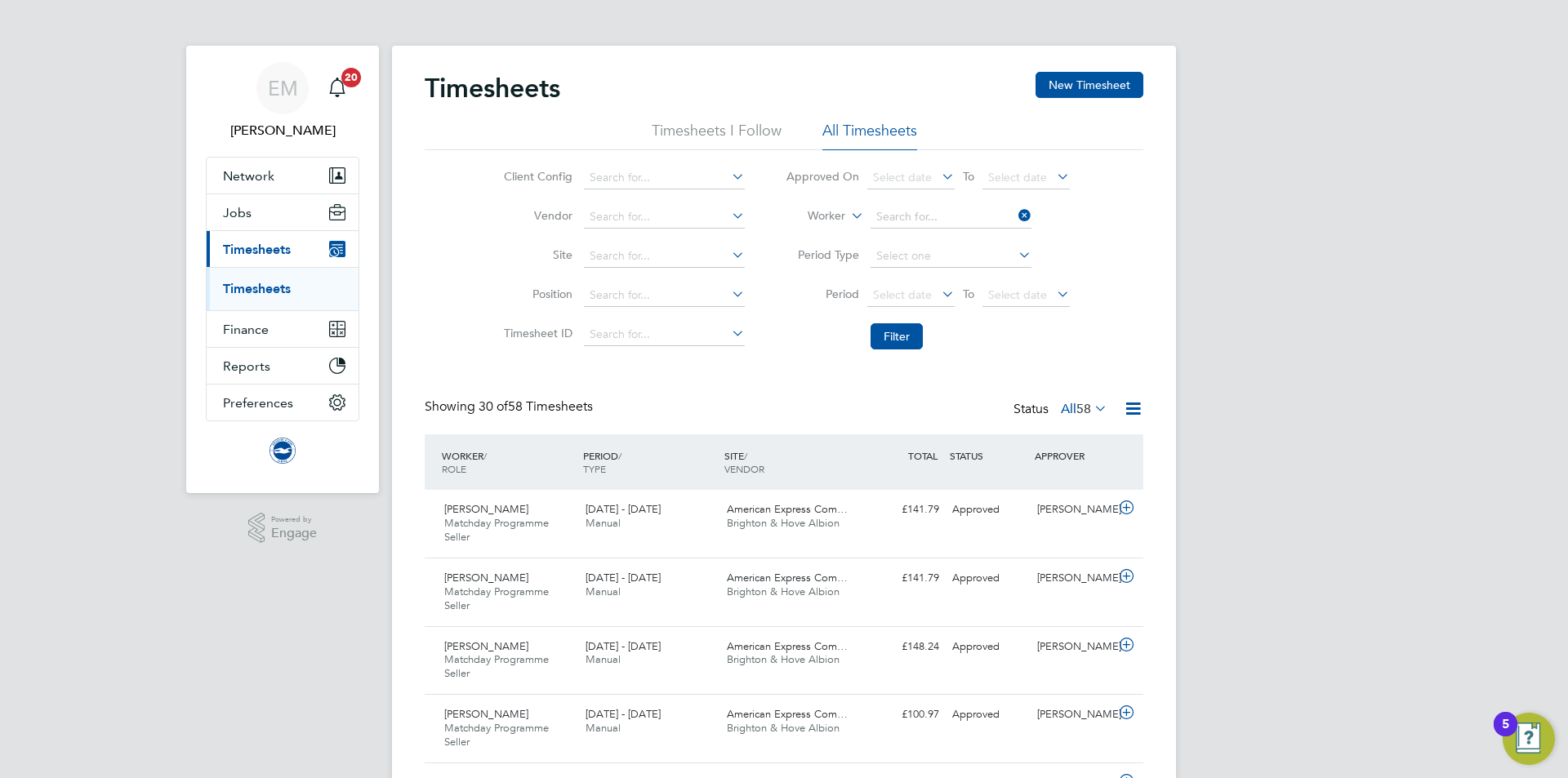
click at [912, 203] on li "Worker" at bounding box center [928, 217] width 325 height 39
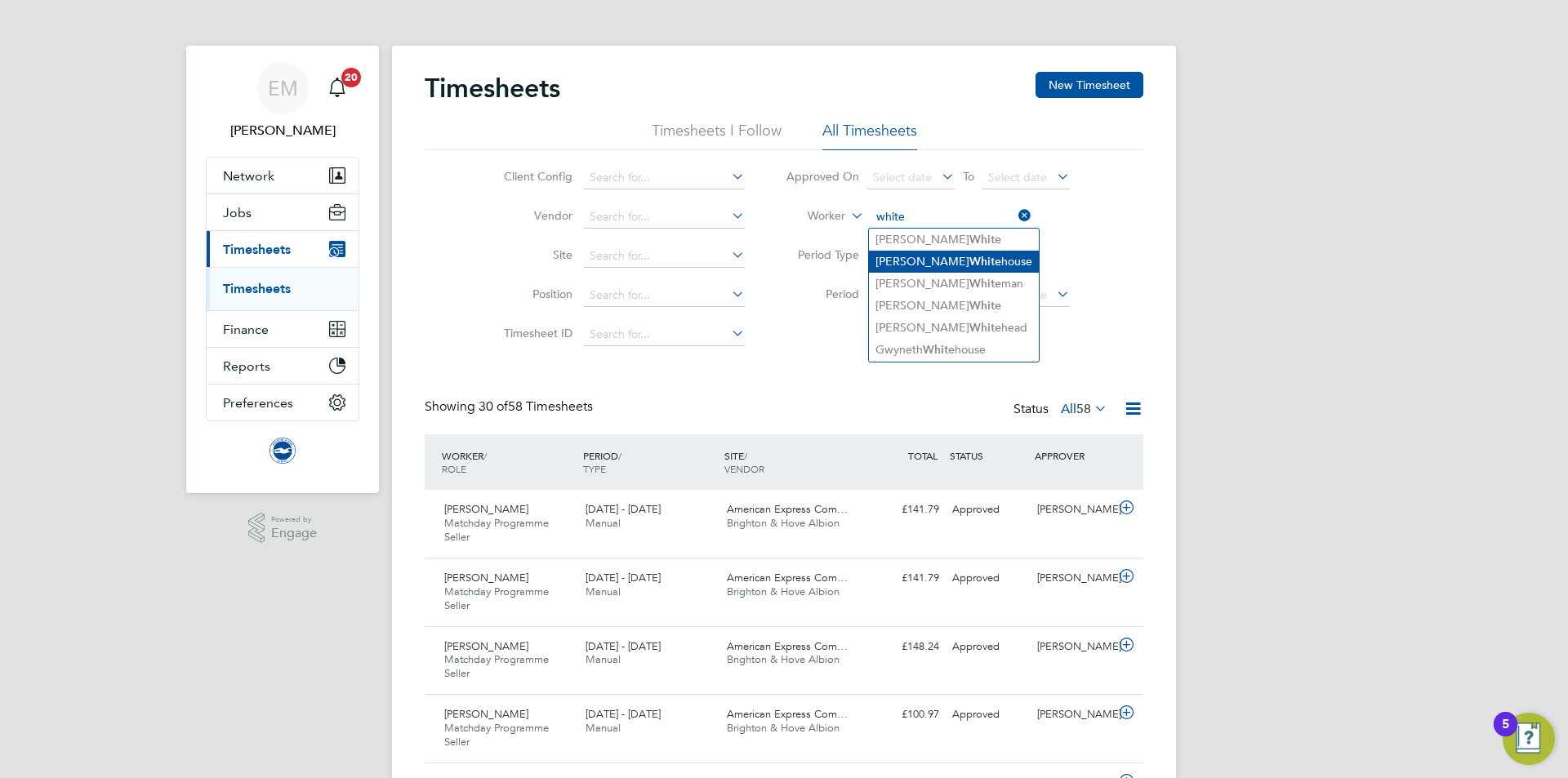
click at [943, 258] on li "Paul White house" at bounding box center [954, 262] width 170 height 22
type input "Paul Whitehouse"
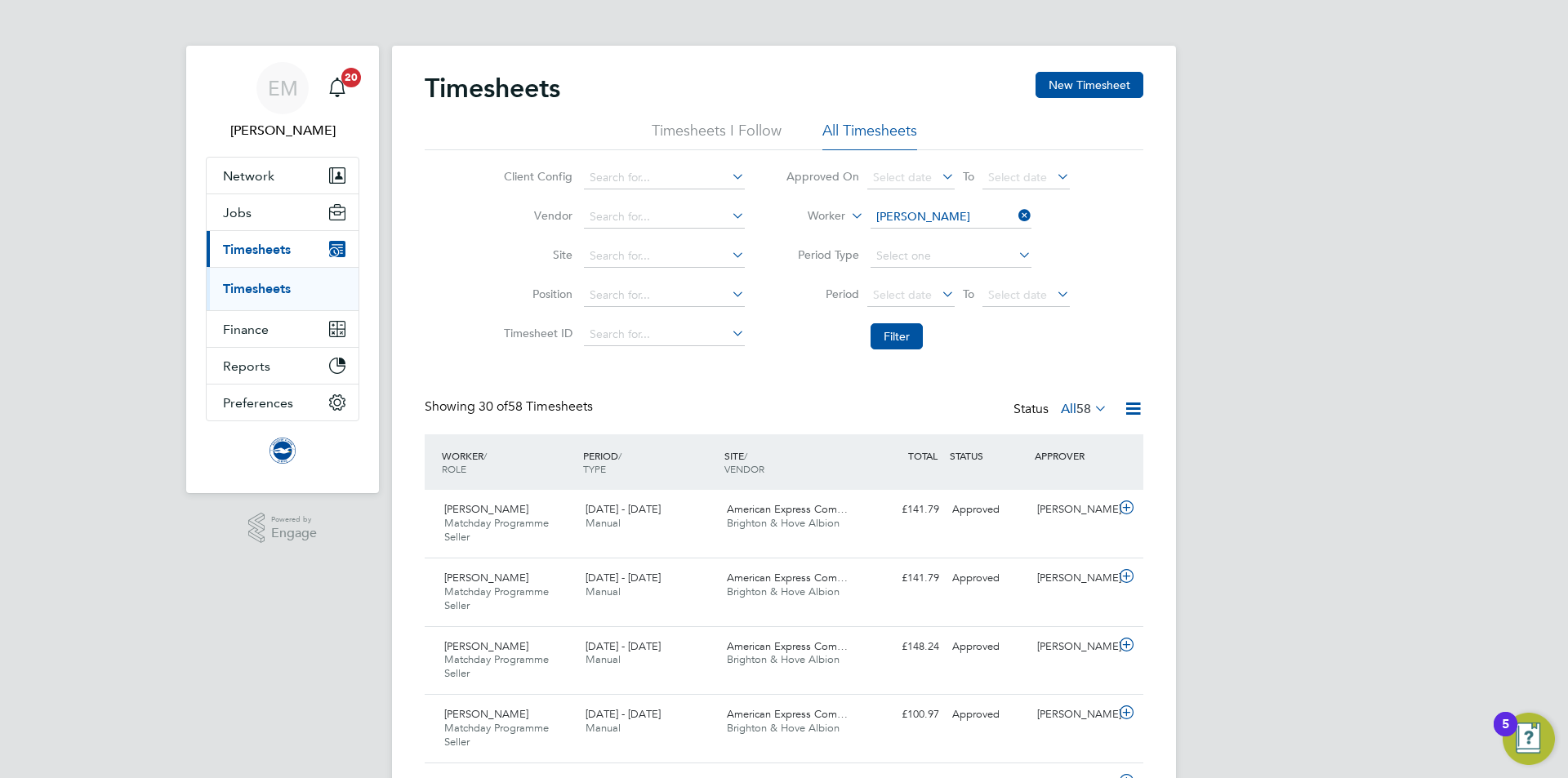
click at [903, 319] on li "Filter" at bounding box center [928, 336] width 325 height 43
click at [904, 320] on li "Filter" at bounding box center [928, 336] width 325 height 43
click at [885, 338] on button "Filter" at bounding box center [897, 336] width 53 height 26
click at [935, 214] on input at bounding box center [951, 217] width 161 height 23
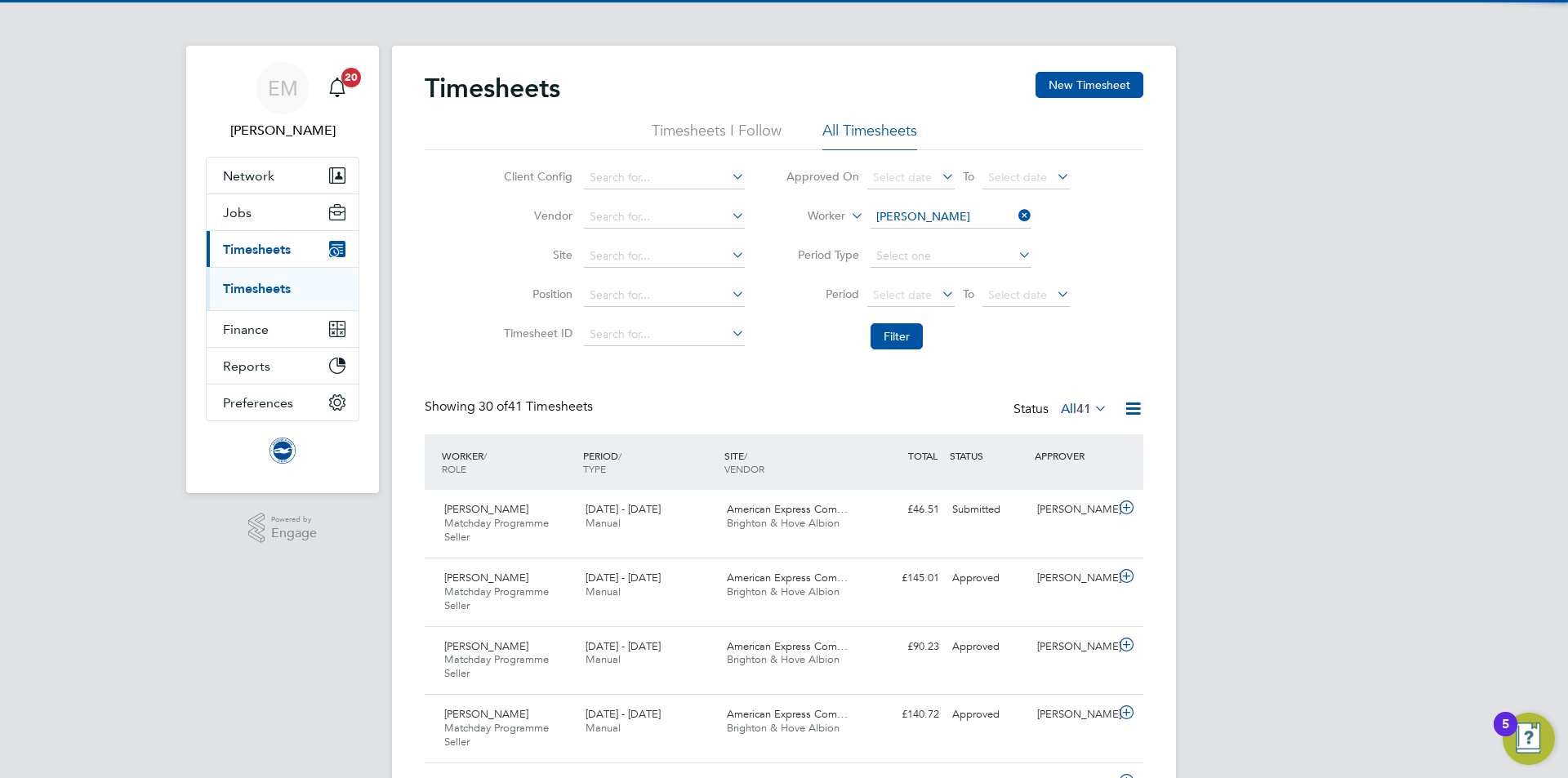
click at [942, 239] on li "Paul D awes" at bounding box center [982, 239] width 225 height 22
type input "Paul Dawes"
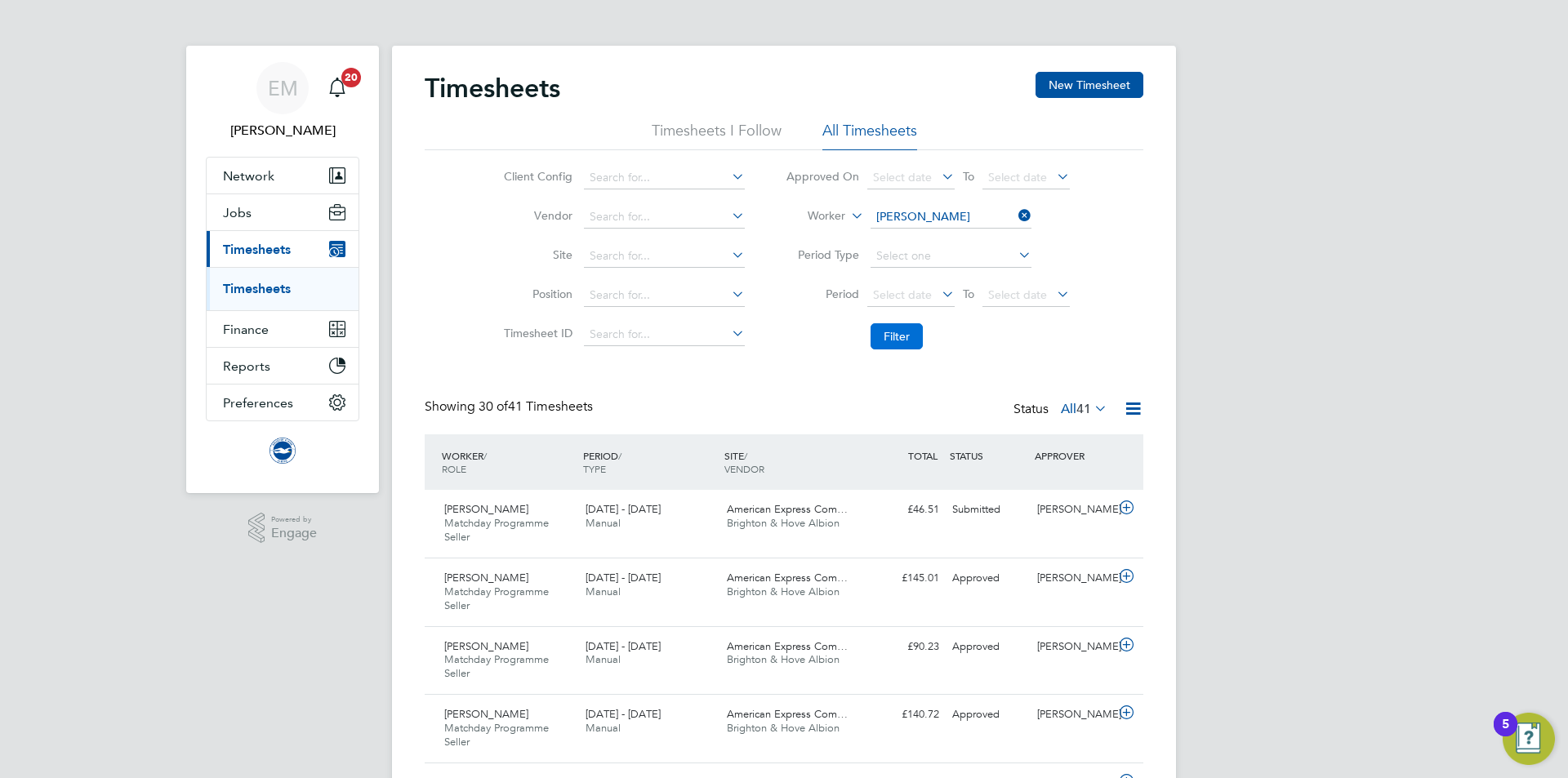
click at [903, 335] on button "Filter" at bounding box center [897, 336] width 53 height 26
click at [1083, 414] on span "21" at bounding box center [1084, 409] width 15 height 17
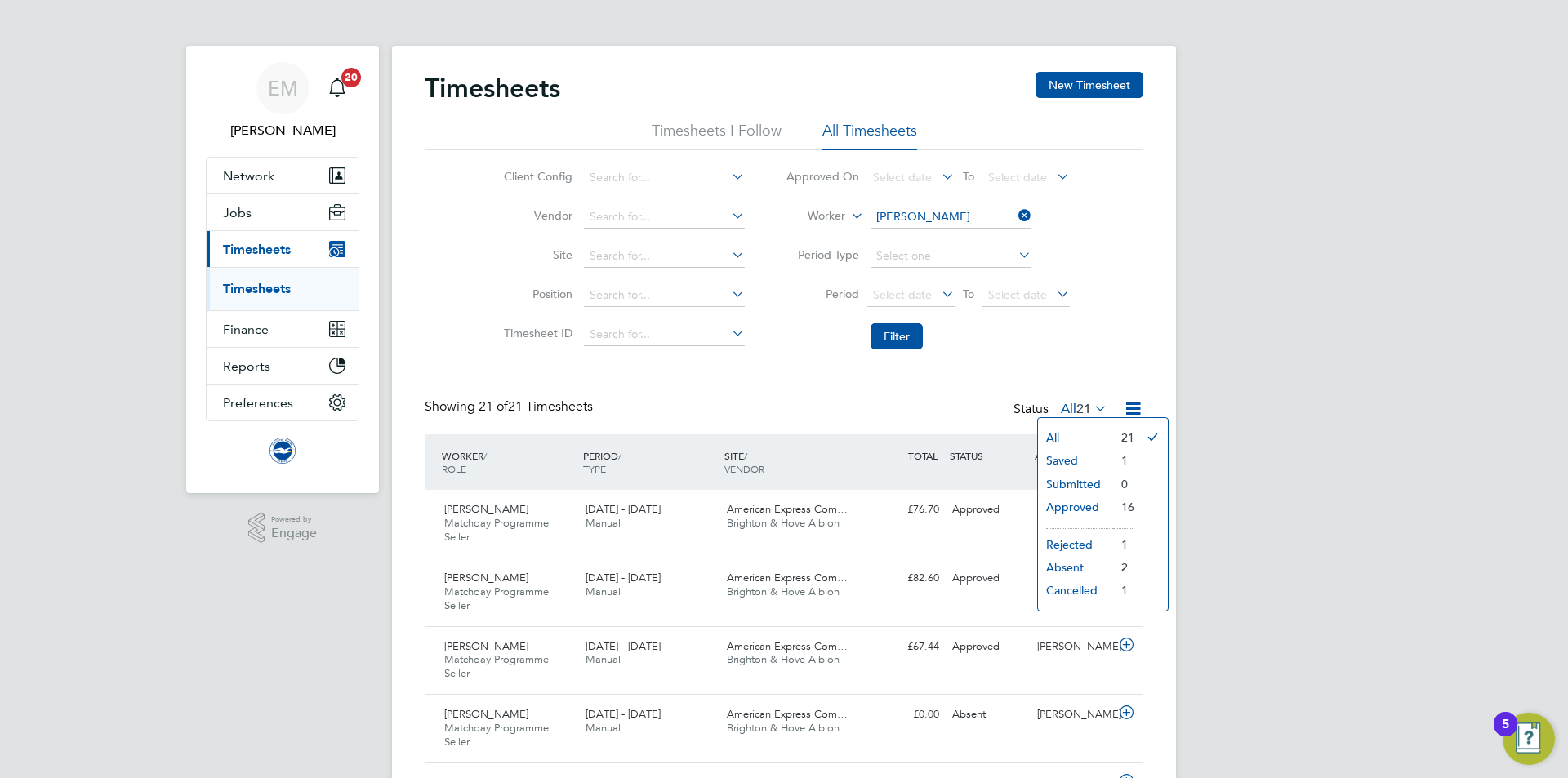
click at [1083, 413] on span "21" at bounding box center [1084, 409] width 15 height 17
click at [911, 199] on li "Worker Paul Dawes" at bounding box center [928, 217] width 325 height 39
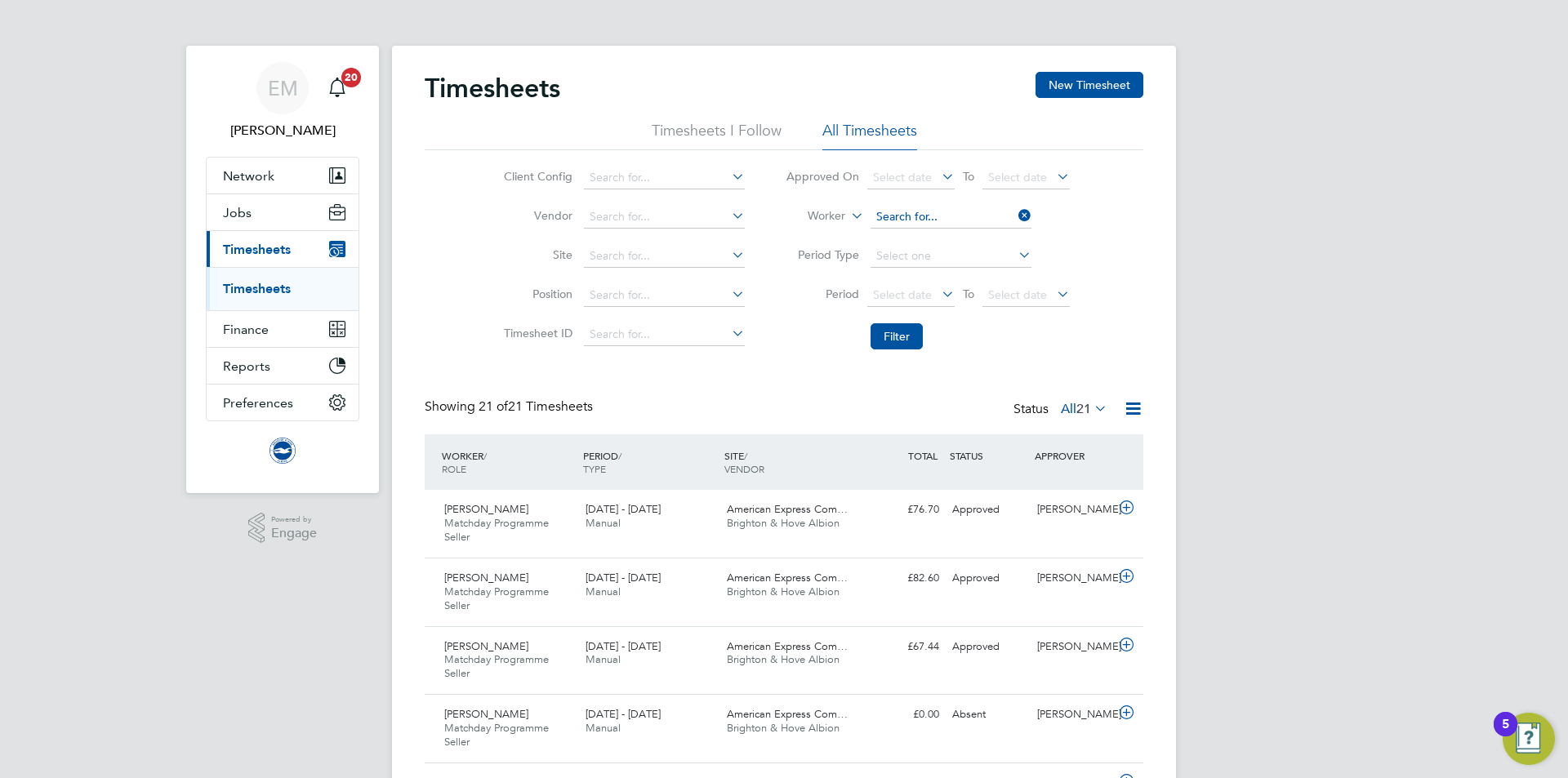
click at [911, 206] on input at bounding box center [951, 217] width 161 height 23
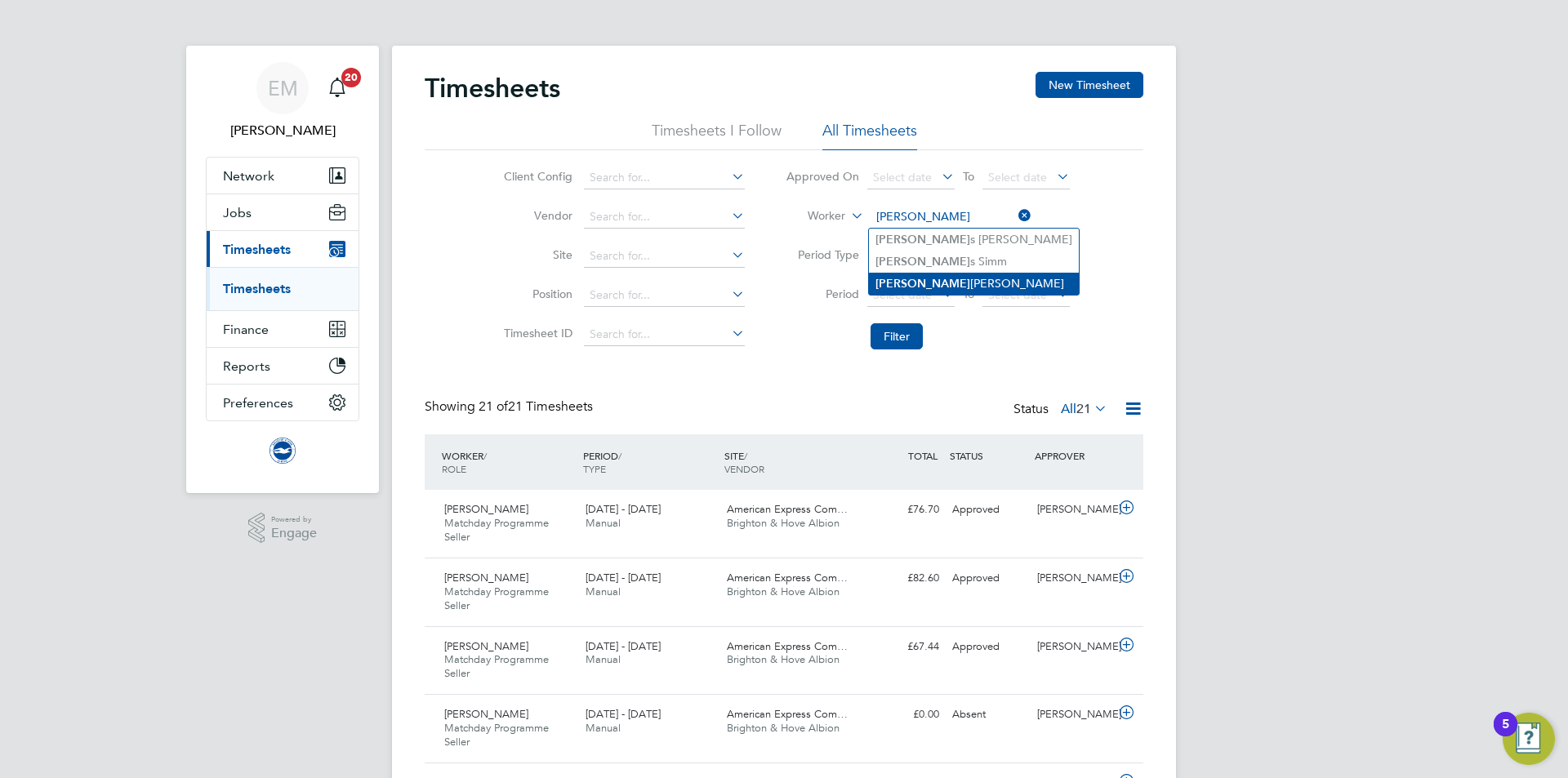
click at [930, 279] on li "Luca Hanlon" at bounding box center [974, 284] width 210 height 22
type input "Luca Hanlon"
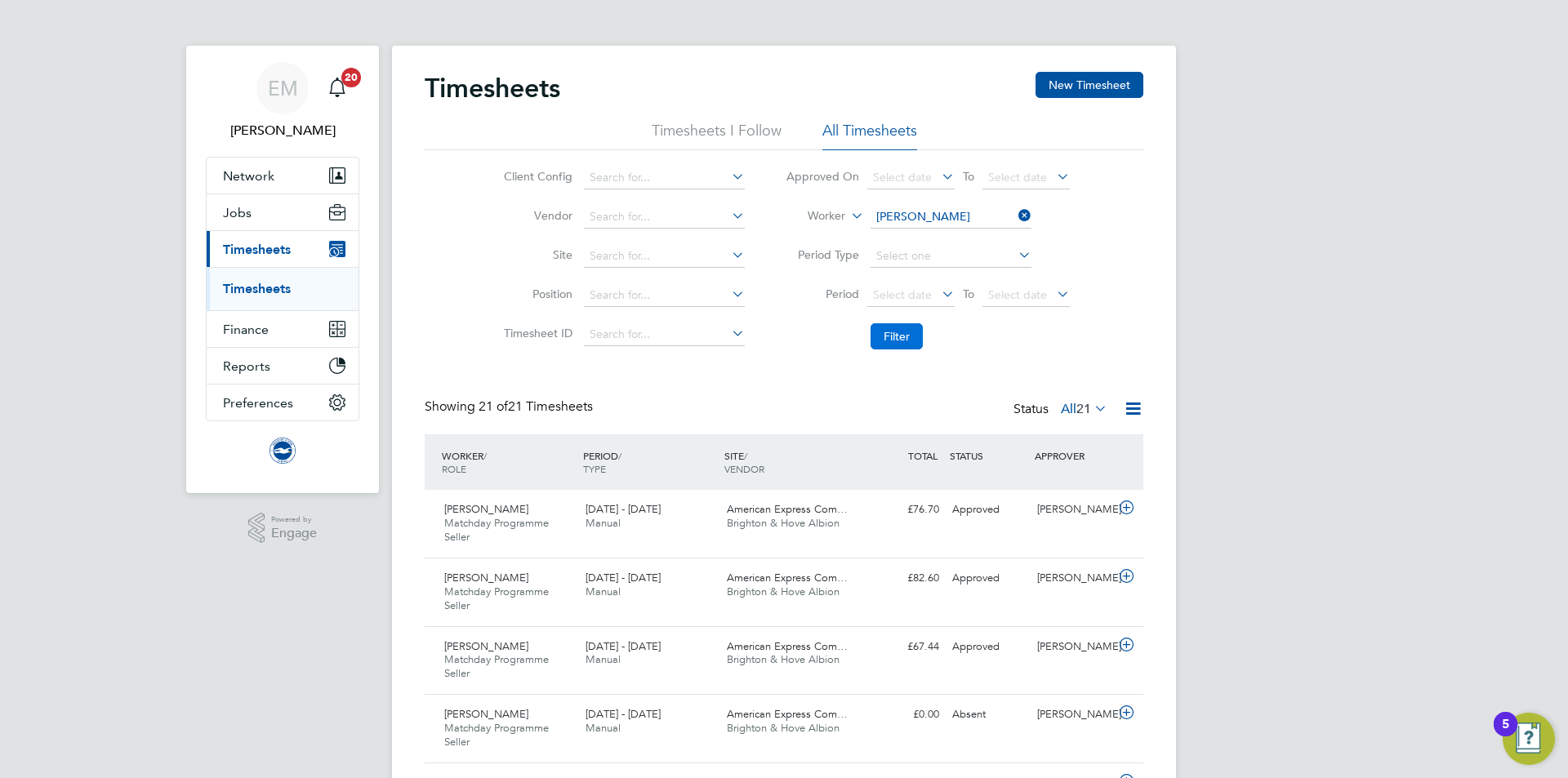
click at [893, 324] on button "Filter" at bounding box center [897, 336] width 53 height 26
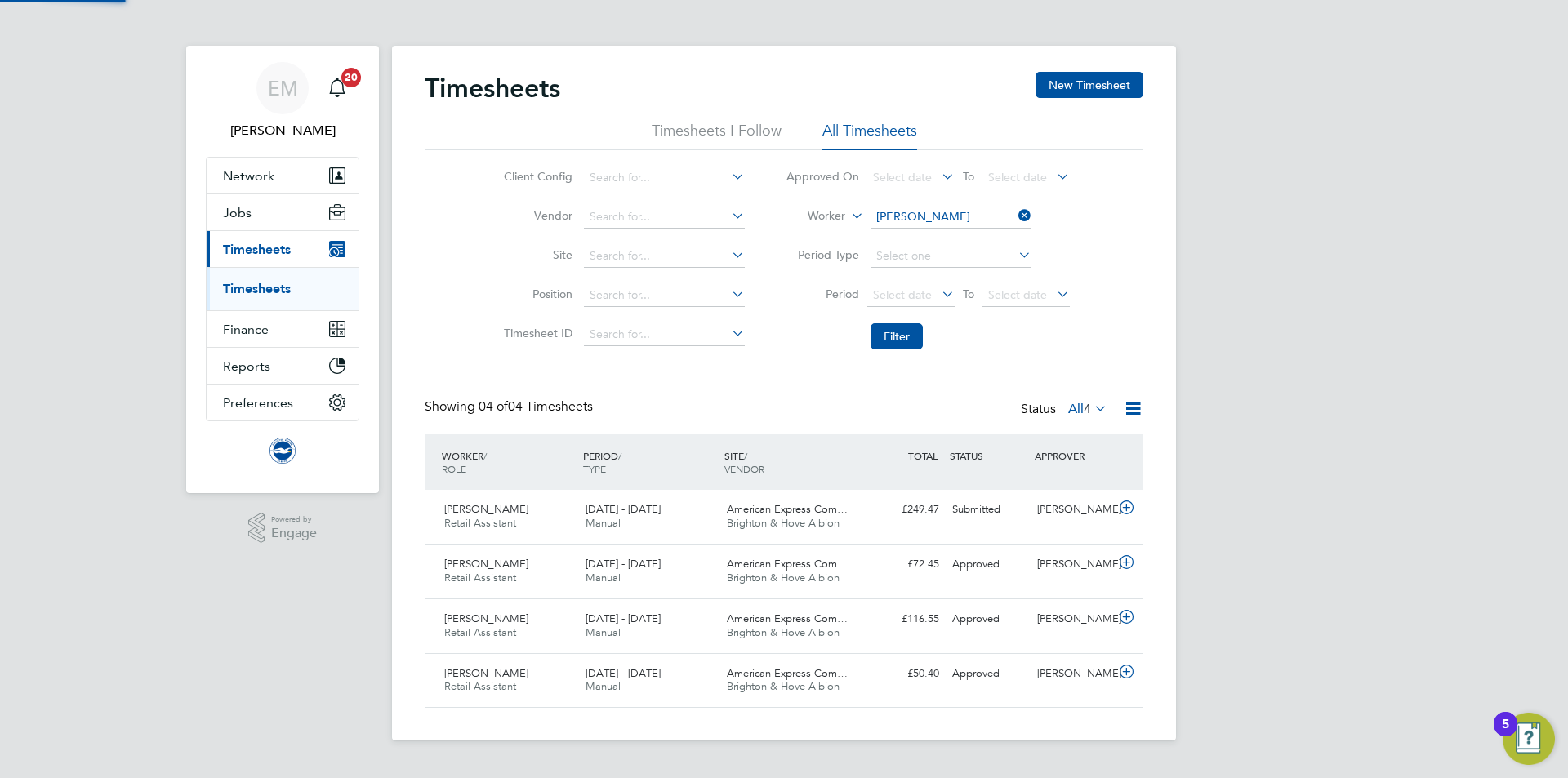
scroll to position [42, 142]
click at [693, 517] on div "1 - 30 Sep 2025 Manual" at bounding box center [649, 516] width 141 height 41
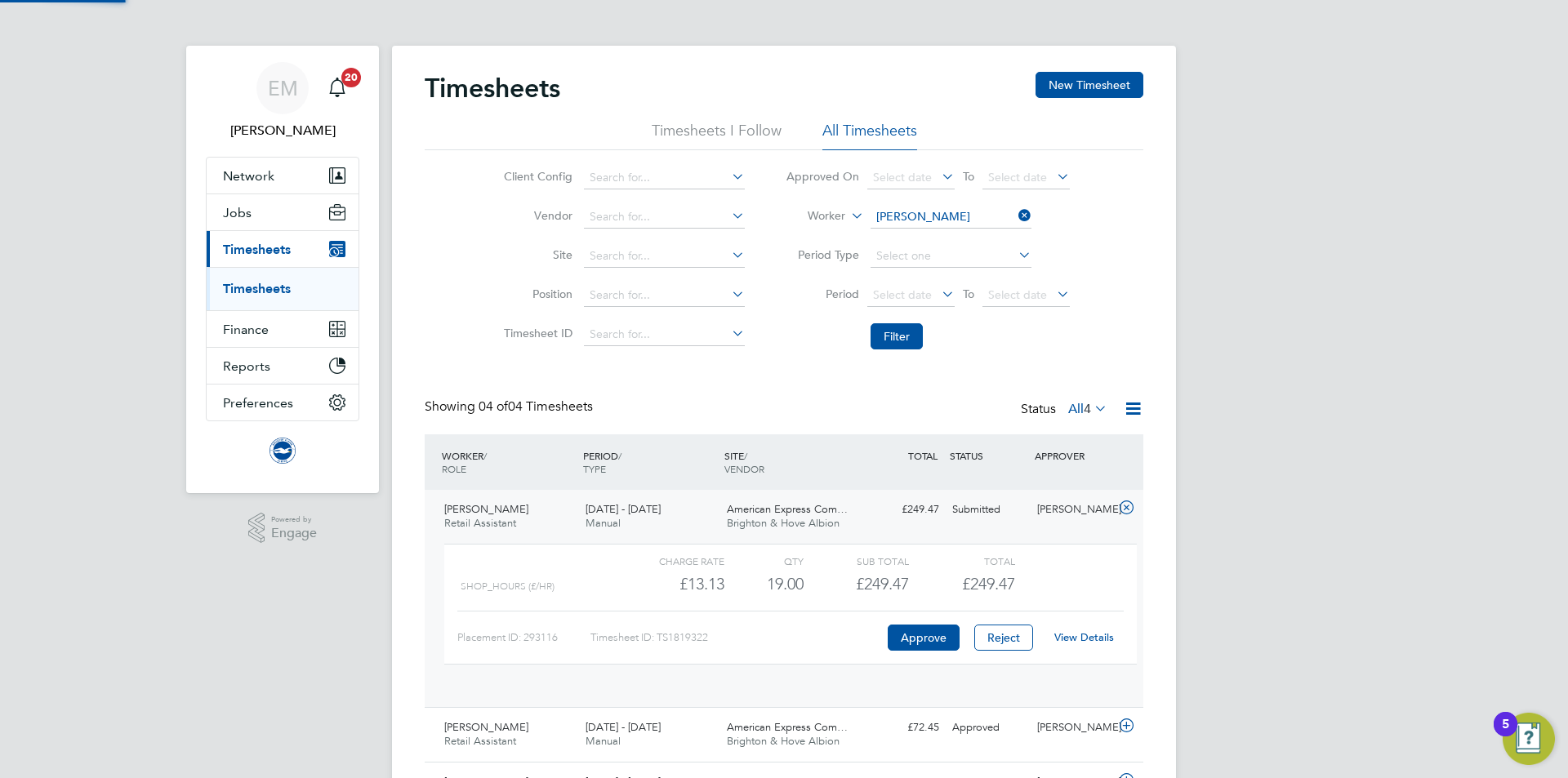
scroll to position [28, 159]
click at [696, 518] on div "1 - 30 Sep 2025 Manual" at bounding box center [649, 516] width 141 height 41
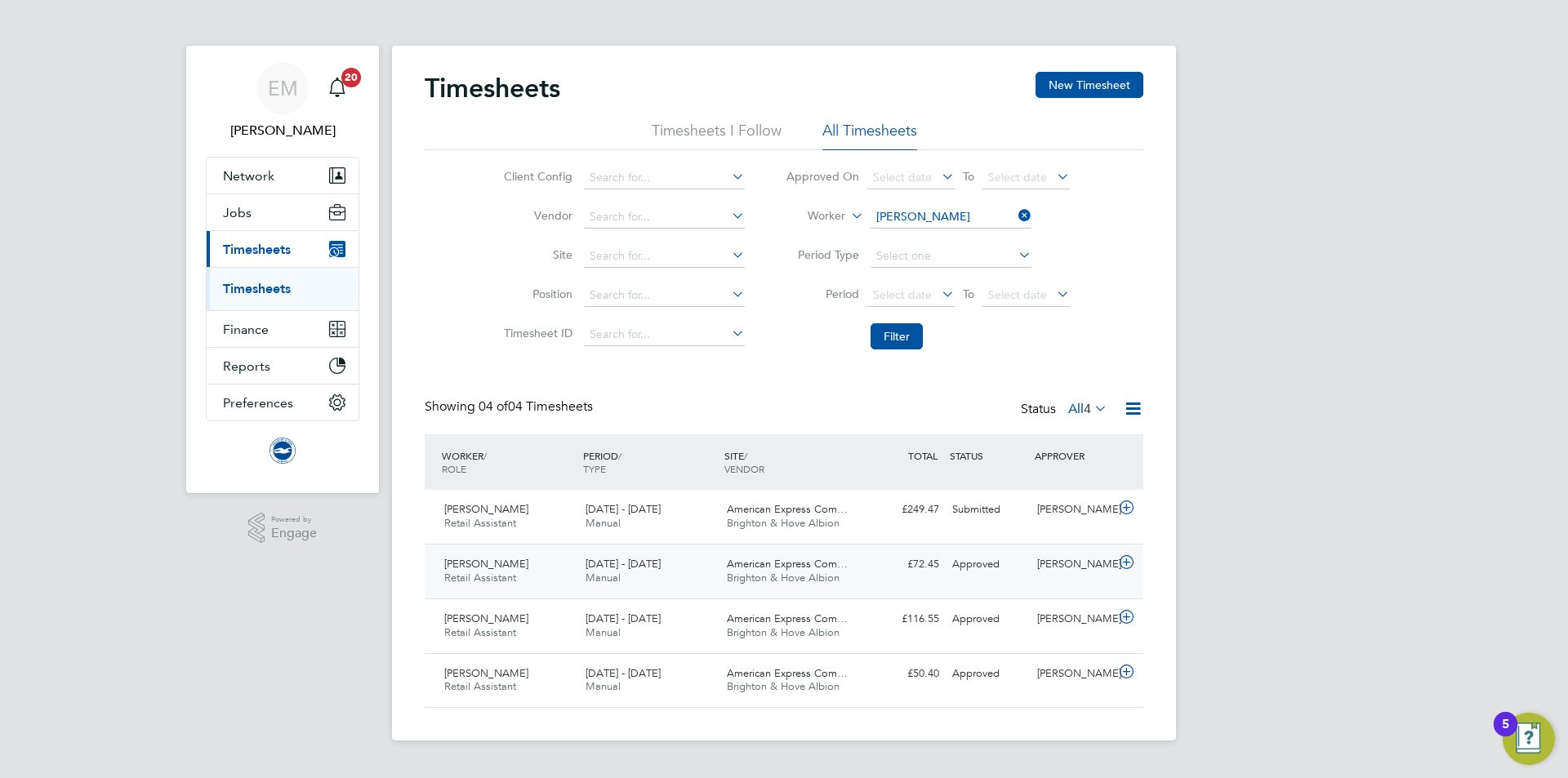
click at [866, 583] on div "Luca Hanlon Retail Assistant 1 - 31 Aug 2025 1 - 31 Aug 2025 Manual American Ex…" at bounding box center [784, 571] width 719 height 55
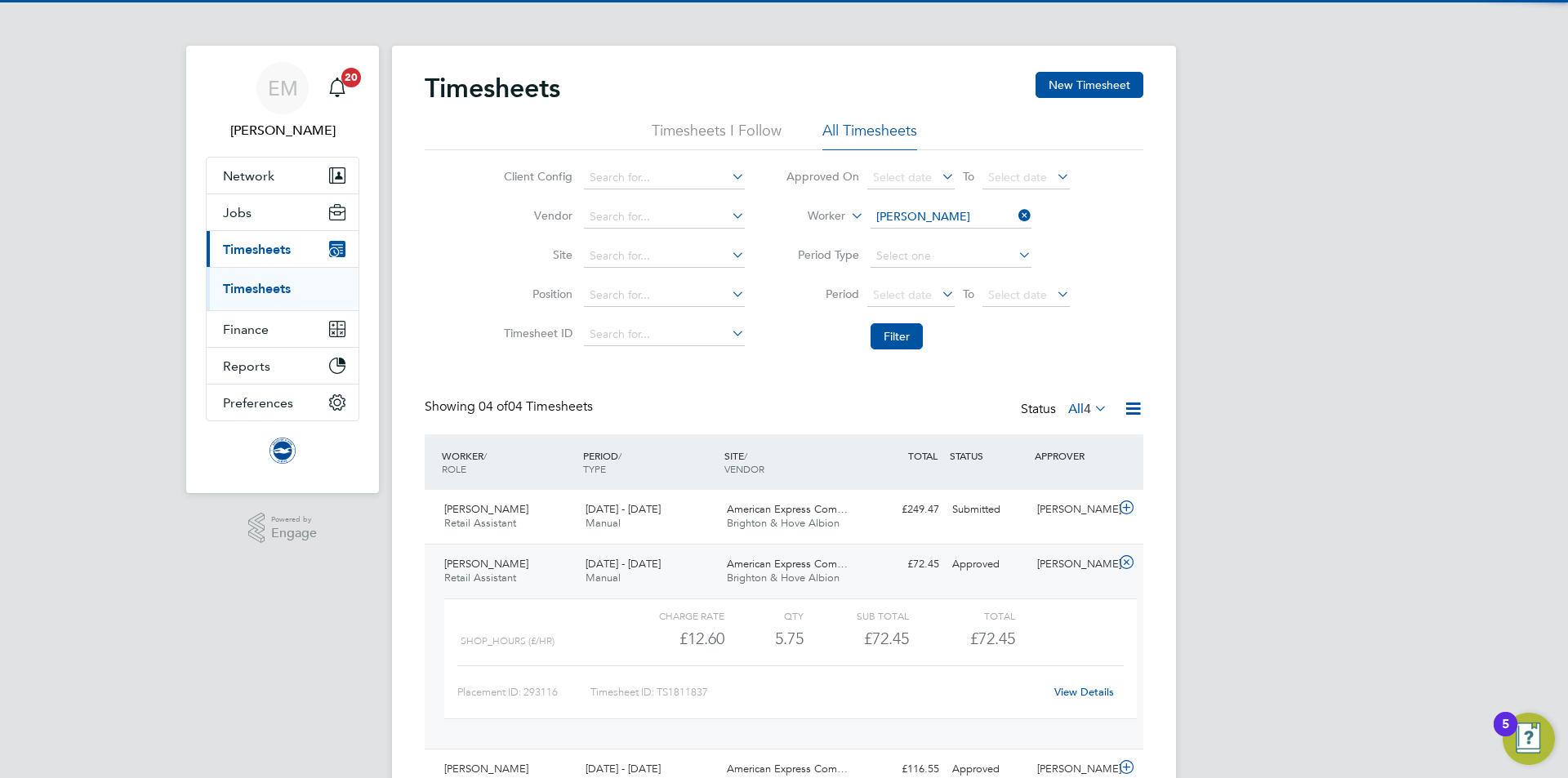
click at [866, 583] on div "Luca Hanlon Retail Assistant 1 - 31 Aug 2025 1 - 31 Aug 2025 Manual American Ex…" at bounding box center [784, 646] width 719 height 205
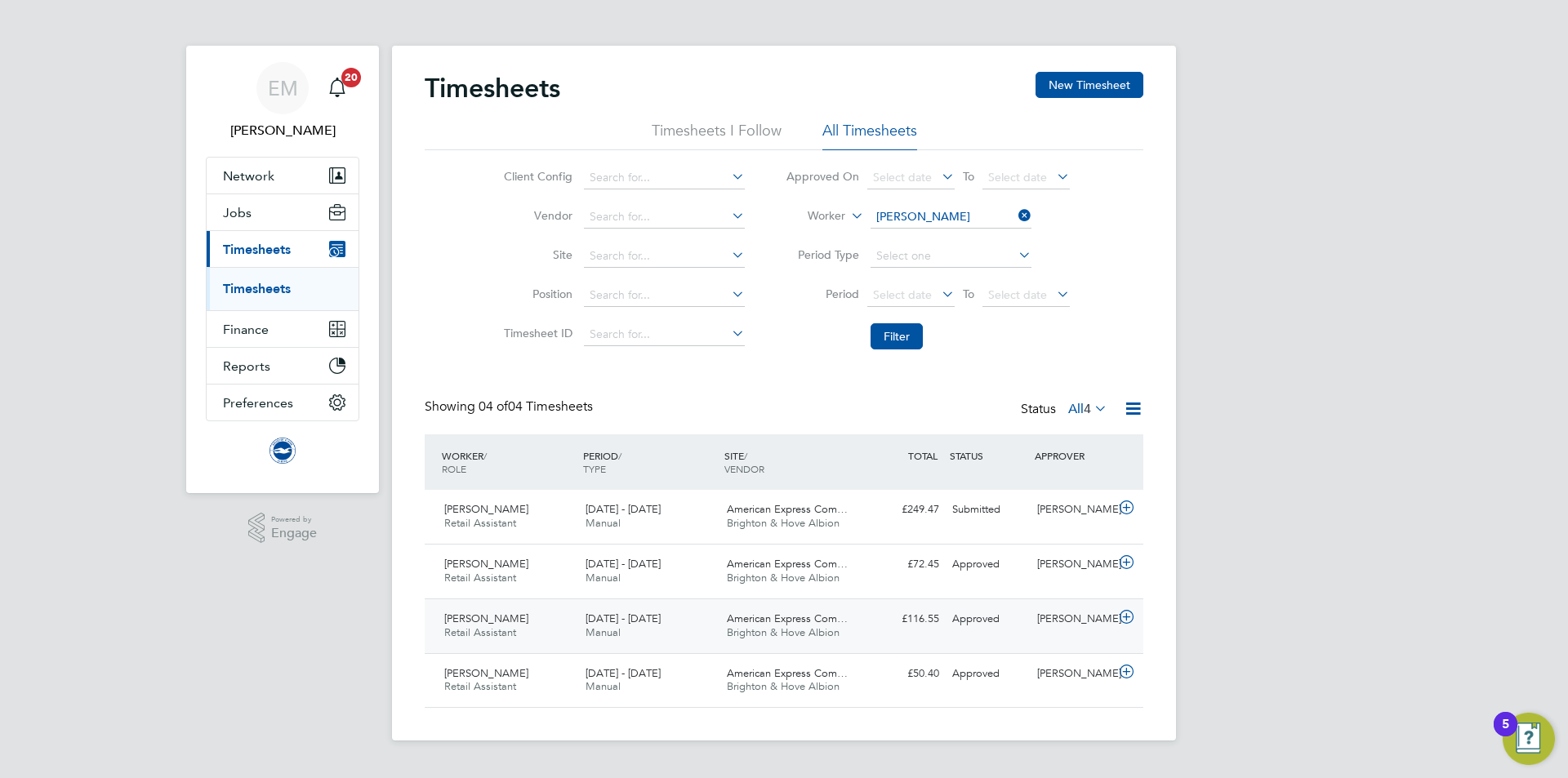
click at [858, 642] on div "American Express Com… Brighton & Hove Albion" at bounding box center [791, 626] width 141 height 41
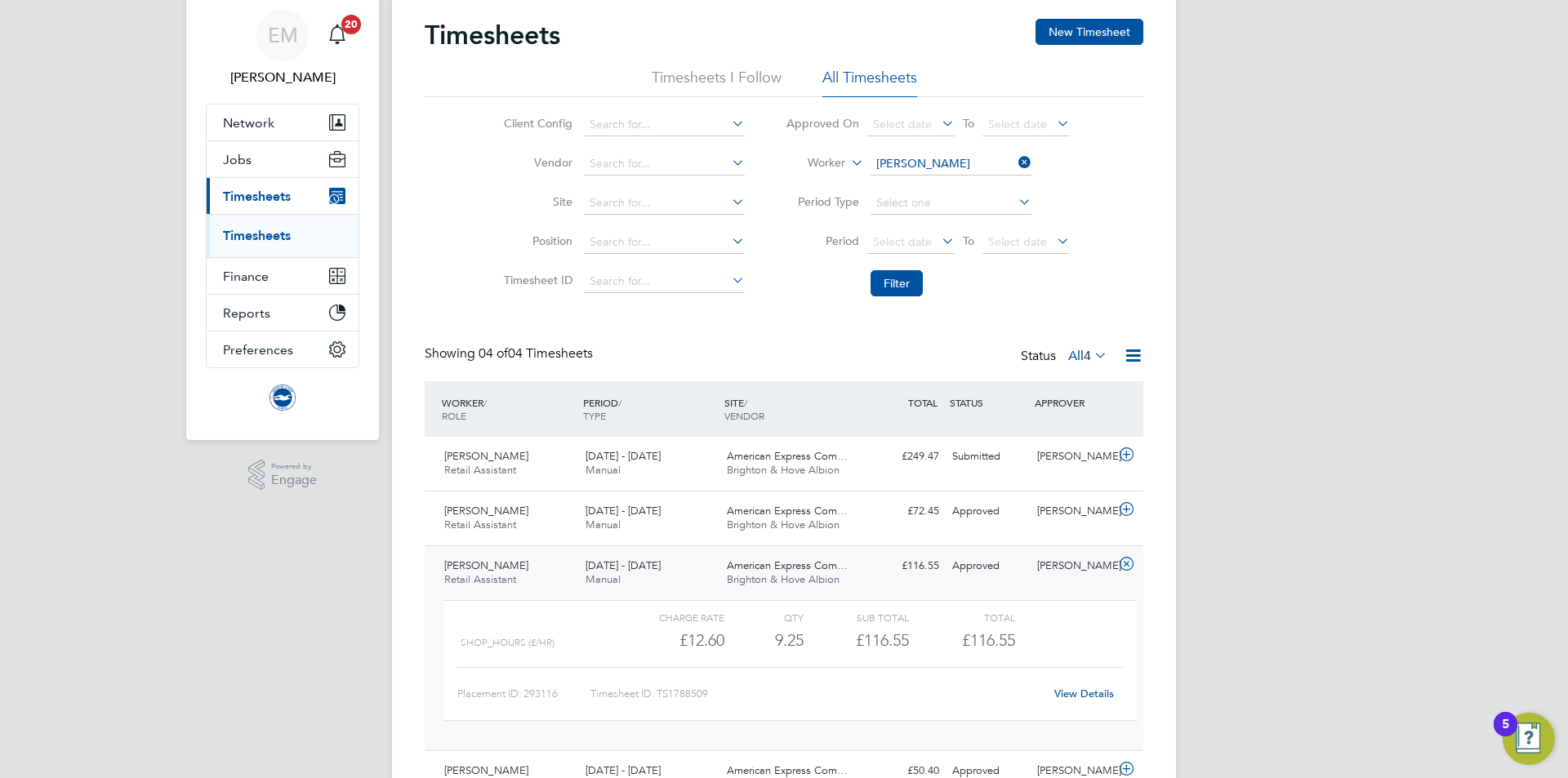
scroll to position [82, 0]
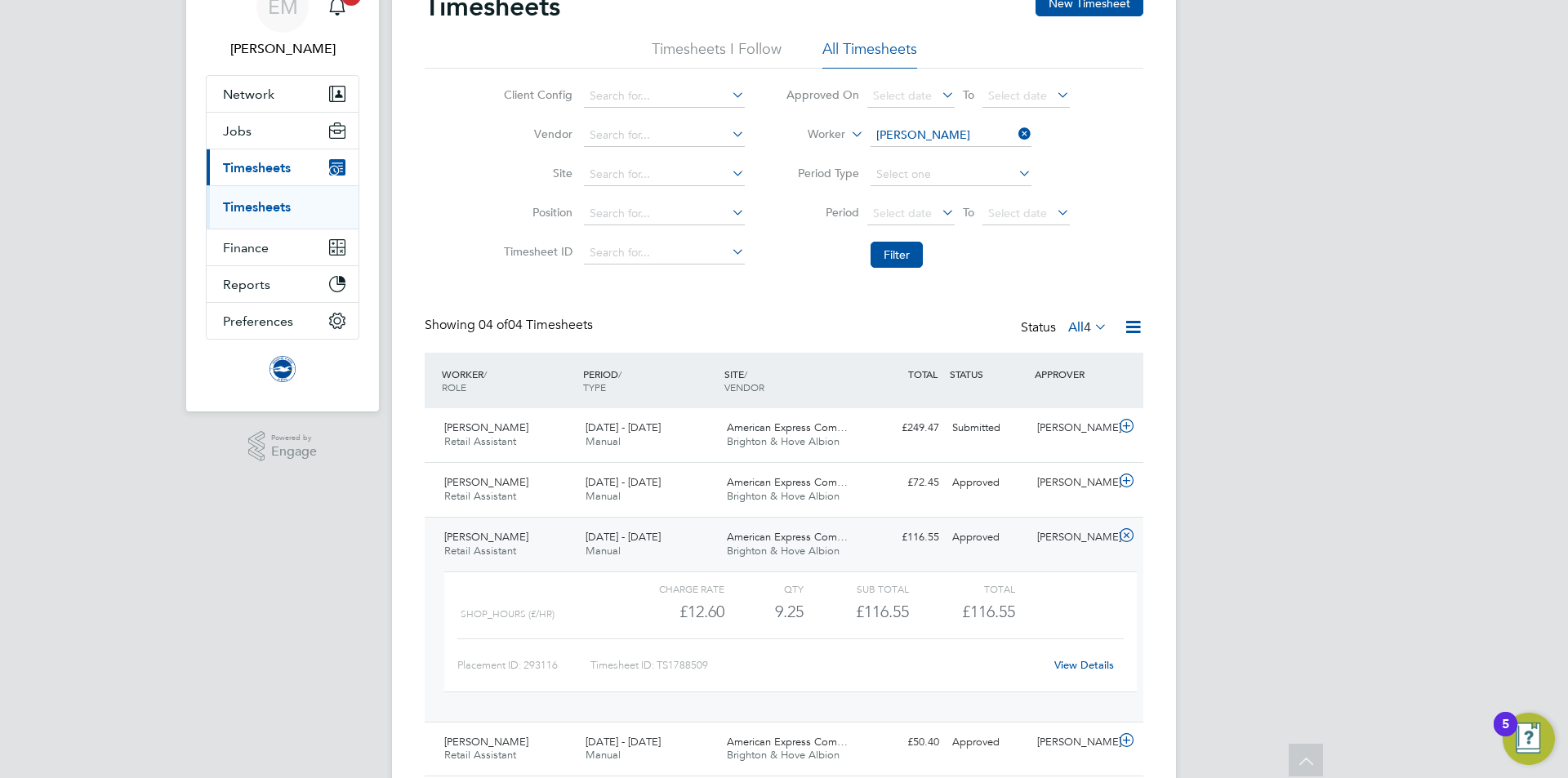
click at [1093, 657] on div "View Details" at bounding box center [1083, 665] width 80 height 26
click at [1089, 666] on link "View Details" at bounding box center [1083, 665] width 59 height 14
click at [623, 540] on span "1 - 31 Jul 2025" at bounding box center [623, 537] width 75 height 14
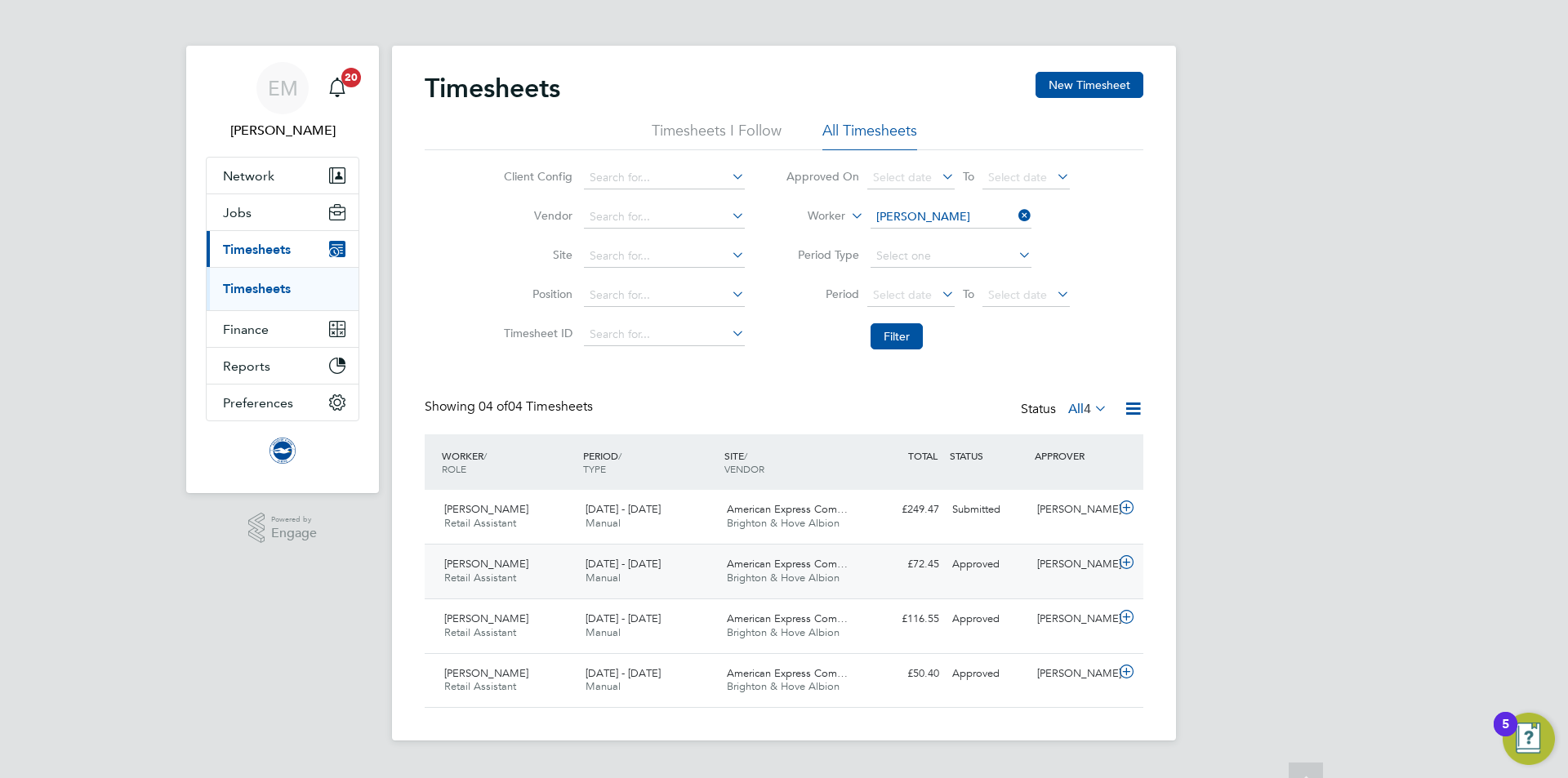
scroll to position [0, 0]
click at [868, 733] on div "Timesheets New Timesheet Timesheets I Follow All Timesheets Client Config Vendo…" at bounding box center [784, 393] width 784 height 695
click at [961, 689] on div "Luca Hanlon Retail Assistant 1 - 30 Jun 2025 1 - 30 Jun 2025 Manual American Ex…" at bounding box center [784, 680] width 719 height 55
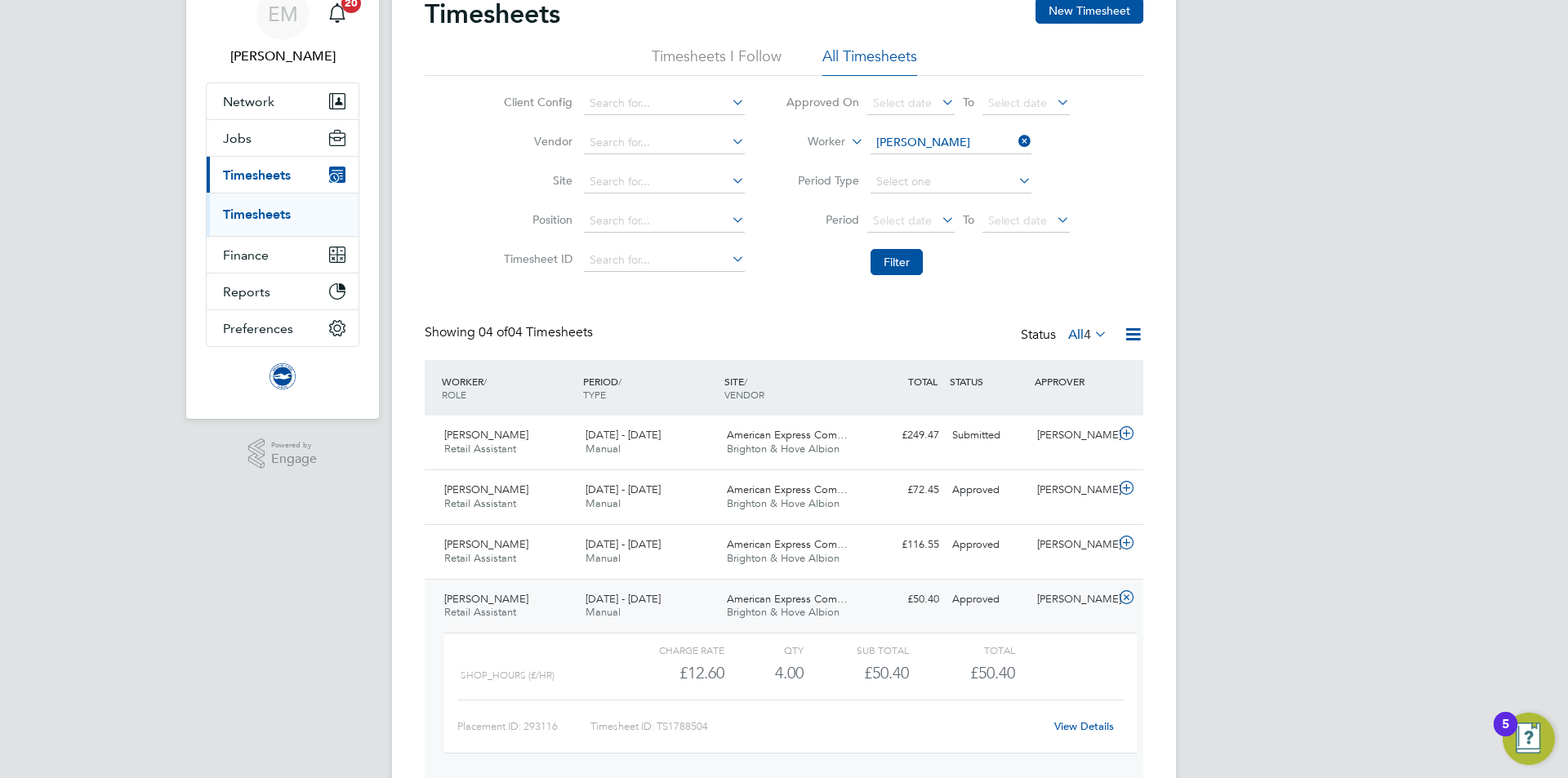
scroll to position [138, 0]
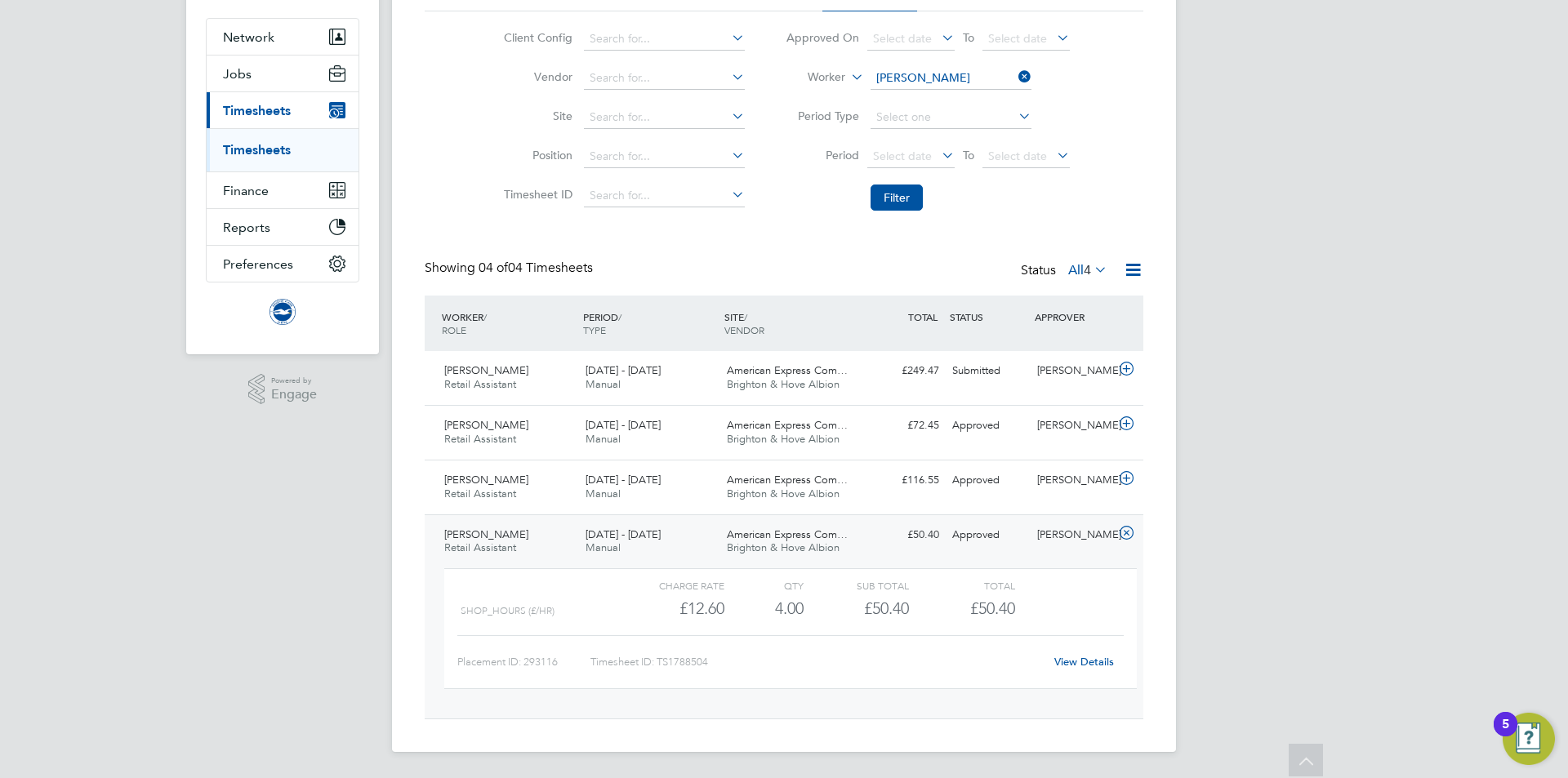
click at [1084, 664] on link "View Details" at bounding box center [1083, 661] width 59 height 14
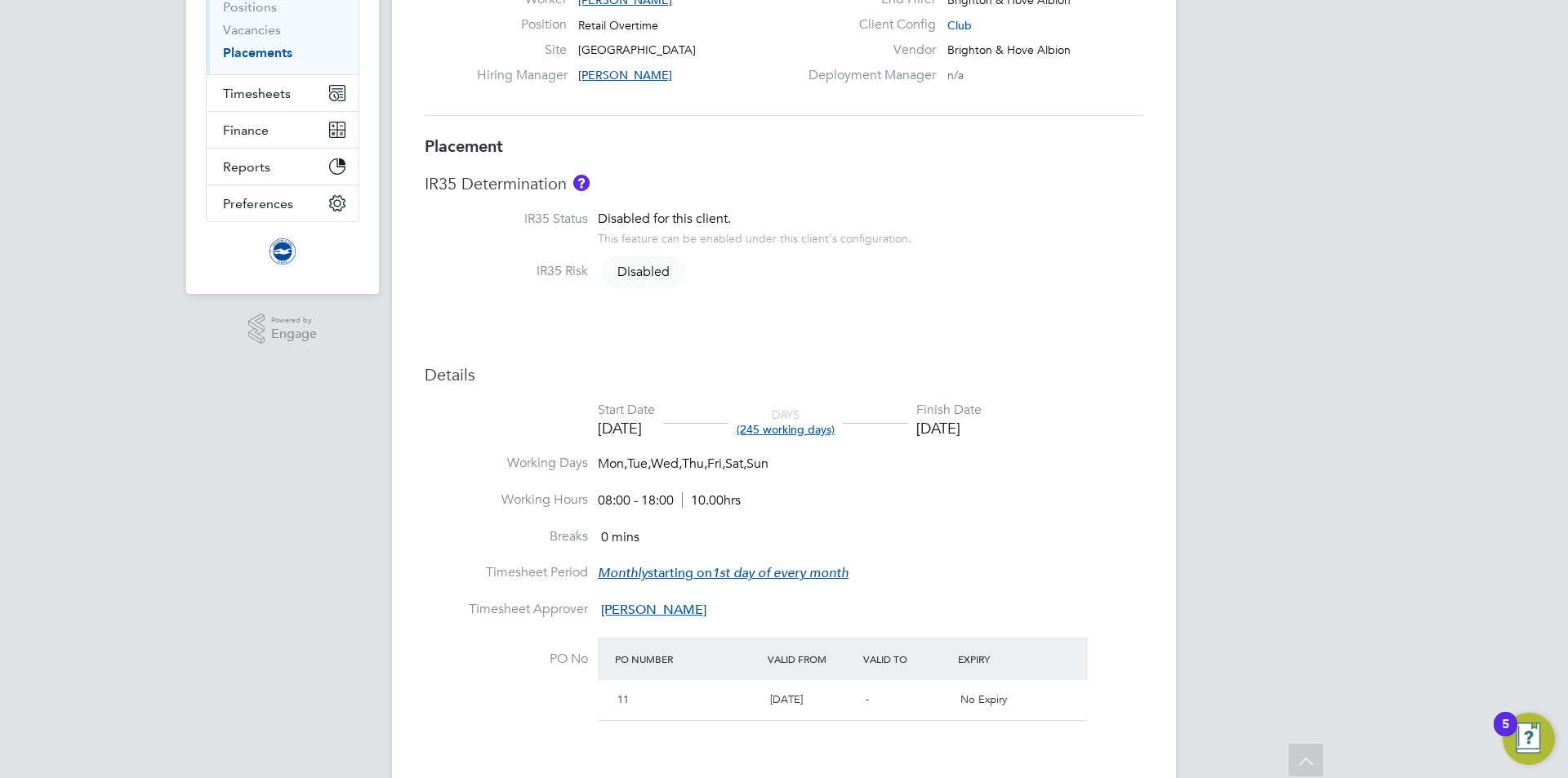
scroll to position [117, 0]
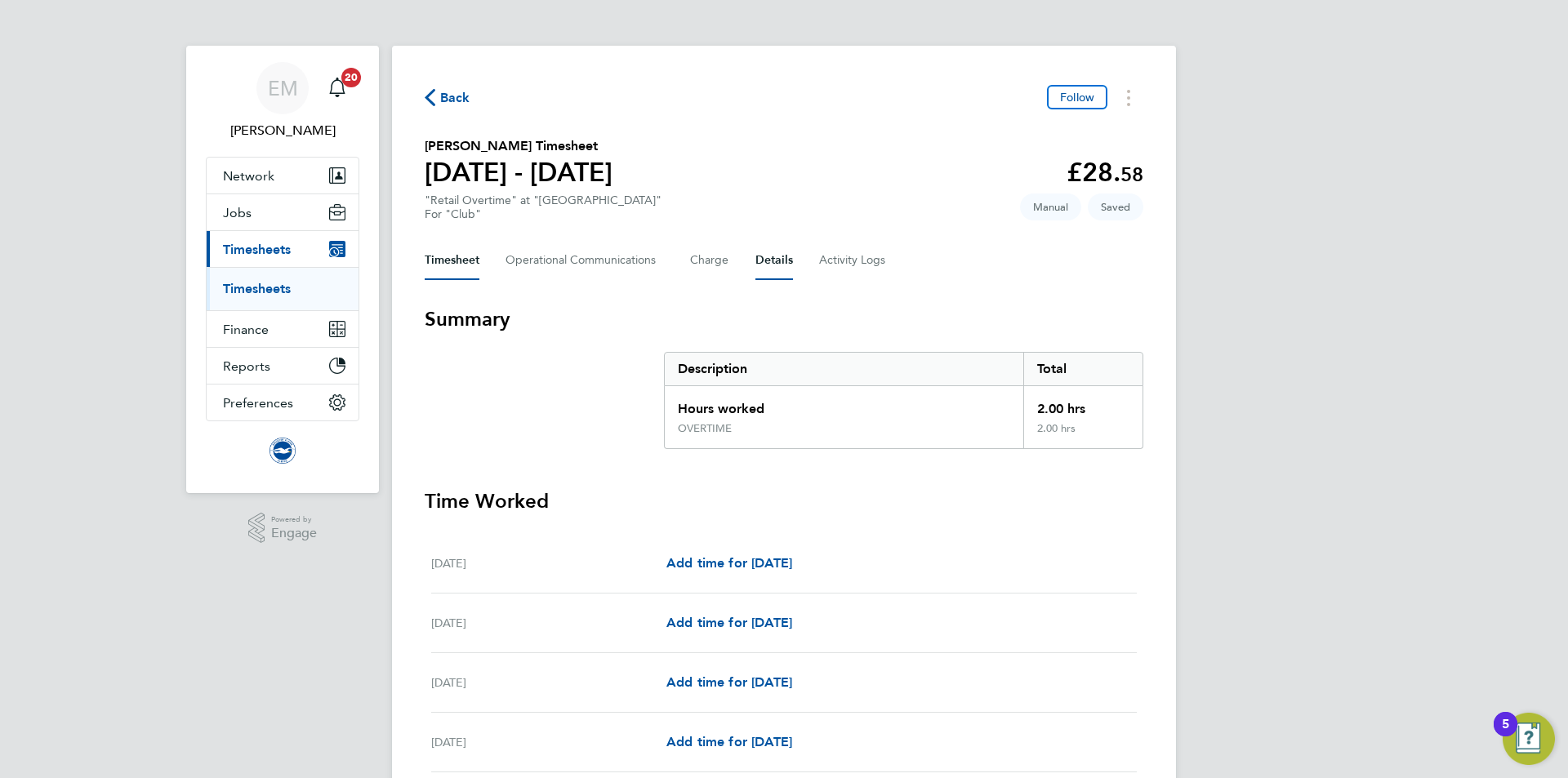
click at [771, 261] on button "Details" at bounding box center [774, 260] width 38 height 39
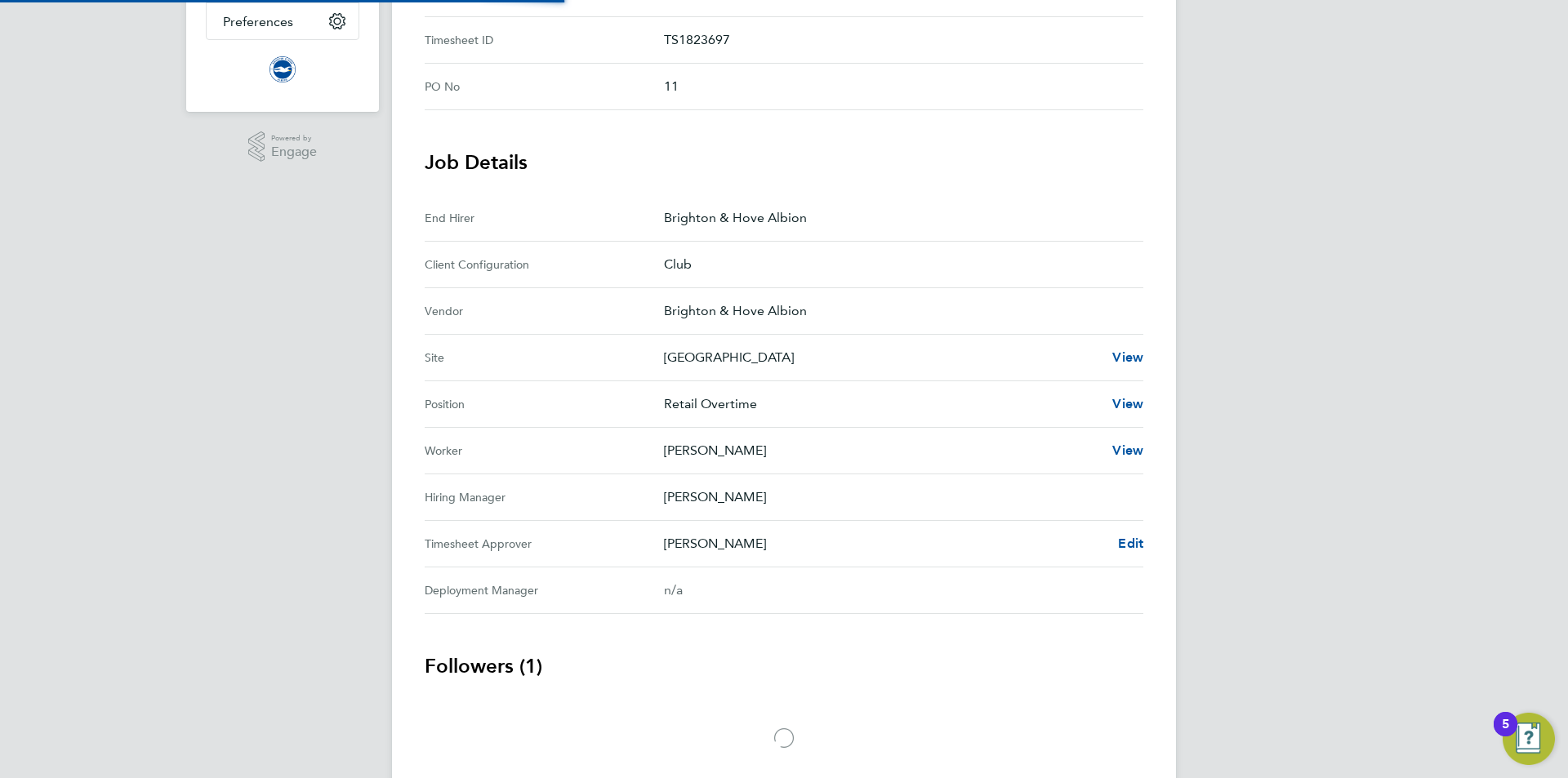
scroll to position [446, 0]
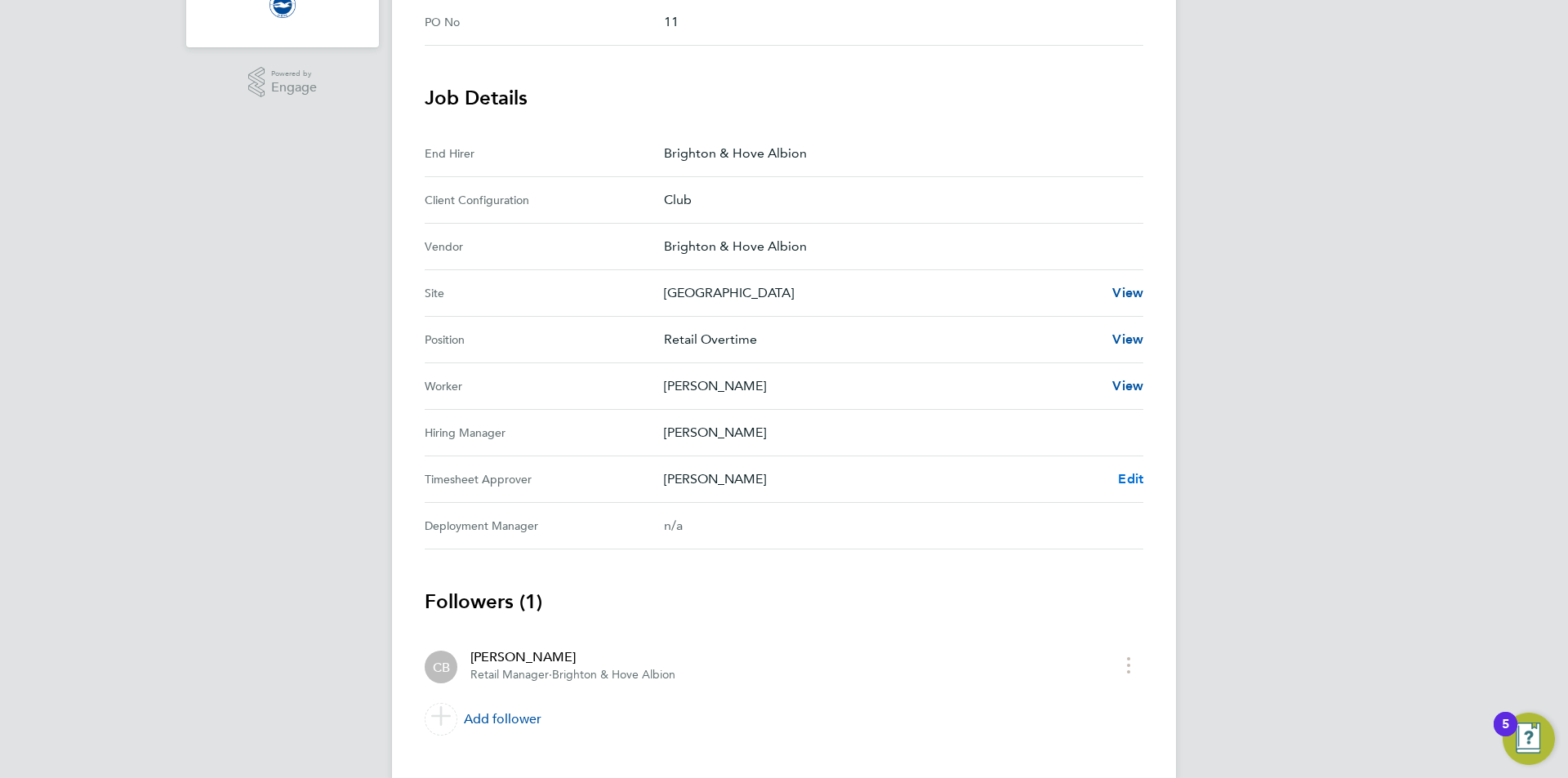
click at [1131, 479] on span "Edit" at bounding box center [1131, 479] width 25 height 16
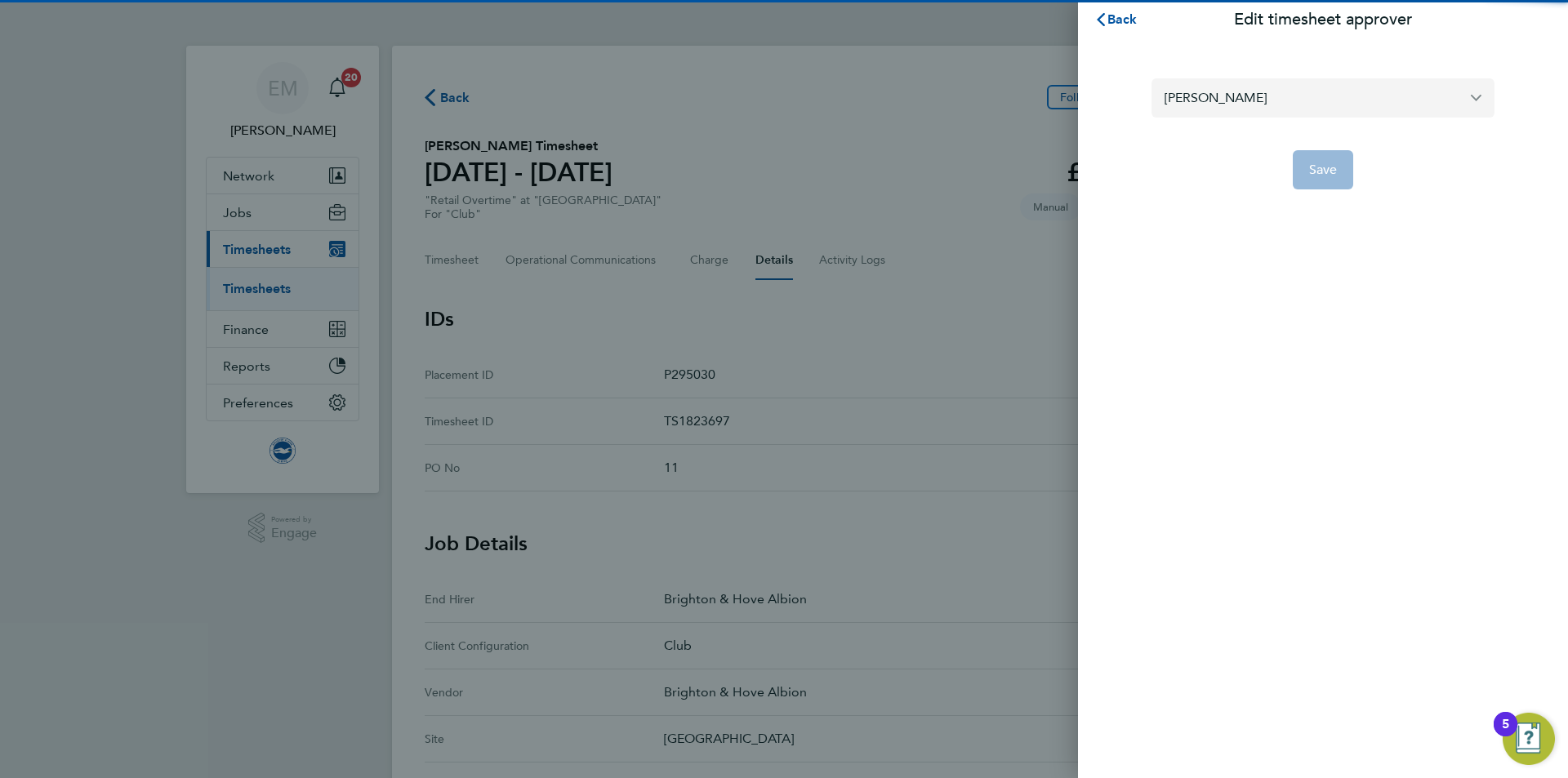
click at [1279, 108] on input "[PERSON_NAME]" at bounding box center [1323, 98] width 343 height 38
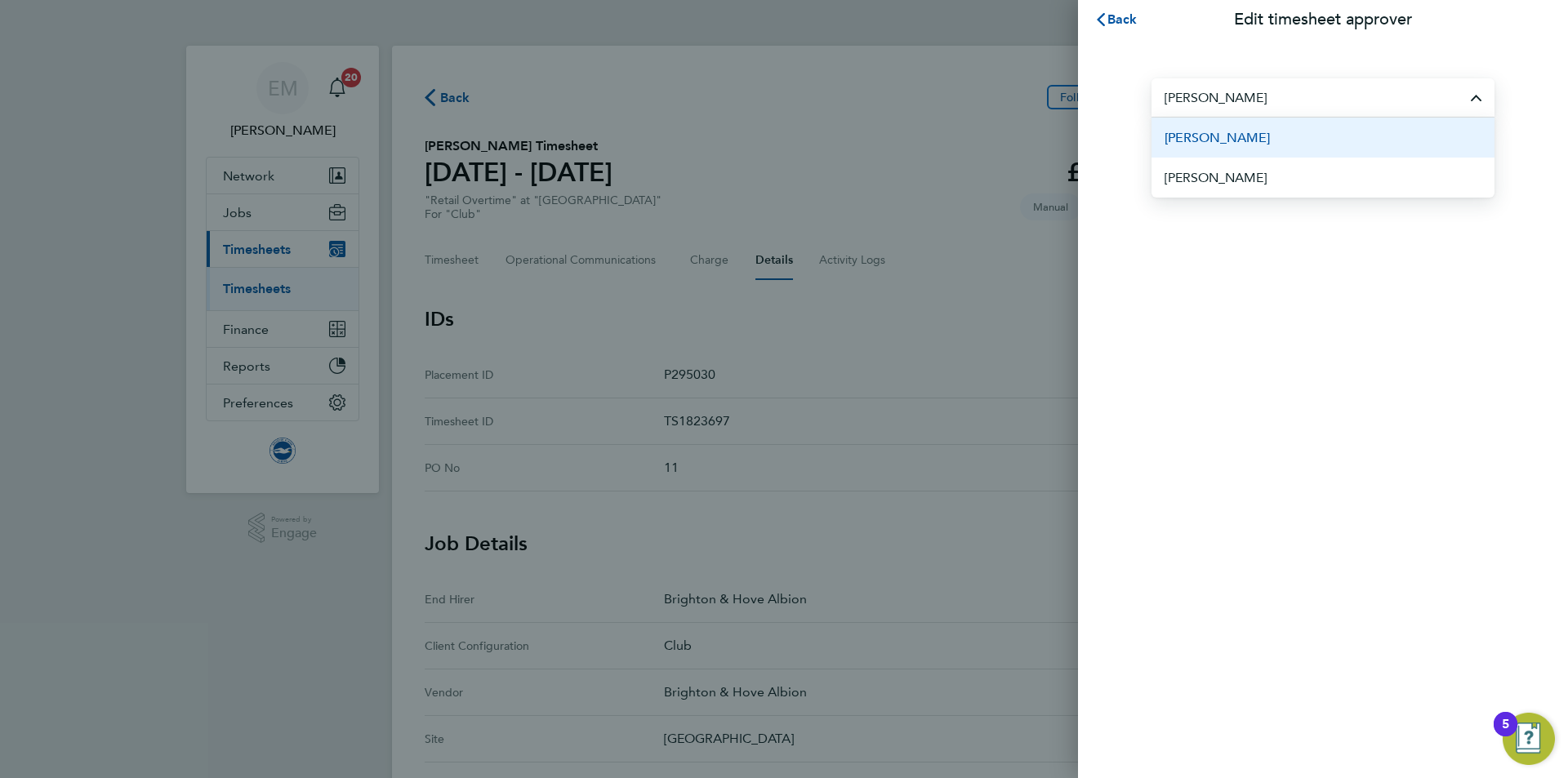
click at [1305, 126] on li "[PERSON_NAME]" at bounding box center [1323, 138] width 343 height 40
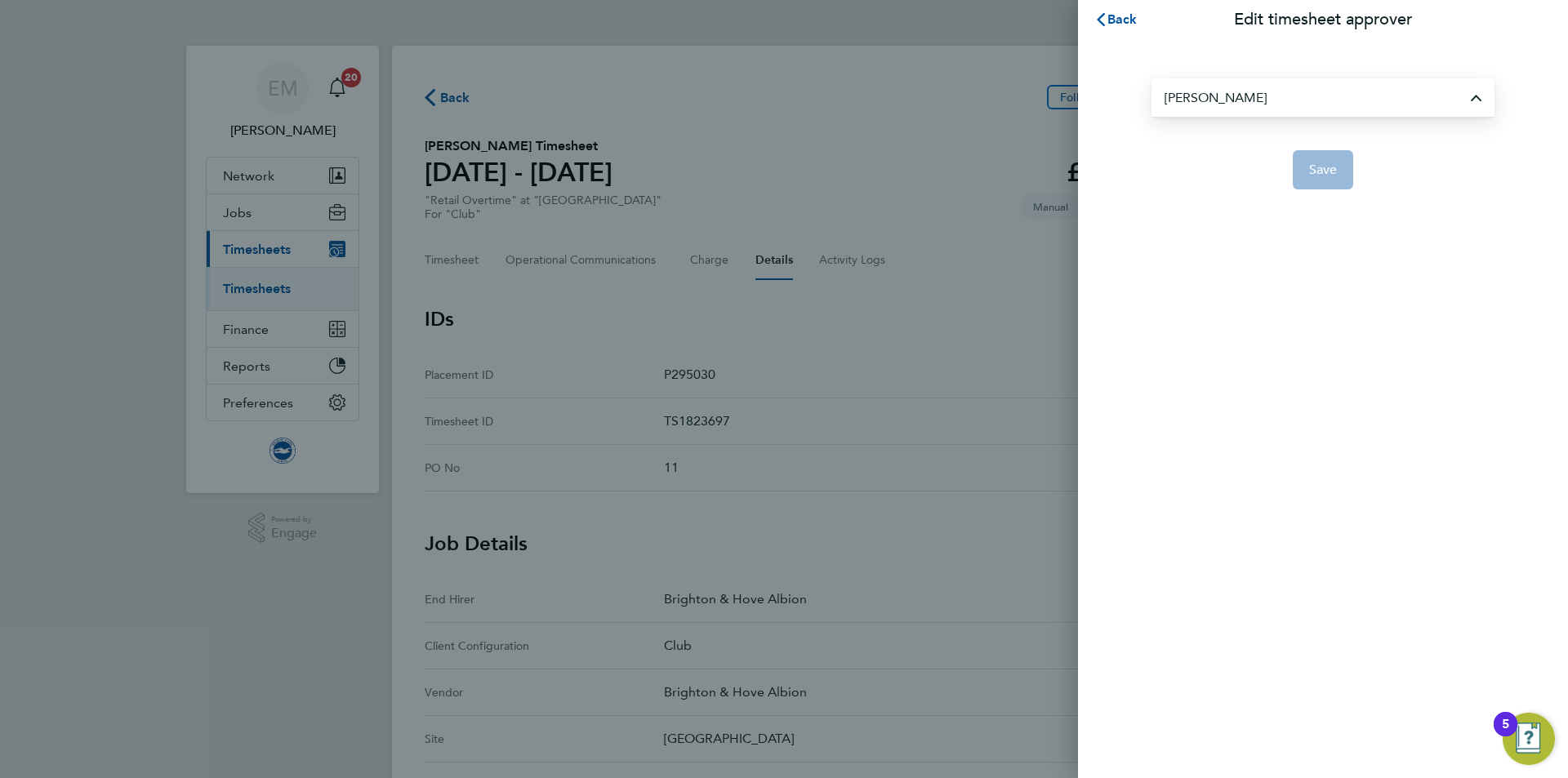
type input "[PERSON_NAME]"
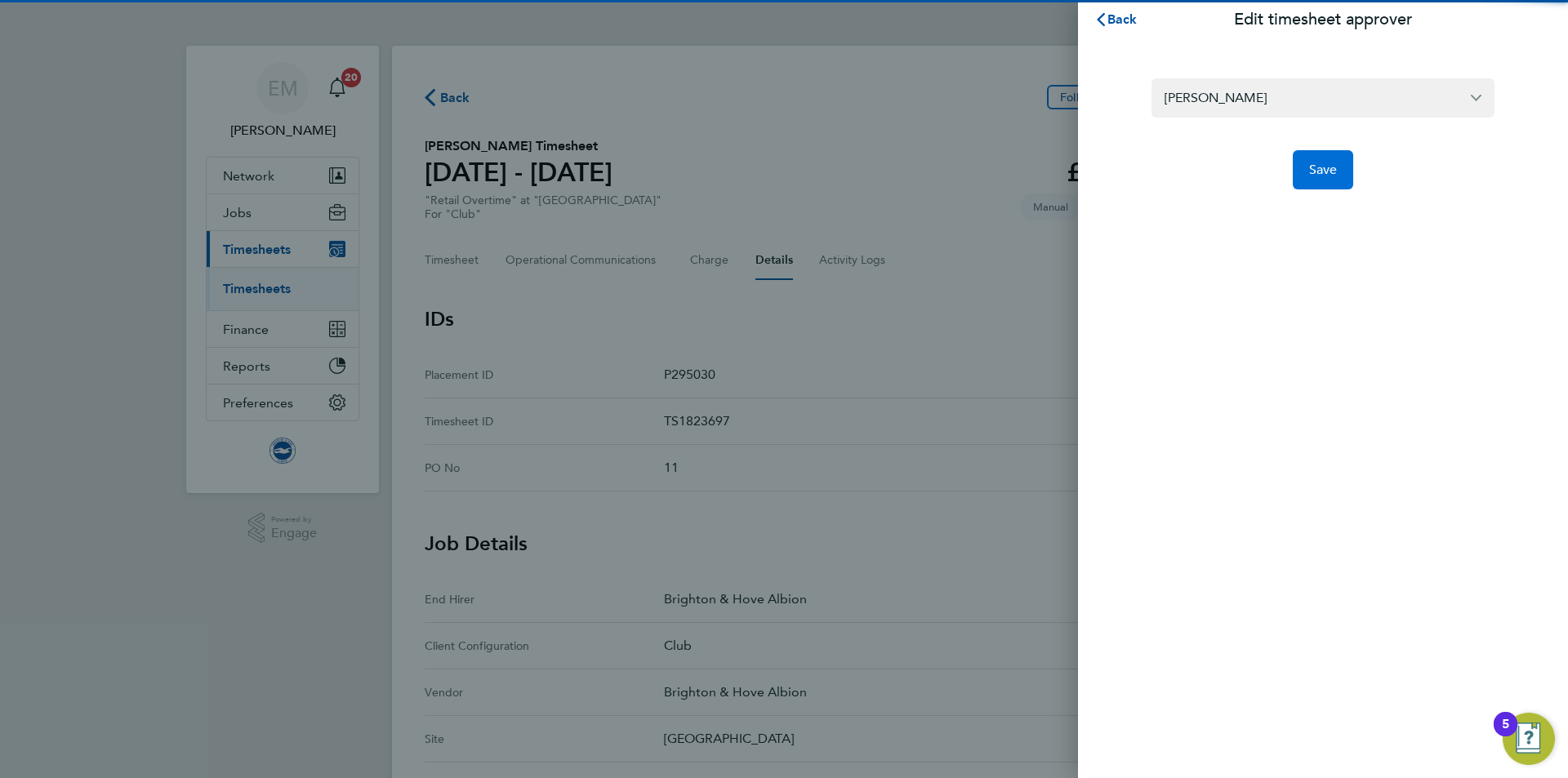
click at [1334, 178] on button "Save" at bounding box center [1323, 169] width 61 height 39
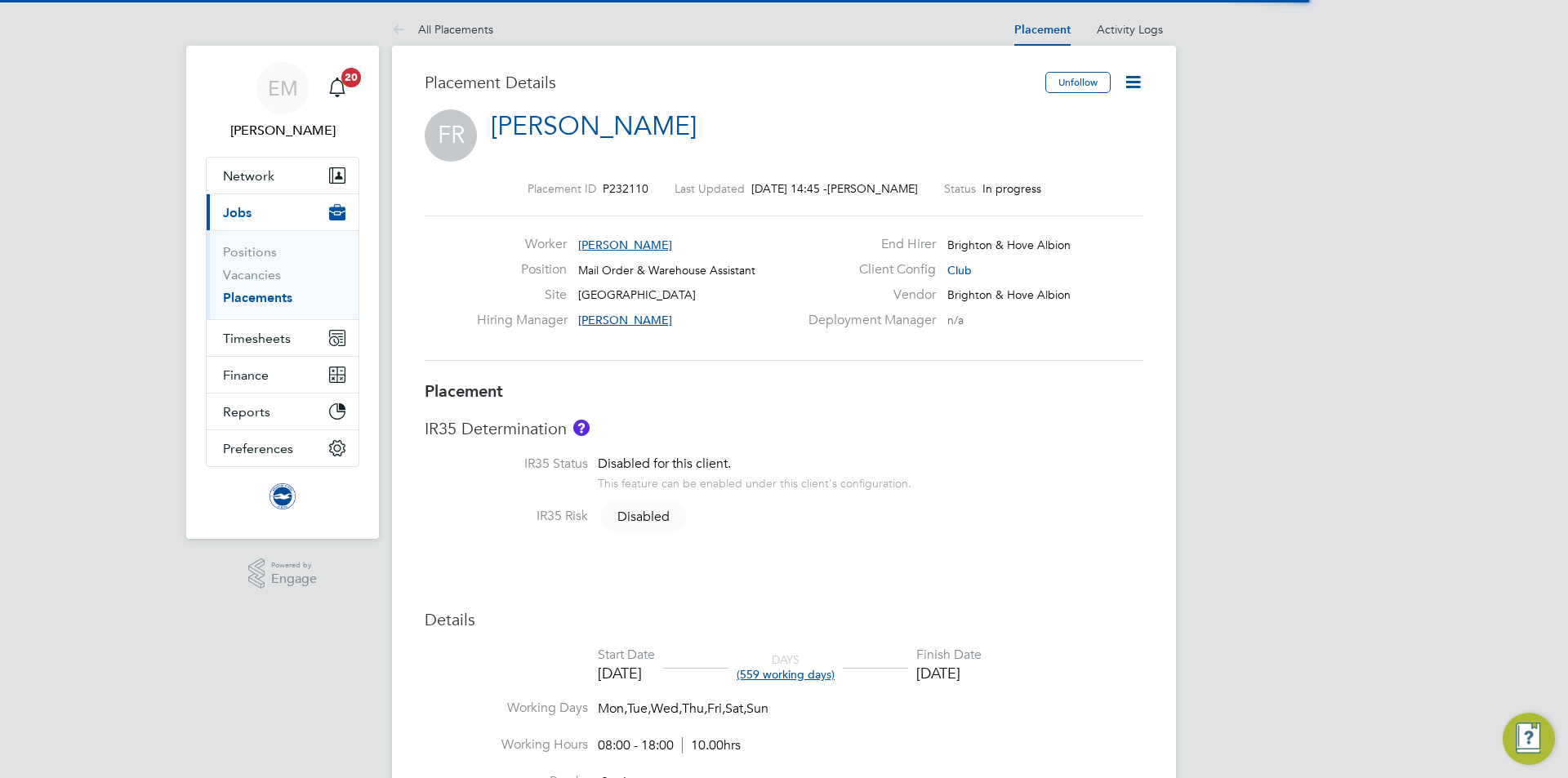
click at [1132, 93] on icon at bounding box center [1133, 82] width 20 height 20
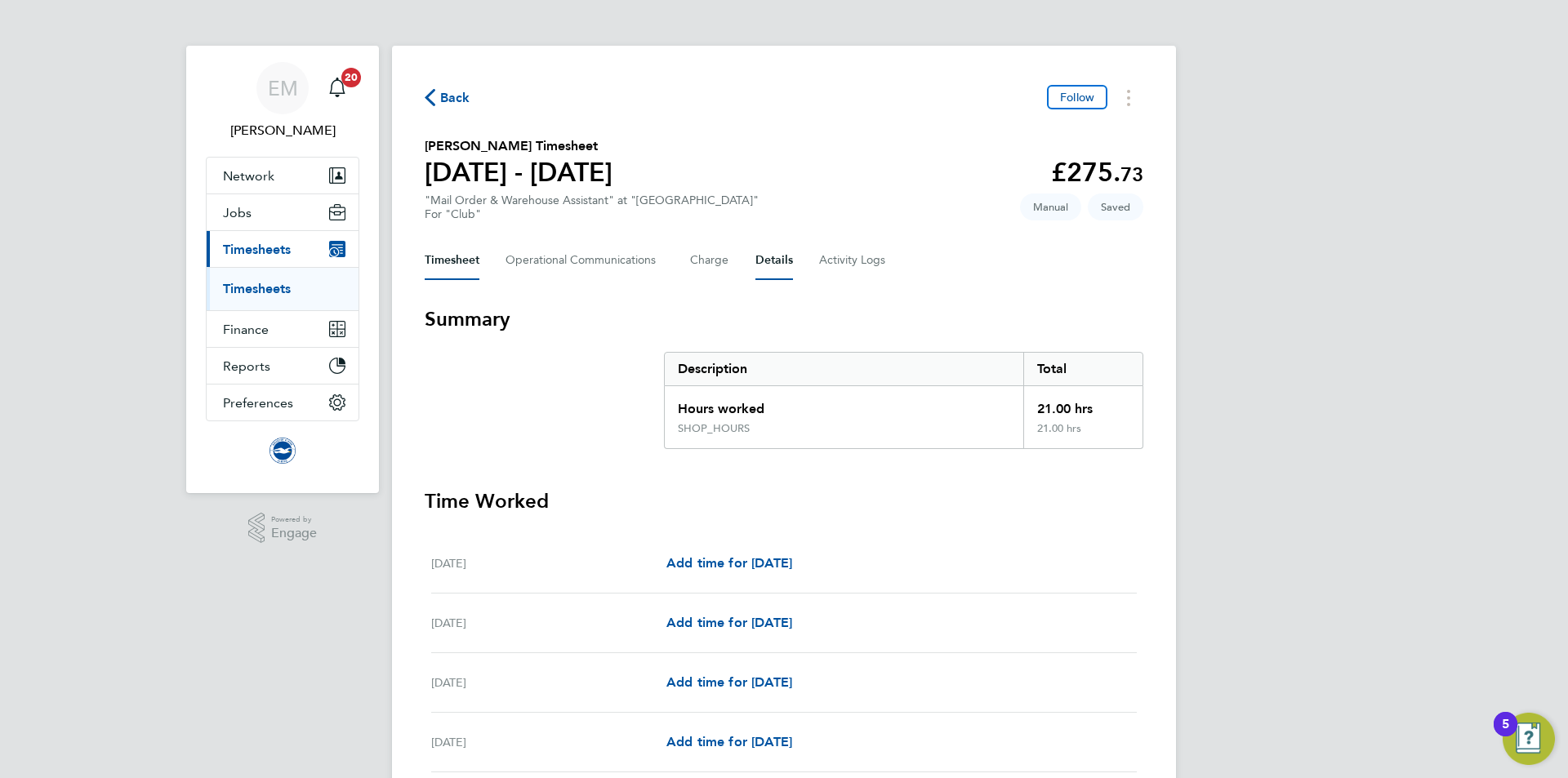
click at [766, 256] on button "Details" at bounding box center [774, 260] width 38 height 39
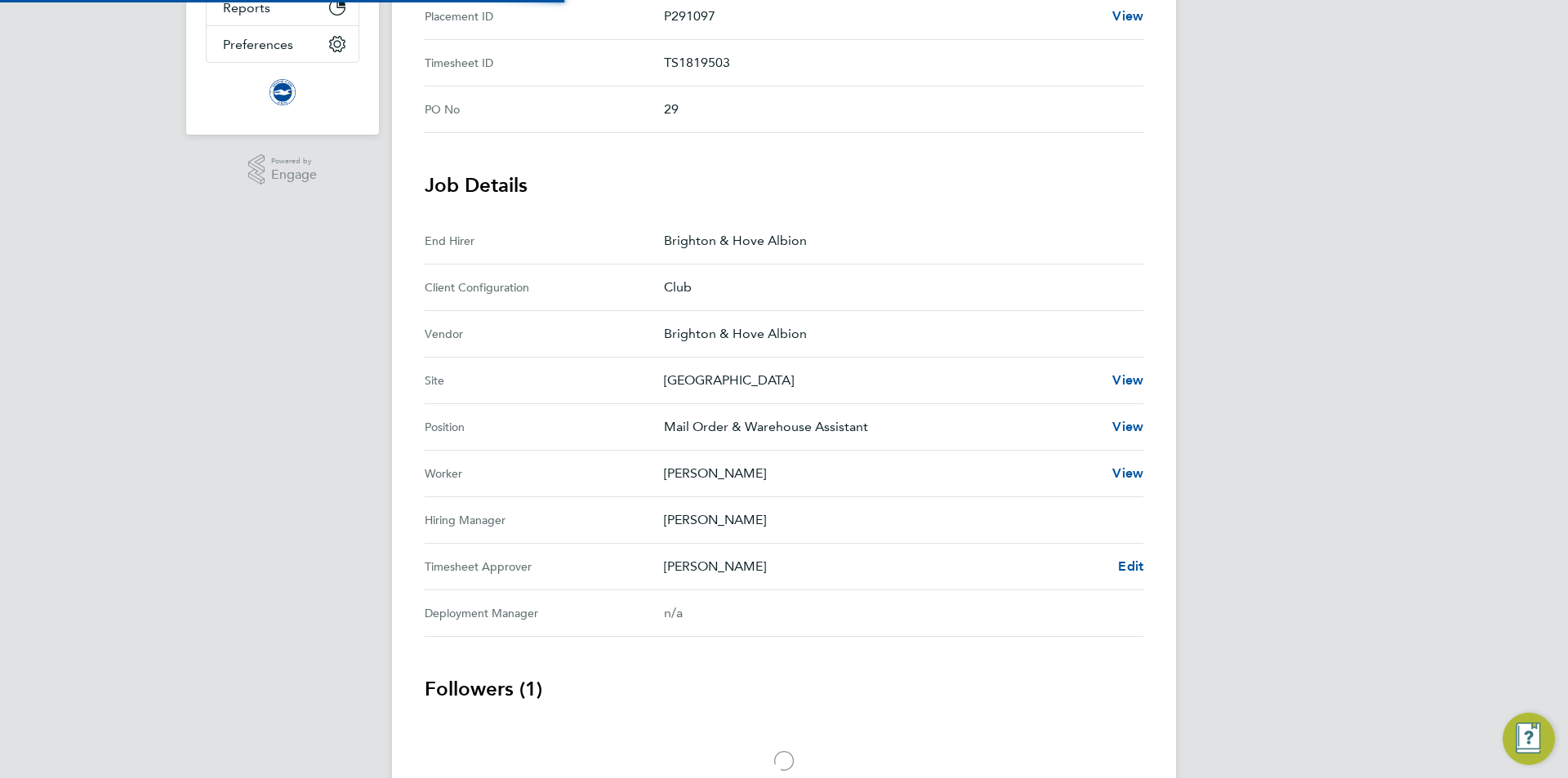
scroll to position [446, 0]
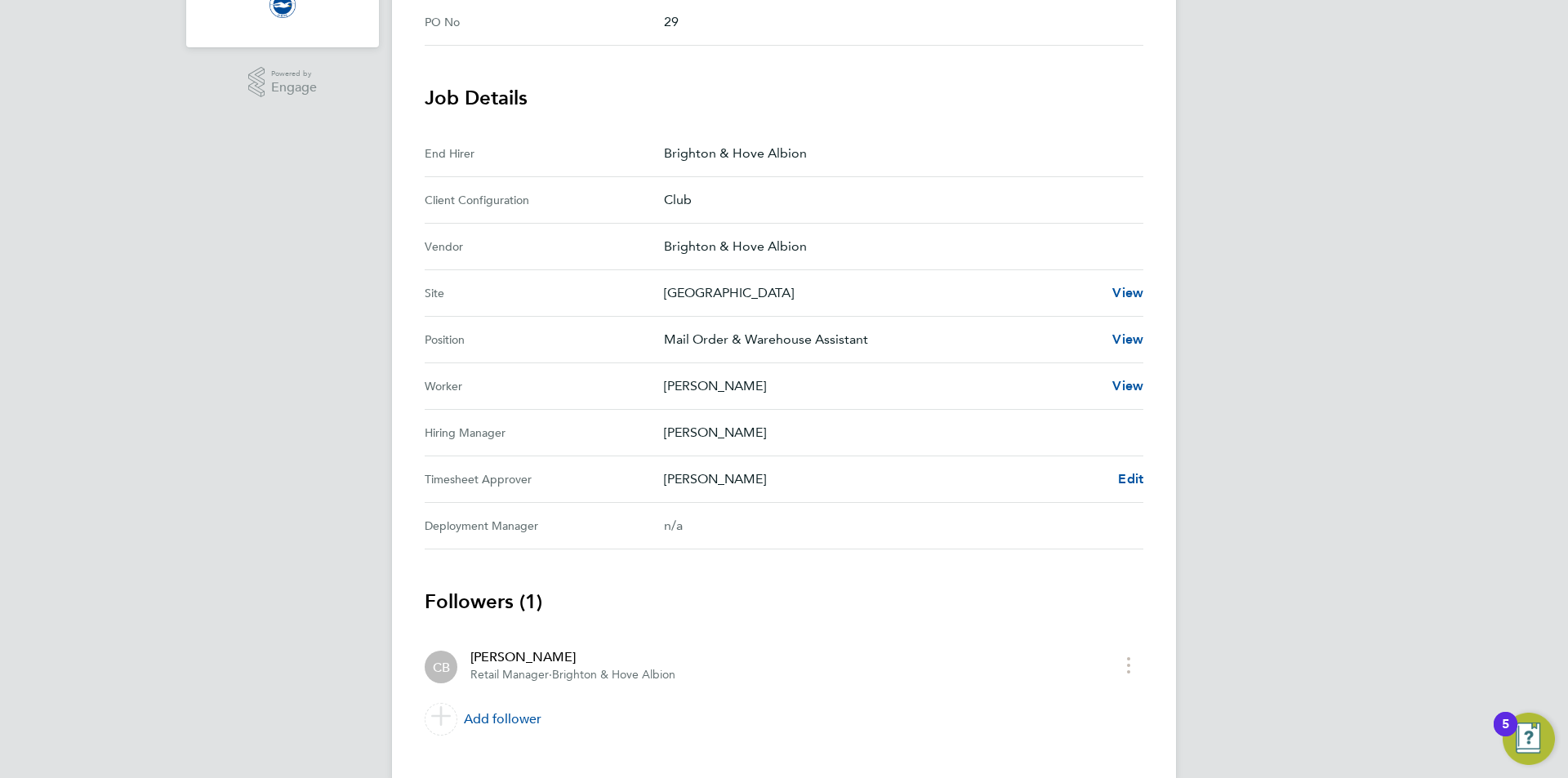
click at [1125, 464] on Approver "Timesheet Approver Claire Britton Edit" at bounding box center [784, 479] width 719 height 47
click at [1130, 479] on span "Edit" at bounding box center [1131, 479] width 25 height 16
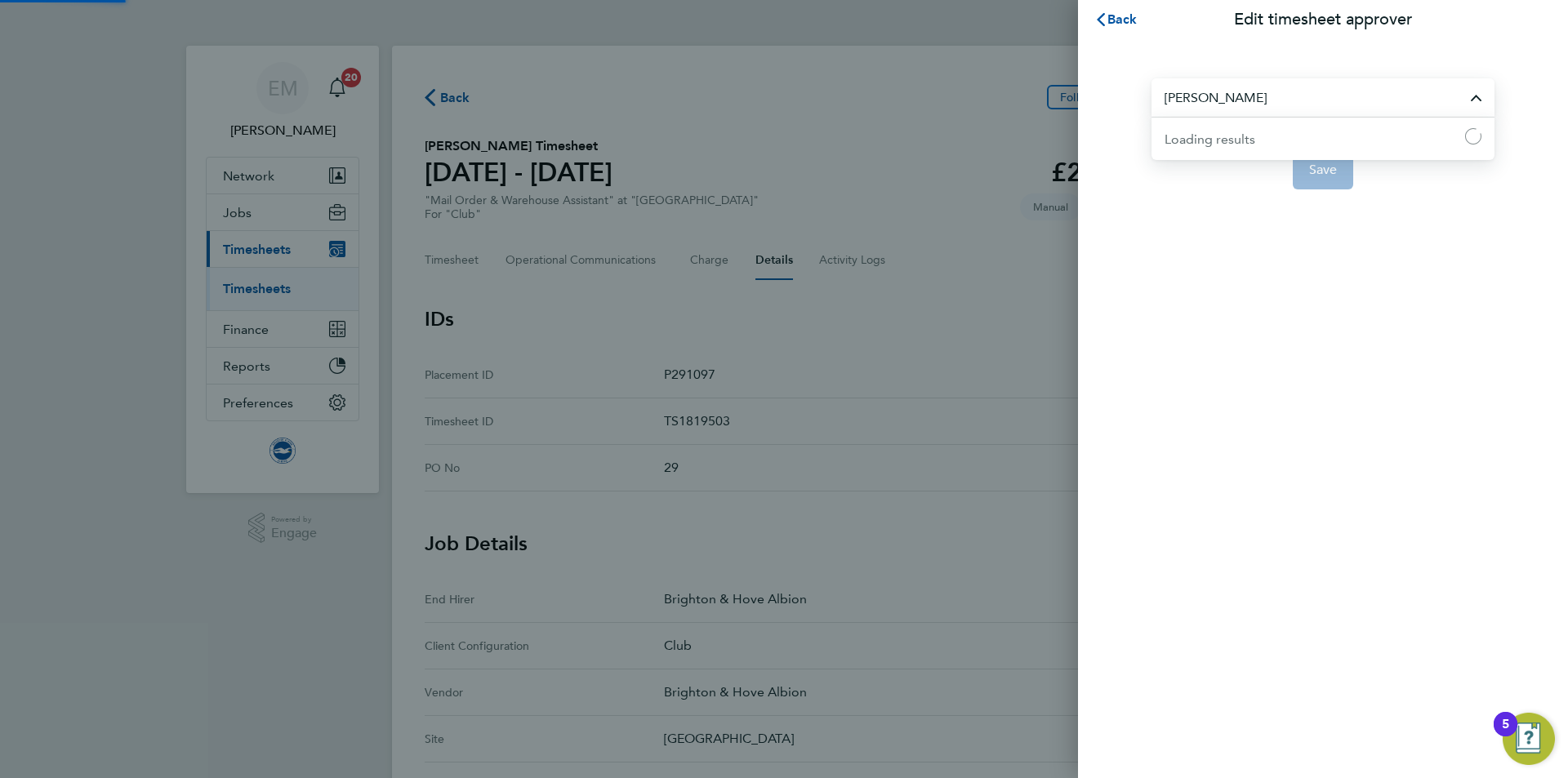
click at [1221, 98] on input "[PERSON_NAME]" at bounding box center [1323, 98] width 343 height 38
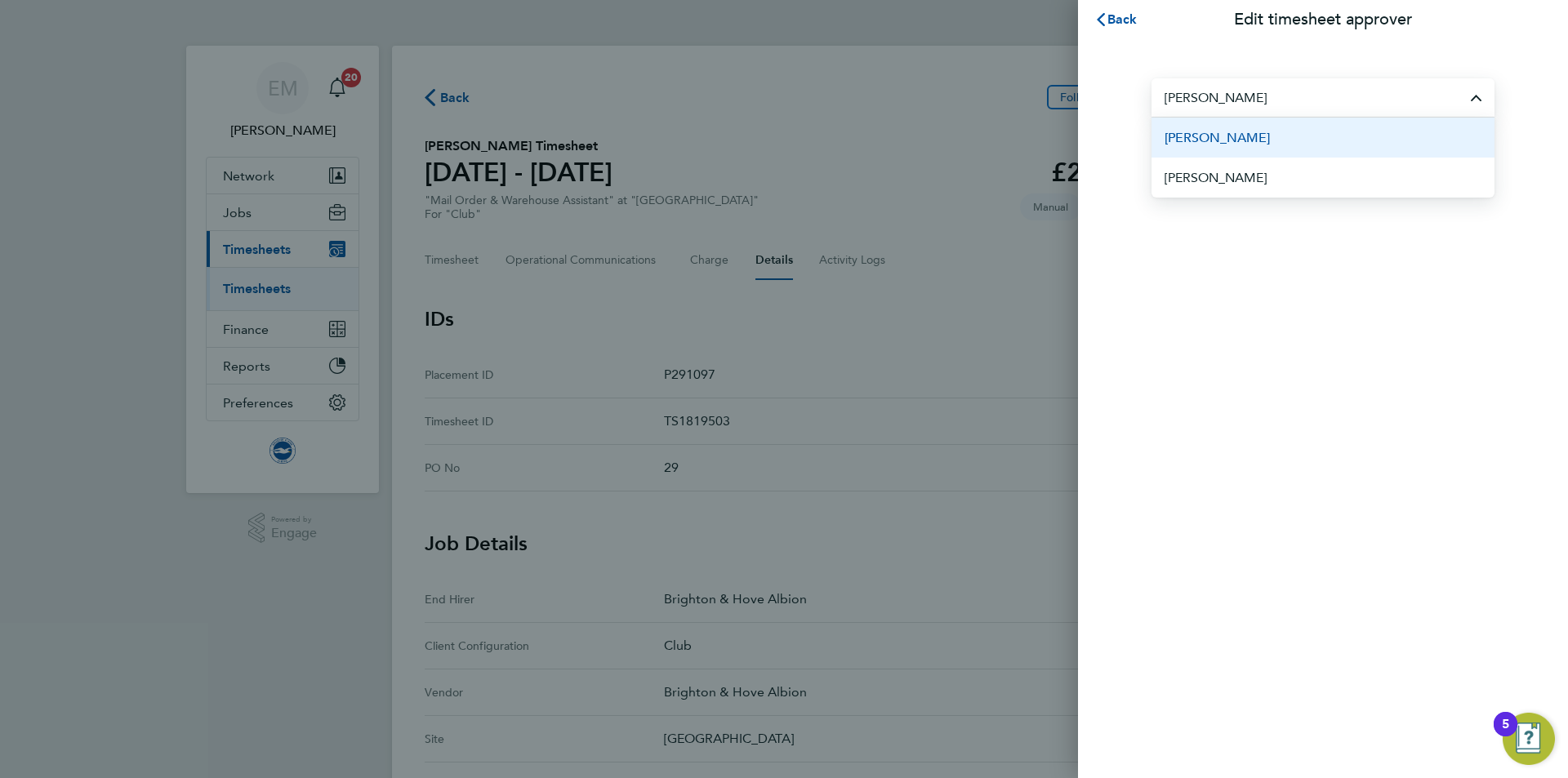
click at [1304, 130] on li "[PERSON_NAME]" at bounding box center [1323, 138] width 343 height 40
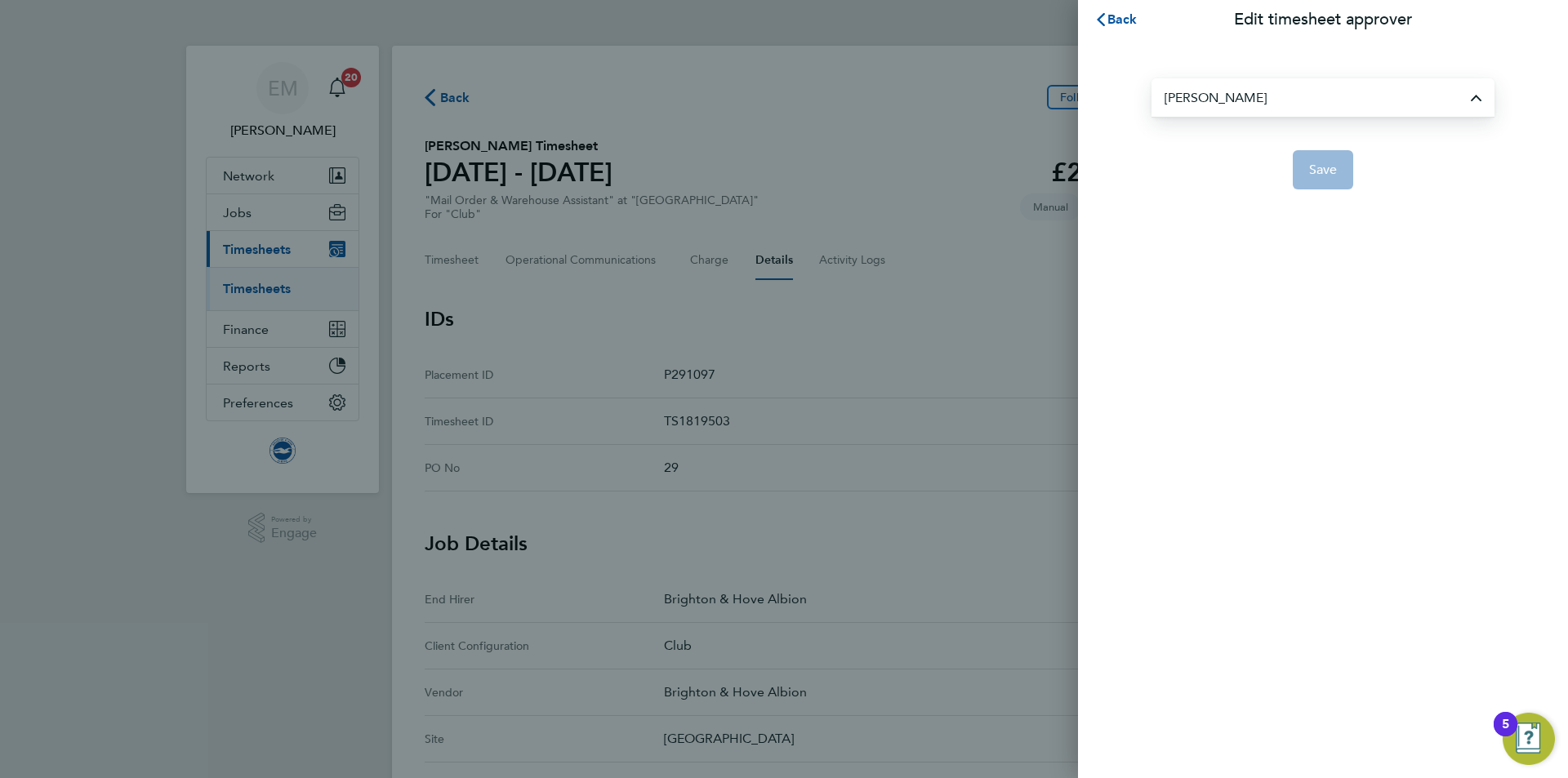
type input "[PERSON_NAME]"
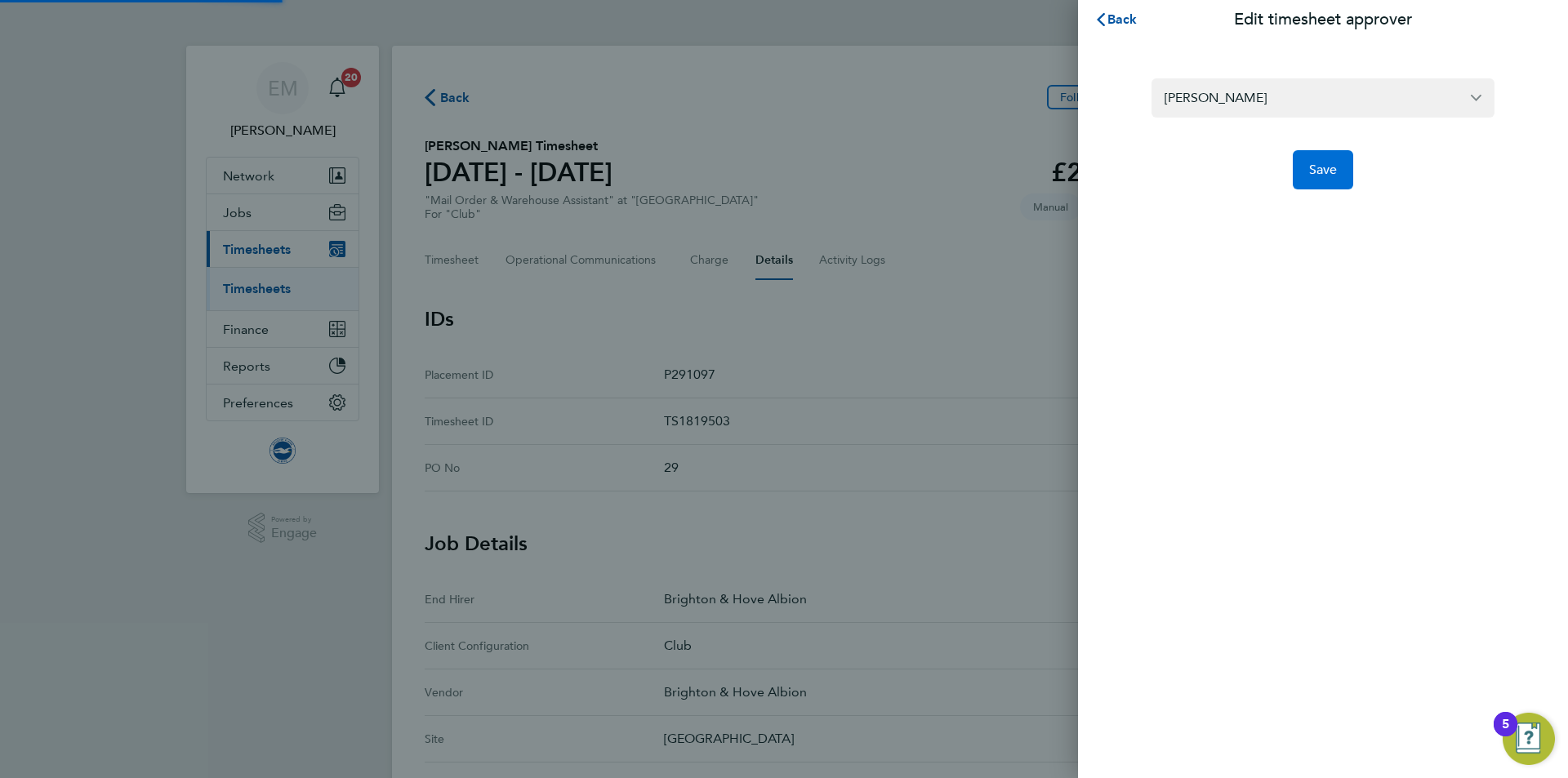
click at [1320, 158] on button "Save" at bounding box center [1323, 169] width 61 height 39
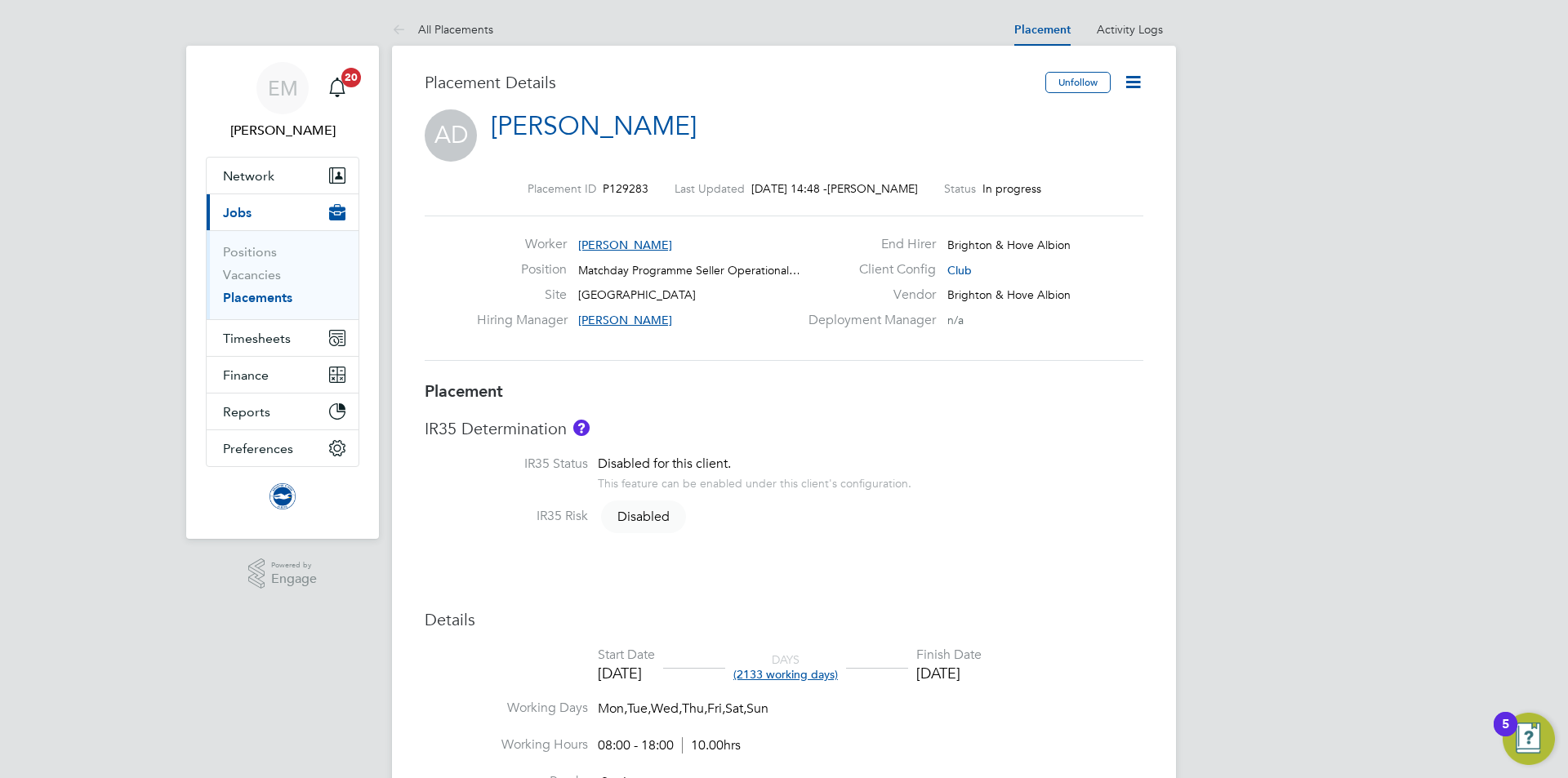
click at [1121, 88] on div "Unfollow" at bounding box center [1088, 90] width 110 height 38
click at [1125, 79] on icon at bounding box center [1133, 82] width 20 height 20
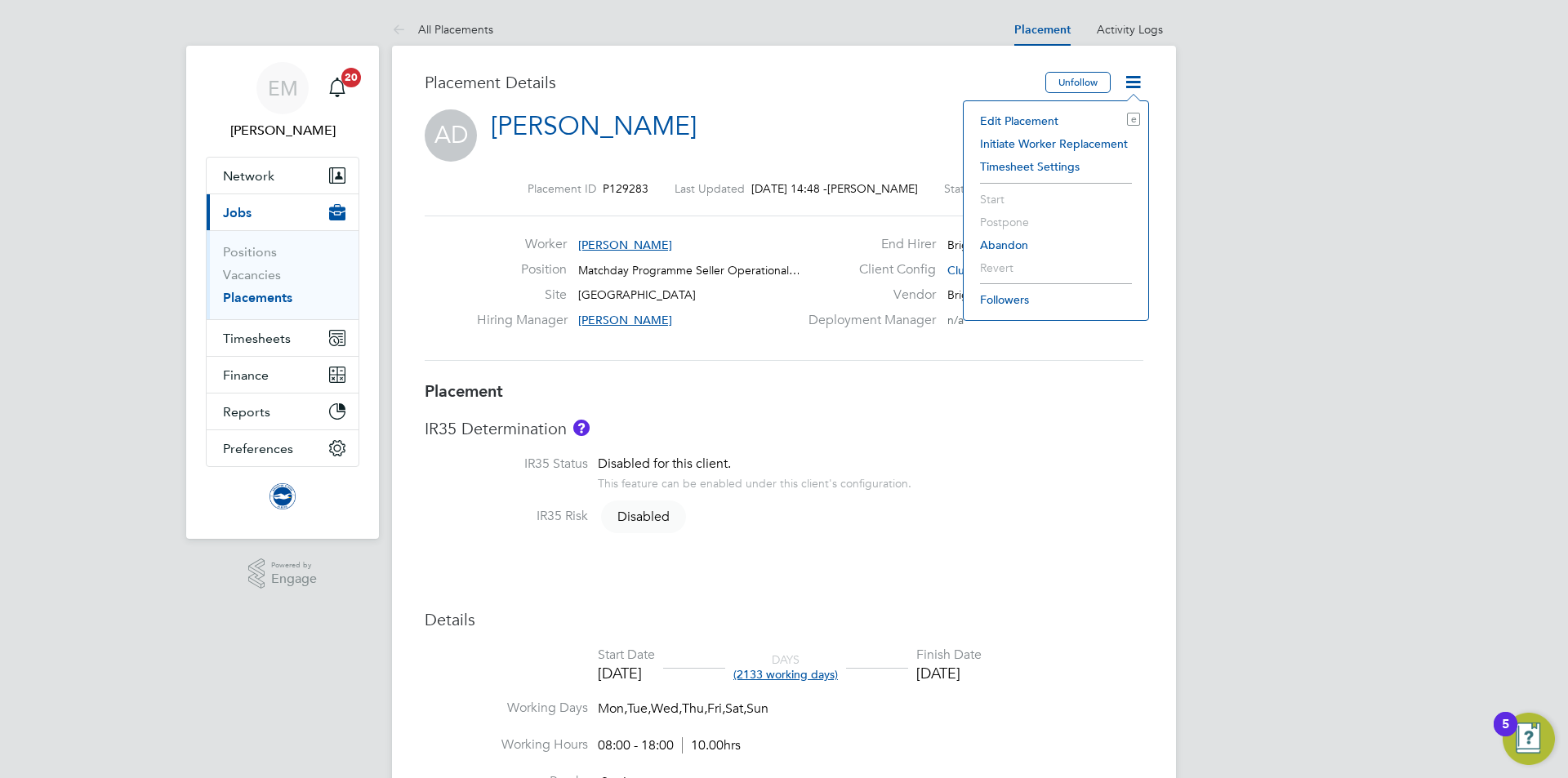
click at [1042, 115] on li "Edit Placement e" at bounding box center [1056, 120] width 168 height 23
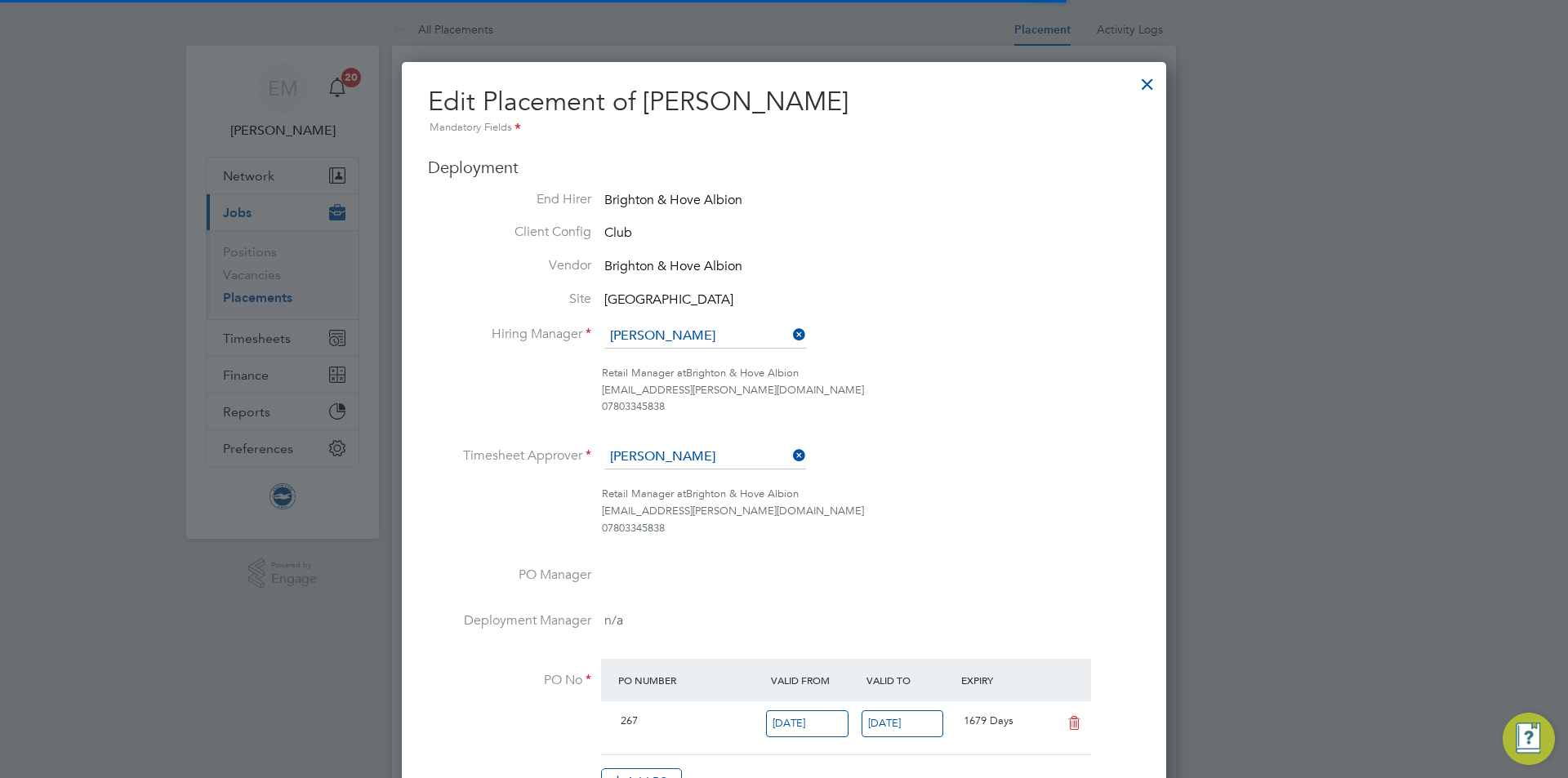
scroll to position [8, 8]
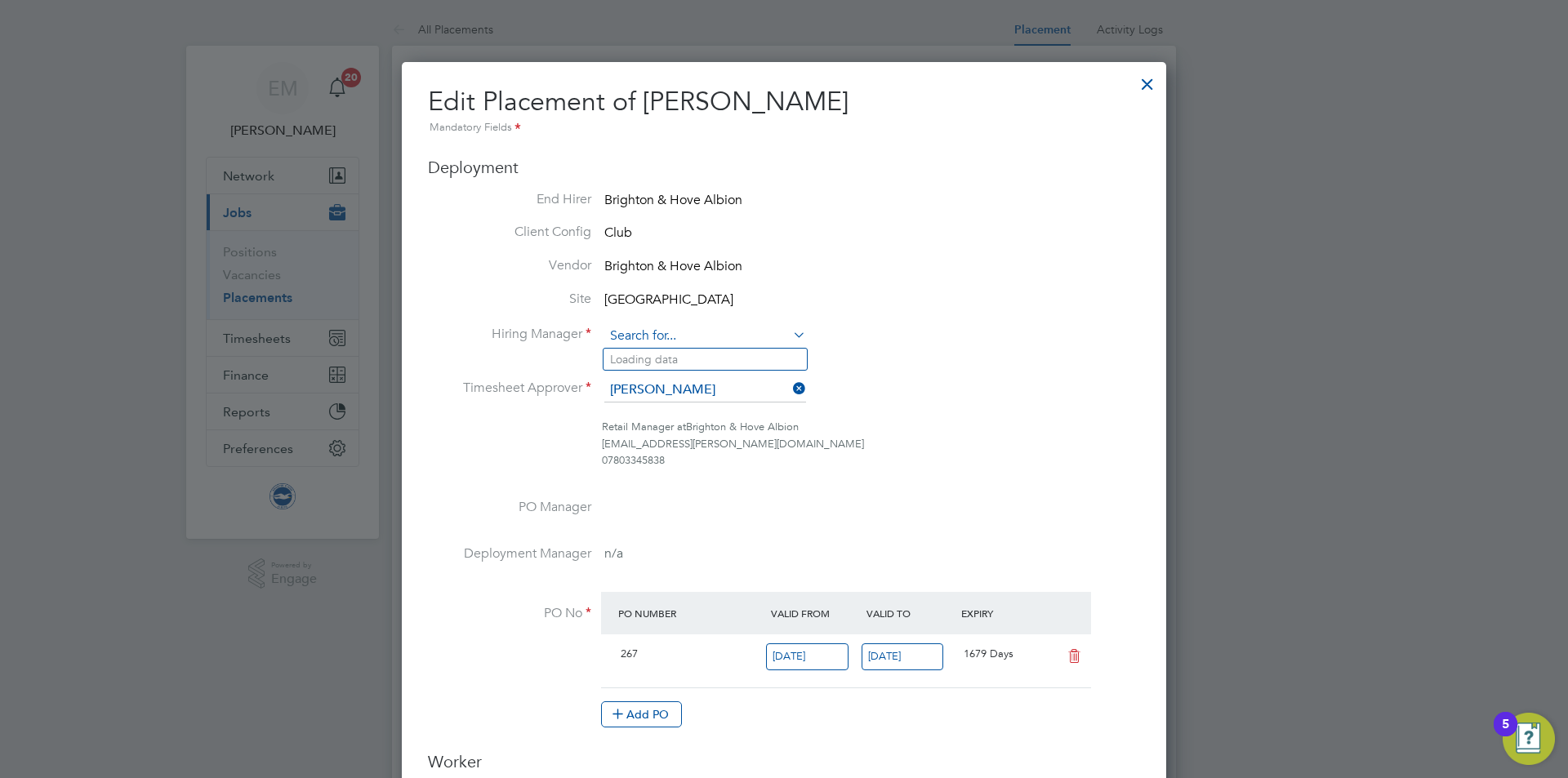
click at [716, 340] on input at bounding box center [706, 336] width 202 height 24
type input "[PERSON_NAME]"
drag, startPoint x: 946, startPoint y: 432, endPoint x: 712, endPoint y: 385, distance: 238.7
click at [945, 434] on div "Retail Manager at Brighton & Hove Albion [EMAIL_ADDRESS][PERSON_NAME][DOMAIN_NA…" at bounding box center [871, 444] width 538 height 51
click at [684, 339] on input at bounding box center [706, 336] width 202 height 24
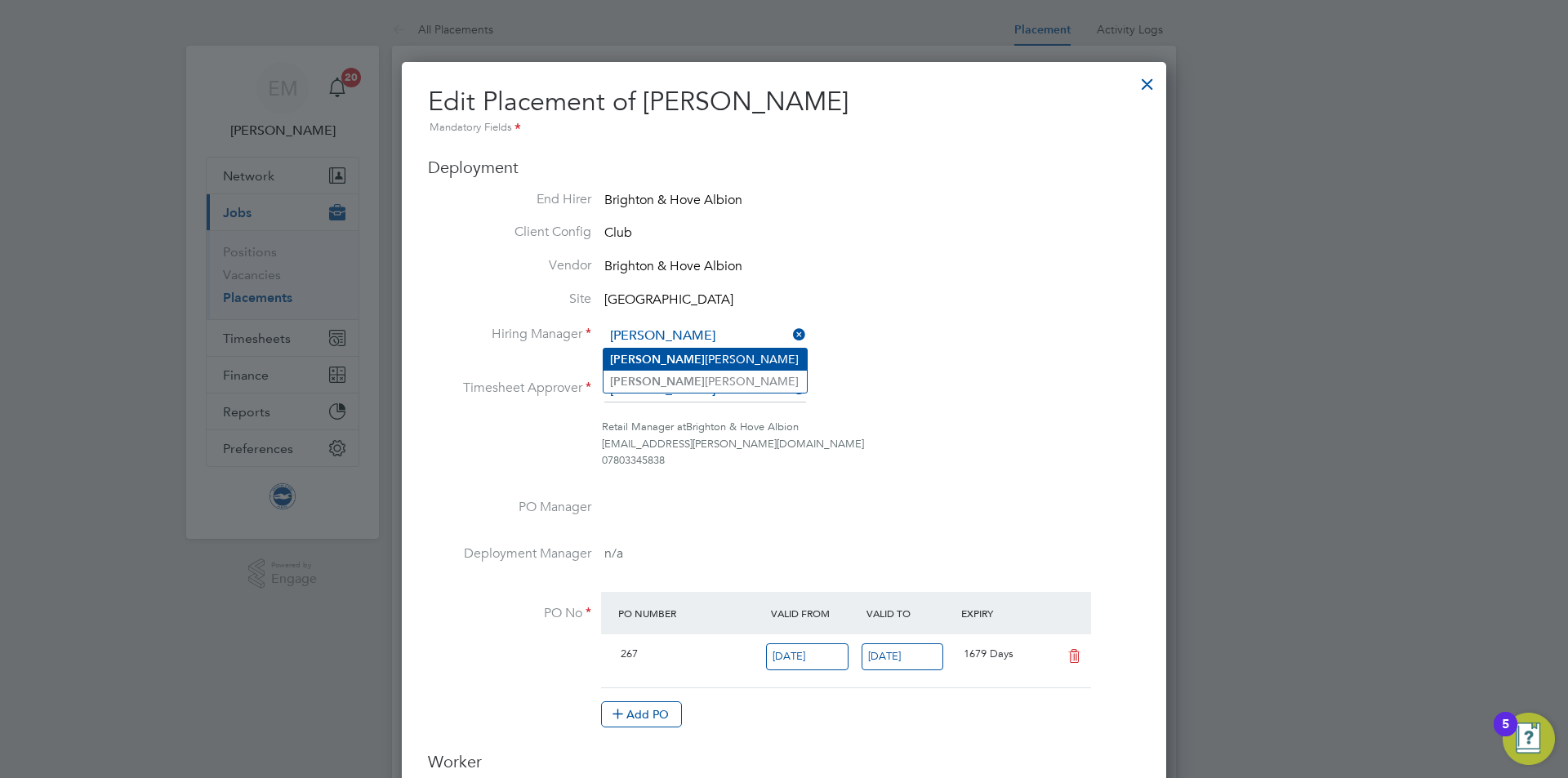
click at [700, 352] on li "[PERSON_NAME]" at bounding box center [706, 359] width 204 height 22
type input "[PERSON_NAME]"
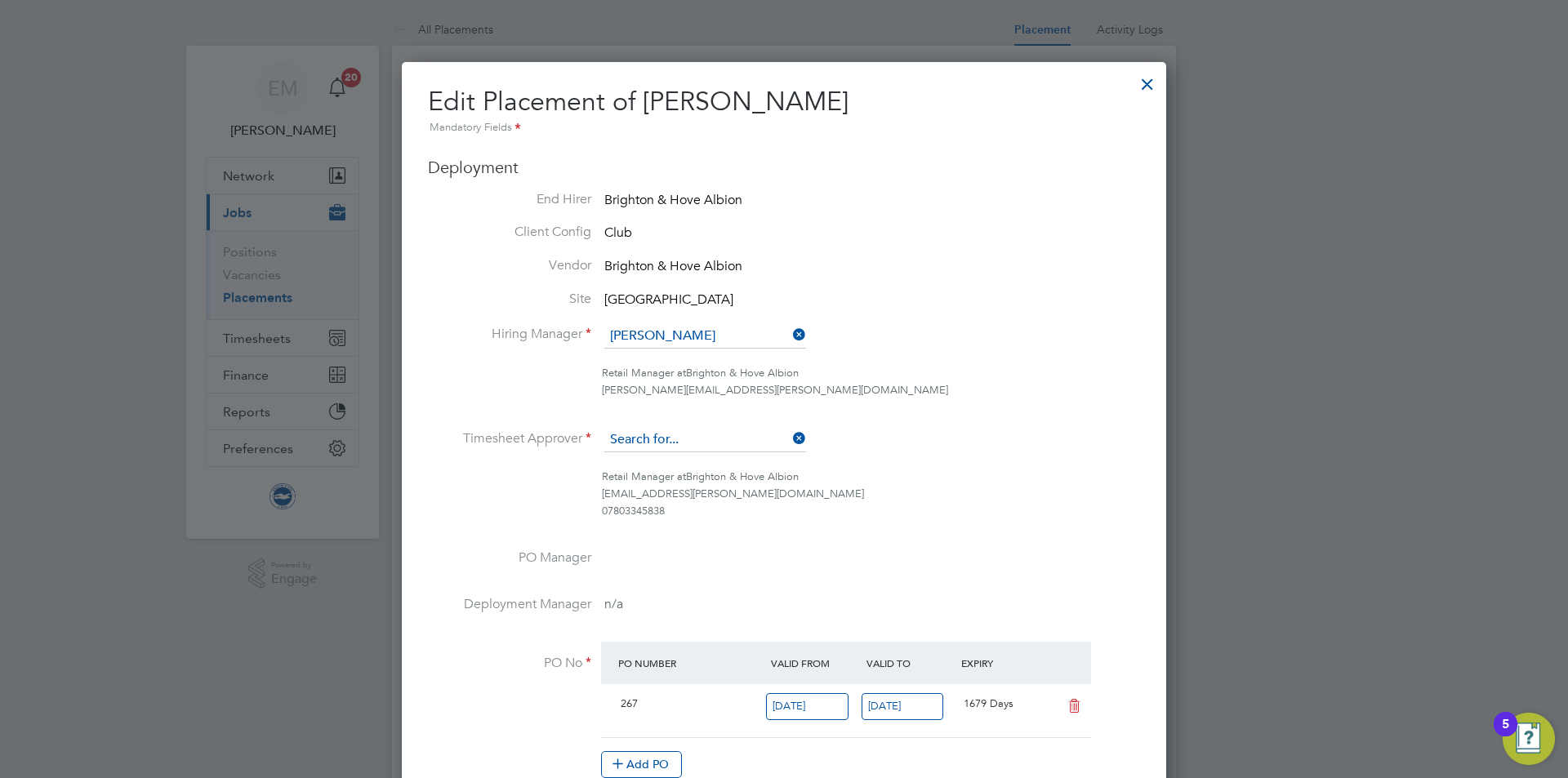
click at [697, 436] on input at bounding box center [706, 439] width 202 height 24
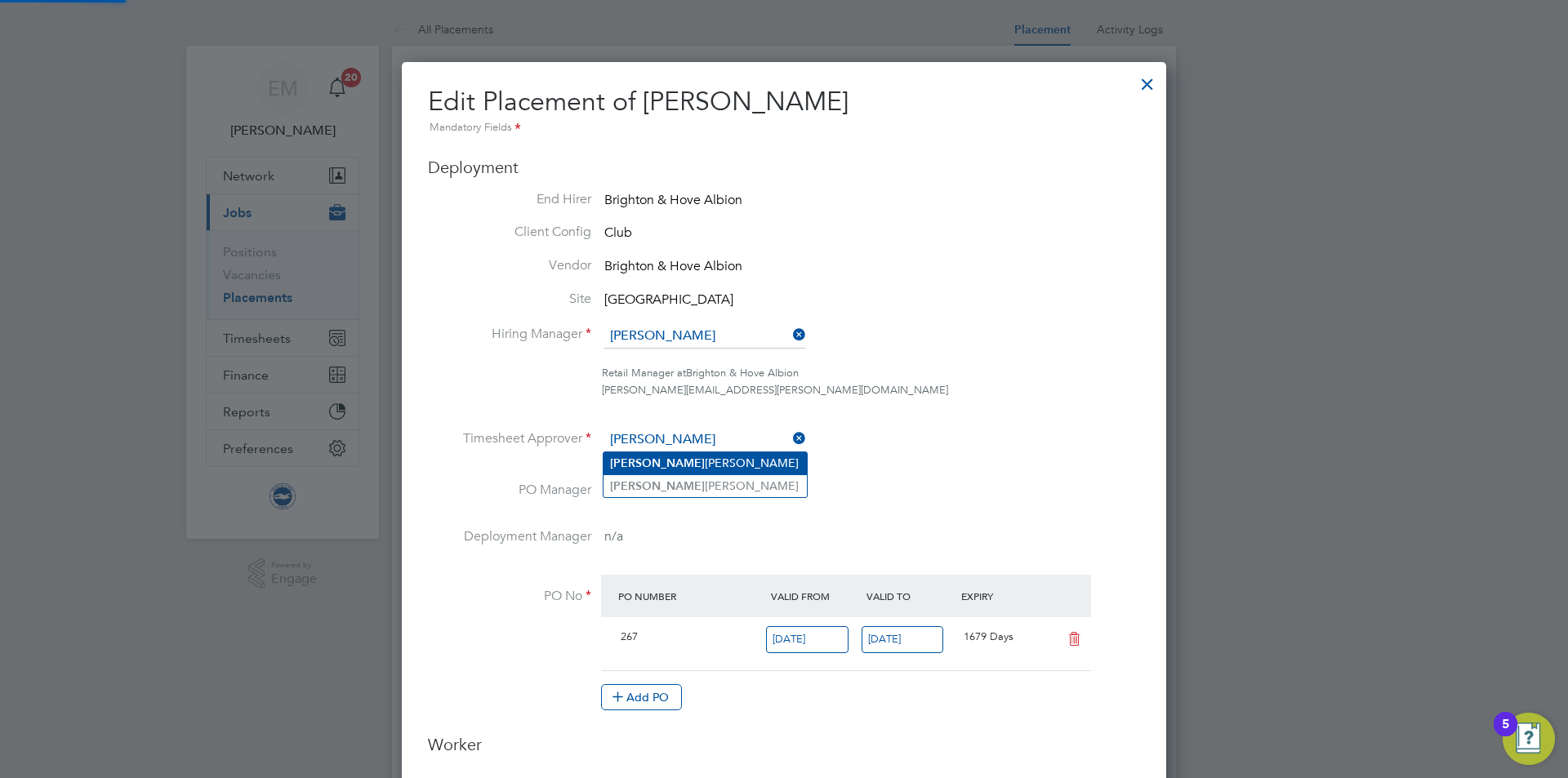
click at [678, 454] on li "[PERSON_NAME]" at bounding box center [706, 464] width 204 height 22
type input "[PERSON_NAME]"
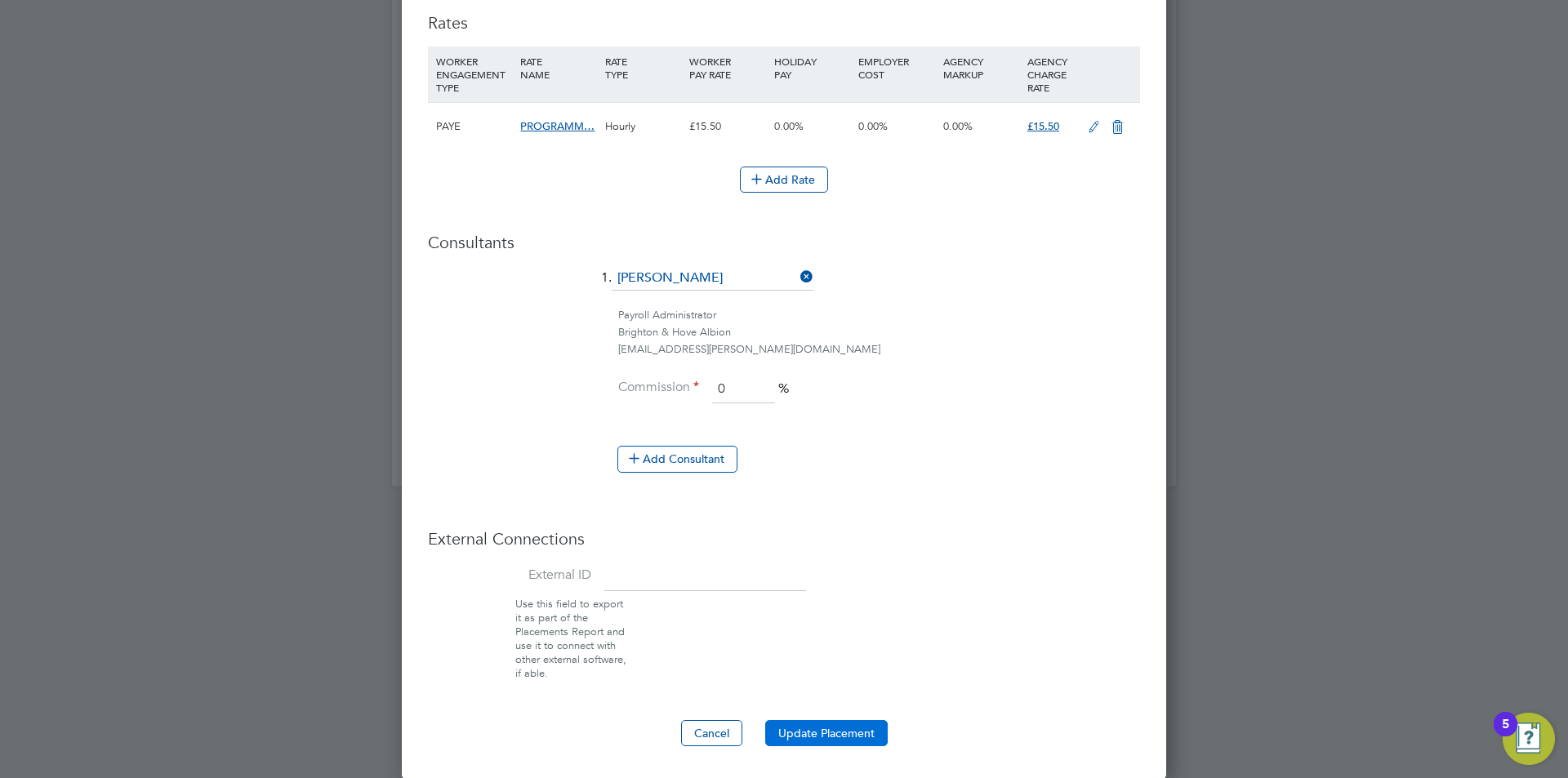
click at [823, 725] on button "Update Placement" at bounding box center [827, 733] width 123 height 26
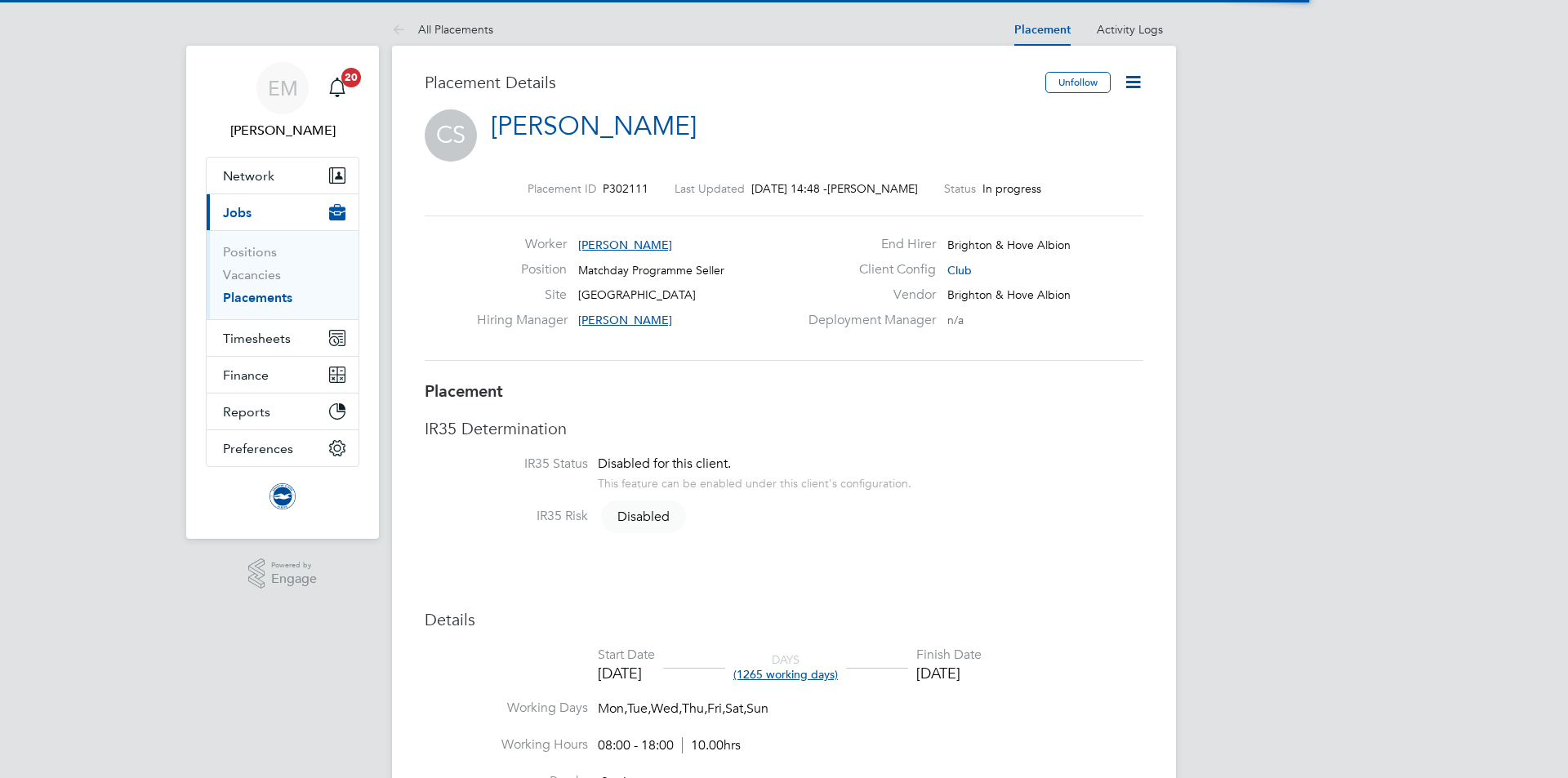
click at [1128, 80] on icon at bounding box center [1133, 82] width 20 height 20
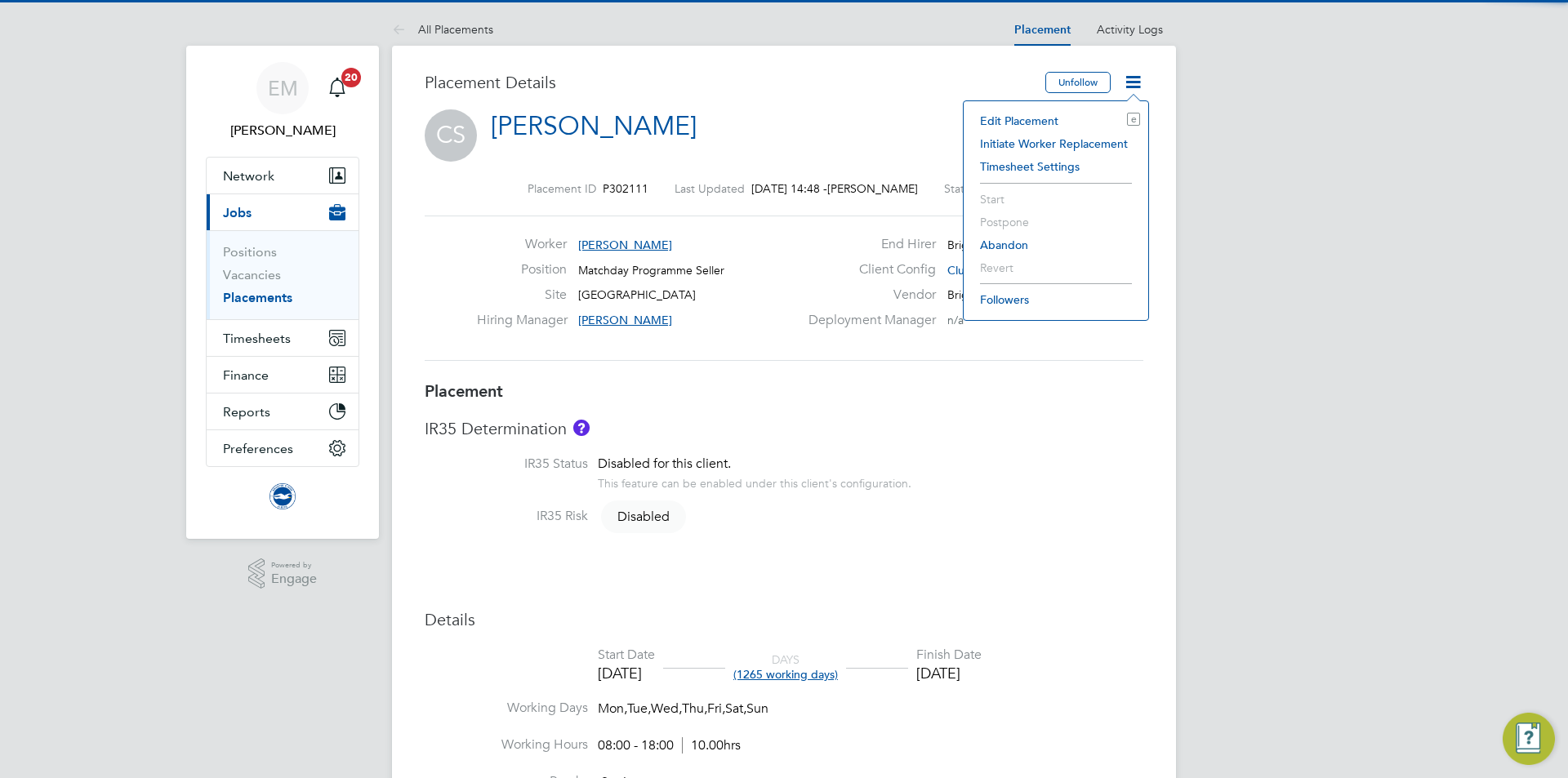
click at [1032, 113] on li "Edit Placement e" at bounding box center [1056, 120] width 168 height 23
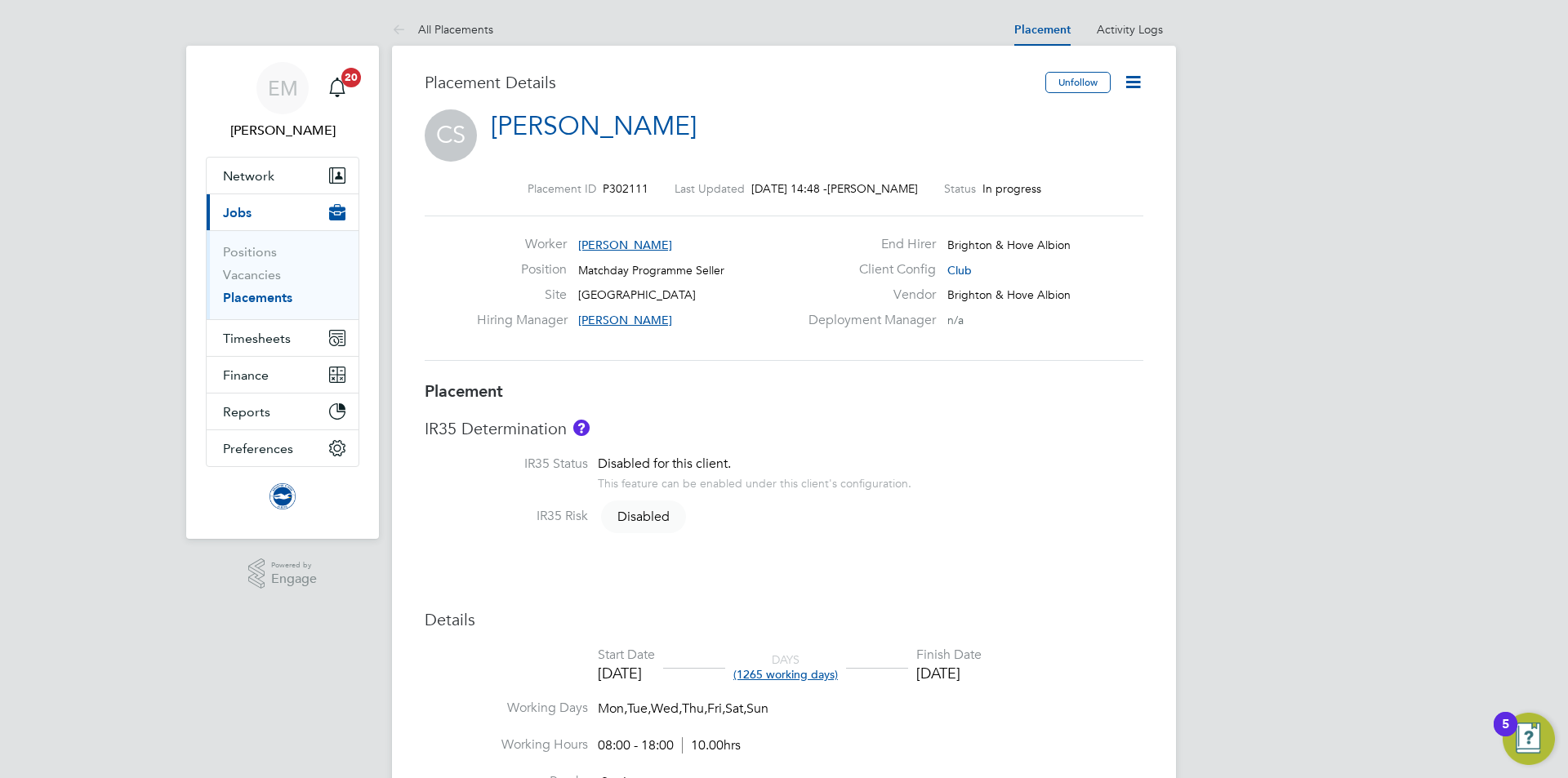
type input "[PERSON_NAME]"
type input "[DATE]"
type input "08:00"
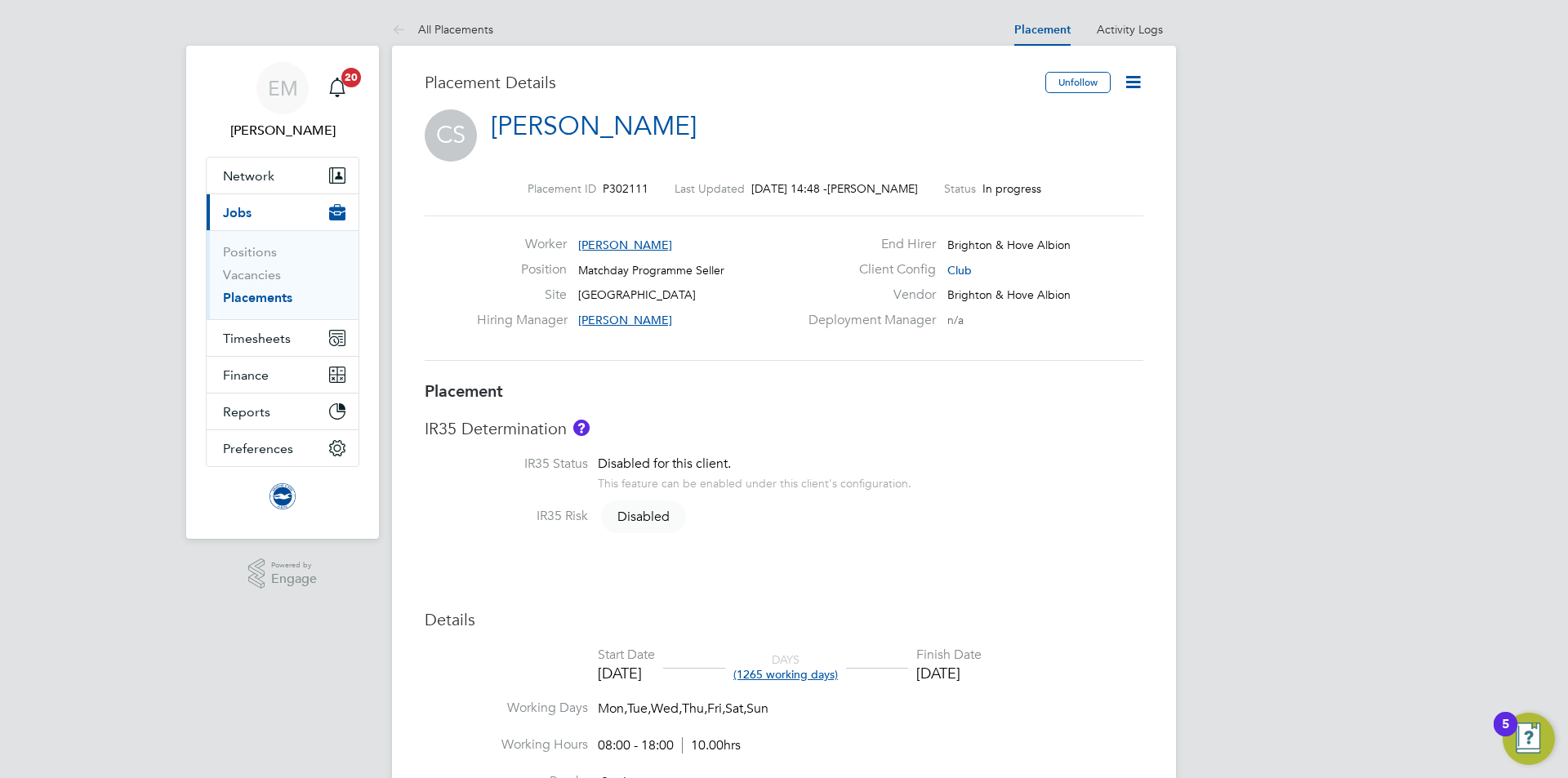
type input "18:00"
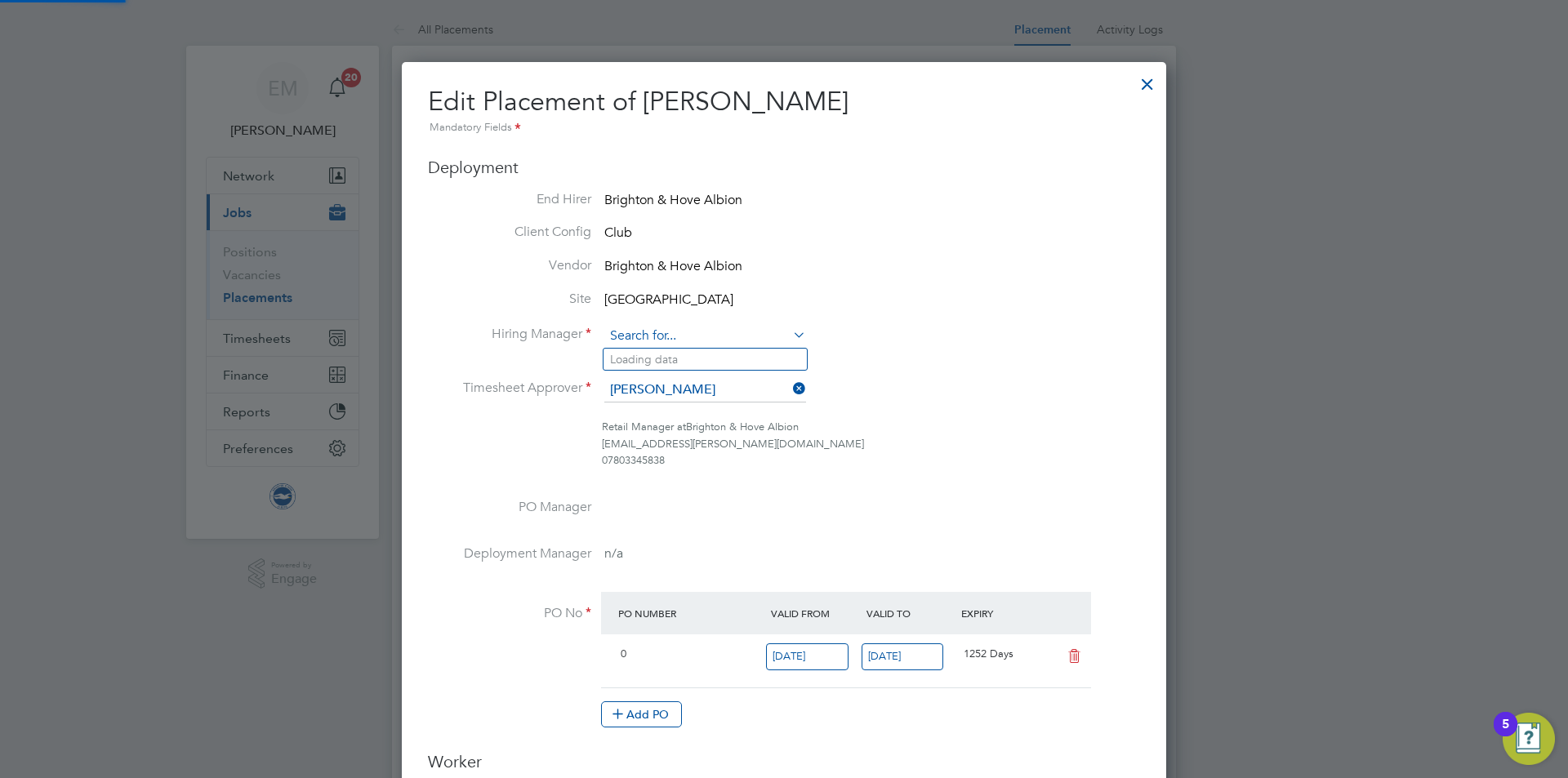
click at [685, 328] on input at bounding box center [706, 336] width 202 height 24
click at [674, 354] on li "[PERSON_NAME]" at bounding box center [706, 359] width 204 height 22
type input "[PERSON_NAME]"
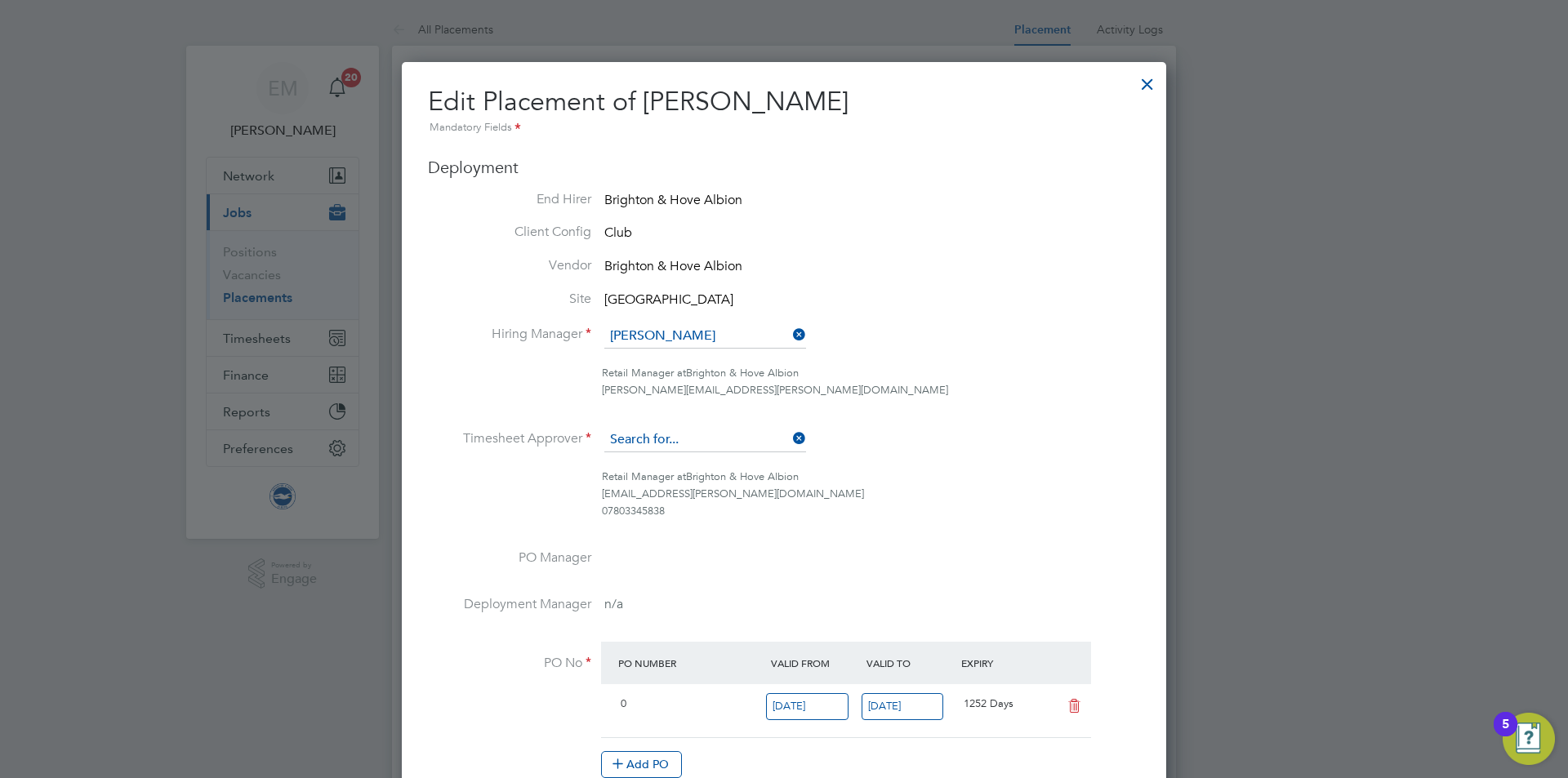
click at [679, 441] on input at bounding box center [706, 439] width 202 height 24
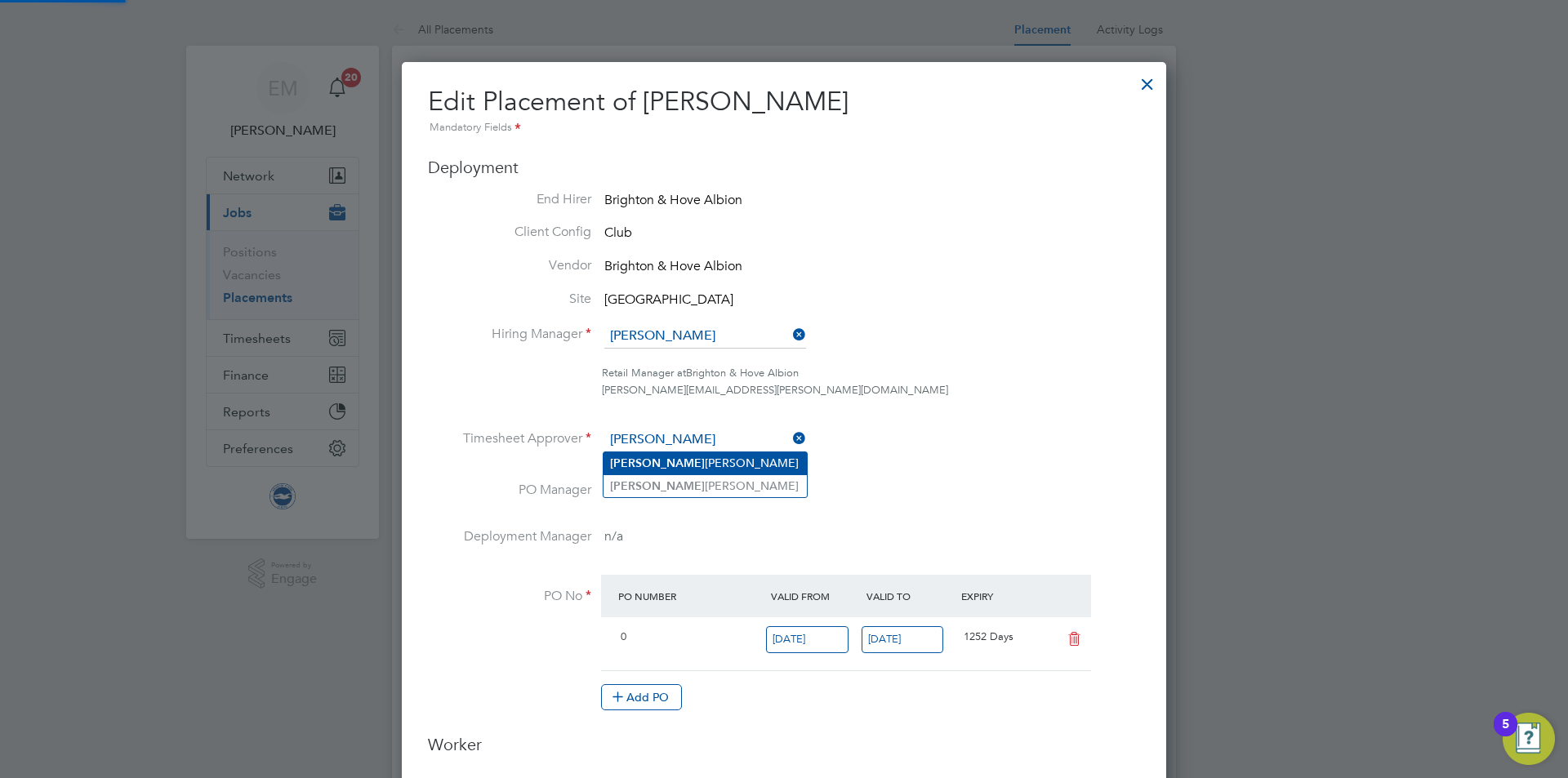
click at [676, 453] on li "[PERSON_NAME]" at bounding box center [706, 464] width 204 height 22
type input "[PERSON_NAME]"
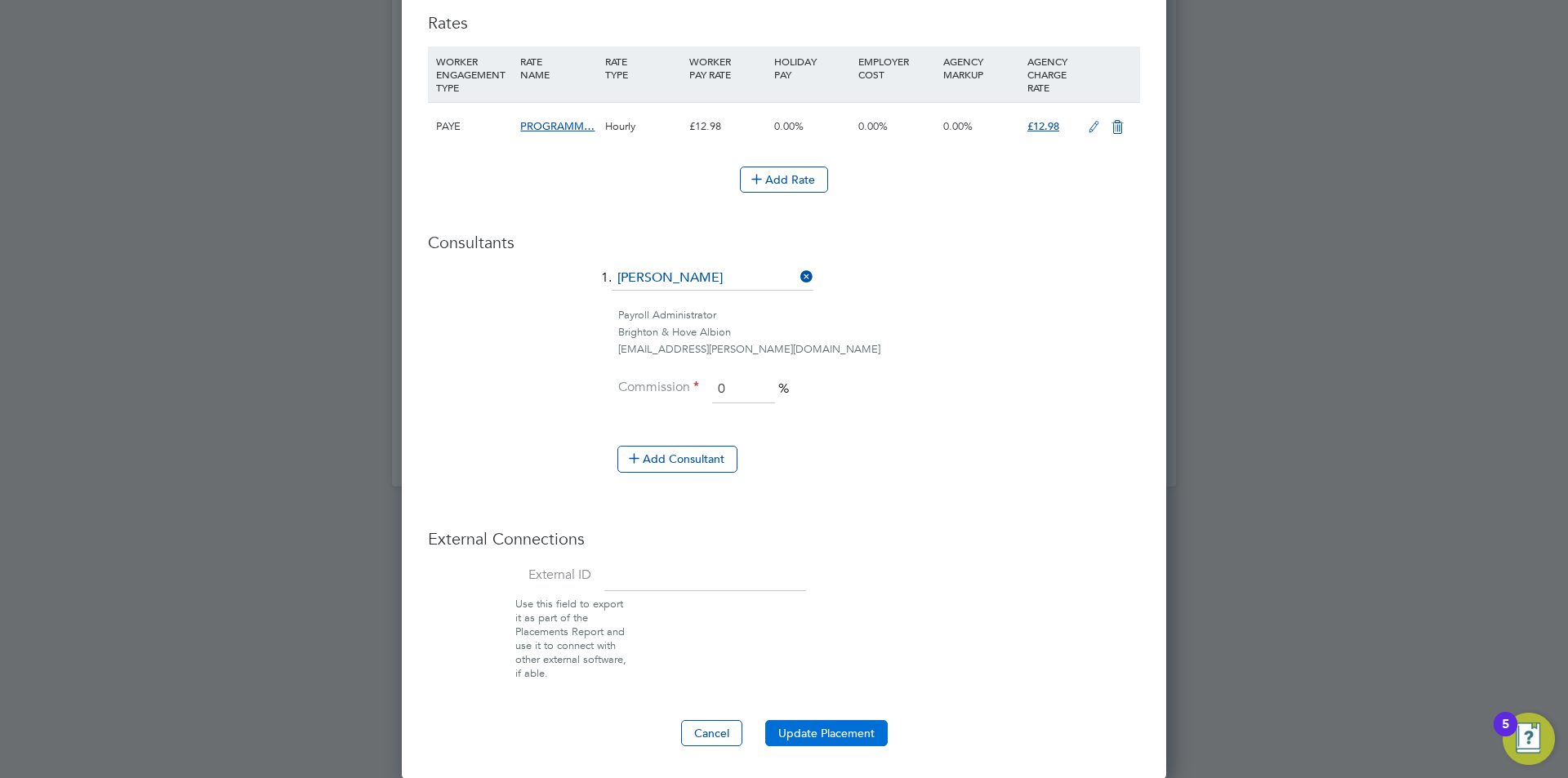
click at [848, 728] on button "Update Placement" at bounding box center [827, 733] width 123 height 26
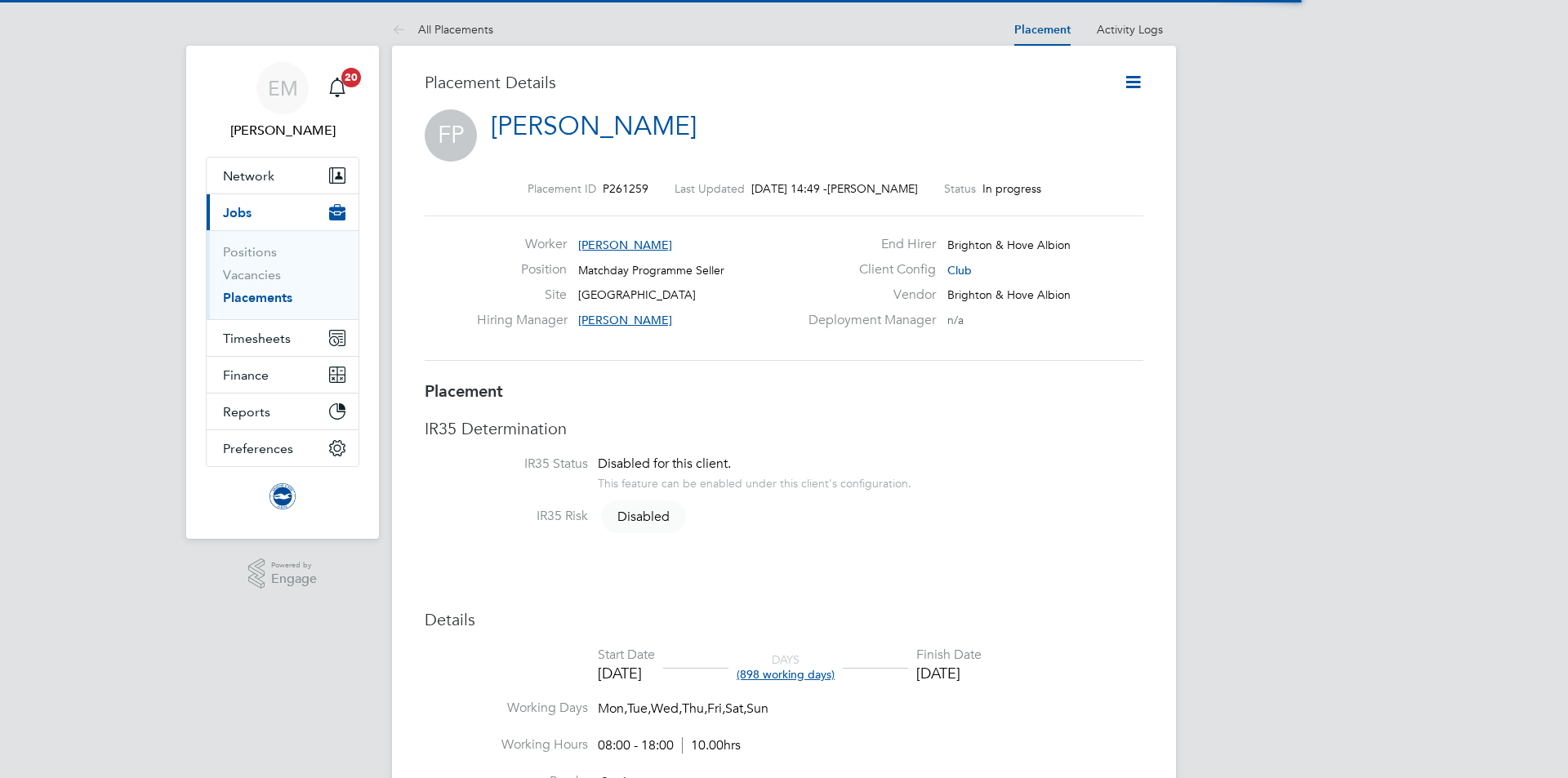
click at [1132, 85] on icon at bounding box center [1133, 82] width 20 height 20
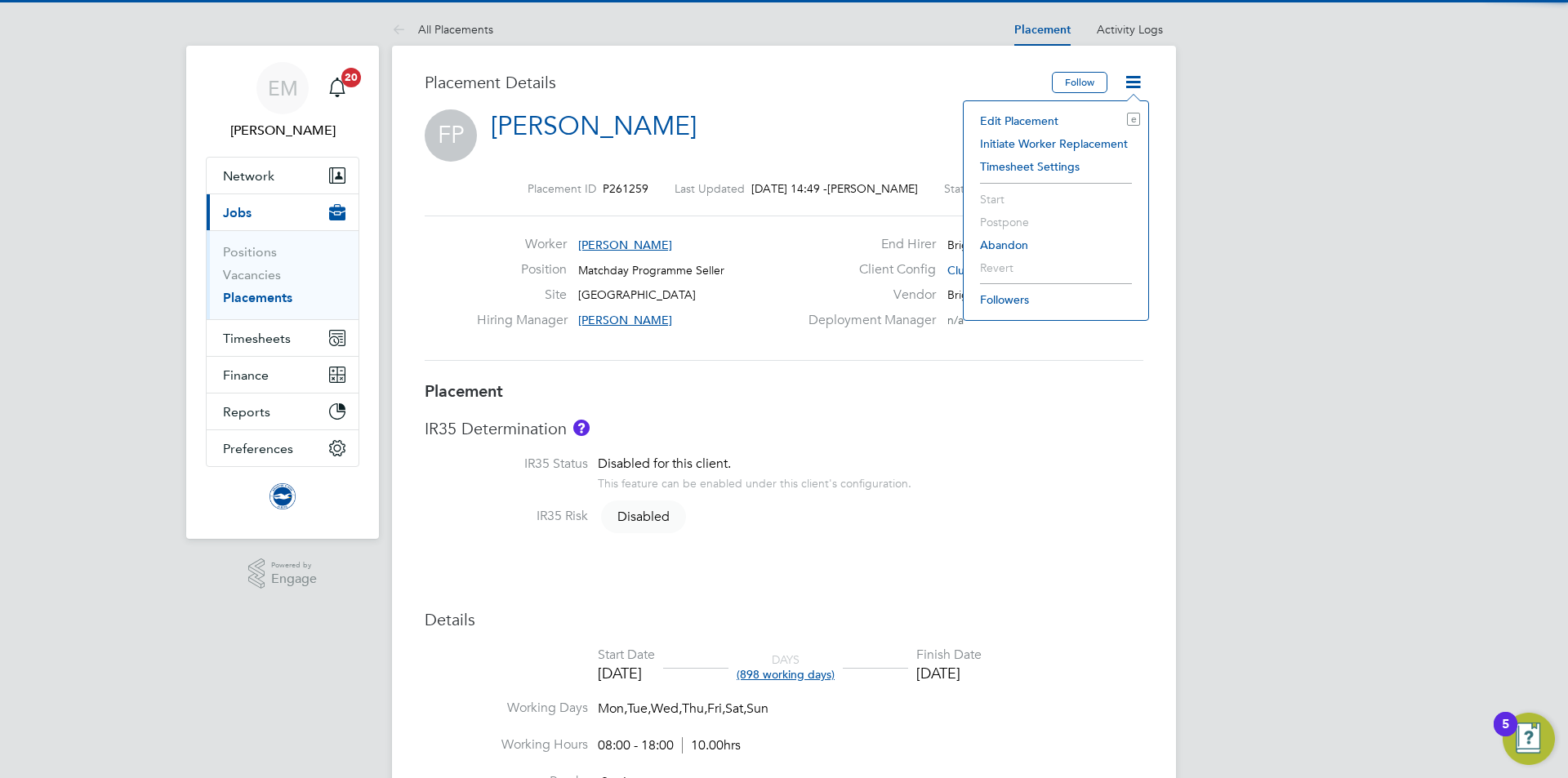
click at [1033, 118] on li "Edit Placement e" at bounding box center [1056, 120] width 168 height 23
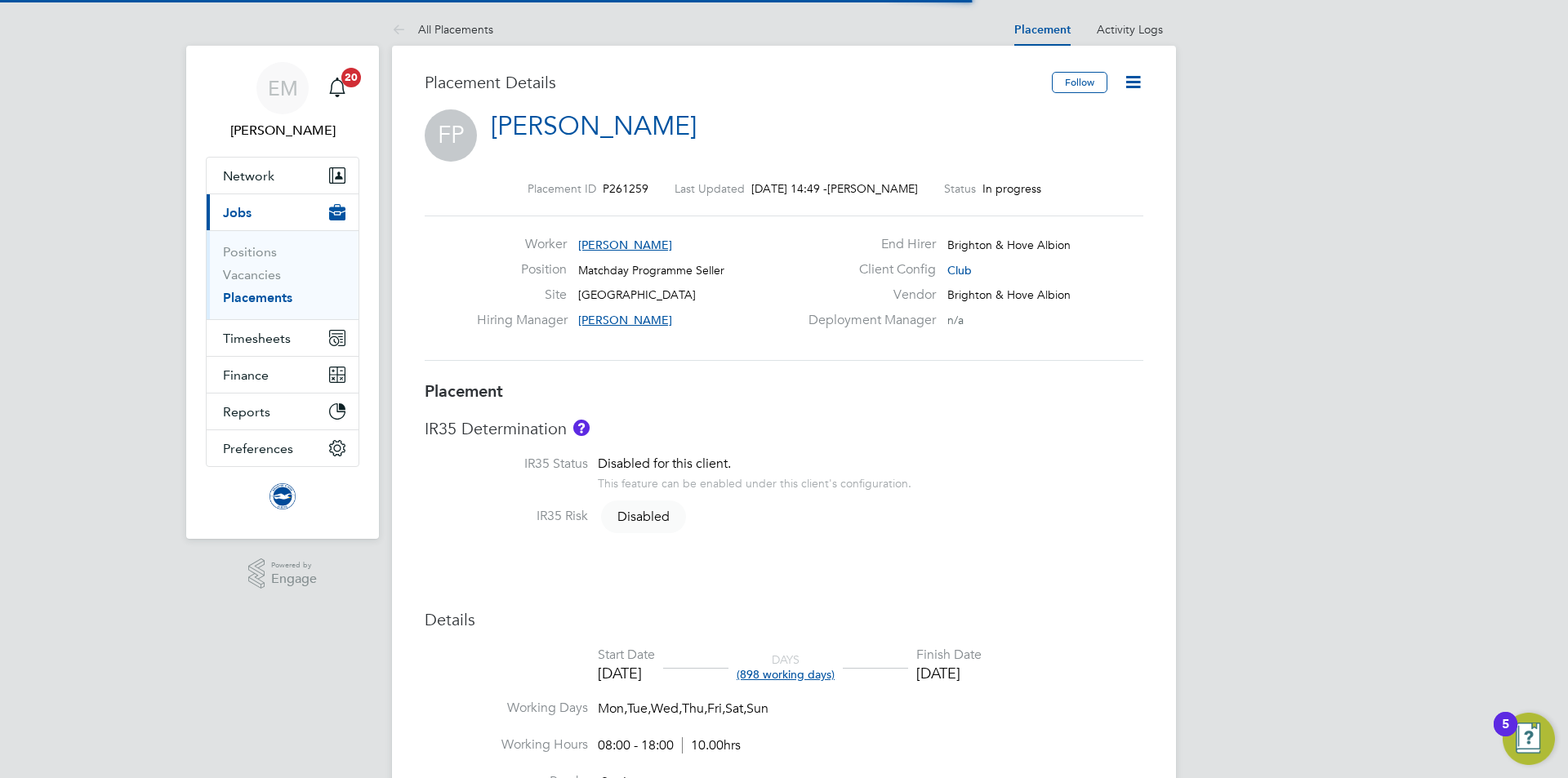
scroll to position [8, 8]
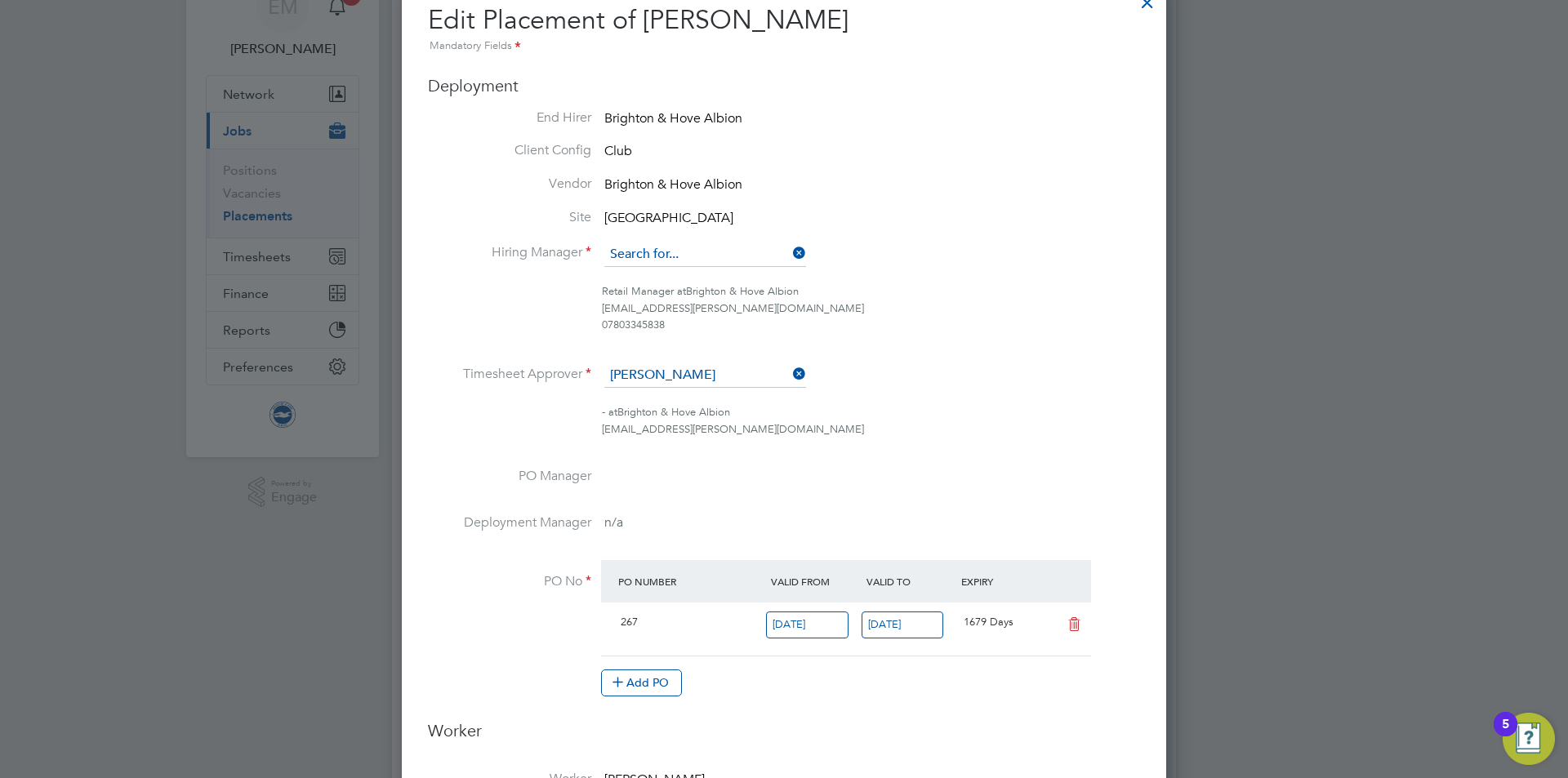
click at [669, 253] on input at bounding box center [706, 254] width 202 height 24
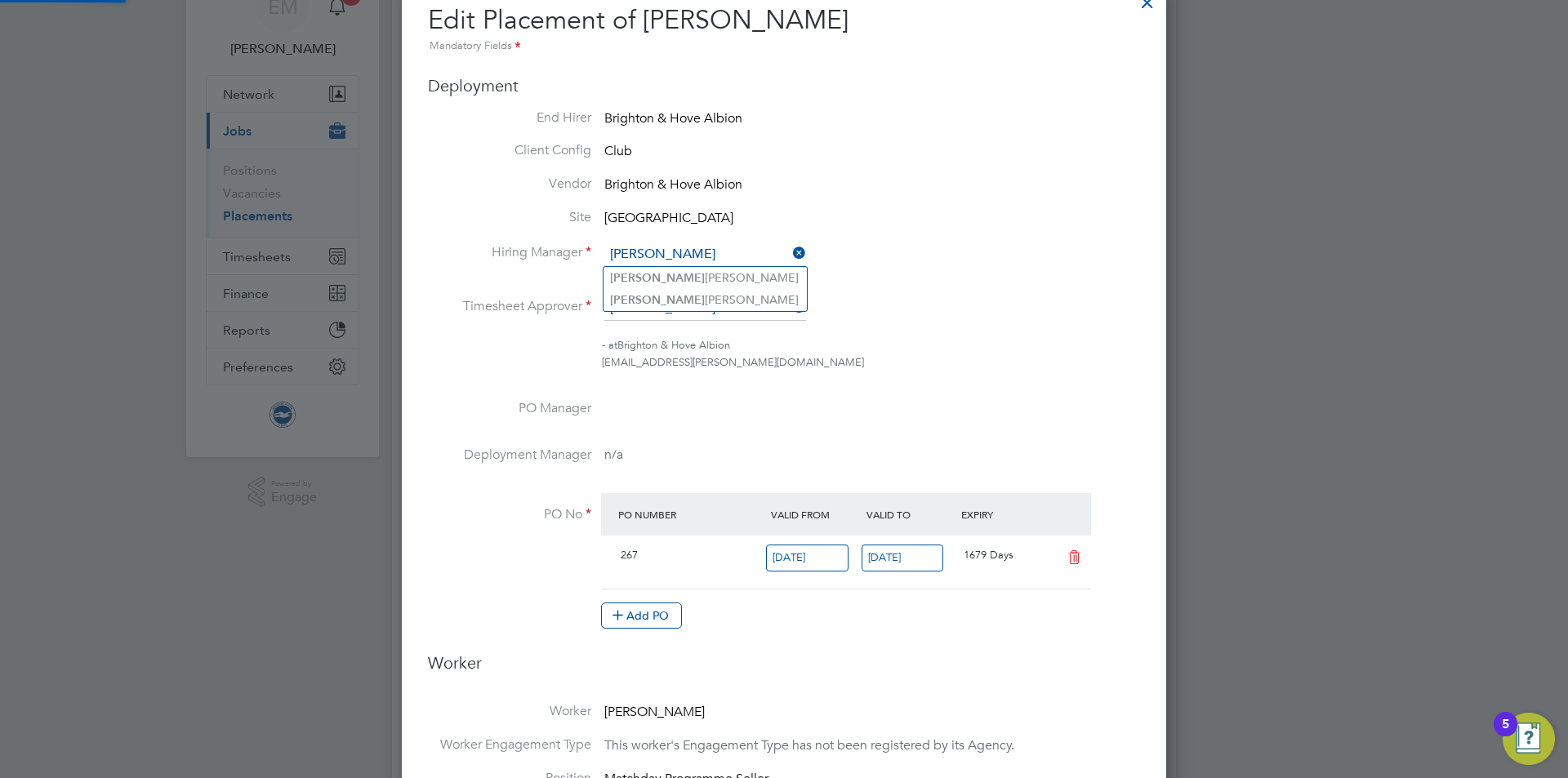
click at [690, 277] on li "[PERSON_NAME]" at bounding box center [706, 278] width 204 height 22
type input "[PERSON_NAME]"
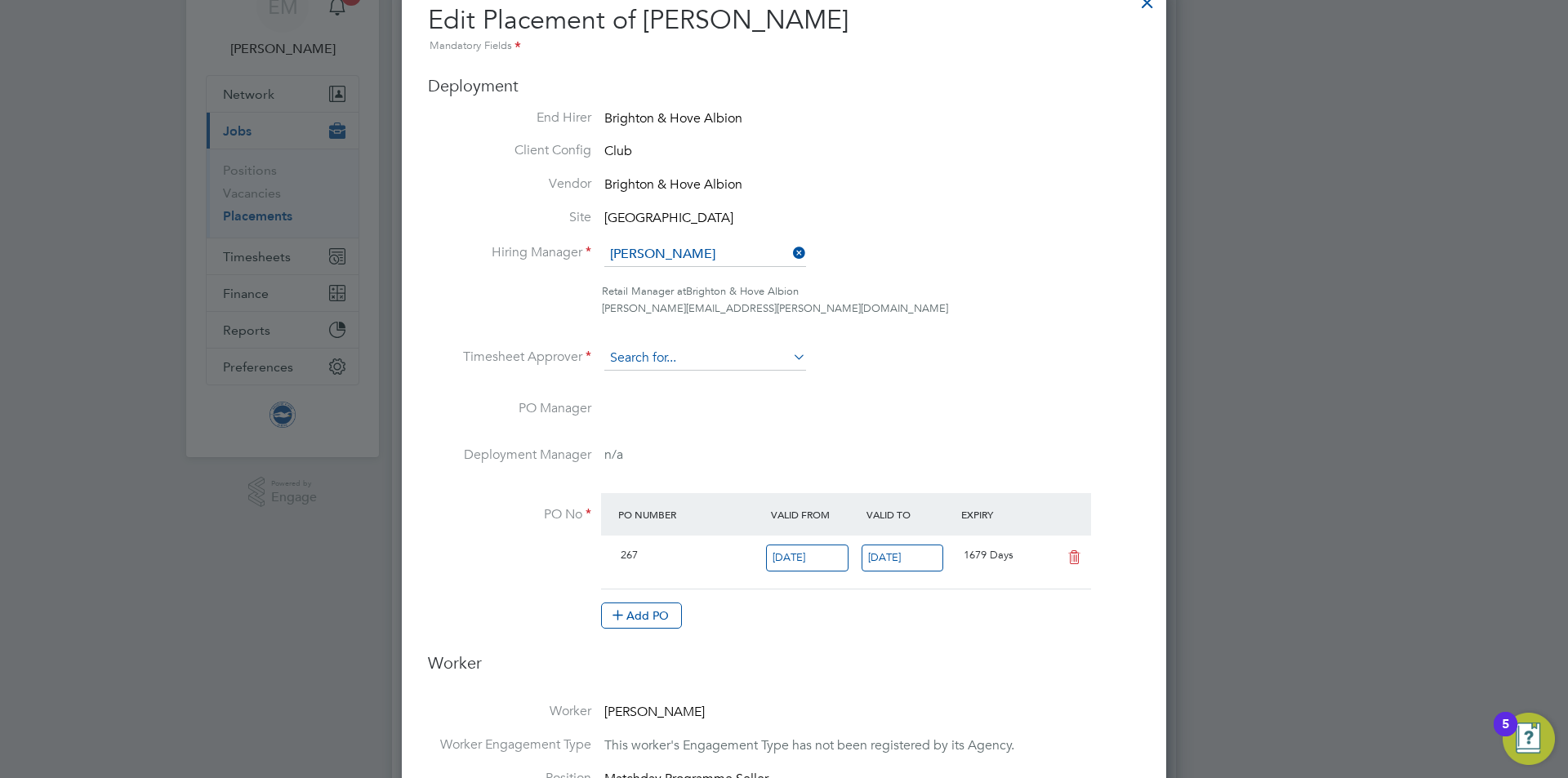
click at [675, 359] on input at bounding box center [706, 358] width 202 height 24
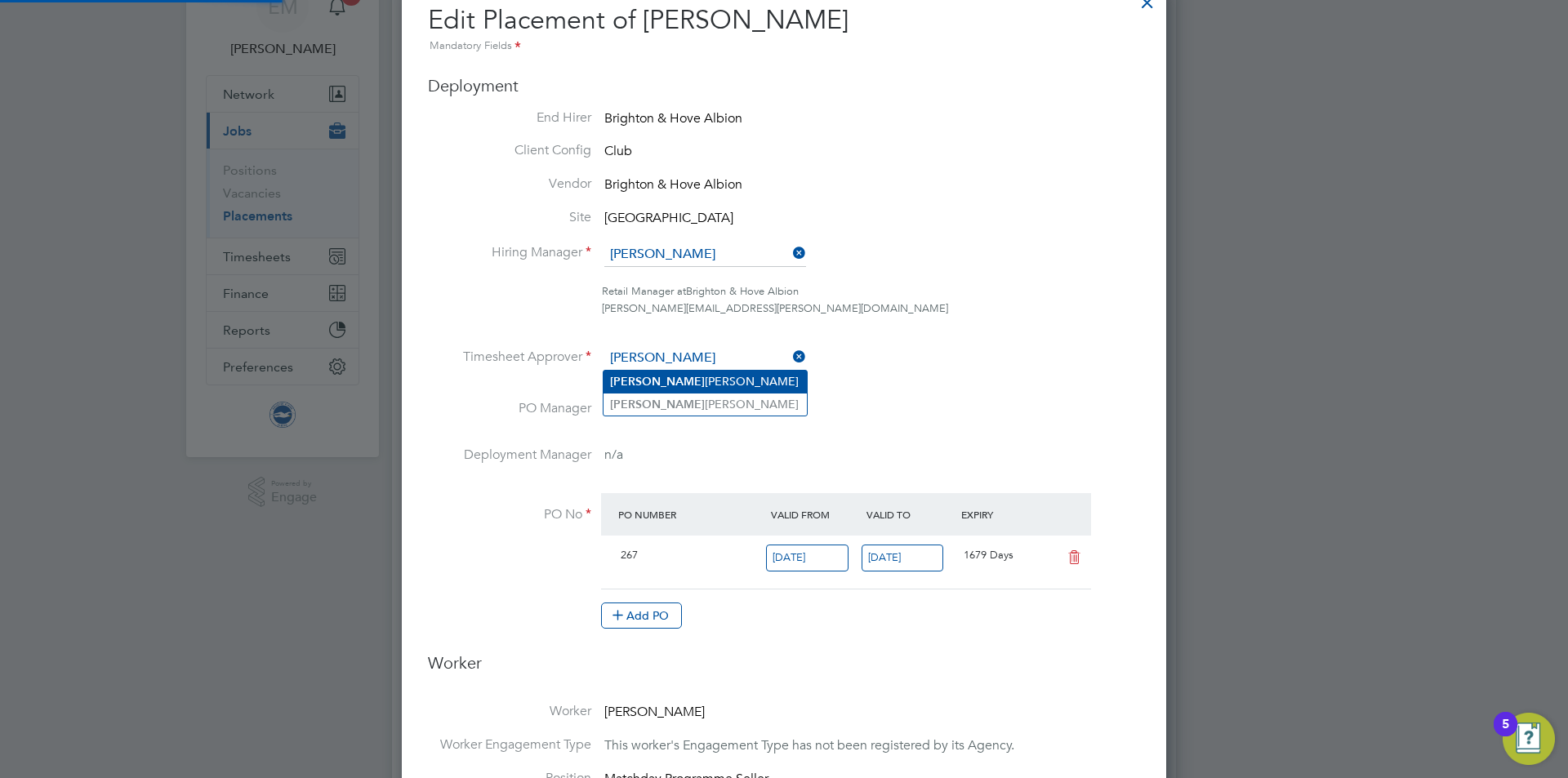
click at [678, 378] on li "[PERSON_NAME]" at bounding box center [706, 382] width 204 height 22
type input "[PERSON_NAME]"
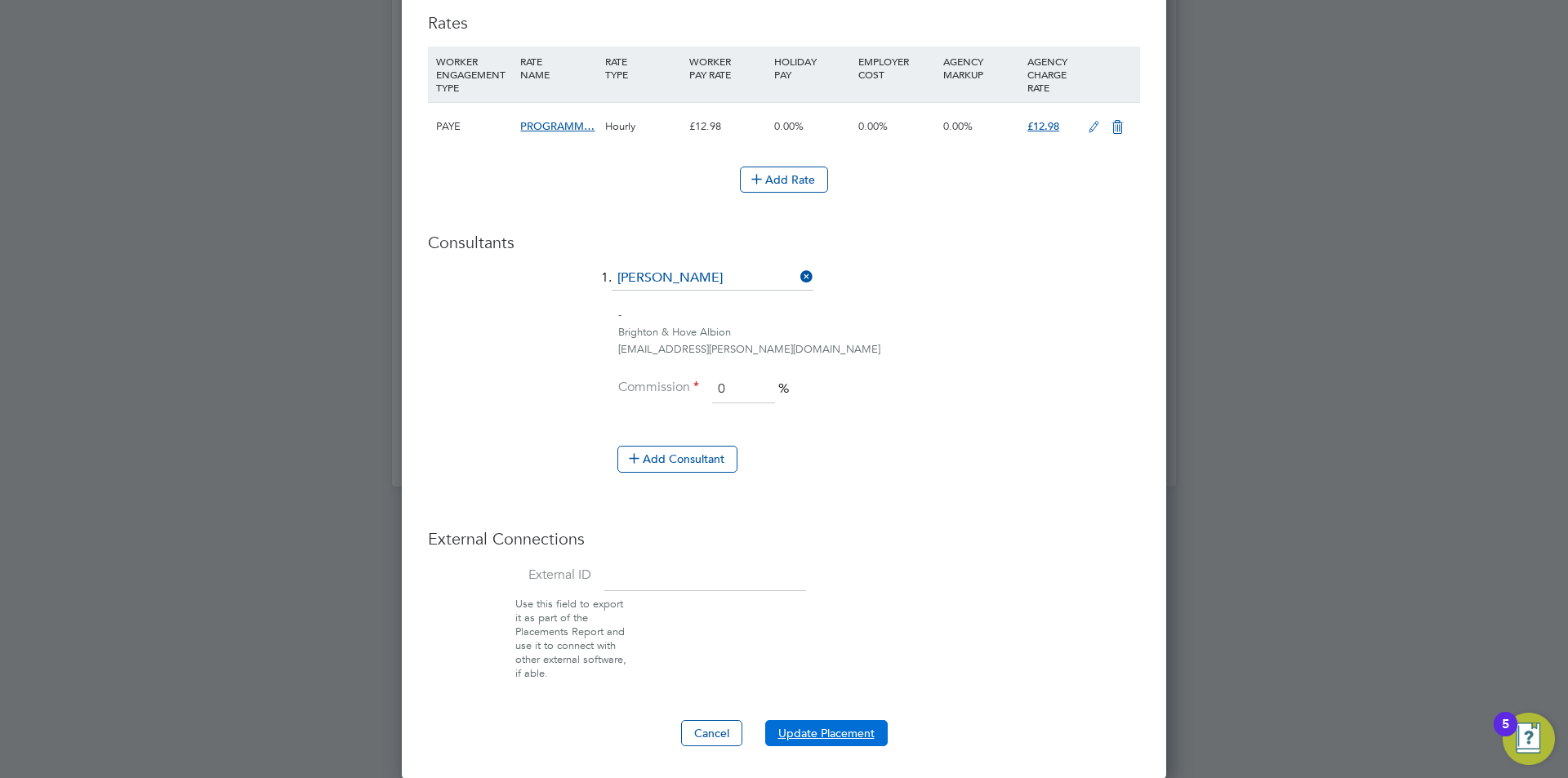
click at [843, 730] on button "Update Placement" at bounding box center [827, 733] width 123 height 26
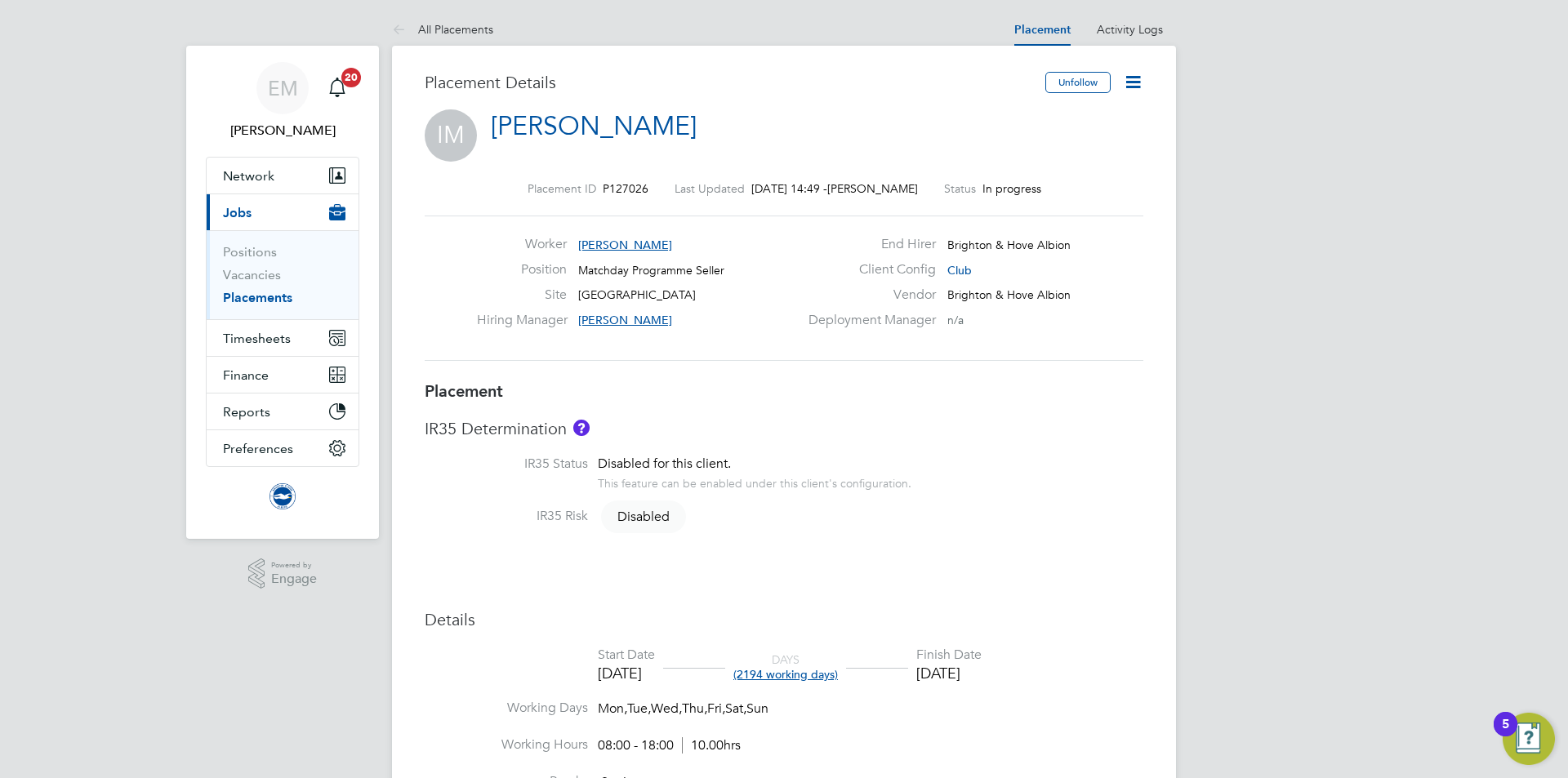
click at [1131, 83] on icon at bounding box center [1133, 82] width 20 height 20
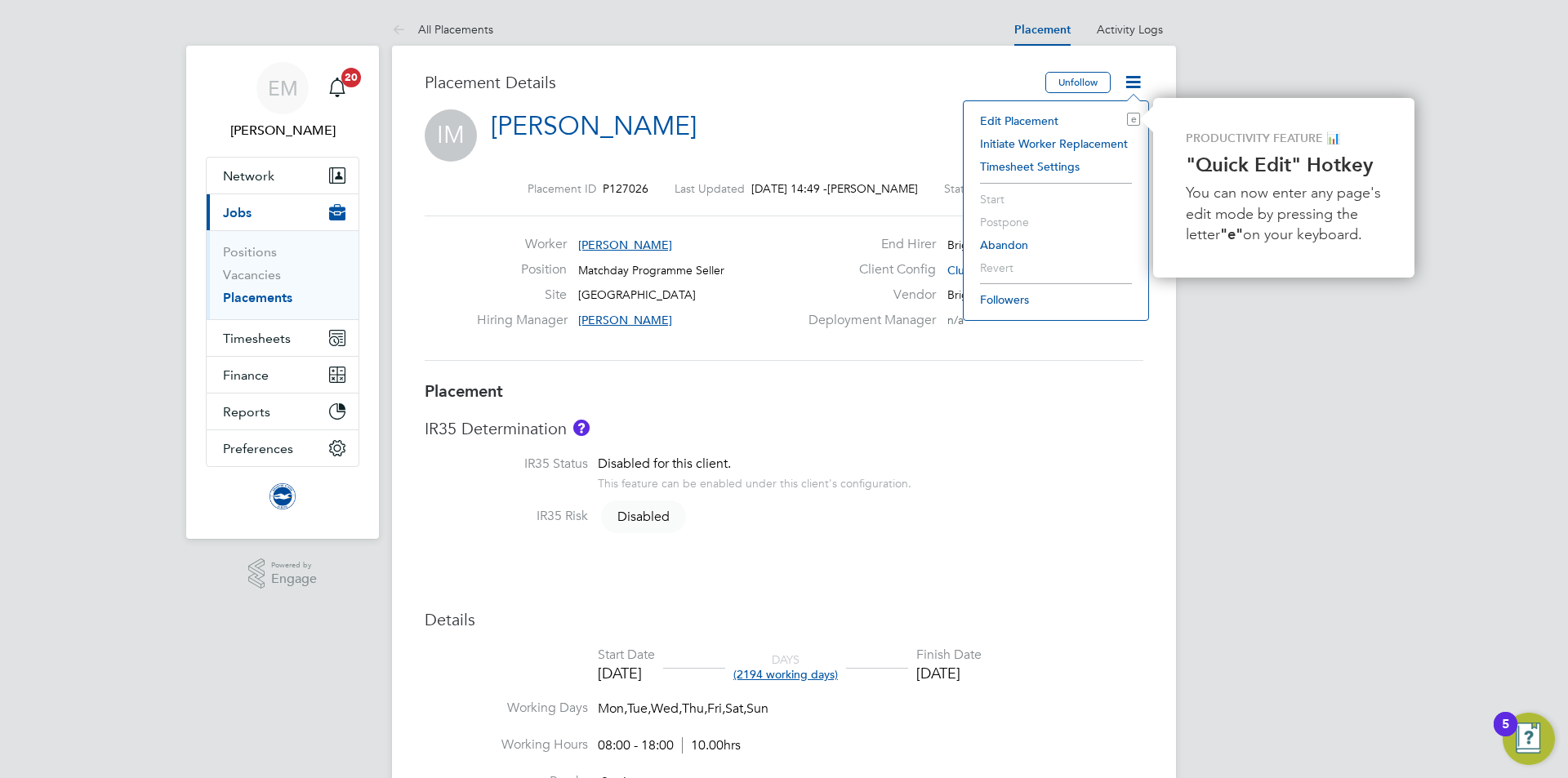
click at [1043, 121] on li "Edit Placement e" at bounding box center [1056, 120] width 168 height 23
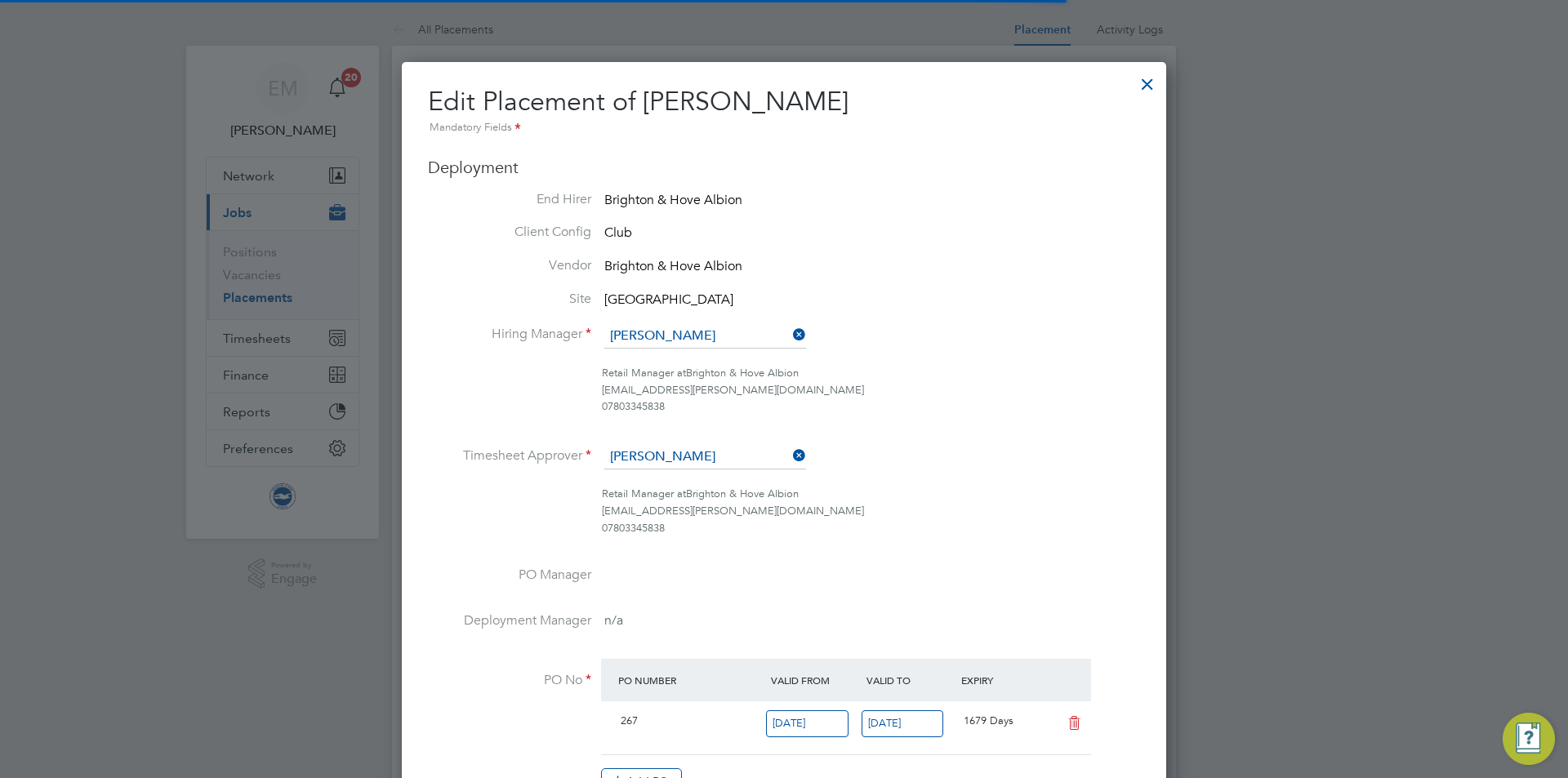
scroll to position [8, 8]
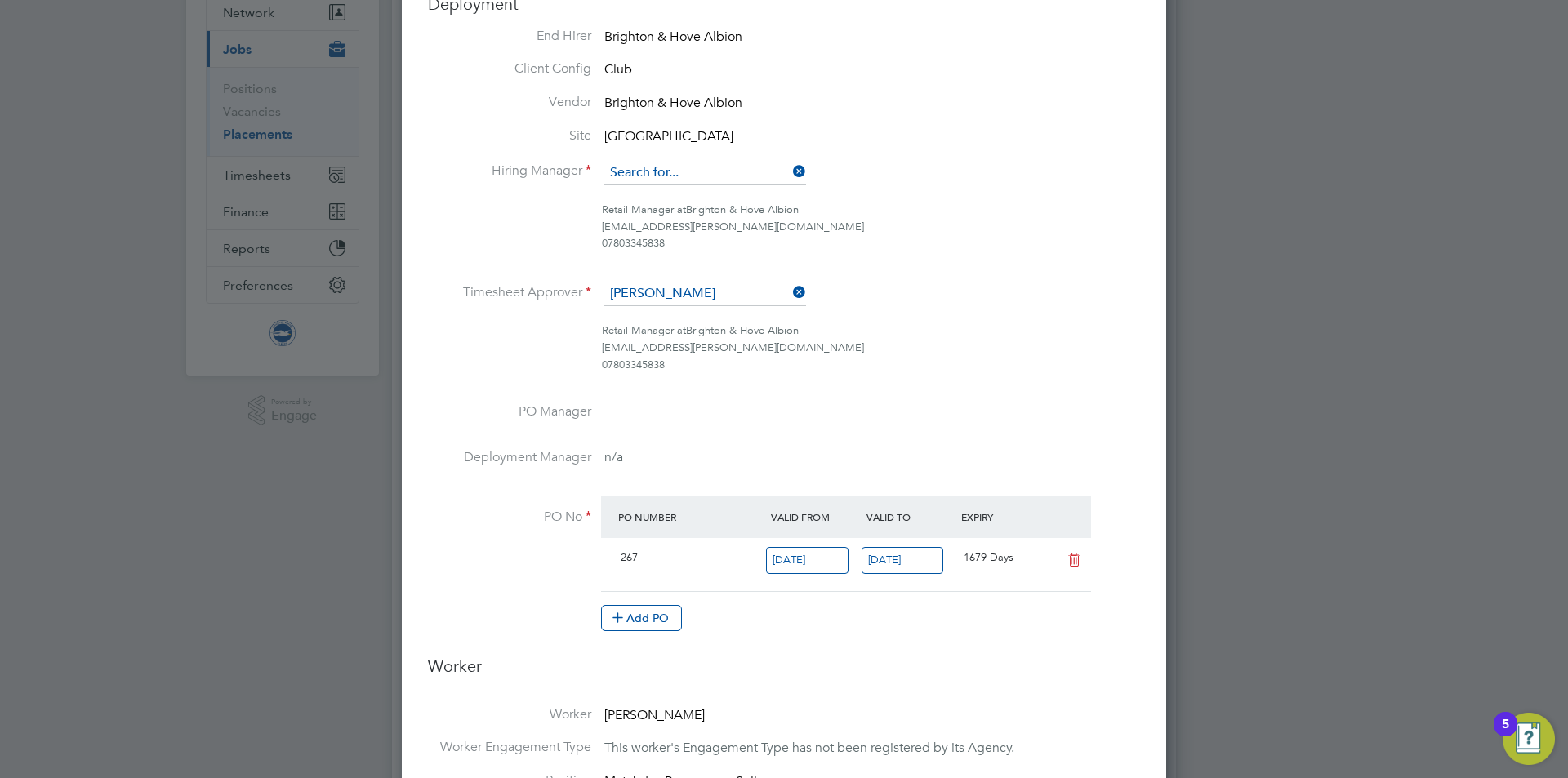
click at [689, 179] on input at bounding box center [706, 173] width 202 height 24
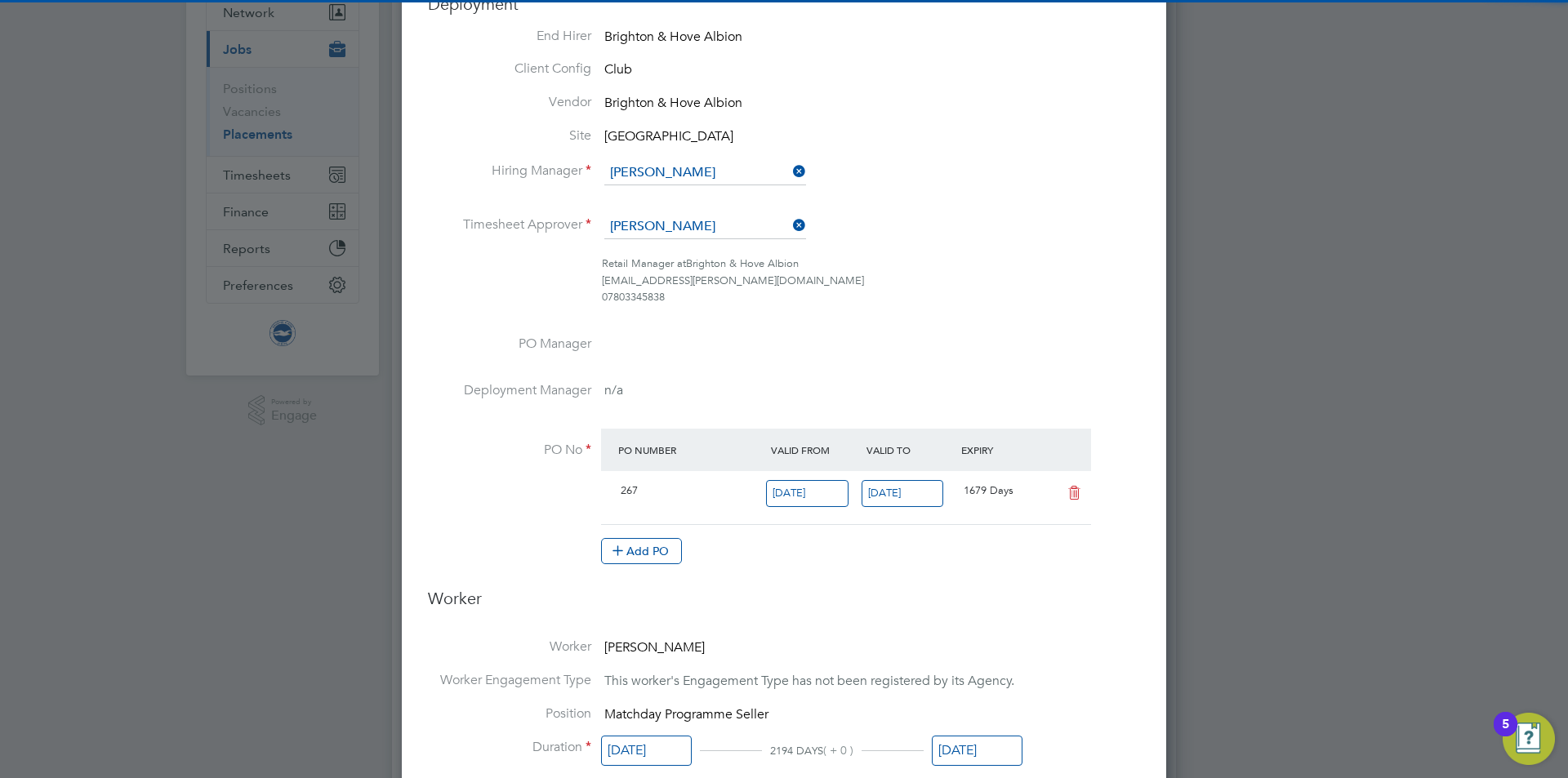
click at [683, 187] on li "[PERSON_NAME]" at bounding box center [706, 196] width 204 height 22
type input "[PERSON_NAME]"
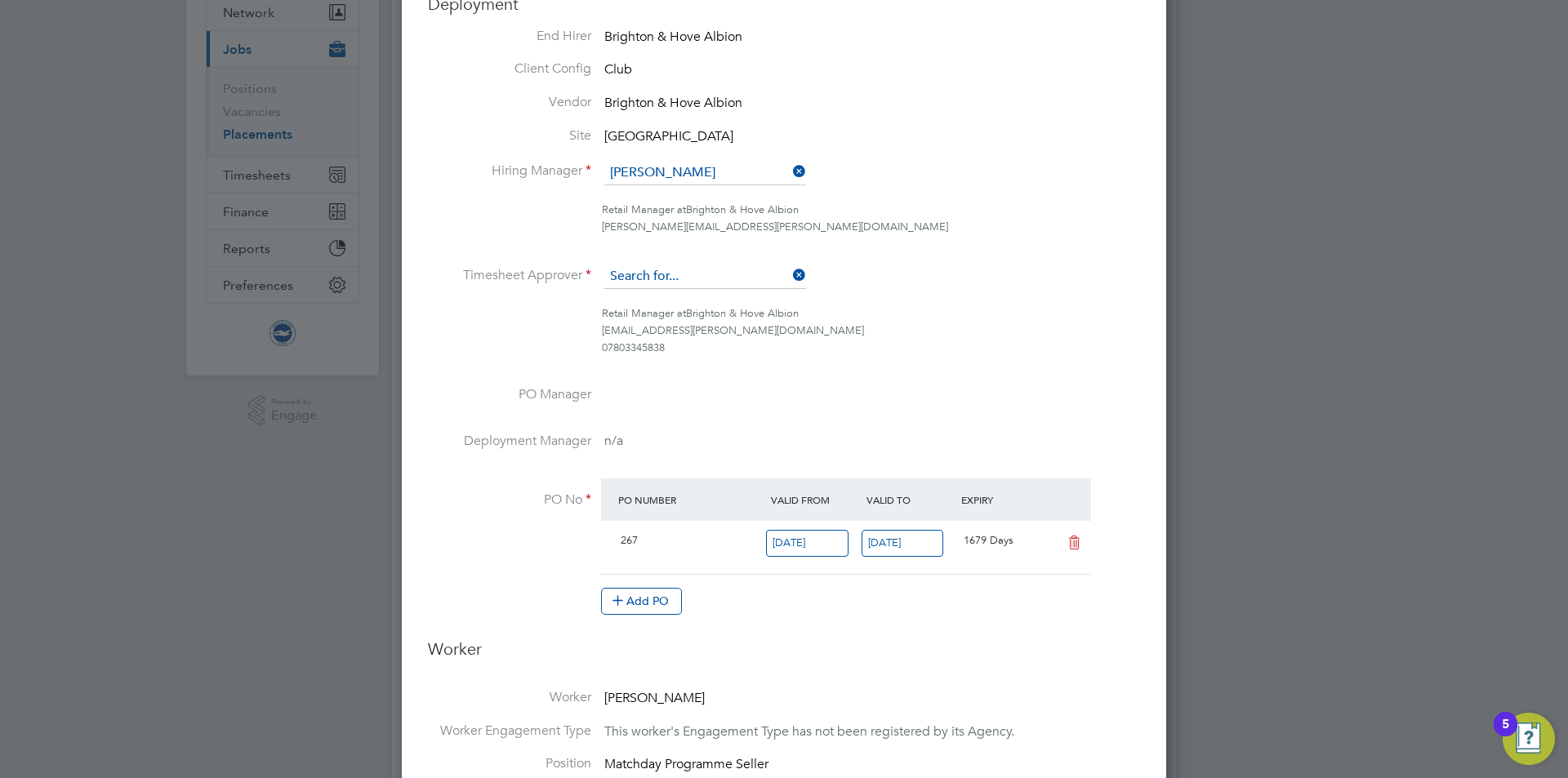
click at [670, 281] on input at bounding box center [706, 276] width 202 height 24
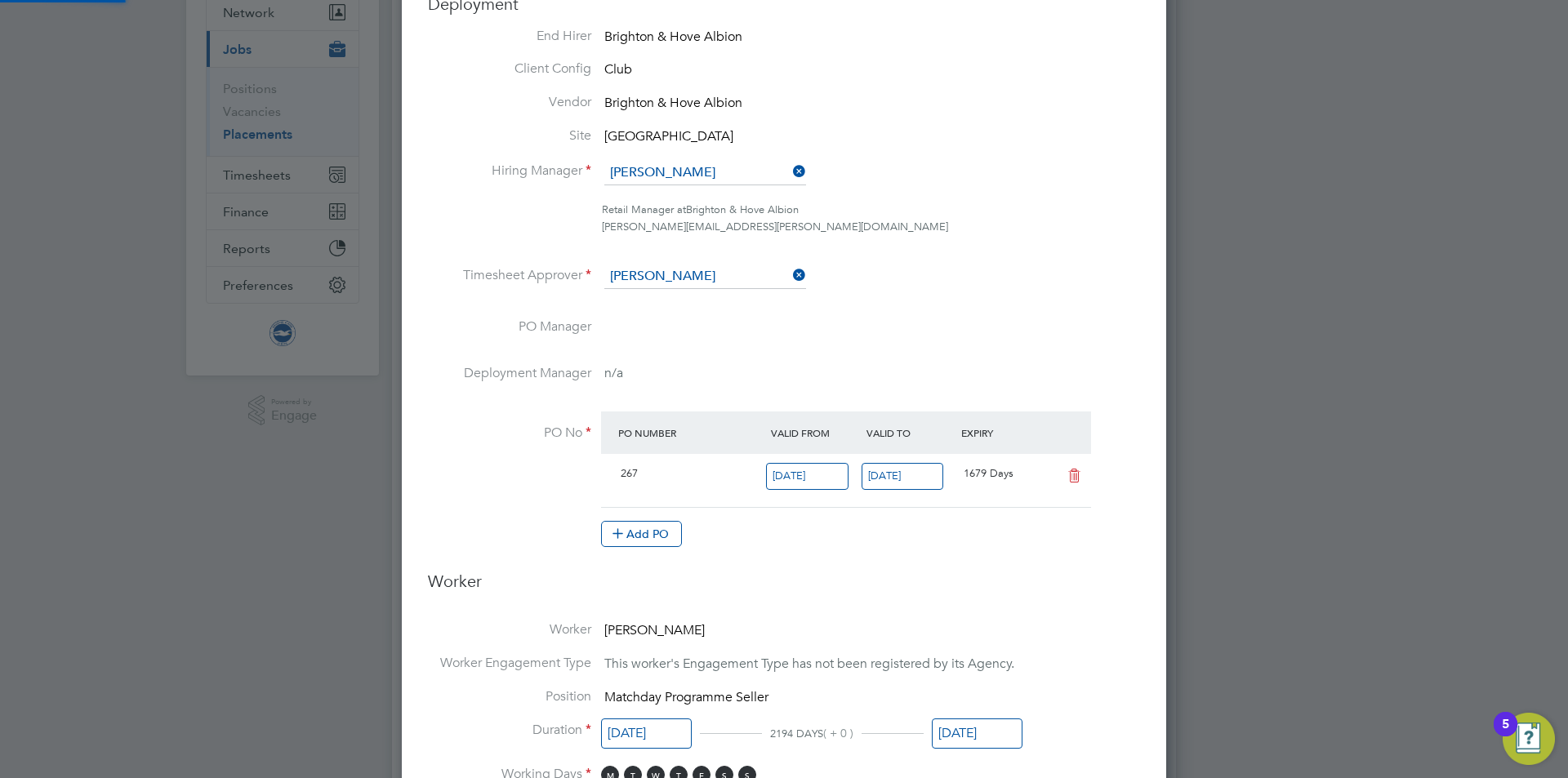
click at [691, 306] on li "[PERSON_NAME]" at bounding box center [706, 300] width 204 height 22
type input "[PERSON_NAME]"
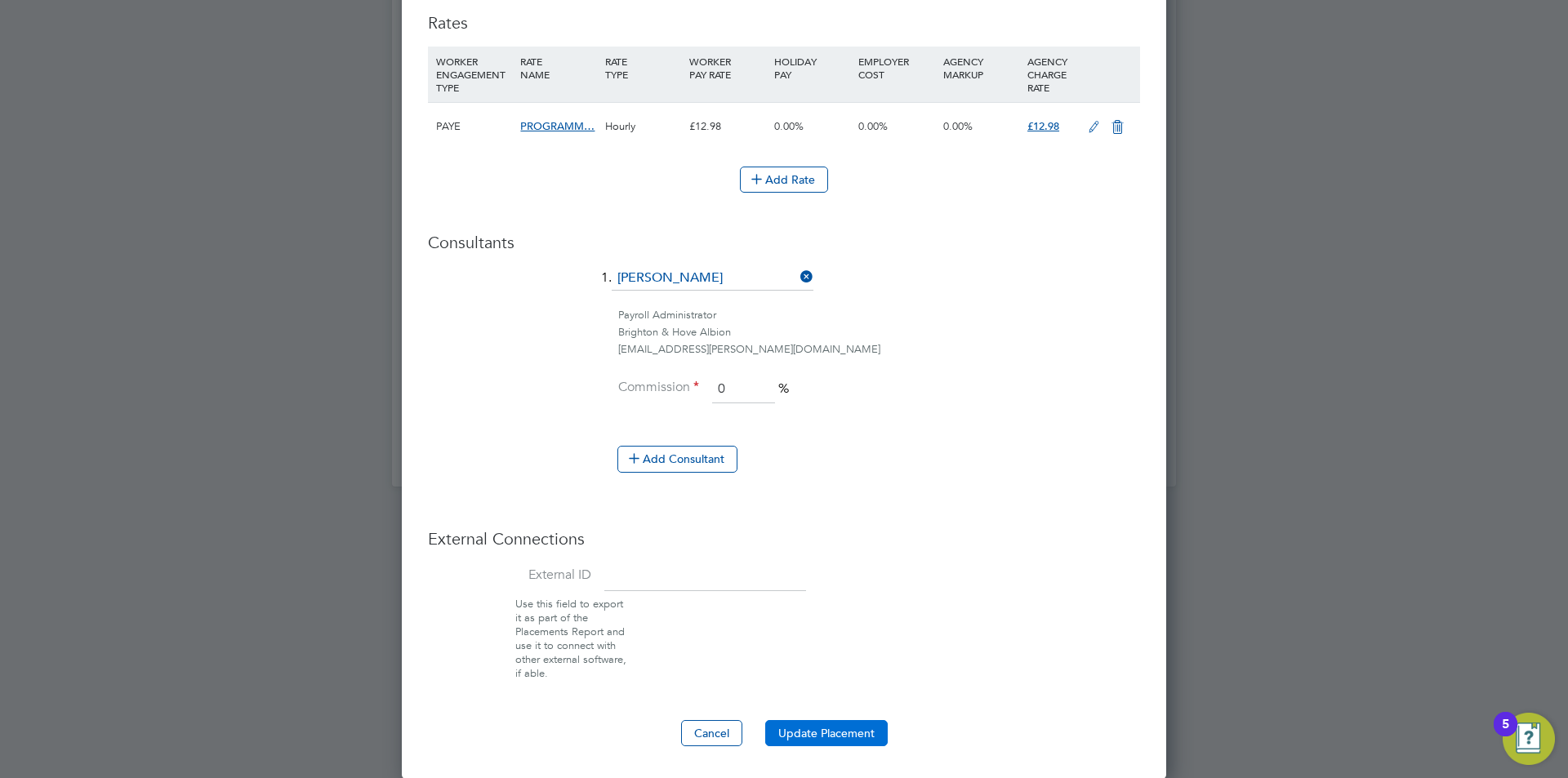
click at [845, 723] on button "Update Placement" at bounding box center [827, 733] width 123 height 26
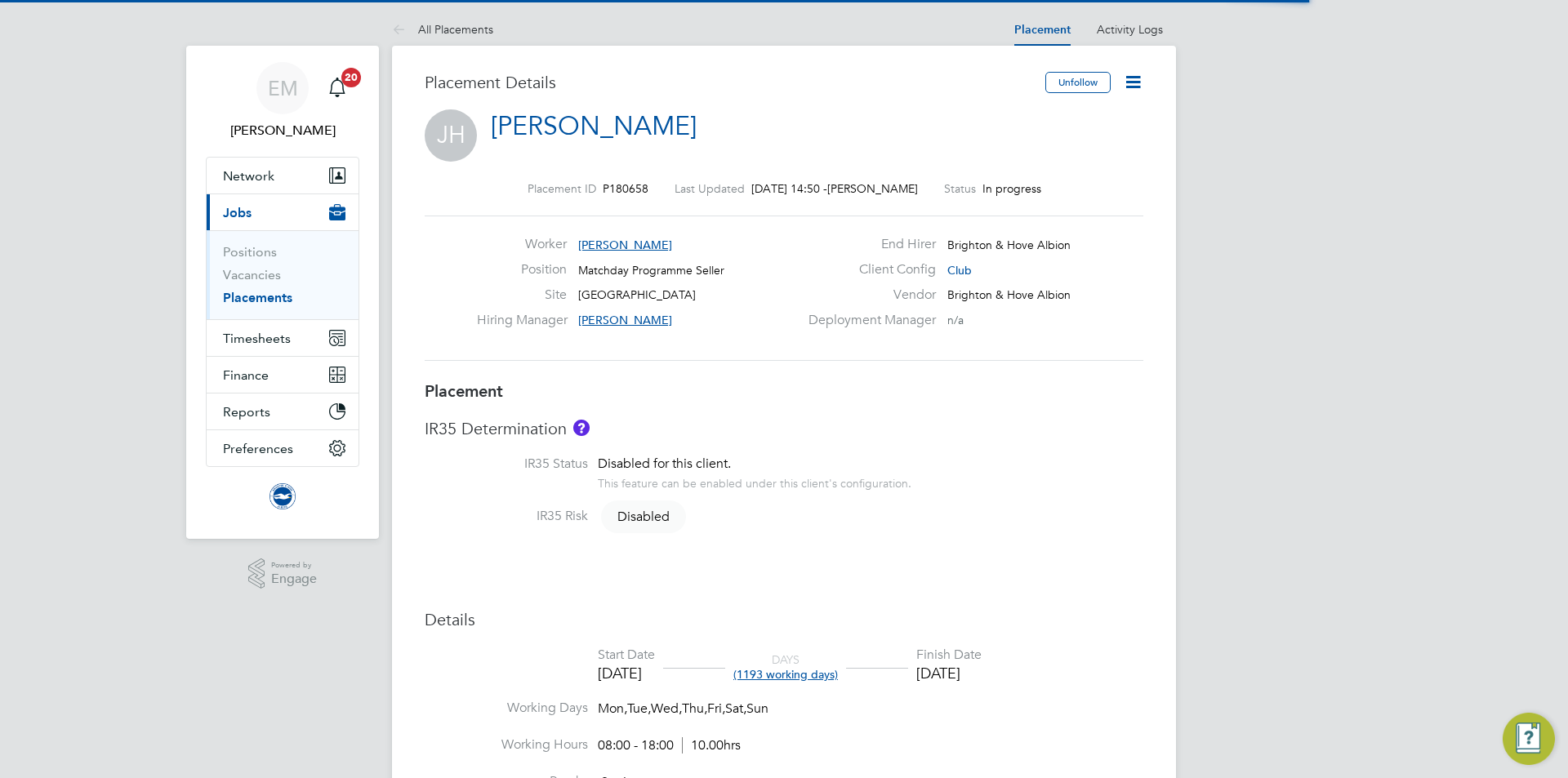
click at [1129, 77] on icon at bounding box center [1133, 82] width 20 height 20
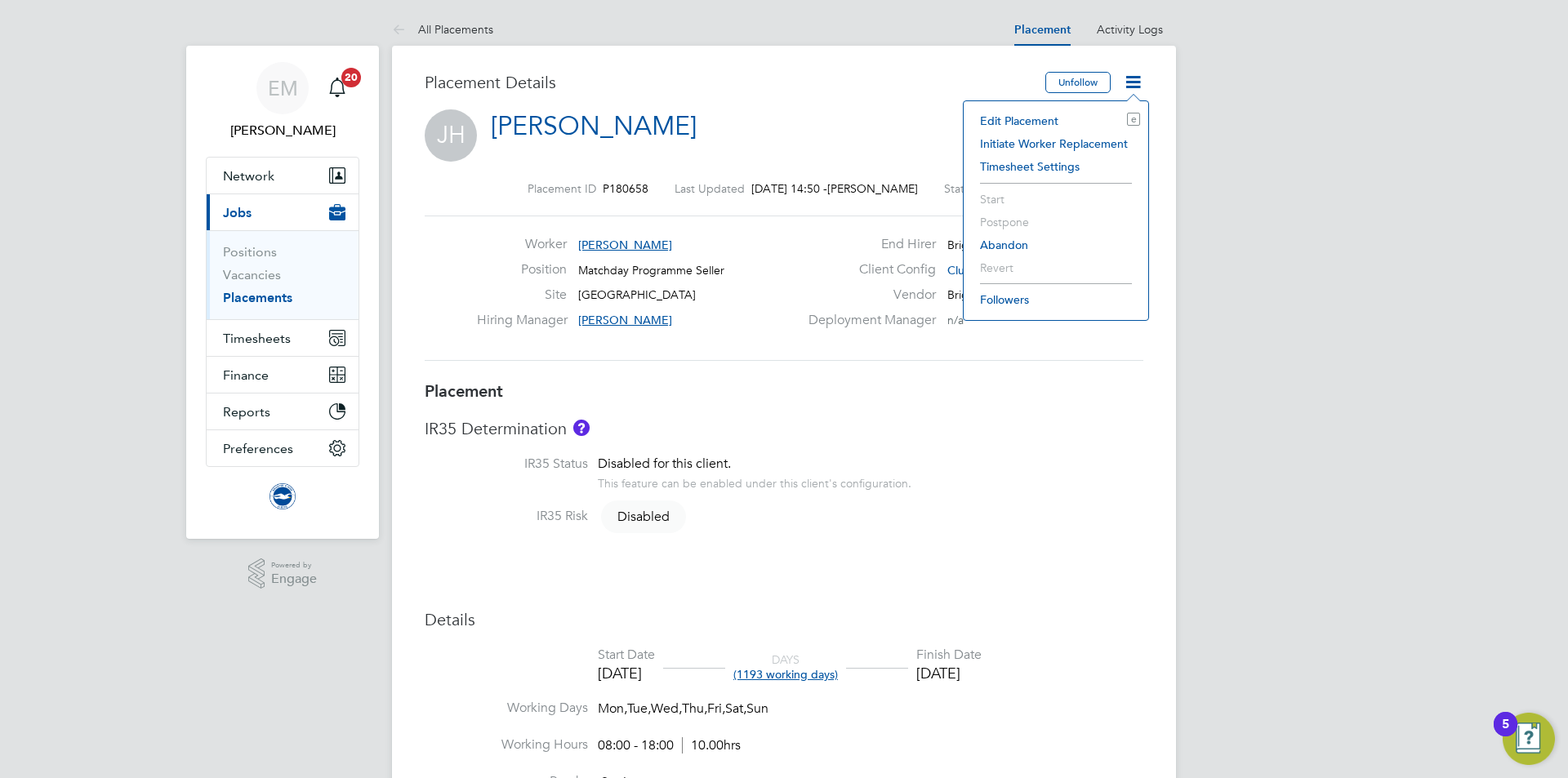
click at [1042, 113] on li "Edit Placement e" at bounding box center [1056, 120] width 168 height 23
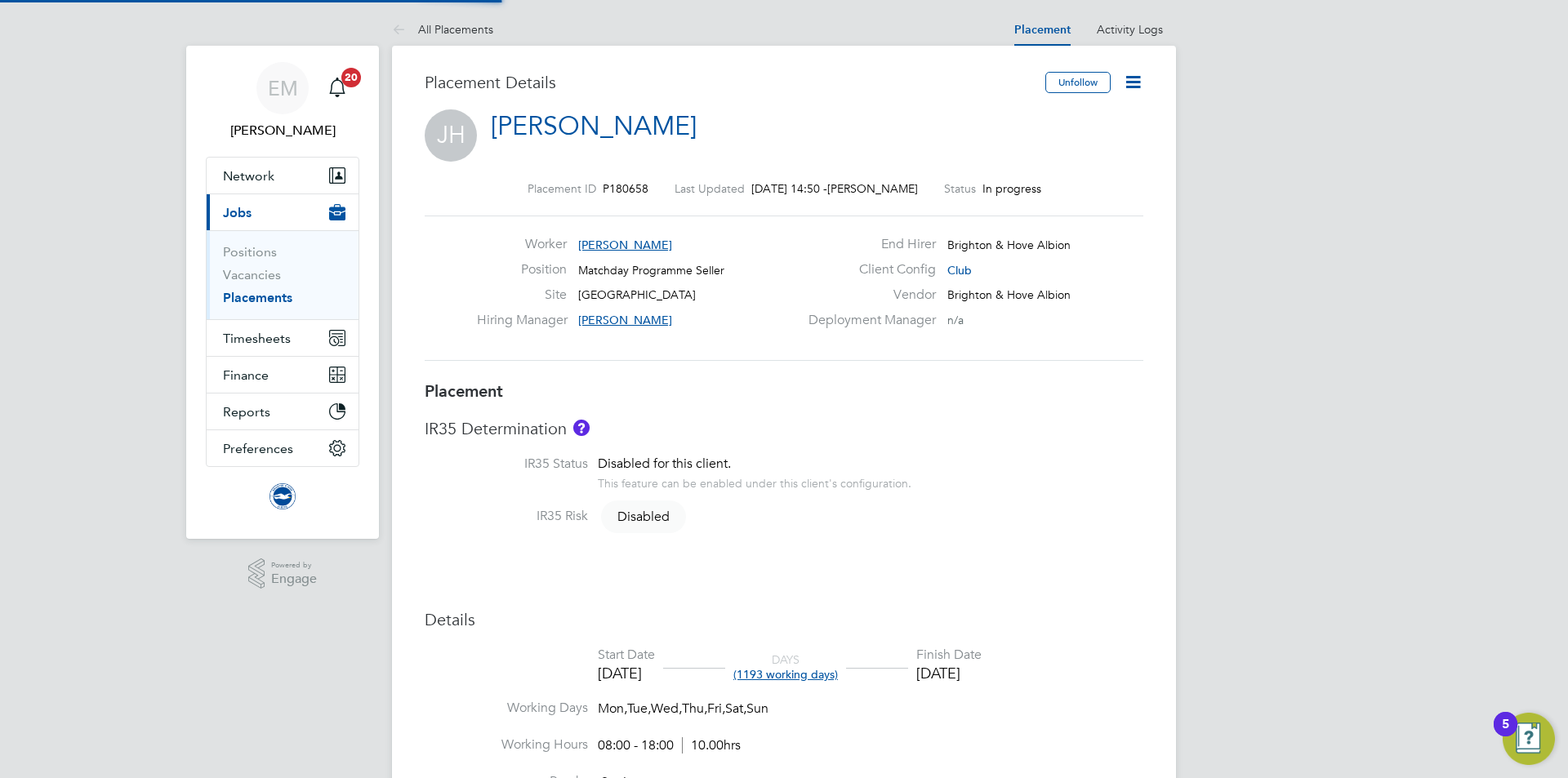
type input "[PERSON_NAME]"
type input "[DATE]"
type input "08:00"
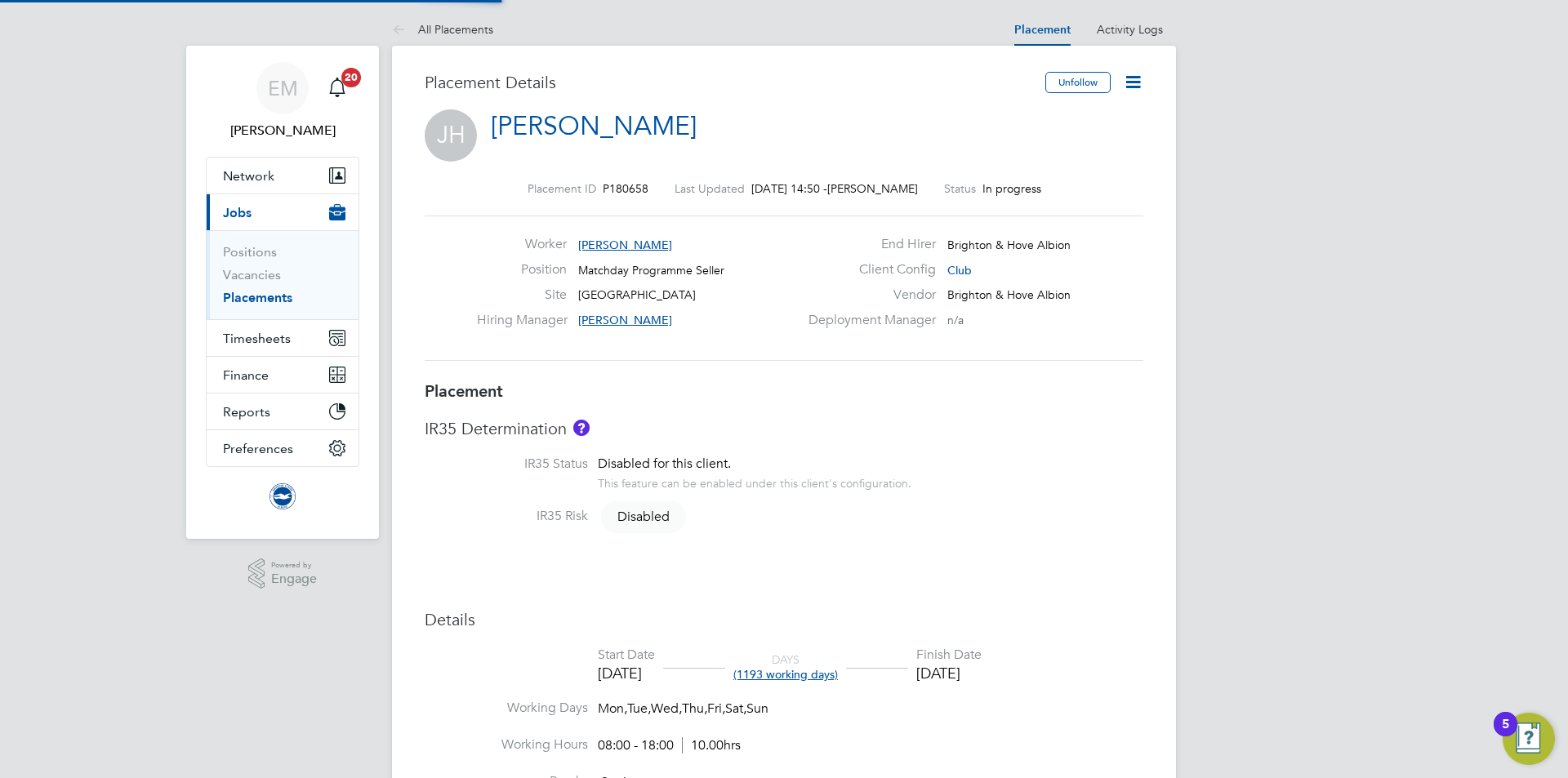
type input "18:00"
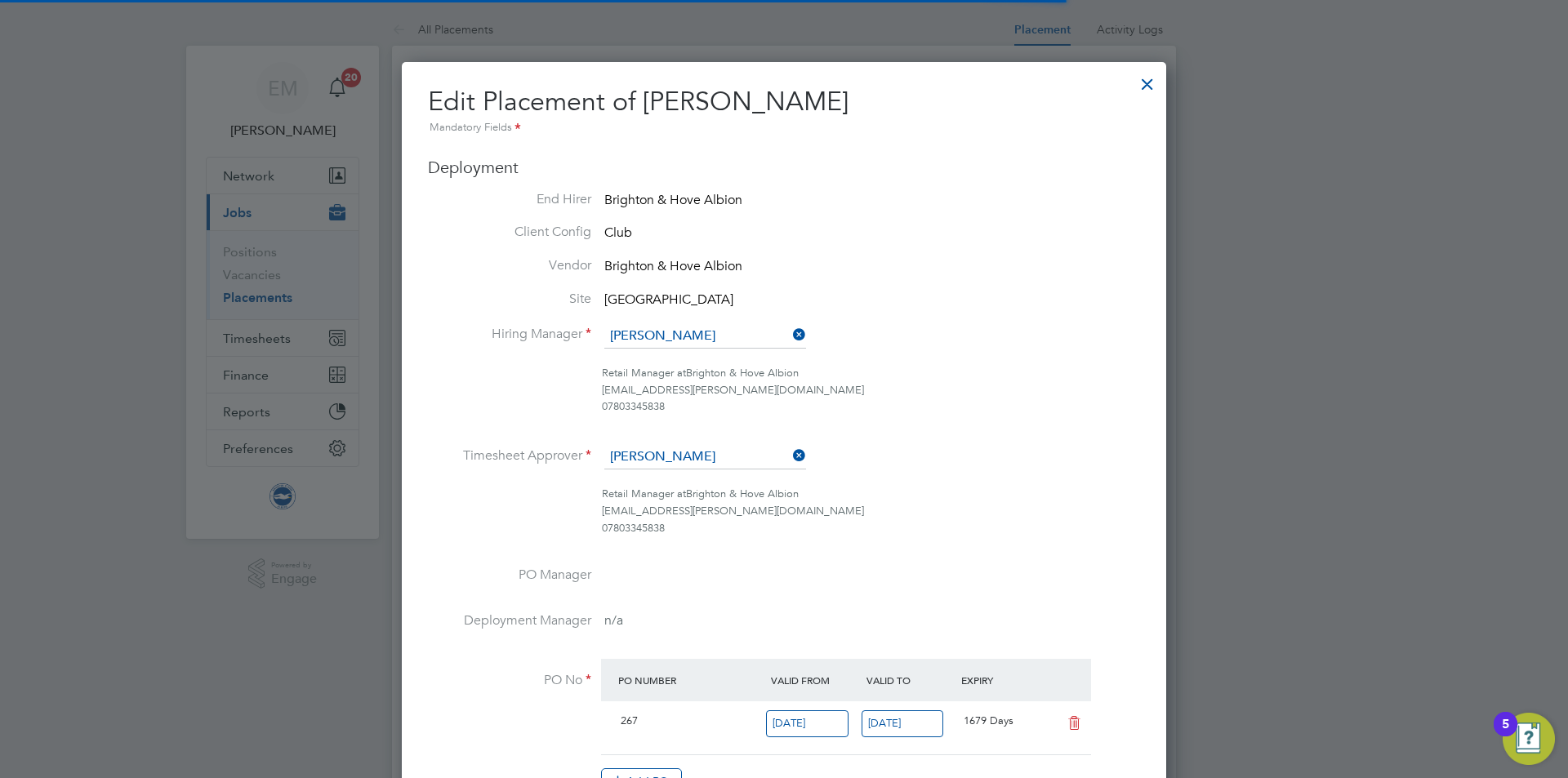
scroll to position [21, 713]
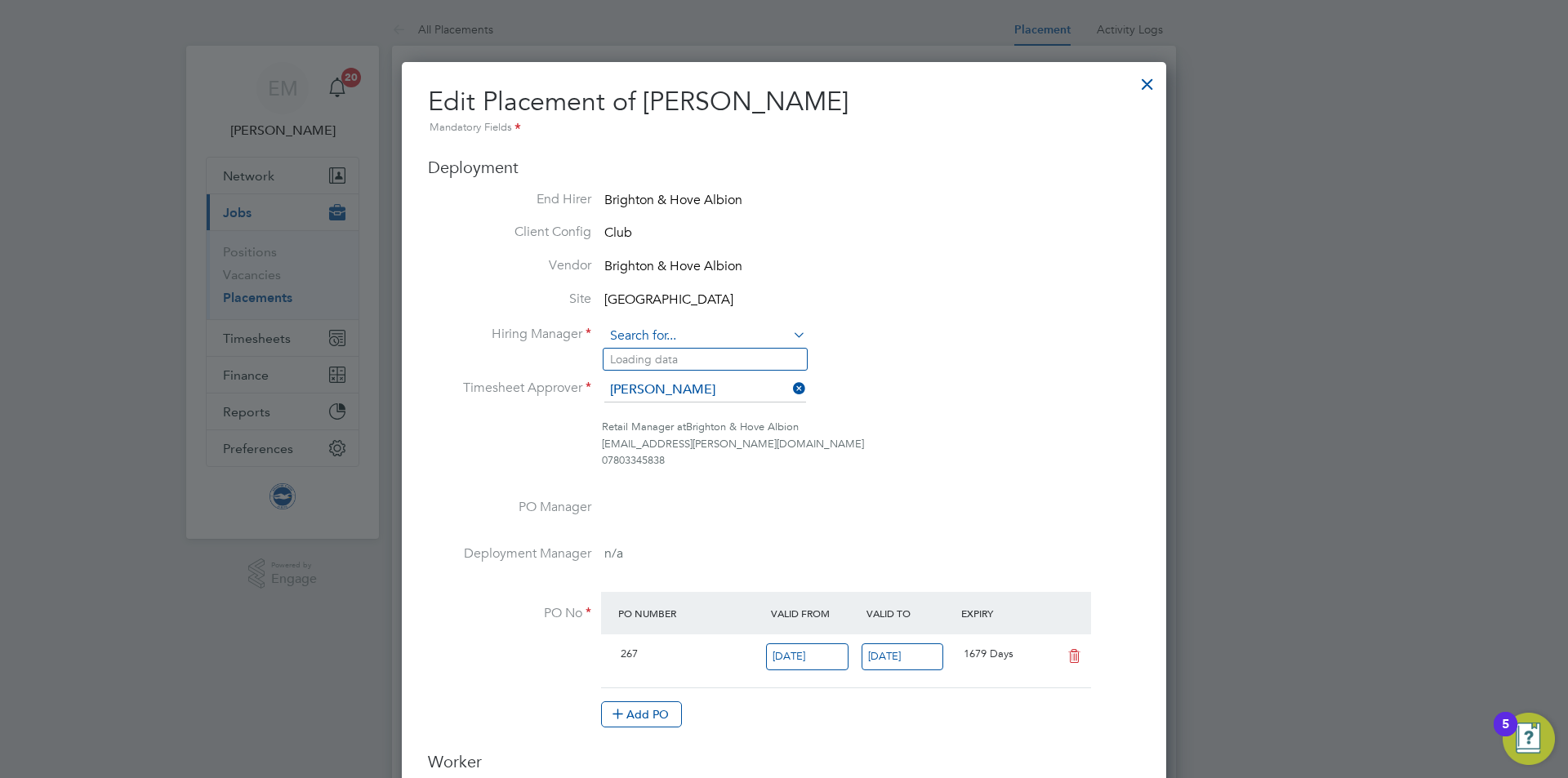
click at [711, 339] on input at bounding box center [706, 336] width 202 height 24
click at [704, 353] on li "[PERSON_NAME]" at bounding box center [706, 359] width 204 height 22
type input "[PERSON_NAME]"
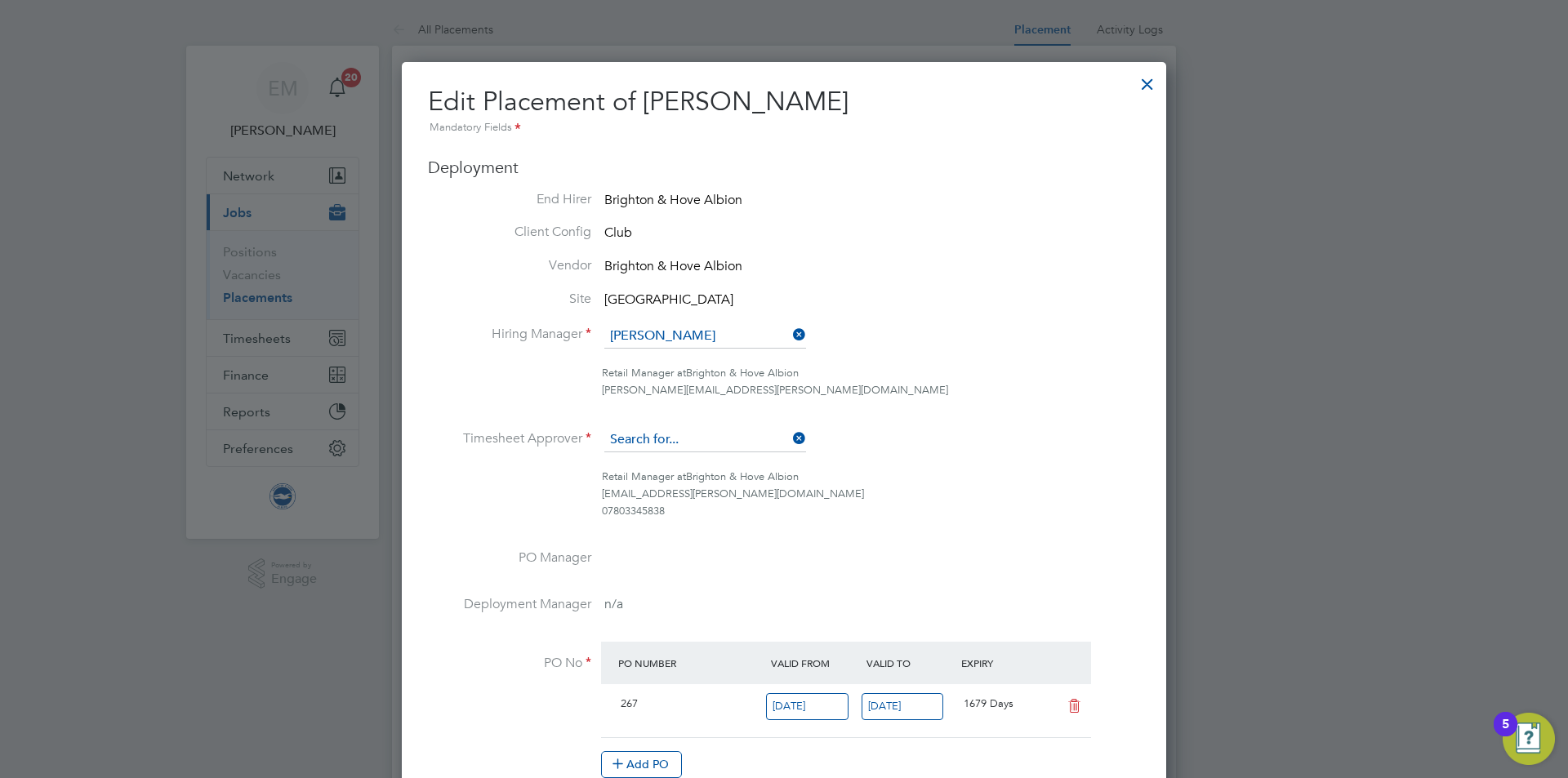
drag, startPoint x: 685, startPoint y: 443, endPoint x: 675, endPoint y: 449, distance: 11.7
click at [685, 442] on input at bounding box center [706, 439] width 202 height 24
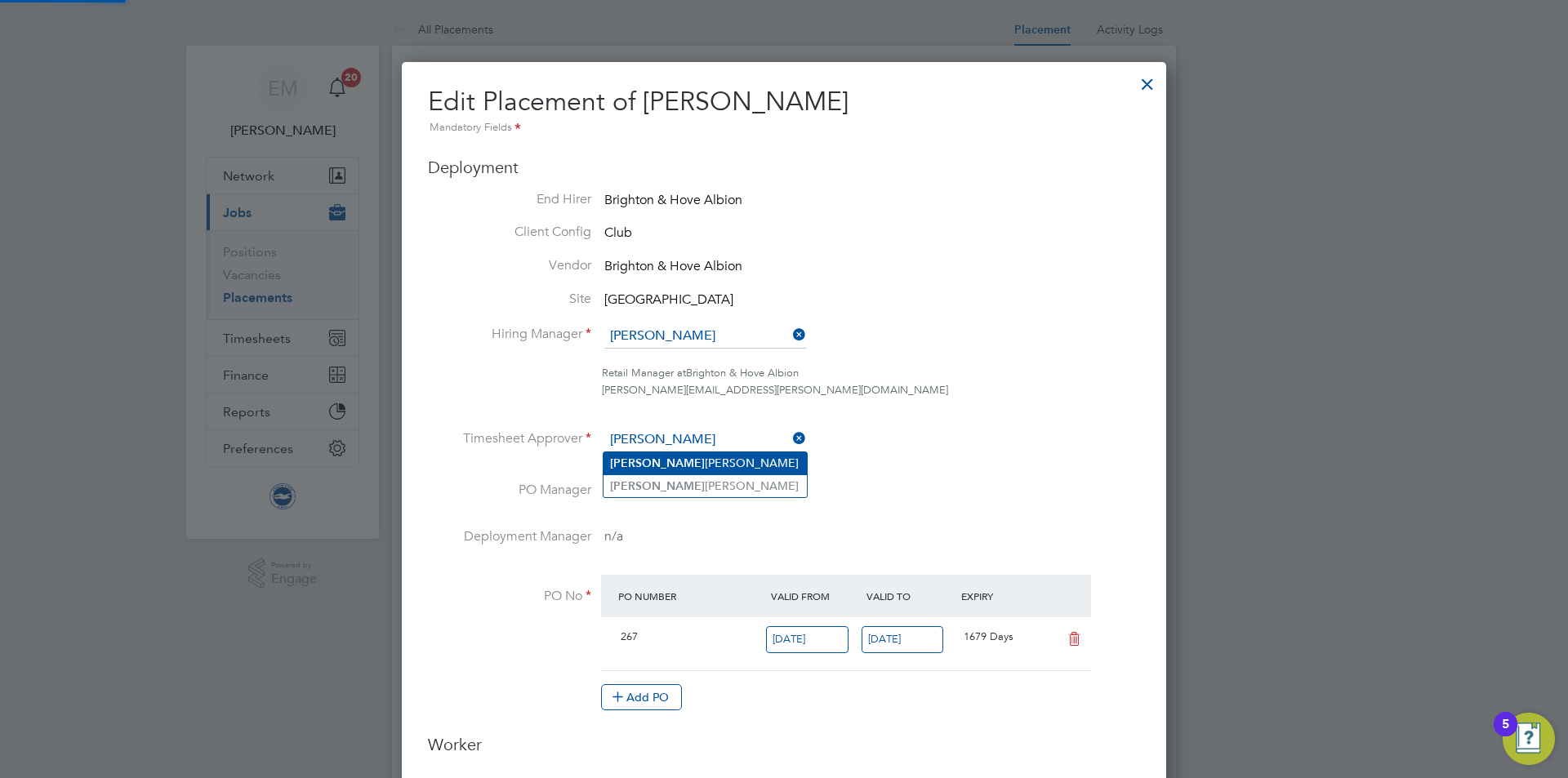
click at [731, 466] on li "[PERSON_NAME]" at bounding box center [706, 464] width 204 height 22
type input "[PERSON_NAME]"
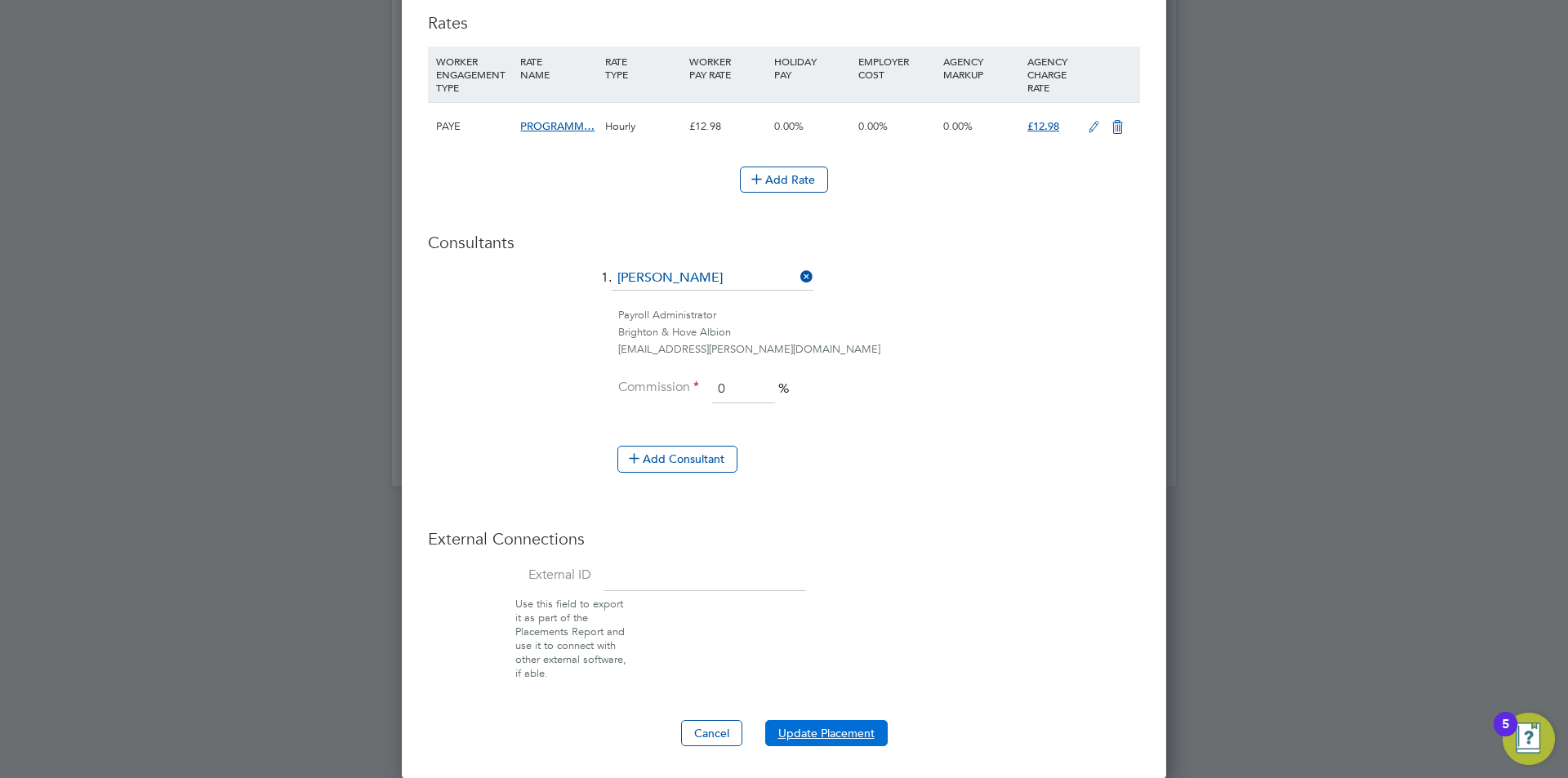
click at [790, 726] on button "Update Placement" at bounding box center [827, 733] width 123 height 26
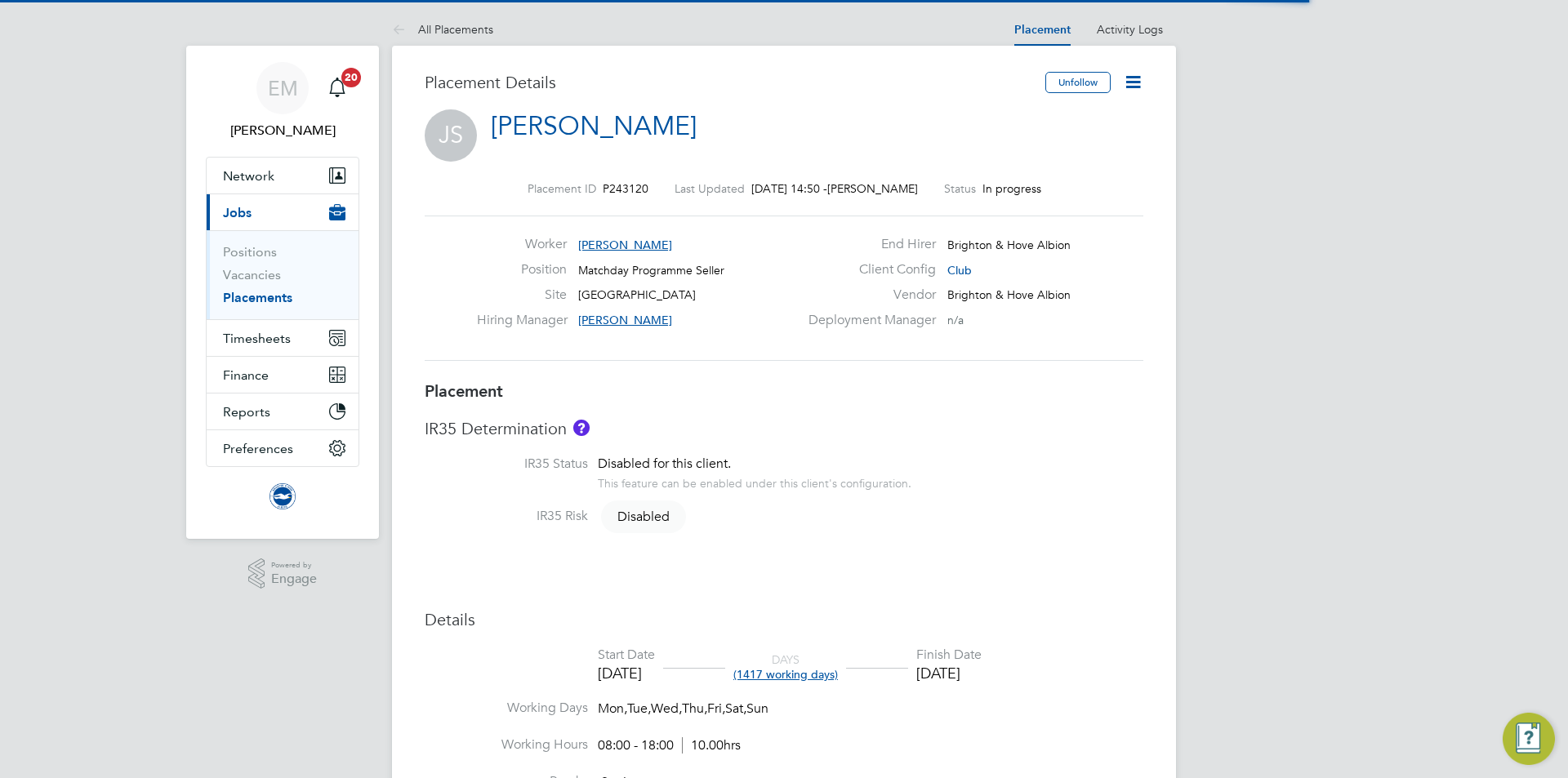
click at [1128, 87] on icon at bounding box center [1133, 82] width 20 height 20
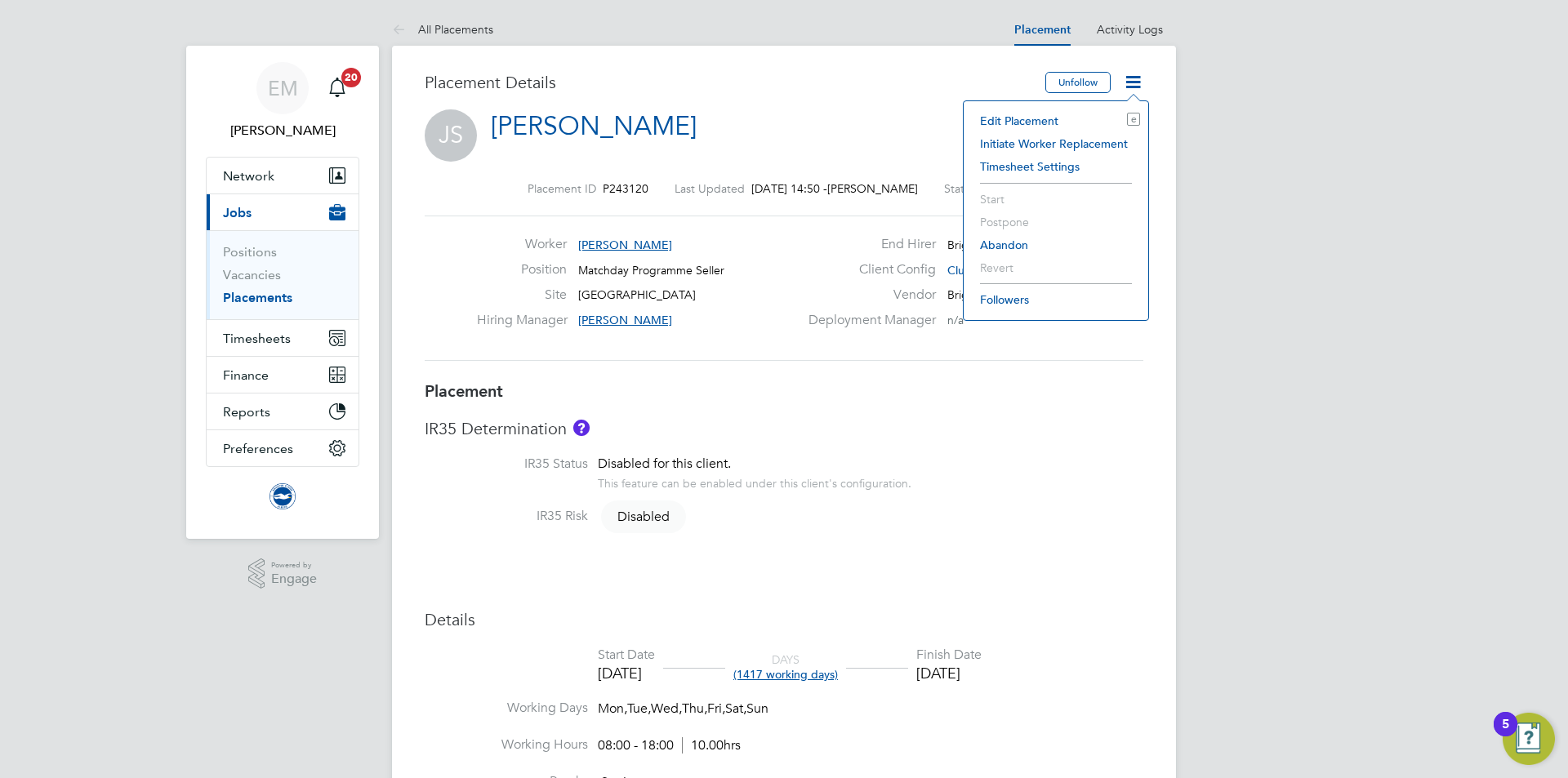
click at [1057, 117] on li "Edit Placement e" at bounding box center [1056, 120] width 168 height 23
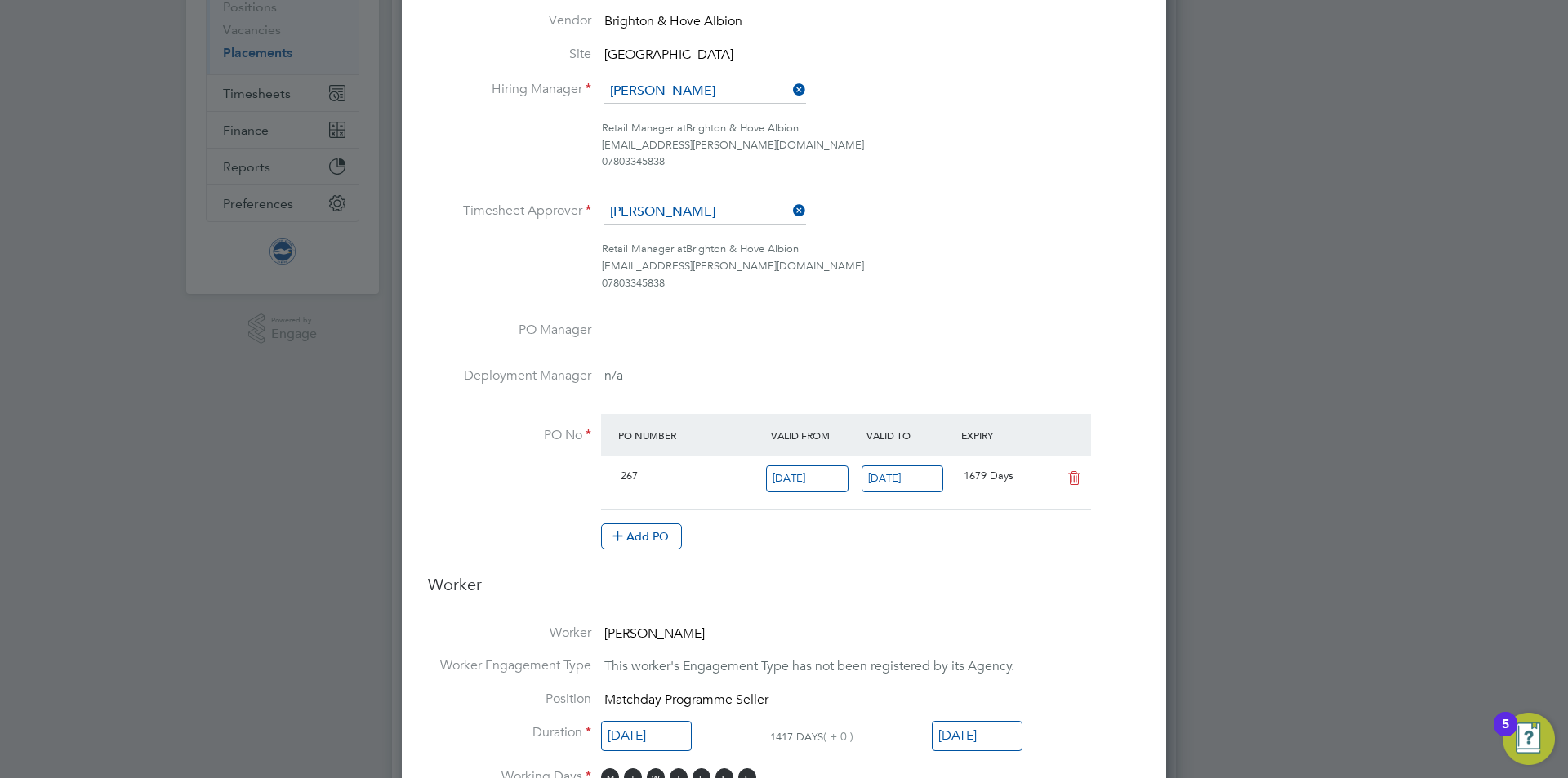
click at [641, 111] on li "Hiring Manager [PERSON_NAME]" at bounding box center [784, 99] width 712 height 41
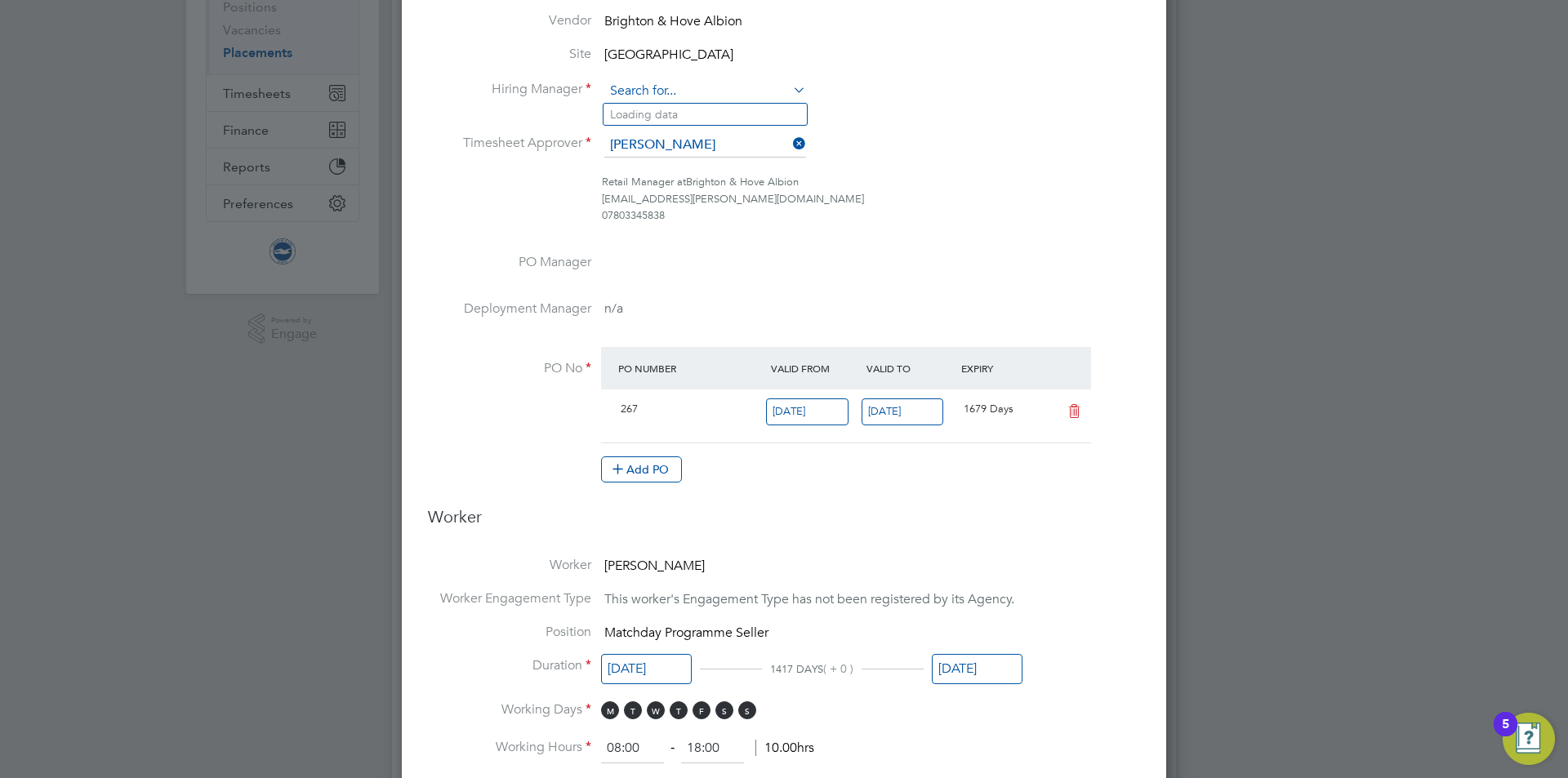
click at [634, 85] on input at bounding box center [706, 91] width 202 height 24
click at [629, 110] on b "[PERSON_NAME]" at bounding box center [658, 114] width 95 height 14
type input "[PERSON_NAME]"
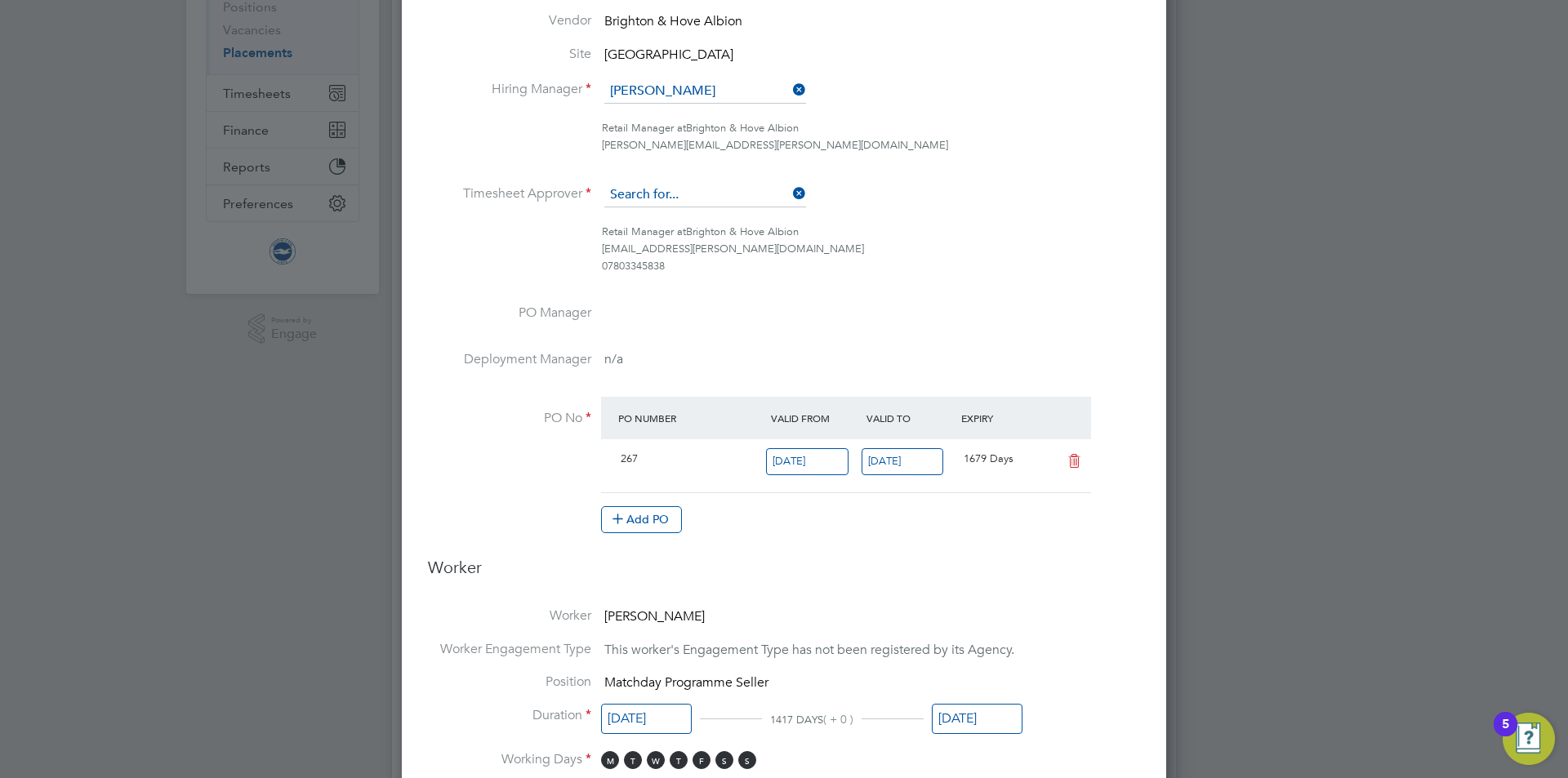
click at [639, 203] on input at bounding box center [706, 194] width 202 height 24
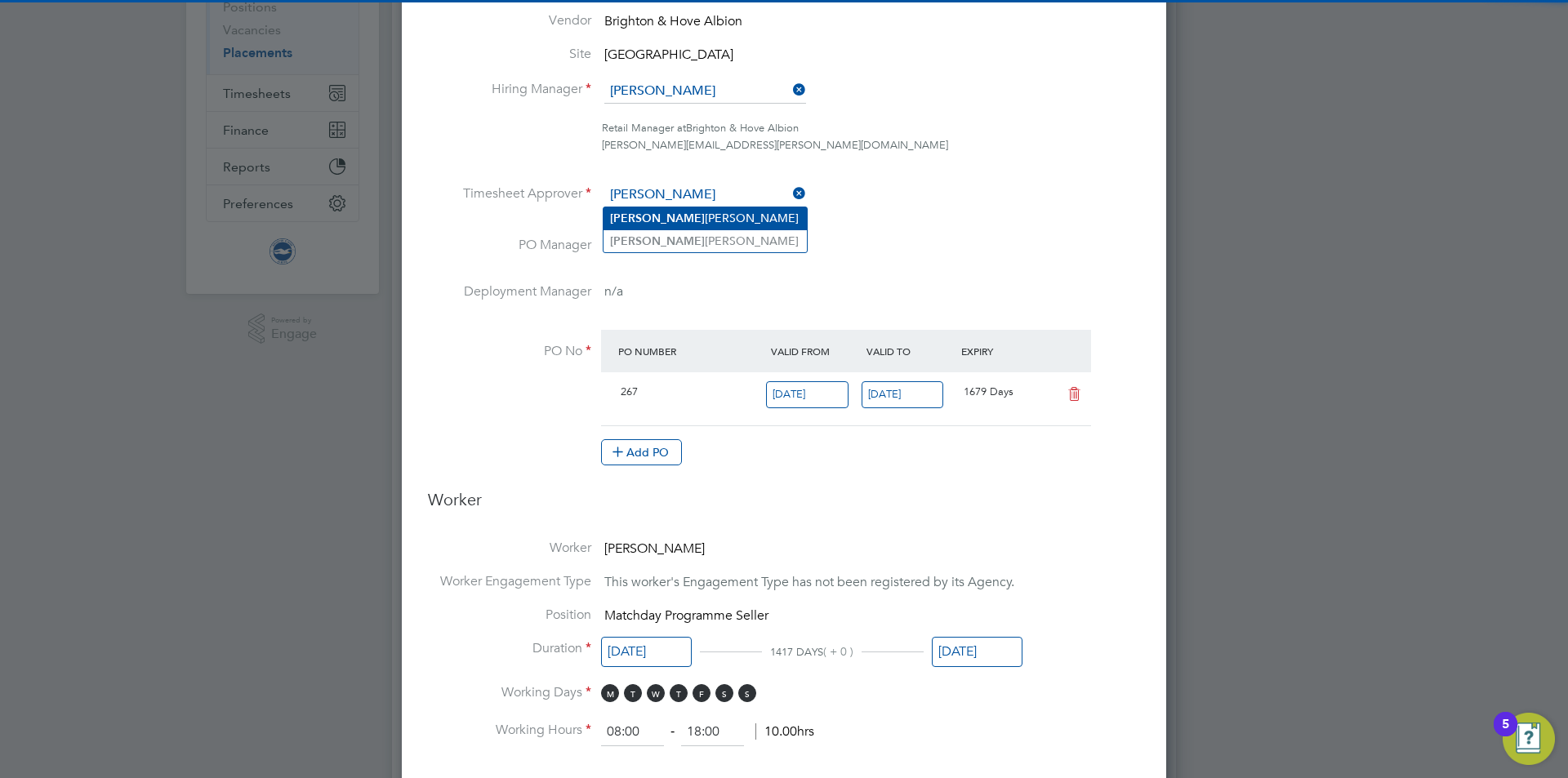
click at [724, 215] on li "[PERSON_NAME]" at bounding box center [706, 218] width 204 height 22
type input "[PERSON_NAME]"
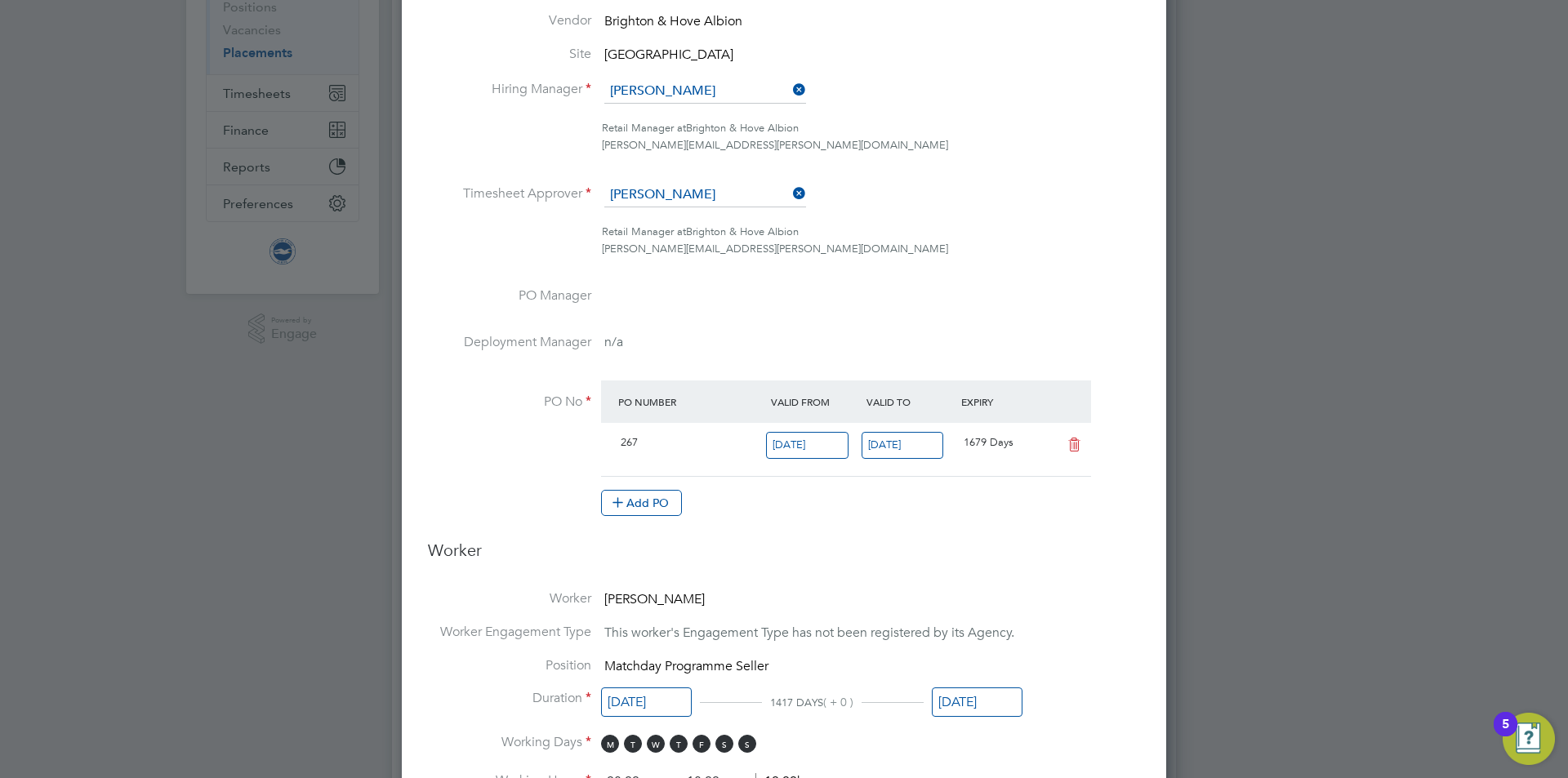
click at [942, 266] on li "Retail Manager at Brighton & Hove Albion james.chamberlain@brightonandhovealbio…" at bounding box center [784, 248] width 712 height 51
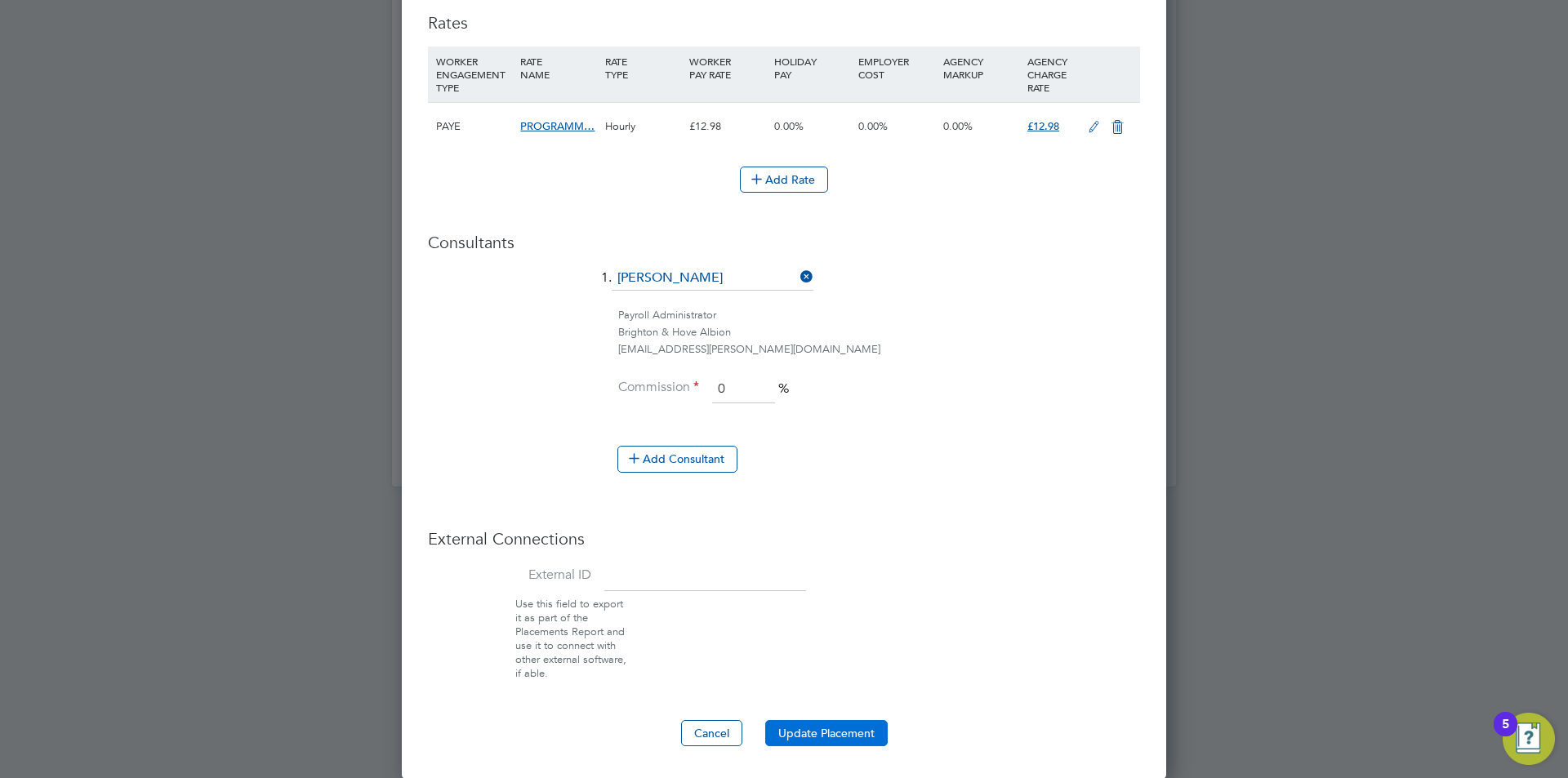
click at [807, 725] on button "Update Placement" at bounding box center [827, 733] width 123 height 26
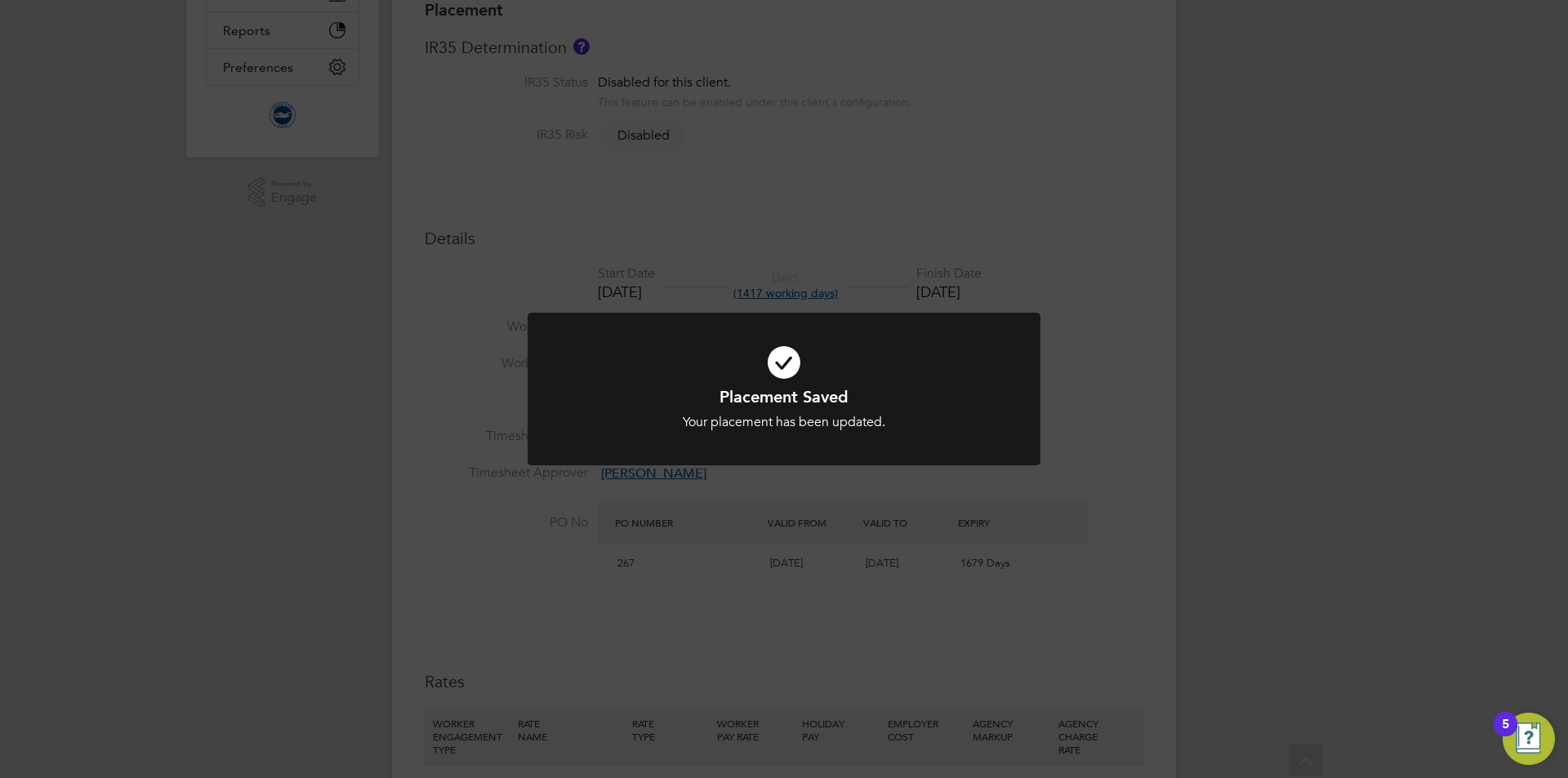
click at [922, 148] on div "Placement Saved Your placement has been updated. Cancel Okay" at bounding box center [784, 389] width 1568 height 778
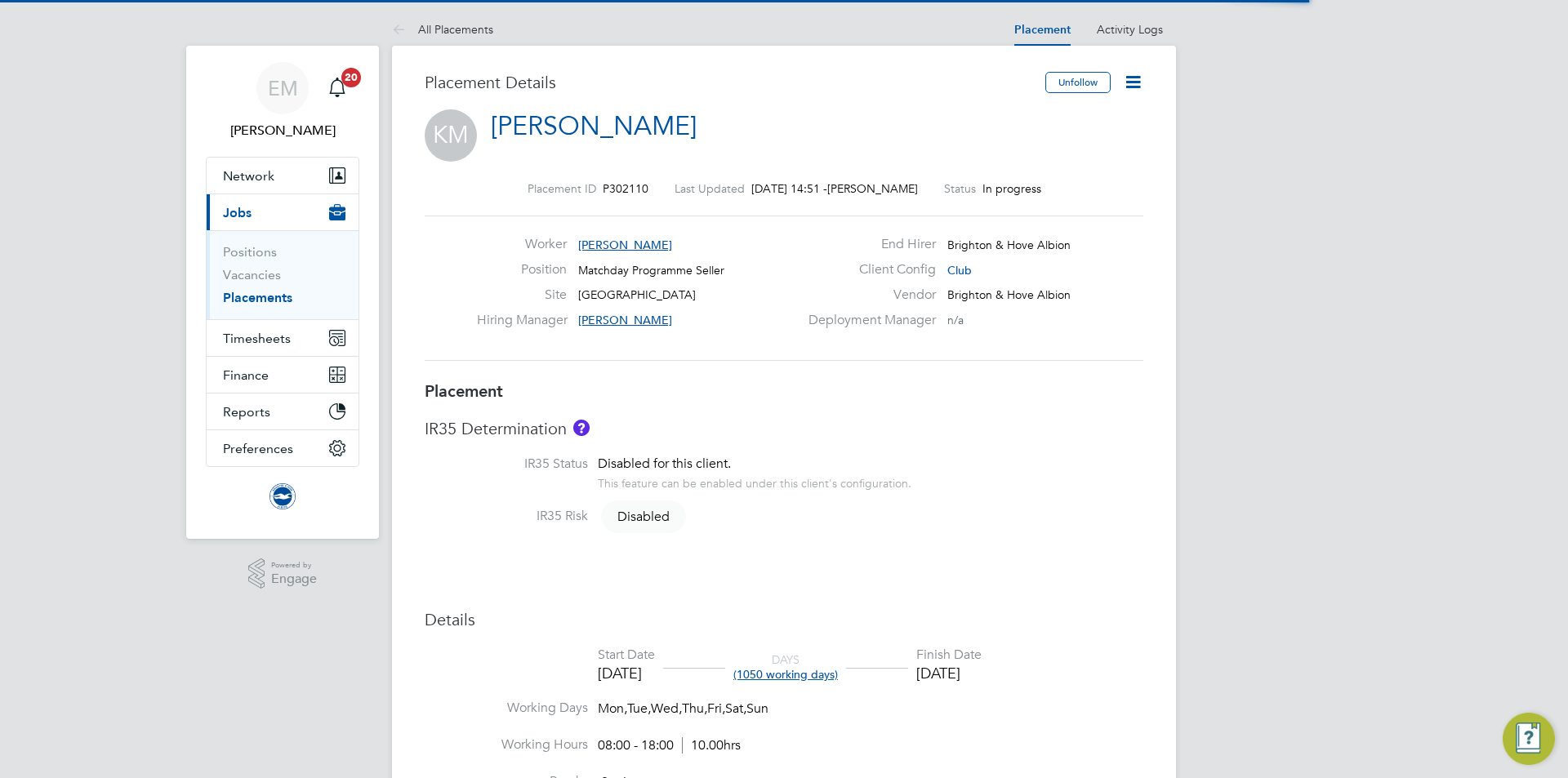
click at [1138, 78] on icon at bounding box center [1133, 82] width 20 height 20
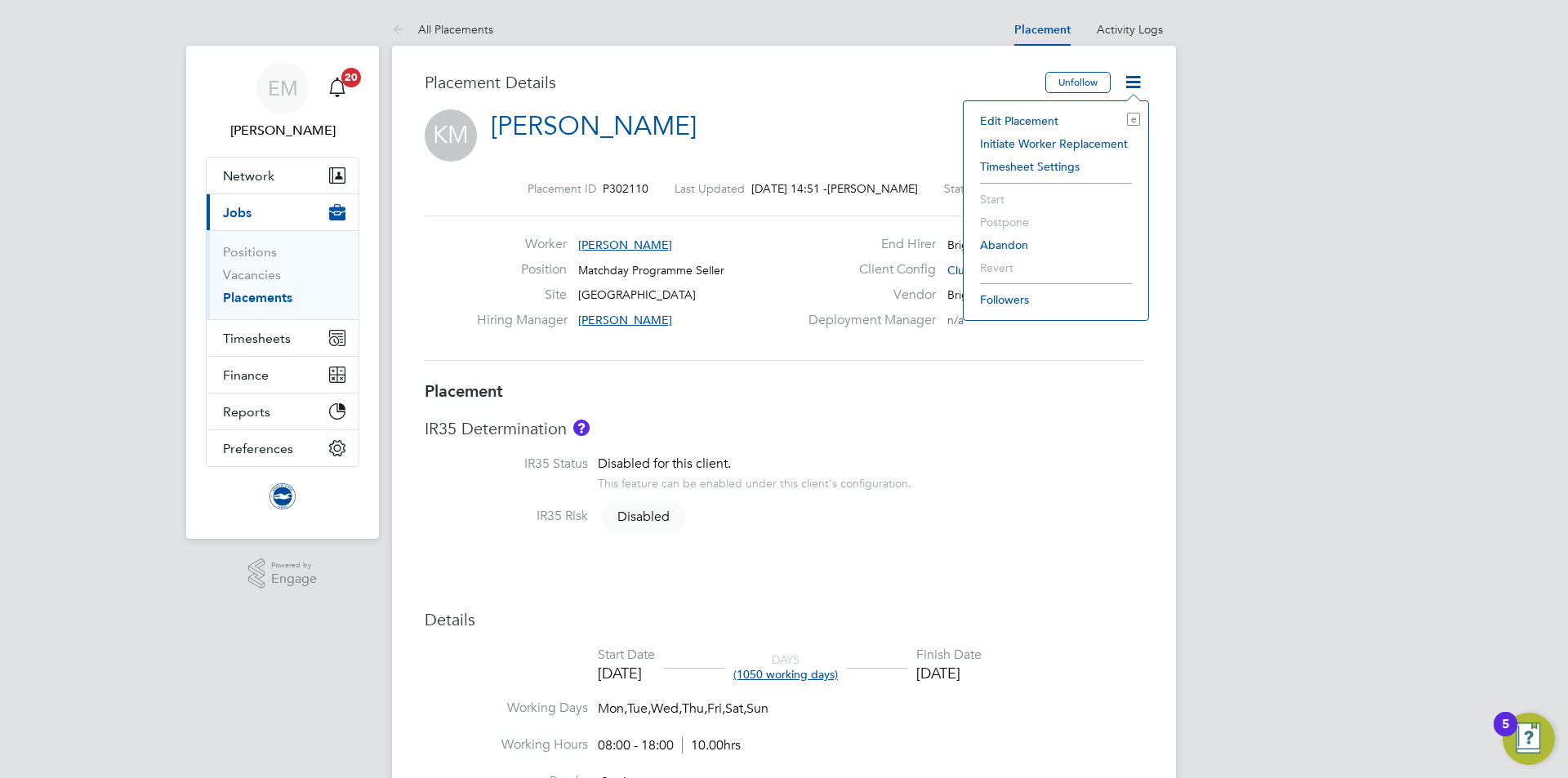
click at [998, 118] on li "Edit Placement e" at bounding box center [1056, 120] width 168 height 23
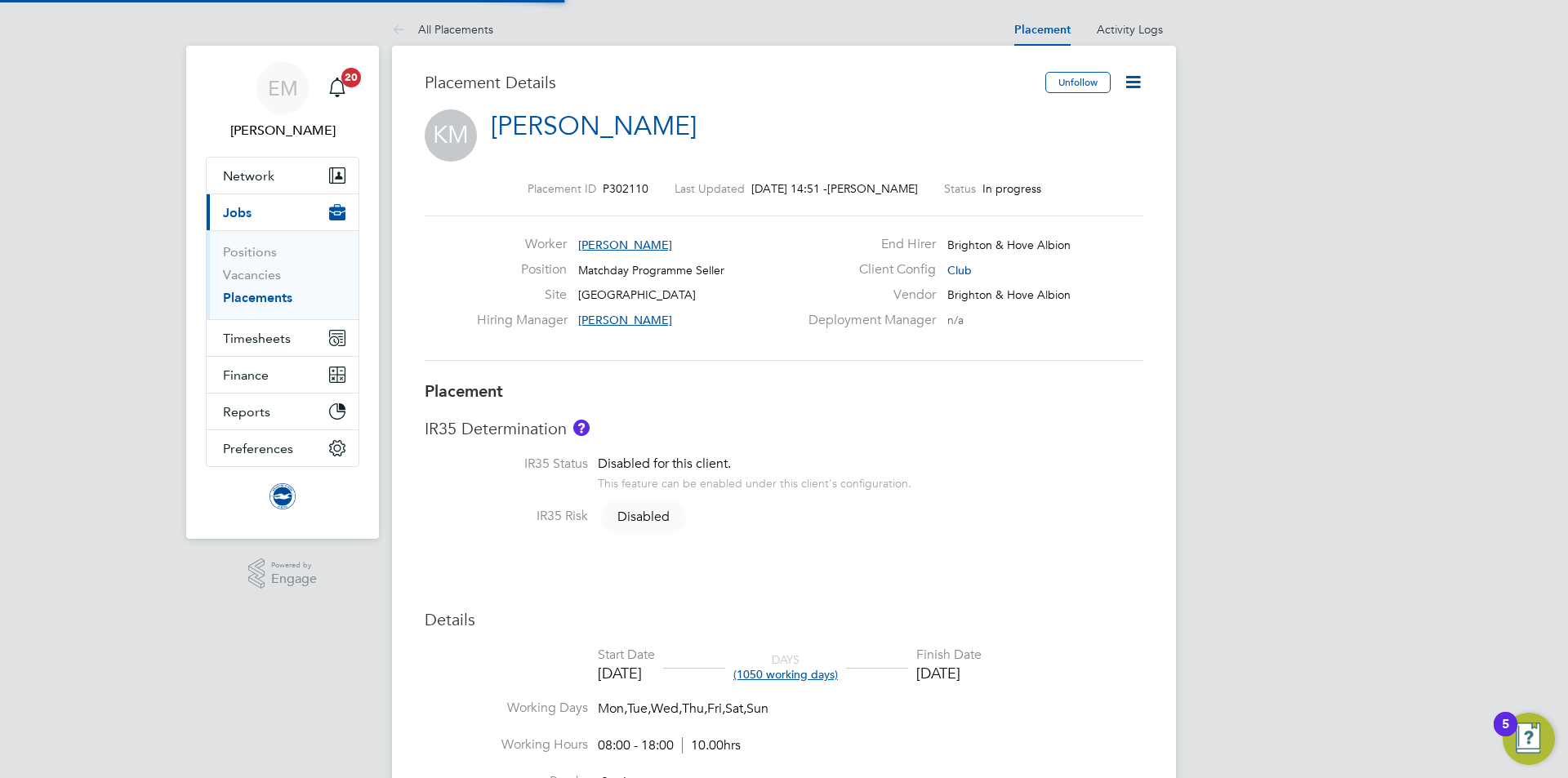
type input "[PERSON_NAME]"
type input "16 Aug 2025"
type input "30 Jun 2028"
type input "08:00"
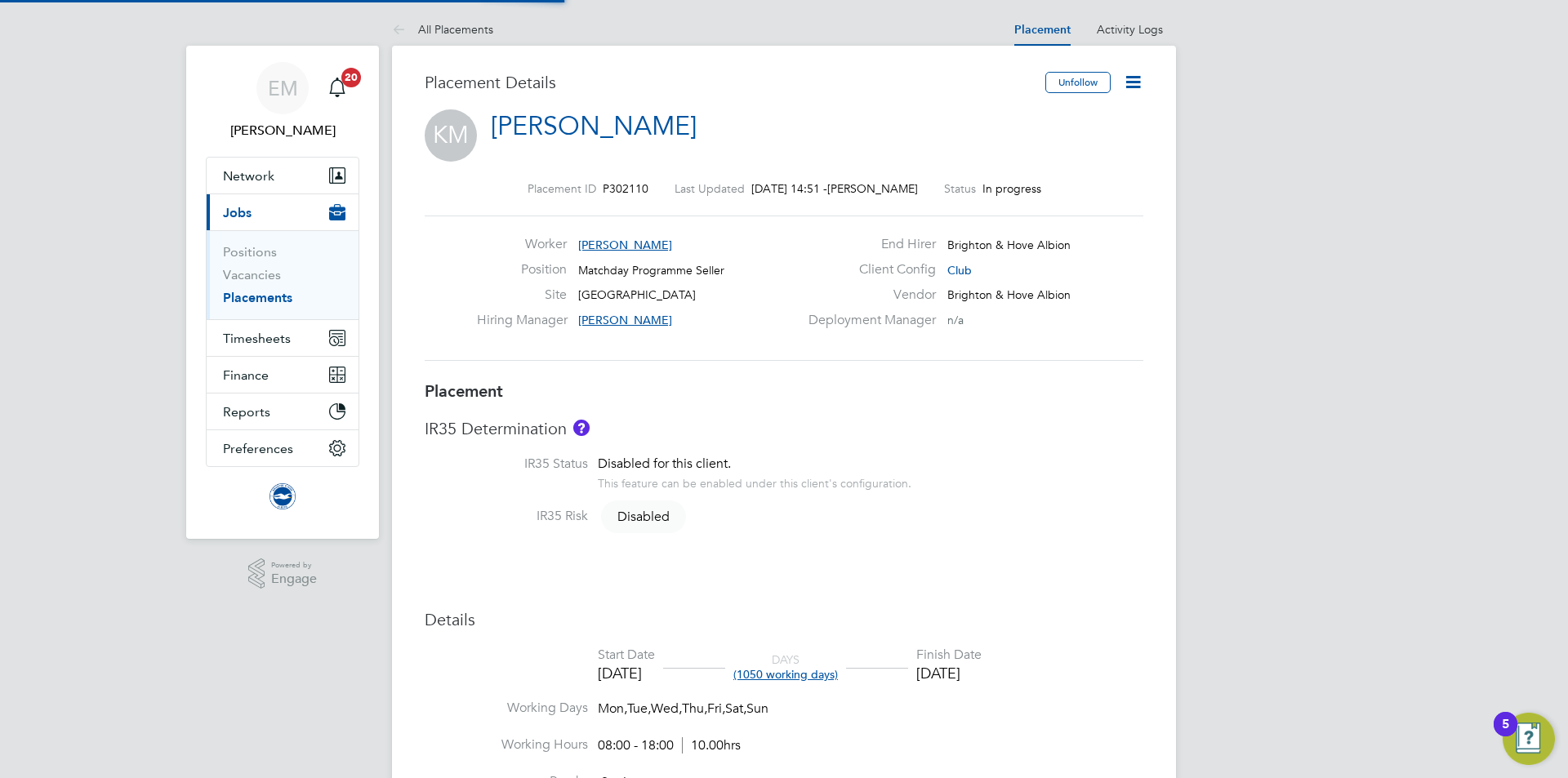
type input "18:00"
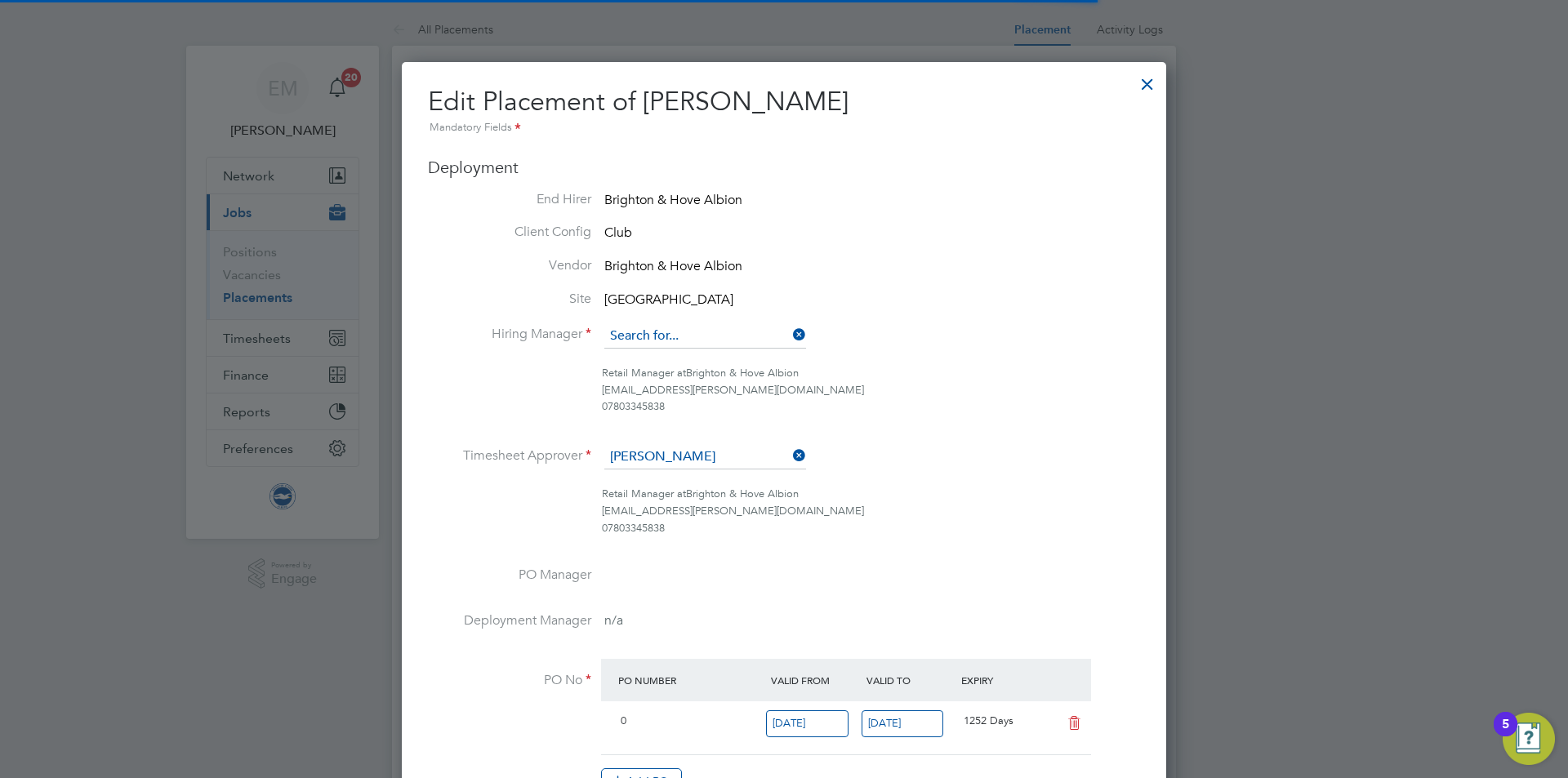
click at [699, 334] on input at bounding box center [706, 336] width 202 height 24
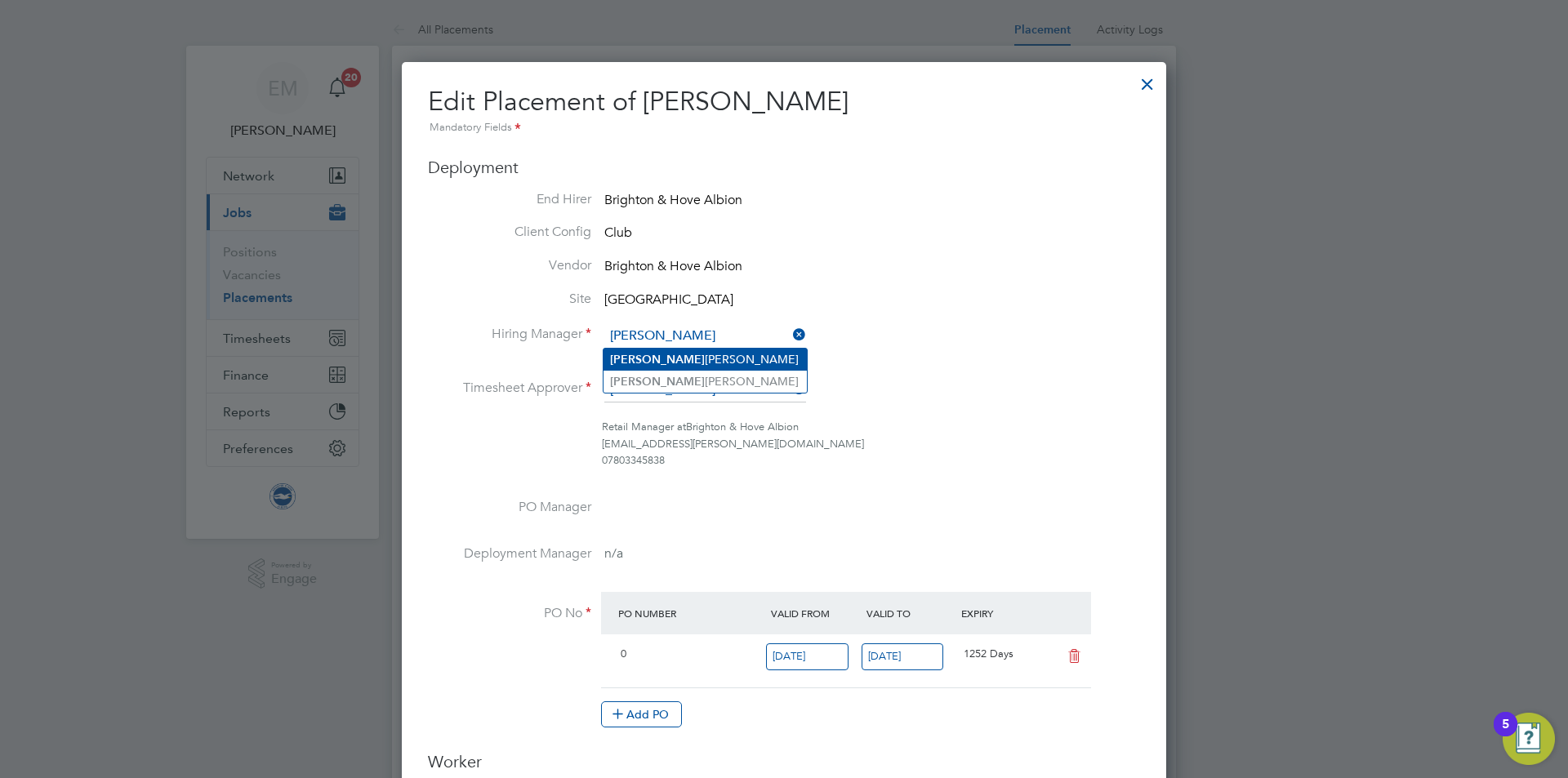
click at [737, 360] on li "[PERSON_NAME]" at bounding box center [706, 359] width 204 height 22
type input "[PERSON_NAME]"
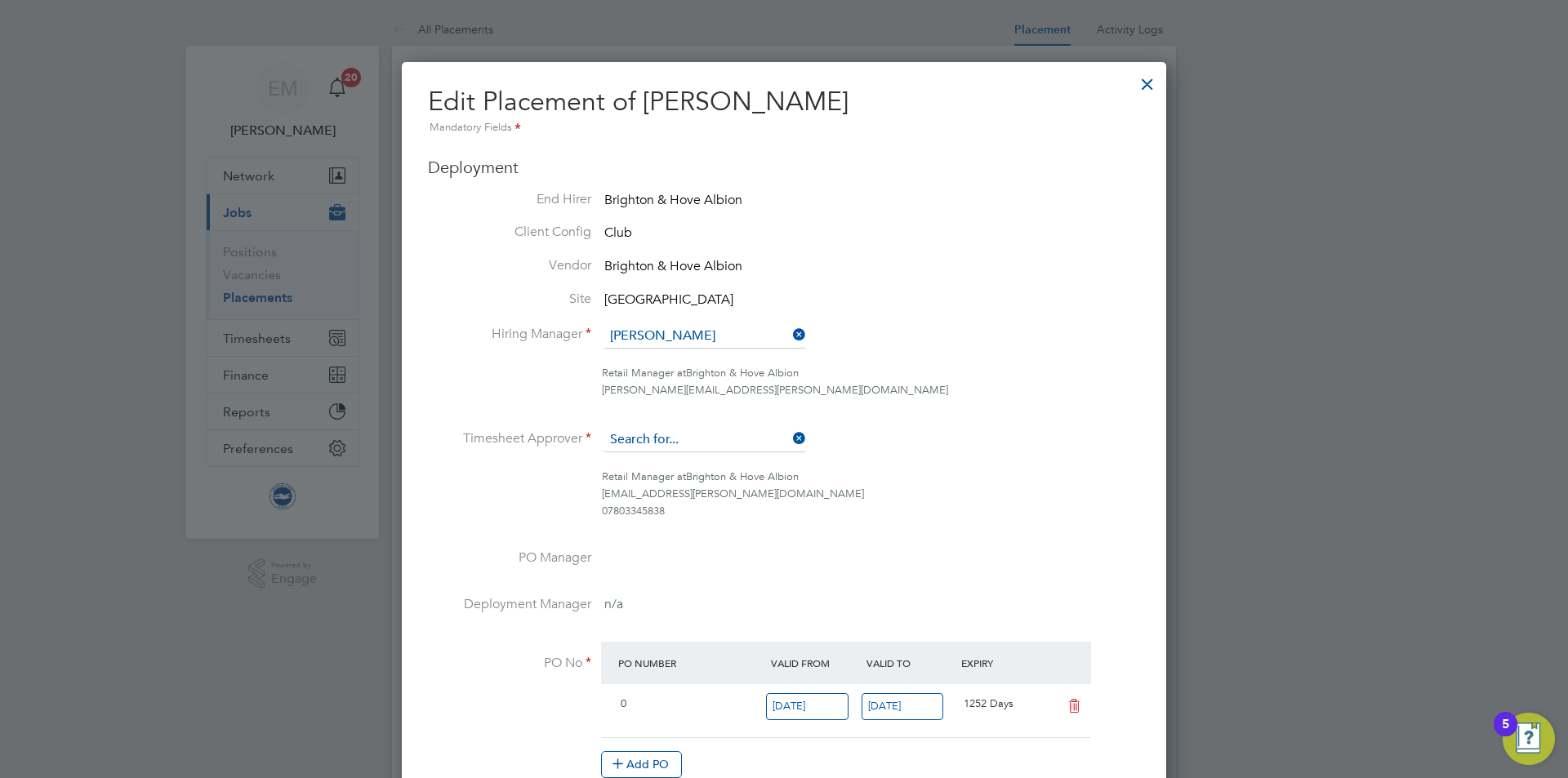
click at [700, 438] on input at bounding box center [706, 439] width 202 height 24
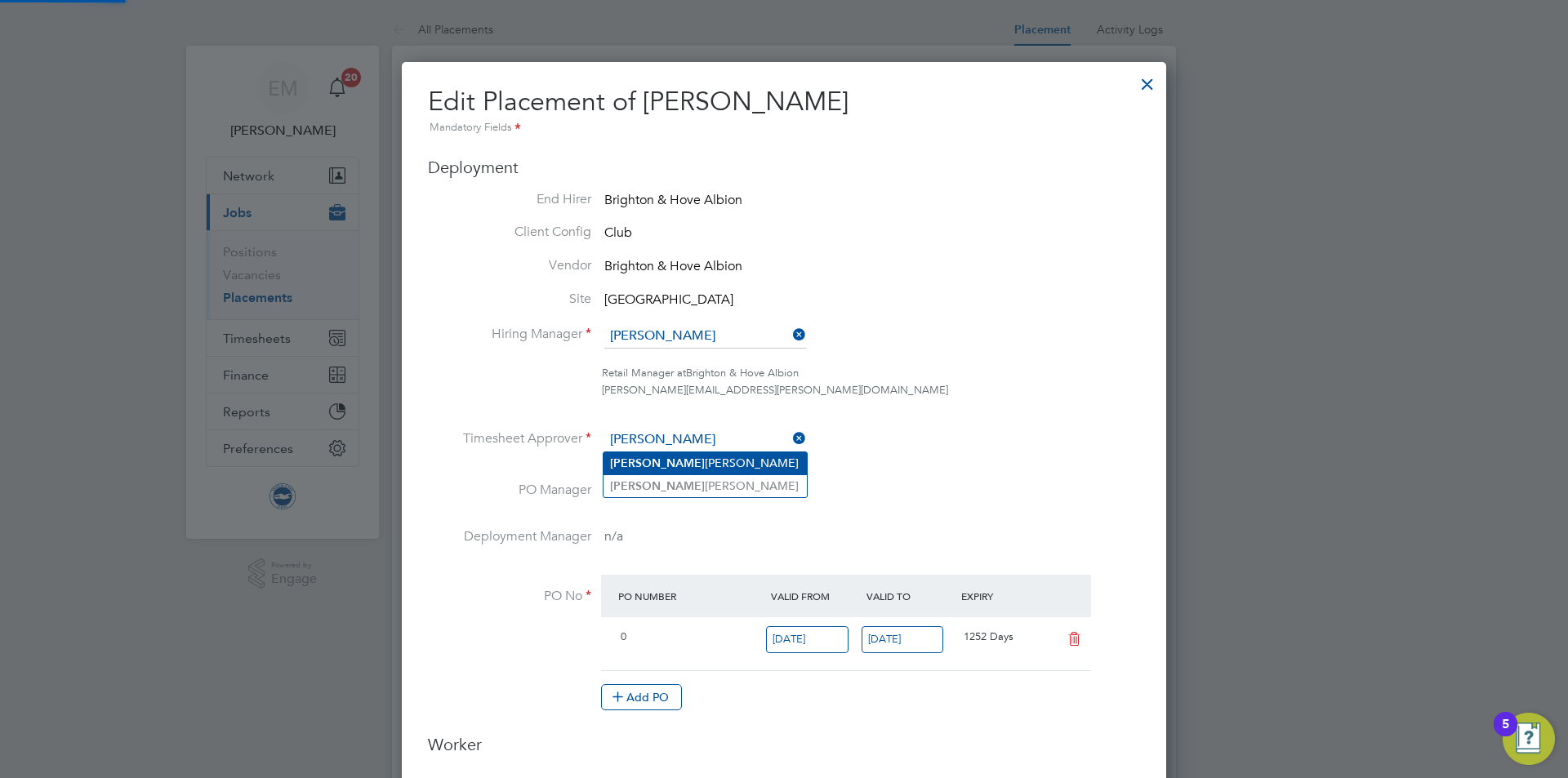
click at [651, 461] on li "[PERSON_NAME]" at bounding box center [706, 464] width 204 height 22
type input "[PERSON_NAME]"
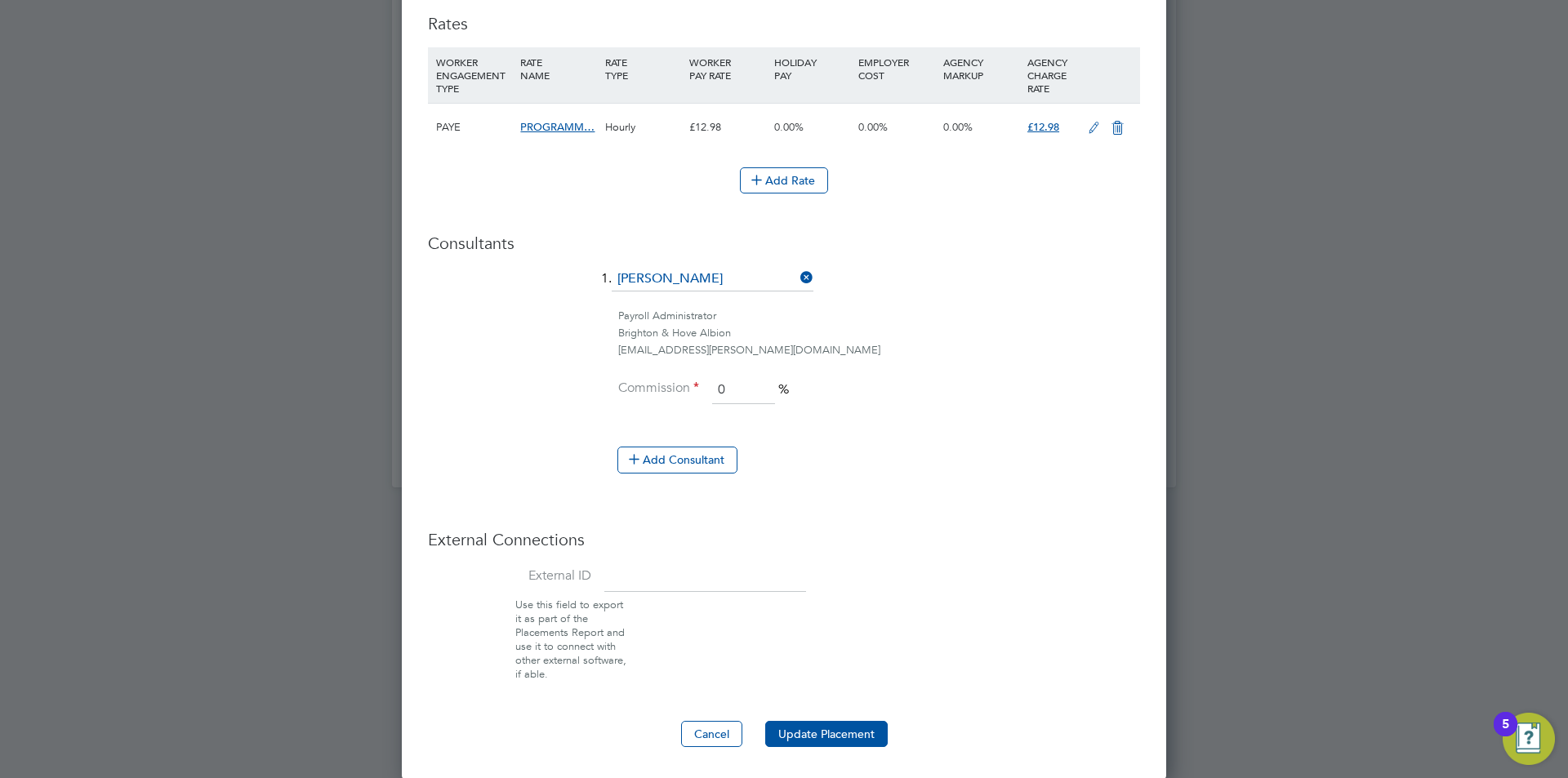
click at [844, 721] on button "Update Placement" at bounding box center [827, 734] width 123 height 26
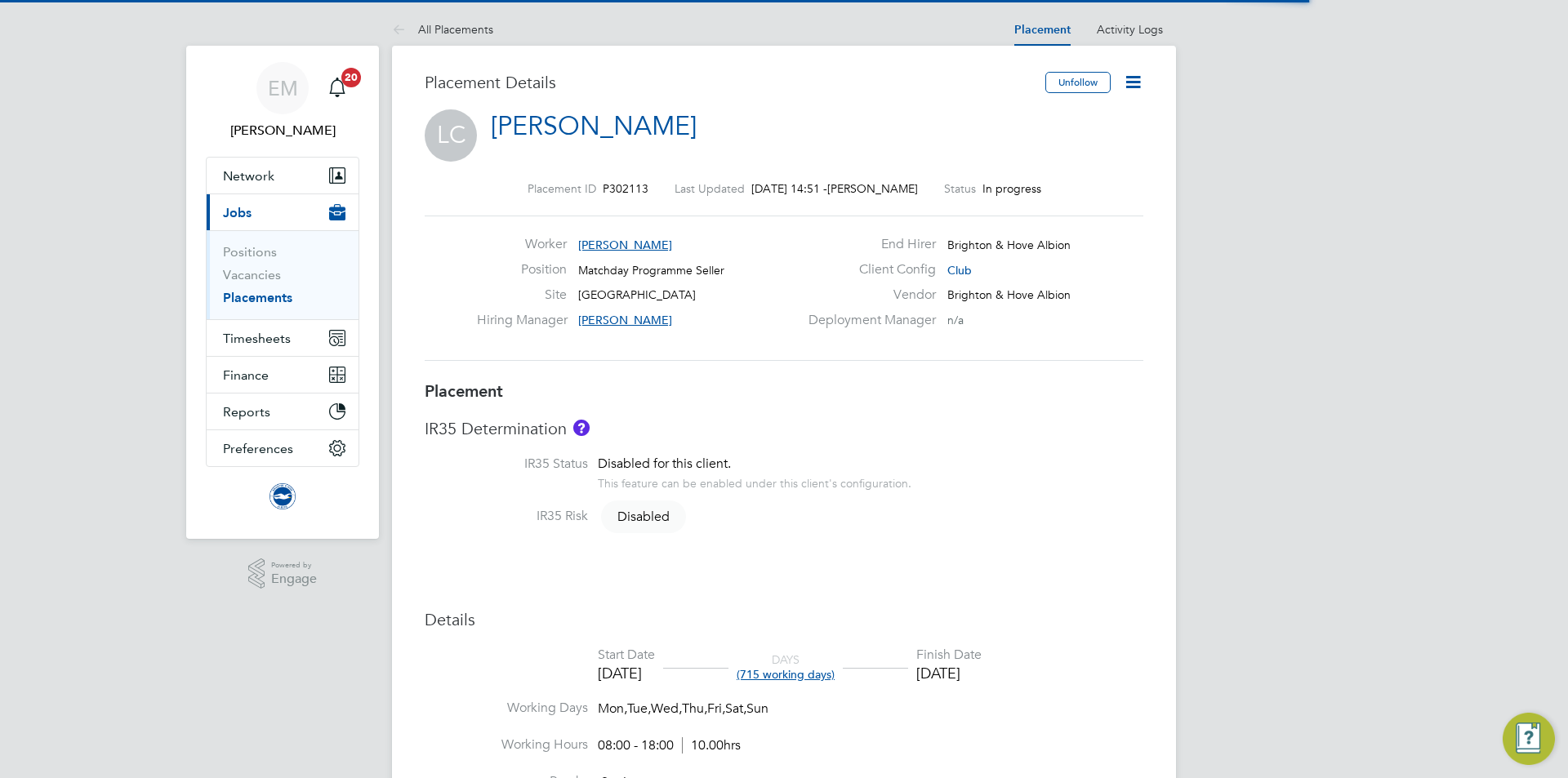
click at [1140, 76] on icon at bounding box center [1133, 82] width 20 height 20
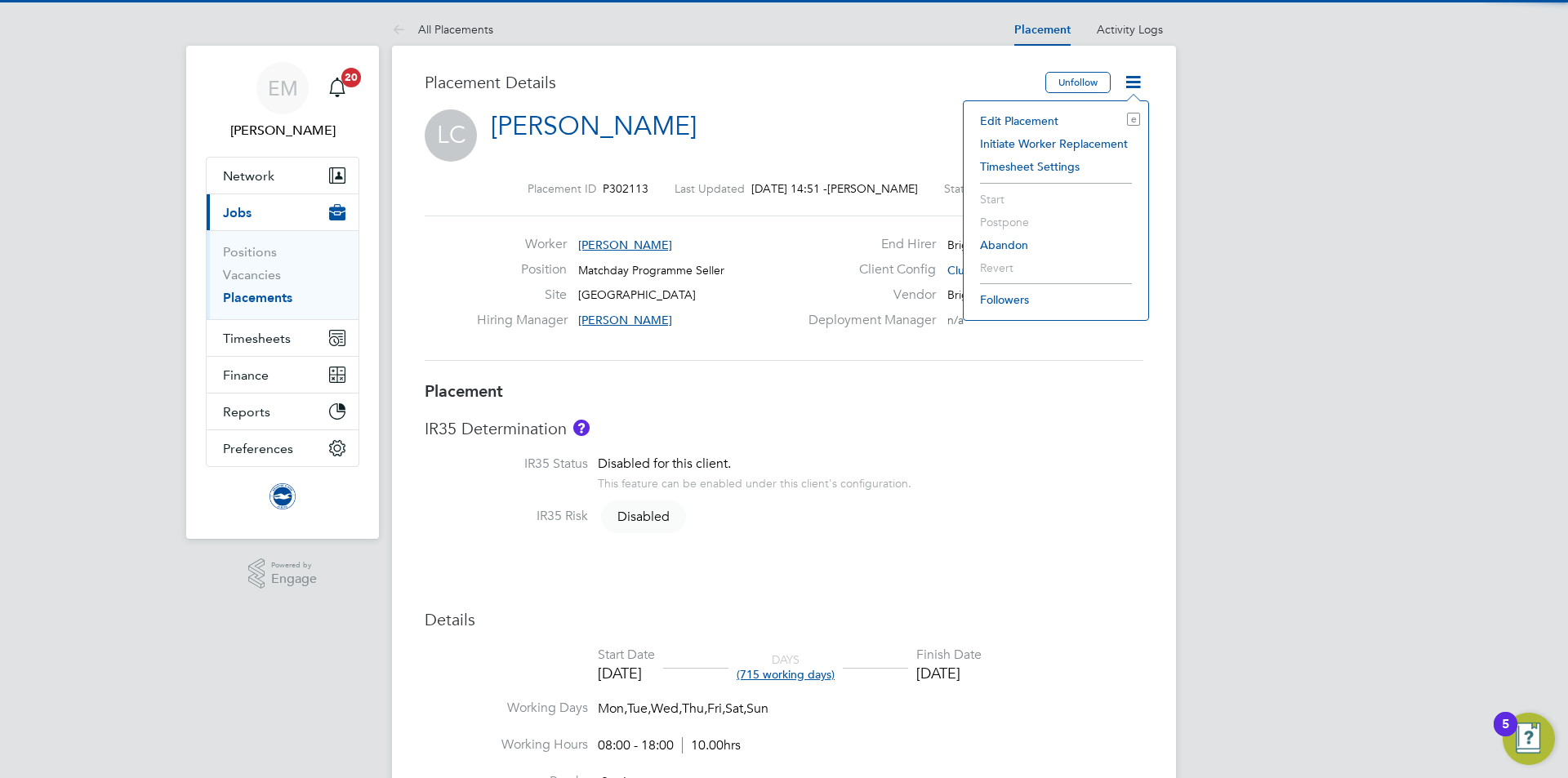
click at [1018, 115] on li "Edit Placement e" at bounding box center [1056, 120] width 168 height 23
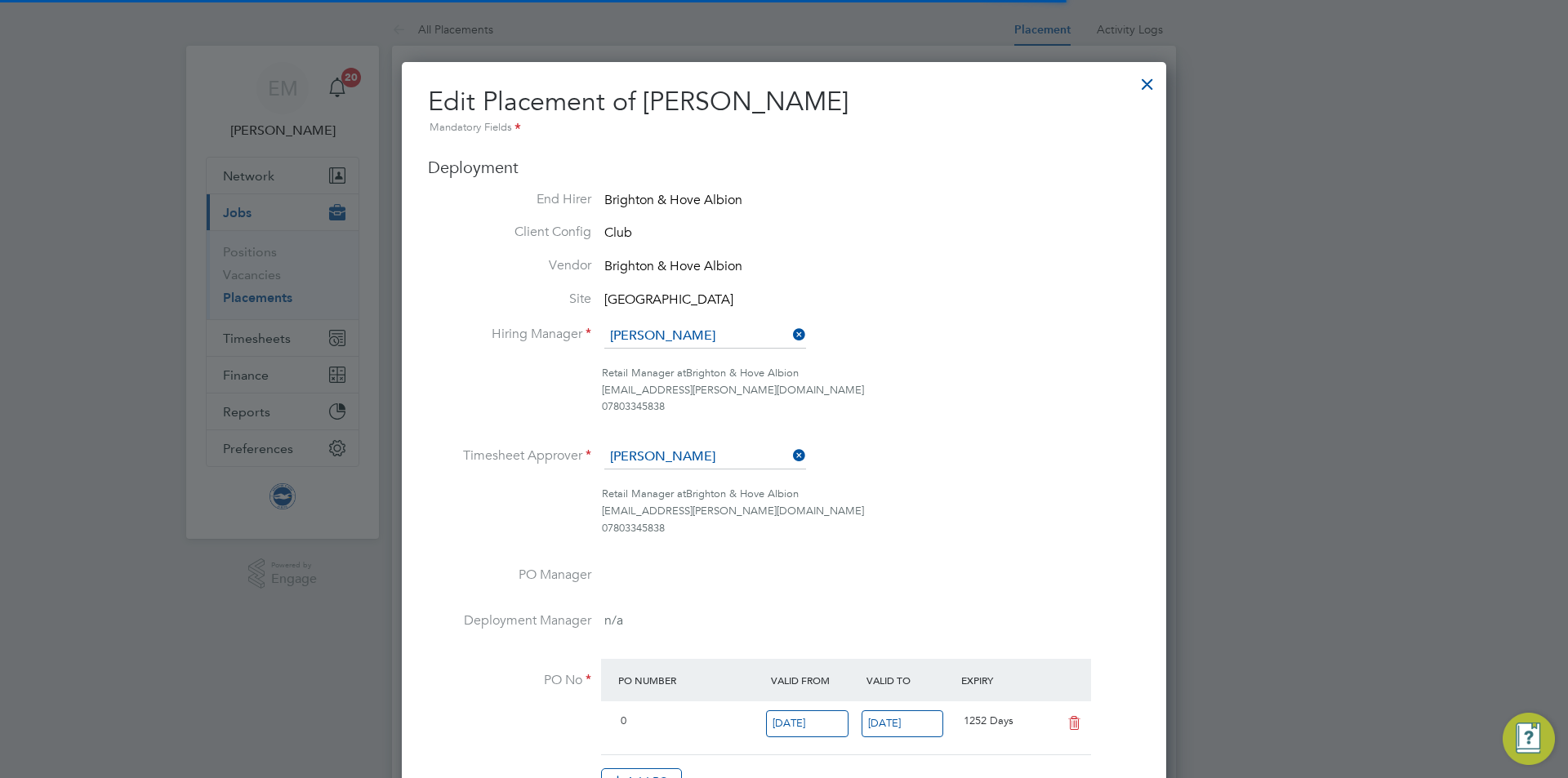
scroll to position [8, 8]
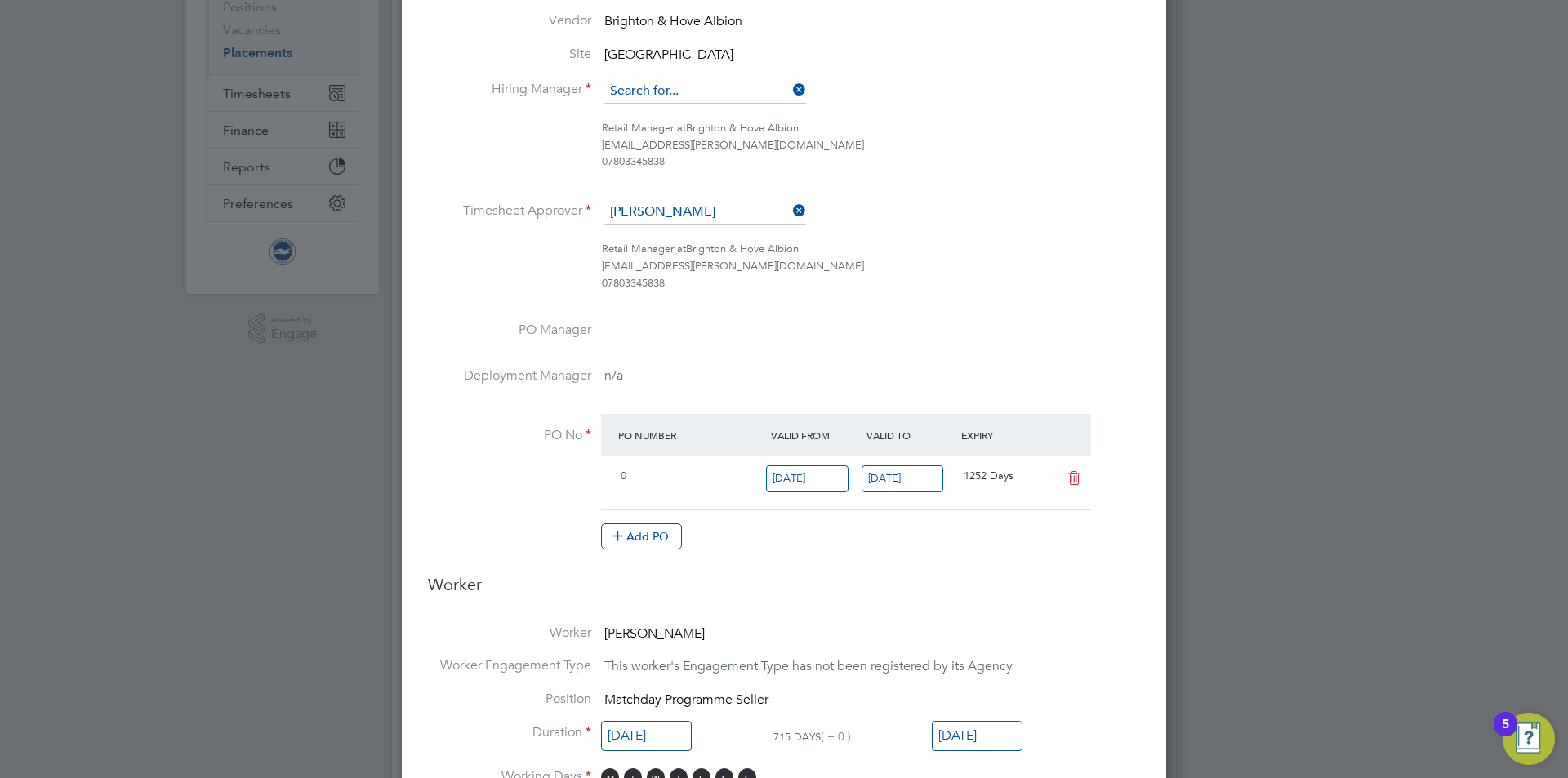
click at [661, 83] on input at bounding box center [706, 91] width 202 height 24
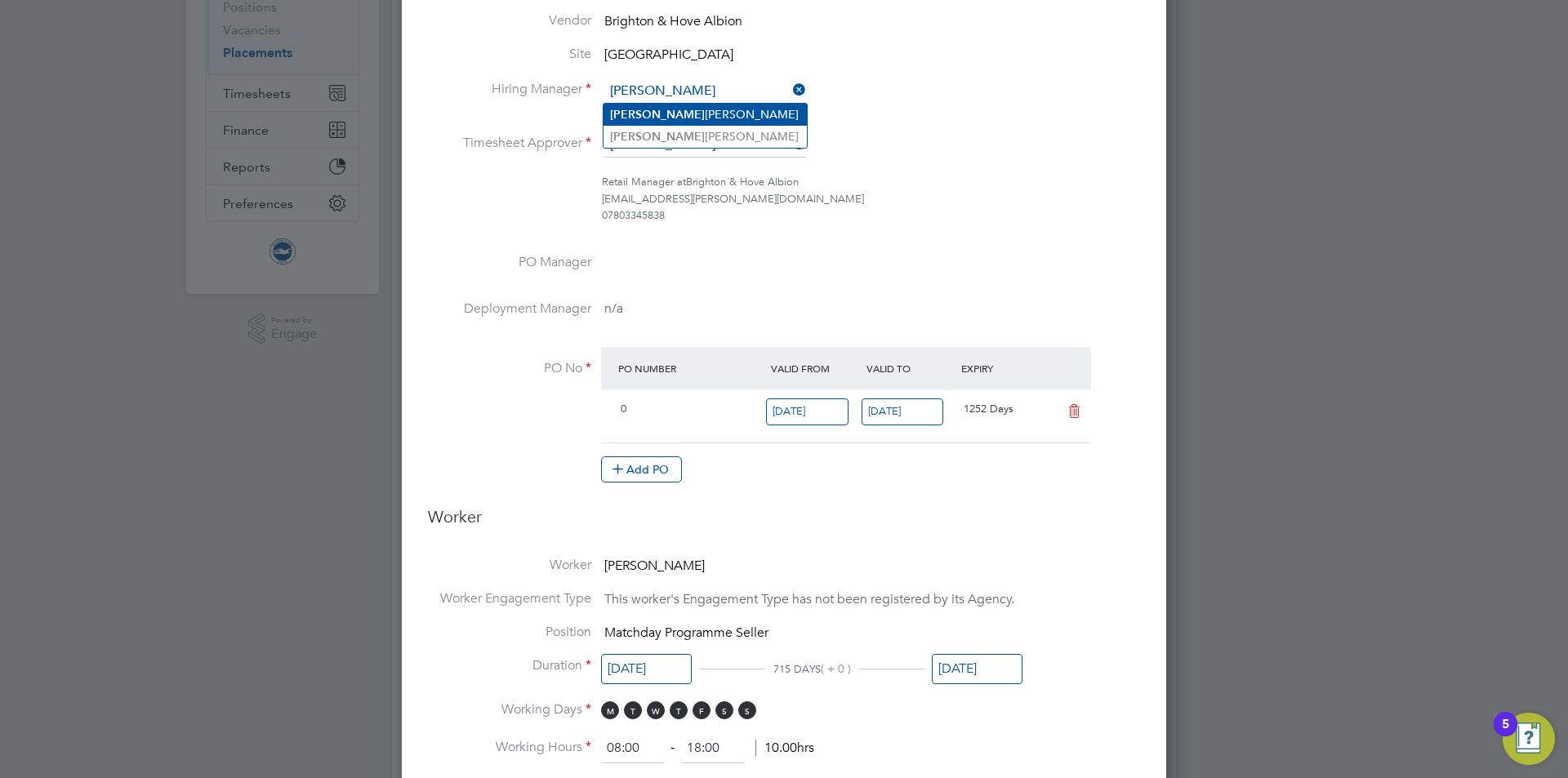
click at [709, 118] on li "[PERSON_NAME]" at bounding box center [706, 114] width 204 height 22
type input "[PERSON_NAME]"
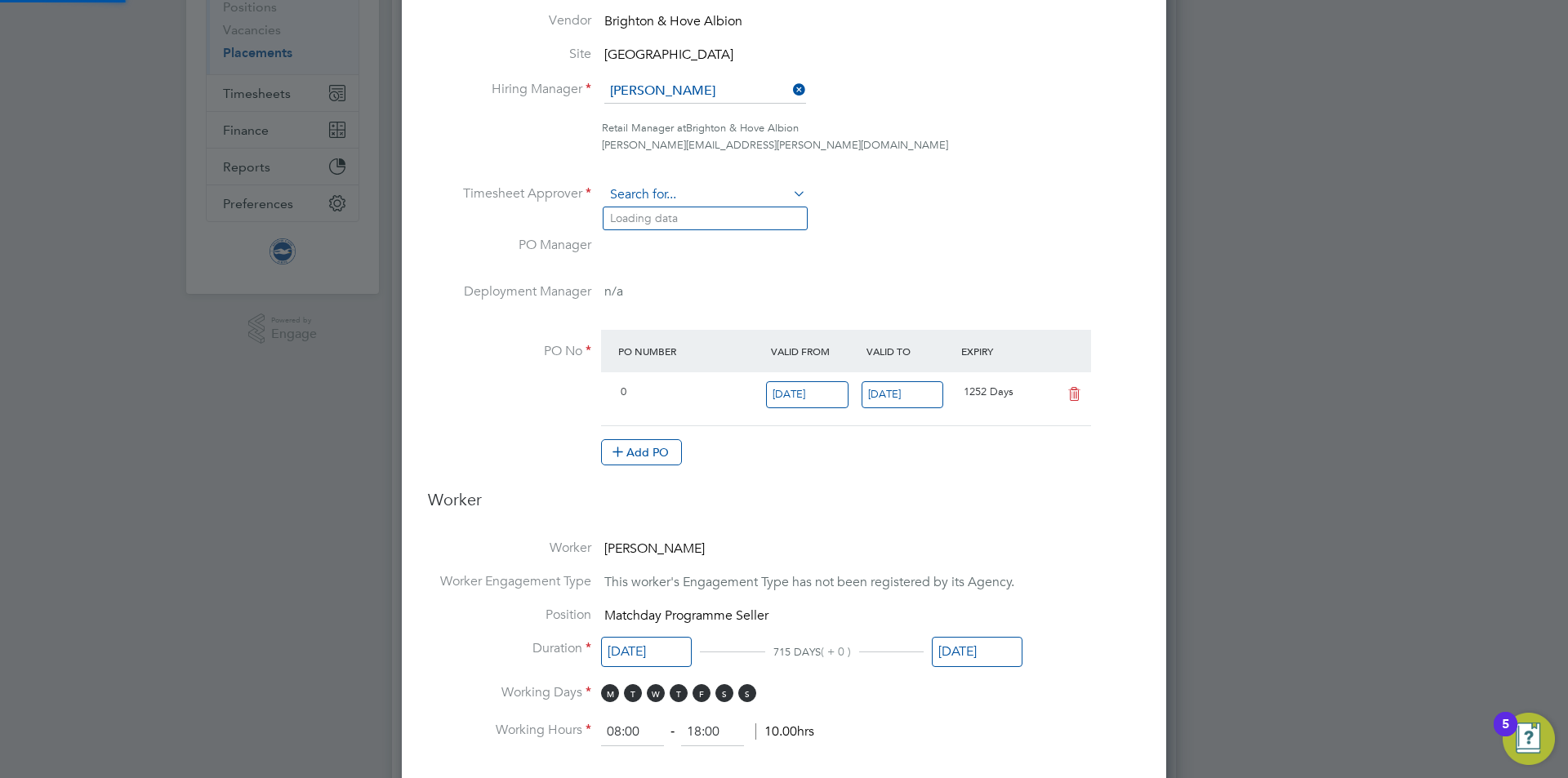
click at [666, 183] on input at bounding box center [706, 194] width 202 height 24
click at [655, 219] on li "[PERSON_NAME]" at bounding box center [706, 218] width 204 height 22
type input "[PERSON_NAME]"
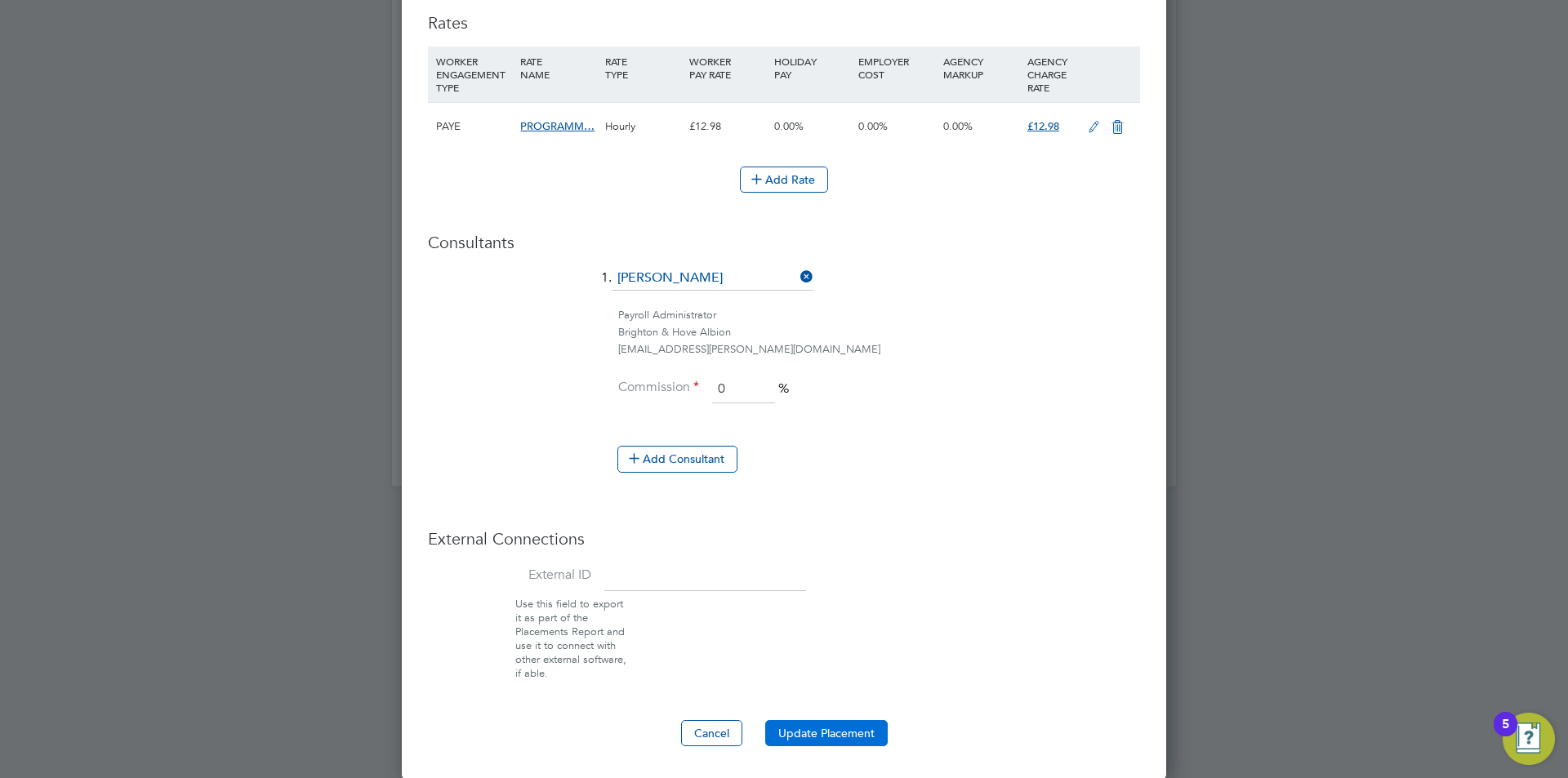
click at [847, 720] on button "Update Placement" at bounding box center [827, 733] width 123 height 26
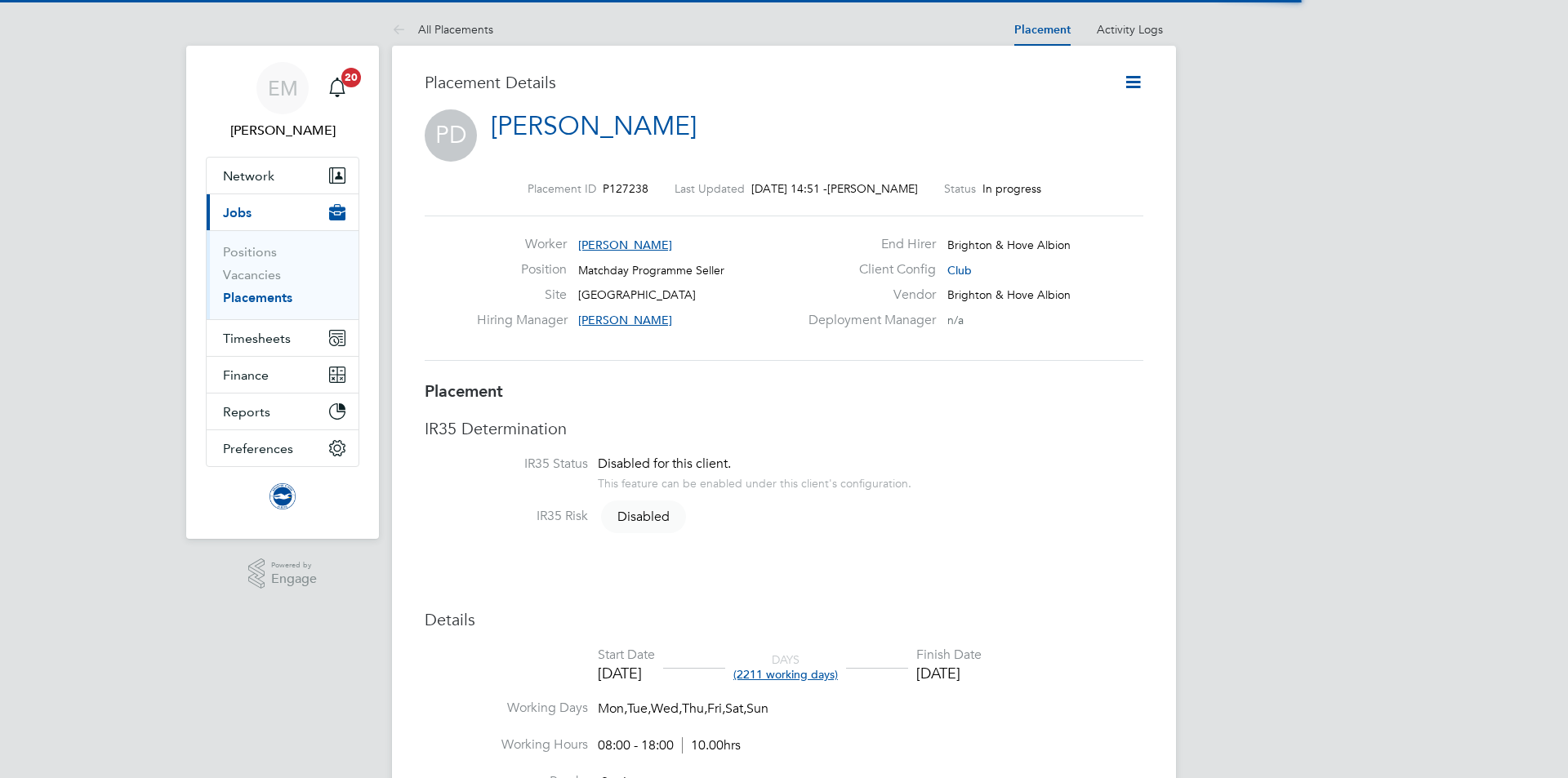
click at [1132, 83] on icon at bounding box center [1133, 82] width 20 height 20
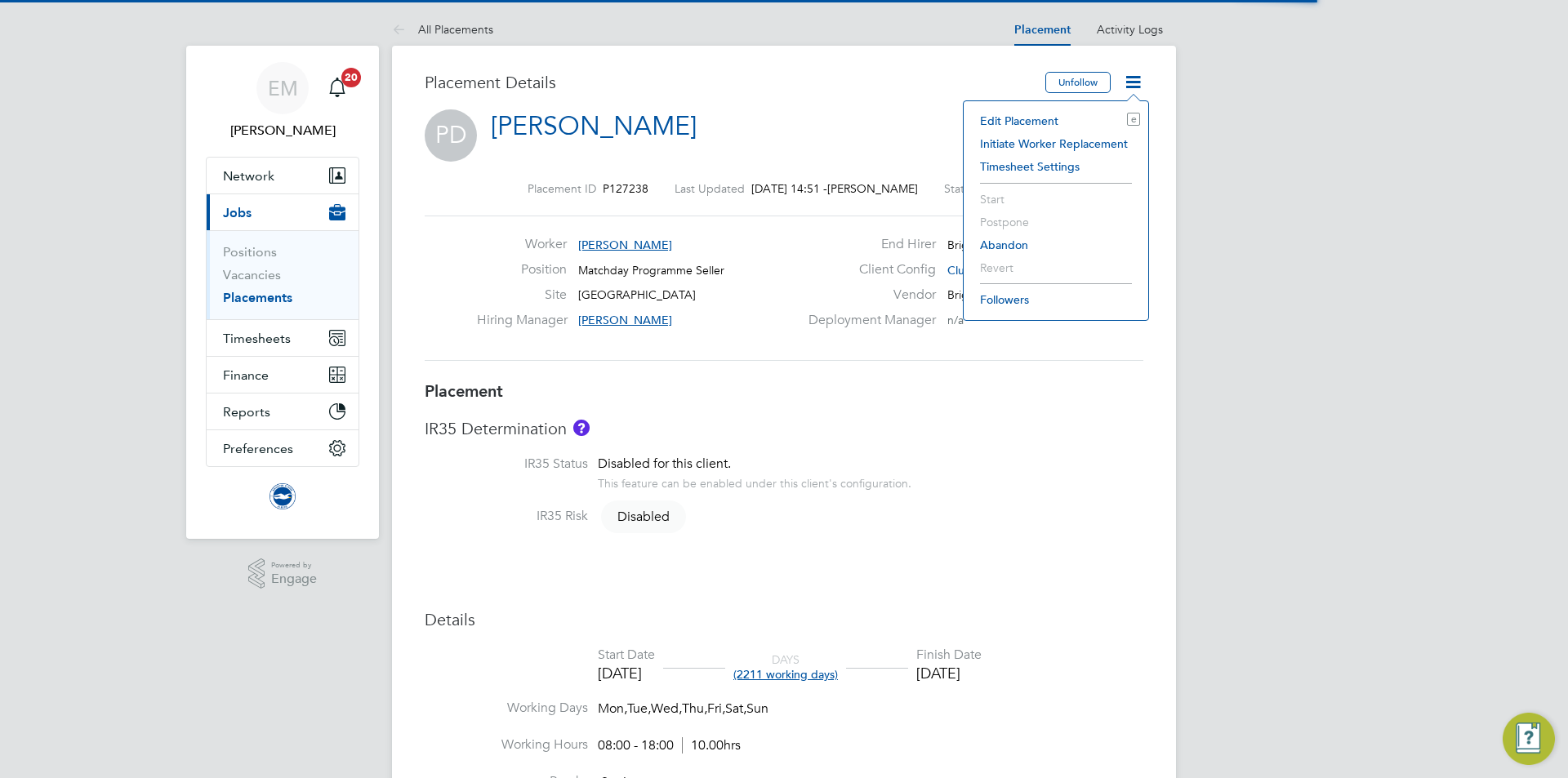
click at [1055, 116] on li "Edit Placement e" at bounding box center [1056, 120] width 168 height 23
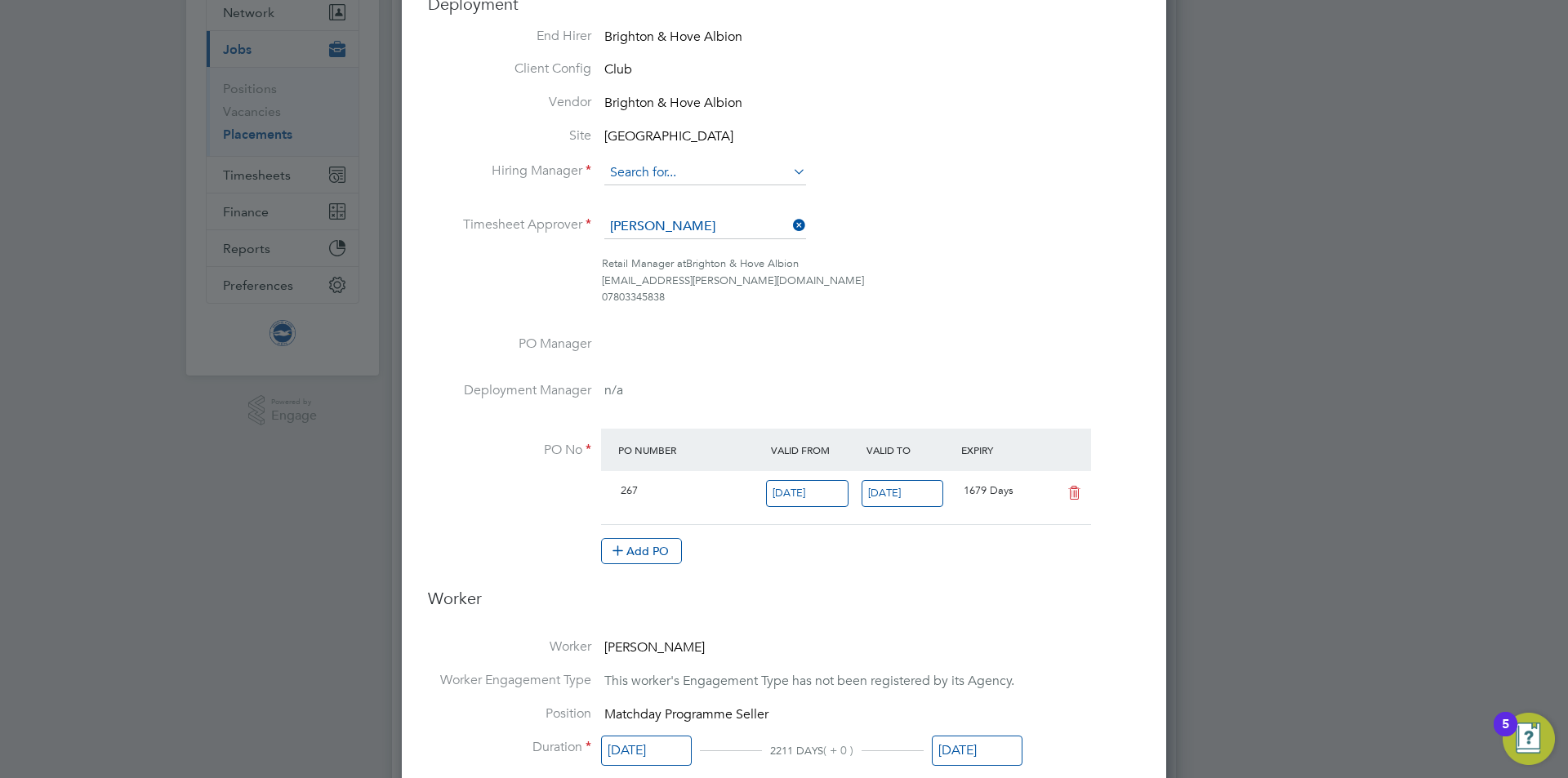
click at [686, 167] on input at bounding box center [706, 173] width 202 height 24
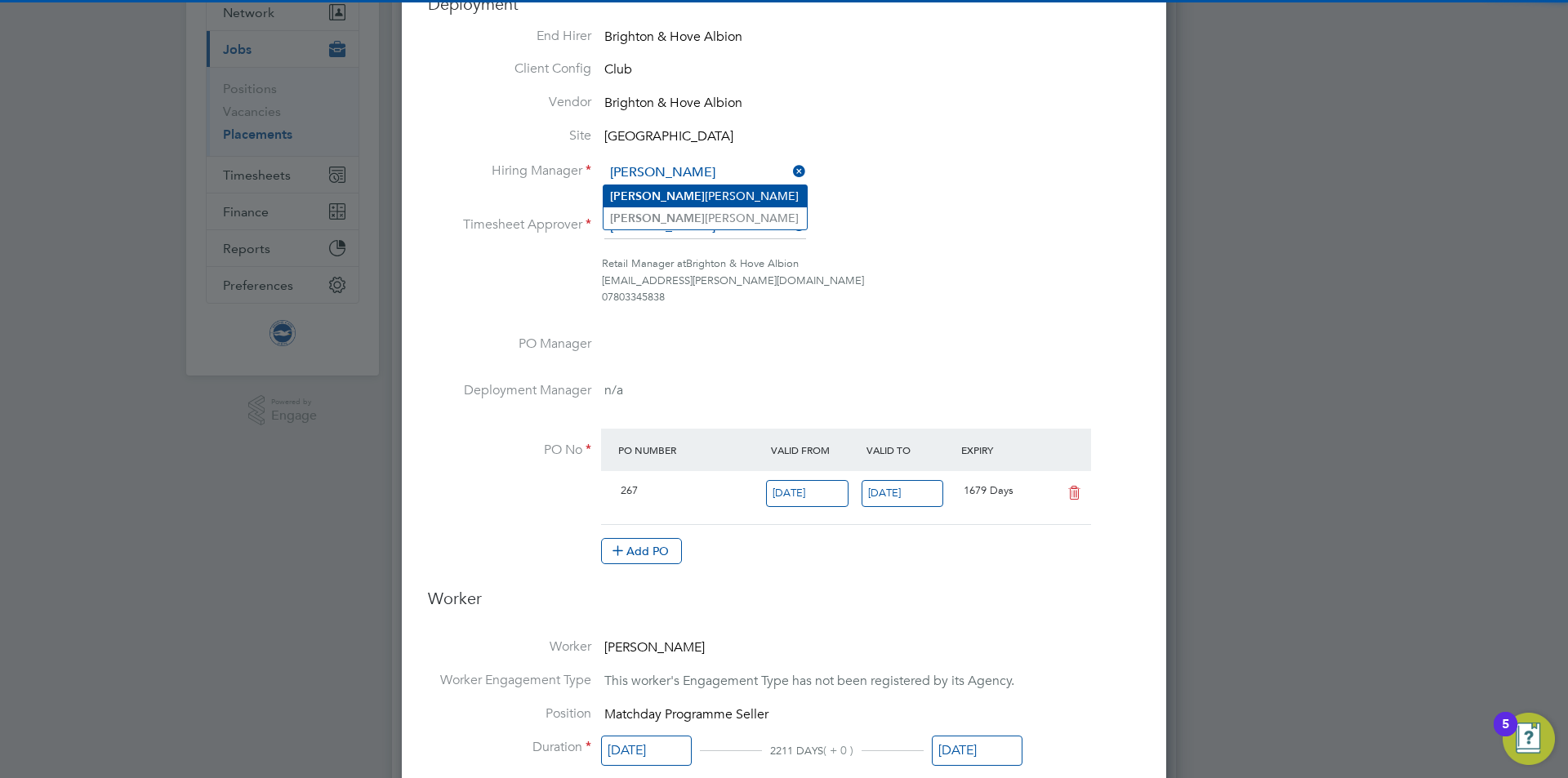
click at [687, 197] on li "[PERSON_NAME]" at bounding box center [706, 196] width 204 height 22
type input "[PERSON_NAME]"
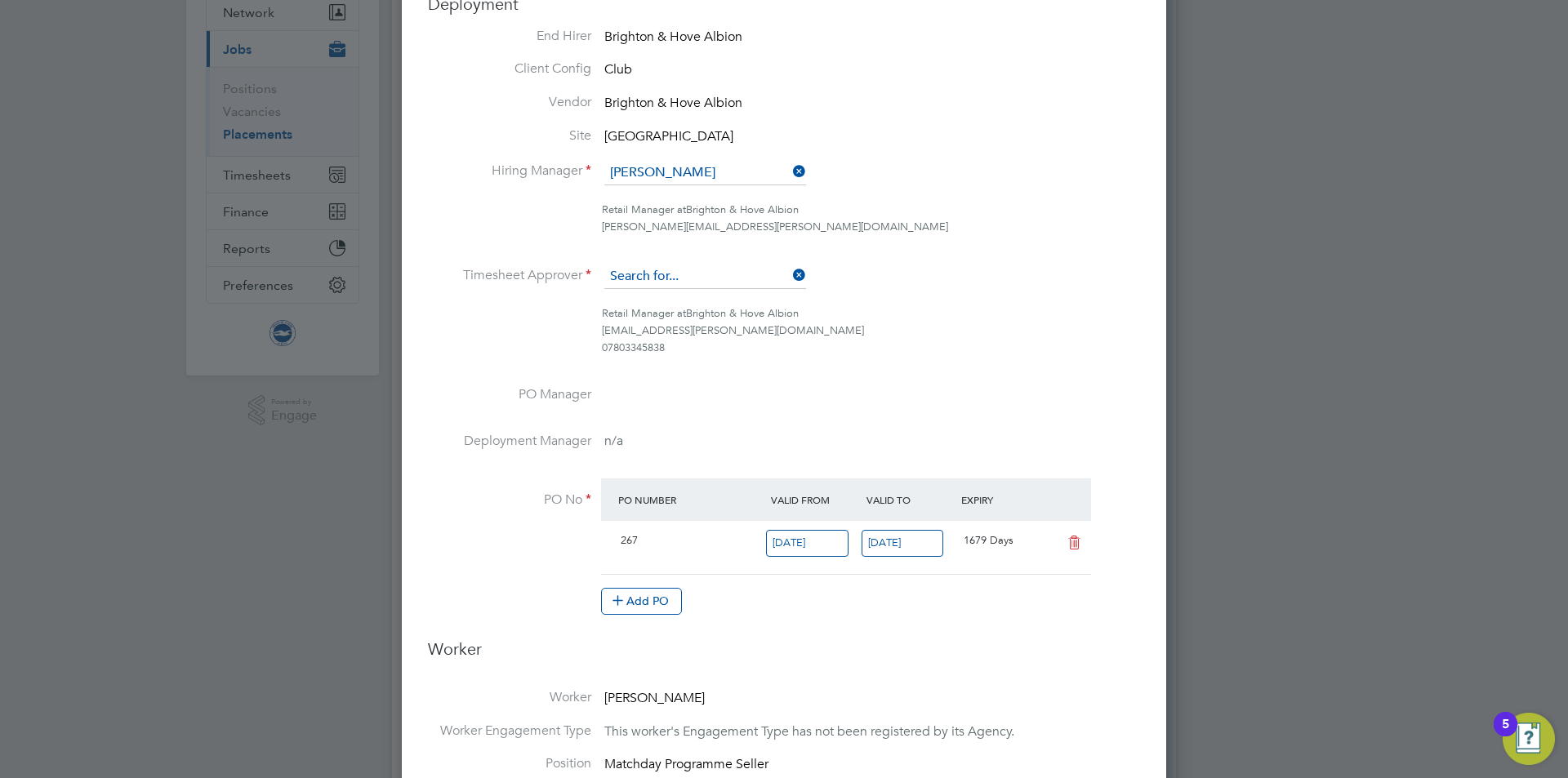
click at [681, 284] on input at bounding box center [706, 276] width 202 height 24
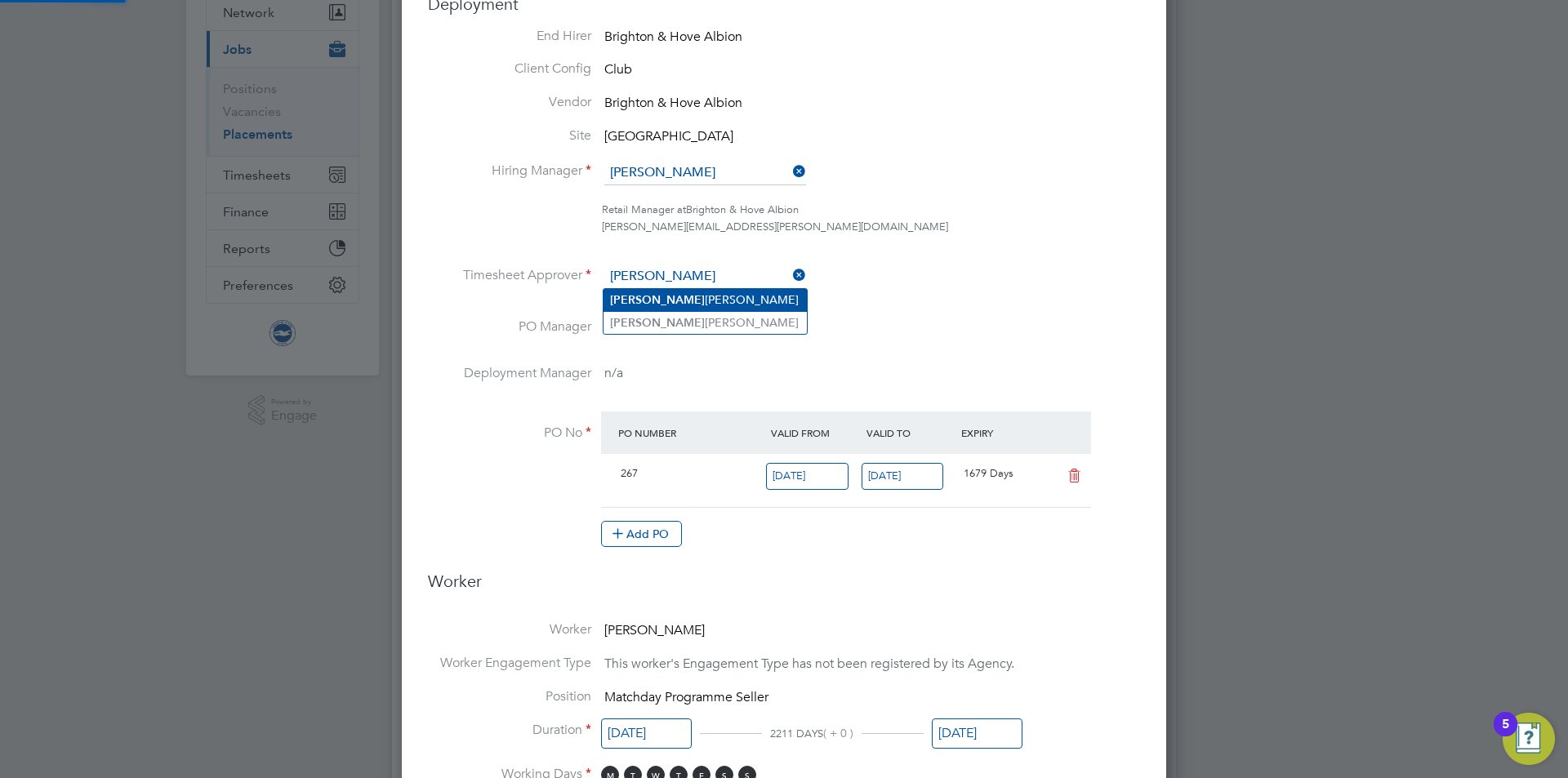
click at [634, 294] on b "[PERSON_NAME]" at bounding box center [658, 300] width 95 height 14
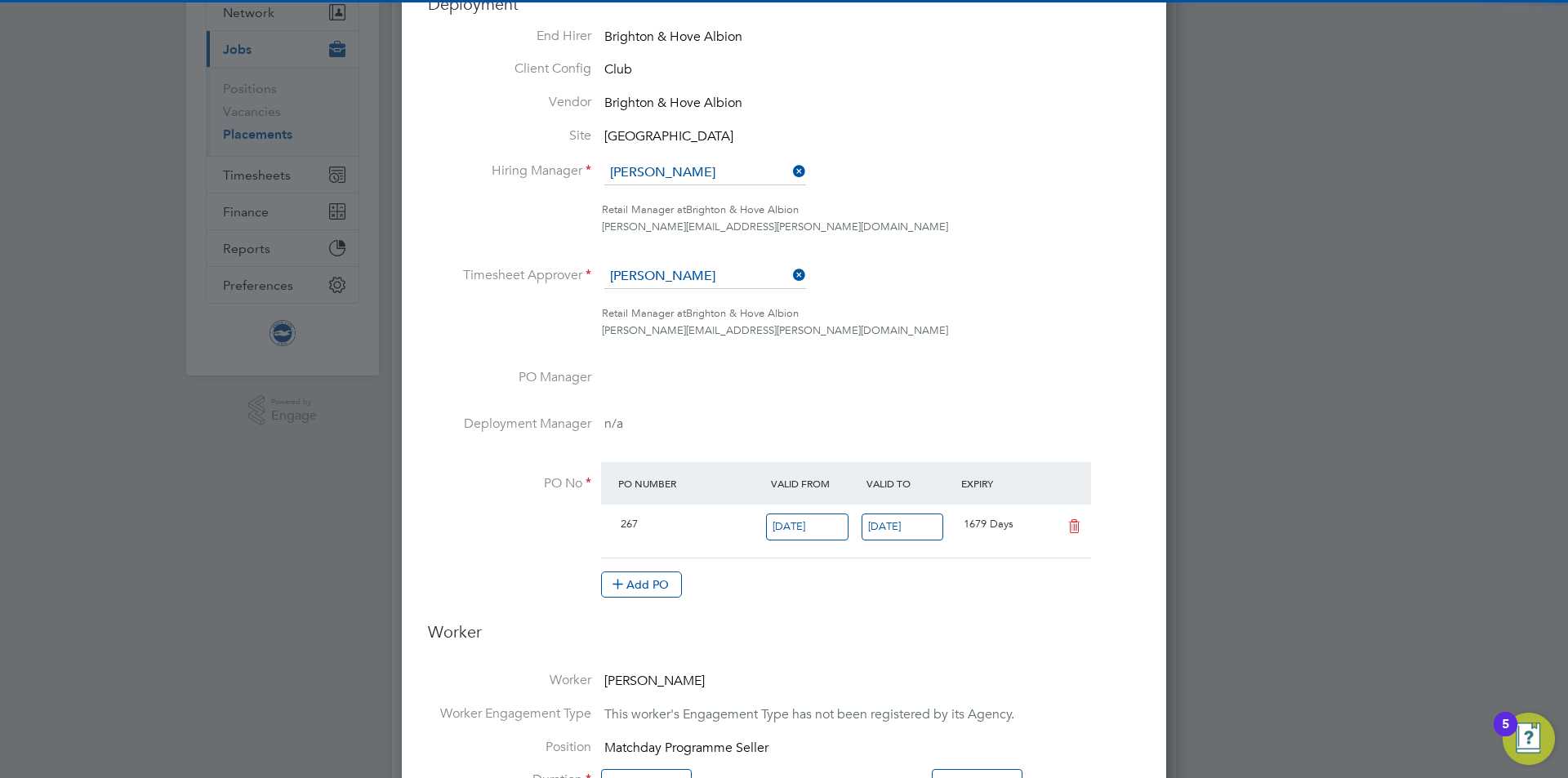
type input "[PERSON_NAME]"
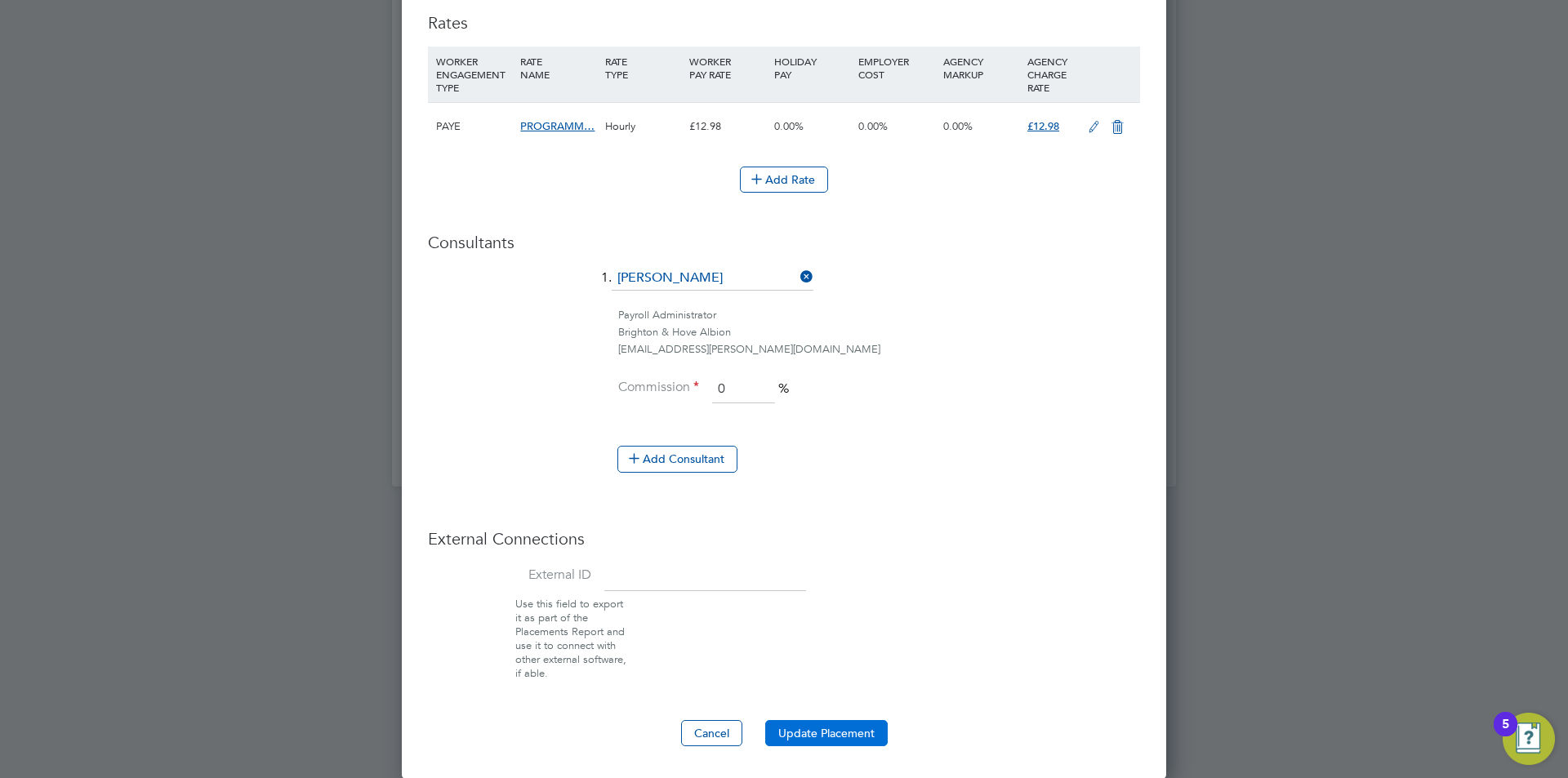
click at [798, 730] on button "Update Placement" at bounding box center [827, 733] width 123 height 26
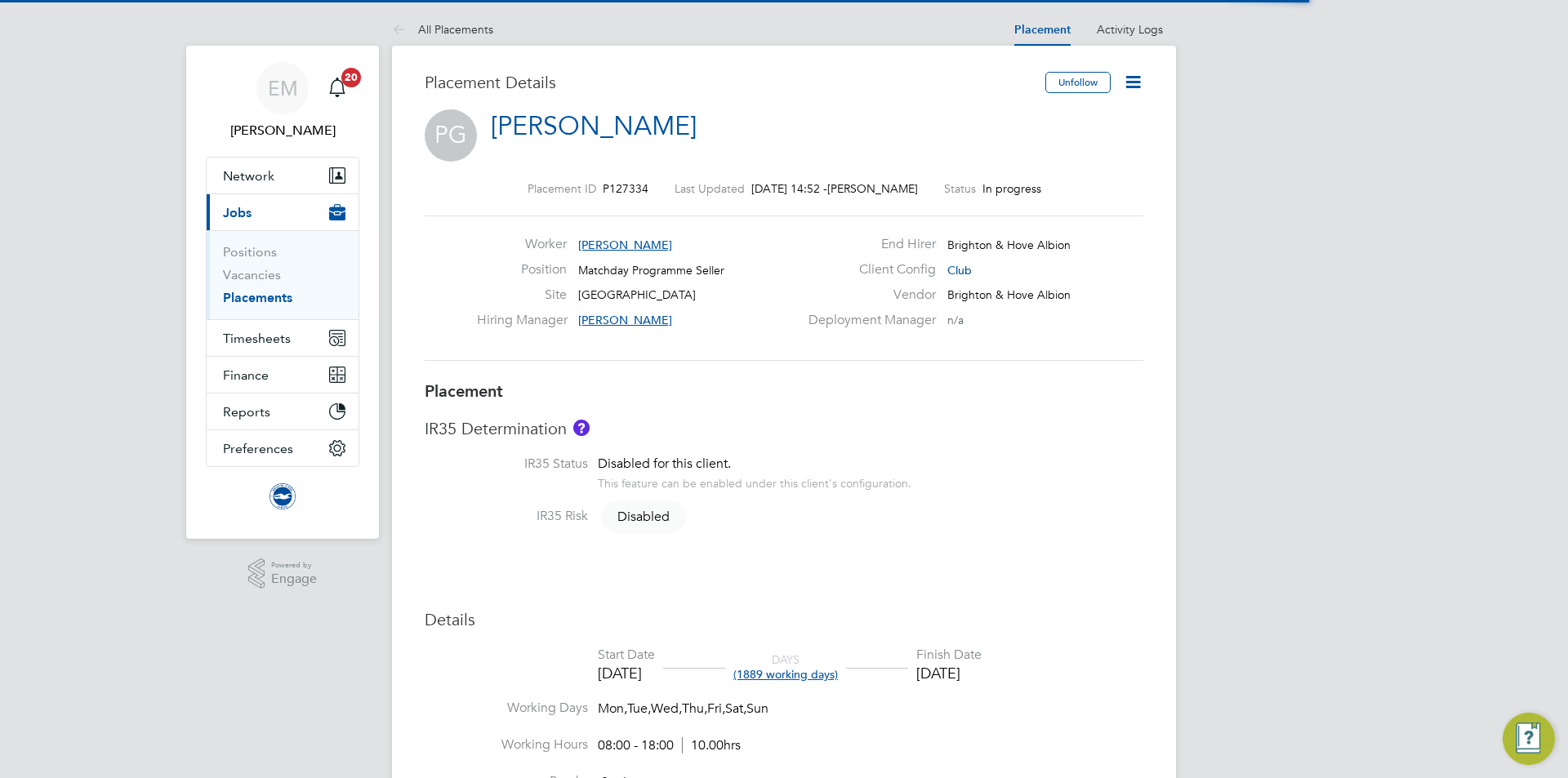
click at [1133, 77] on icon at bounding box center [1133, 82] width 20 height 20
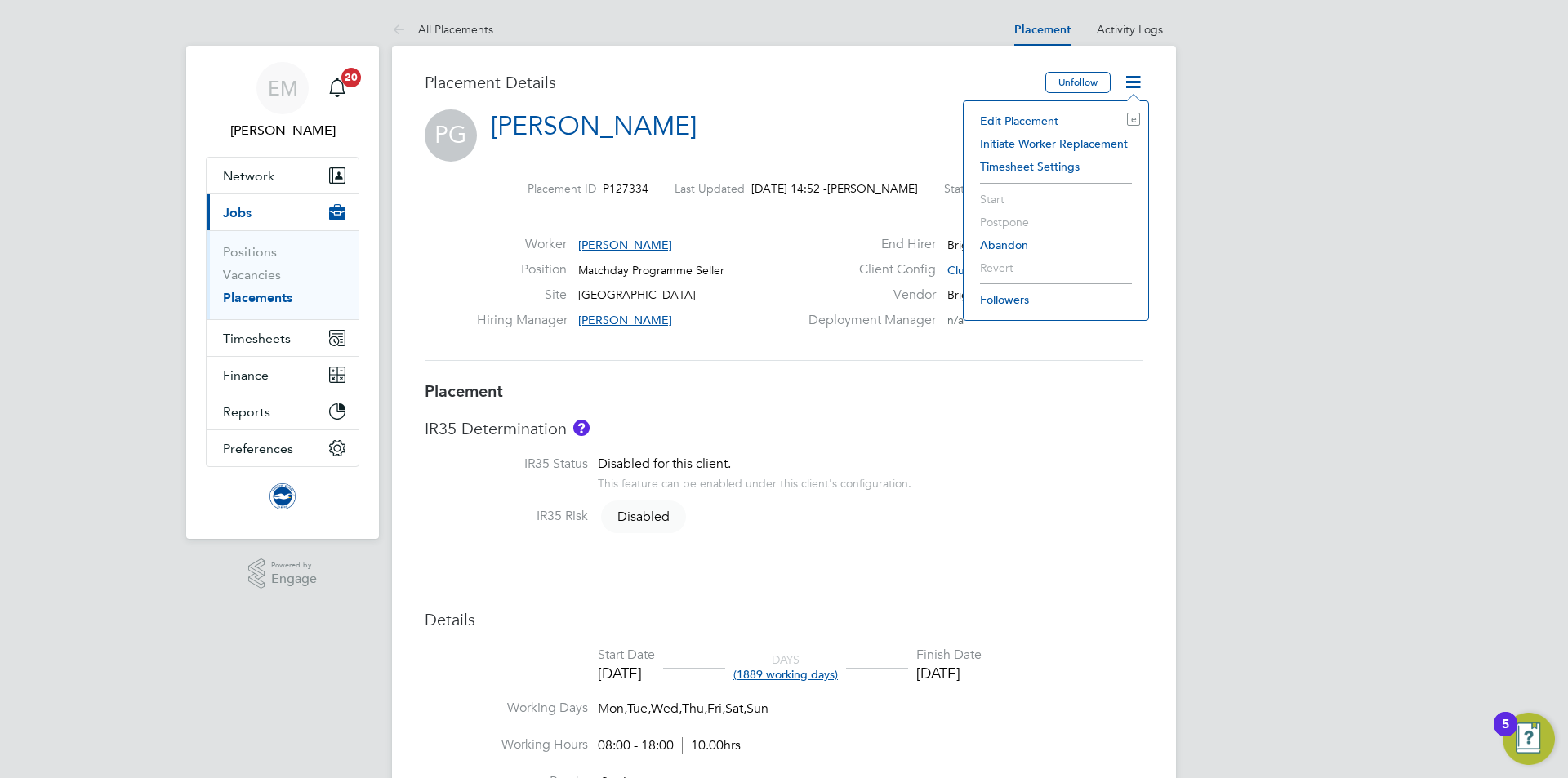
click at [1024, 122] on li "Edit Placement e" at bounding box center [1056, 120] width 168 height 23
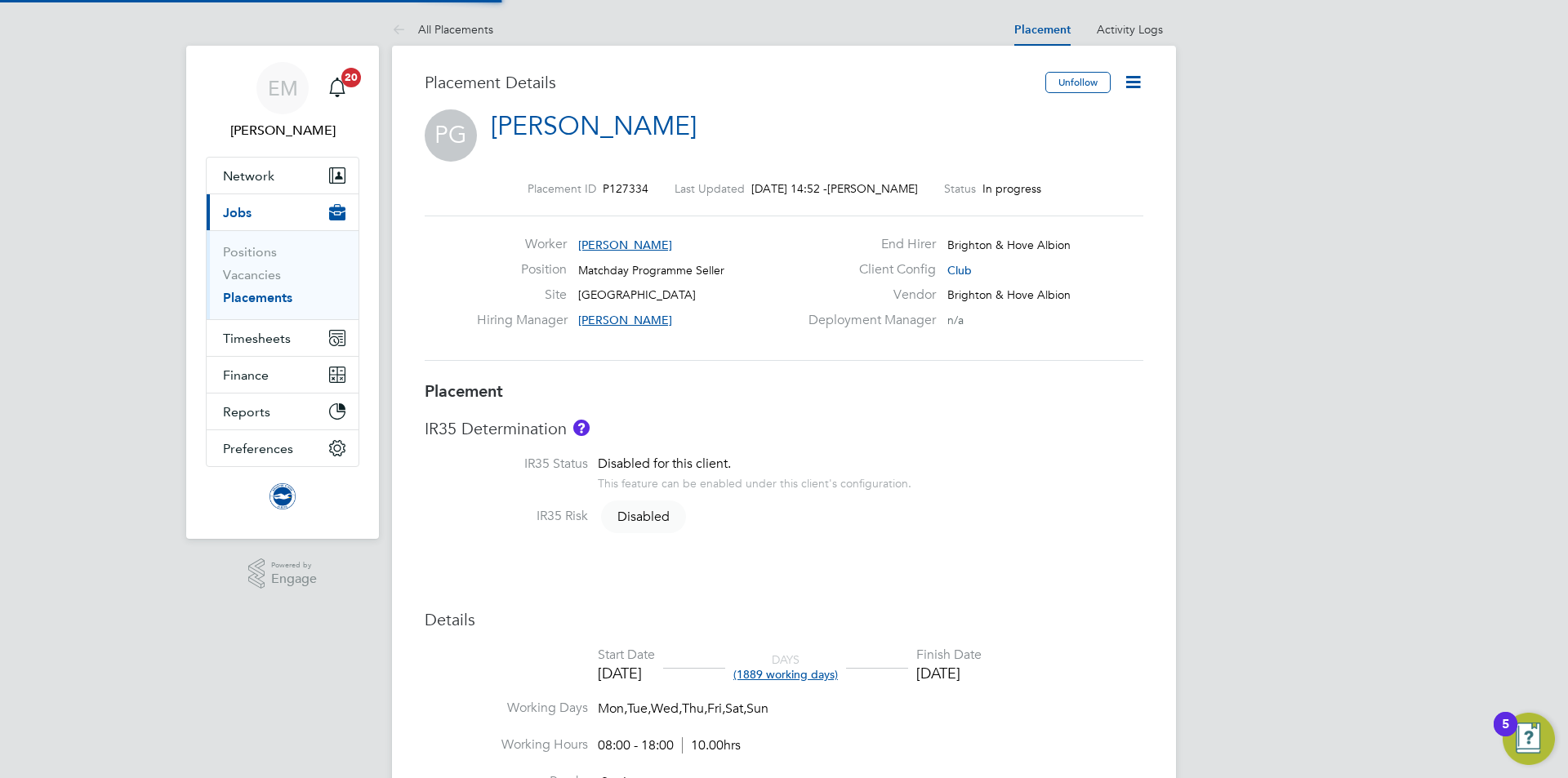
type input "[PERSON_NAME]"
type input "[DATE]"
type input "08:00"
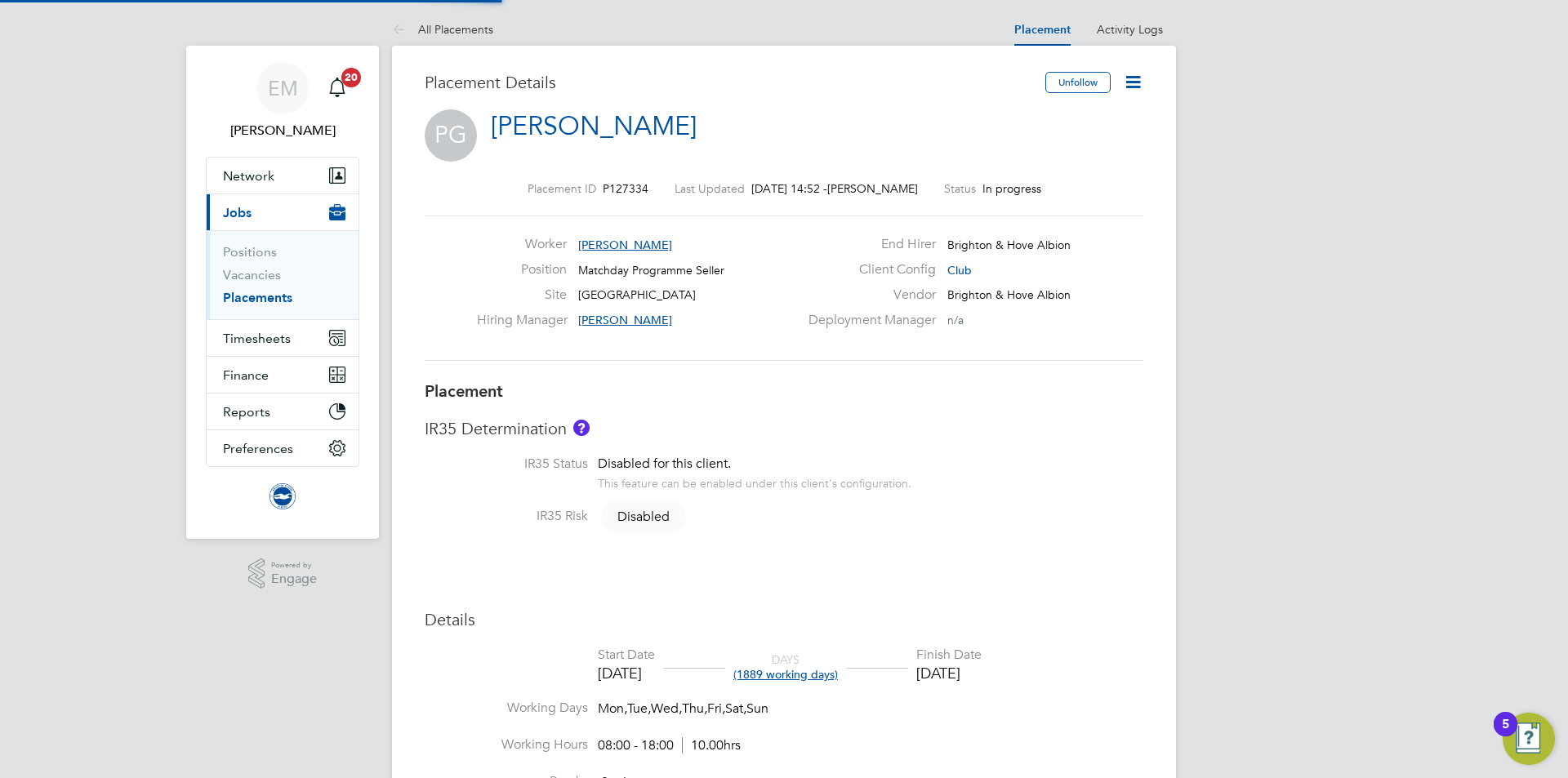
type input "18:00"
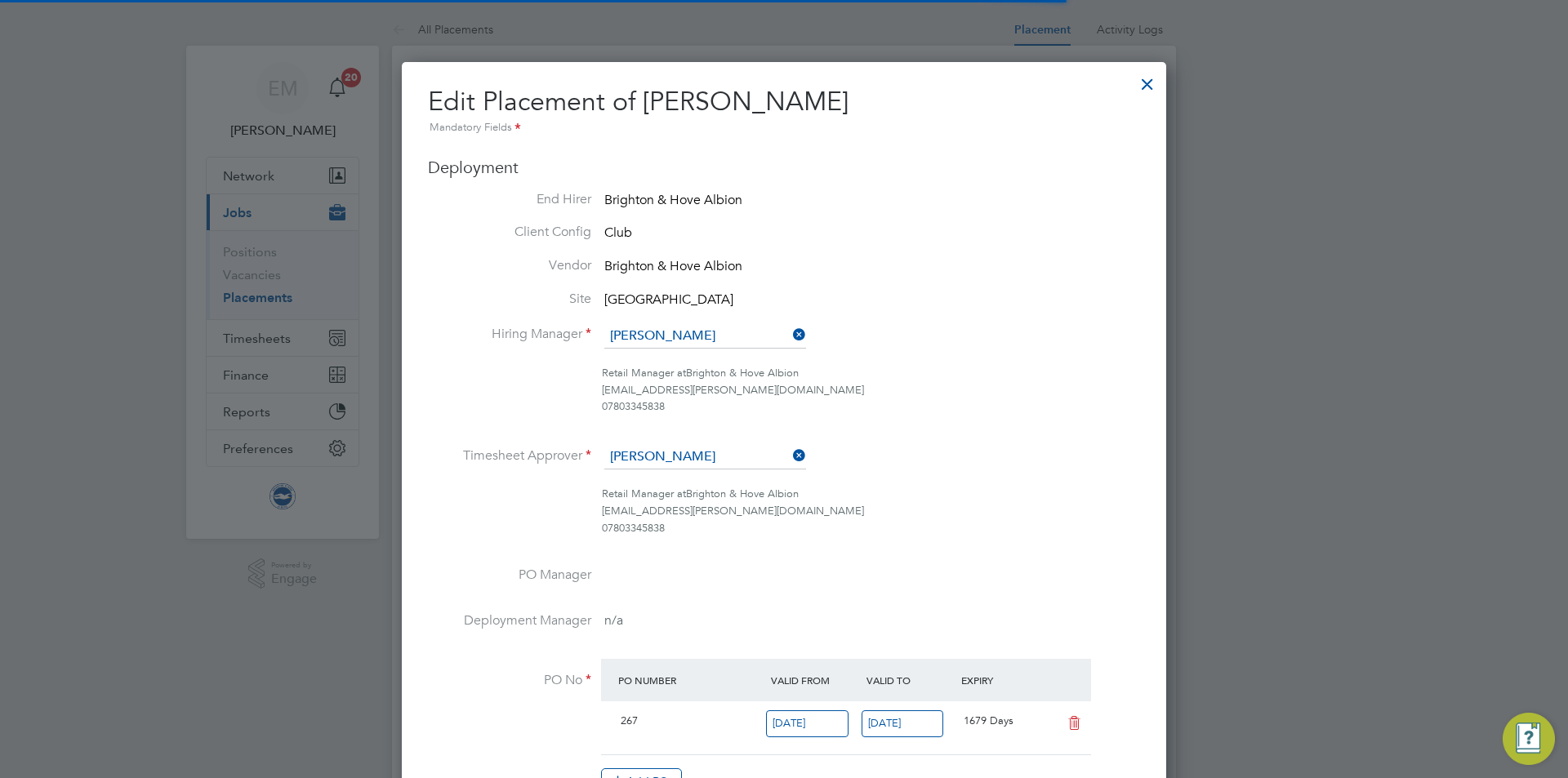
scroll to position [8, 8]
click at [665, 332] on input at bounding box center [706, 336] width 202 height 24
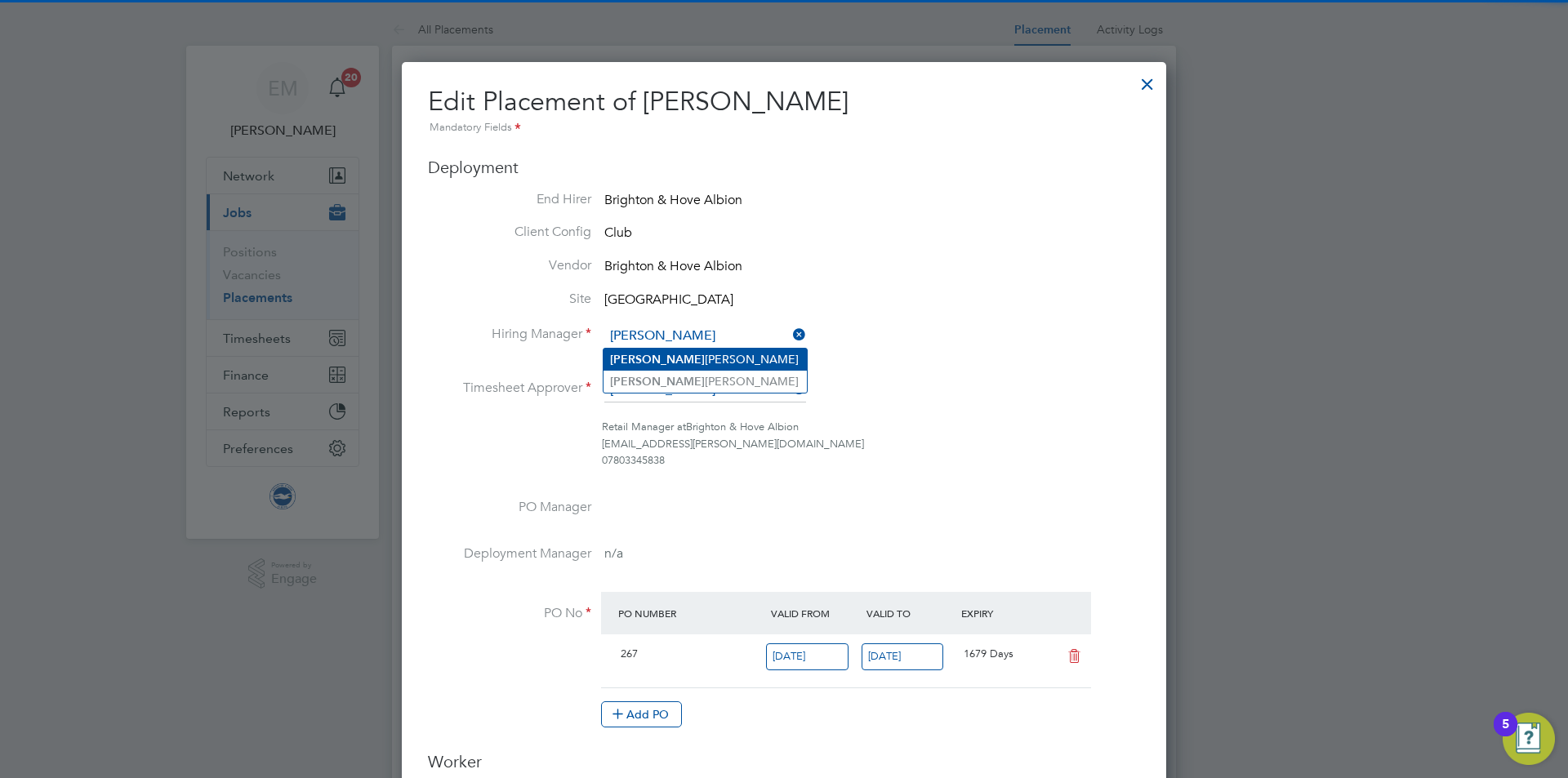
click at [682, 359] on li "[PERSON_NAME]" at bounding box center [706, 359] width 204 height 22
type input "[PERSON_NAME]"
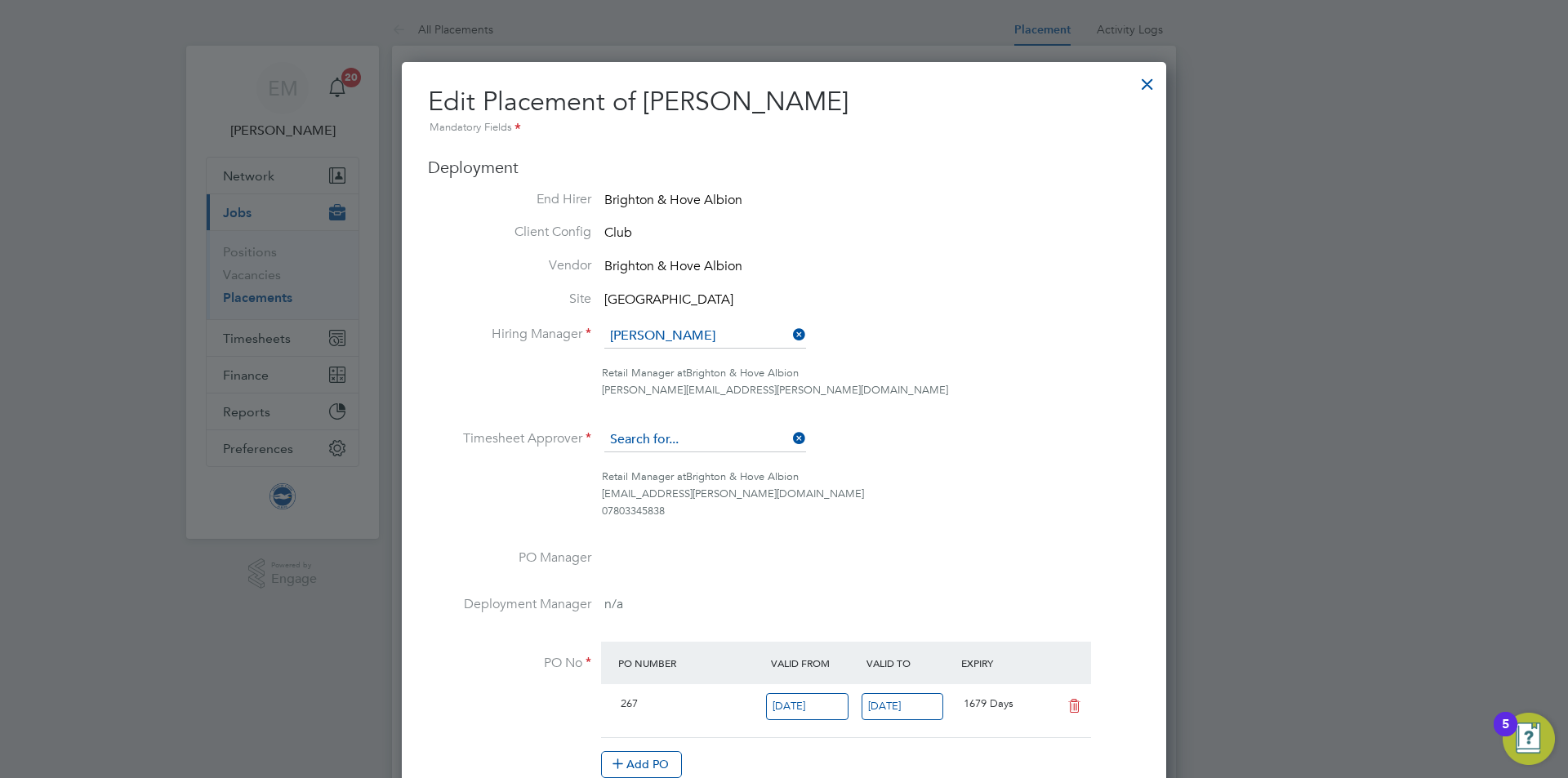
click at [686, 434] on input at bounding box center [706, 439] width 202 height 24
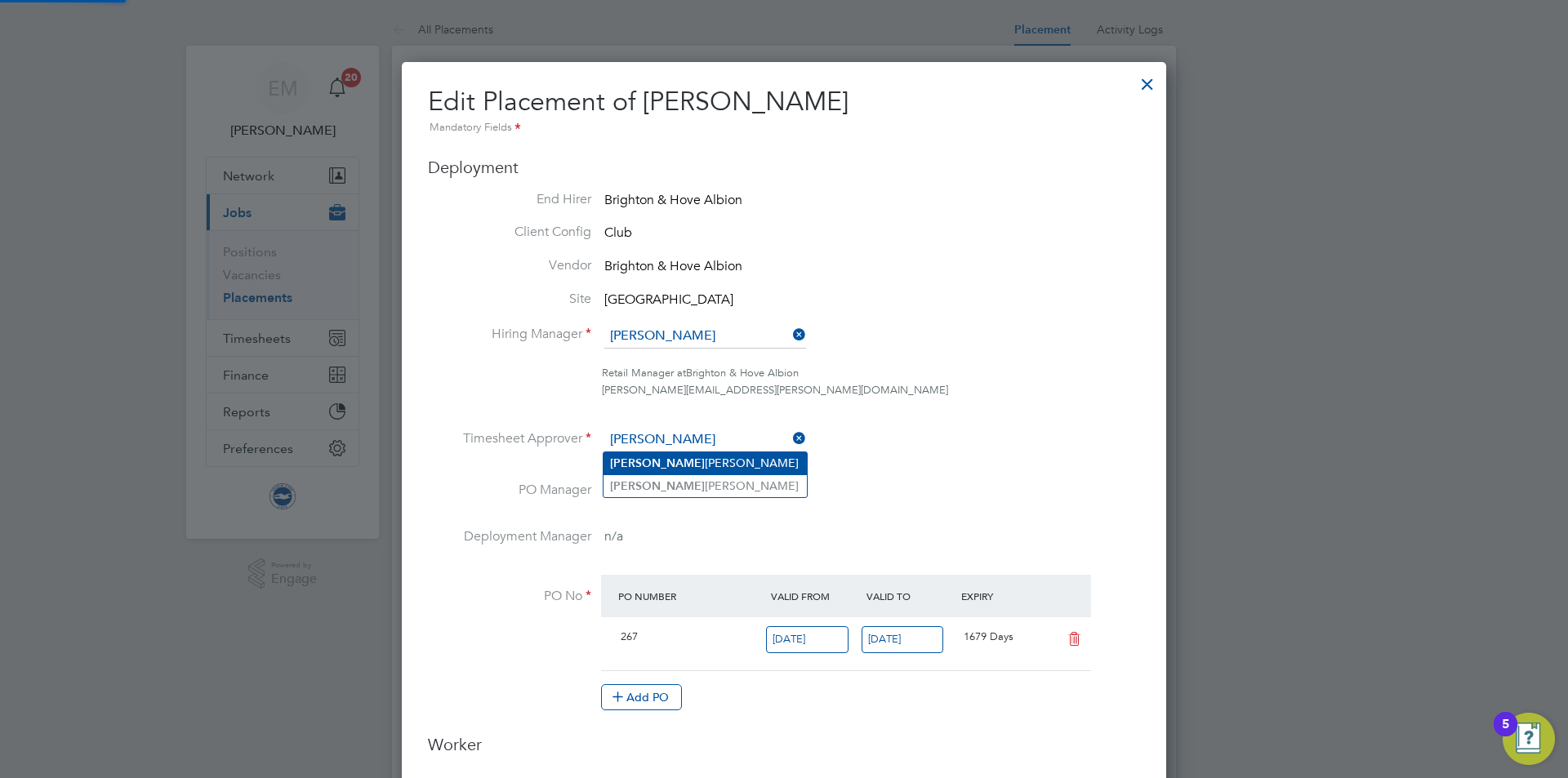
click at [645, 467] on li "[PERSON_NAME]" at bounding box center [706, 464] width 204 height 22
type input "[PERSON_NAME]"
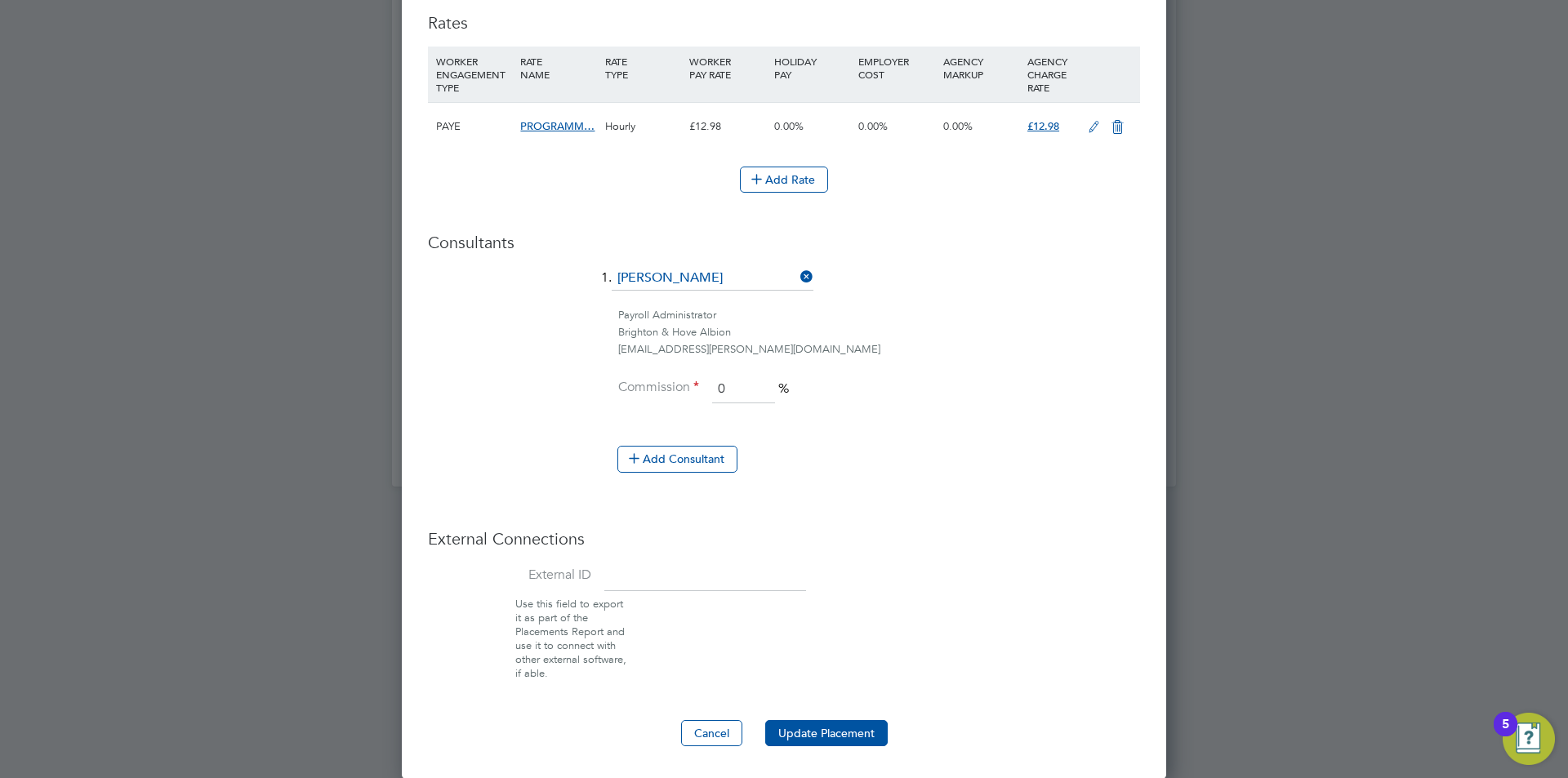
click at [858, 729] on button "Update Placement" at bounding box center [827, 733] width 123 height 26
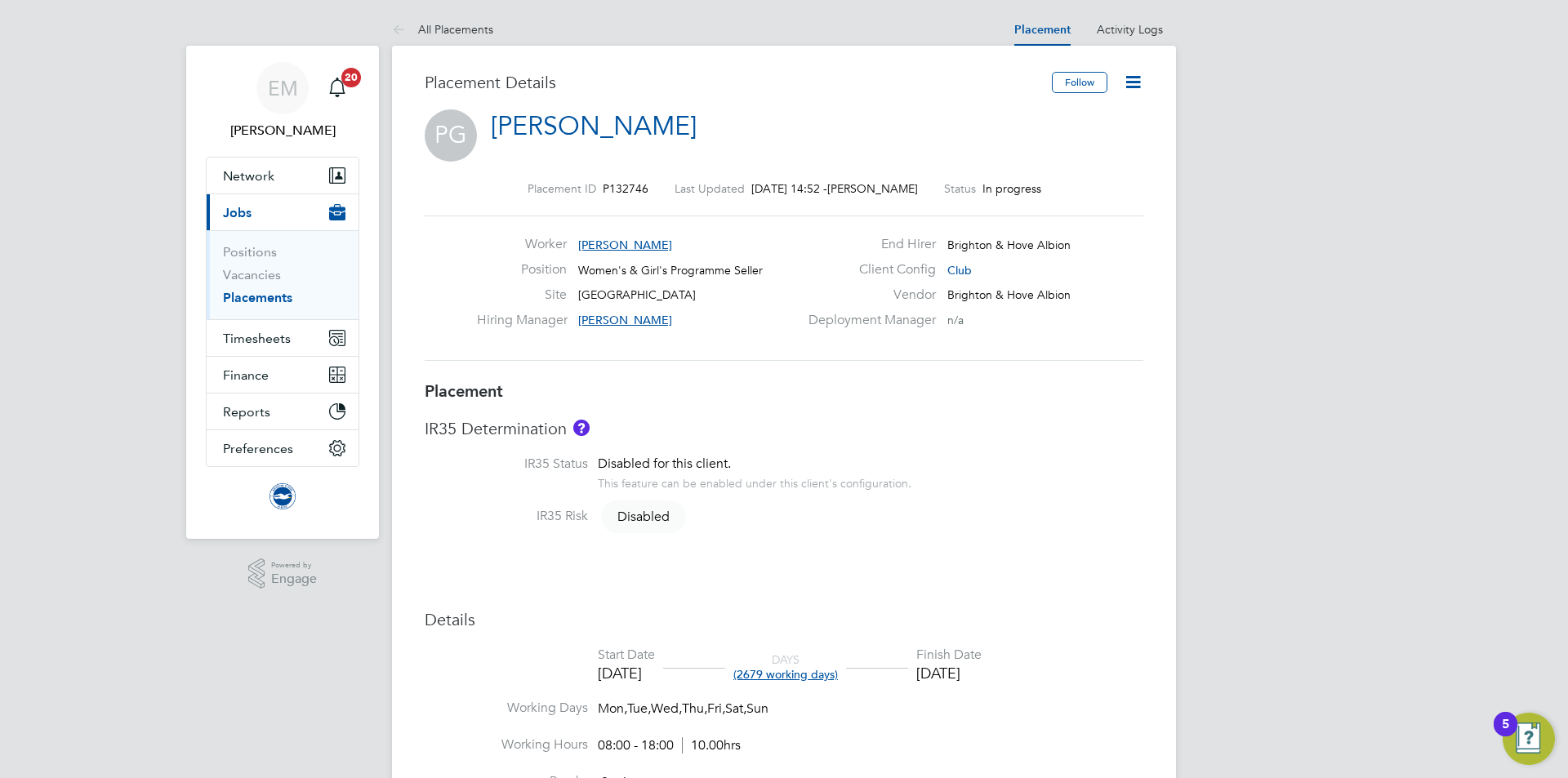
click at [1140, 78] on icon at bounding box center [1133, 82] width 20 height 20
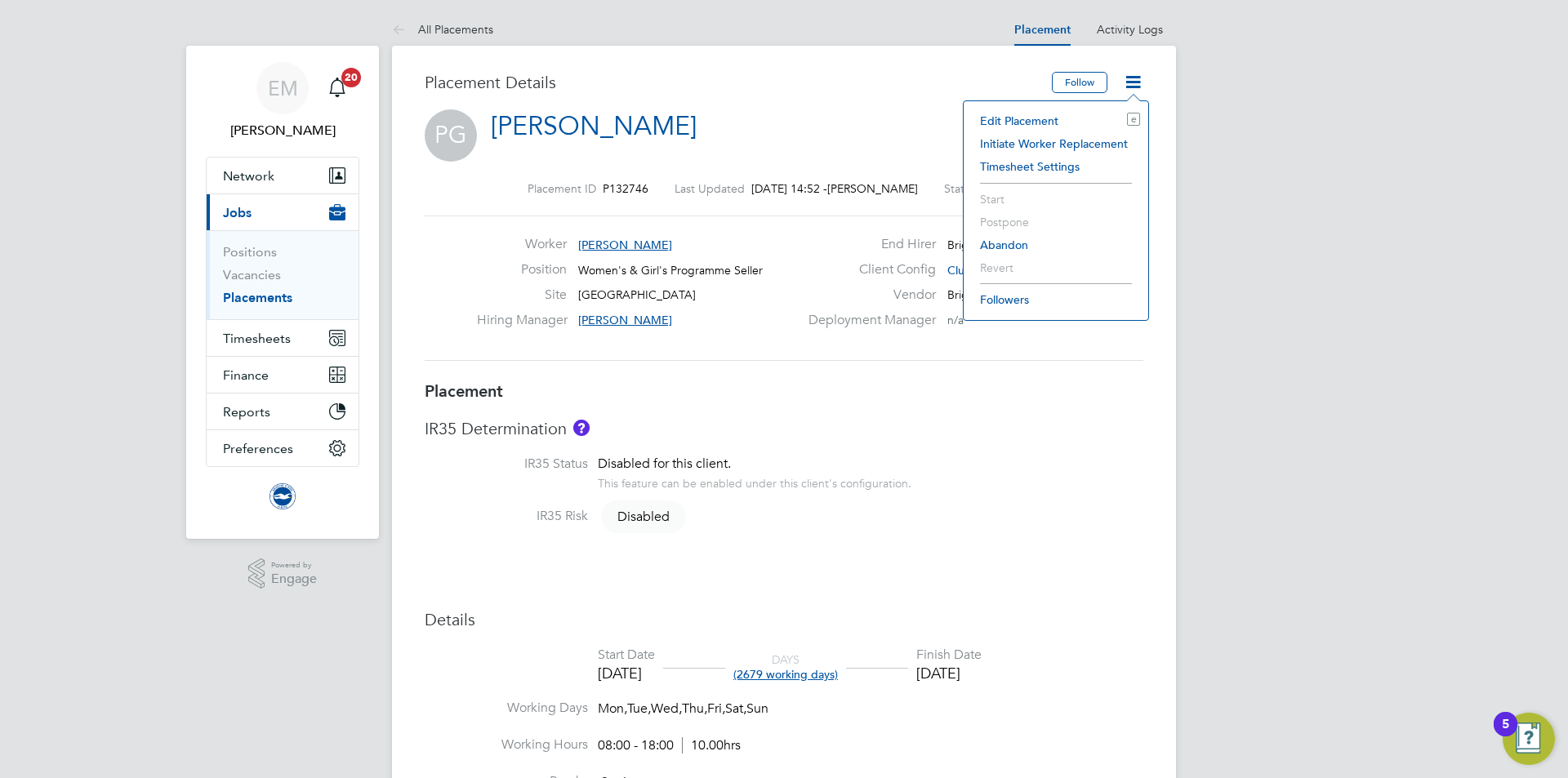
click at [1009, 124] on li "Edit Placement e" at bounding box center [1056, 120] width 168 height 23
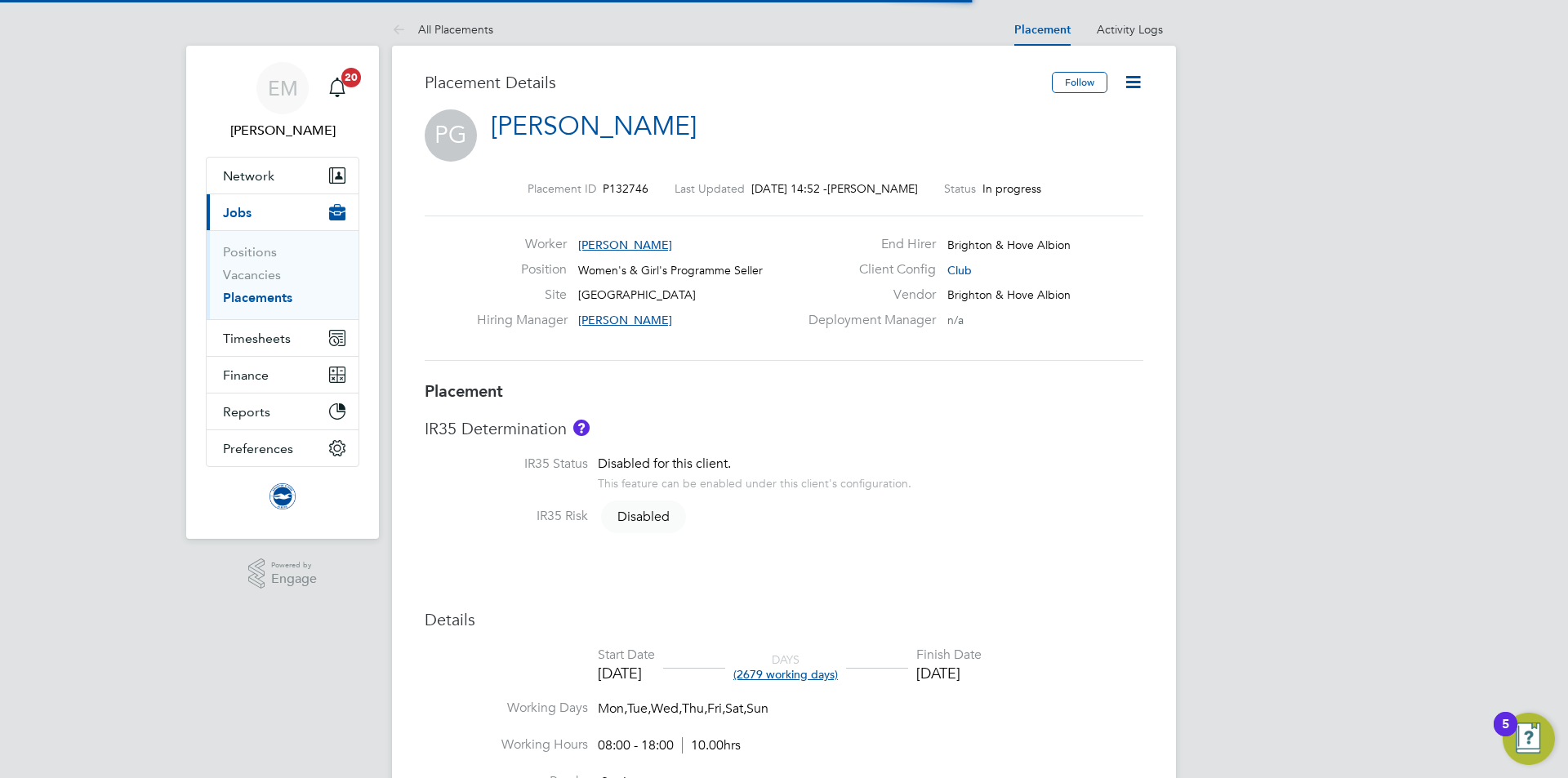
scroll to position [8, 8]
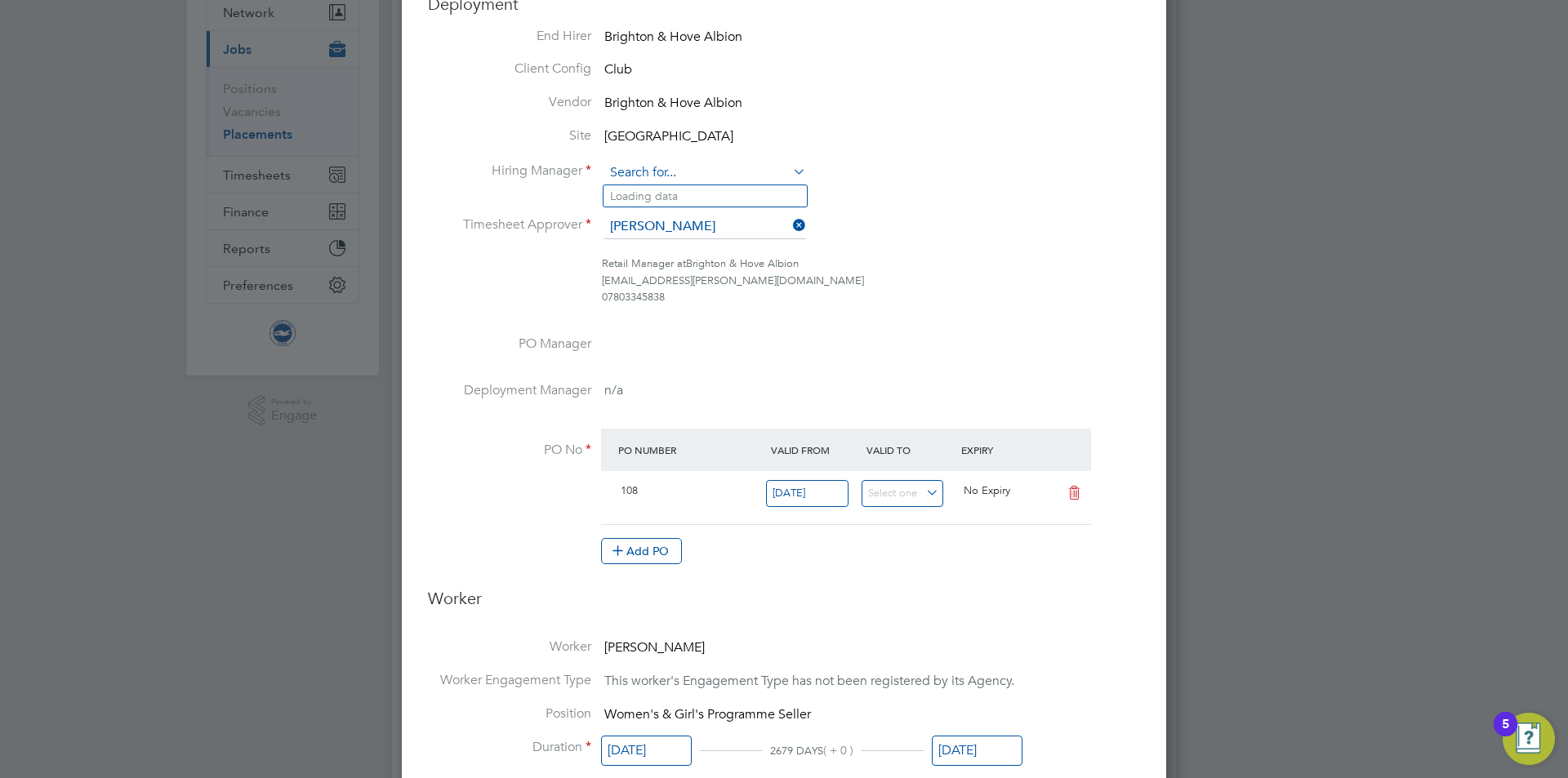
click at [666, 171] on input at bounding box center [706, 173] width 202 height 24
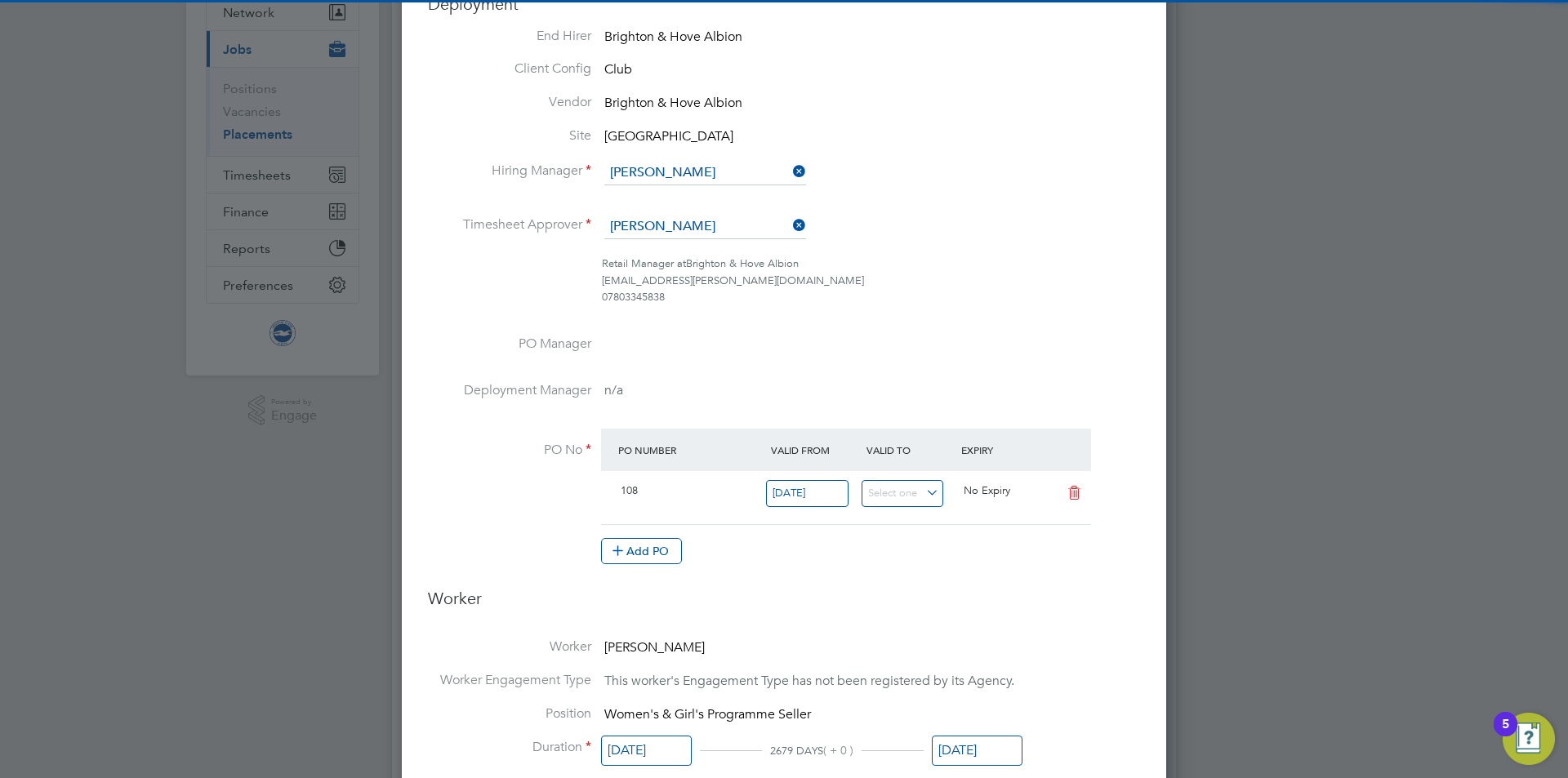
click at [656, 194] on li "[PERSON_NAME]" at bounding box center [706, 196] width 204 height 22
type input "[PERSON_NAME]"
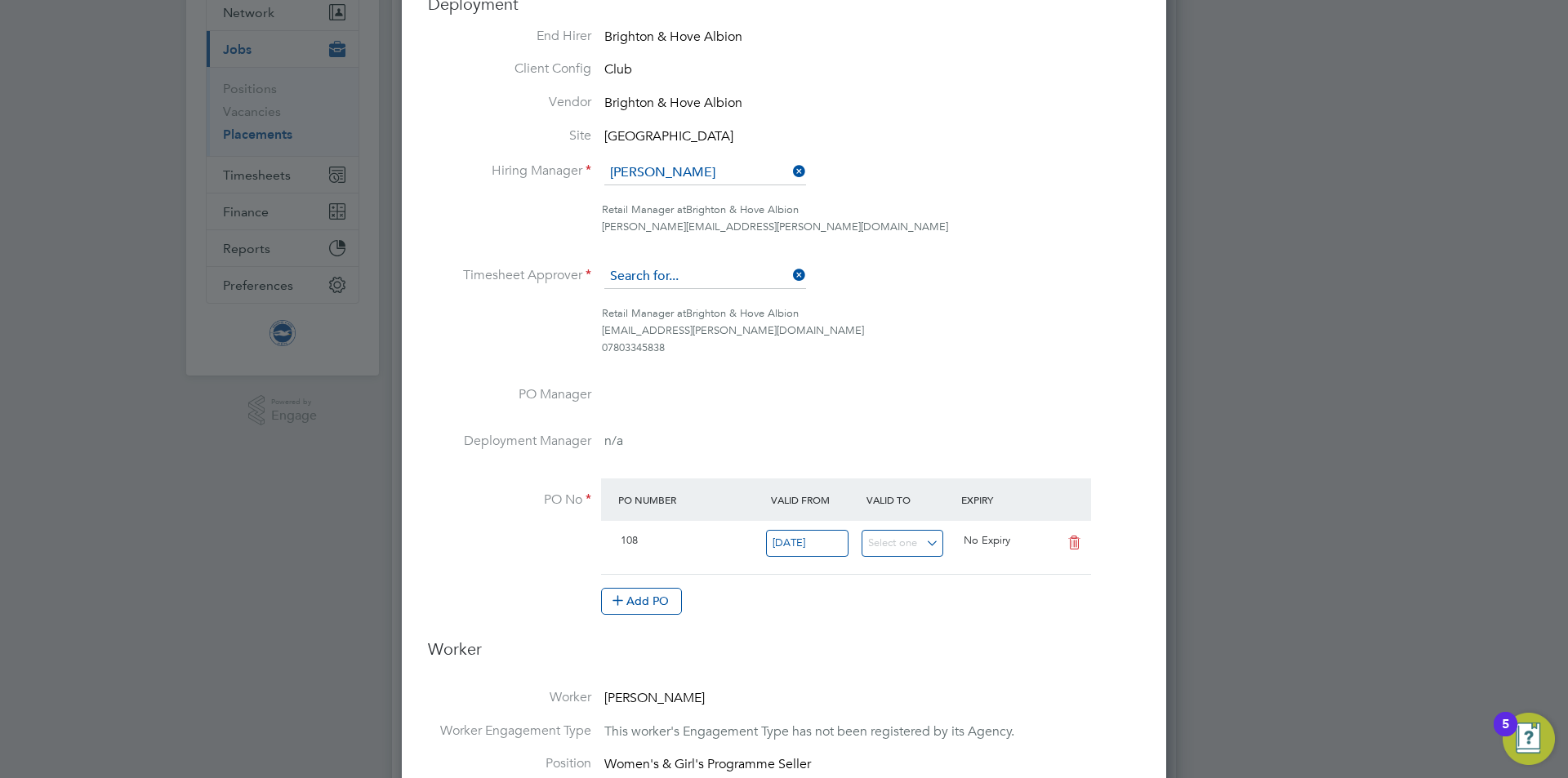
click at [665, 276] on input at bounding box center [706, 276] width 202 height 24
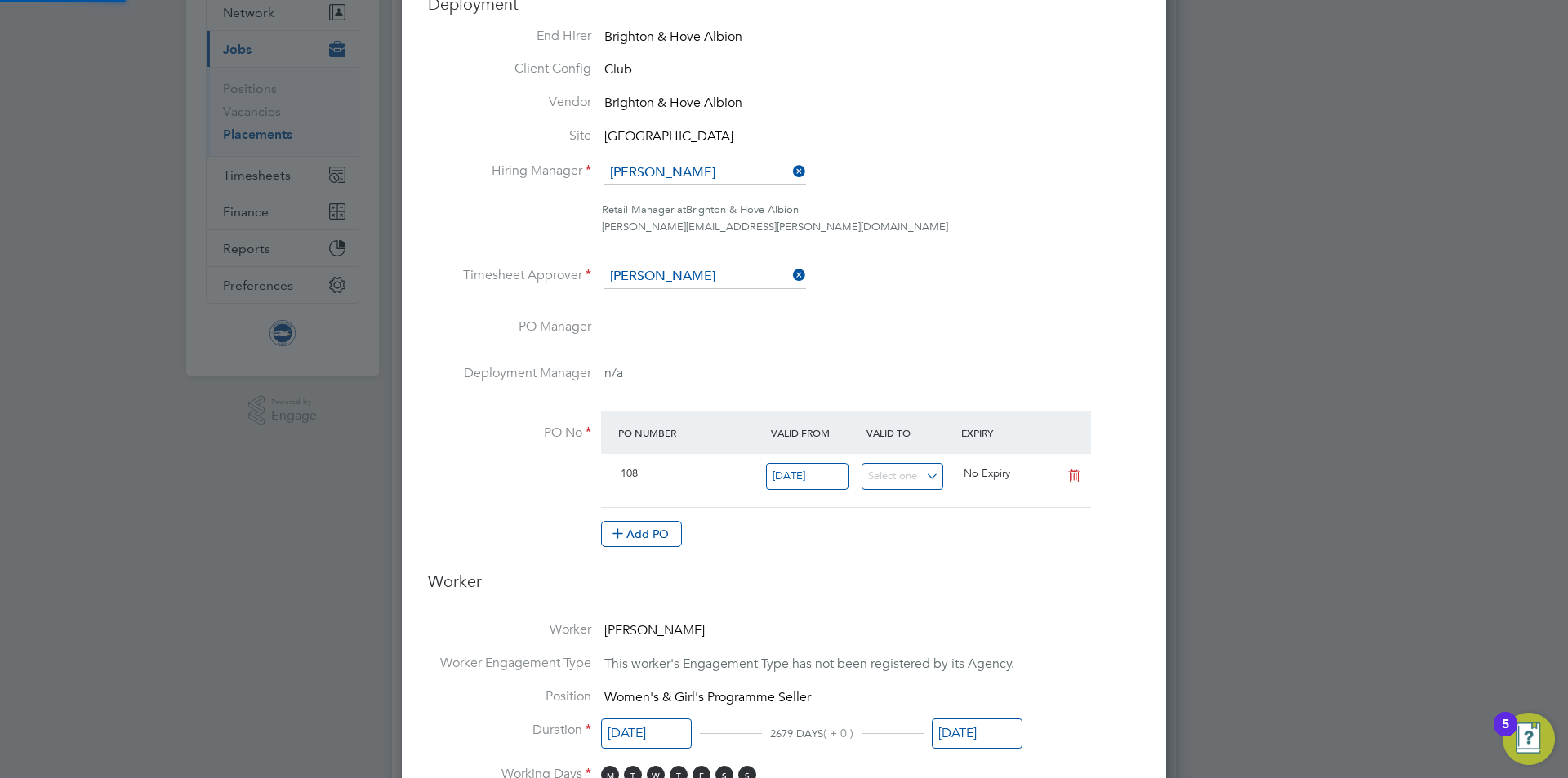
click at [685, 294] on li "[PERSON_NAME]" at bounding box center [706, 300] width 204 height 22
type input "[PERSON_NAME]"
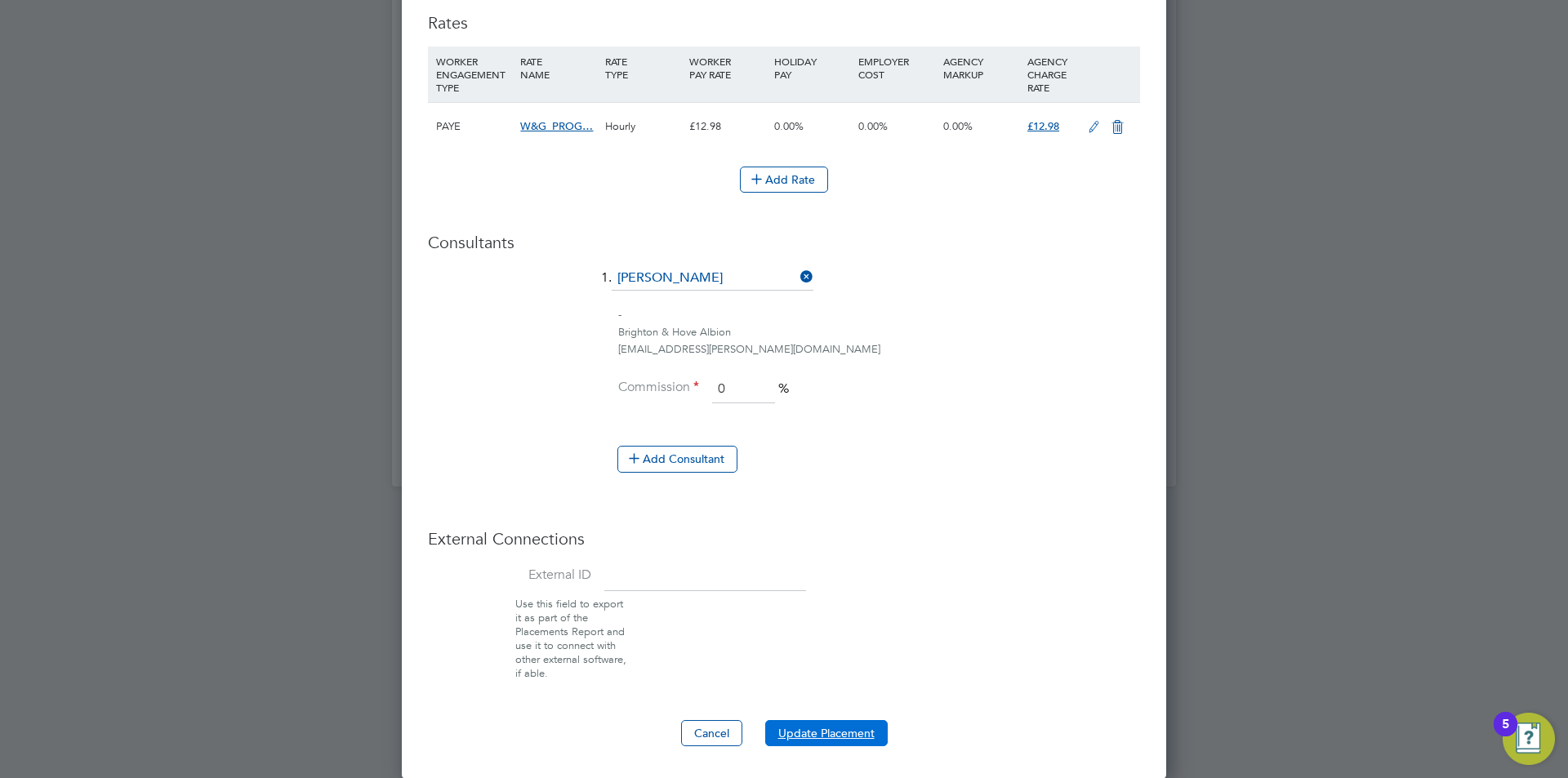
click at [814, 739] on button "Update Placement" at bounding box center [827, 733] width 123 height 26
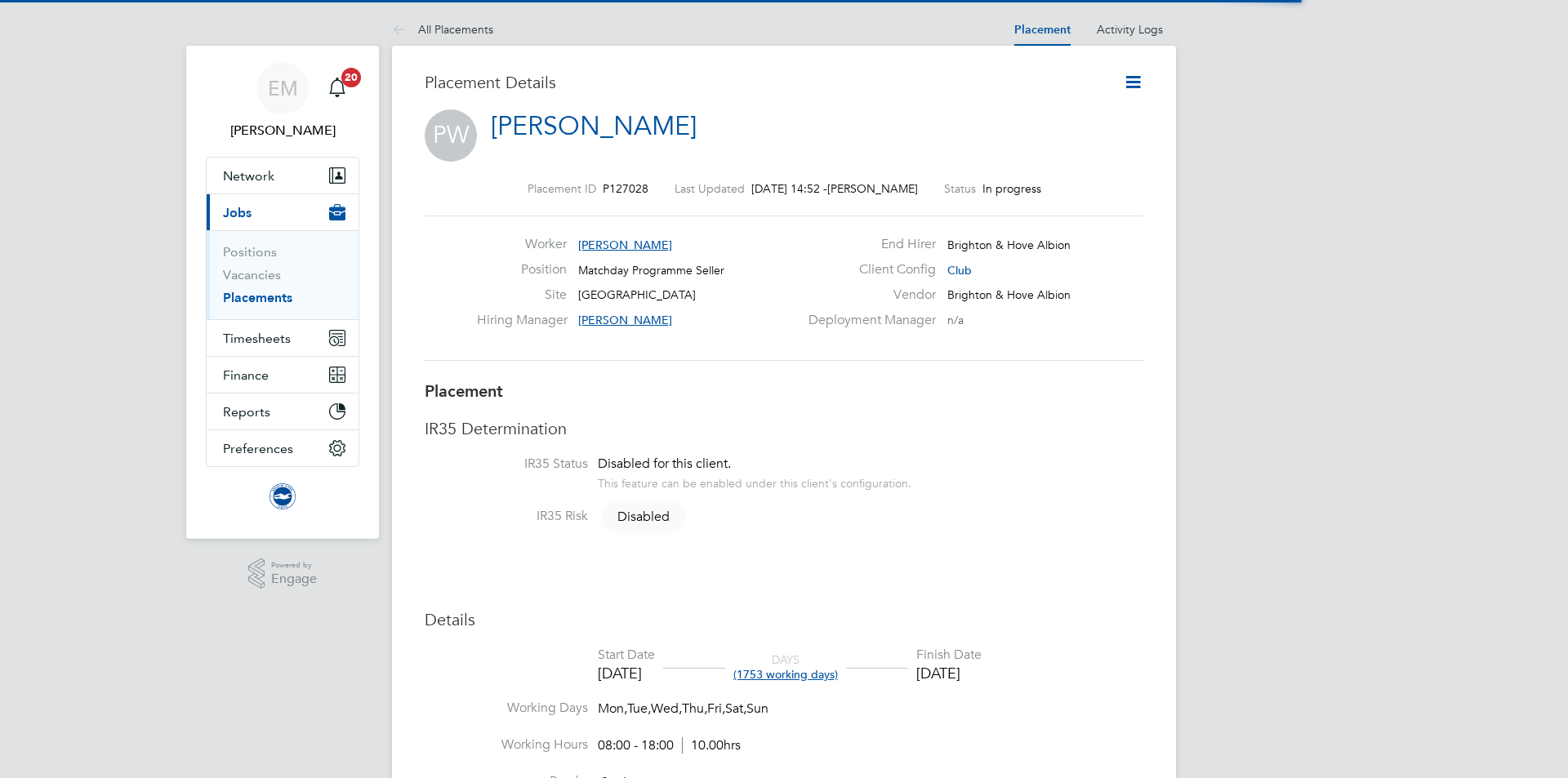
click at [1135, 93] on icon at bounding box center [1133, 82] width 20 height 20
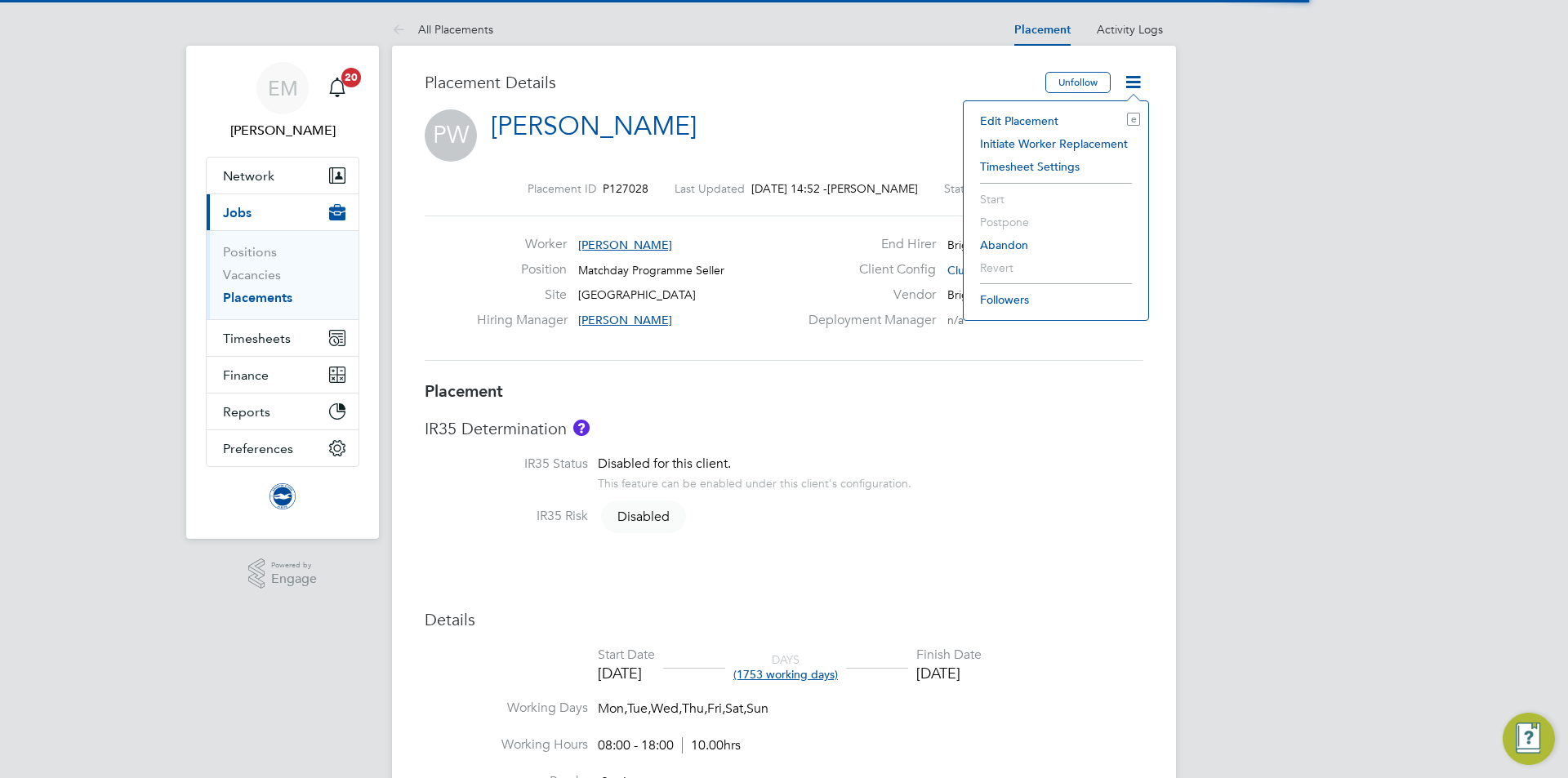
click at [1030, 123] on li "Edit Placement e" at bounding box center [1056, 120] width 168 height 23
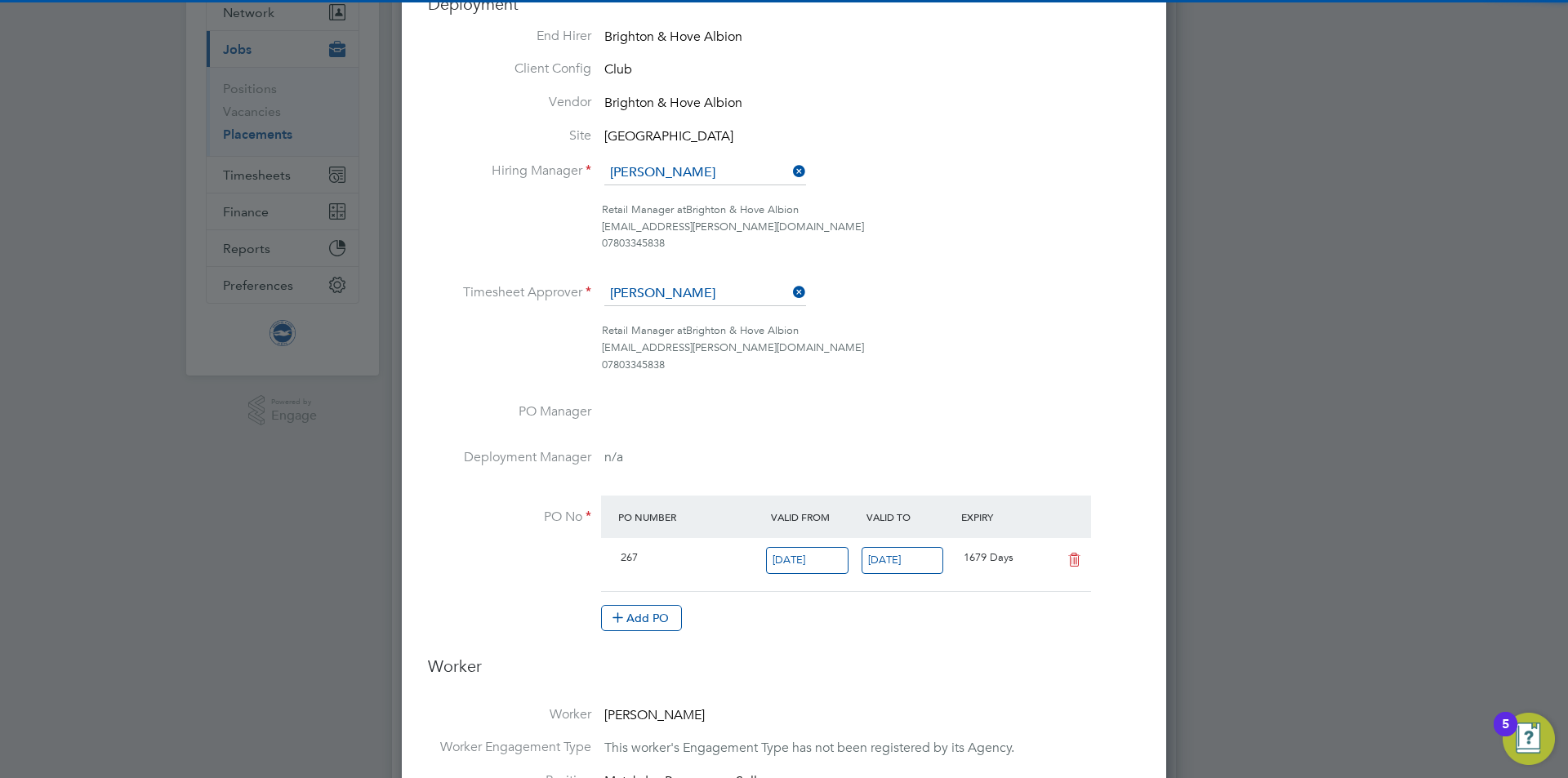
click at [680, 158] on ul "End Hirer Brighton & Hove Albion Client Config Club Vendor Brighton & Hove Albi…" at bounding box center [784, 338] width 712 height 621
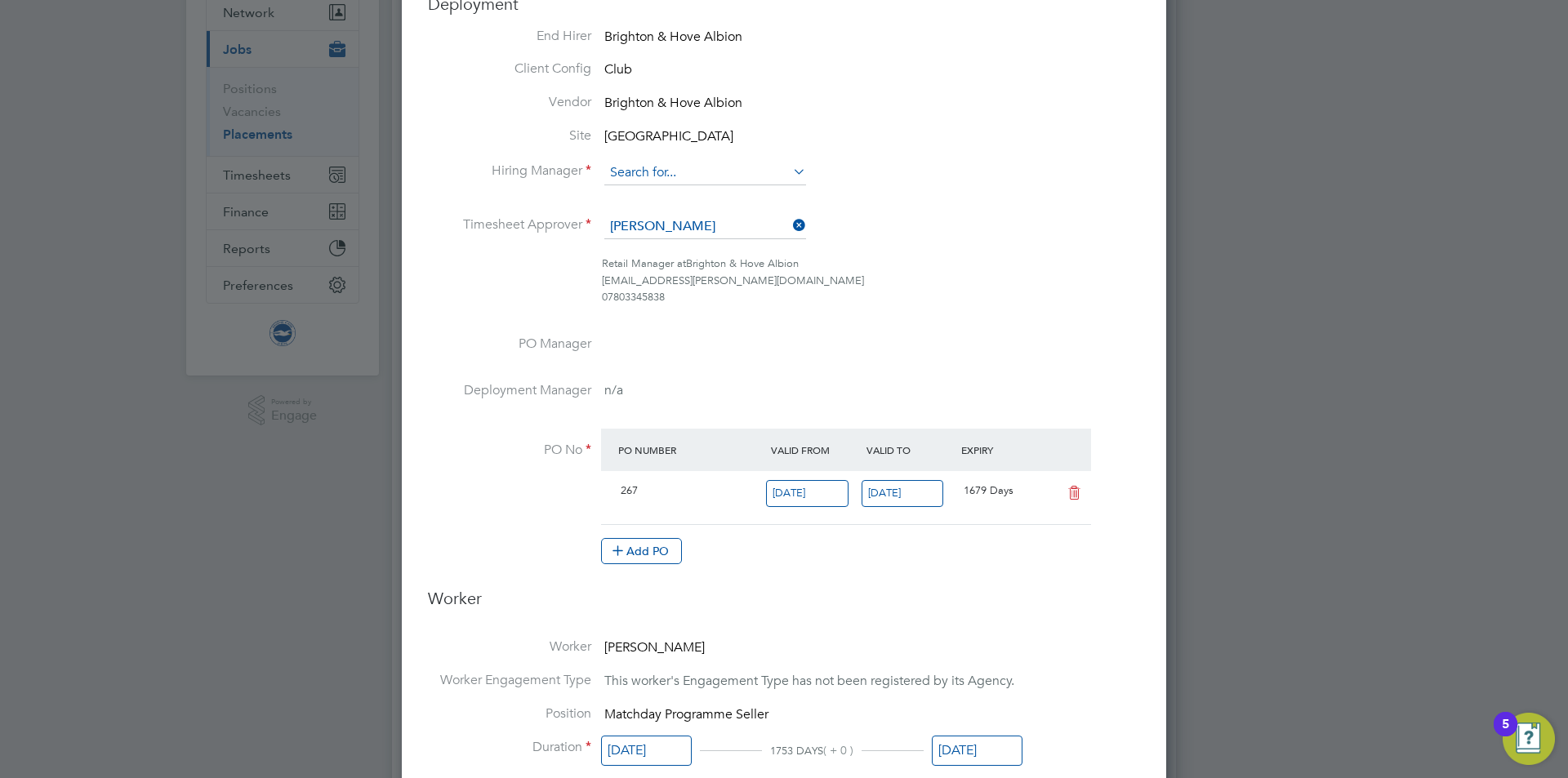
click at [686, 169] on input at bounding box center [706, 173] width 202 height 24
click at [725, 185] on li "[PERSON_NAME]" at bounding box center [706, 196] width 204 height 22
type input "[PERSON_NAME]"
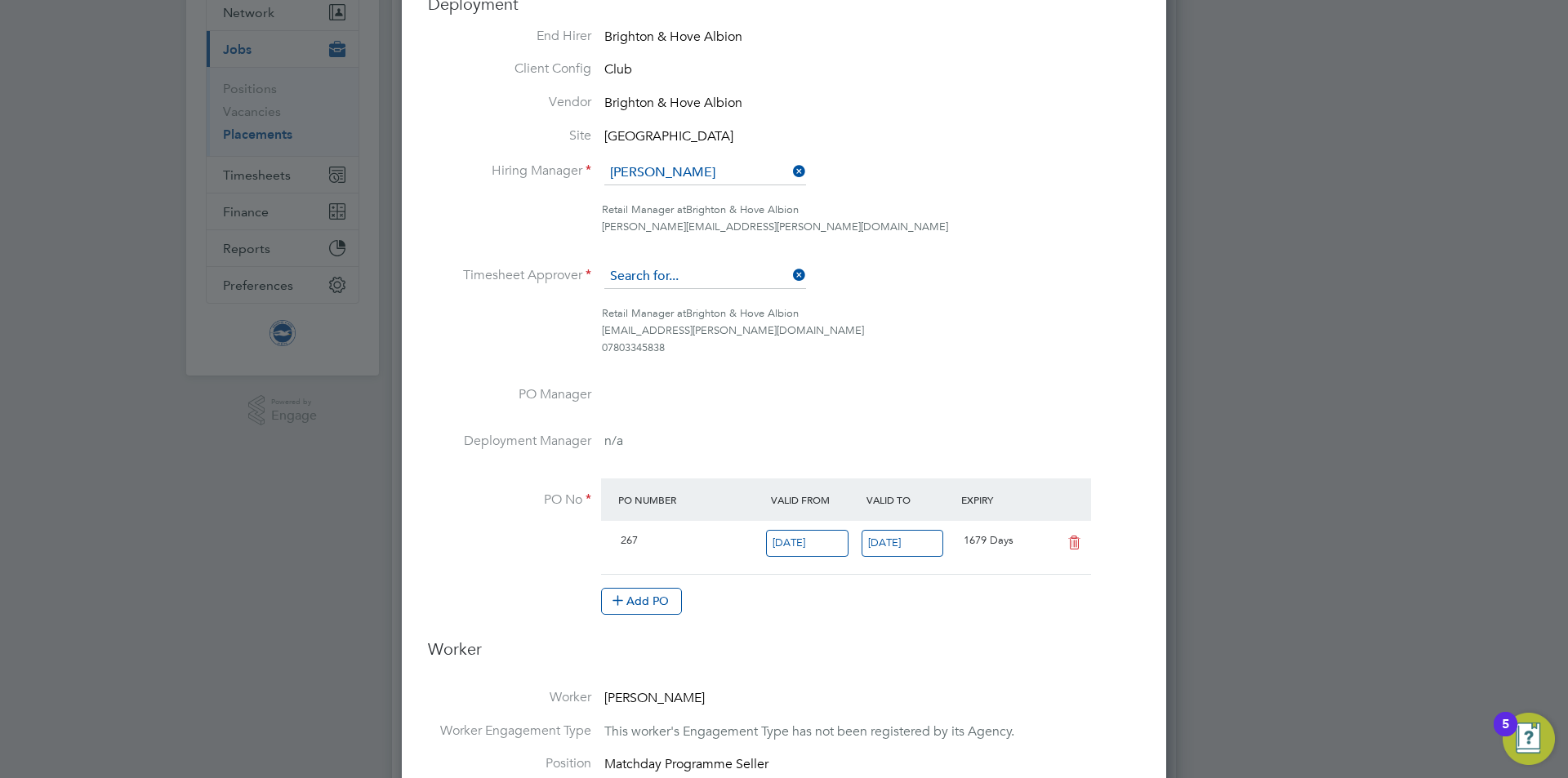
click at [701, 277] on input at bounding box center [706, 276] width 202 height 24
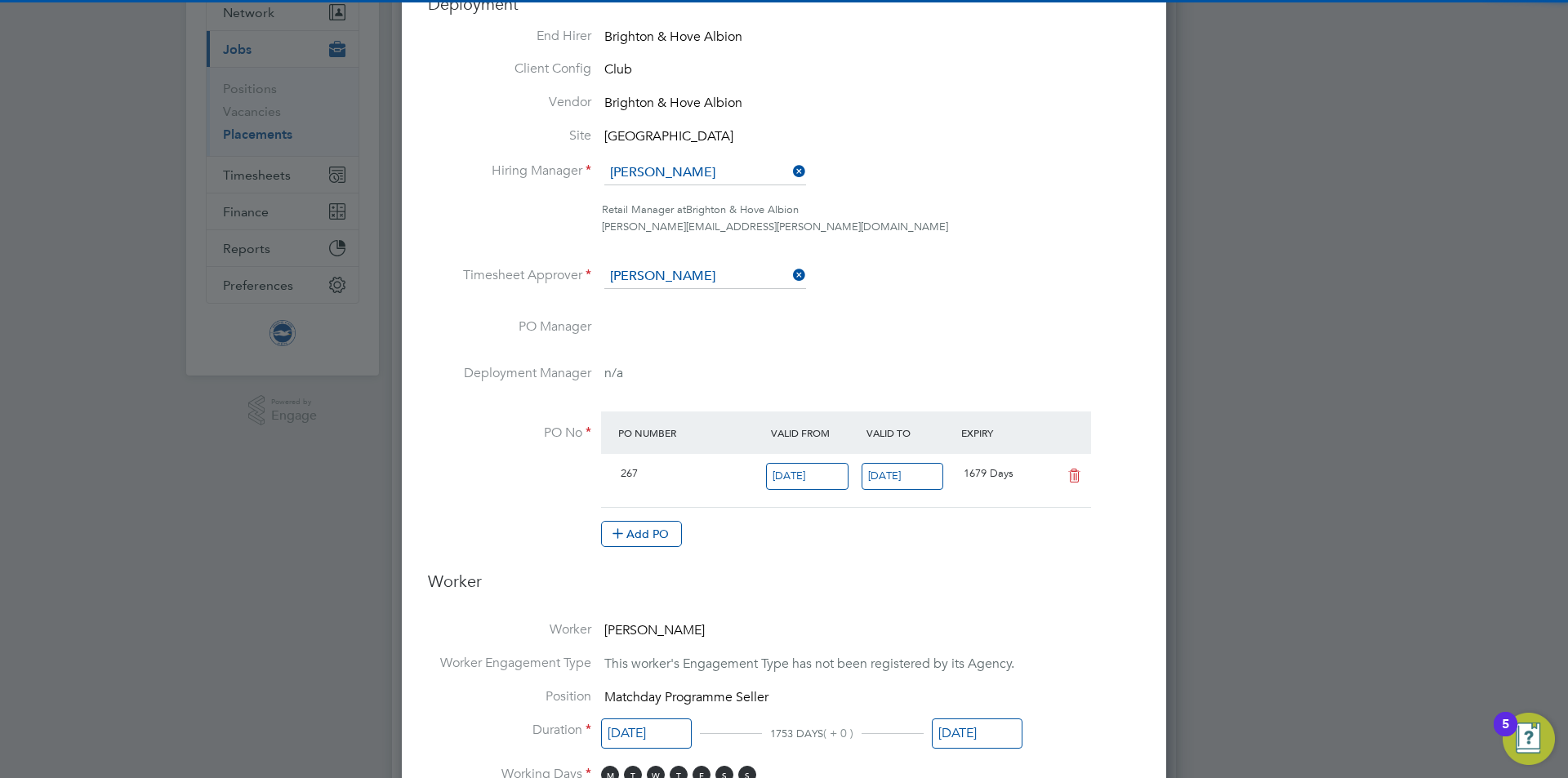
click at [681, 302] on li "[PERSON_NAME]" at bounding box center [706, 300] width 204 height 22
type input "James Chamberlain"
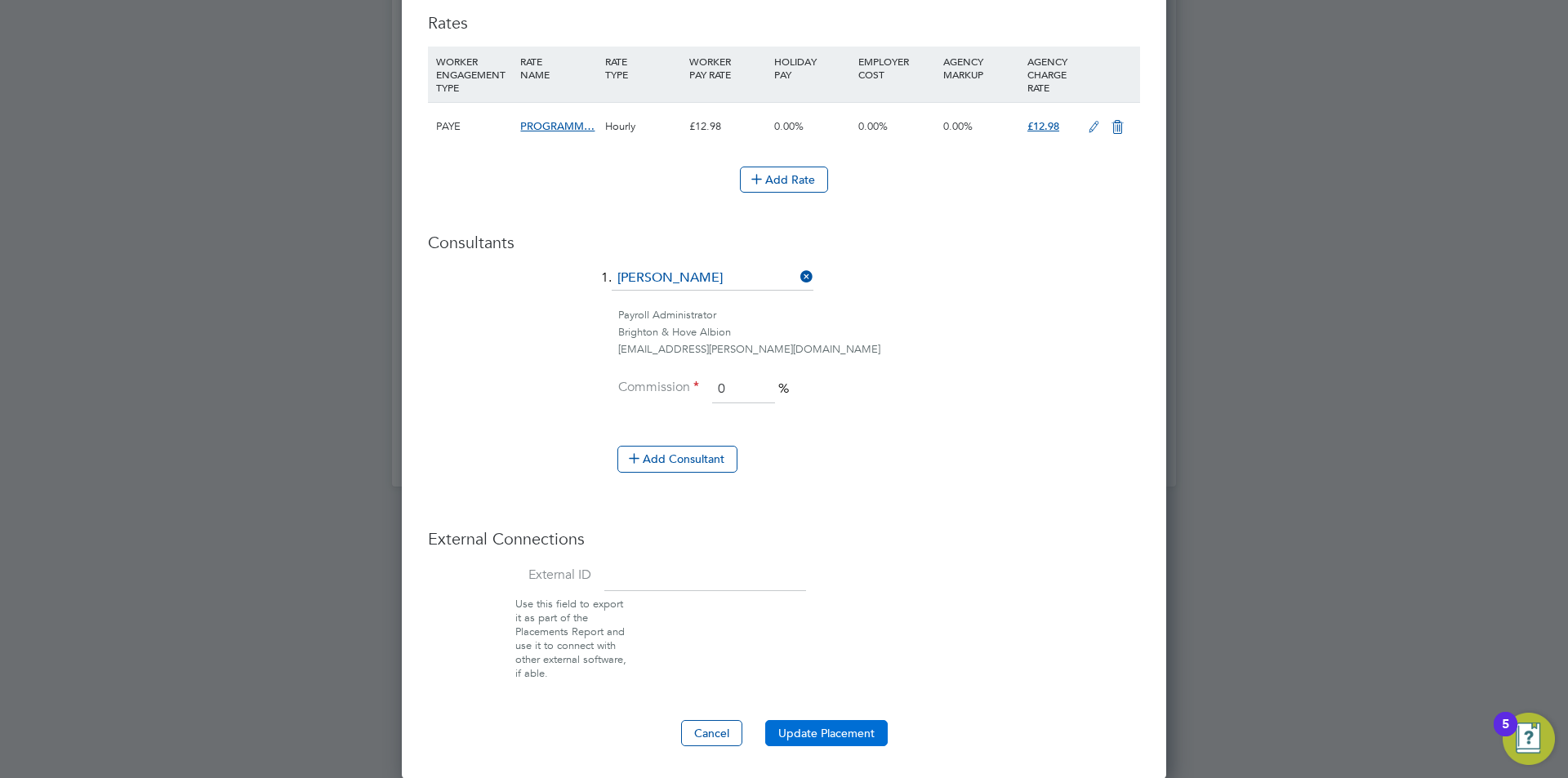
click at [791, 724] on button "Update Placement" at bounding box center [827, 733] width 123 height 26
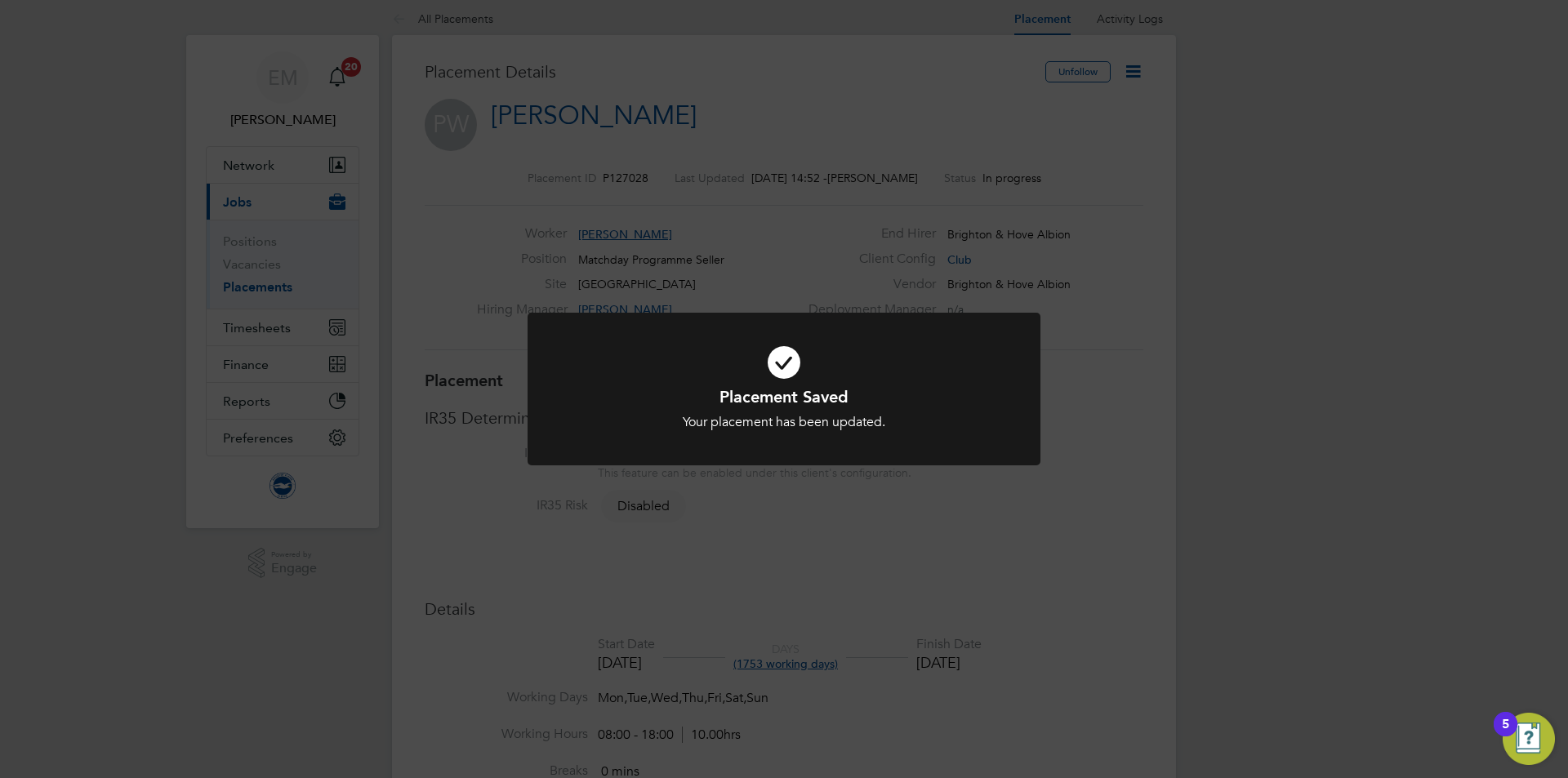
click at [832, 527] on div "Placement Saved Your placement has been updated. Cancel Okay" at bounding box center [784, 389] width 1568 height 778
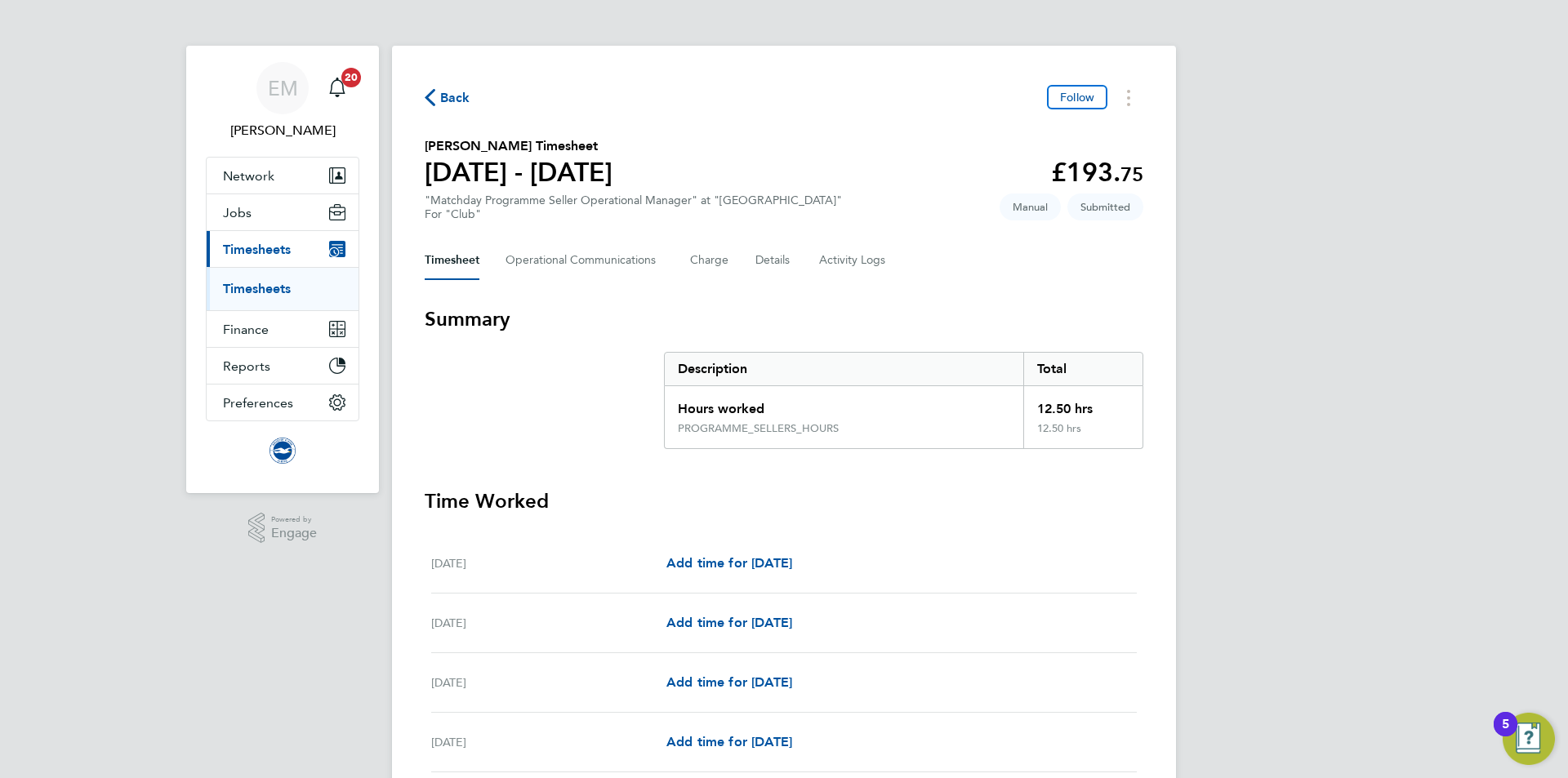
drag, startPoint x: 797, startPoint y: 249, endPoint x: 782, endPoint y: 254, distance: 15.8
click at [795, 249] on div "Timesheet Operational Communications Charge Details Activity Logs" at bounding box center [784, 260] width 719 height 39
click at [778, 255] on button "Details" at bounding box center [774, 260] width 38 height 39
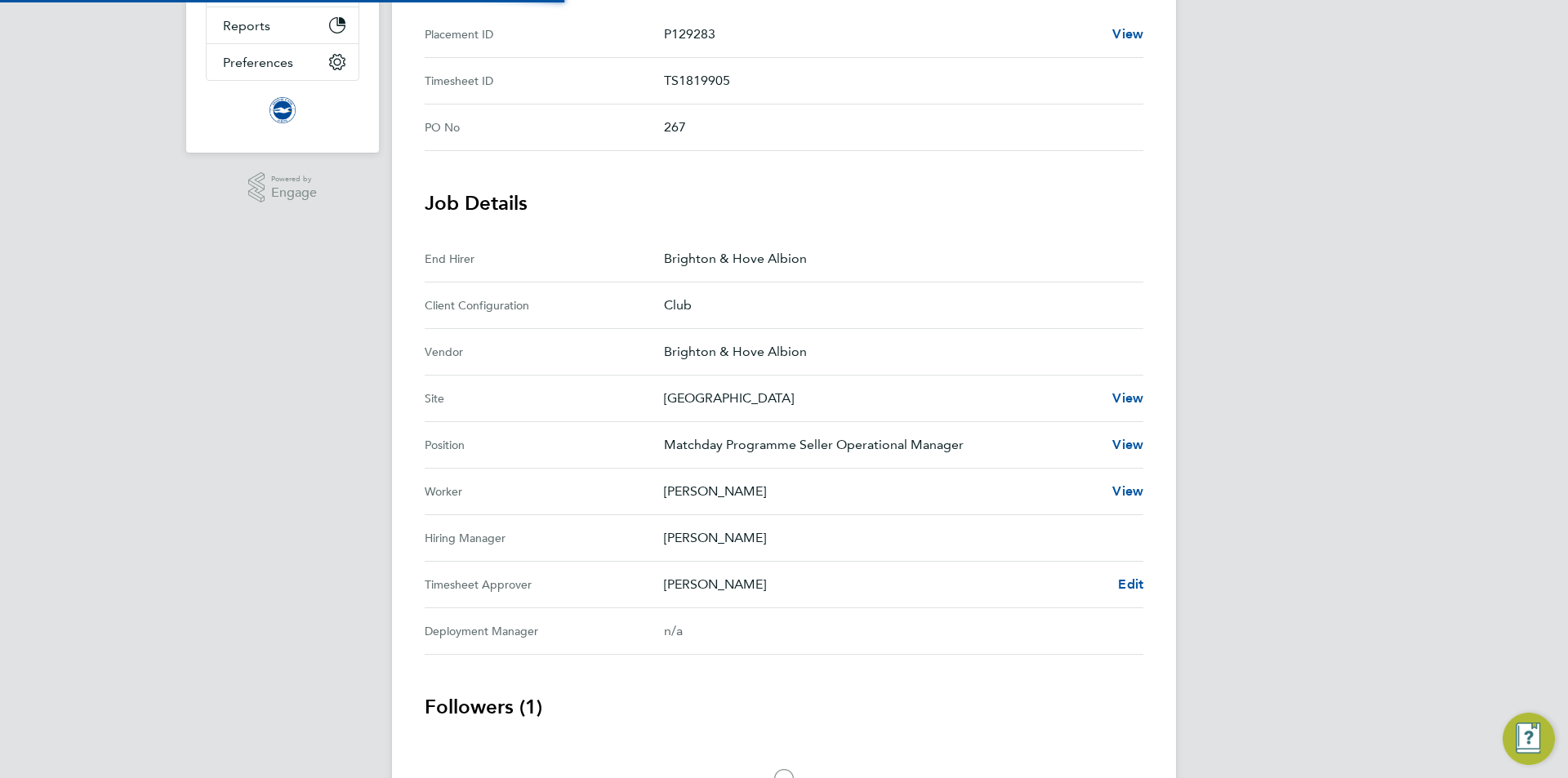
scroll to position [446, 0]
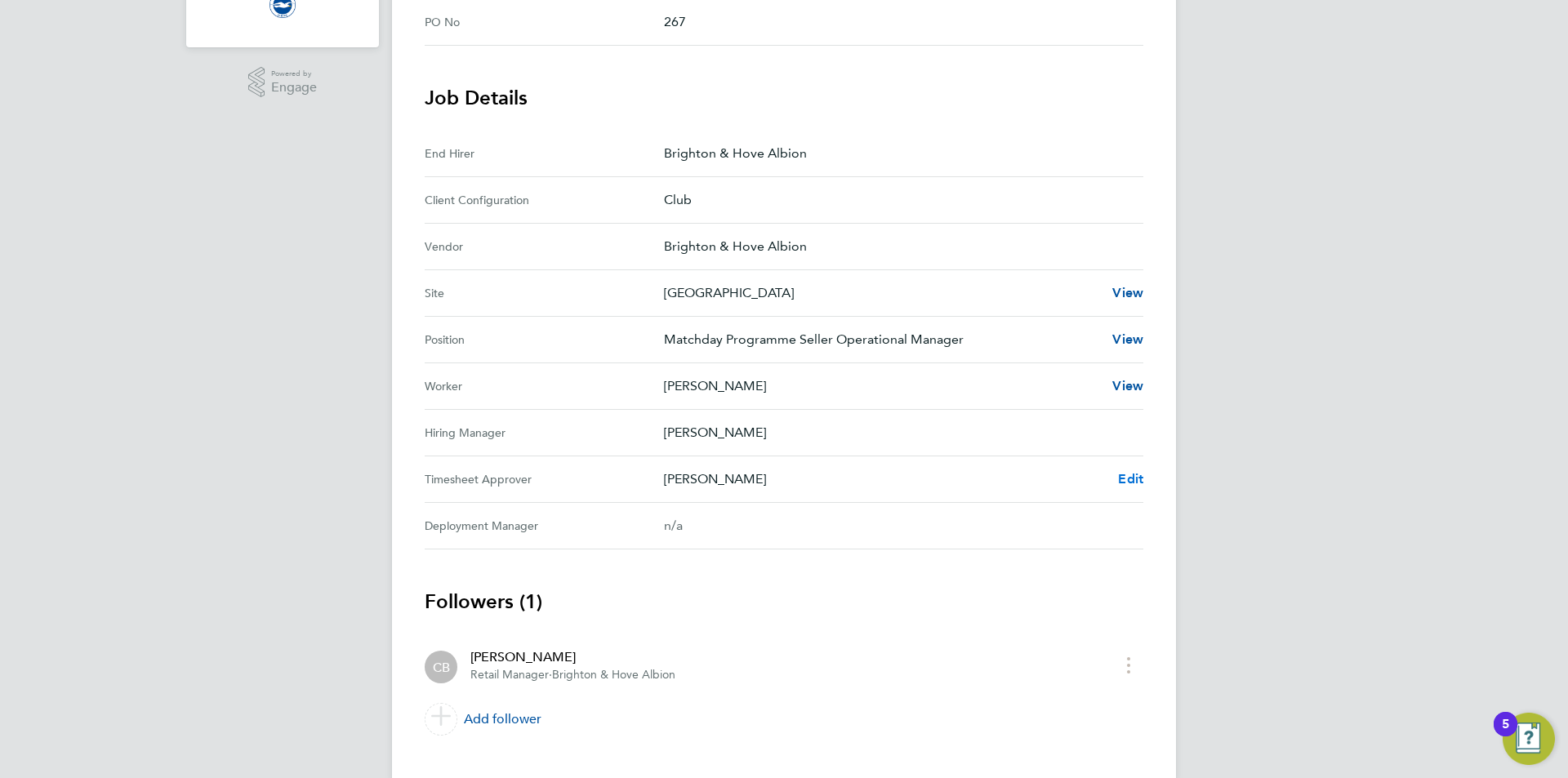
click at [1128, 471] on span "Edit" at bounding box center [1131, 479] width 25 height 16
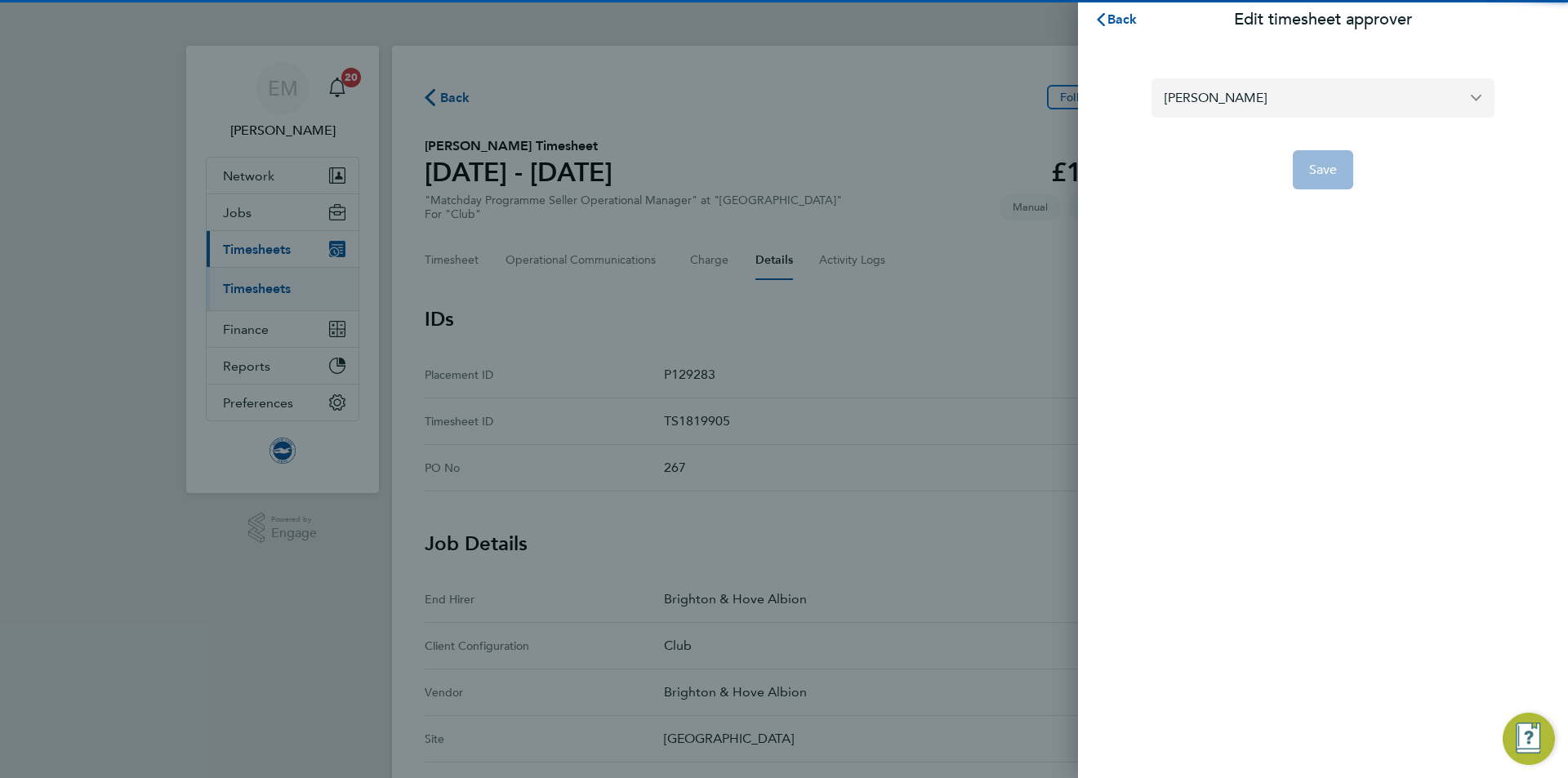
click at [1219, 98] on input "[PERSON_NAME]" at bounding box center [1323, 98] width 343 height 38
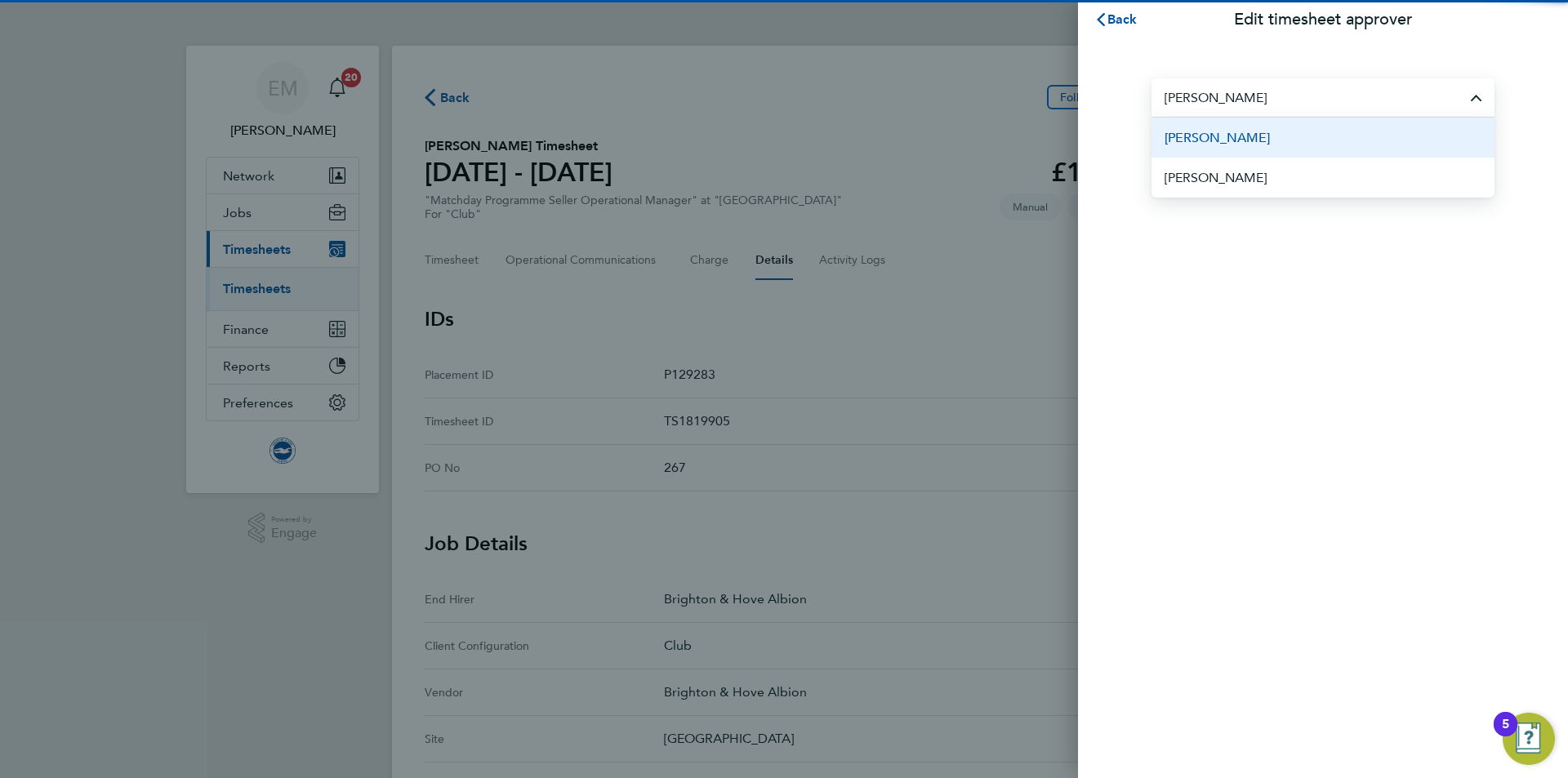
click at [1369, 123] on li "[PERSON_NAME]" at bounding box center [1323, 138] width 343 height 40
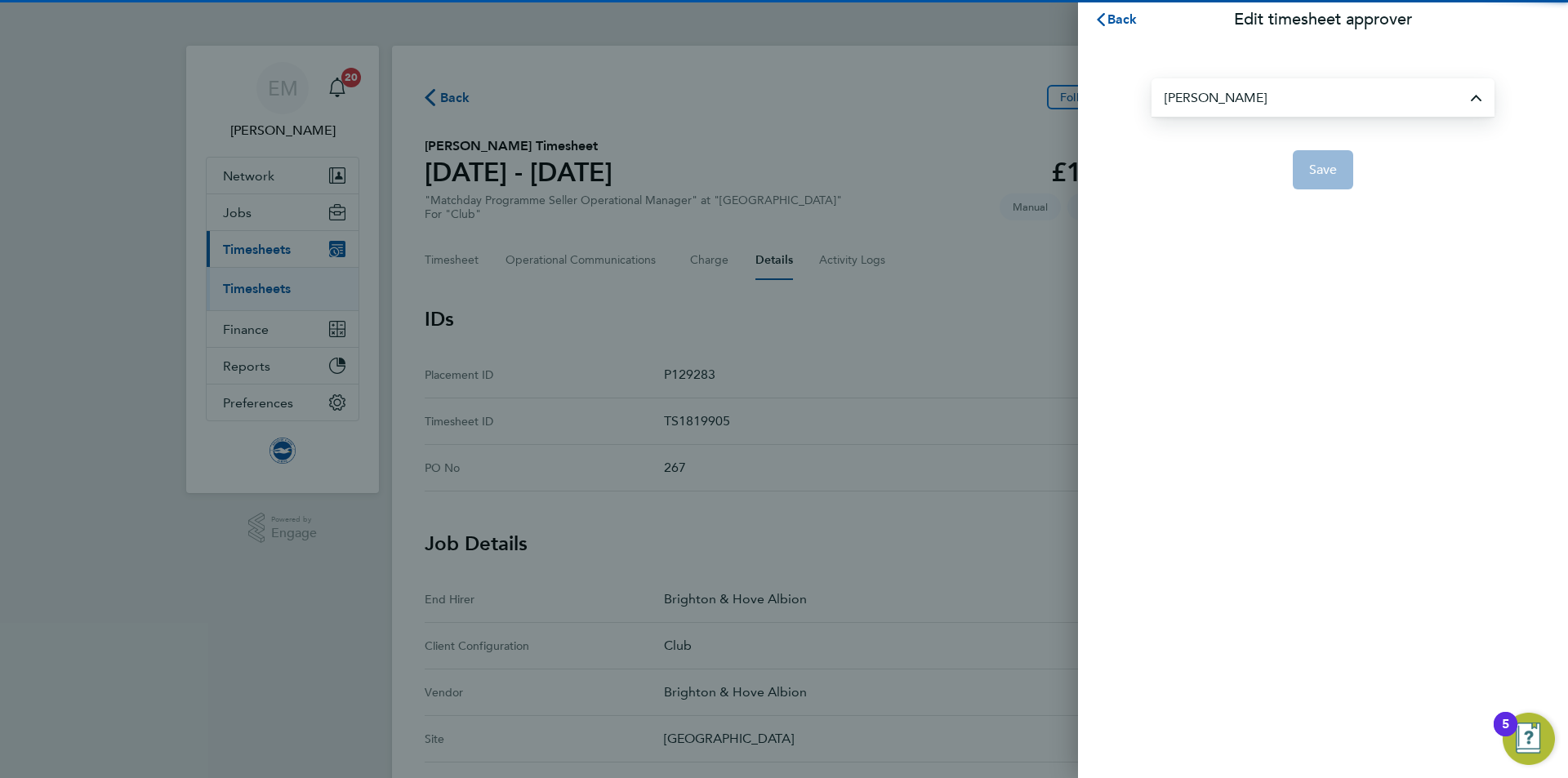
type input "[PERSON_NAME]"
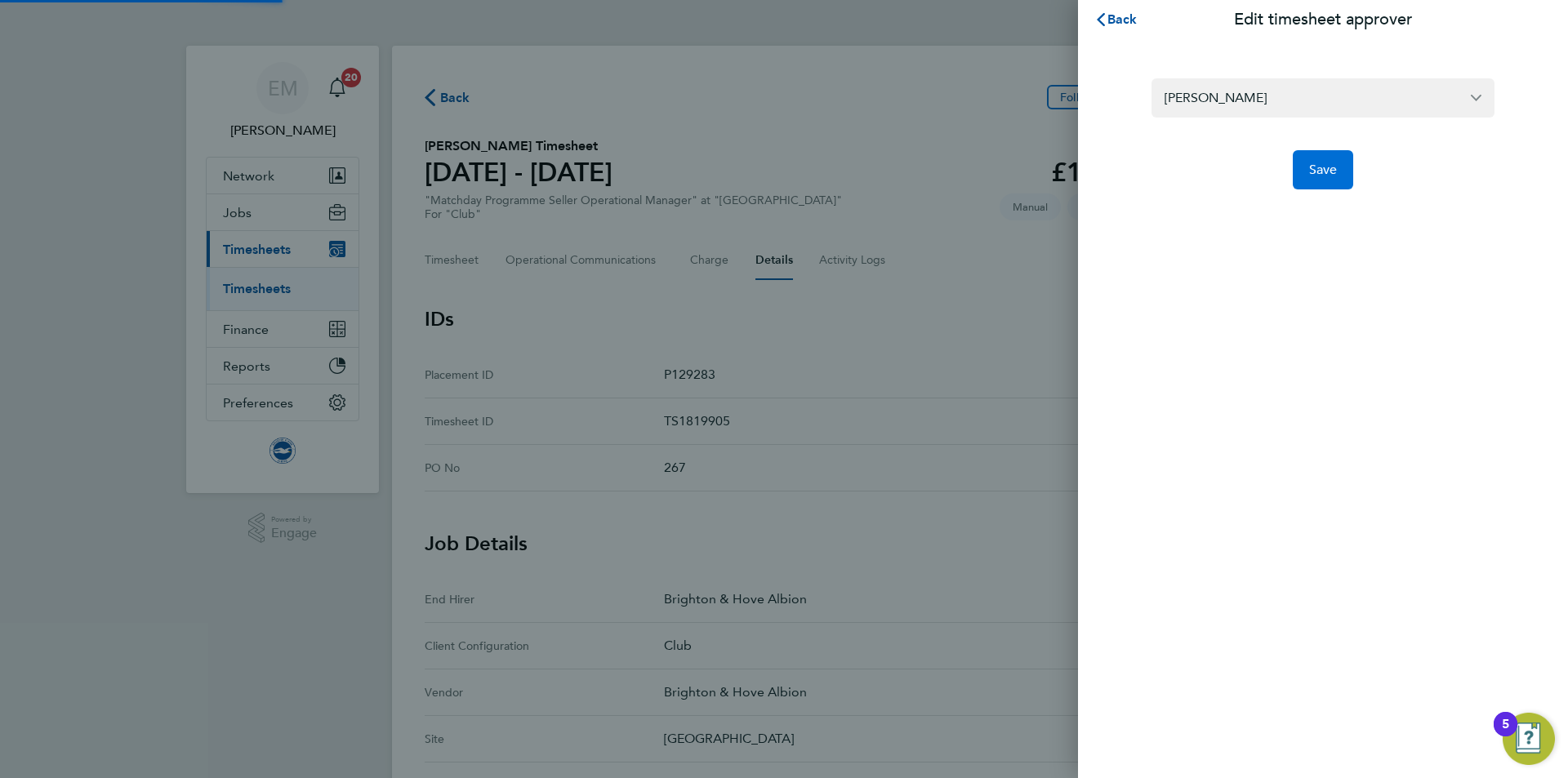
click at [1320, 159] on button "Save" at bounding box center [1323, 169] width 61 height 39
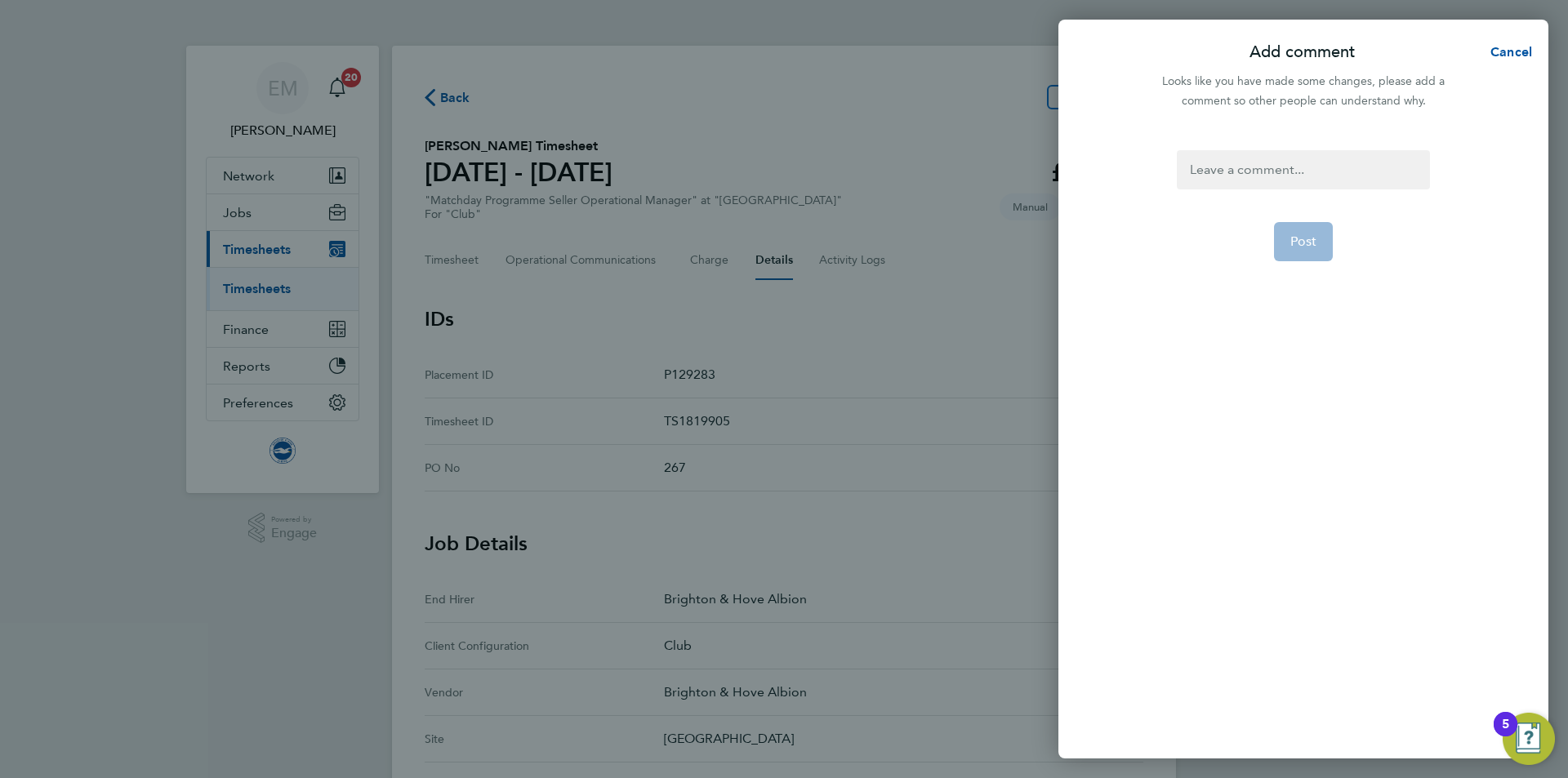
click at [1249, 177] on div at bounding box center [1303, 169] width 253 height 39
click at [1241, 173] on div at bounding box center [1303, 169] width 253 height 39
drag, startPoint x: 1284, startPoint y: 182, endPoint x: 1118, endPoint y: 149, distance: 169.2
click at [1118, 149] on div "Change of approving manager EM [DATE] Post" at bounding box center [1304, 444] width 490 height 628
copy div "Change of approving manager EM [DATE]"
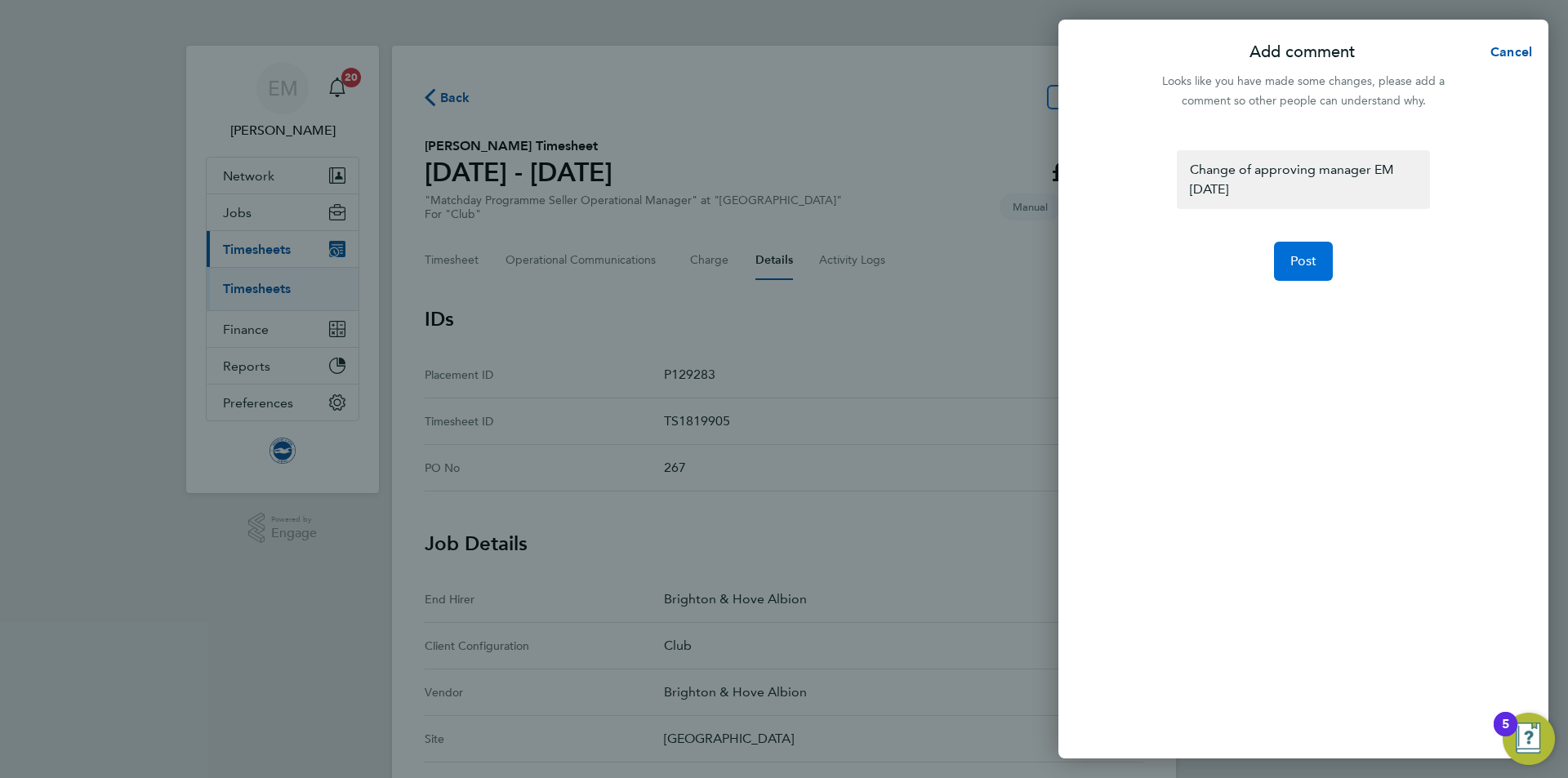
click at [1293, 265] on span "Post" at bounding box center [1304, 262] width 27 height 17
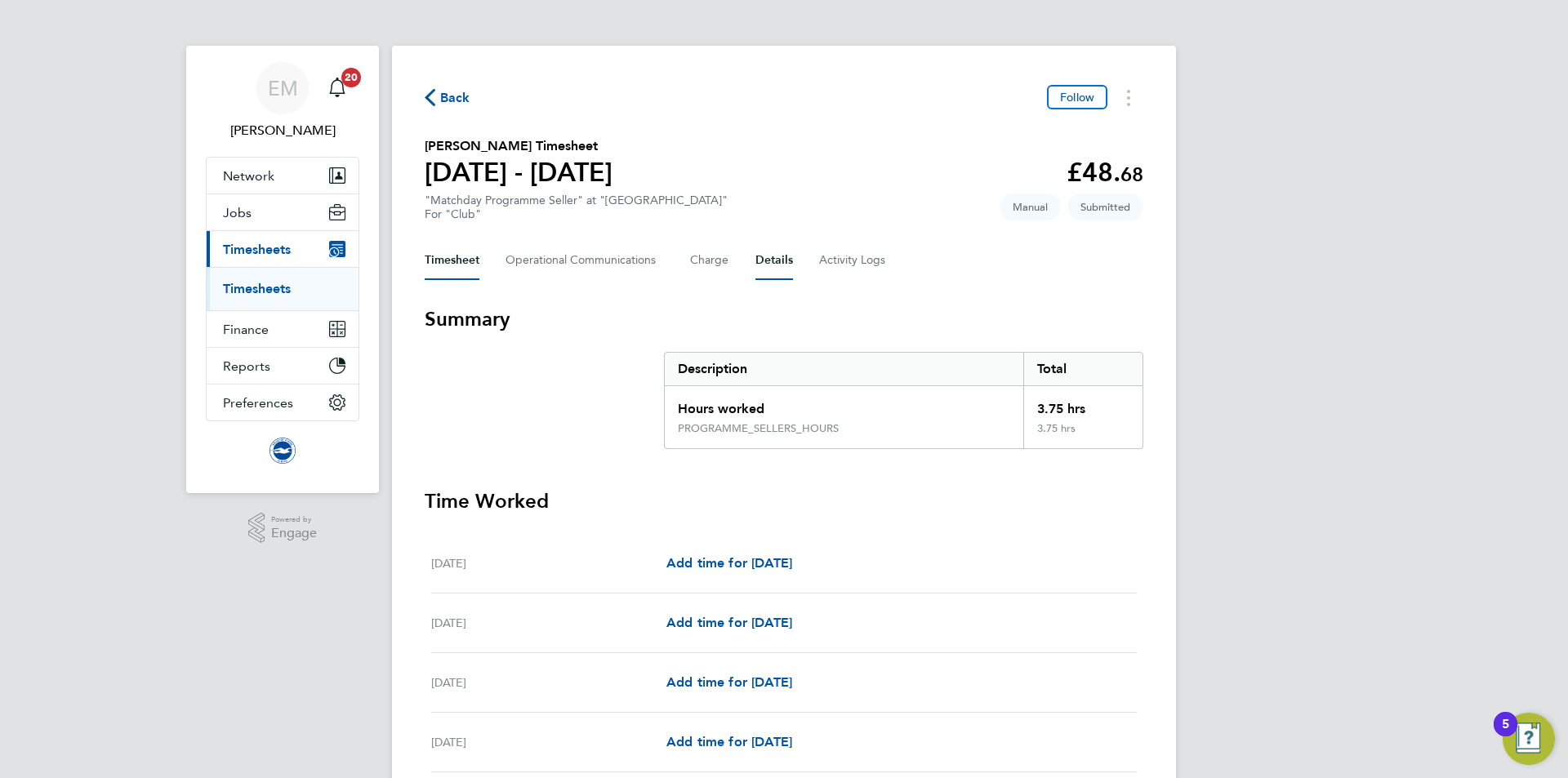
click at [776, 263] on button "Details" at bounding box center [774, 260] width 38 height 39
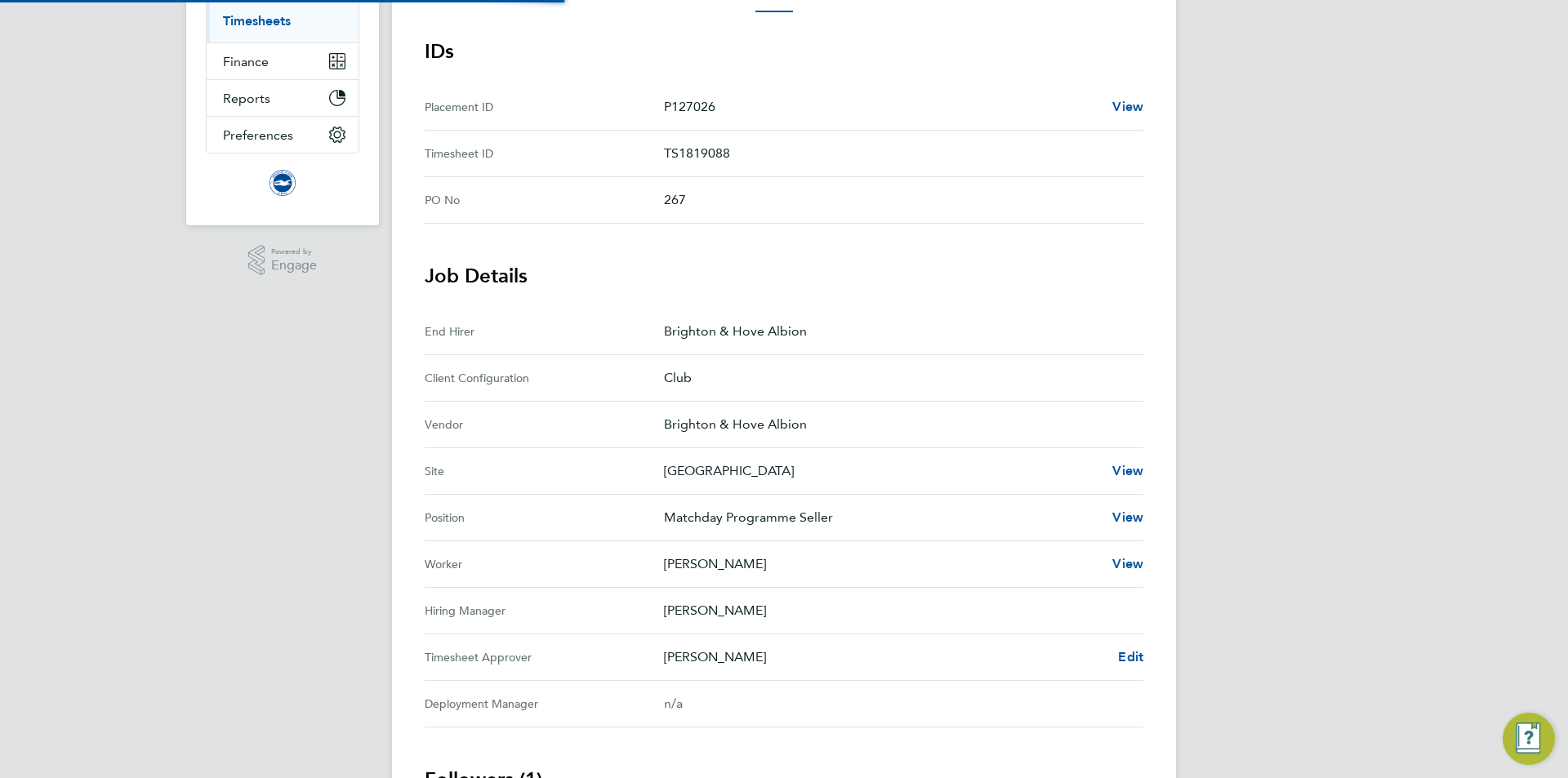
scroll to position [409, 0]
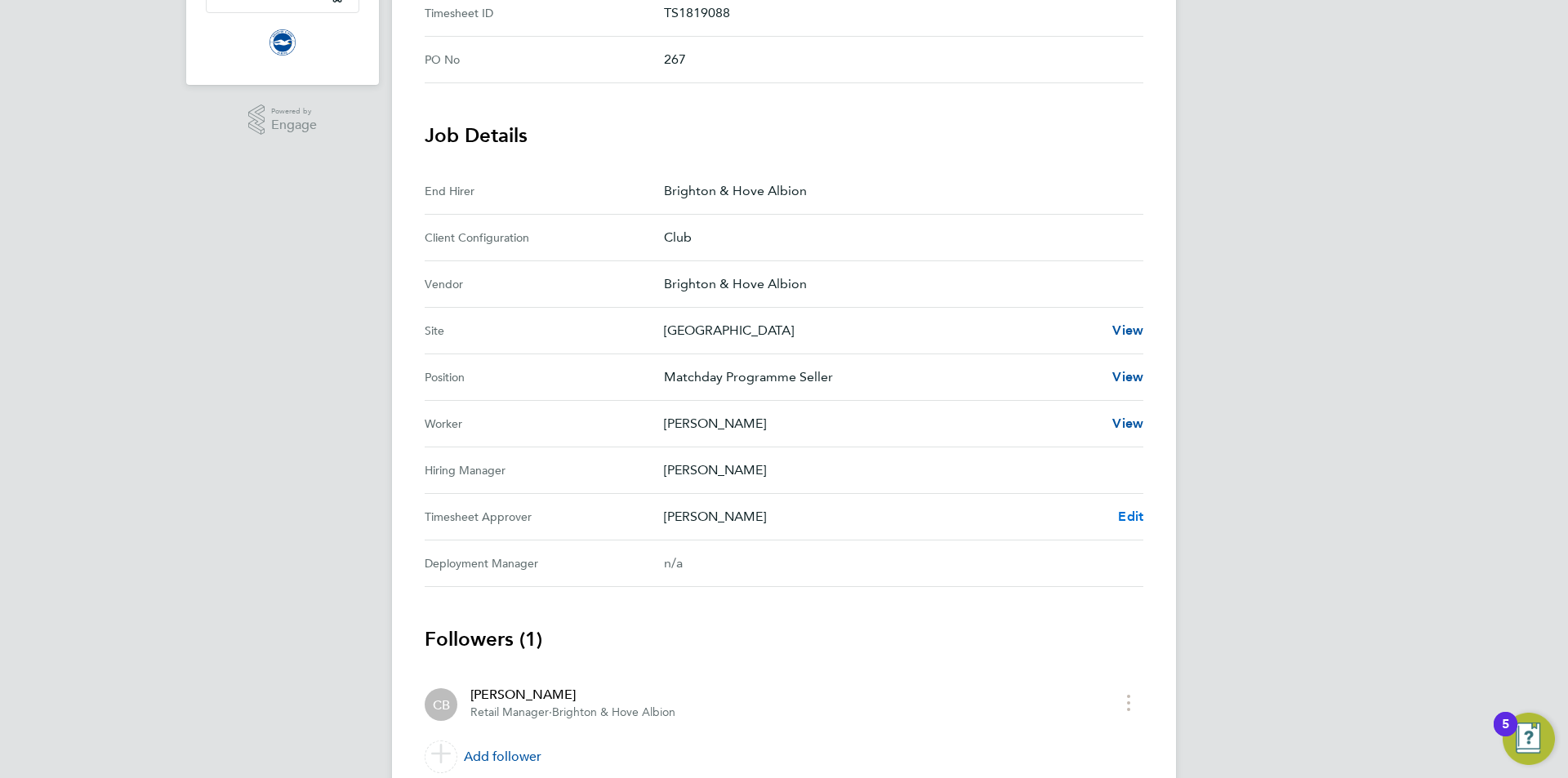
click at [1128, 519] on span "Edit" at bounding box center [1131, 516] width 25 height 16
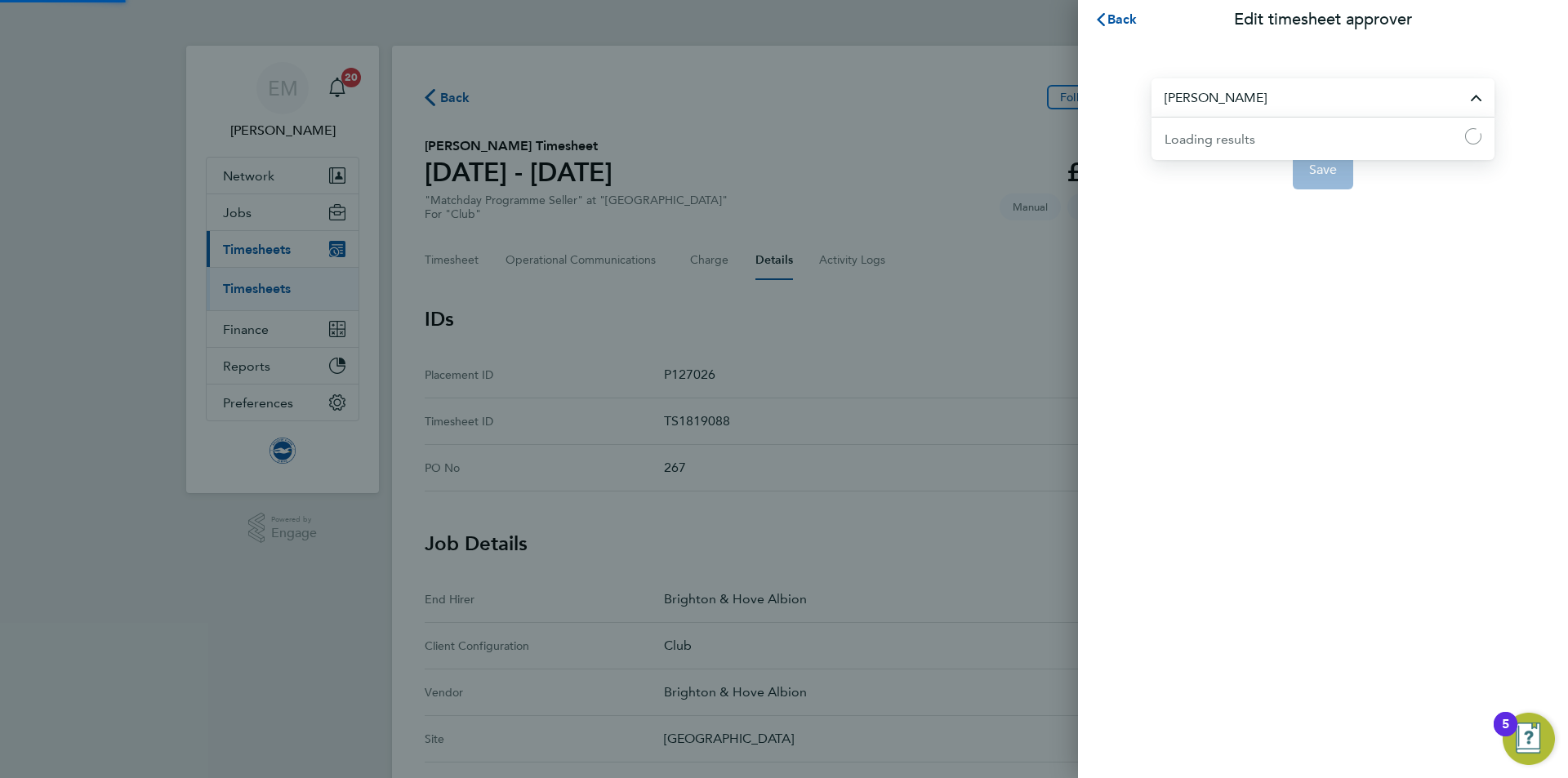
click at [1283, 88] on input "[PERSON_NAME]" at bounding box center [1323, 98] width 343 height 38
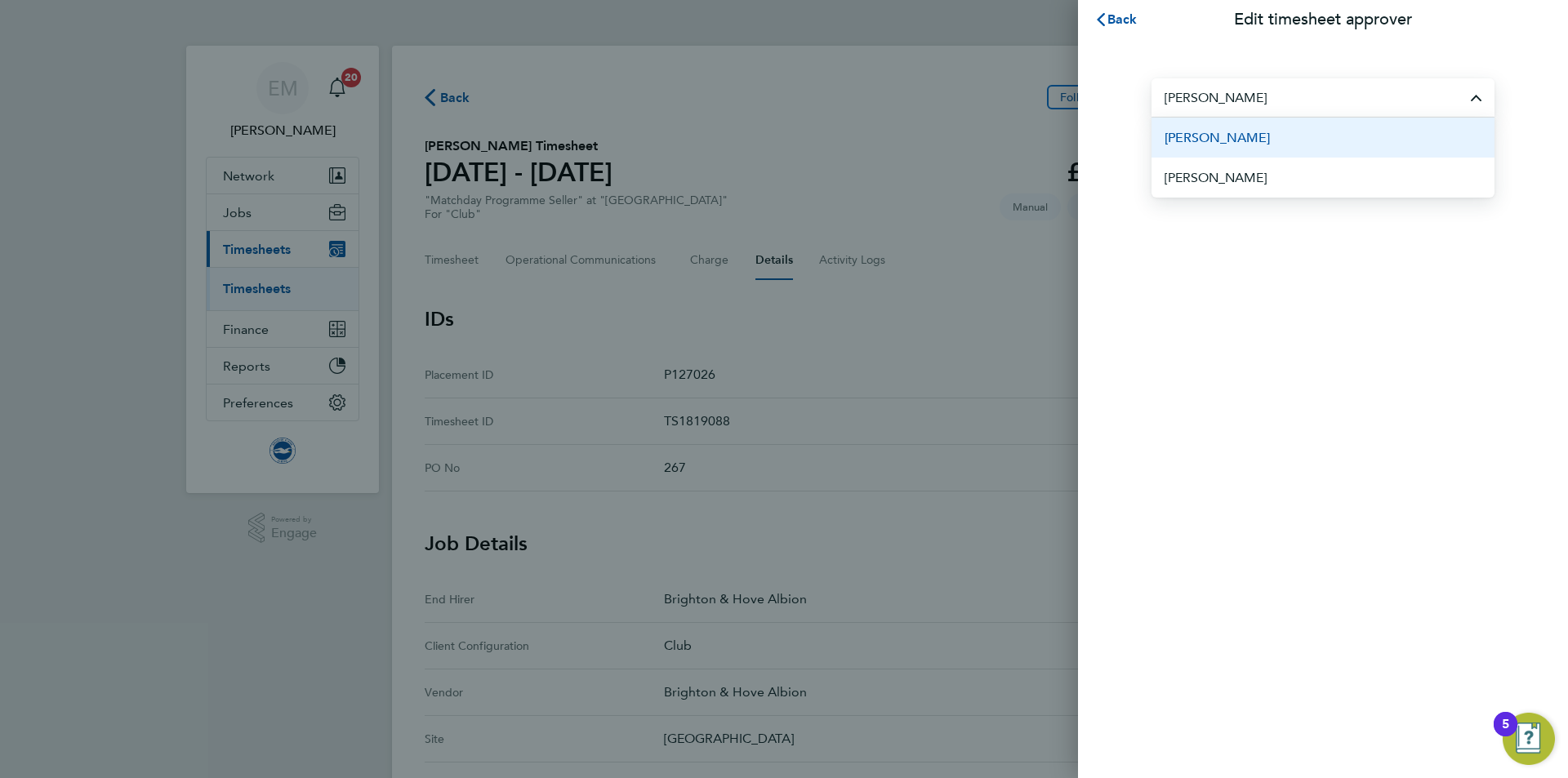
click at [1342, 124] on li "[PERSON_NAME]" at bounding box center [1323, 138] width 343 height 40
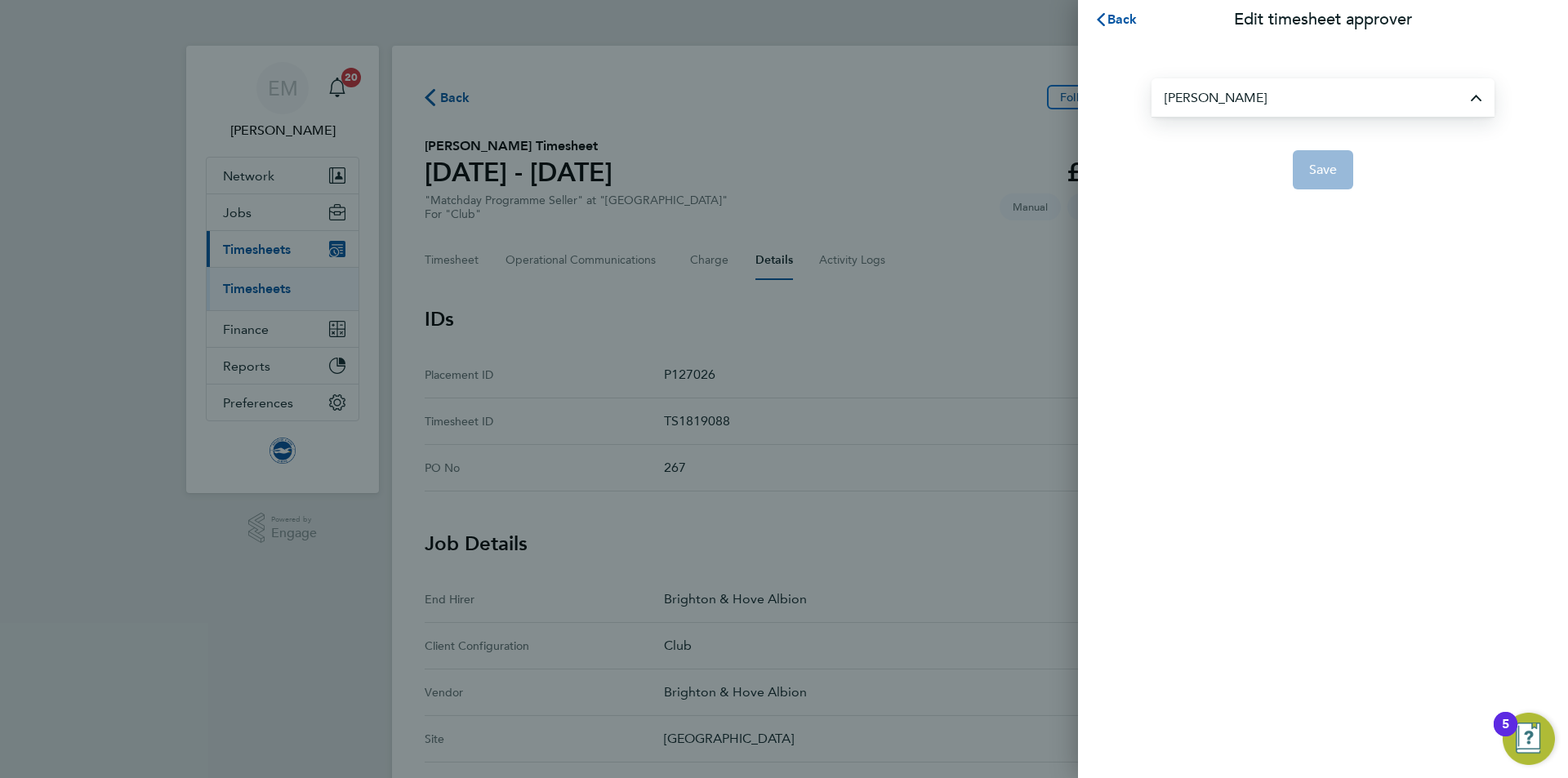
type input "[PERSON_NAME]"
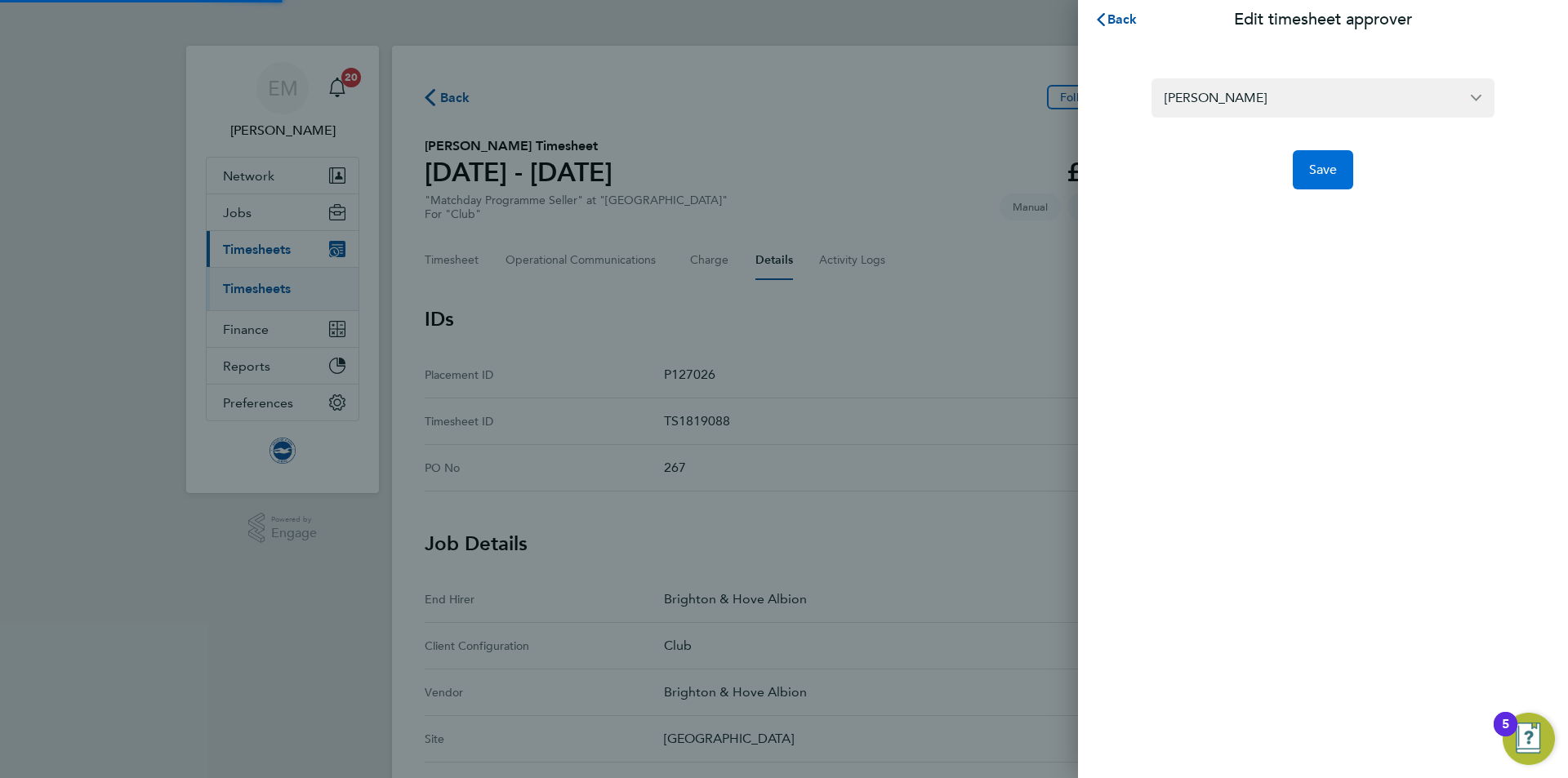
click at [1328, 170] on span "Save" at bounding box center [1324, 170] width 28 height 17
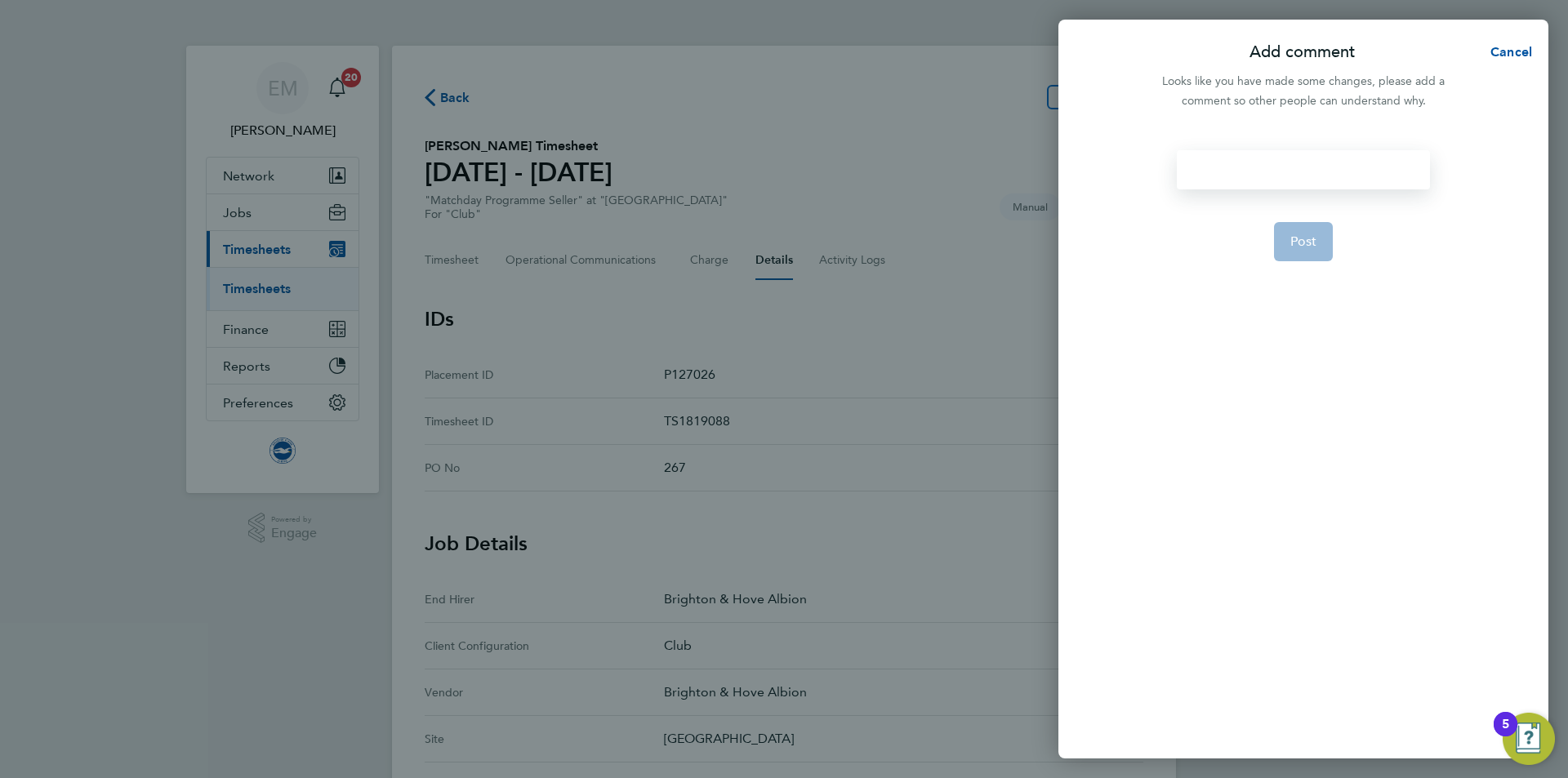
click at [1241, 170] on div at bounding box center [1303, 169] width 253 height 39
click at [1241, 171] on div at bounding box center [1303, 169] width 253 height 39
paste div
click at [1298, 266] on span "Post" at bounding box center [1304, 262] width 27 height 17
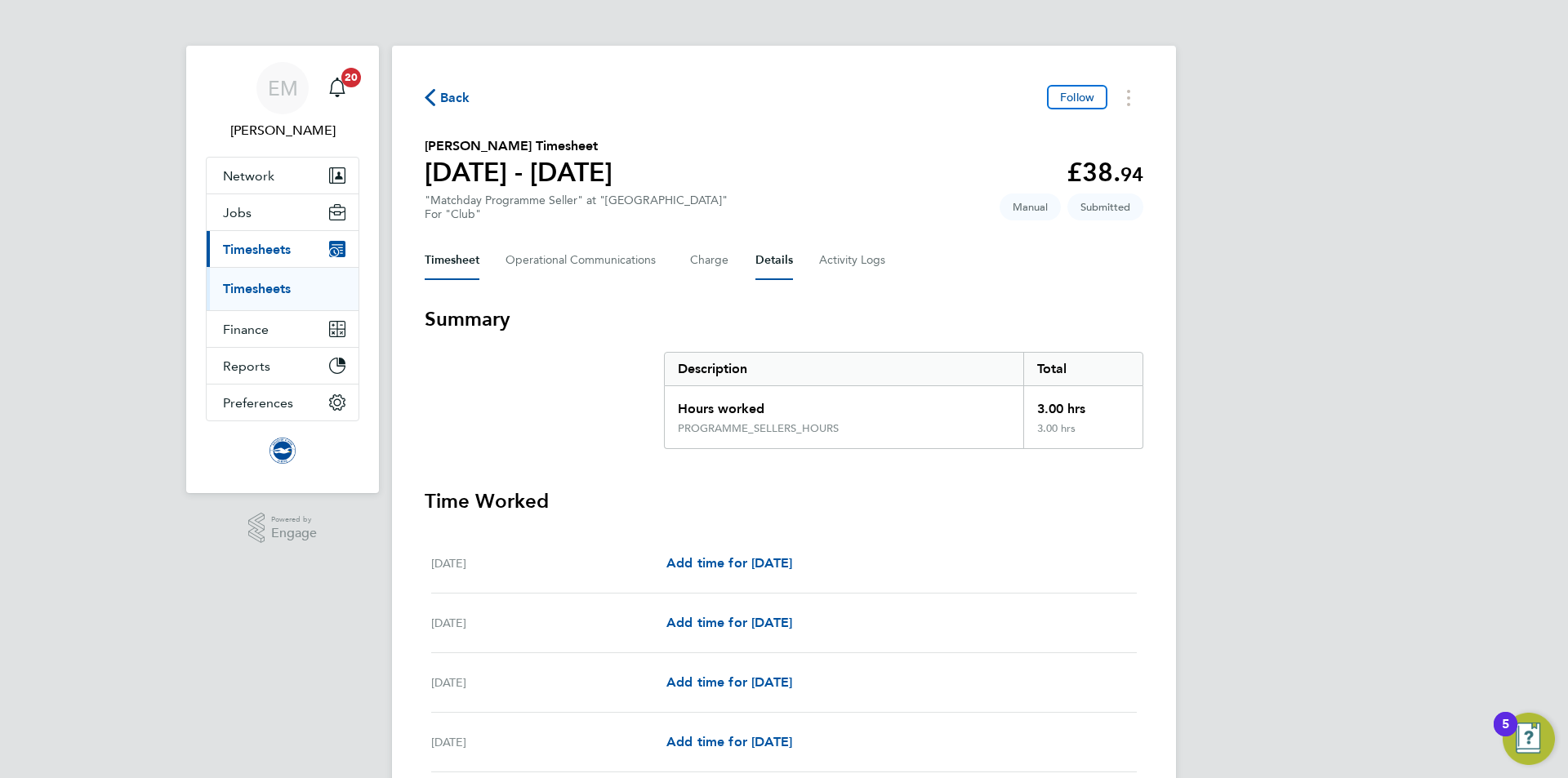
click at [761, 263] on button "Details" at bounding box center [774, 260] width 38 height 39
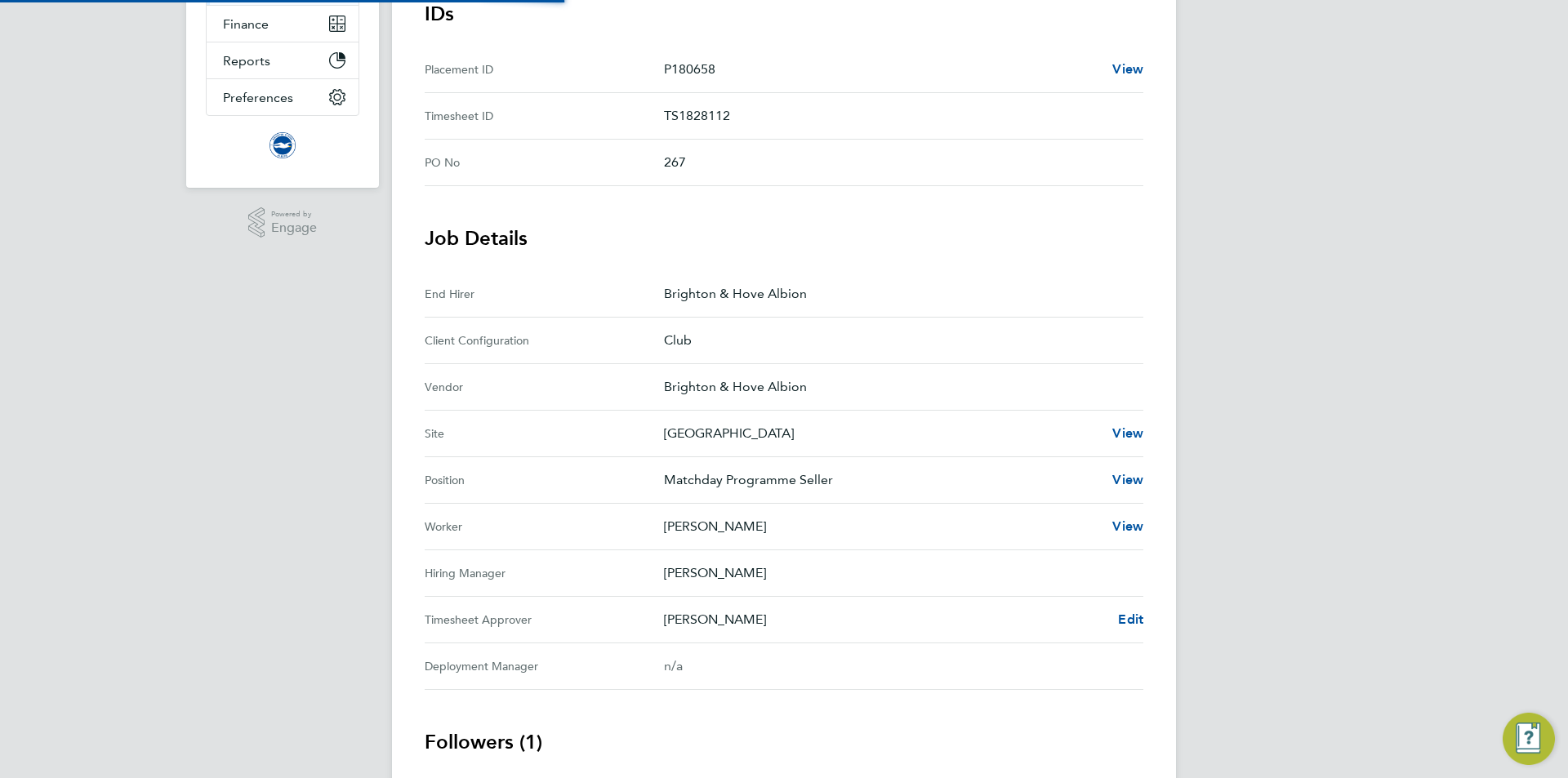
scroll to position [446, 0]
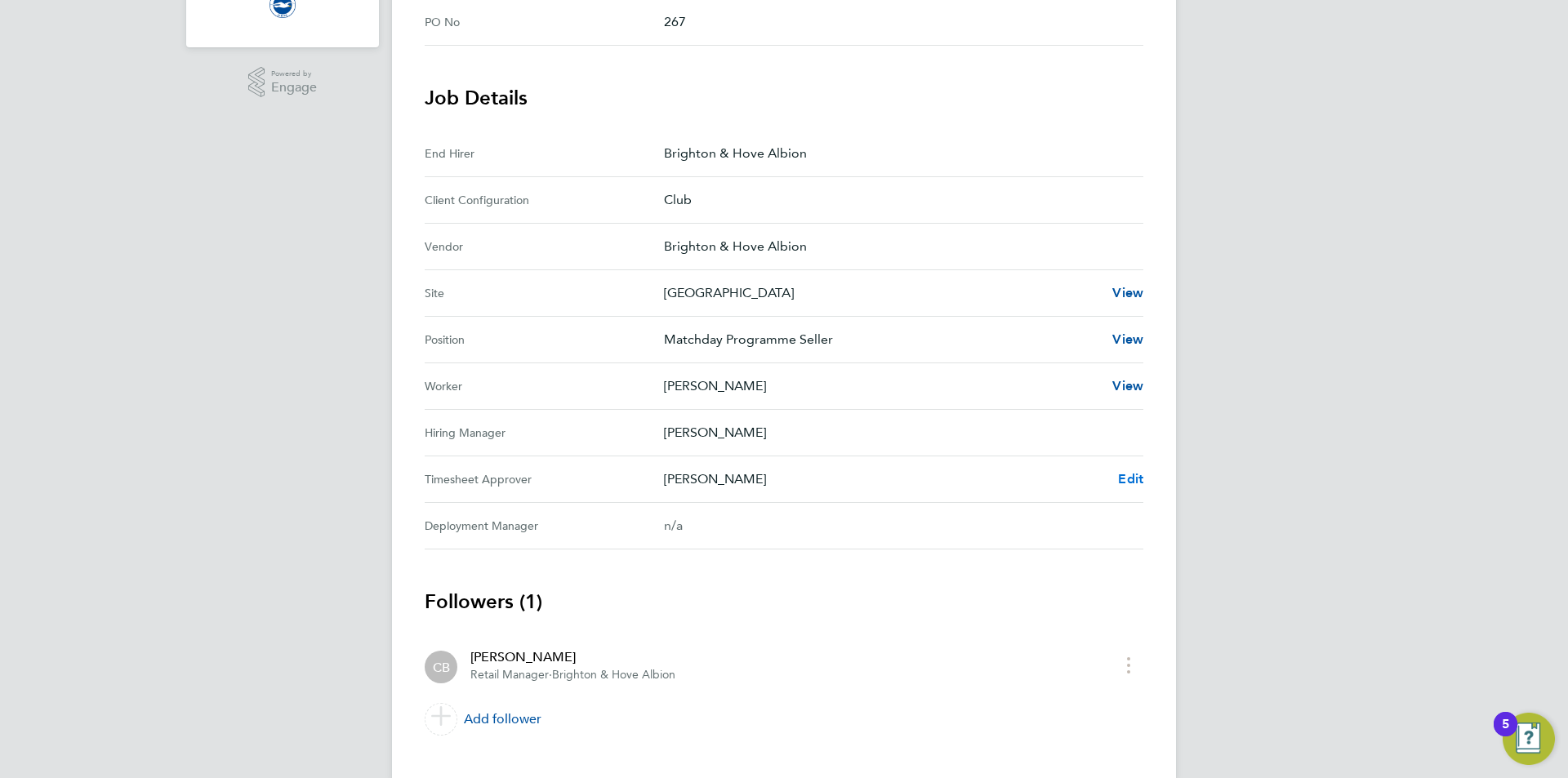
click at [1124, 480] on span "Edit" at bounding box center [1131, 479] width 25 height 16
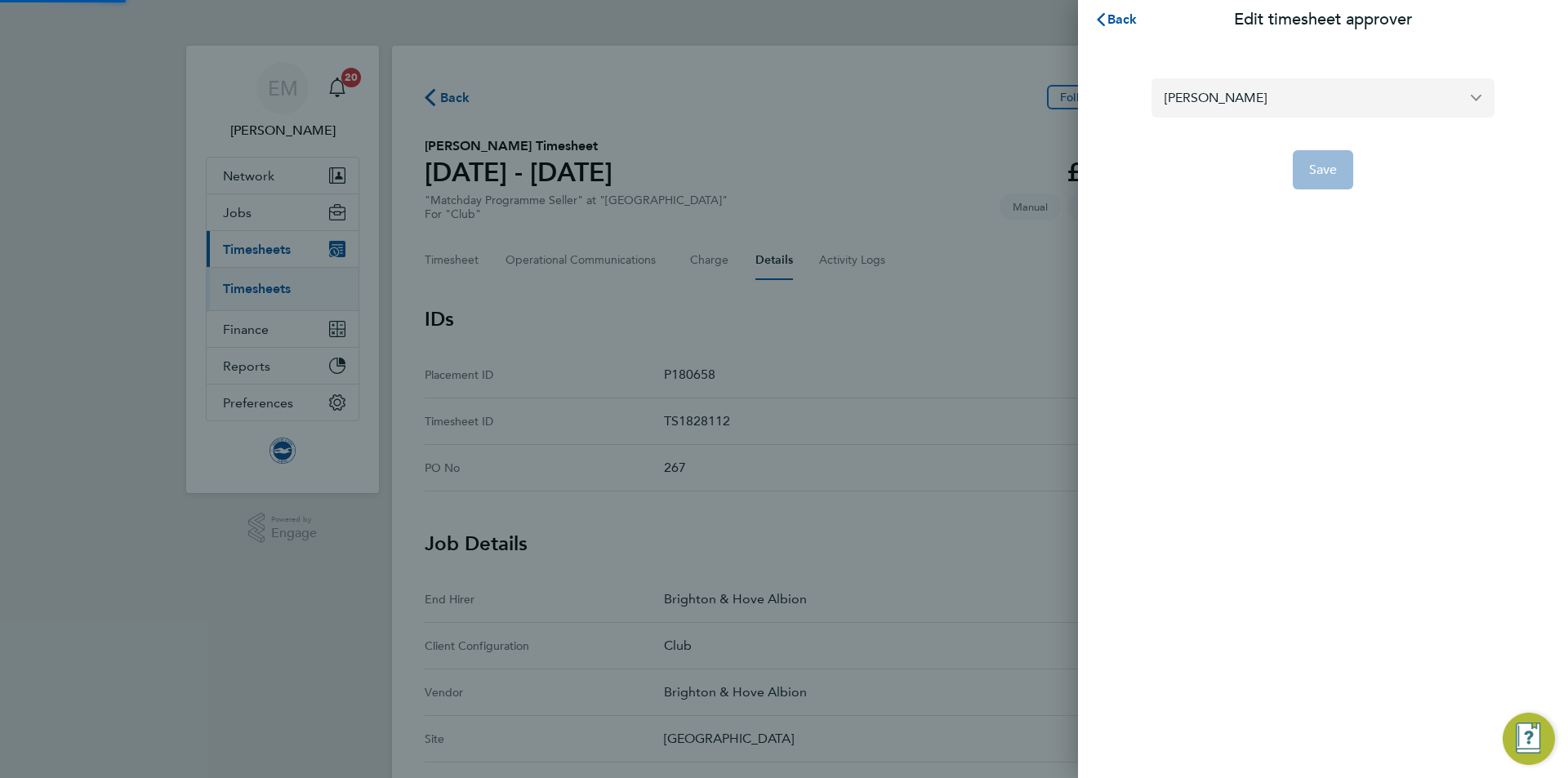
click at [1222, 101] on input "[PERSON_NAME]" at bounding box center [1323, 98] width 343 height 38
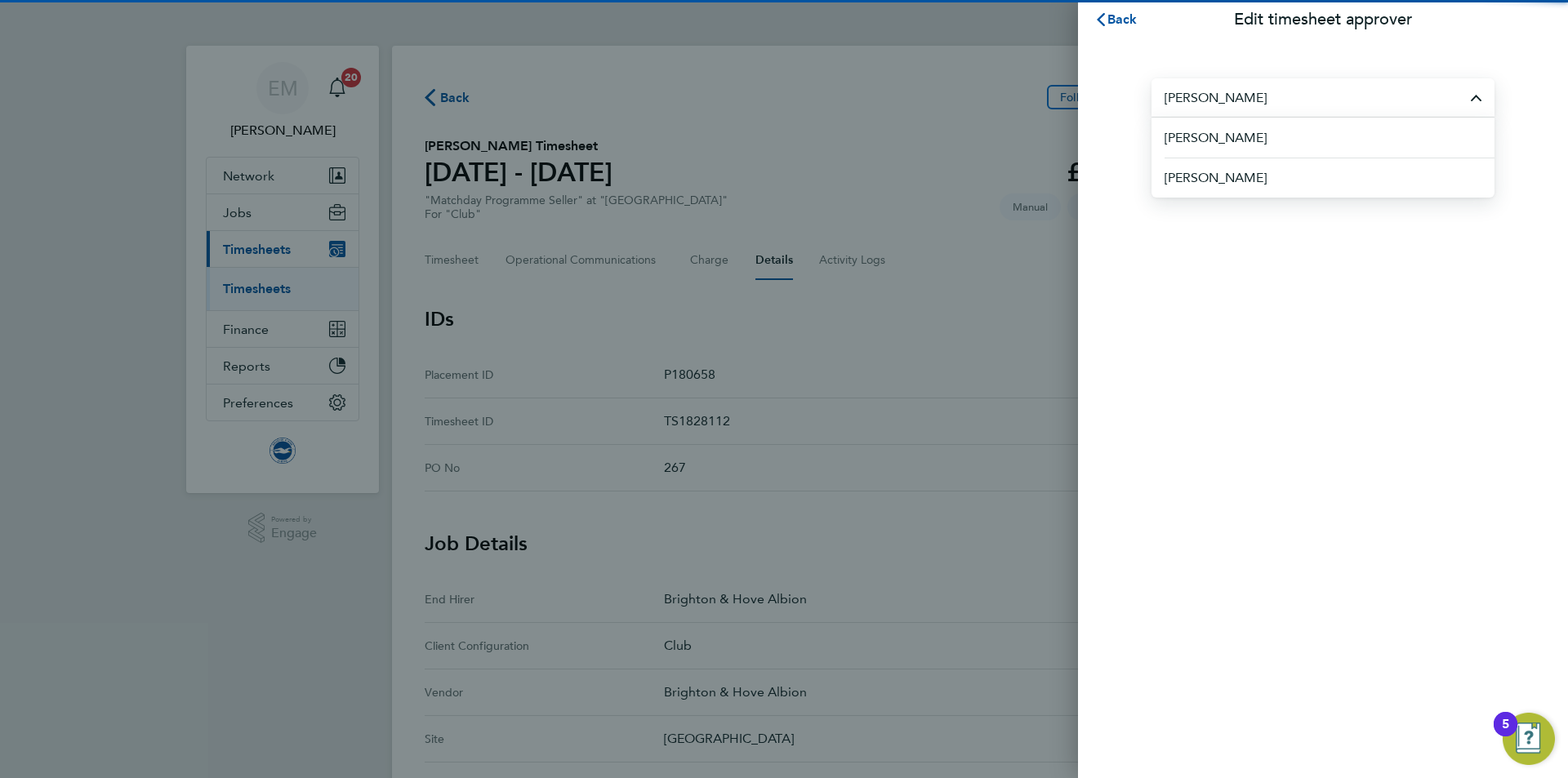
click at [1237, 135] on span "James Chamberlain" at bounding box center [1215, 138] width 102 height 20
type input "[PERSON_NAME]"
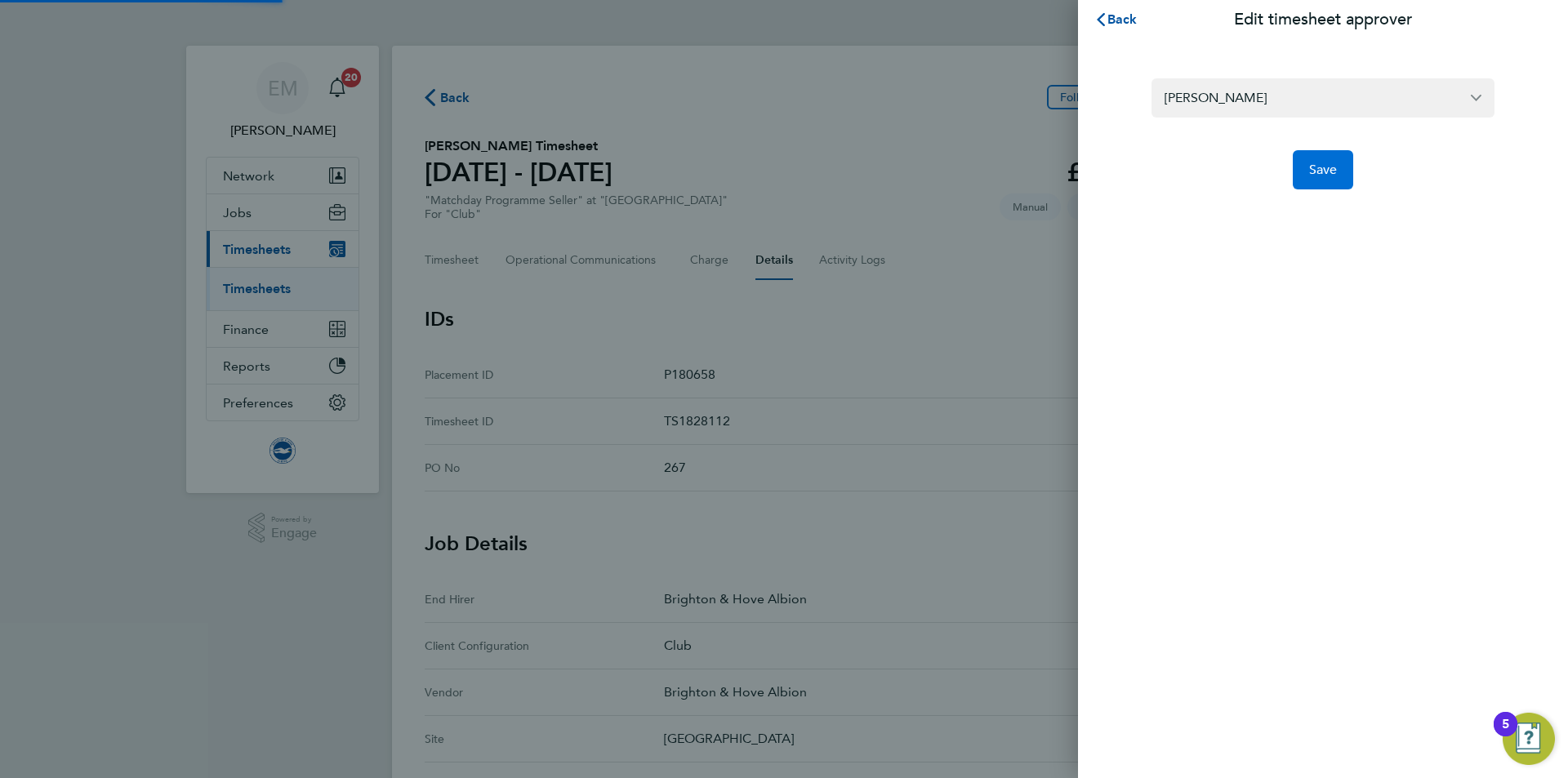
click at [1340, 168] on button "Save" at bounding box center [1323, 169] width 61 height 39
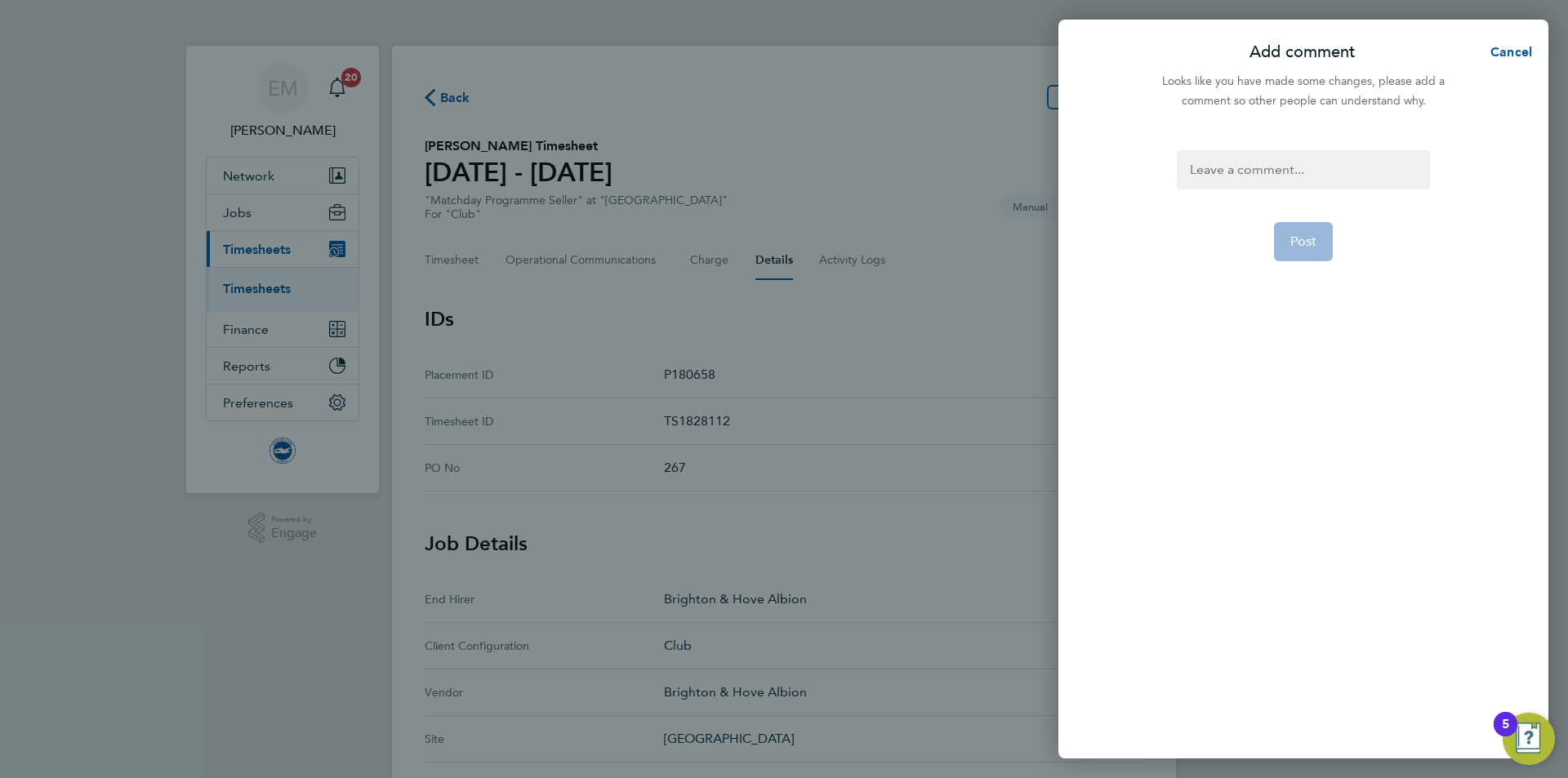
click at [1241, 167] on div at bounding box center [1303, 169] width 253 height 39
click at [1244, 167] on div at bounding box center [1303, 169] width 253 height 39
paste div
click at [1314, 254] on span "Post" at bounding box center [1304, 262] width 27 height 17
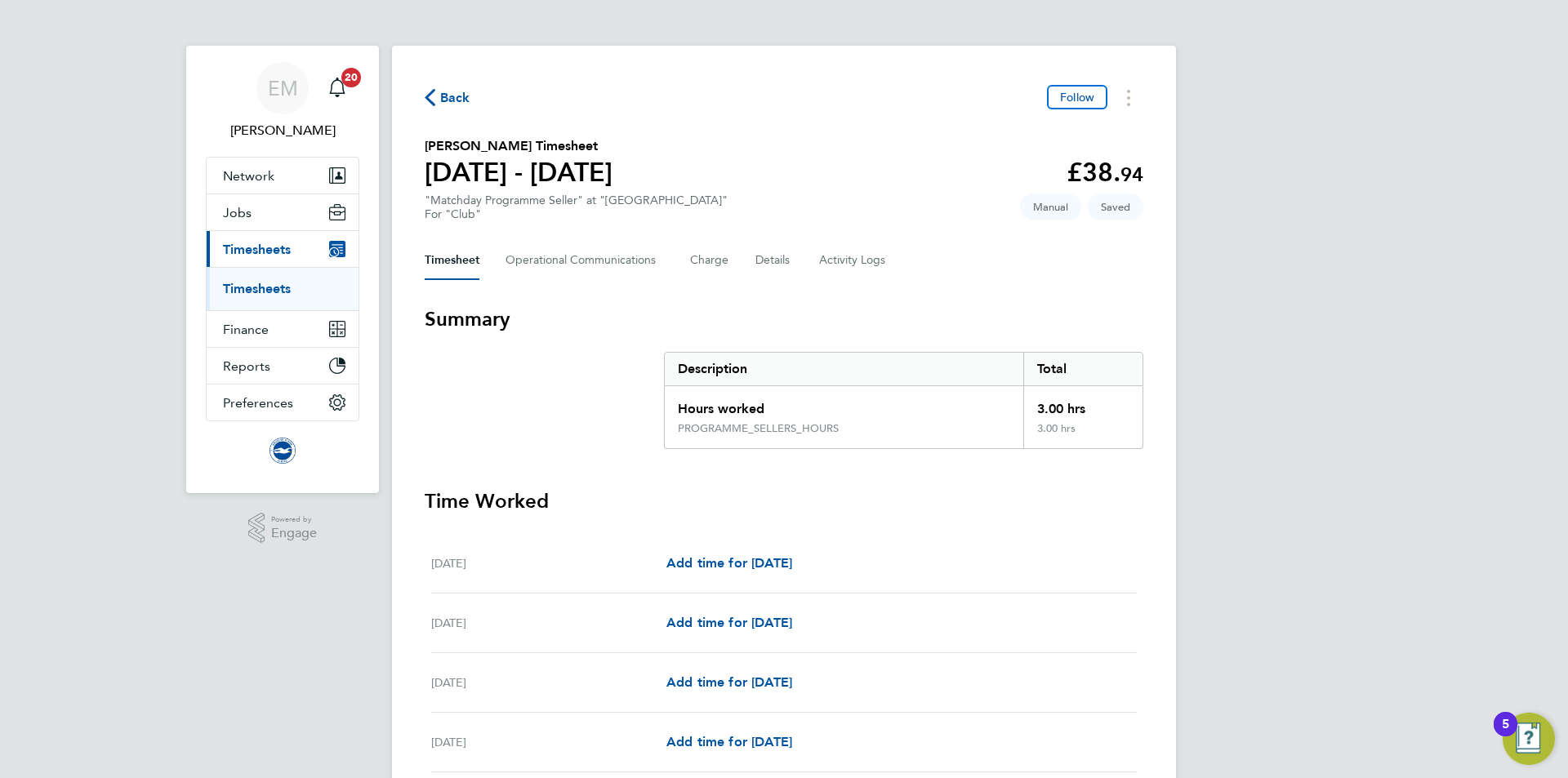
click at [747, 241] on div "Timesheet Operational Communications Charge Details Activity Logs" at bounding box center [784, 260] width 719 height 39
drag, startPoint x: 767, startPoint y: 252, endPoint x: 783, endPoint y: 269, distance: 23.3
click at [768, 252] on button "Details" at bounding box center [774, 260] width 38 height 39
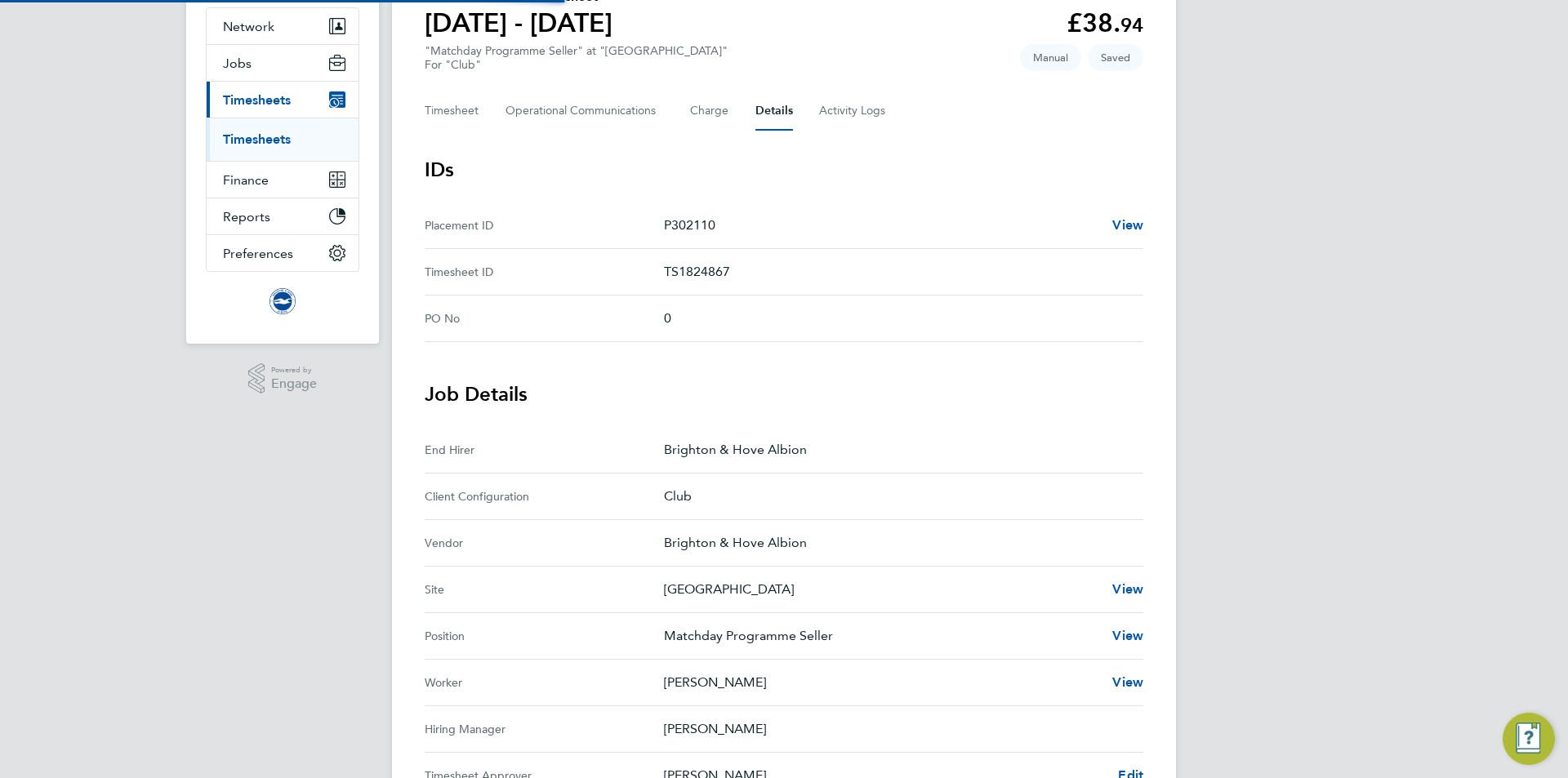
scroll to position [327, 0]
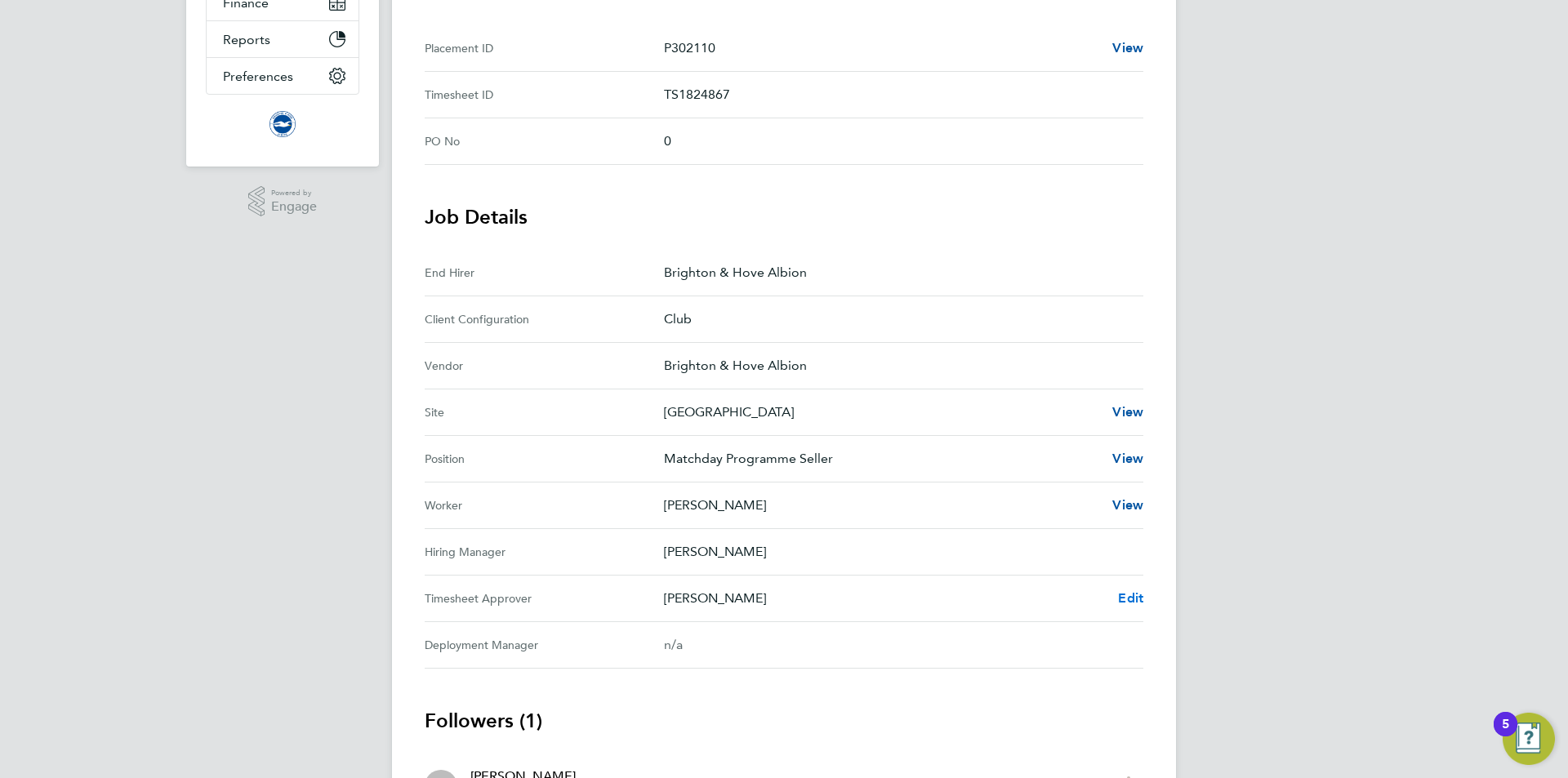
click at [1131, 595] on span "Edit" at bounding box center [1131, 598] width 25 height 16
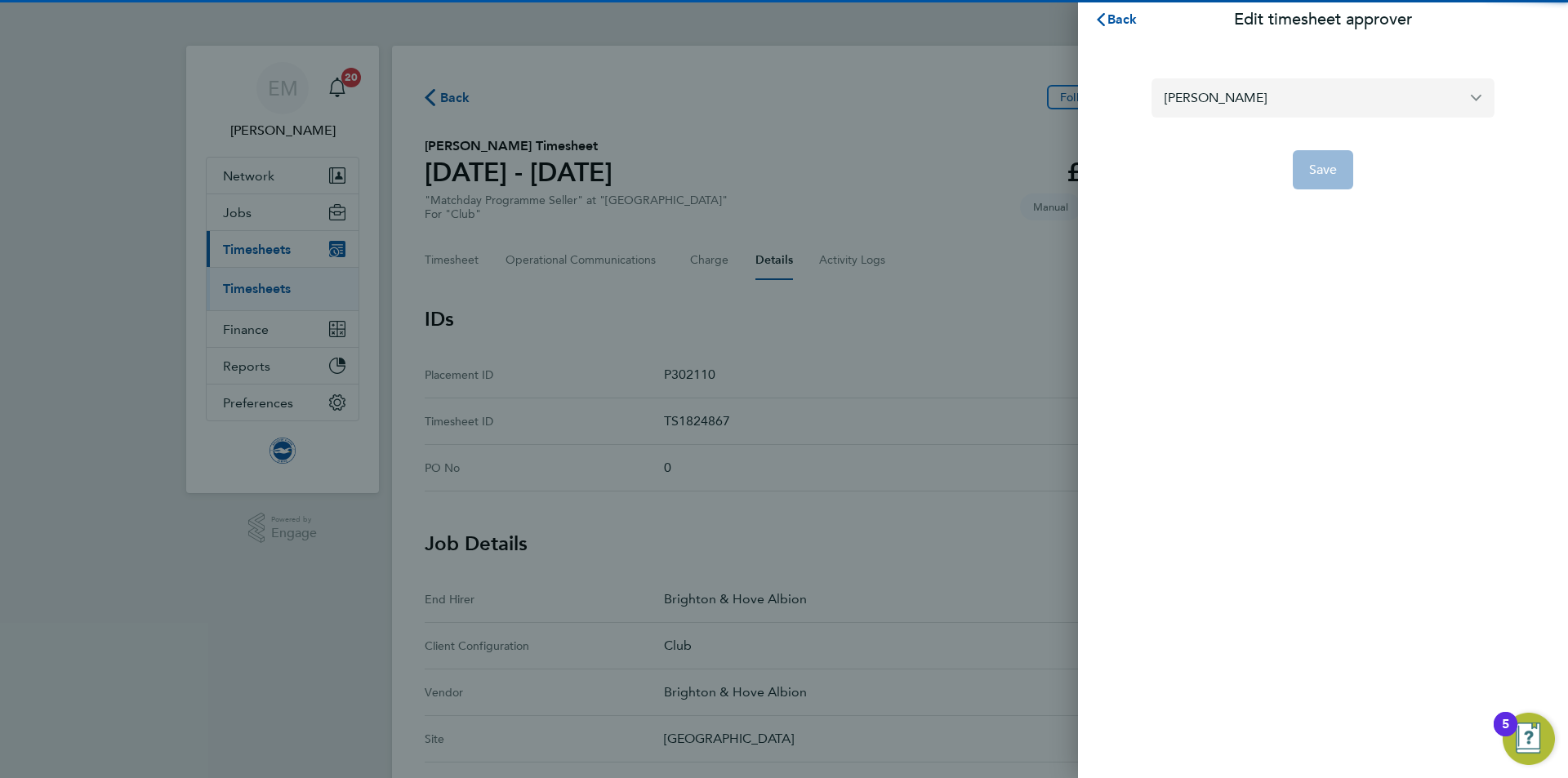
click at [1240, 87] on input "[PERSON_NAME]" at bounding box center [1323, 98] width 343 height 38
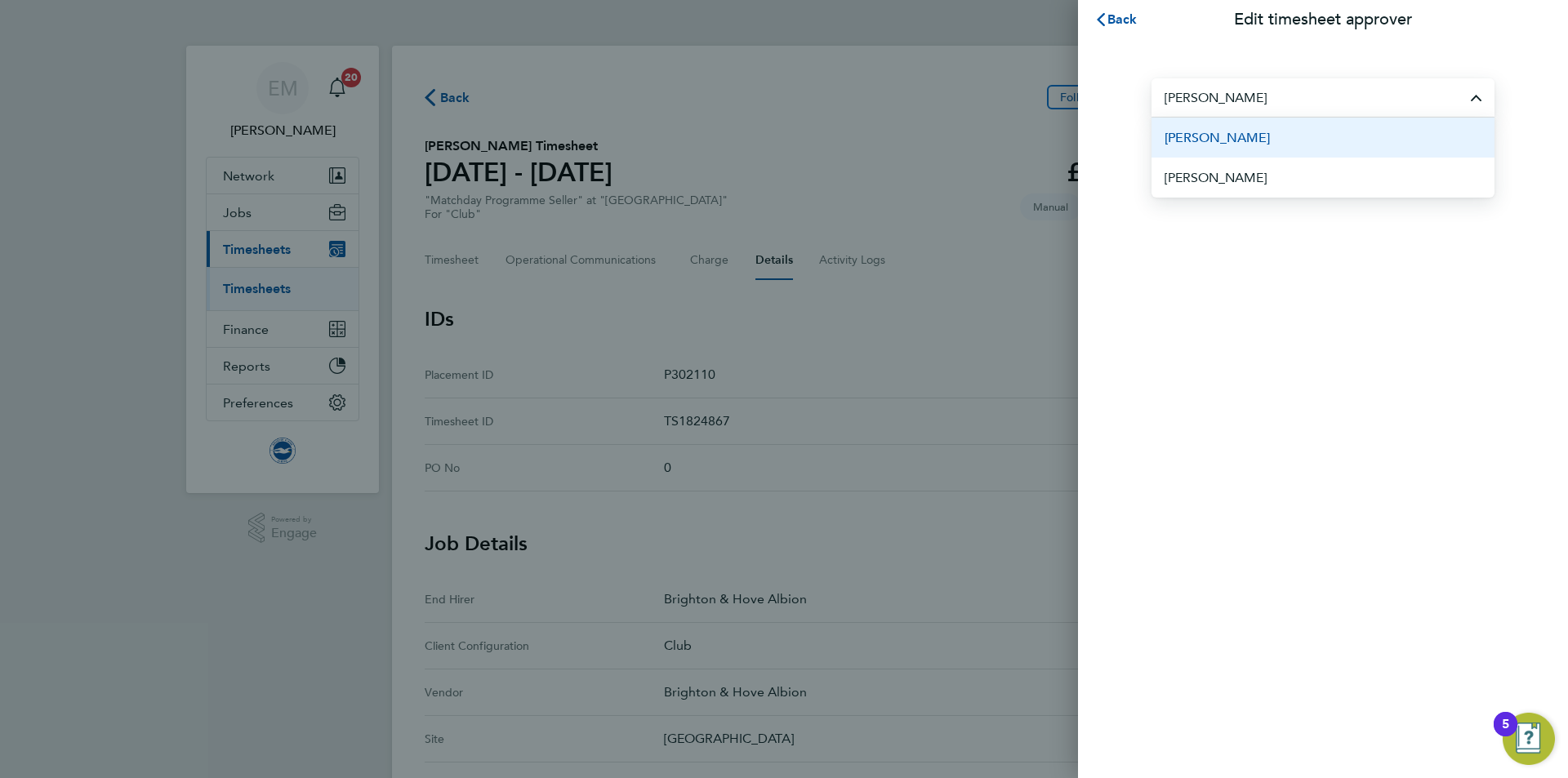
click at [1289, 133] on li "[PERSON_NAME]" at bounding box center [1323, 138] width 343 height 40
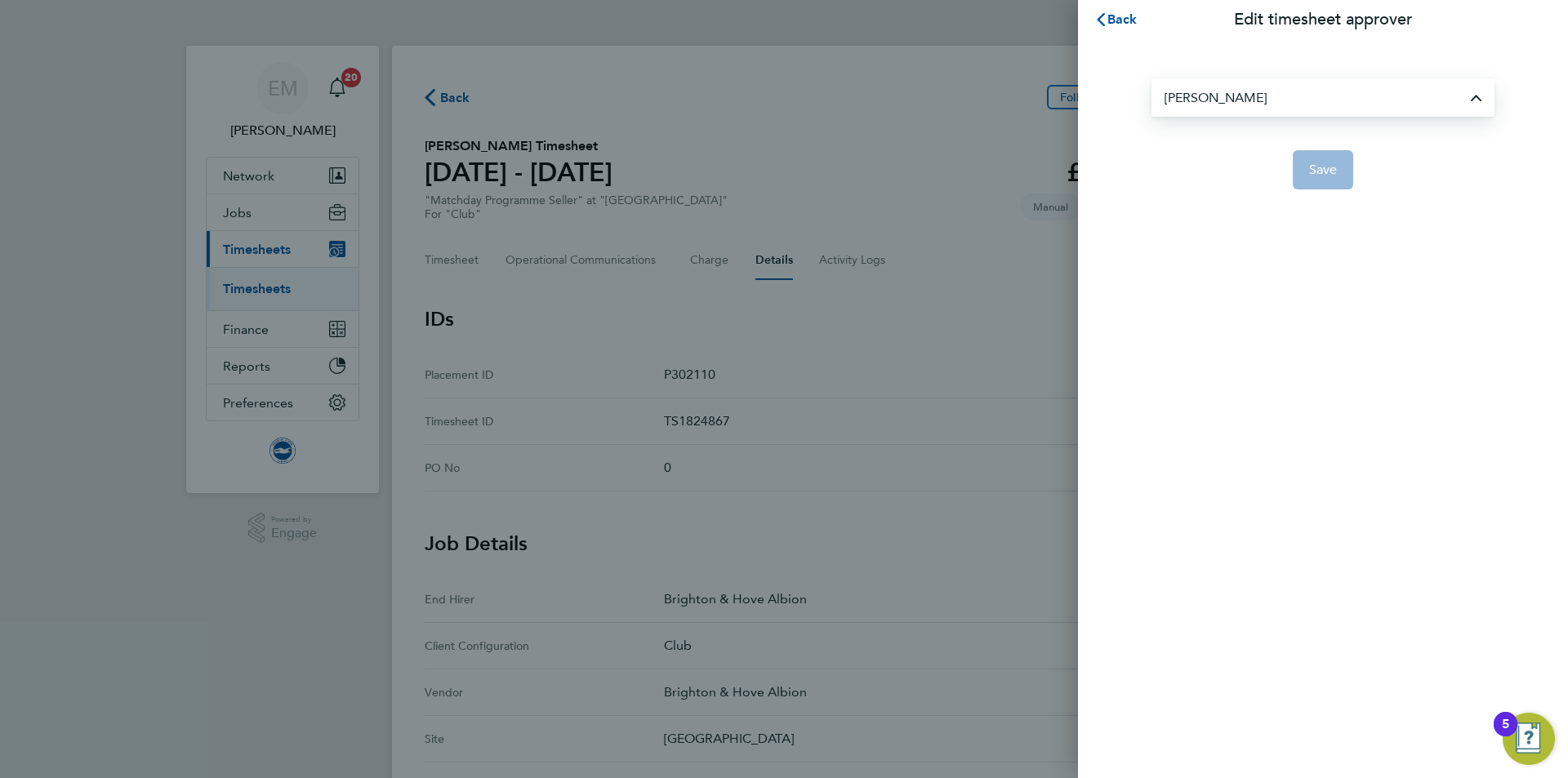
type input "[PERSON_NAME]"
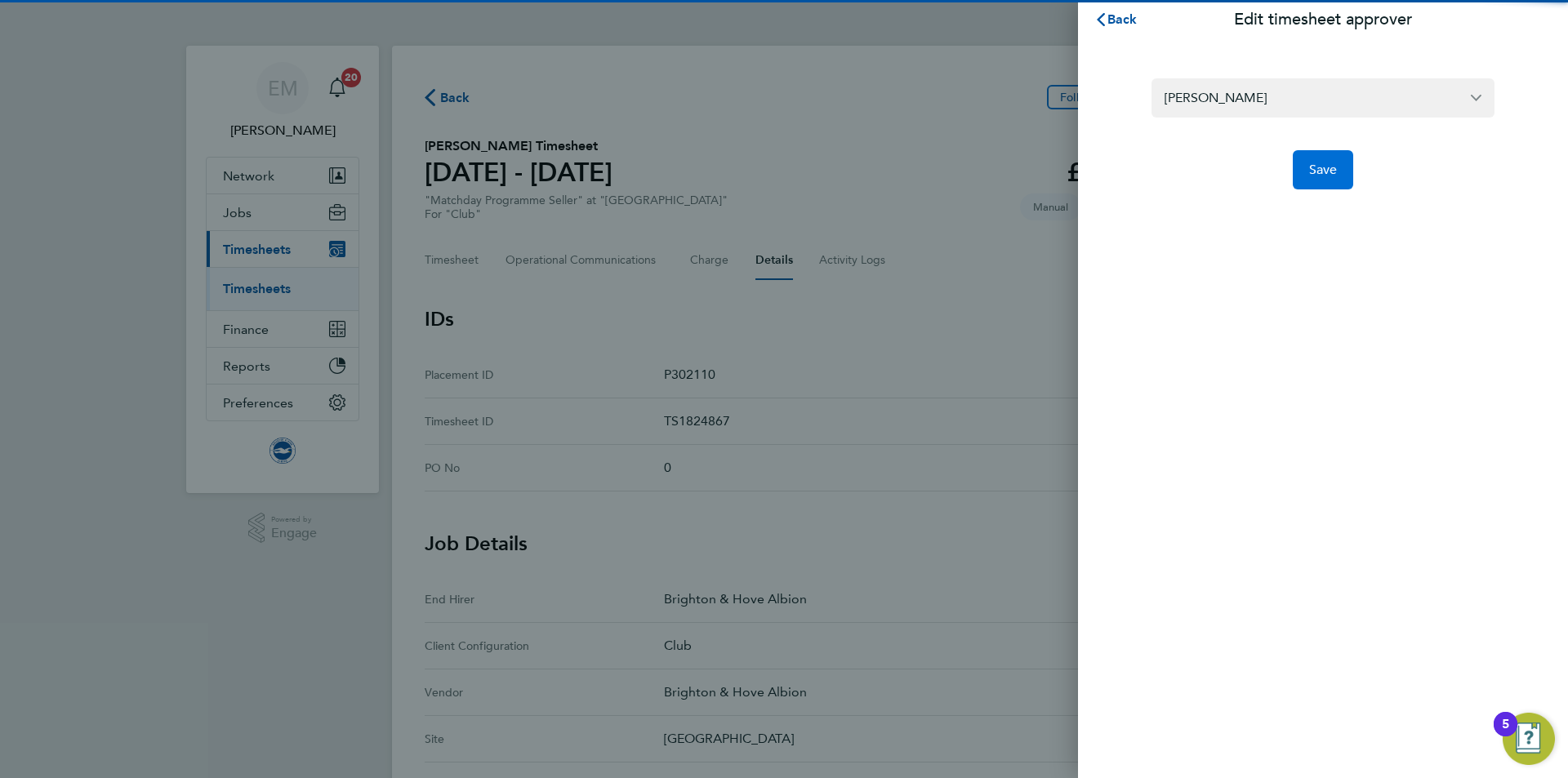
click at [1324, 168] on span "Save" at bounding box center [1324, 170] width 28 height 17
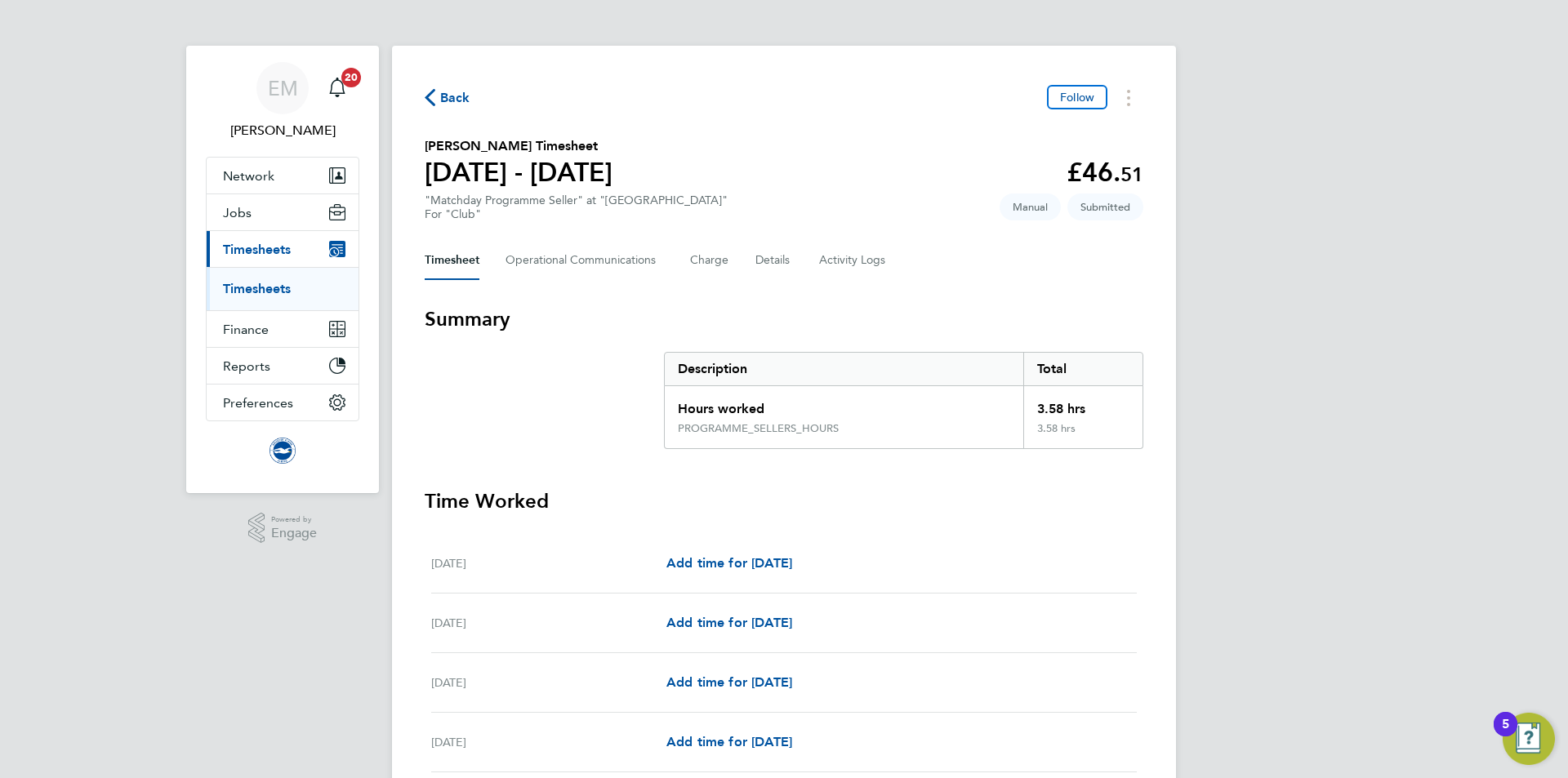
click at [748, 259] on div "Timesheet Operational Communications Charge Details Activity Logs" at bounding box center [784, 260] width 719 height 39
click at [763, 256] on button "Details" at bounding box center [774, 260] width 38 height 39
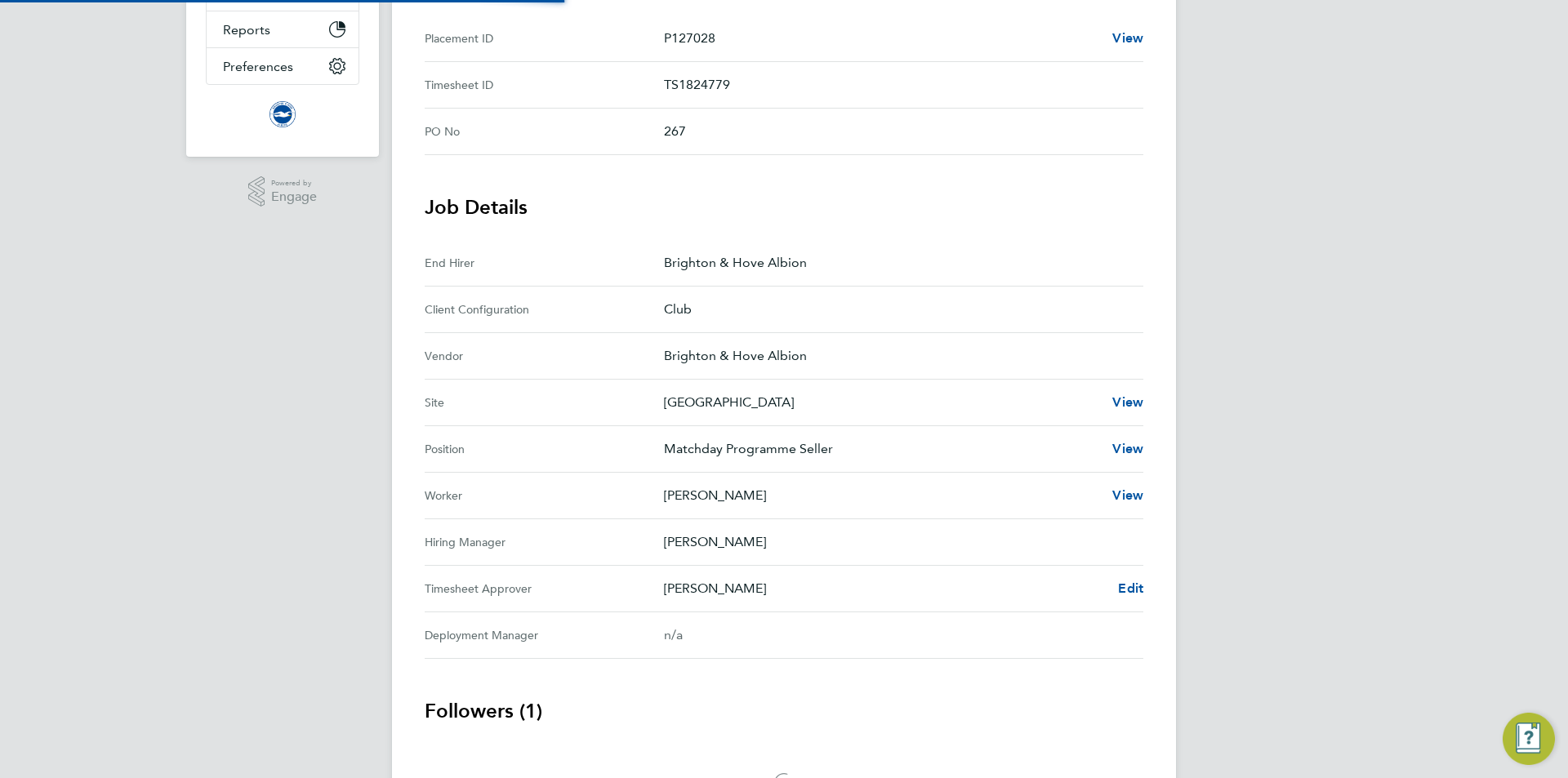
scroll to position [446, 0]
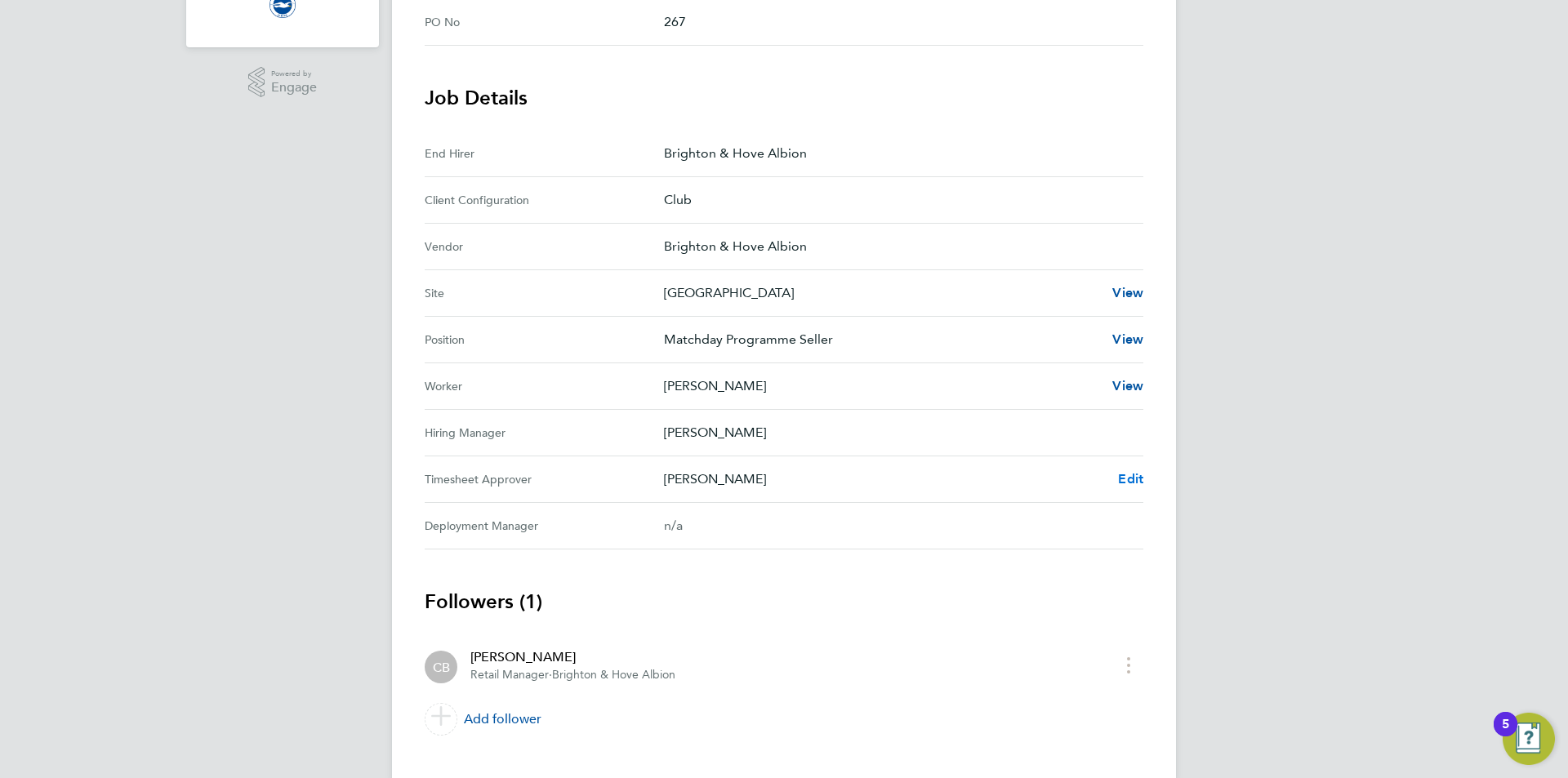
click at [1132, 482] on span "Edit" at bounding box center [1131, 479] width 25 height 16
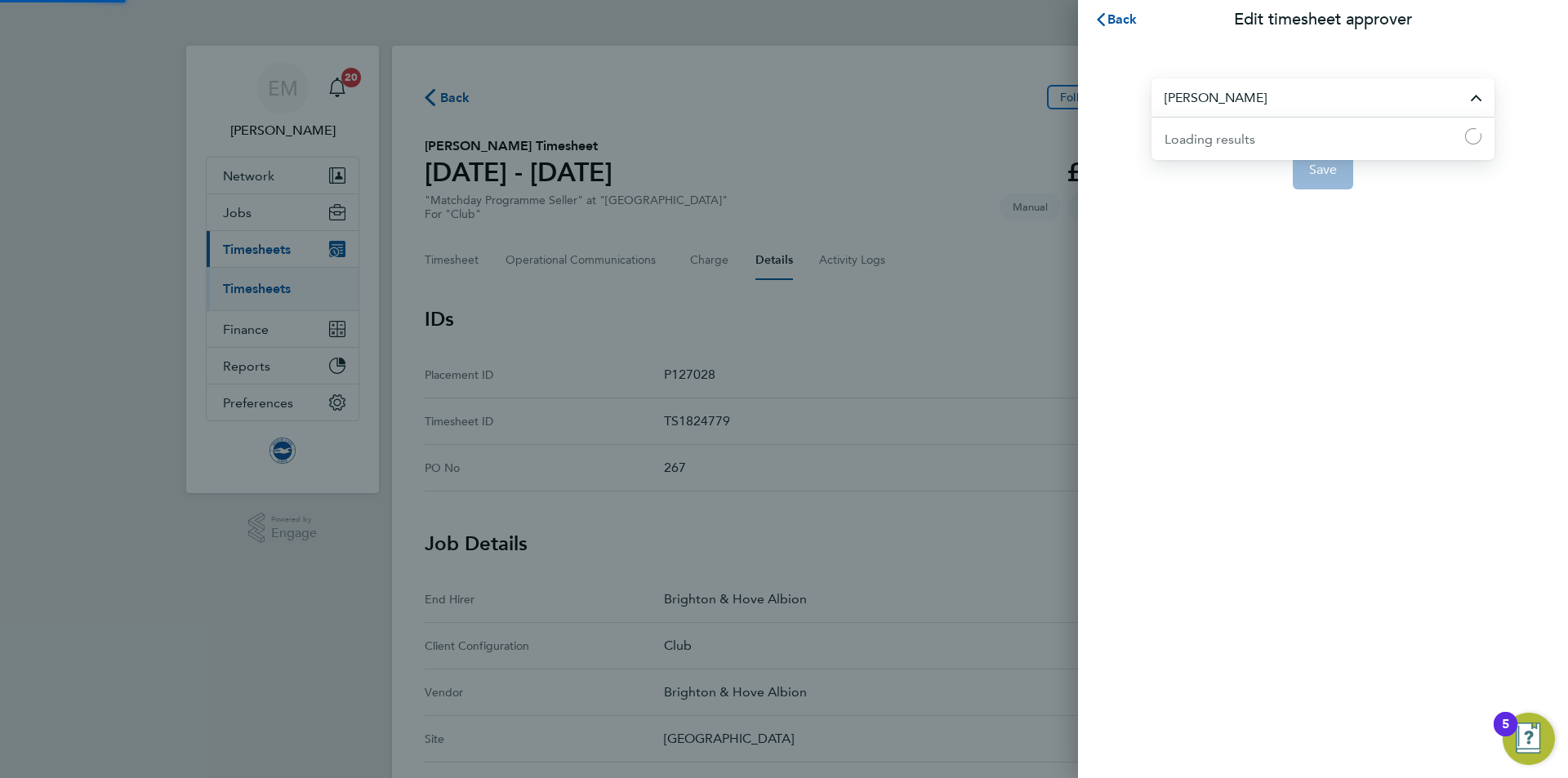
click at [1210, 88] on input "[PERSON_NAME]" at bounding box center [1323, 98] width 343 height 38
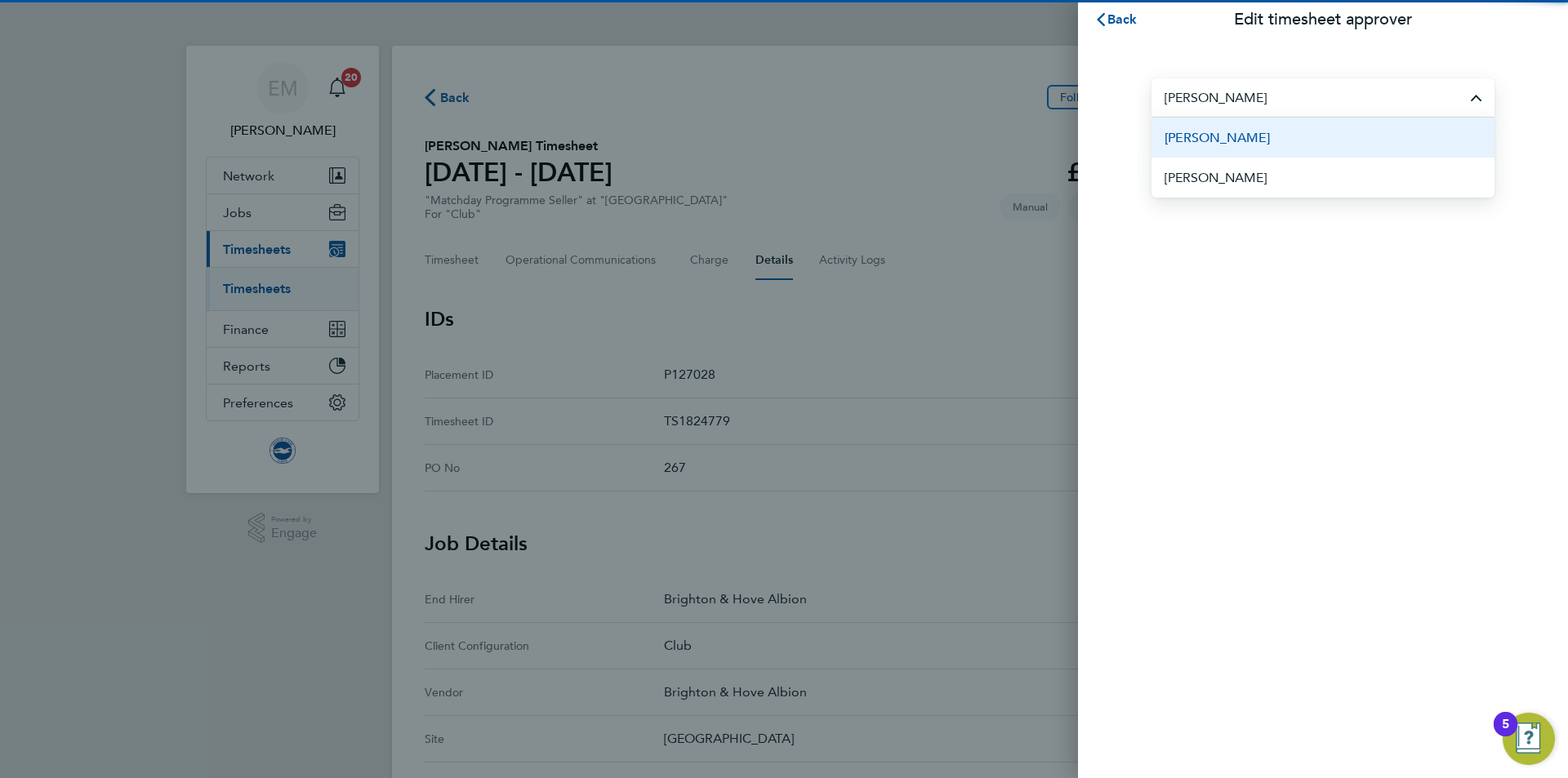
click at [1234, 142] on span "[PERSON_NAME]" at bounding box center [1217, 138] width 105 height 20
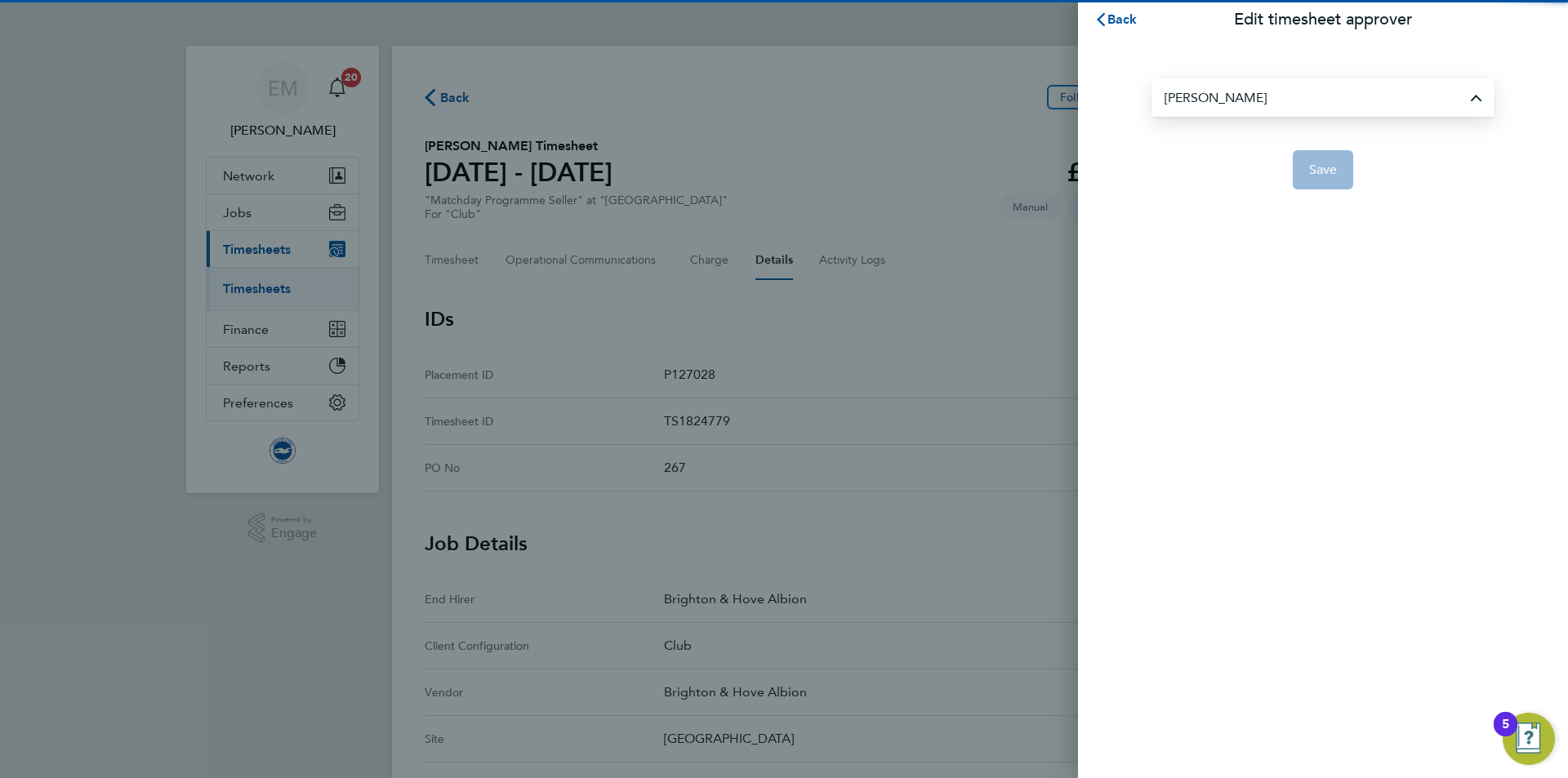
type input "[PERSON_NAME]"
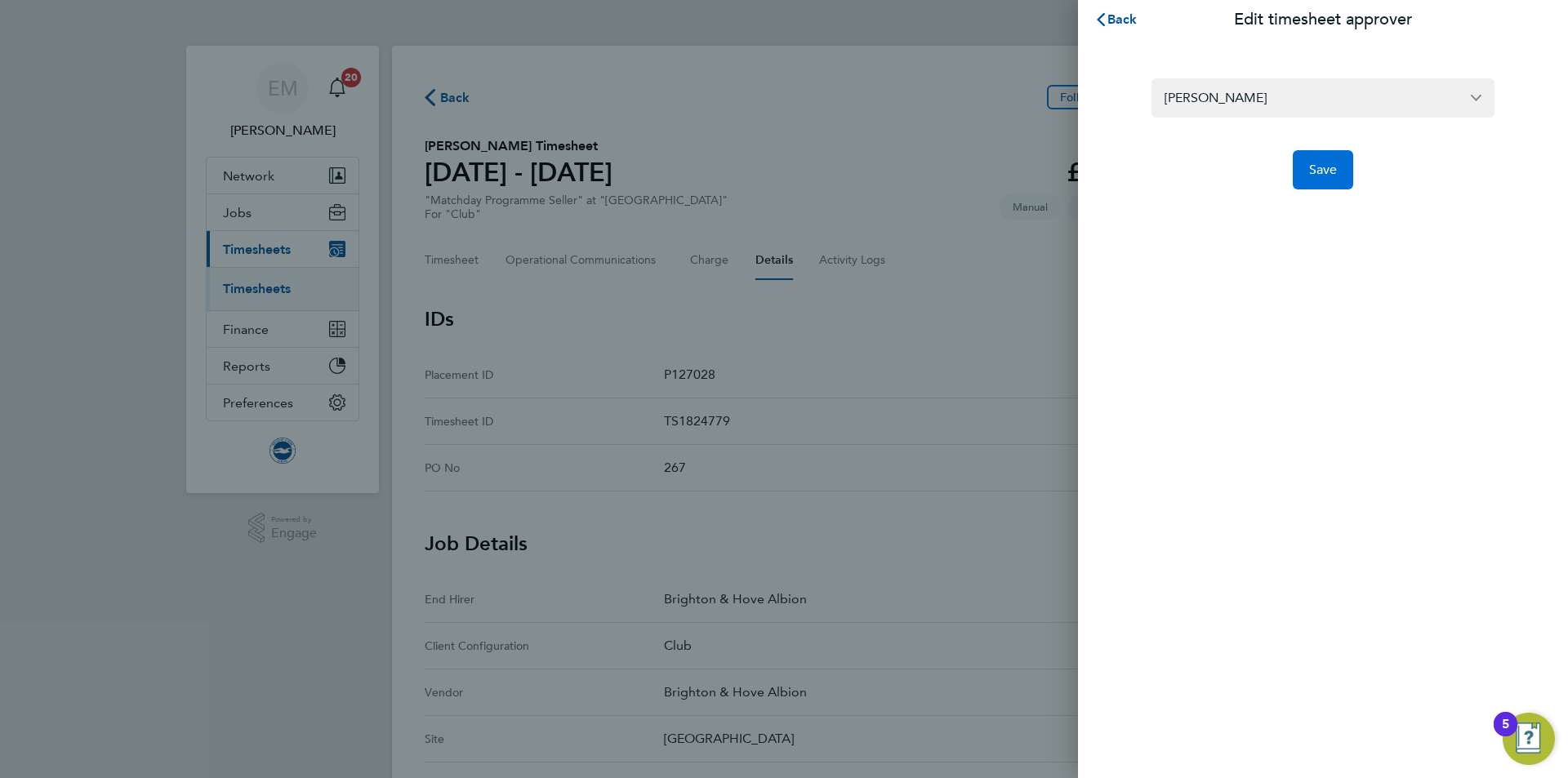
click at [1321, 188] on button "Save" at bounding box center [1323, 169] width 61 height 39
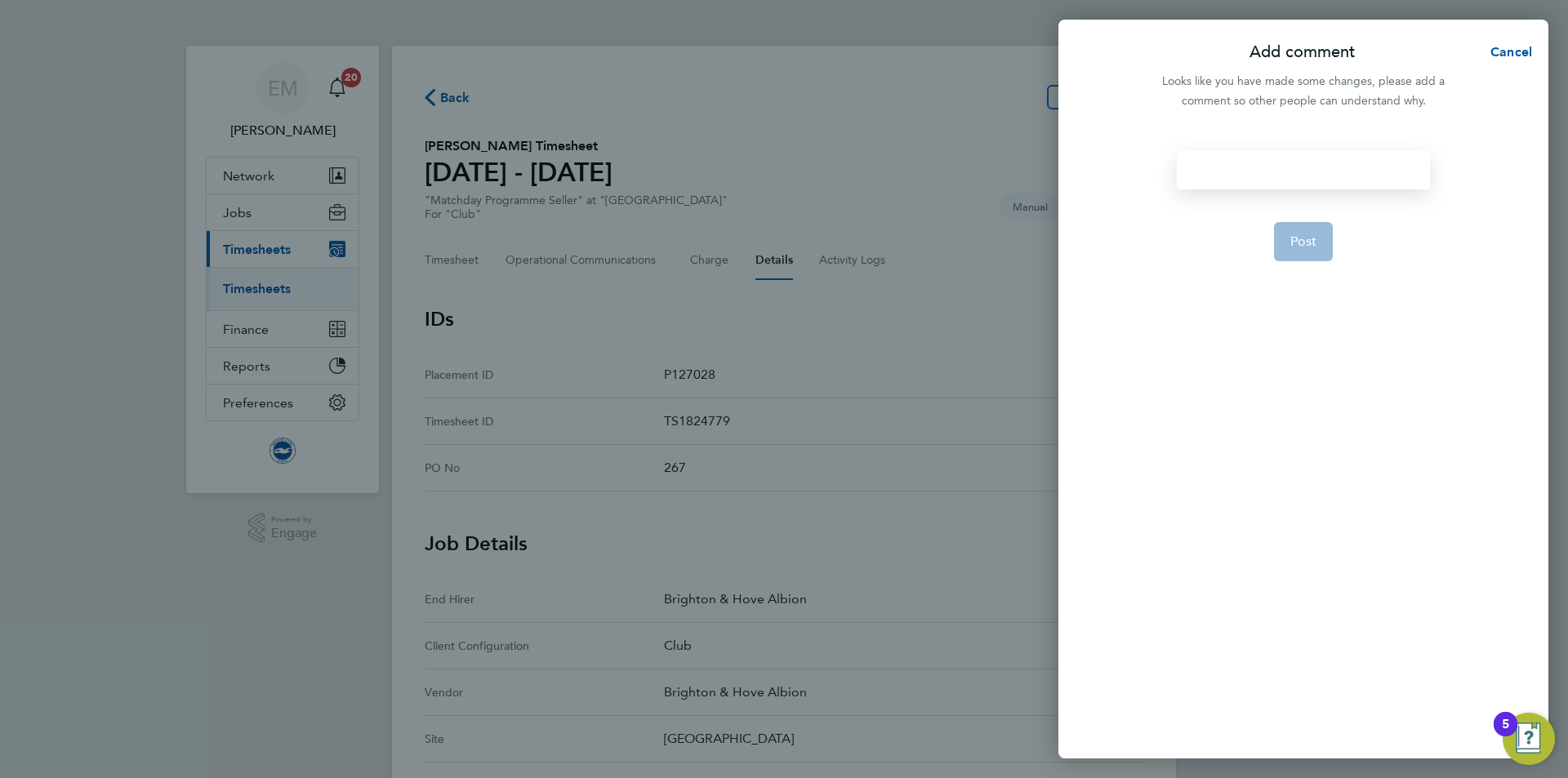
click at [1287, 171] on div at bounding box center [1303, 169] width 253 height 39
click at [1272, 170] on div at bounding box center [1303, 169] width 253 height 39
paste div
click at [1308, 261] on span "Post" at bounding box center [1304, 262] width 27 height 17
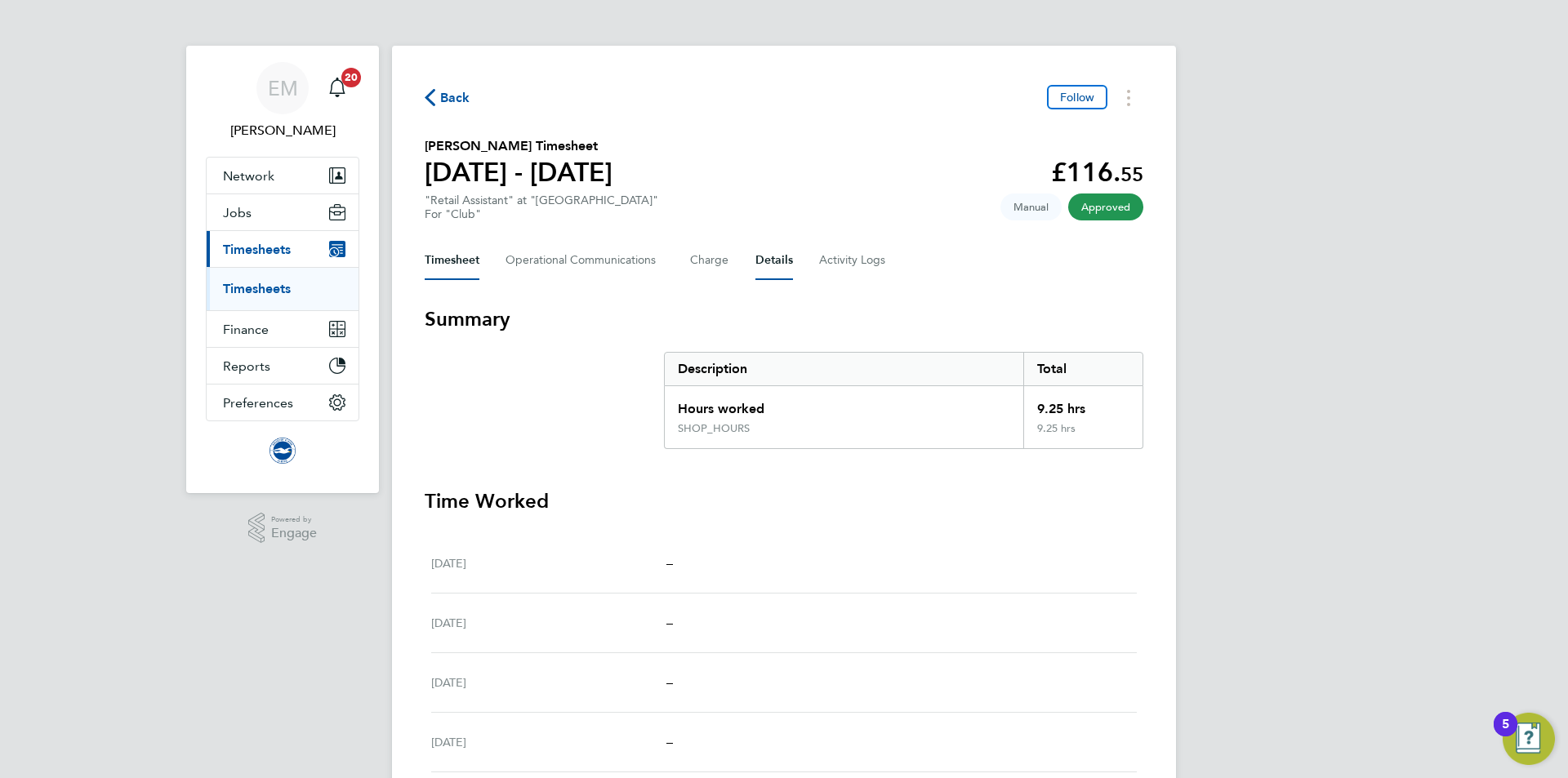
click at [773, 256] on button "Details" at bounding box center [774, 260] width 38 height 39
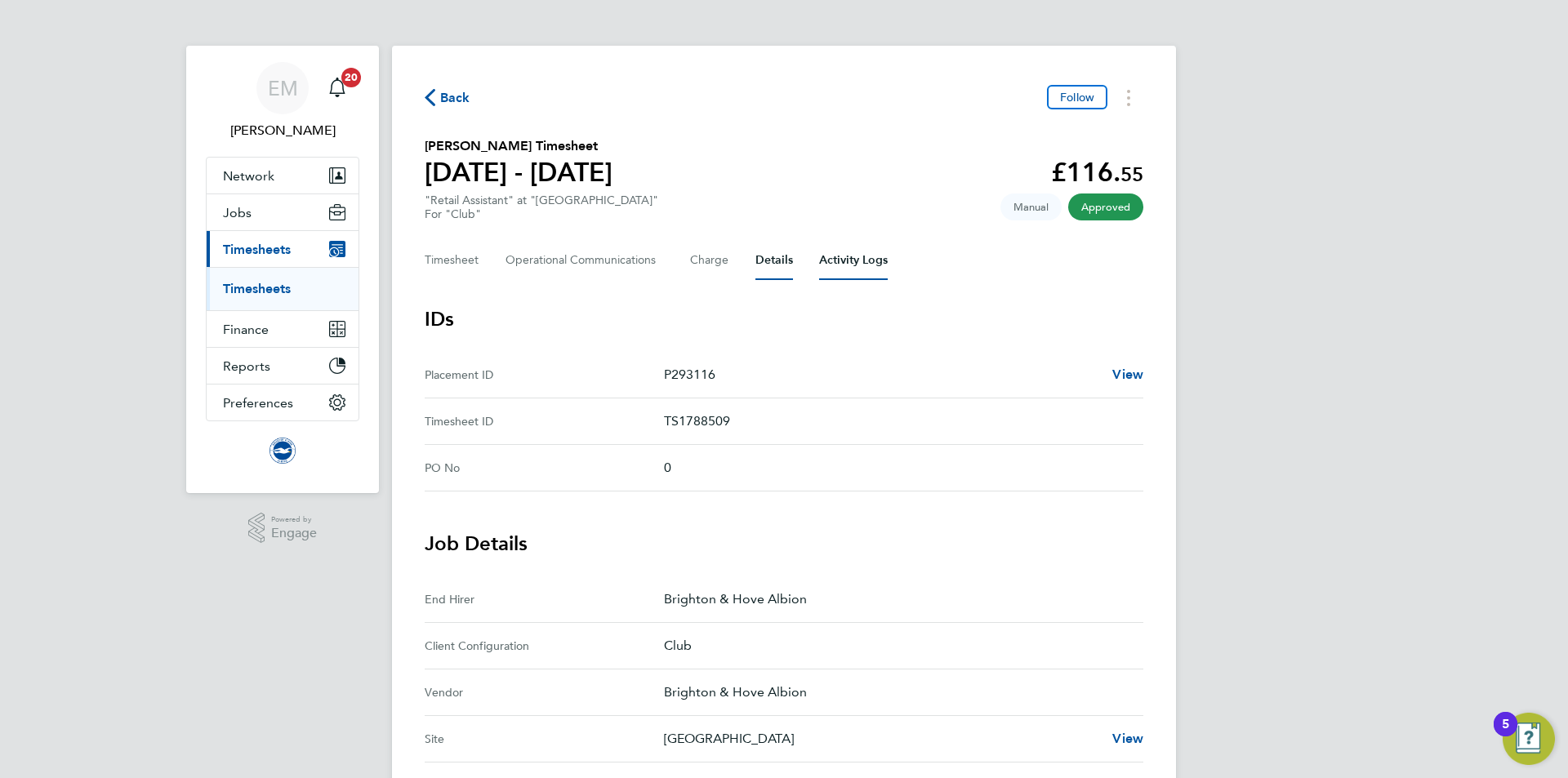
click at [875, 258] on Logs-tab "Activity Logs" at bounding box center [853, 260] width 68 height 39
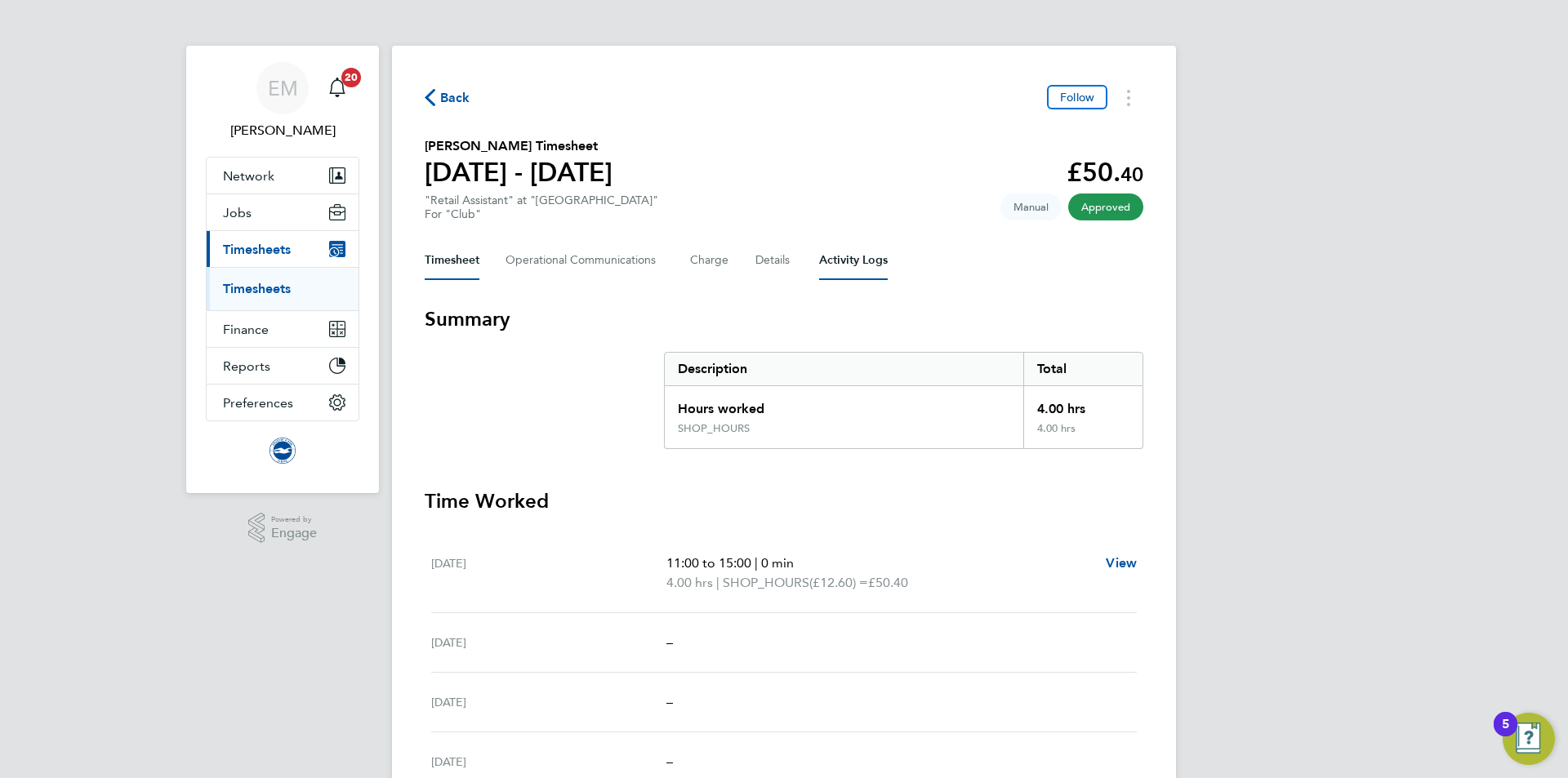
click at [847, 254] on Logs-tab "Activity Logs" at bounding box center [853, 260] width 68 height 39
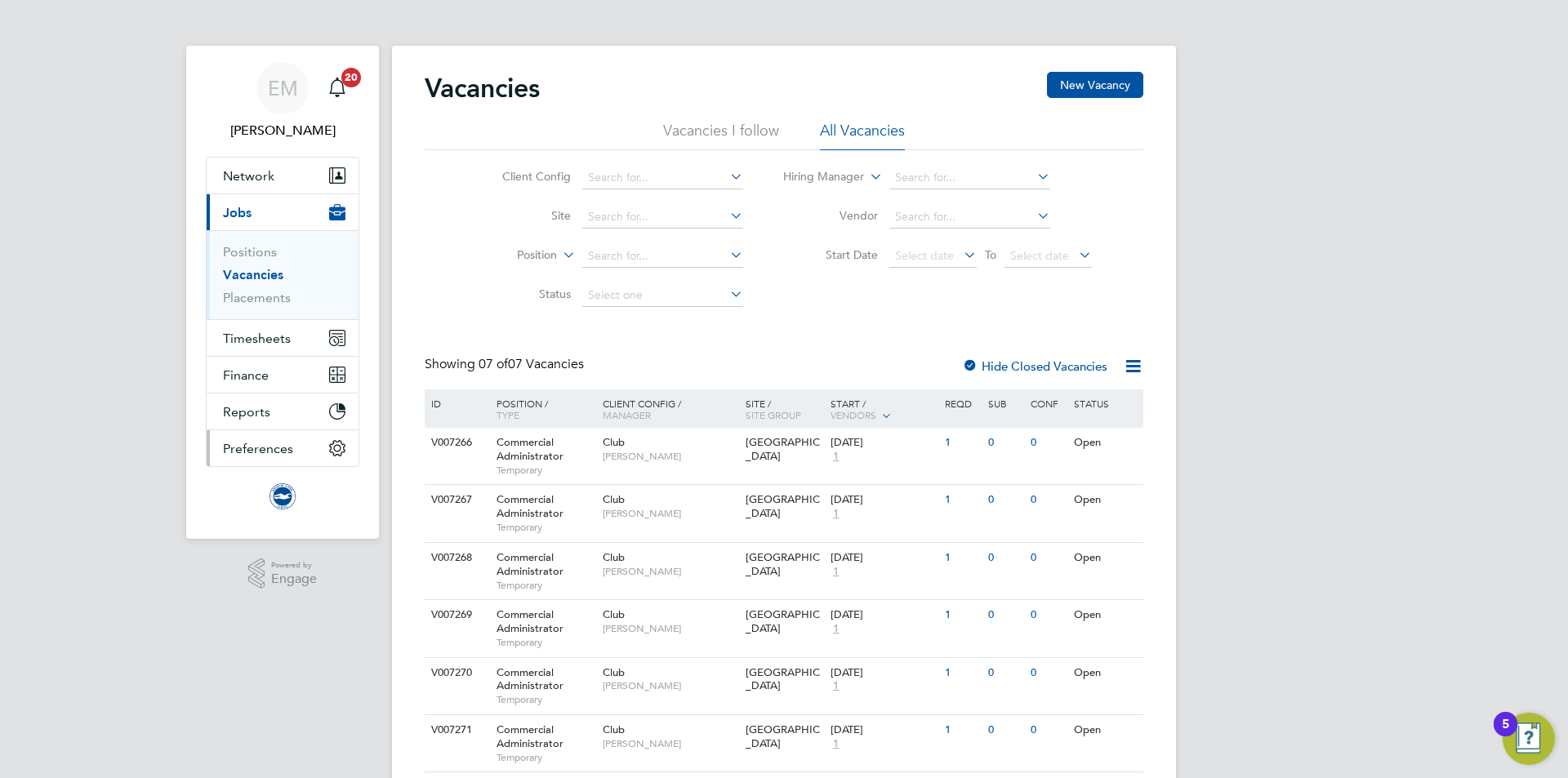
click at [264, 444] on span "Preferences" at bounding box center [258, 449] width 70 height 16
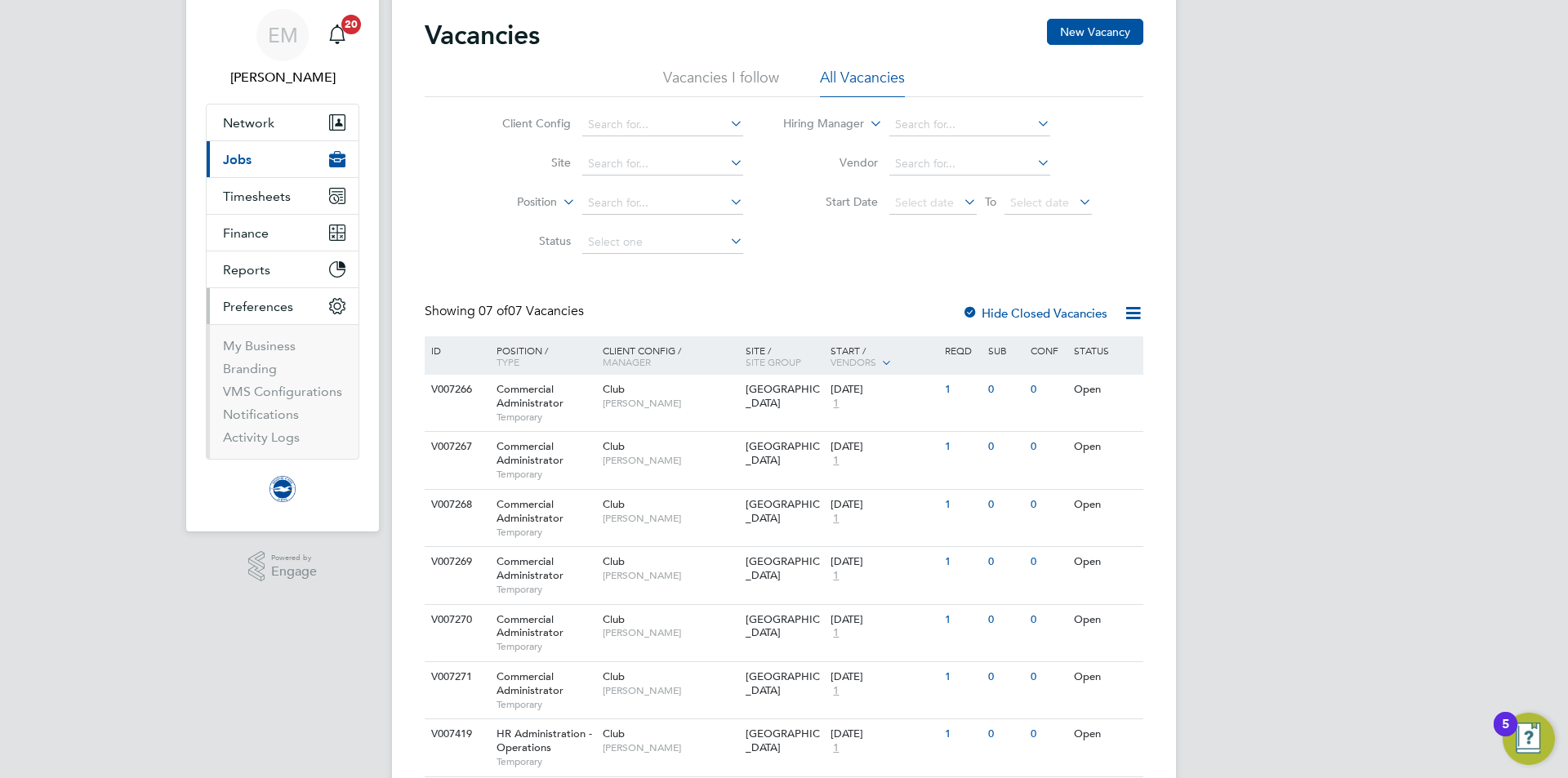
scroll to position [82, 0]
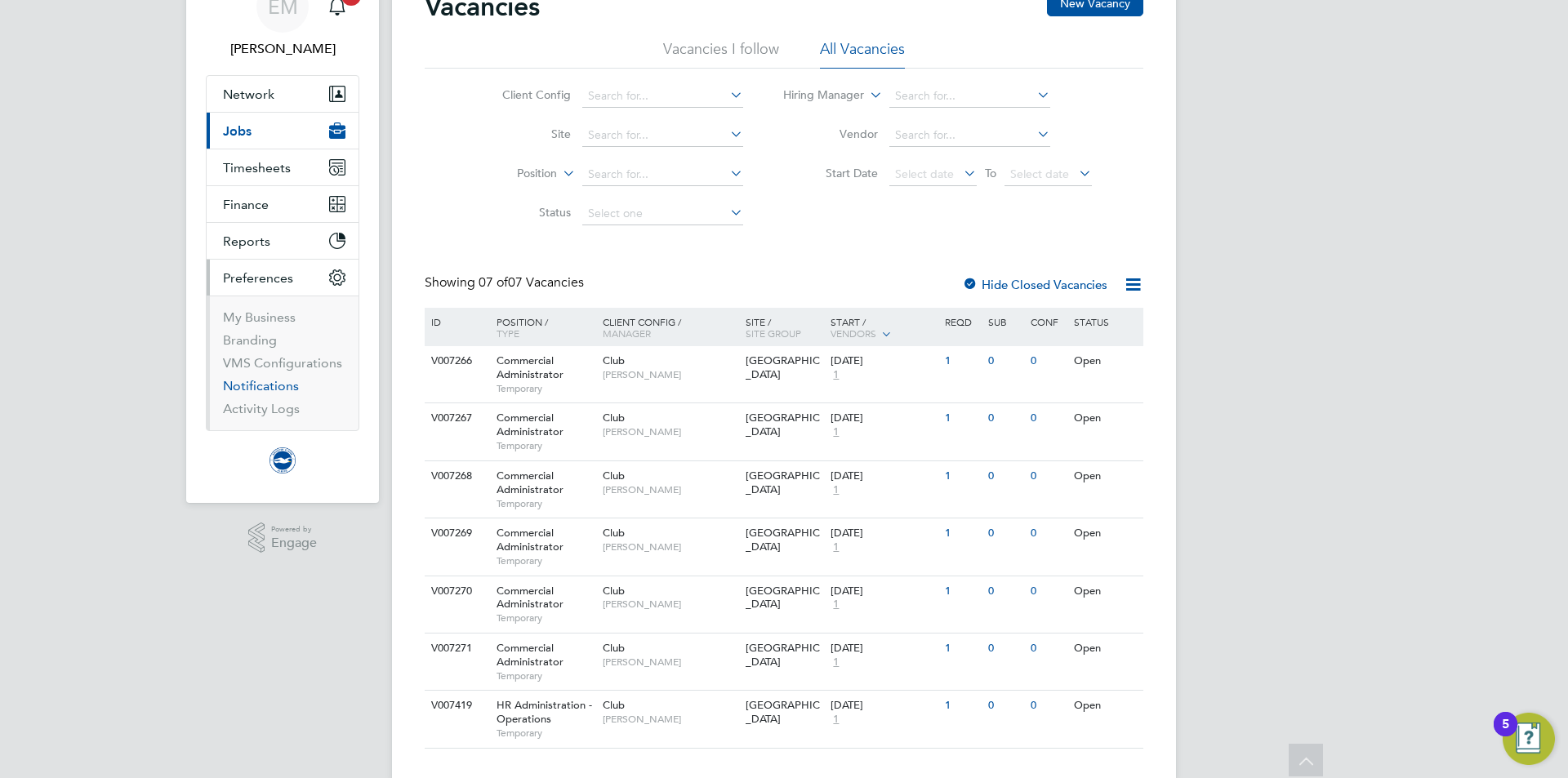
click at [272, 388] on link "Notifications" at bounding box center [260, 385] width 76 height 16
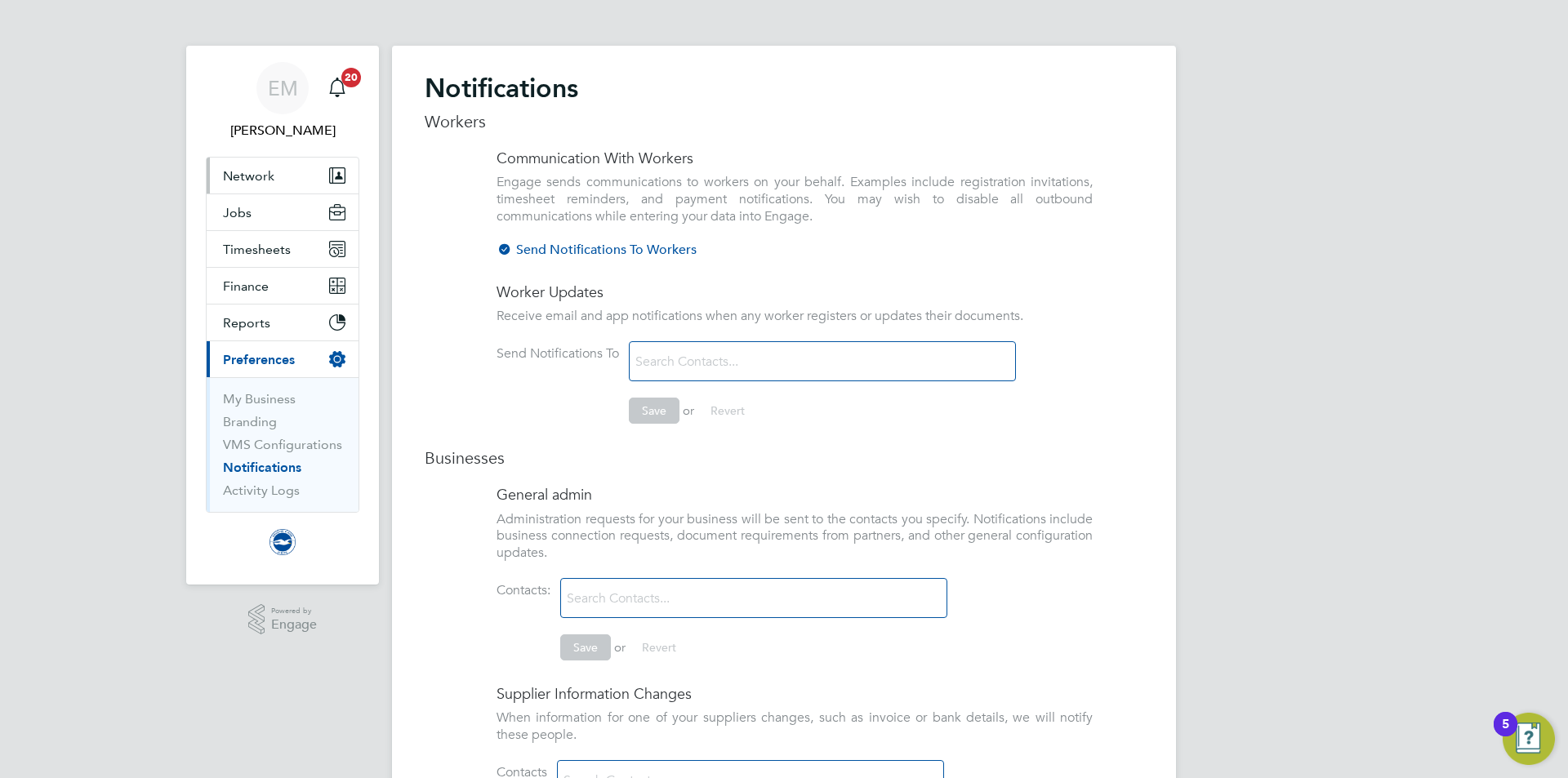
click at [241, 175] on span "Network" at bounding box center [249, 176] width 52 height 16
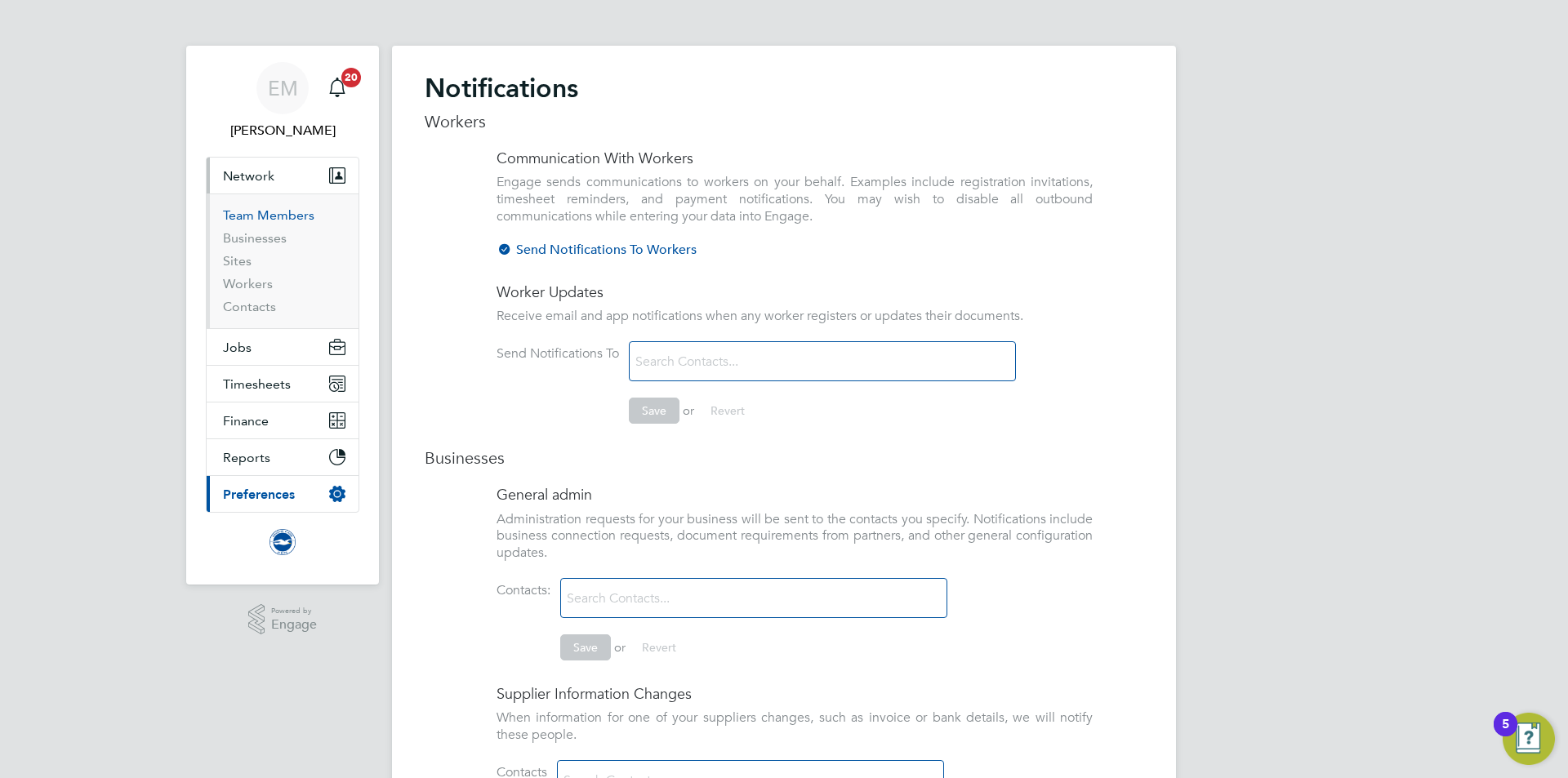
click at [254, 213] on link "Team Members" at bounding box center [269, 215] width 92 height 16
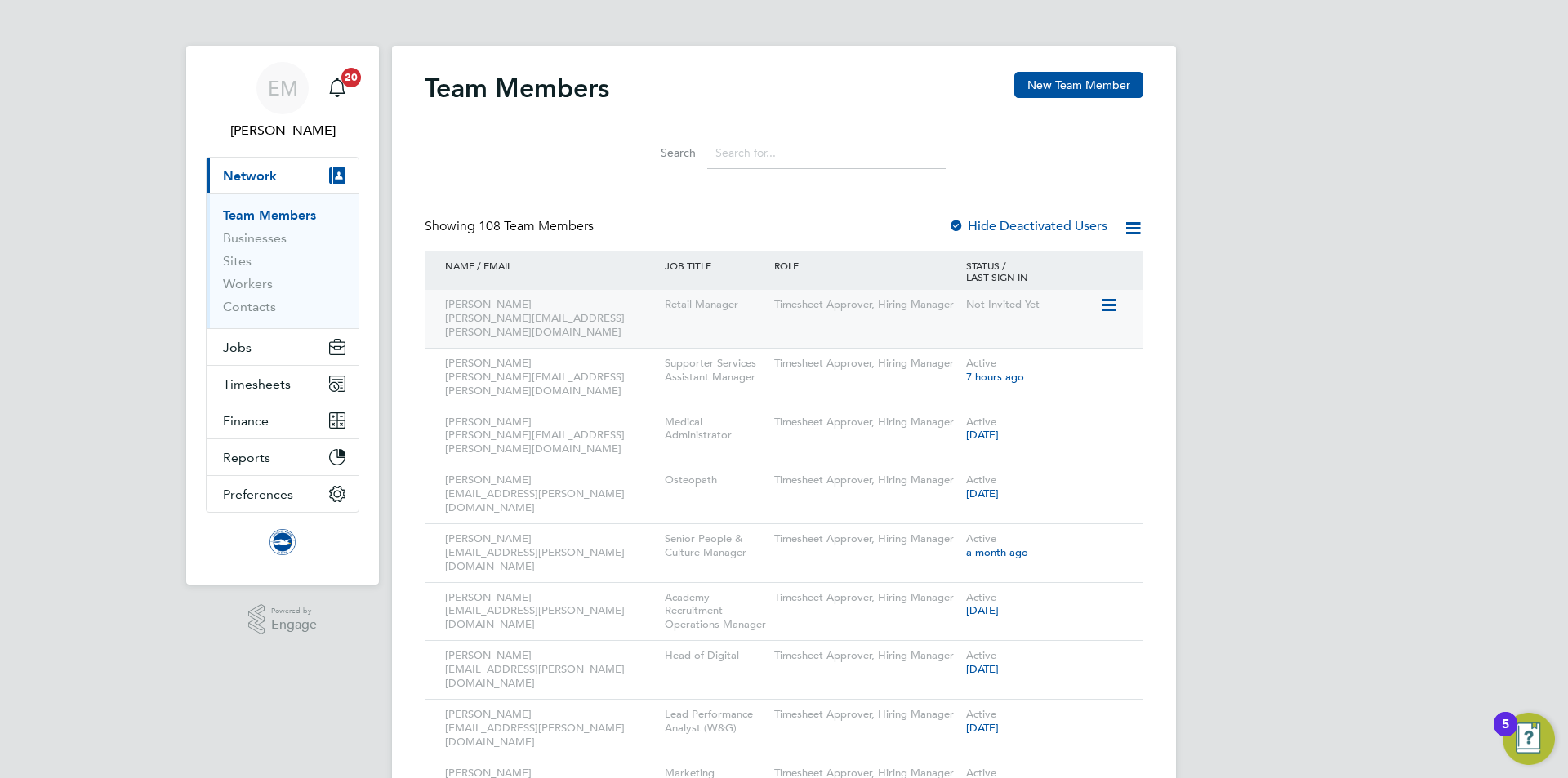
click at [1110, 308] on icon at bounding box center [1108, 305] width 17 height 20
click at [960, 369] on li "Invite User" at bounding box center [1018, 365] width 197 height 23
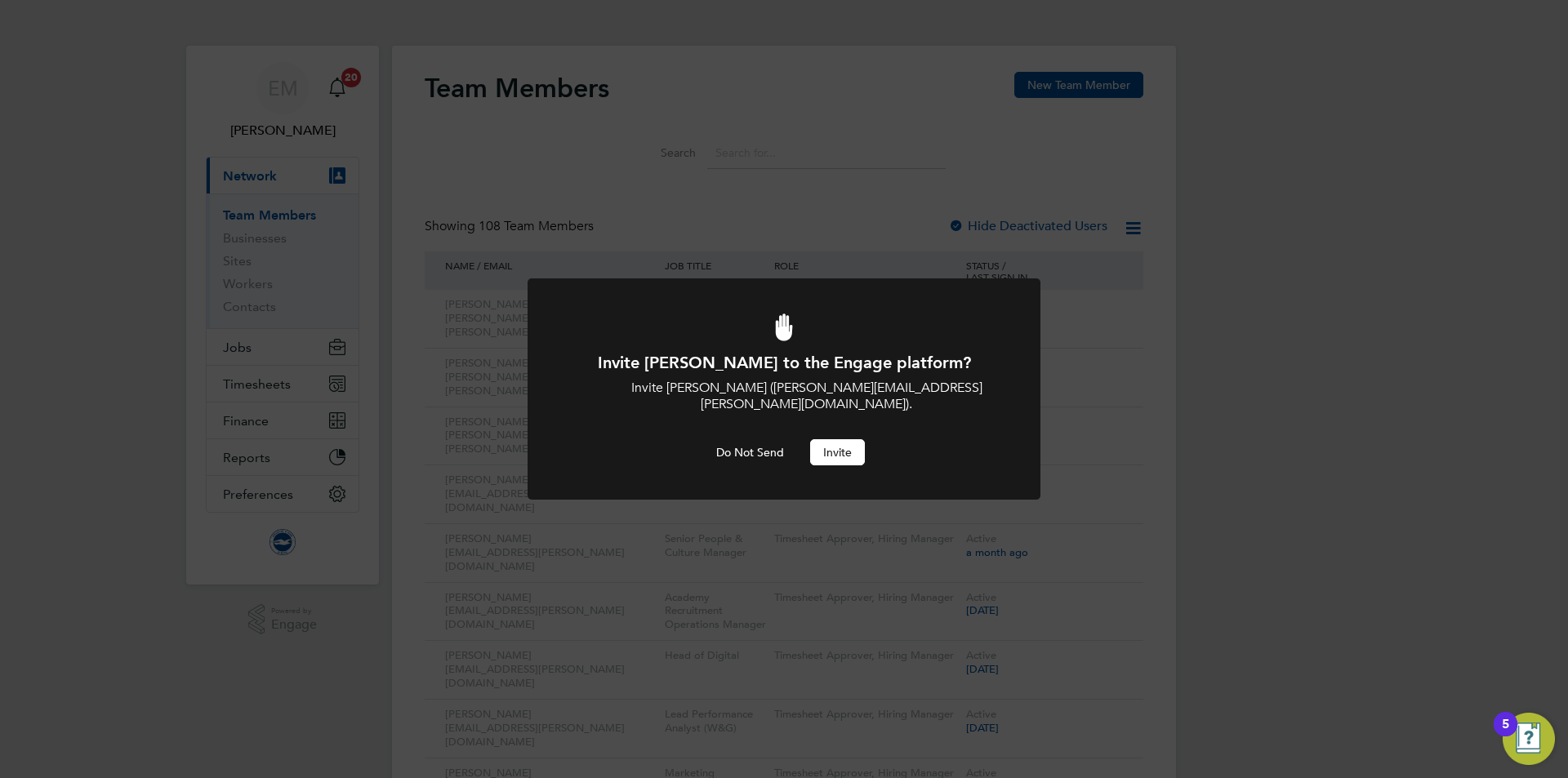
click at [848, 458] on button "Invite" at bounding box center [837, 452] width 55 height 26
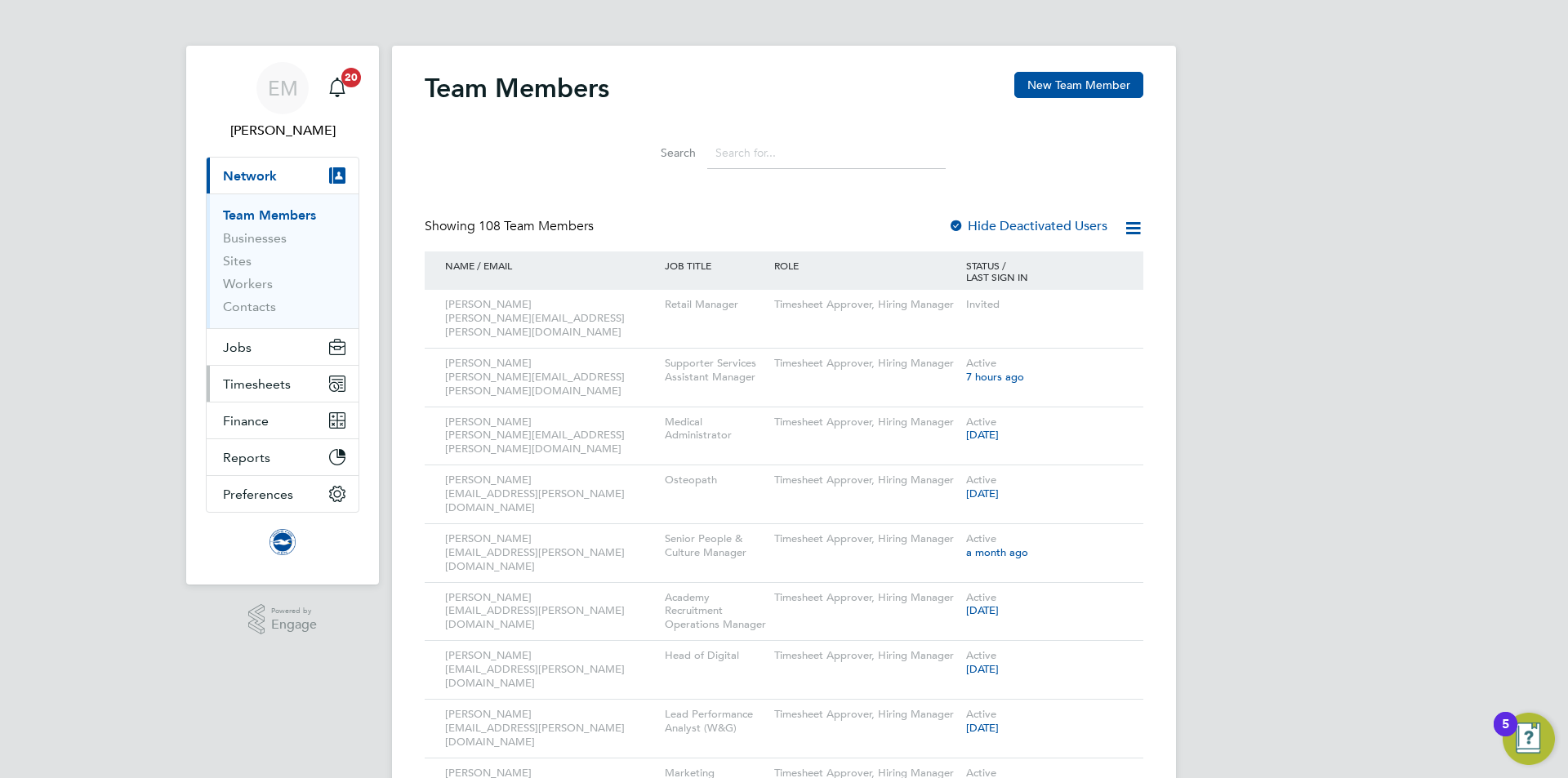
click at [243, 368] on button "Timesheets" at bounding box center [283, 384] width 152 height 36
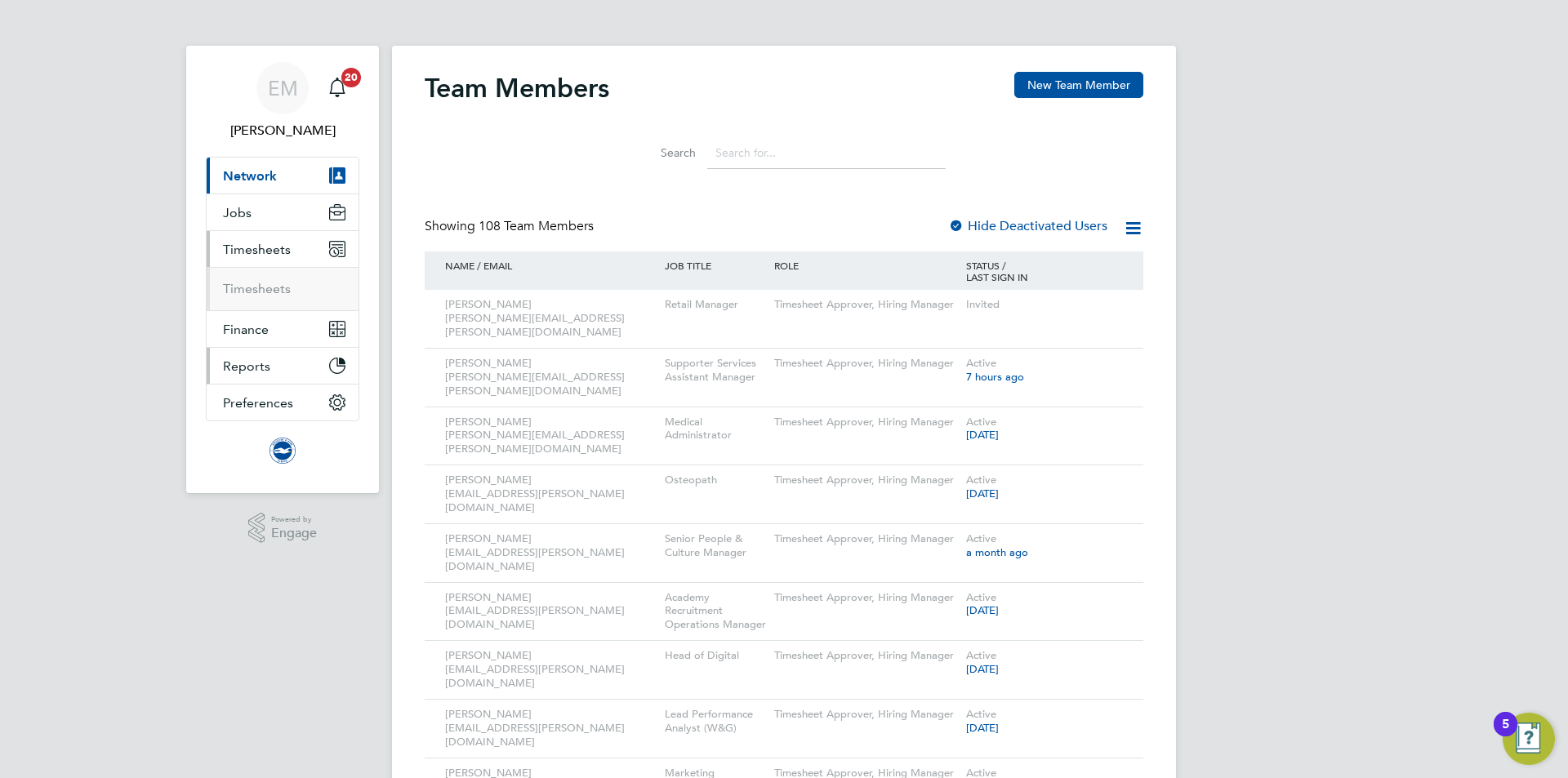
click at [241, 376] on button "Reports" at bounding box center [283, 365] width 152 height 36
click at [239, 243] on span "Timesheets" at bounding box center [256, 249] width 68 height 16
click at [251, 291] on link "Timesheets" at bounding box center [256, 289] width 68 height 16
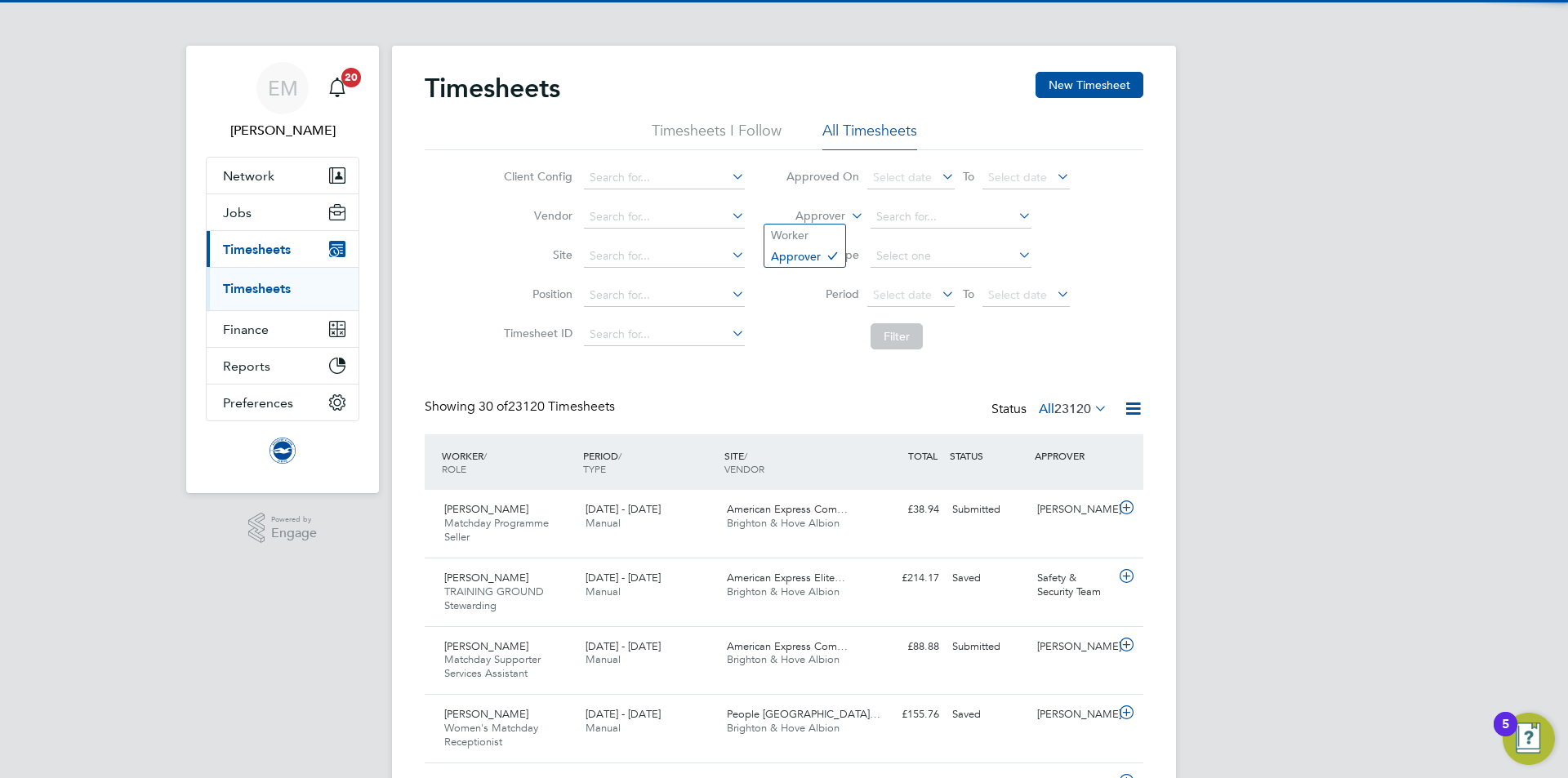
click at [827, 222] on label "Approver" at bounding box center [808, 217] width 73 height 17
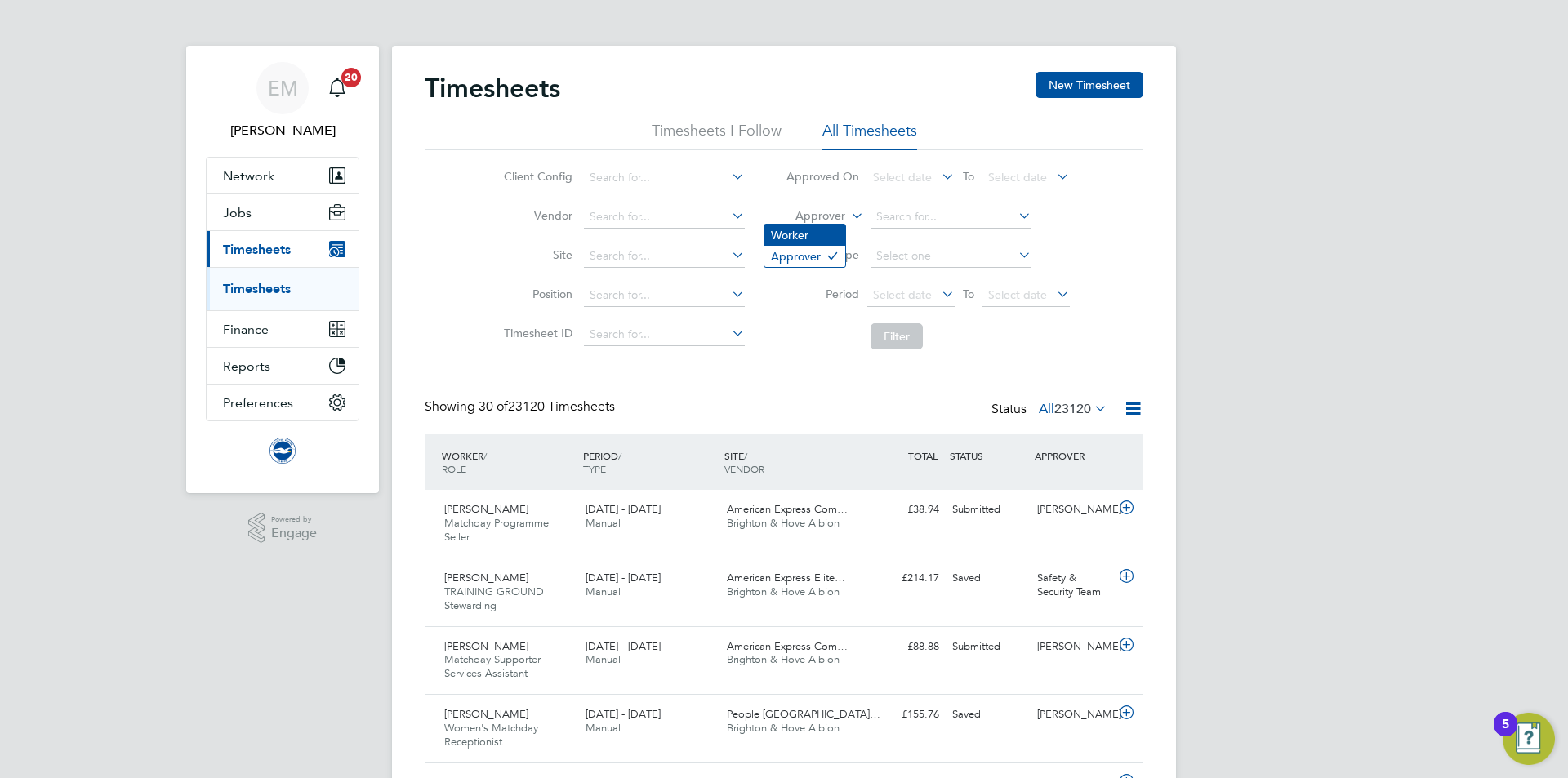
click at [801, 236] on li "Worker" at bounding box center [805, 234] width 81 height 21
click at [886, 223] on input at bounding box center [951, 217] width 161 height 23
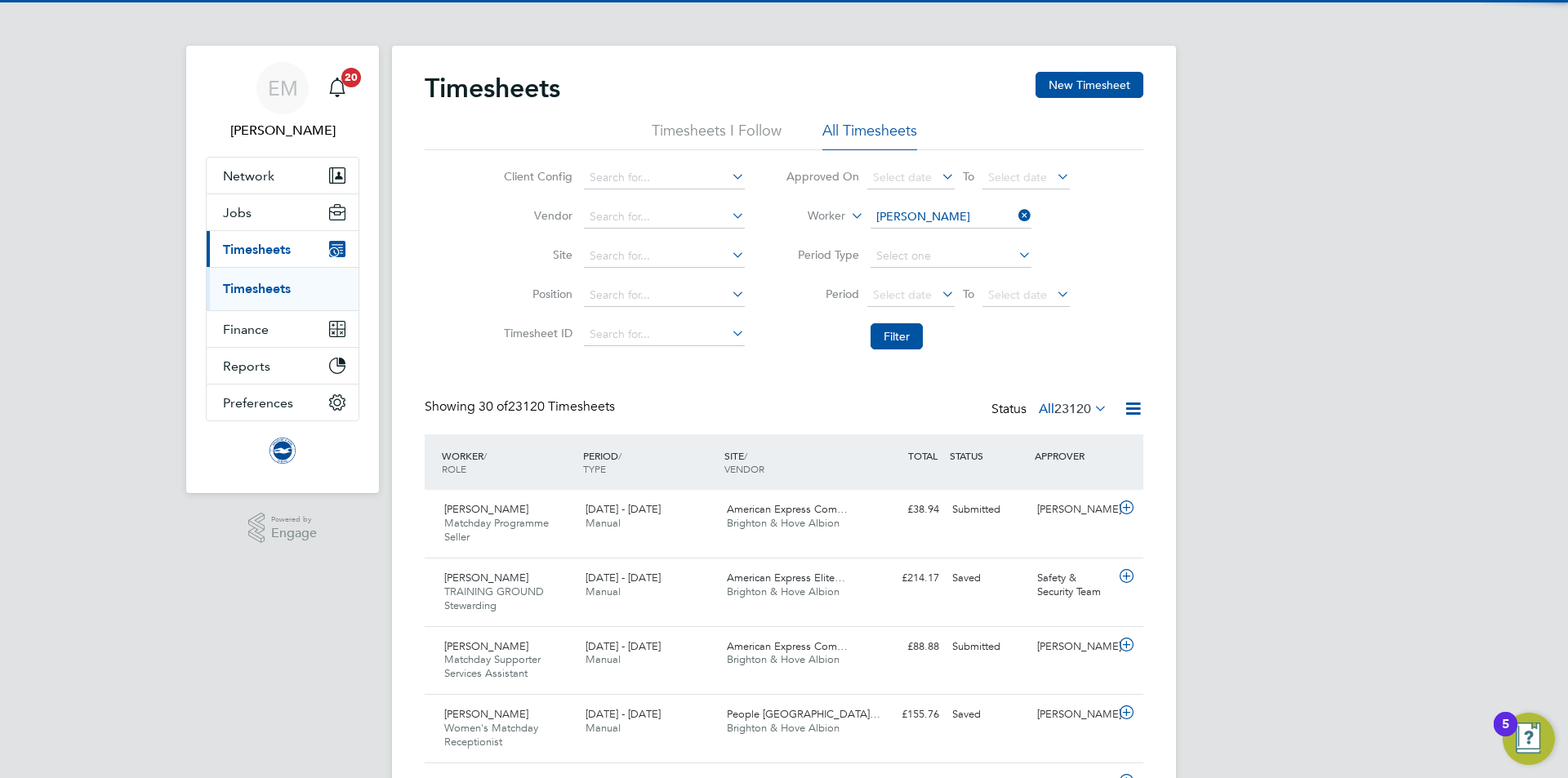
click at [941, 237] on li "[PERSON_NAME]" at bounding box center [970, 239] width 202 height 22
type input "[PERSON_NAME]"
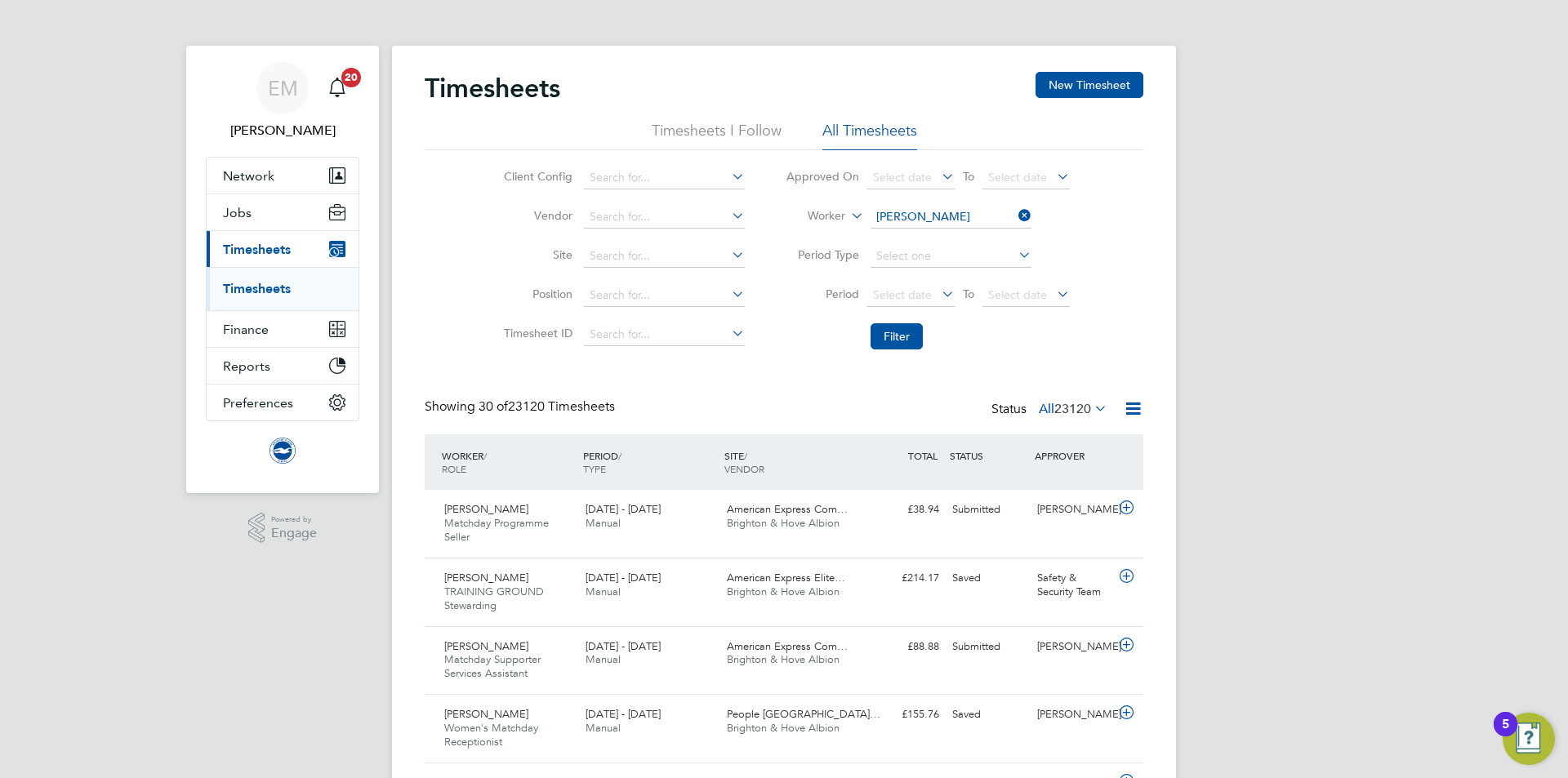
click at [893, 299] on span "Select date" at bounding box center [902, 295] width 59 height 15
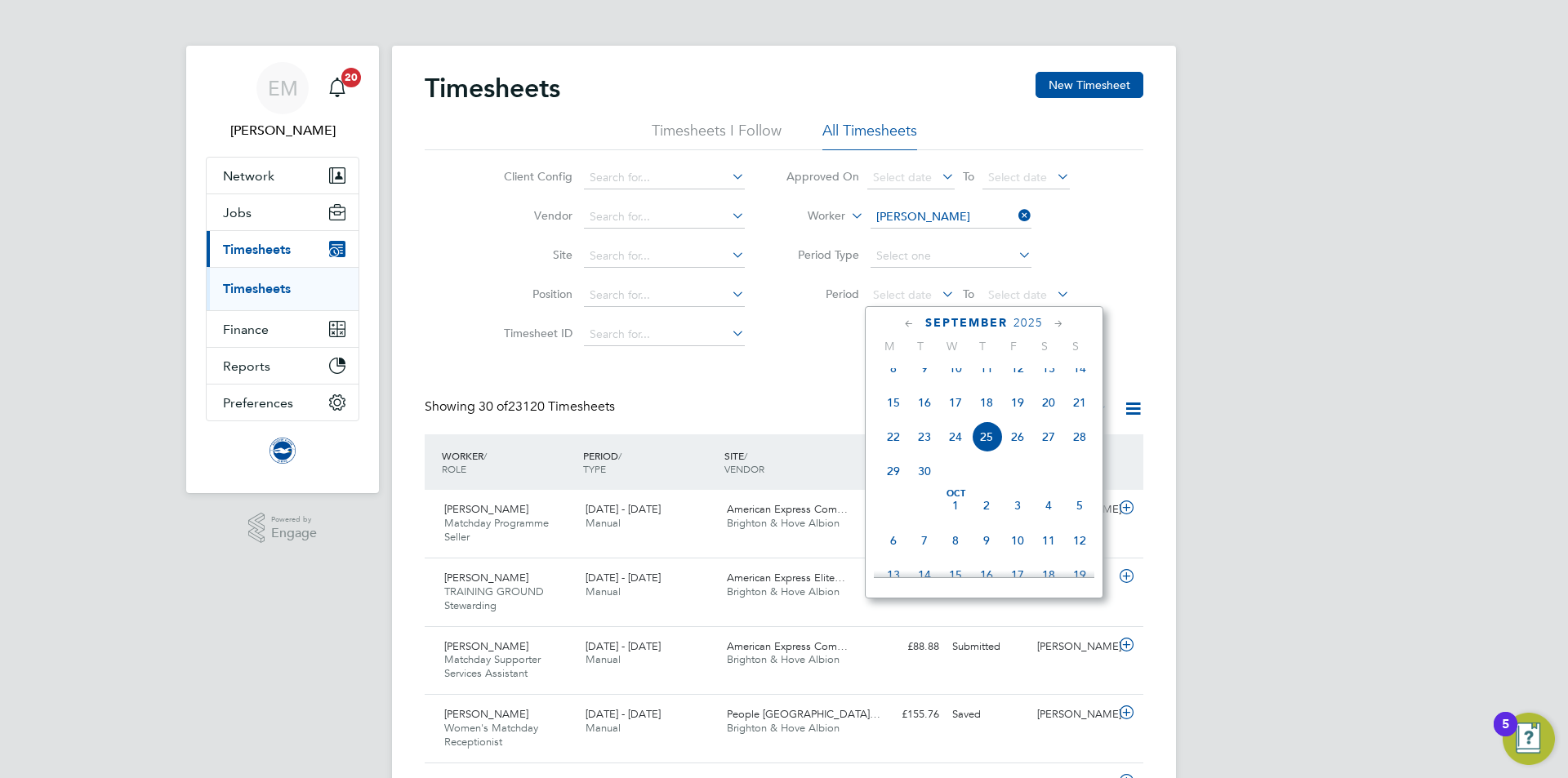
click at [897, 327] on div "[DATE]" at bounding box center [984, 323] width 220 height 16
click at [802, 339] on li "Filter" at bounding box center [928, 336] width 325 height 43
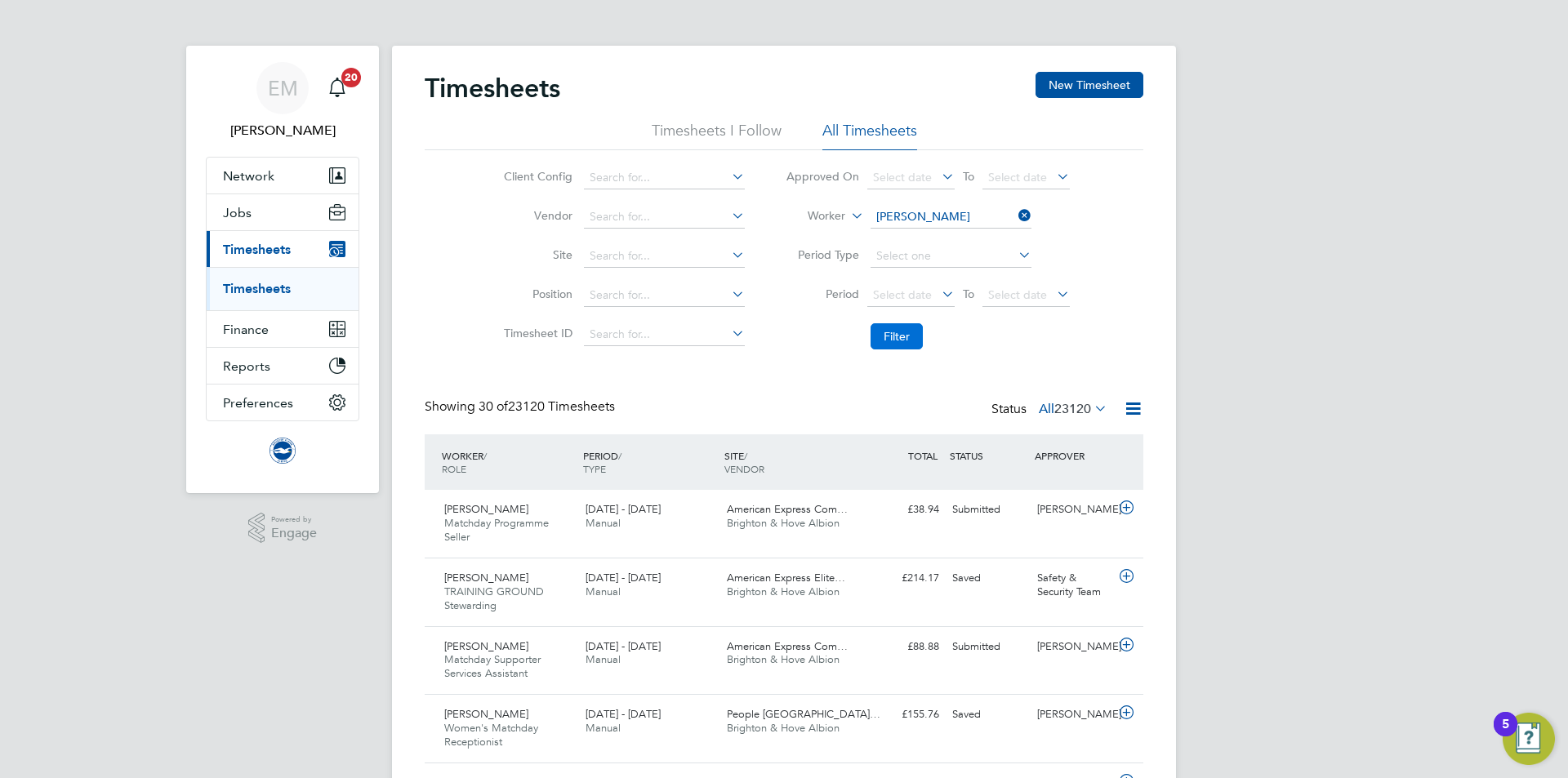
click at [882, 334] on button "Filter" at bounding box center [897, 336] width 53 height 26
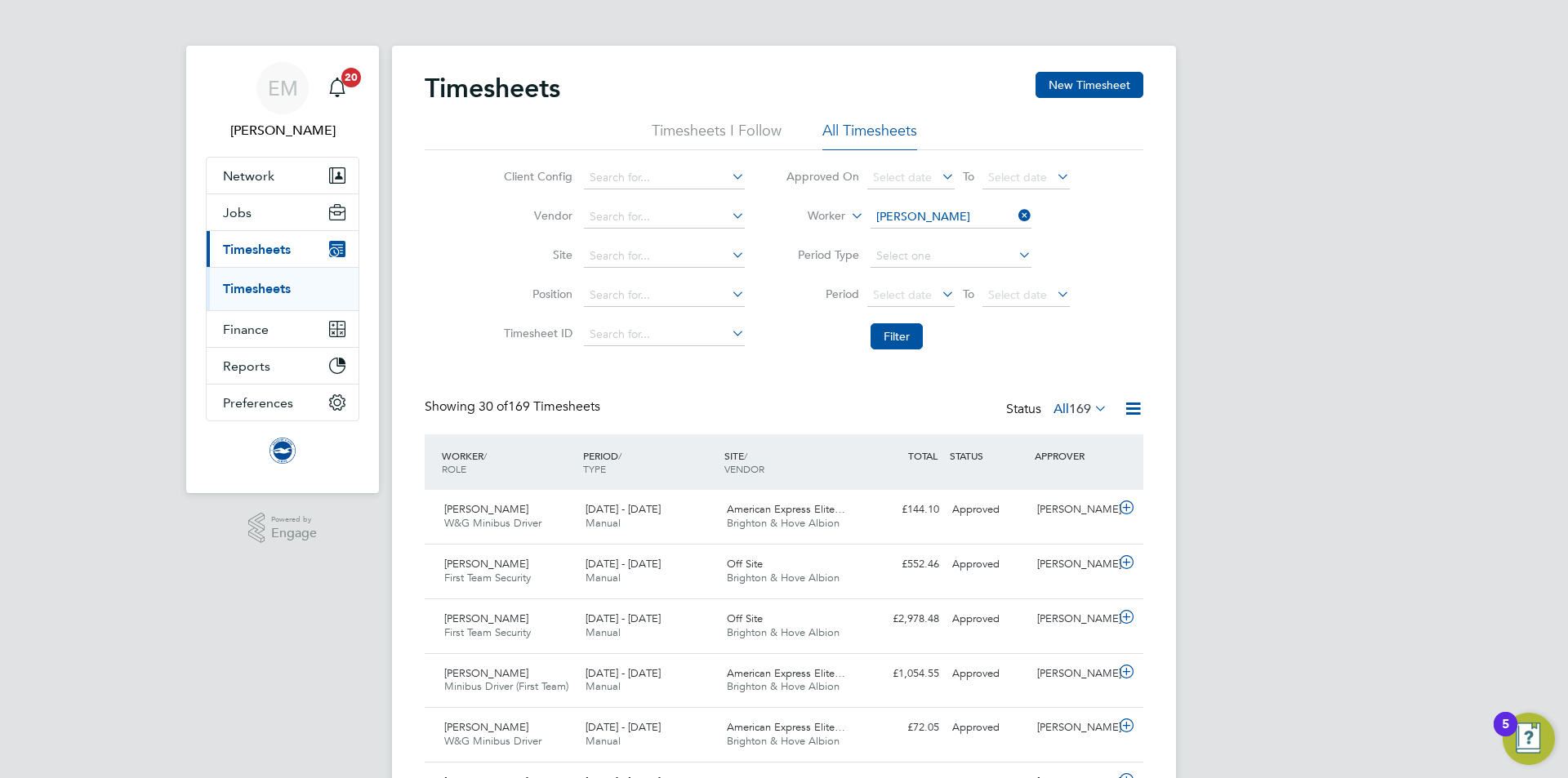
click at [1063, 412] on label "All 169" at bounding box center [1080, 409] width 54 height 17
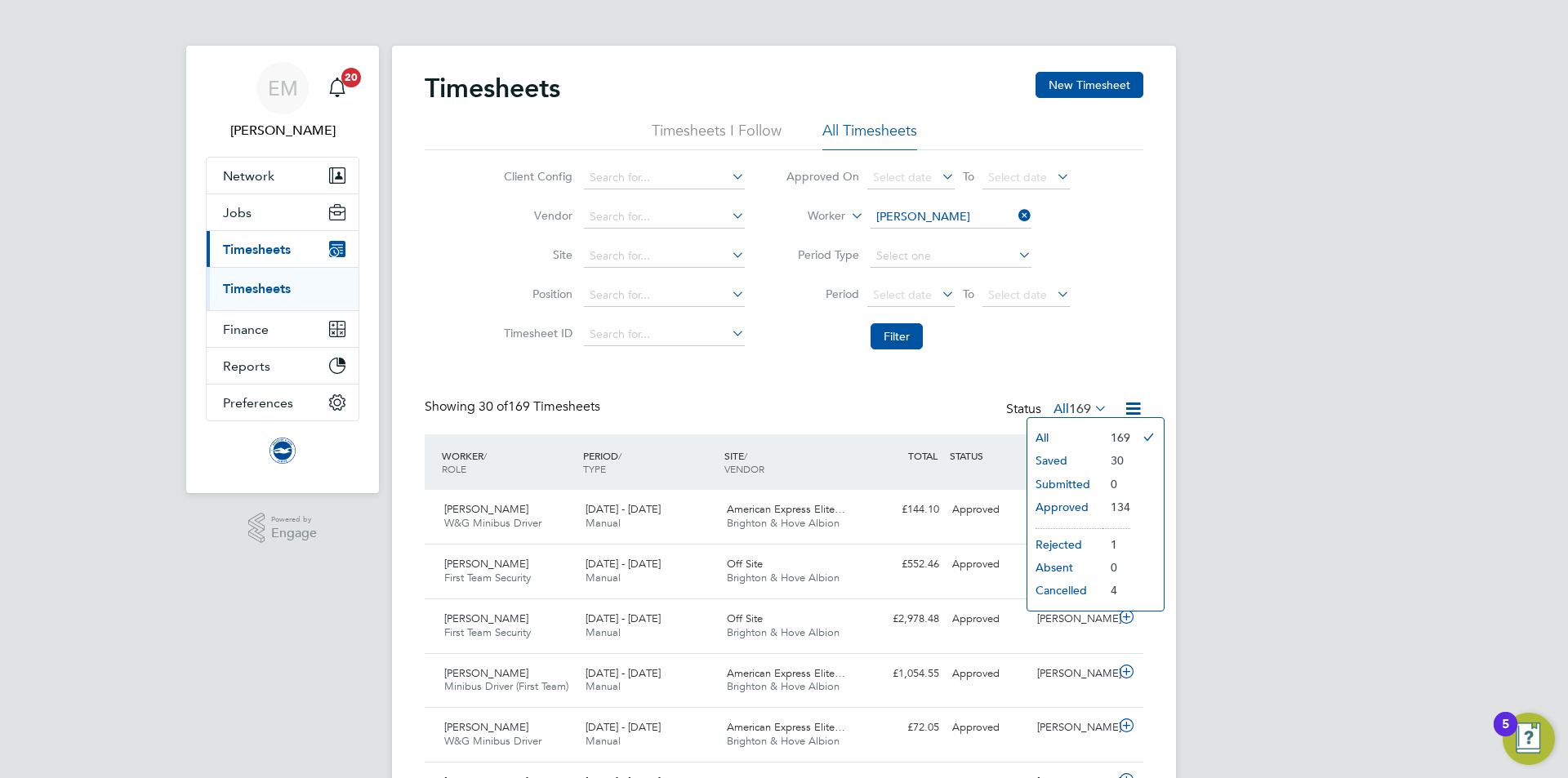
click at [1076, 409] on span "169" at bounding box center [1080, 409] width 22 height 17
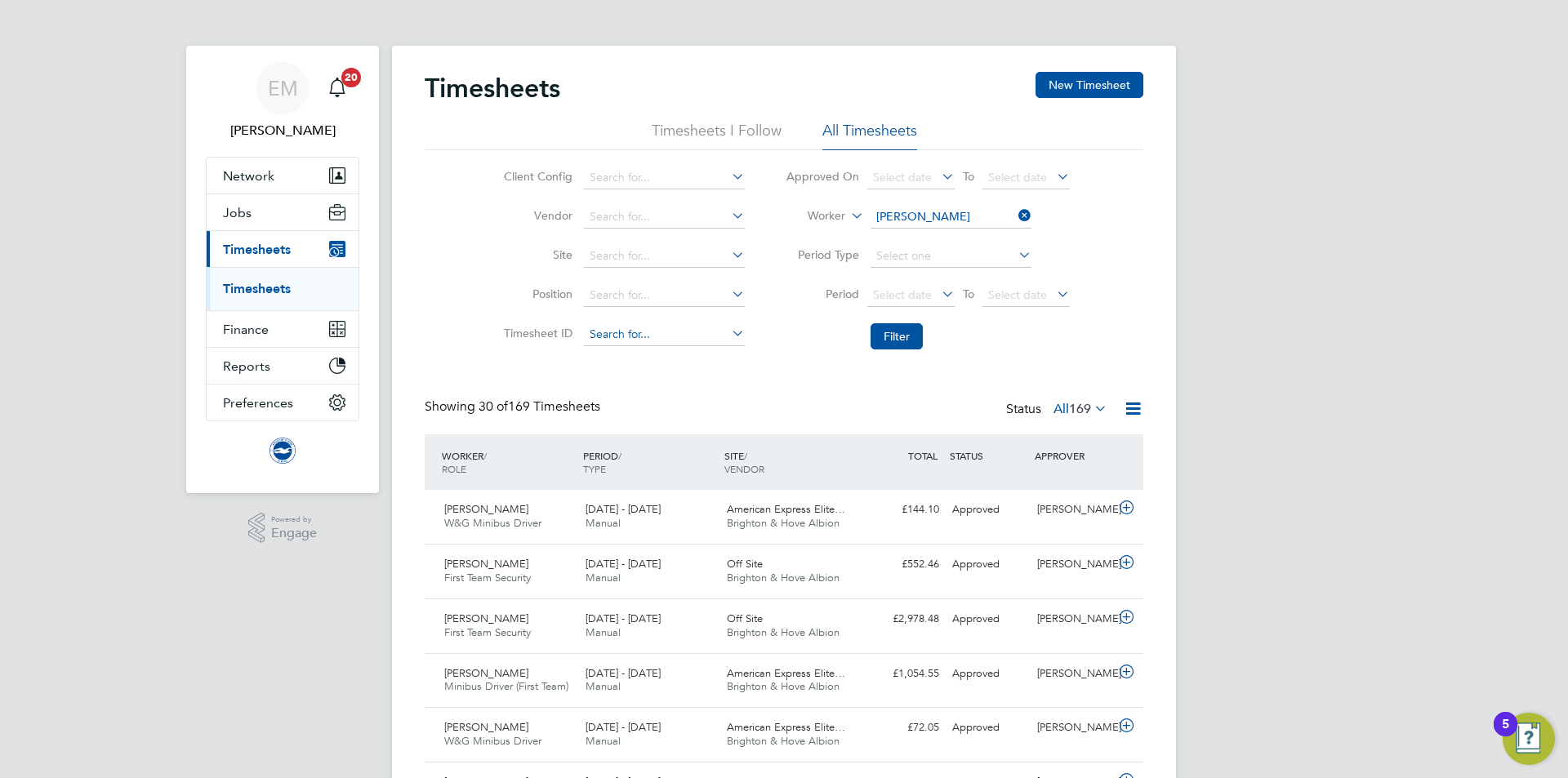
click at [656, 330] on input at bounding box center [664, 334] width 161 height 23
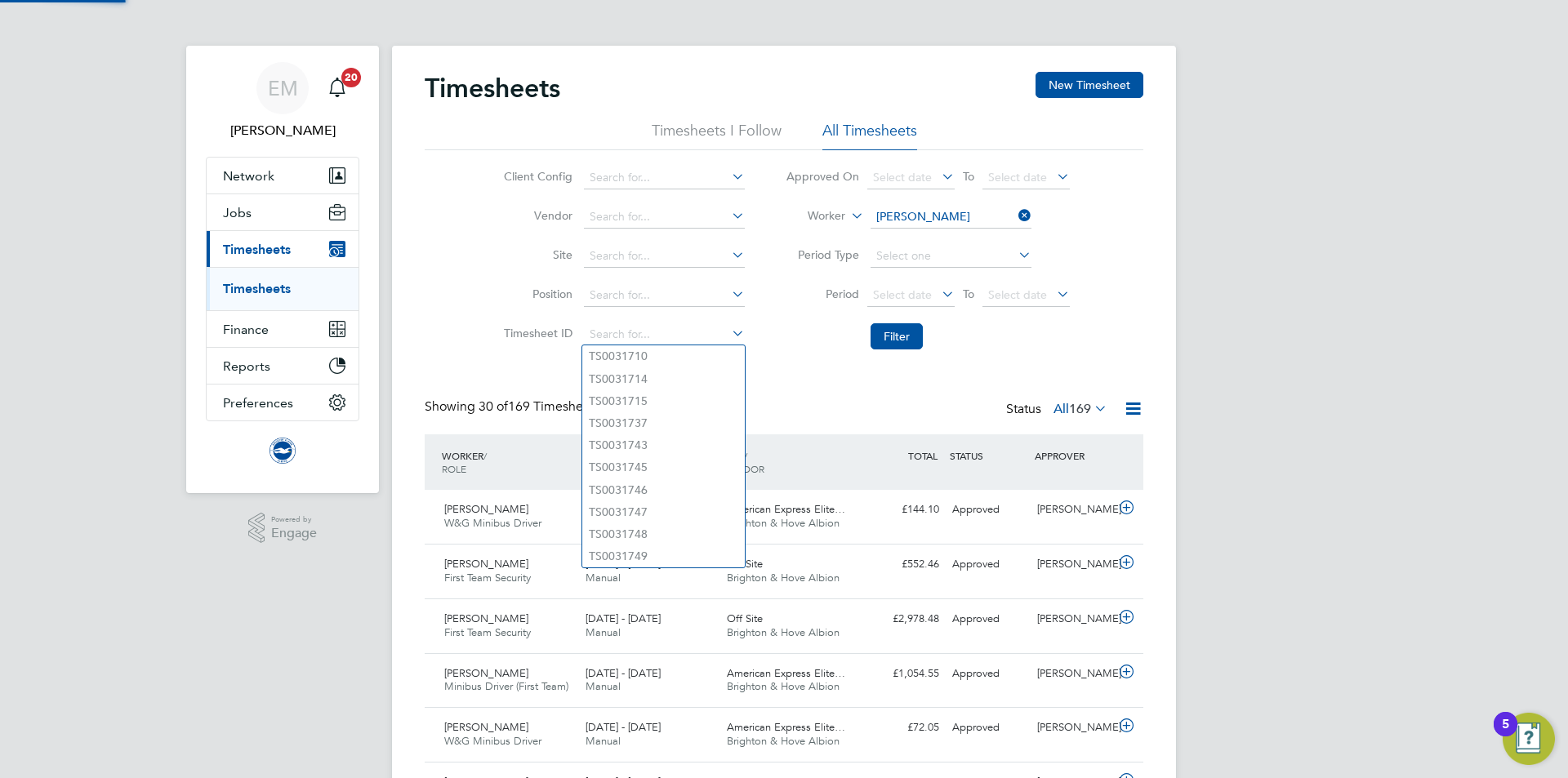
click at [827, 353] on li "Filter" at bounding box center [928, 336] width 325 height 43
